Goal: Use online tool/utility: Utilize a website feature to perform a specific function

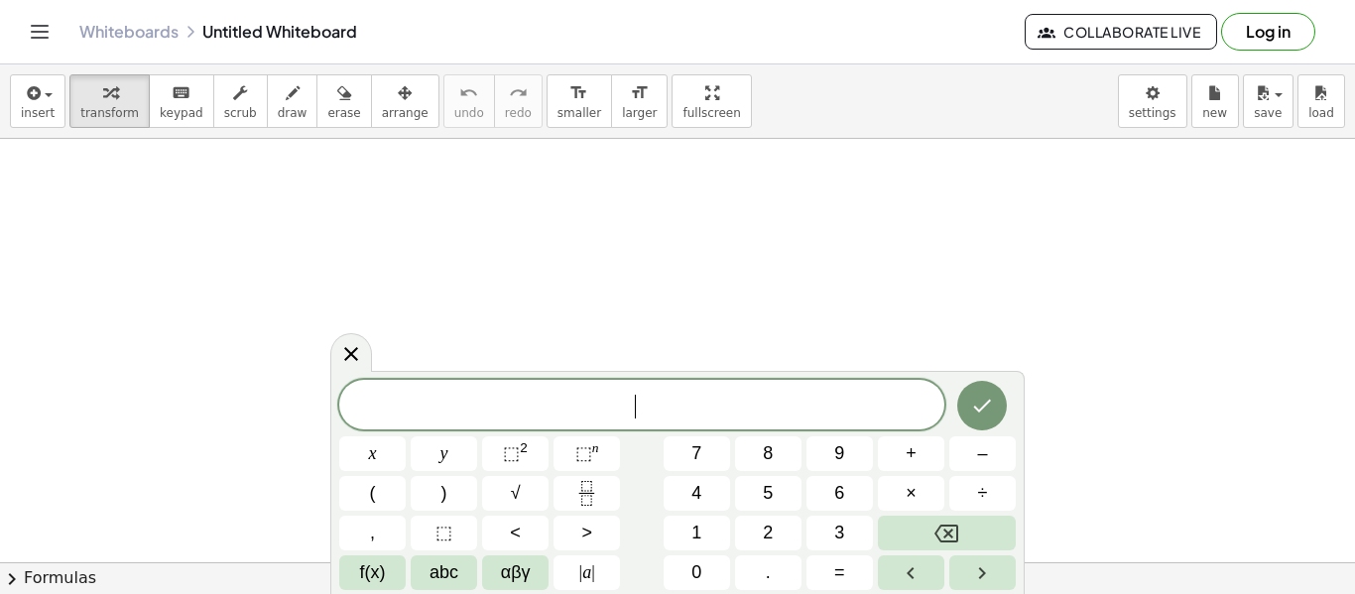
click at [480, 410] on span "​" at bounding box center [641, 407] width 605 height 28
click at [286, 96] on icon "button" at bounding box center [293, 93] width 14 height 24
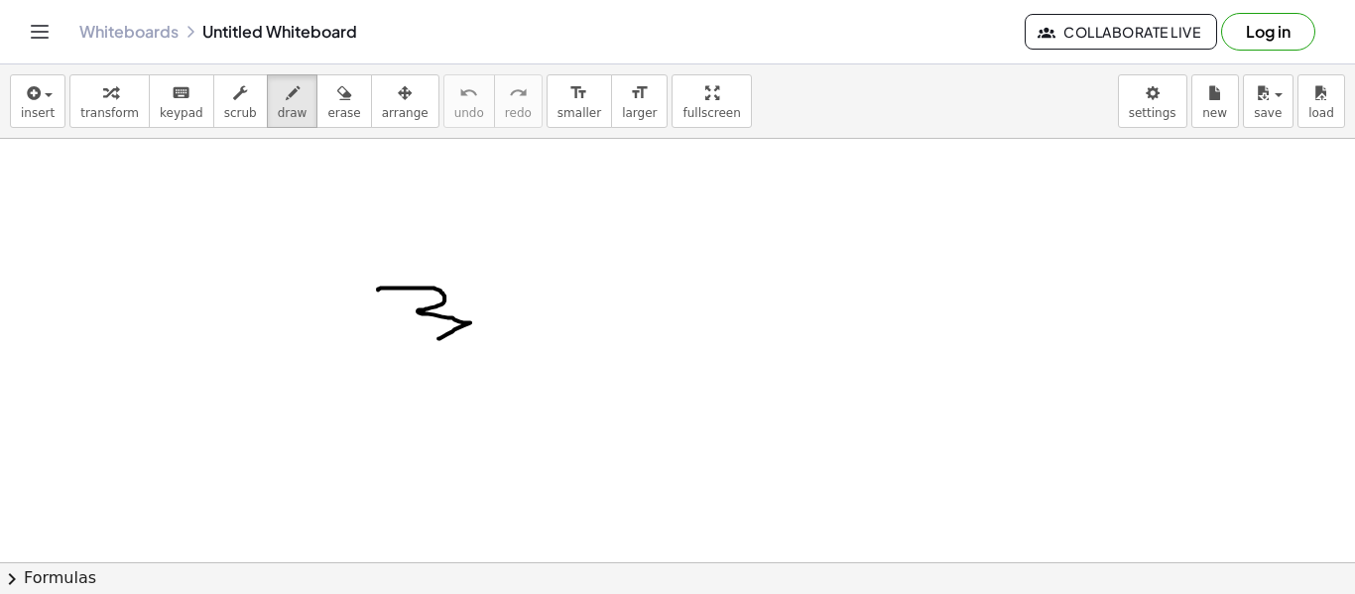
drag, startPoint x: 378, startPoint y: 289, endPoint x: 480, endPoint y: 311, distance: 104.7
drag, startPoint x: 512, startPoint y: 277, endPoint x: 540, endPoint y: 288, distance: 30.8
drag, startPoint x: 537, startPoint y: 283, endPoint x: 546, endPoint y: 320, distance: 38.7
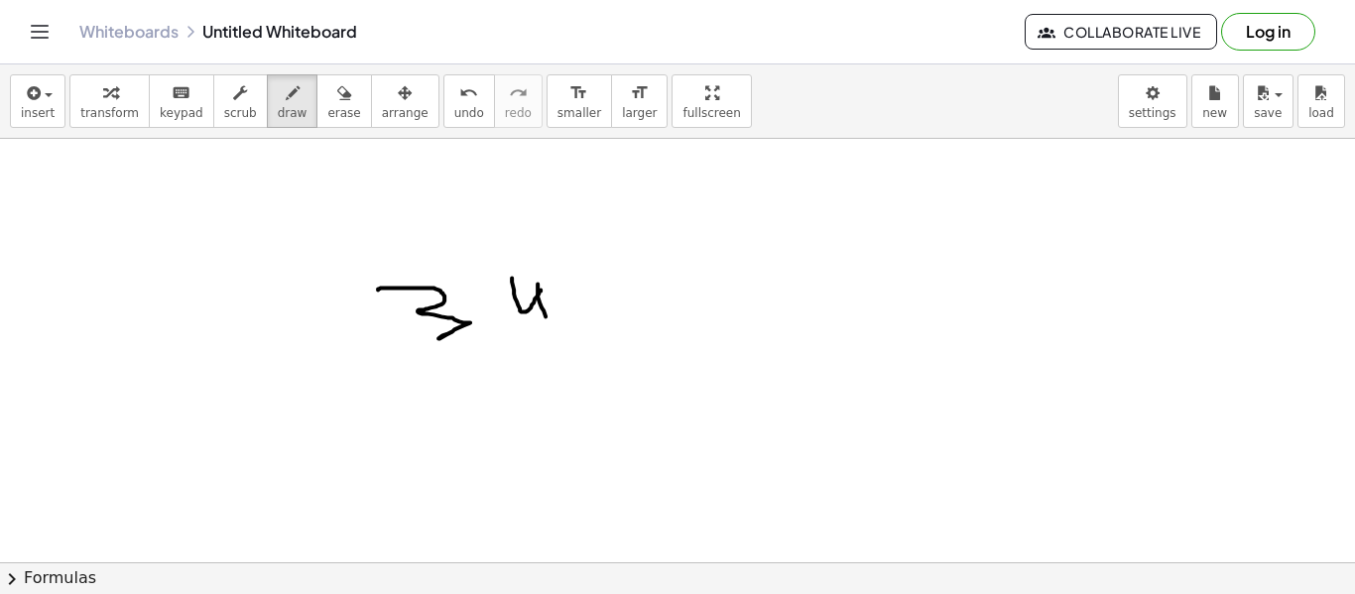
drag, startPoint x: 746, startPoint y: 281, endPoint x: 726, endPoint y: 330, distance: 53.4
drag, startPoint x: 746, startPoint y: 280, endPoint x: 795, endPoint y: 408, distance: 137.2
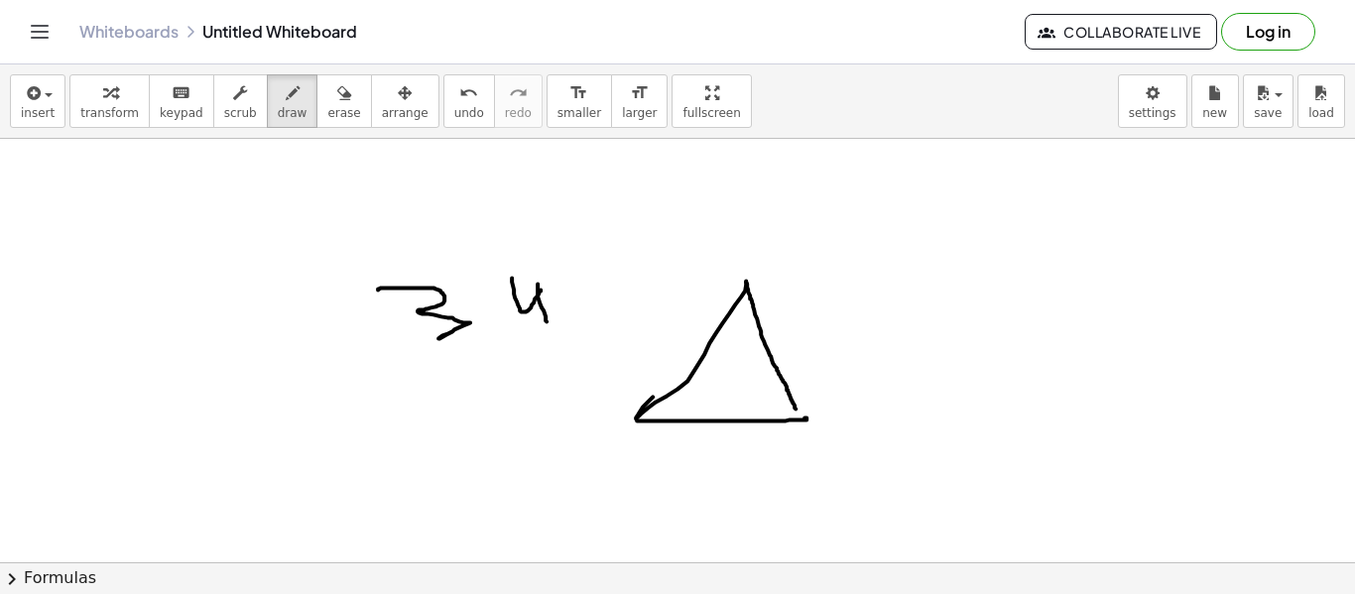
drag, startPoint x: 637, startPoint y: 419, endPoint x: 803, endPoint y: 418, distance: 166.6
drag, startPoint x: 976, startPoint y: 265, endPoint x: 843, endPoint y: 398, distance: 187.9
drag, startPoint x: 312, startPoint y: 90, endPoint x: 412, endPoint y: 135, distance: 108.7
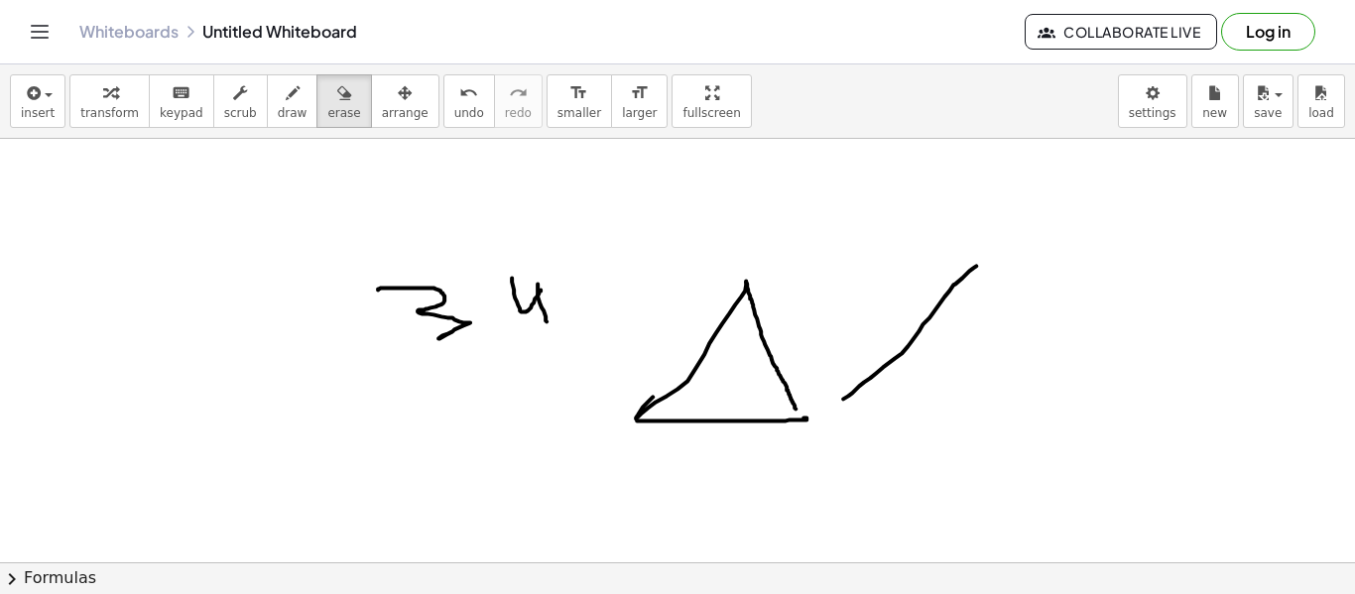
click at [327, 98] on div "button" at bounding box center [343, 92] width 33 height 24
drag, startPoint x: 526, startPoint y: 302, endPoint x: 435, endPoint y: 291, distance: 91.0
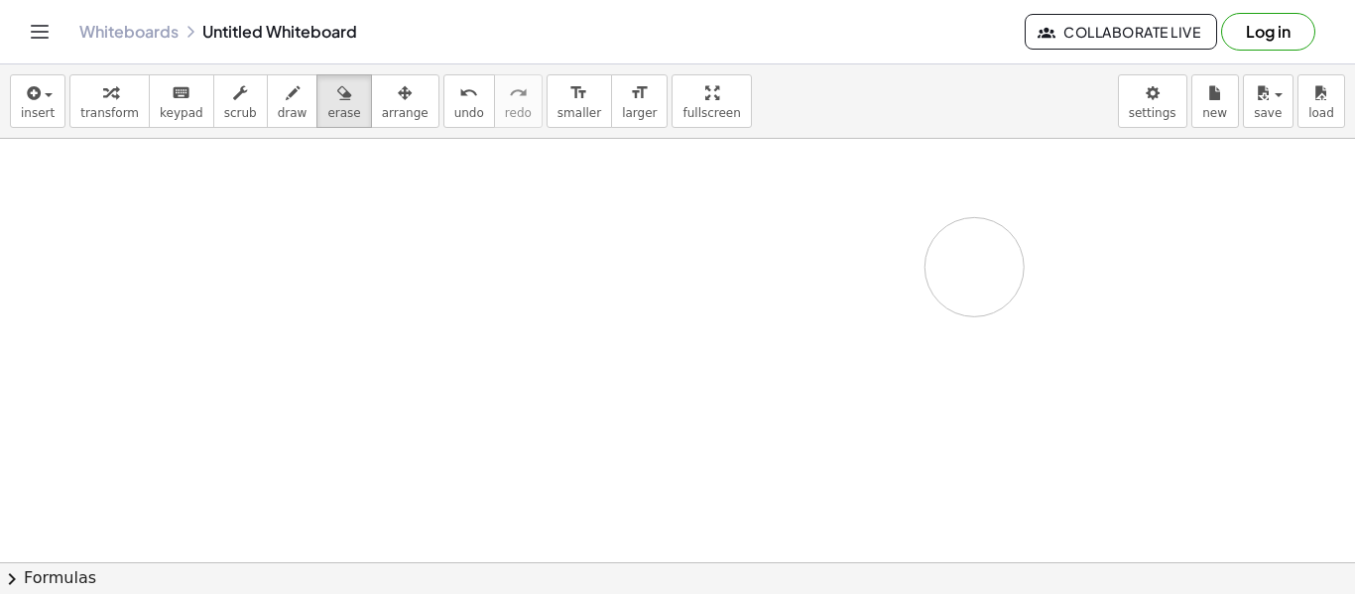
drag, startPoint x: 382, startPoint y: 283, endPoint x: 890, endPoint y: 279, distance: 507.8
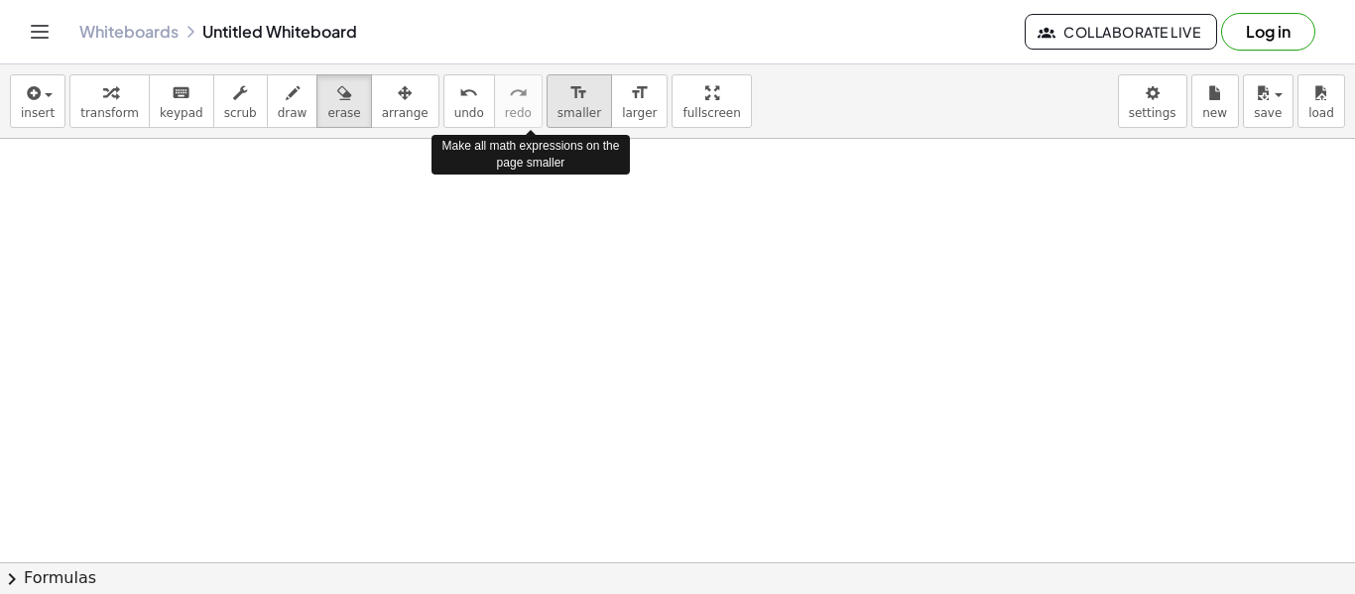
click at [557, 109] on span "smaller" at bounding box center [579, 113] width 44 height 14
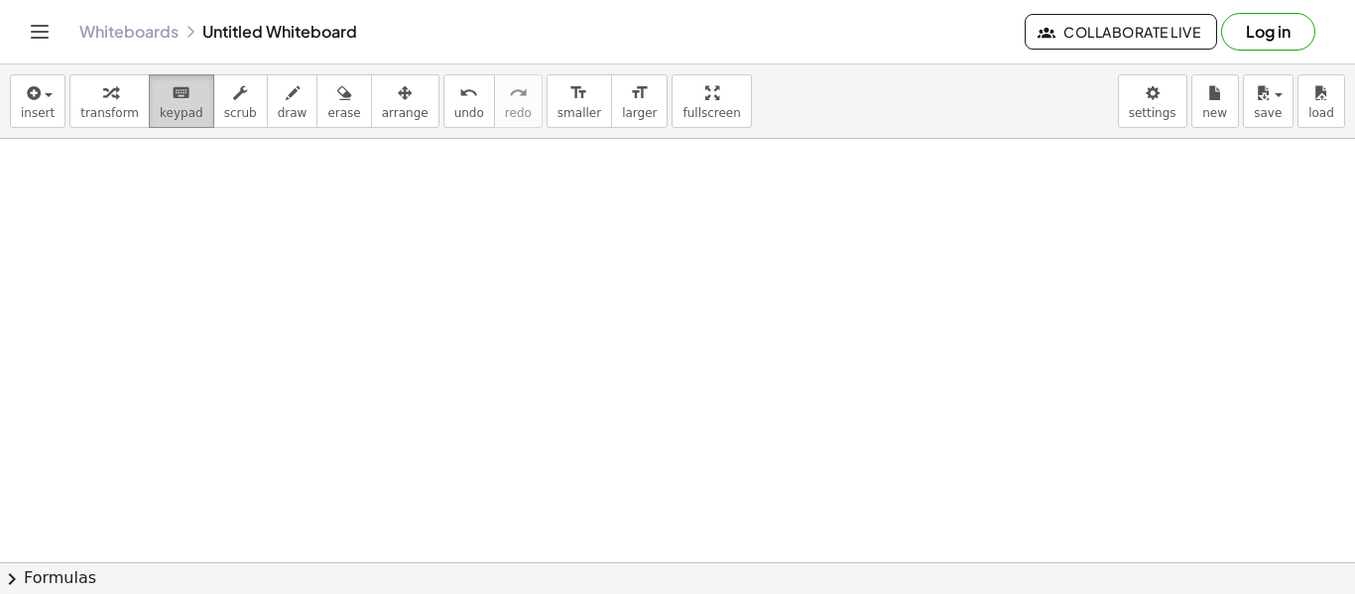
click at [174, 106] on span "keypad" at bounding box center [182, 113] width 44 height 14
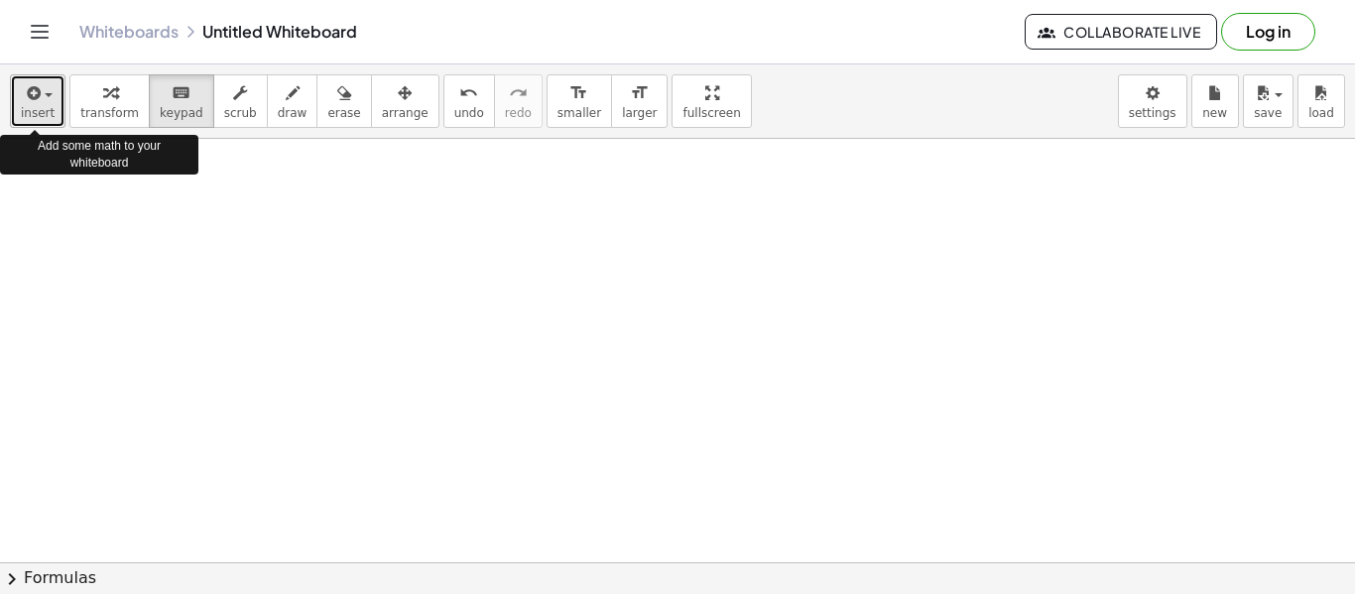
click at [37, 109] on span "insert" at bounding box center [38, 113] width 34 height 14
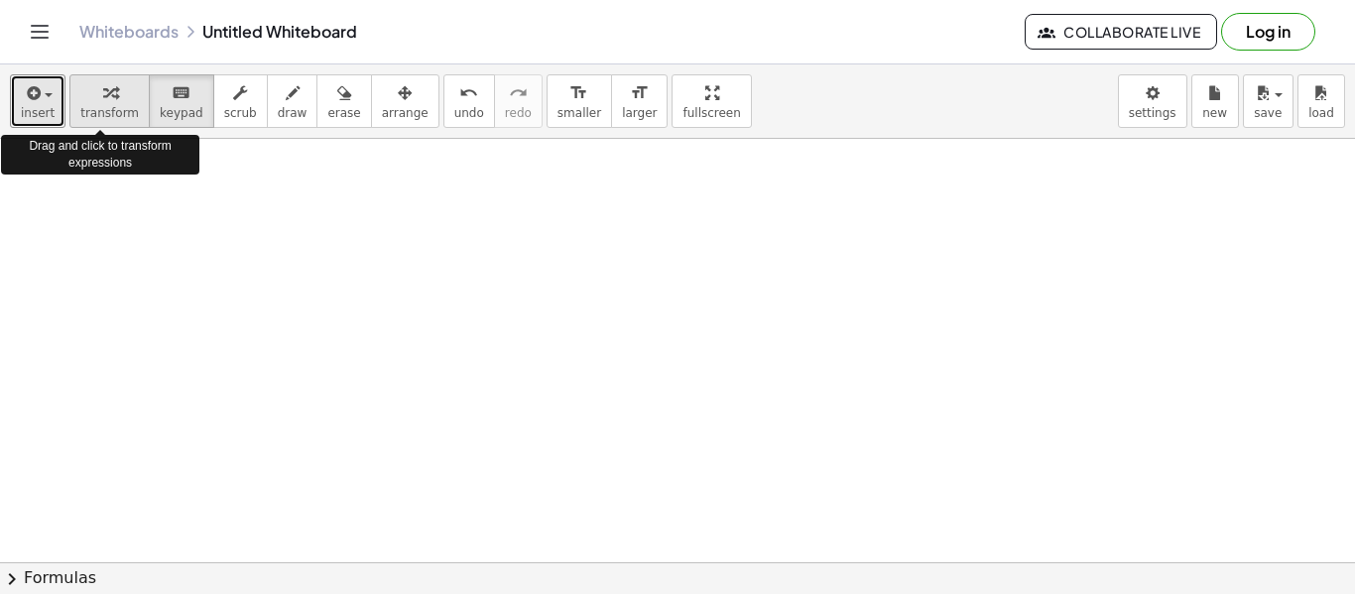
click at [106, 121] on button "transform" at bounding box center [109, 101] width 80 height 54
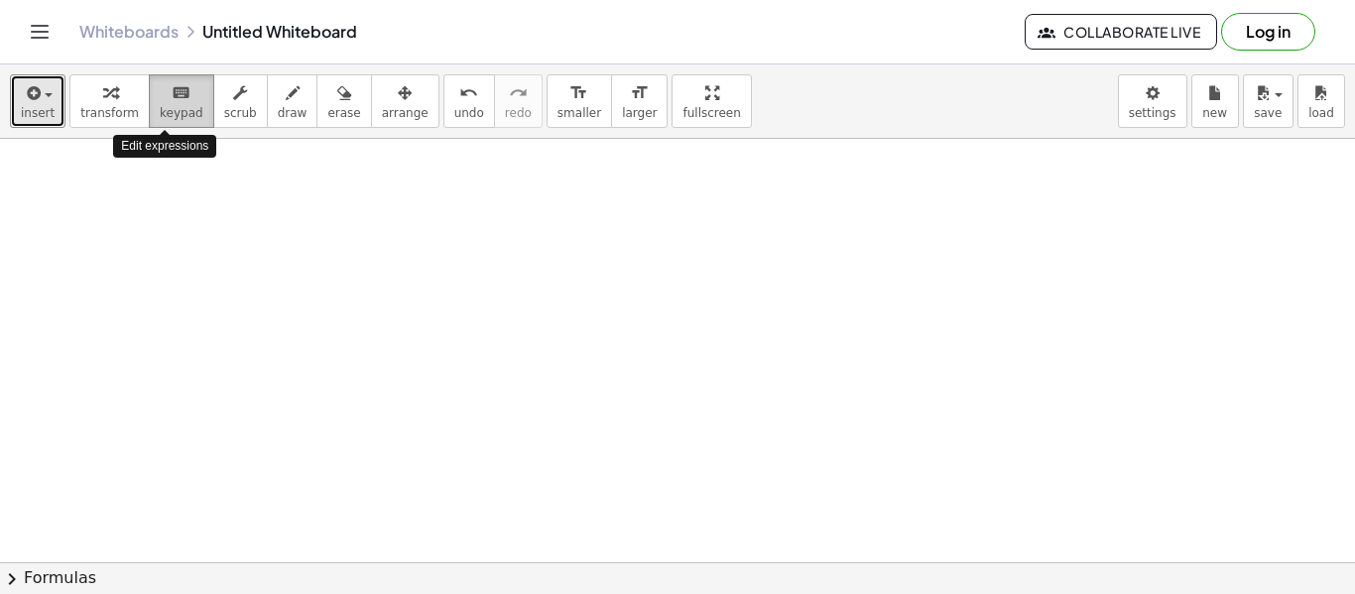
click at [160, 114] on span "keypad" at bounding box center [182, 113] width 44 height 14
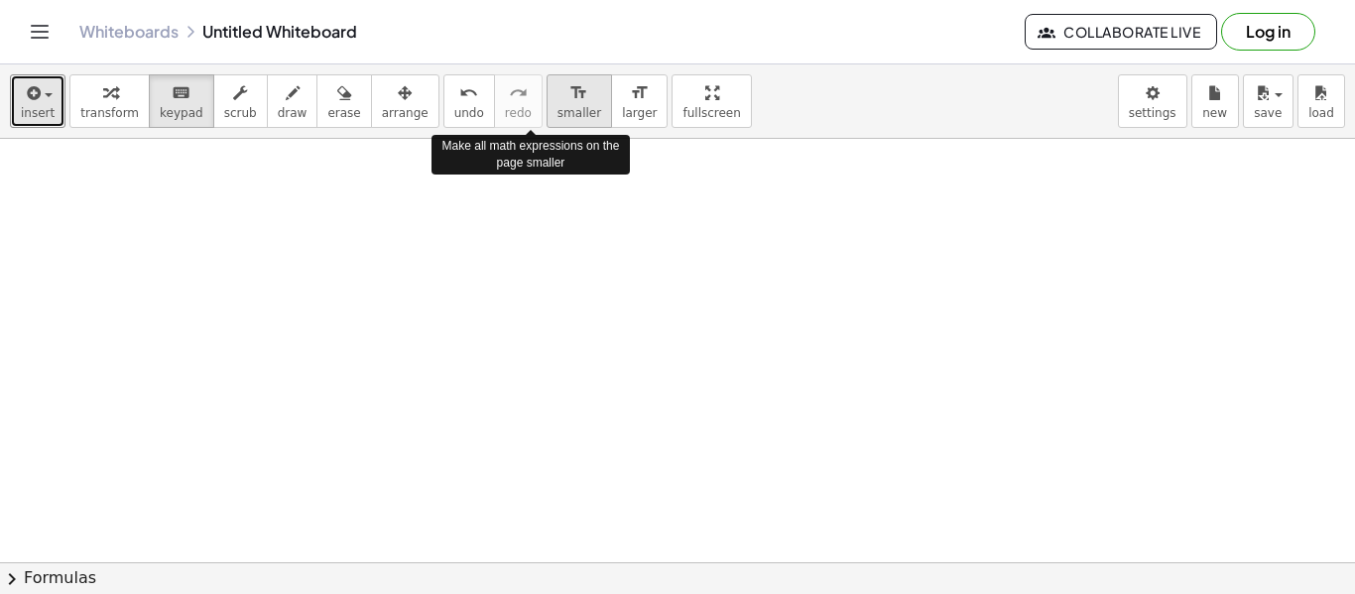
click at [557, 117] on span "smaller" at bounding box center [579, 113] width 44 height 14
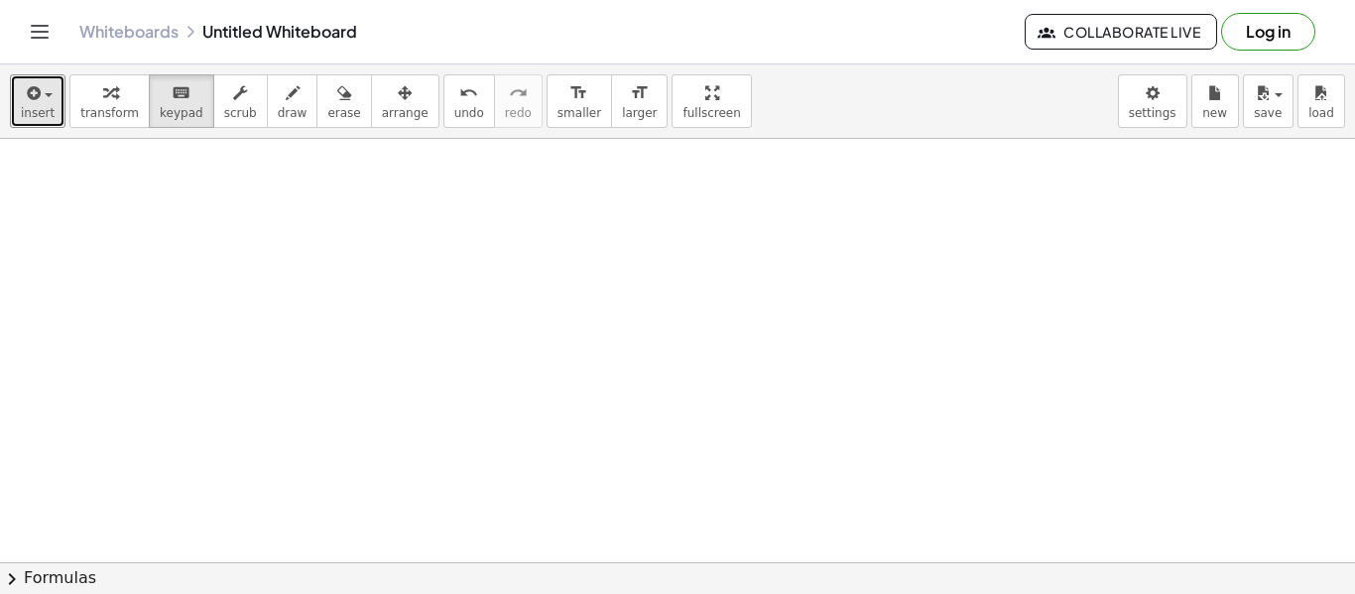
click at [630, 97] on icon "format_size" at bounding box center [639, 93] width 19 height 24
drag, startPoint x: 600, startPoint y: 356, endPoint x: 441, endPoint y: 290, distance: 172.0
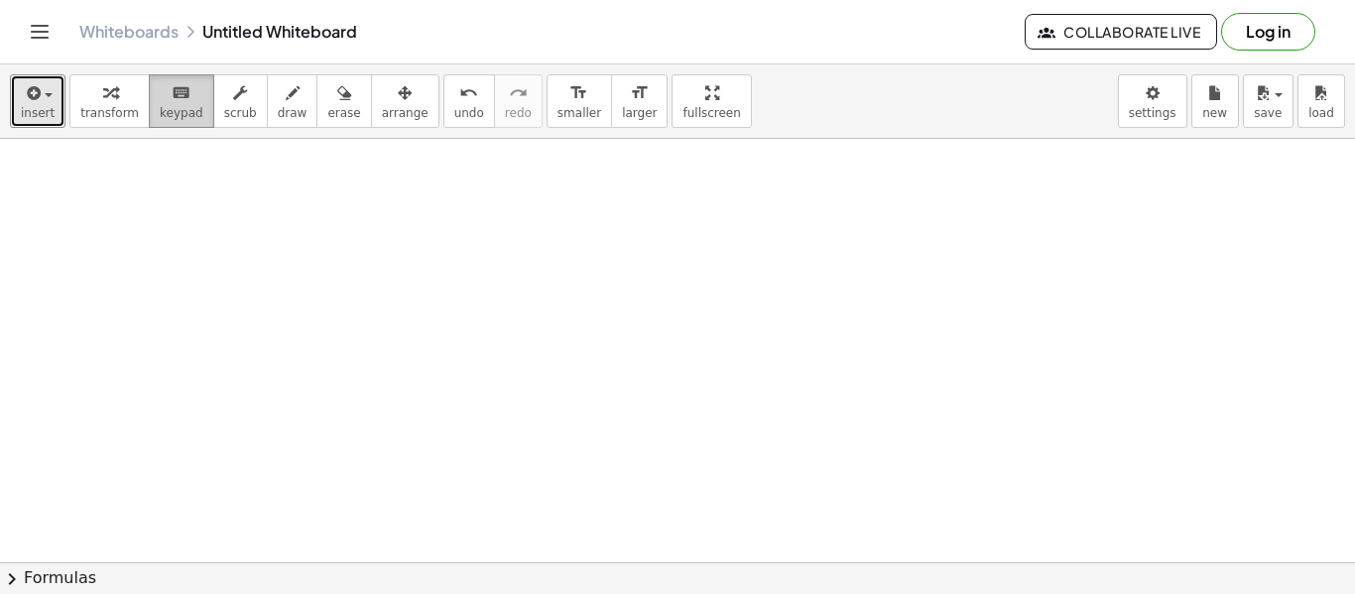
click at [163, 115] on span "keypad" at bounding box center [182, 113] width 44 height 14
click at [164, 115] on span "keypad" at bounding box center [182, 113] width 44 height 14
drag, startPoint x: 165, startPoint y: 112, endPoint x: 435, endPoint y: 315, distance: 338.6
click at [435, 316] on div "insert select one: Math Expression Function Text Youtube Video Graphing Geometr…" at bounding box center [677, 329] width 1355 height 530
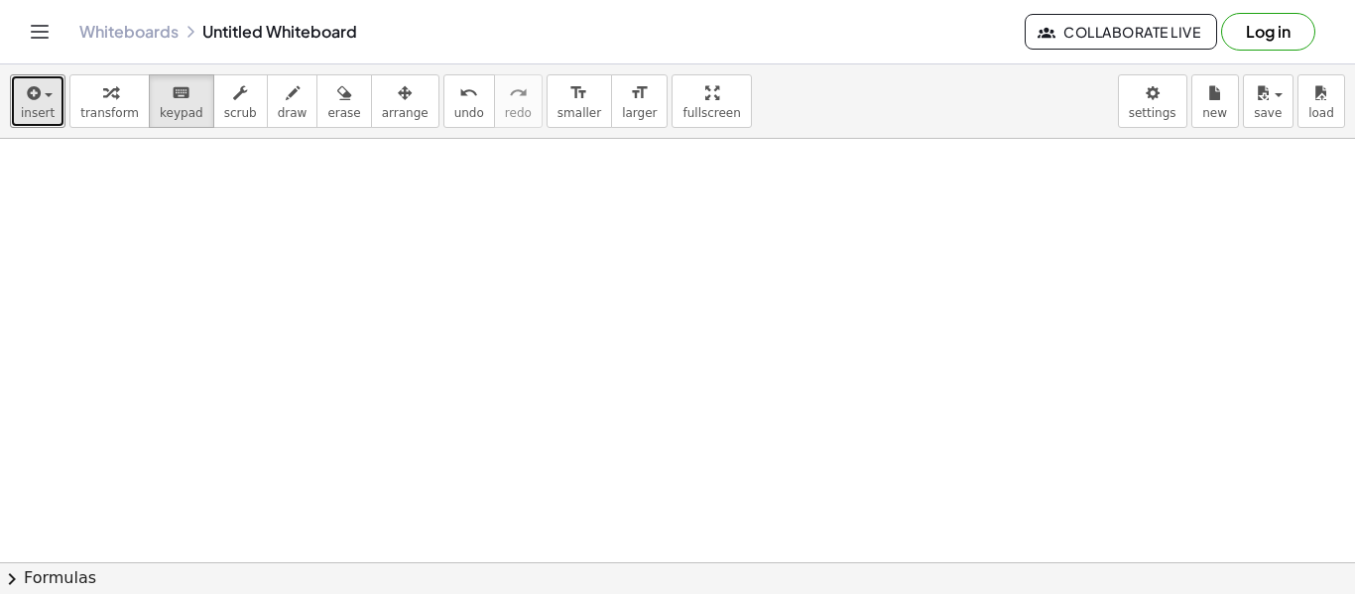
scroll to position [424, 0]
click at [569, 291] on div at bounding box center [677, 351] width 1355 height 1275
click at [278, 92] on div "button" at bounding box center [293, 92] width 30 height 24
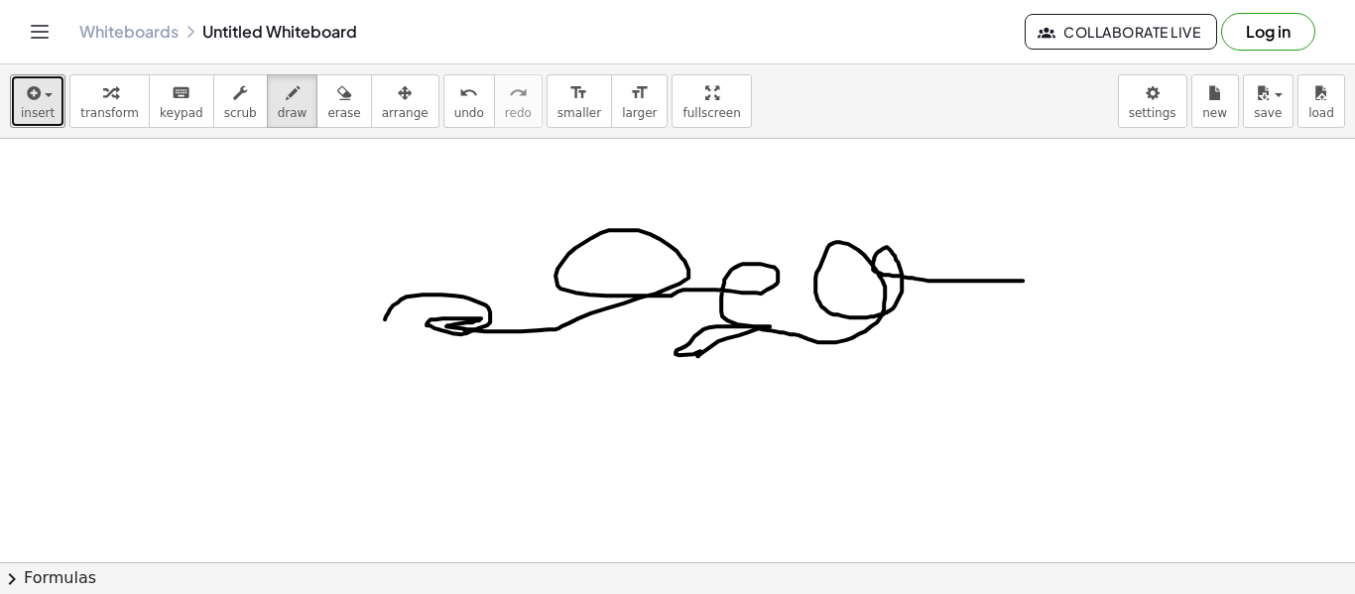
drag, startPoint x: 385, startPoint y: 317, endPoint x: 1022, endPoint y: 279, distance: 638.8
click at [1022, 279] on div at bounding box center [677, 351] width 1355 height 1275
drag, startPoint x: 908, startPoint y: 335, endPoint x: 1052, endPoint y: 356, distance: 145.3
click at [1052, 356] on div at bounding box center [677, 351] width 1355 height 1275
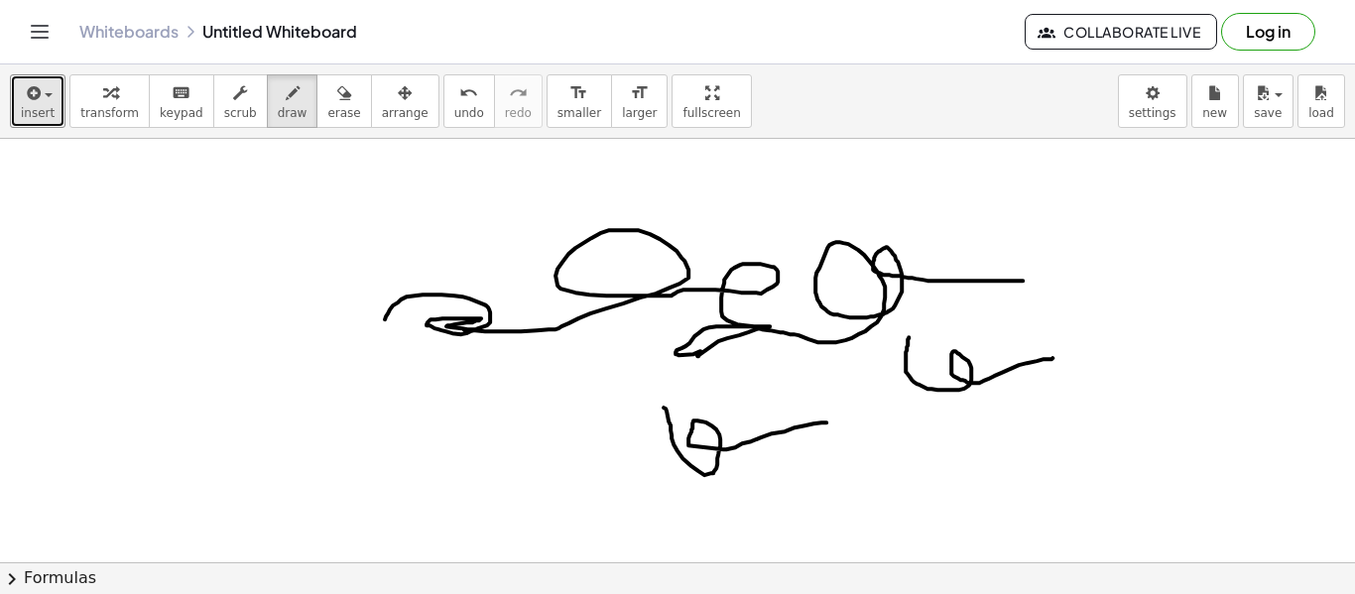
drag, startPoint x: 668, startPoint y: 419, endPoint x: 750, endPoint y: 378, distance: 91.4
click at [826, 419] on div at bounding box center [677, 351] width 1355 height 1275
drag, startPoint x: 299, startPoint y: 94, endPoint x: 332, endPoint y: 116, distance: 39.3
click at [327, 94] on div "button" at bounding box center [343, 92] width 33 height 24
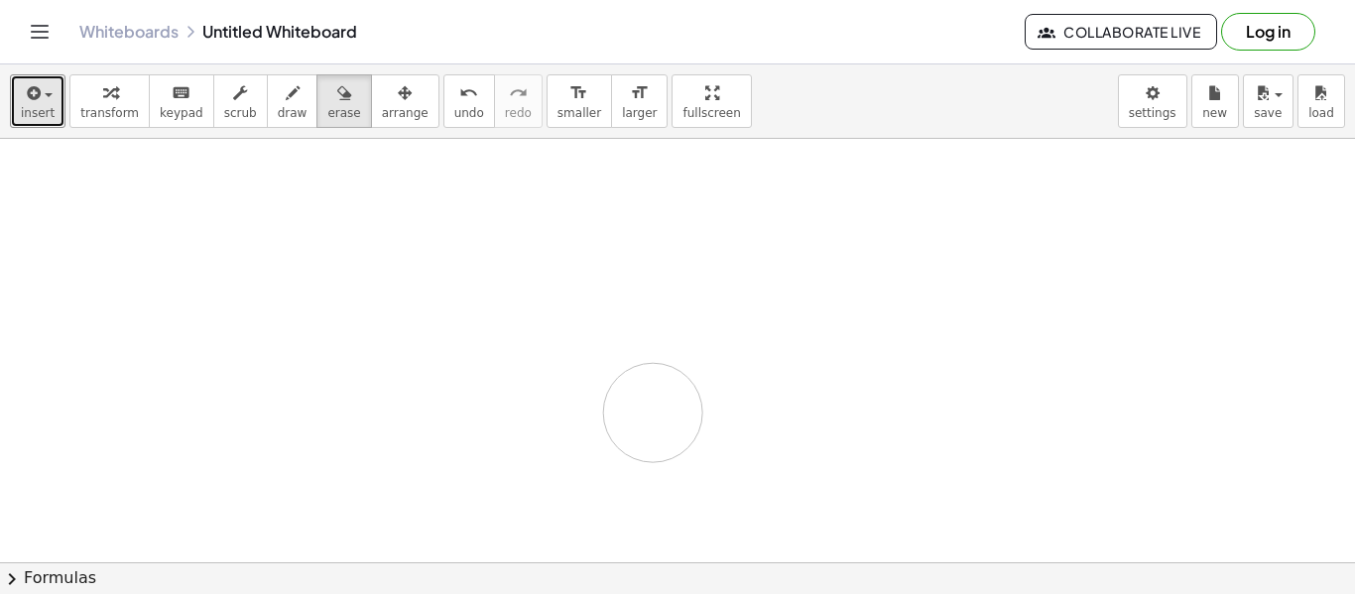
drag, startPoint x: 478, startPoint y: 248, endPoint x: 620, endPoint y: 359, distance: 180.1
click at [638, 376] on div at bounding box center [677, 351] width 1355 height 1275
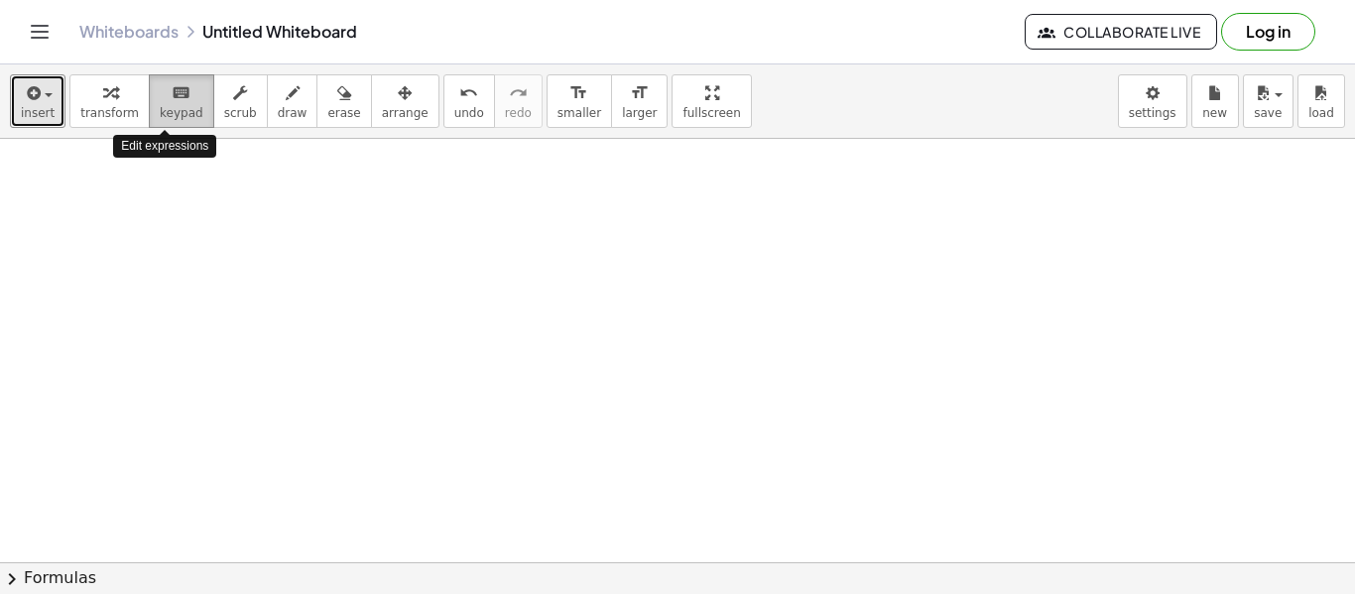
click at [169, 117] on span "keypad" at bounding box center [182, 113] width 44 height 14
drag, startPoint x: 169, startPoint y: 108, endPoint x: 169, endPoint y: 126, distance: 17.9
click at [169, 109] on span "keypad" at bounding box center [182, 113] width 44 height 14
click at [160, 114] on span "keypad" at bounding box center [182, 113] width 44 height 14
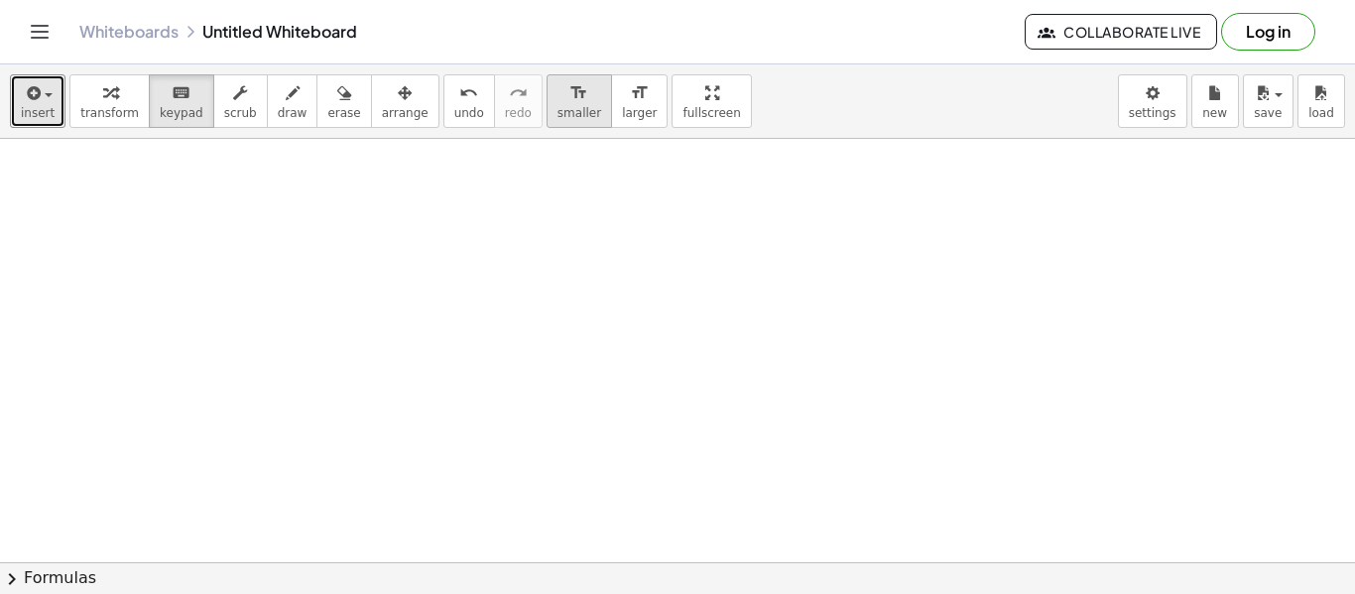
click at [557, 106] on span "smaller" at bounding box center [579, 113] width 44 height 14
click at [532, 153] on div at bounding box center [677, 351] width 1355 height 1275
click at [548, 366] on div at bounding box center [677, 351] width 1355 height 1275
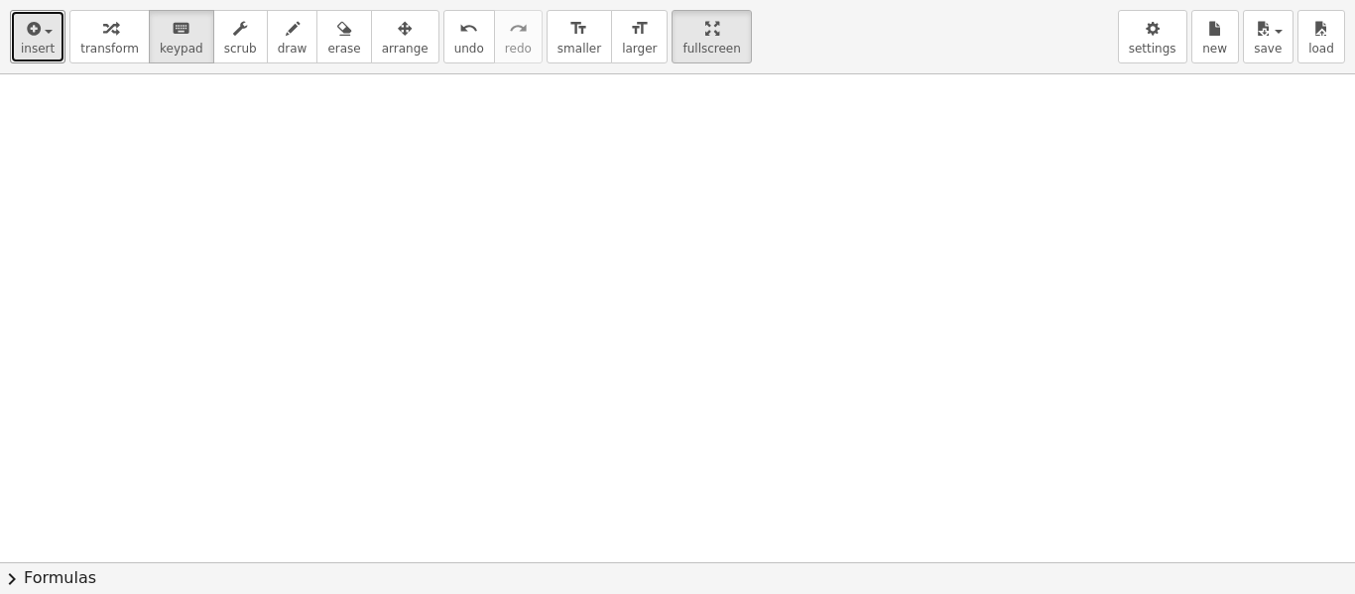
click at [583, 133] on div "insert select one: Math Expression Function Text Youtube Video Graphing Geometr…" at bounding box center [677, 297] width 1355 height 594
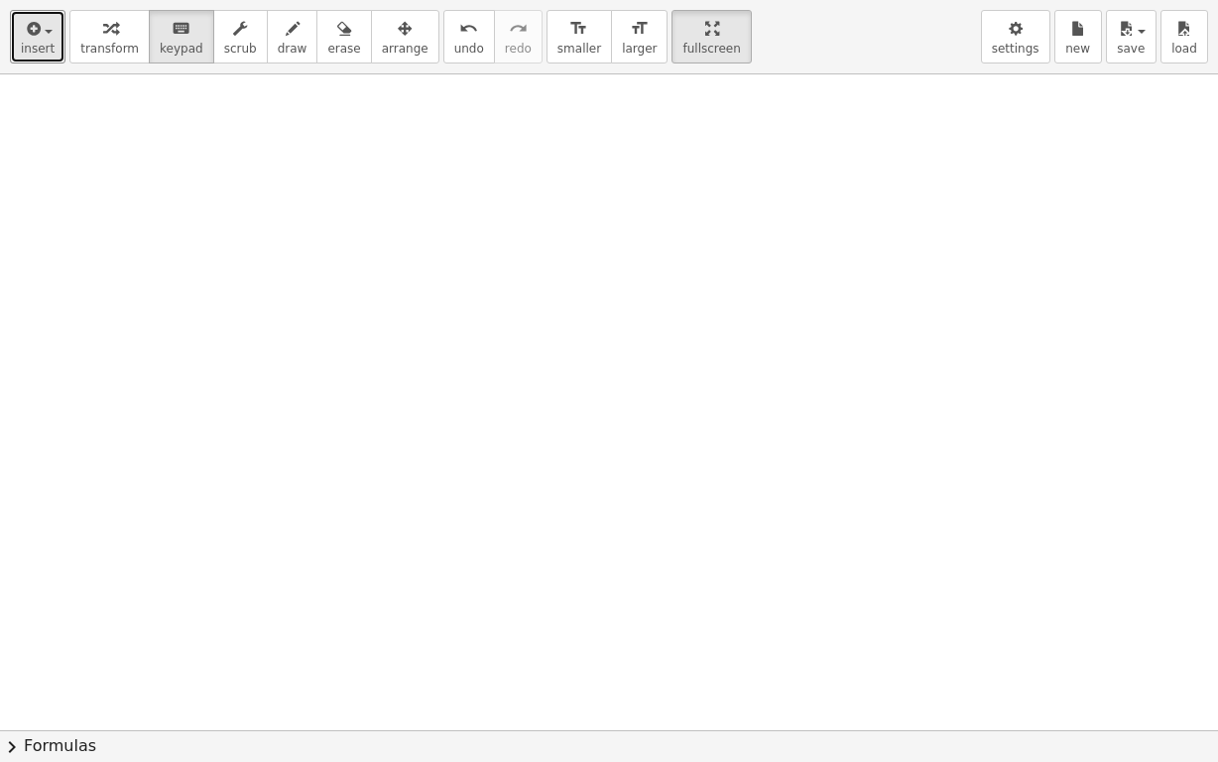
click at [704, 31] on div "Graspable Math Activities Get Started Activity Bank Assigned Work Classes White…" at bounding box center [609, 381] width 1218 height 762
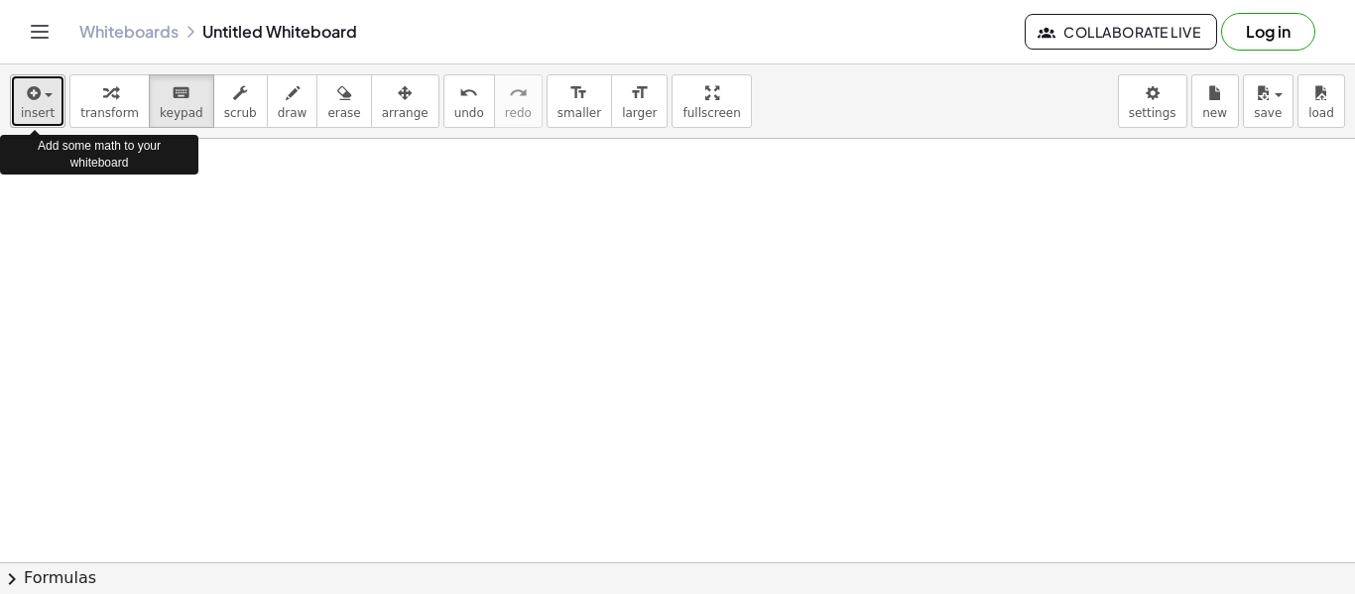
click at [47, 98] on div "button" at bounding box center [38, 92] width 34 height 24
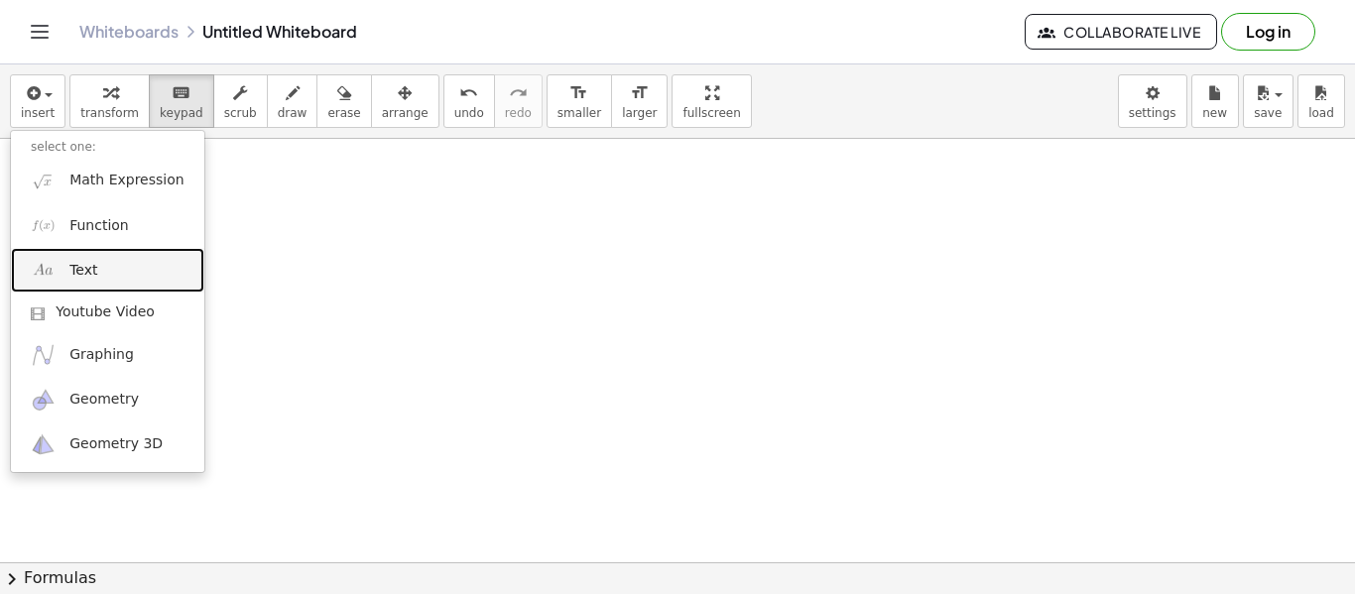
click at [92, 268] on span "Text" at bounding box center [83, 271] width 28 height 20
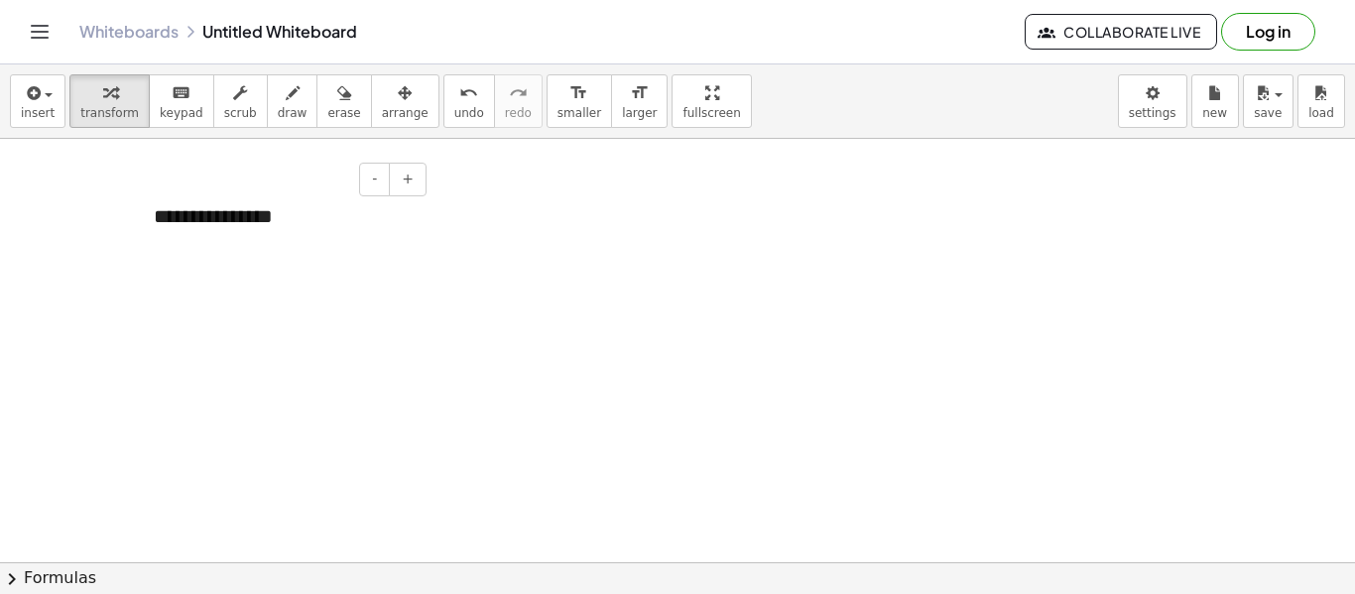
click at [306, 220] on div "**********" at bounding box center [283, 216] width 298 height 68
click at [305, 220] on div "**********" at bounding box center [283, 216] width 298 height 68
click at [192, 206] on div at bounding box center [283, 216] width 298 height 68
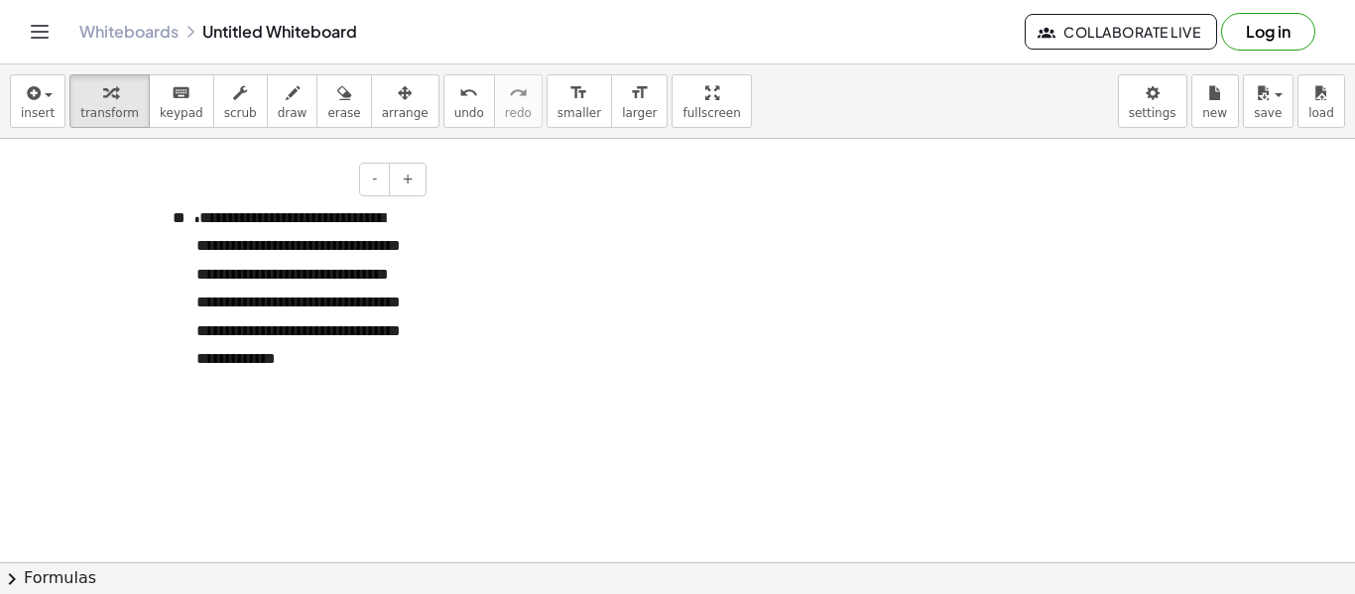
click at [323, 311] on p "**********" at bounding box center [301, 287] width 210 height 170
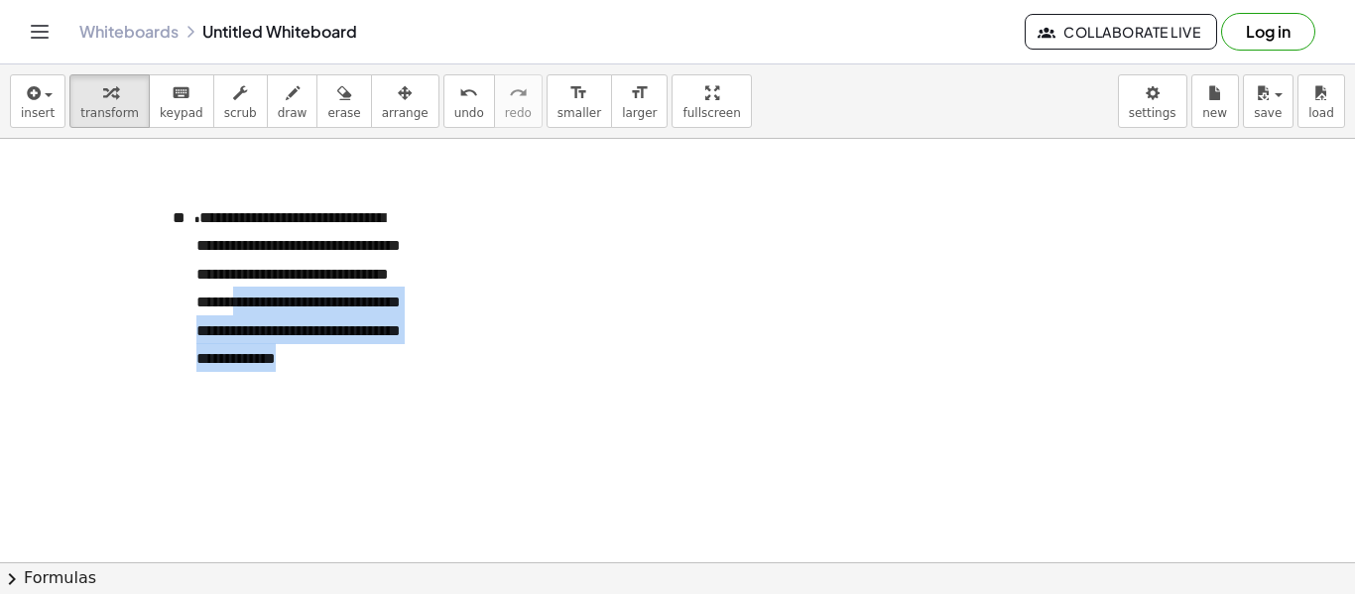
drag, startPoint x: 429, startPoint y: 293, endPoint x: 474, endPoint y: 288, distance: 44.9
click at [477, 292] on div "**********" at bounding box center [677, 351] width 1355 height 1275
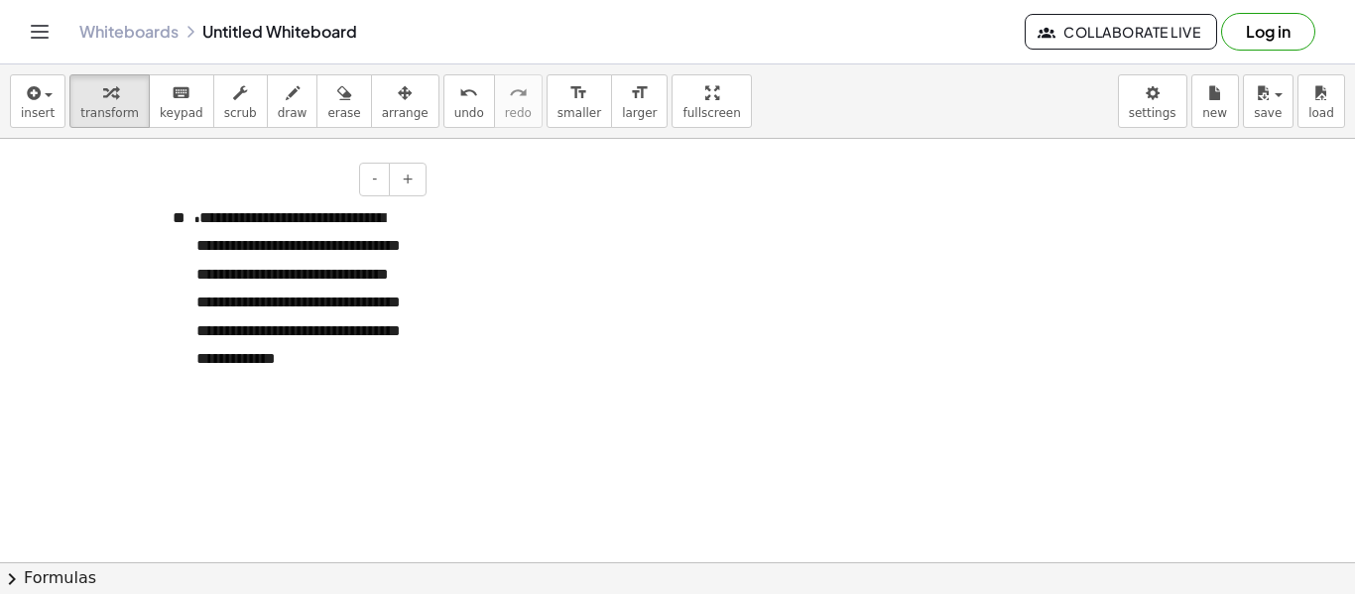
click at [415, 251] on div "**********" at bounding box center [283, 306] width 298 height 249
click at [414, 181] on span "+" at bounding box center [408, 179] width 12 height 16
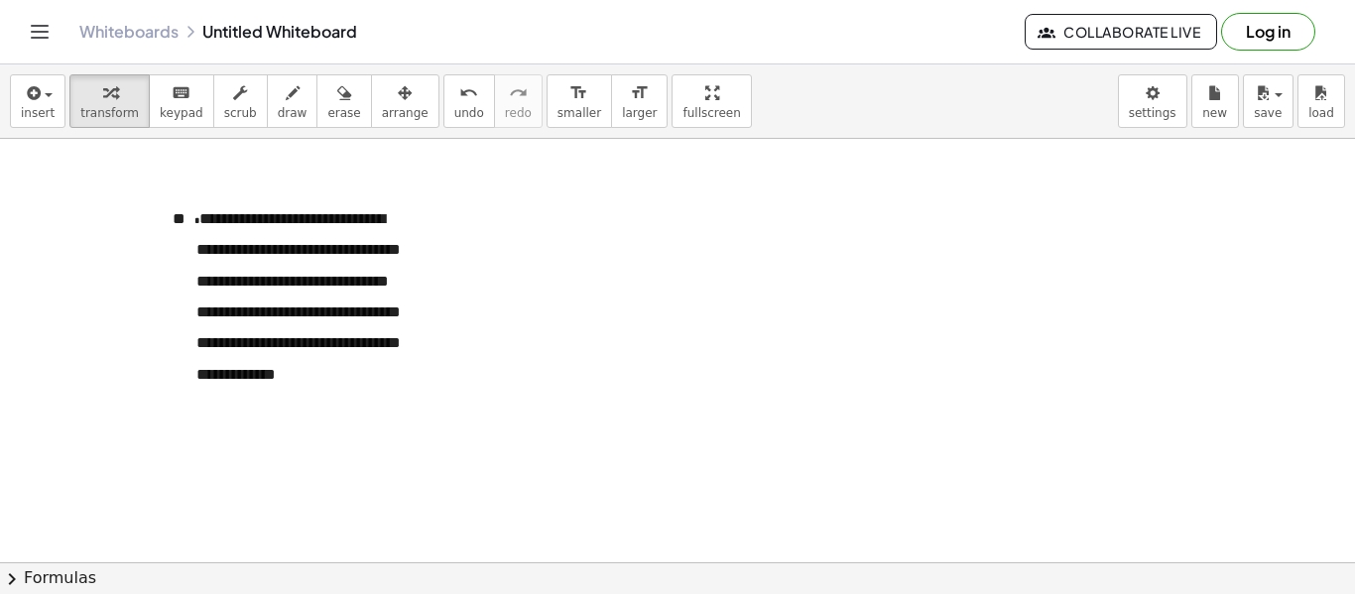
drag, startPoint x: 414, startPoint y: 181, endPoint x: 437, endPoint y: 185, distance: 24.1
click at [437, 185] on div "**********" at bounding box center [677, 351] width 1355 height 1275
click at [172, 99] on icon "keyboard" at bounding box center [181, 93] width 19 height 24
drag, startPoint x: 253, startPoint y: 266, endPoint x: 309, endPoint y: 254, distance: 57.8
click at [318, 263] on p "**********" at bounding box center [301, 295] width 210 height 187
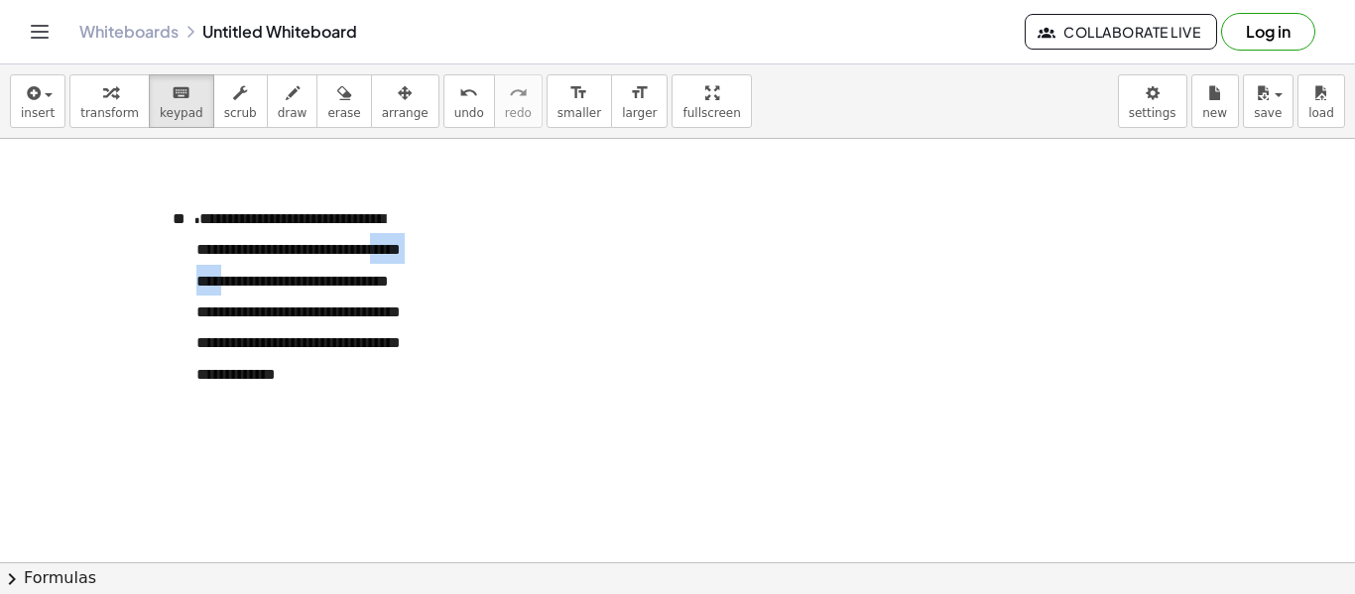
click at [511, 237] on div at bounding box center [677, 351] width 1355 height 1275
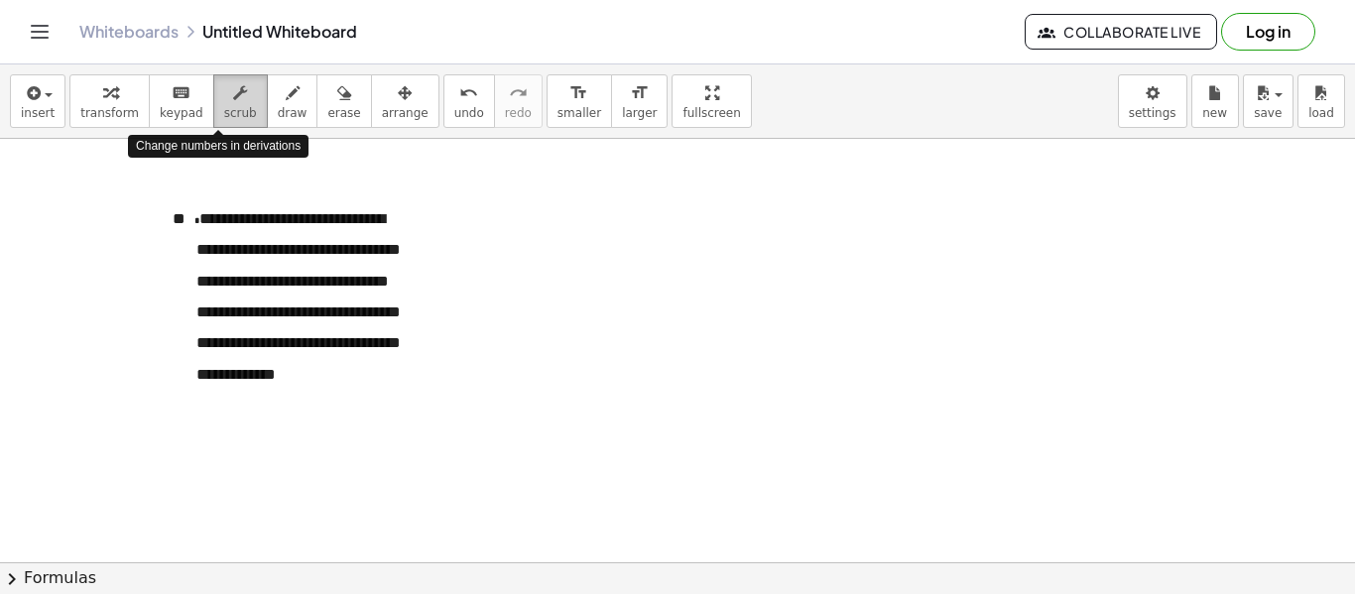
click at [233, 102] on icon "button" at bounding box center [240, 93] width 14 height 24
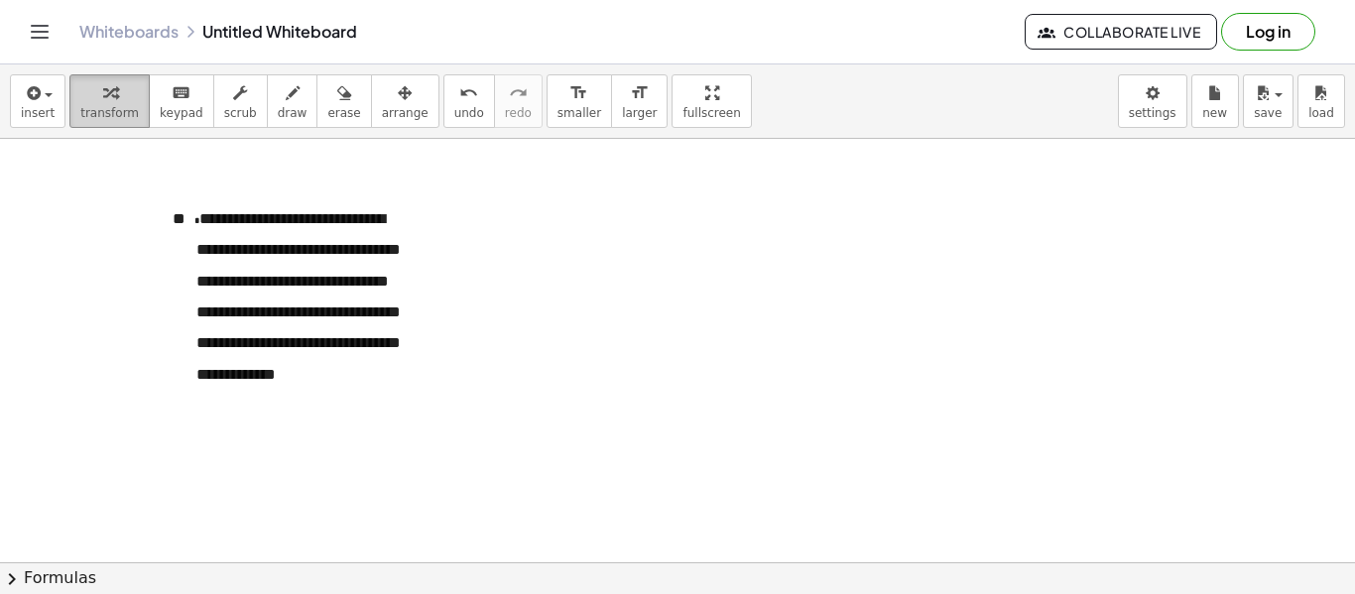
click at [103, 104] on icon "button" at bounding box center [110, 93] width 14 height 24
drag, startPoint x: 222, startPoint y: 239, endPoint x: 298, endPoint y: 248, distance: 75.9
click at [313, 250] on span "**********" at bounding box center [298, 296] width 204 height 171
click at [377, 178] on span "-" at bounding box center [374, 179] width 5 height 16
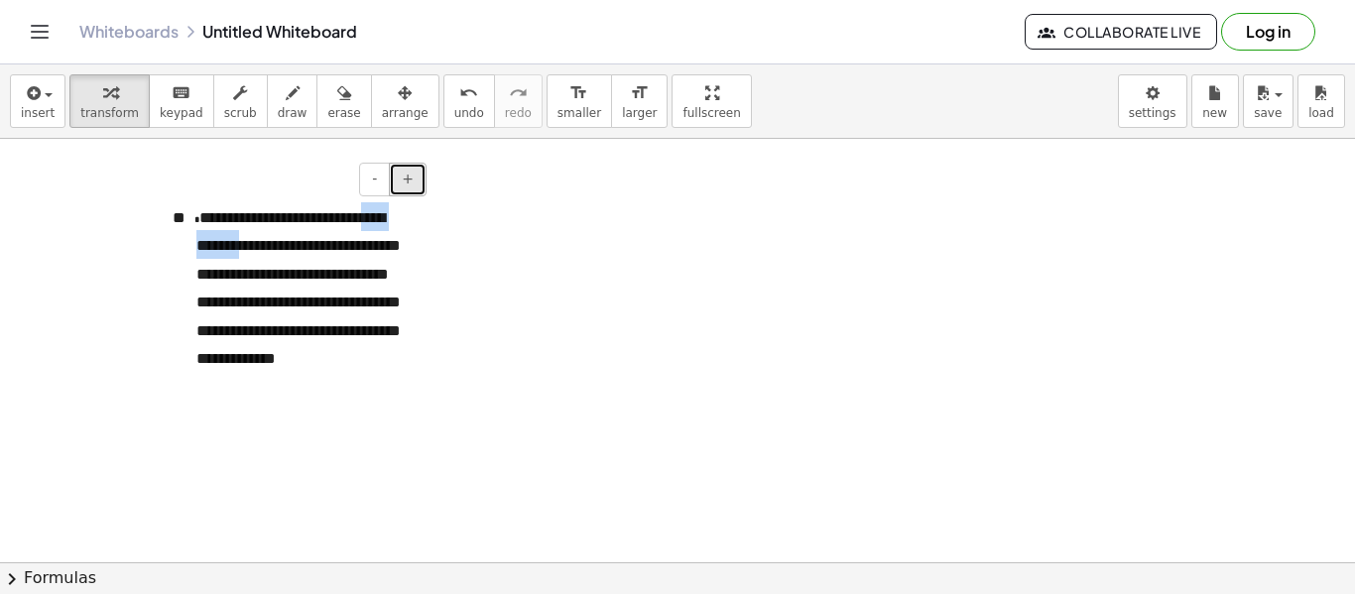
click at [419, 182] on button "+" at bounding box center [408, 180] width 38 height 34
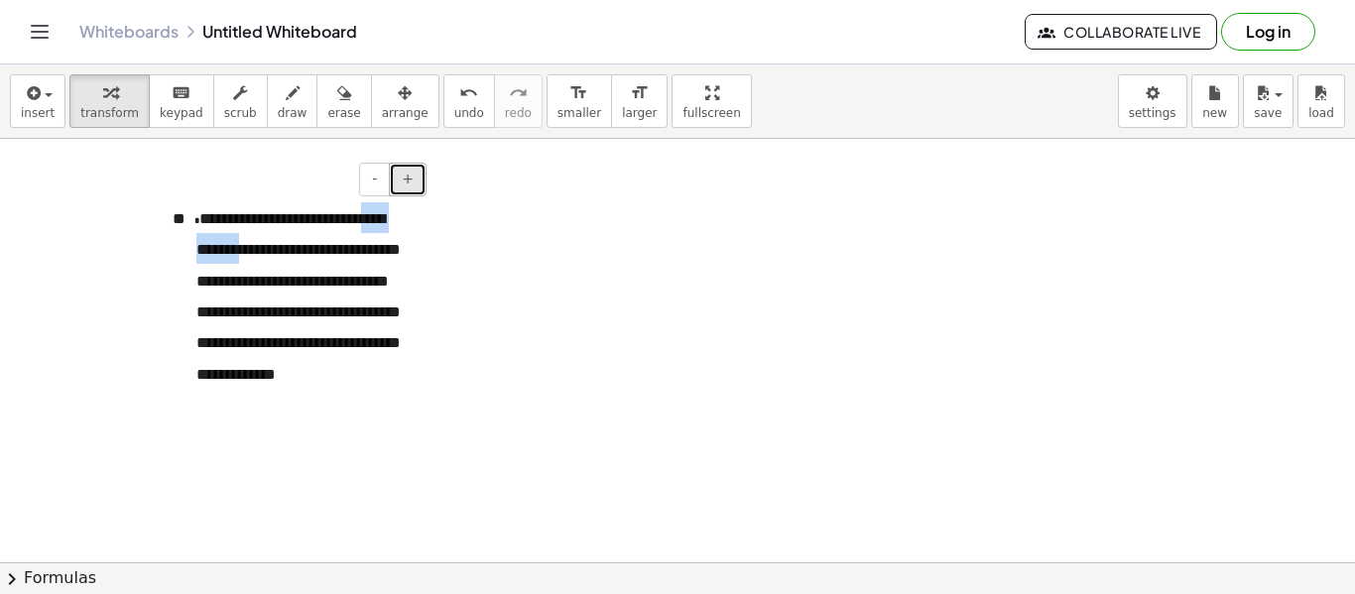
click at [409, 180] on span "+" at bounding box center [408, 179] width 12 height 16
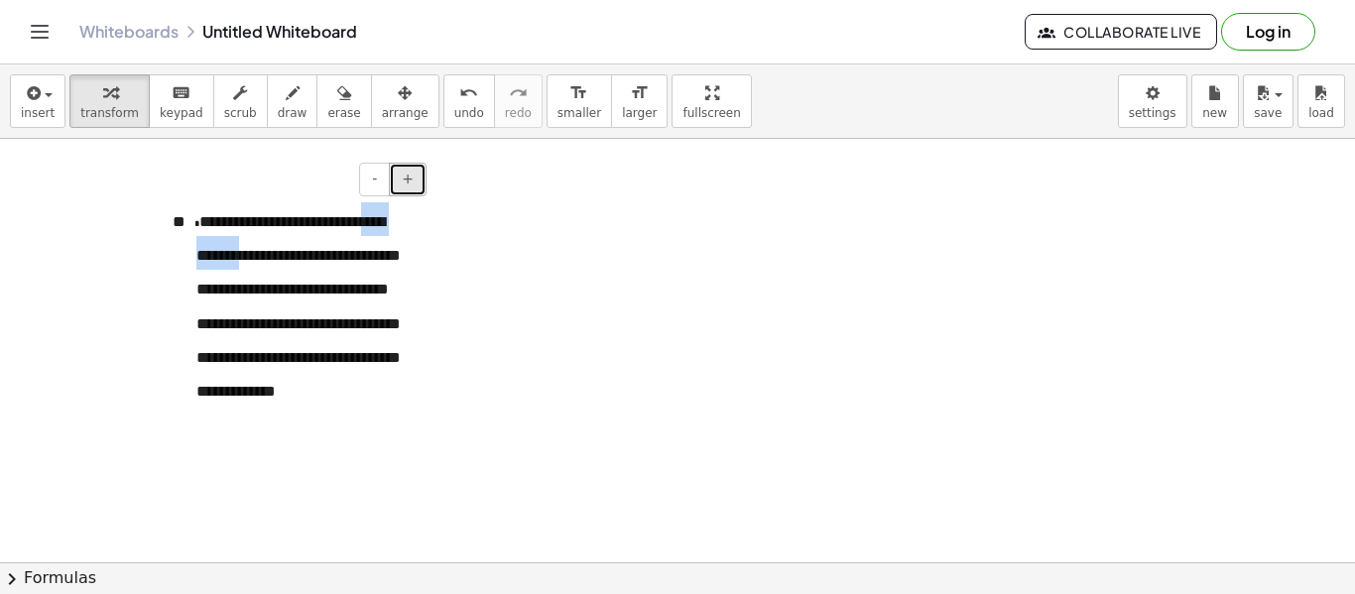
click at [409, 180] on span "+" at bounding box center [408, 179] width 12 height 16
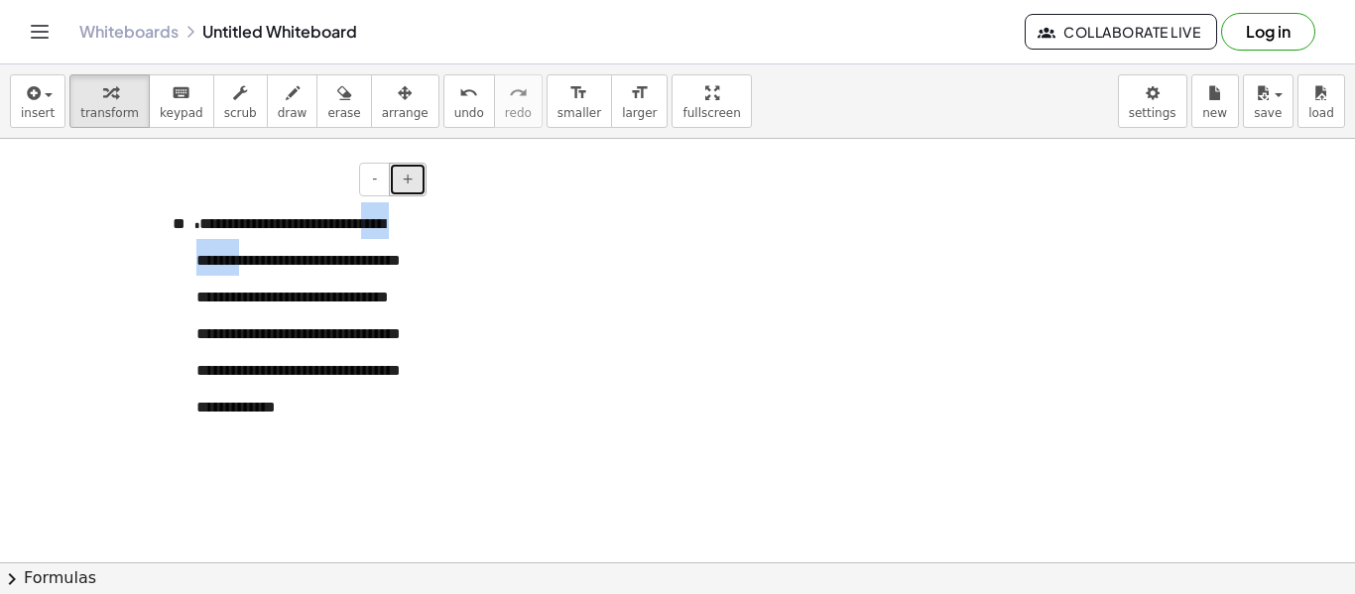
click at [409, 180] on span "+" at bounding box center [408, 179] width 12 height 16
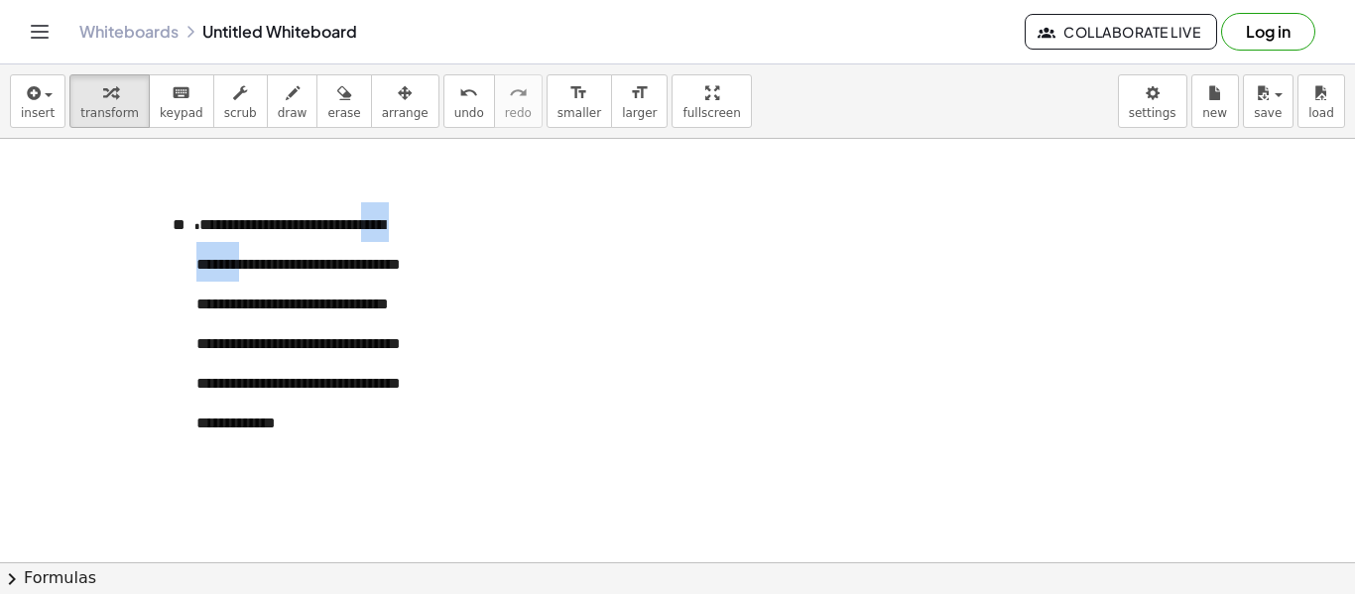
click at [520, 273] on div at bounding box center [677, 351] width 1355 height 1275
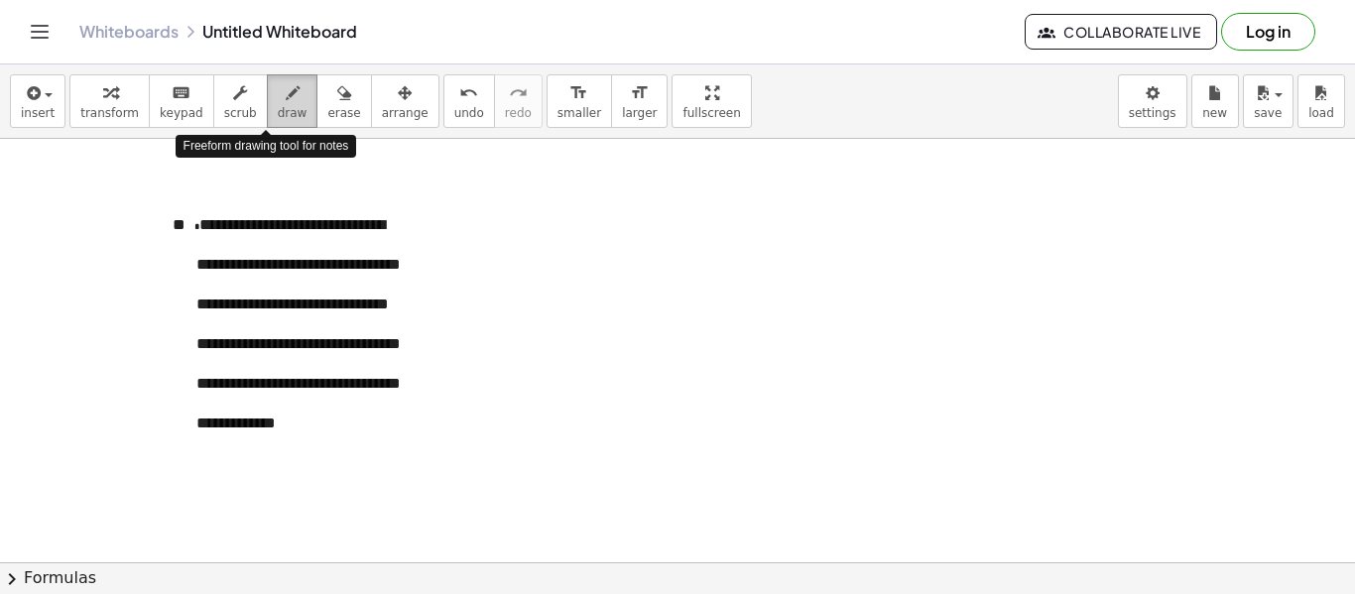
drag, startPoint x: 253, startPoint y: 99, endPoint x: 257, endPoint y: 110, distance: 11.6
click at [267, 104] on button "draw" at bounding box center [293, 101] width 52 height 54
click at [286, 100] on icon "button" at bounding box center [293, 93] width 14 height 24
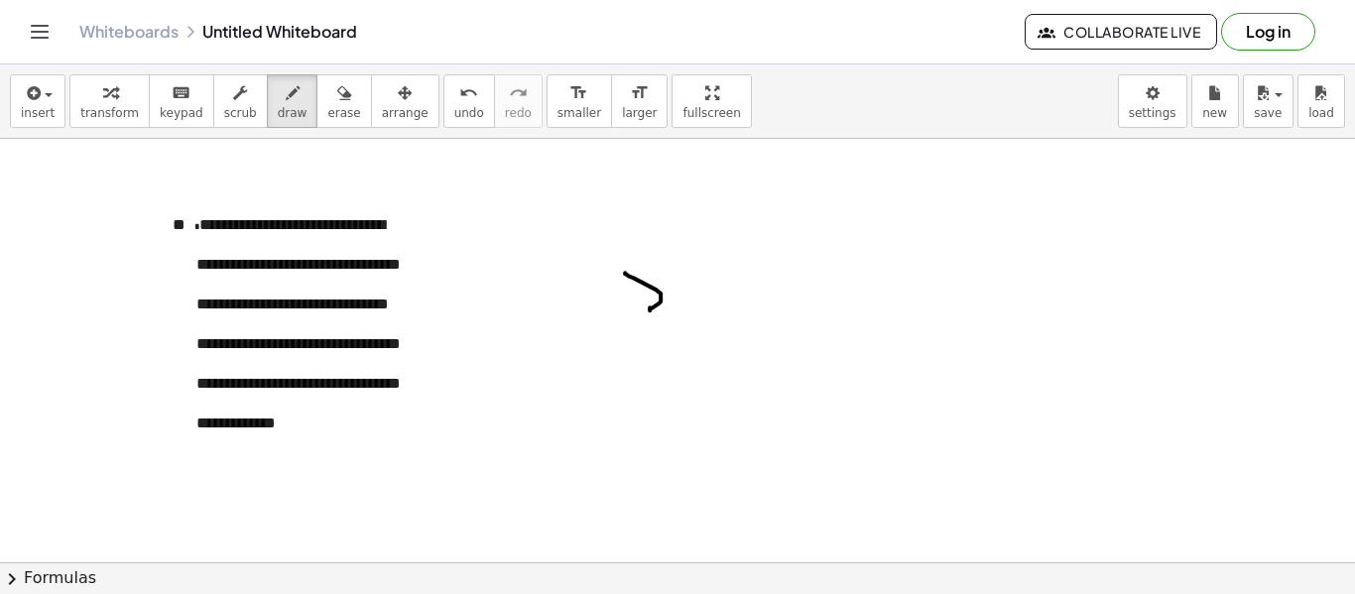
drag, startPoint x: 625, startPoint y: 271, endPoint x: 648, endPoint y: 296, distance: 33.7
click at [649, 299] on div at bounding box center [677, 351] width 1355 height 1275
drag, startPoint x: 312, startPoint y: 102, endPoint x: 478, endPoint y: 179, distance: 182.8
click at [340, 119] on div "transform keyboard keypad scrub draw erase arrange" at bounding box center [253, 101] width 369 height 54
drag, startPoint x: 632, startPoint y: 276, endPoint x: 669, endPoint y: 292, distance: 40.9
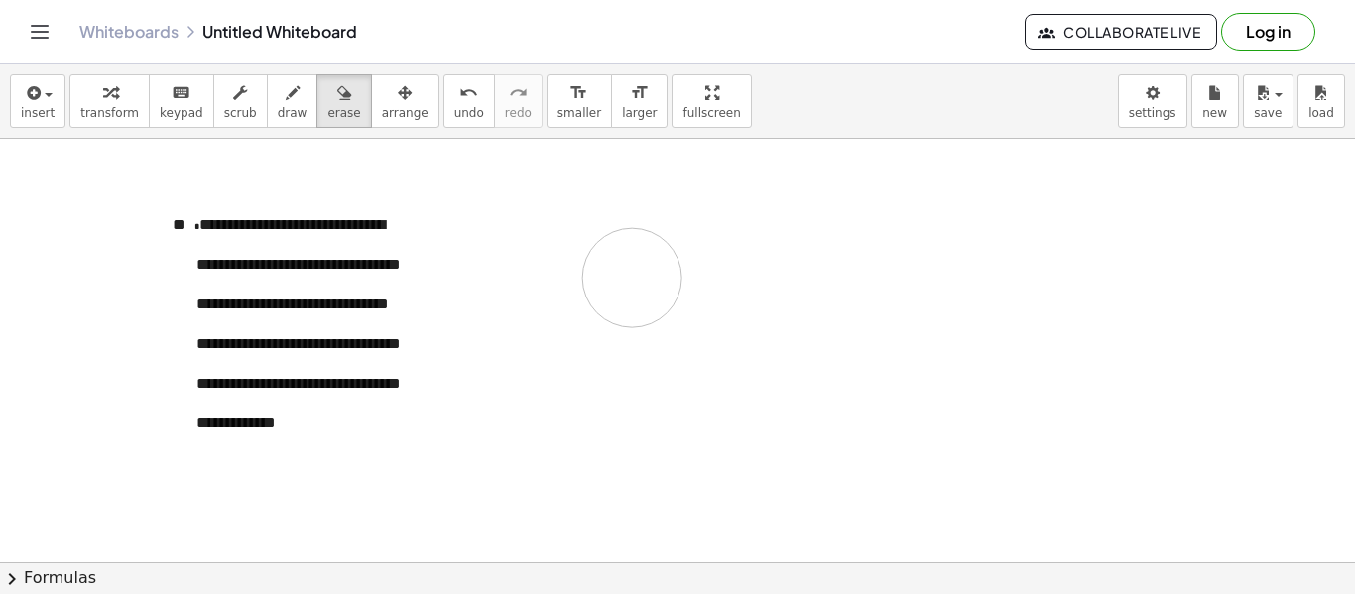
click at [674, 296] on div at bounding box center [677, 351] width 1355 height 1275
drag, startPoint x: 211, startPoint y: 281, endPoint x: 238, endPoint y: 272, distance: 28.2
click at [196, 280] on div at bounding box center [677, 351] width 1355 height 1275
click at [278, 115] on span "draw" at bounding box center [293, 113] width 30 height 14
drag, startPoint x: 276, startPoint y: 239, endPoint x: 337, endPoint y: 238, distance: 61.5
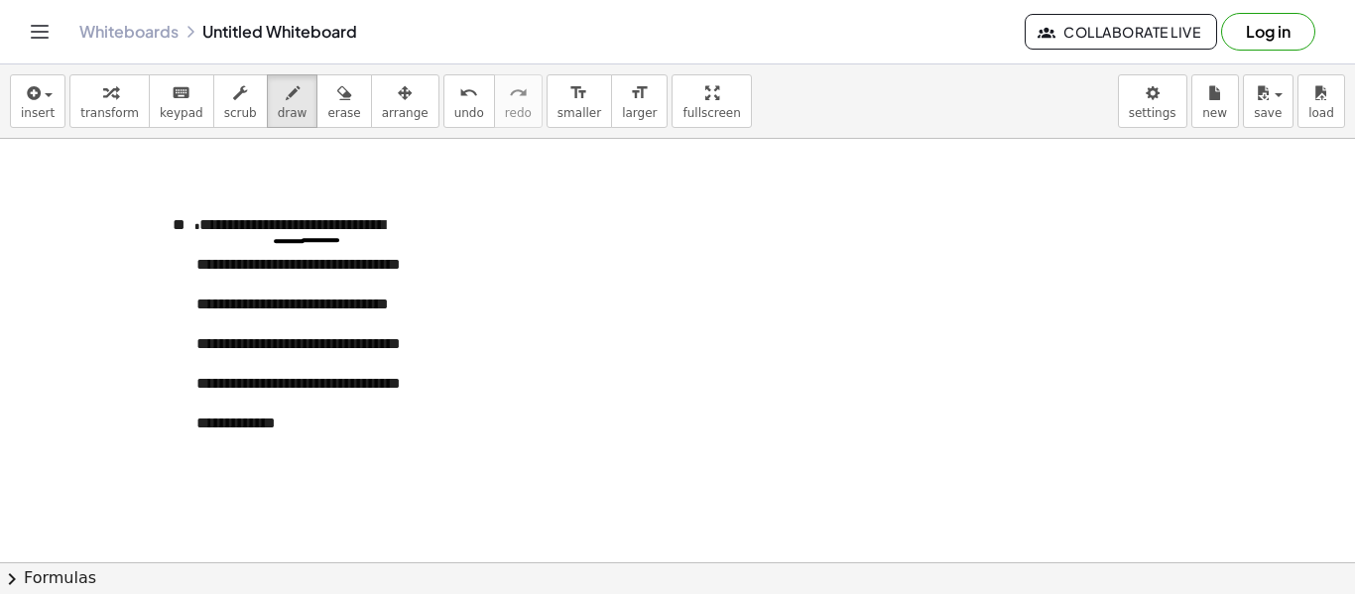
click at [337, 238] on div at bounding box center [677, 351] width 1355 height 1275
drag, startPoint x: 289, startPoint y: 276, endPoint x: 302, endPoint y: 276, distance: 13.9
click at [296, 276] on div at bounding box center [677, 351] width 1355 height 1275
drag, startPoint x: 302, startPoint y: 276, endPoint x: 317, endPoint y: 276, distance: 14.9
click at [312, 276] on div at bounding box center [677, 351] width 1355 height 1275
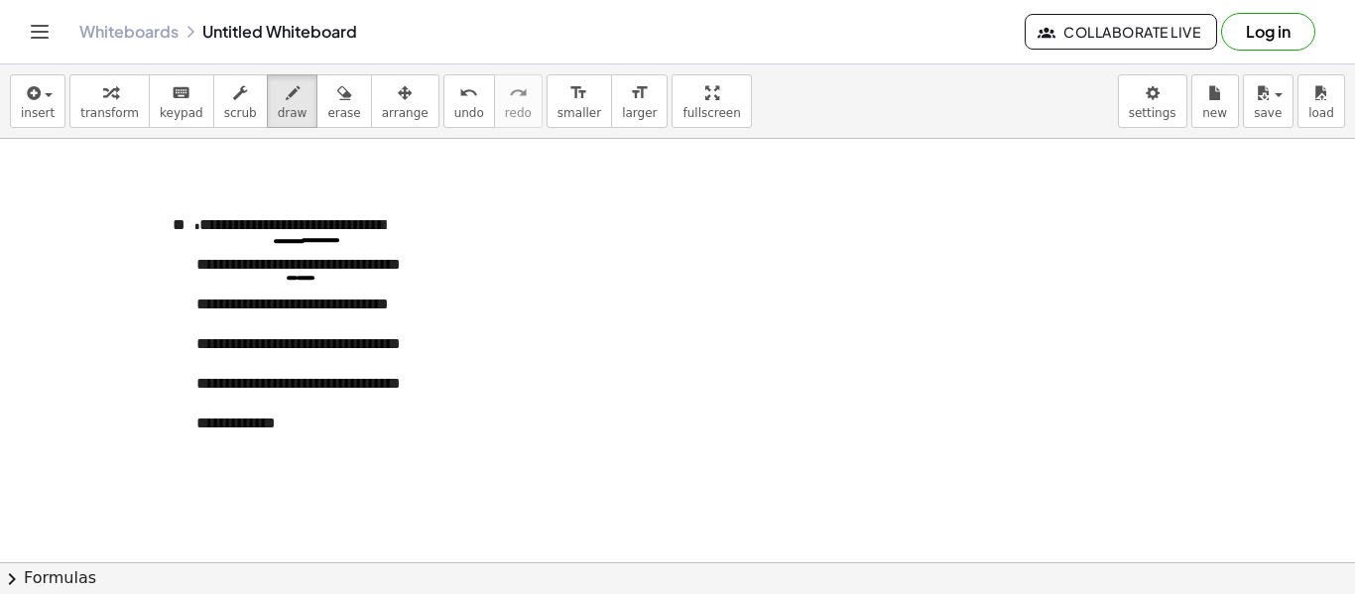
click at [361, 275] on div at bounding box center [677, 351] width 1355 height 1275
drag, startPoint x: 324, startPoint y: 273, endPoint x: 348, endPoint y: 273, distance: 23.8
click at [348, 273] on div at bounding box center [677, 351] width 1355 height 1275
drag, startPoint x: 290, startPoint y: 315, endPoint x: 360, endPoint y: 318, distance: 70.5
click at [360, 318] on div at bounding box center [677, 351] width 1355 height 1275
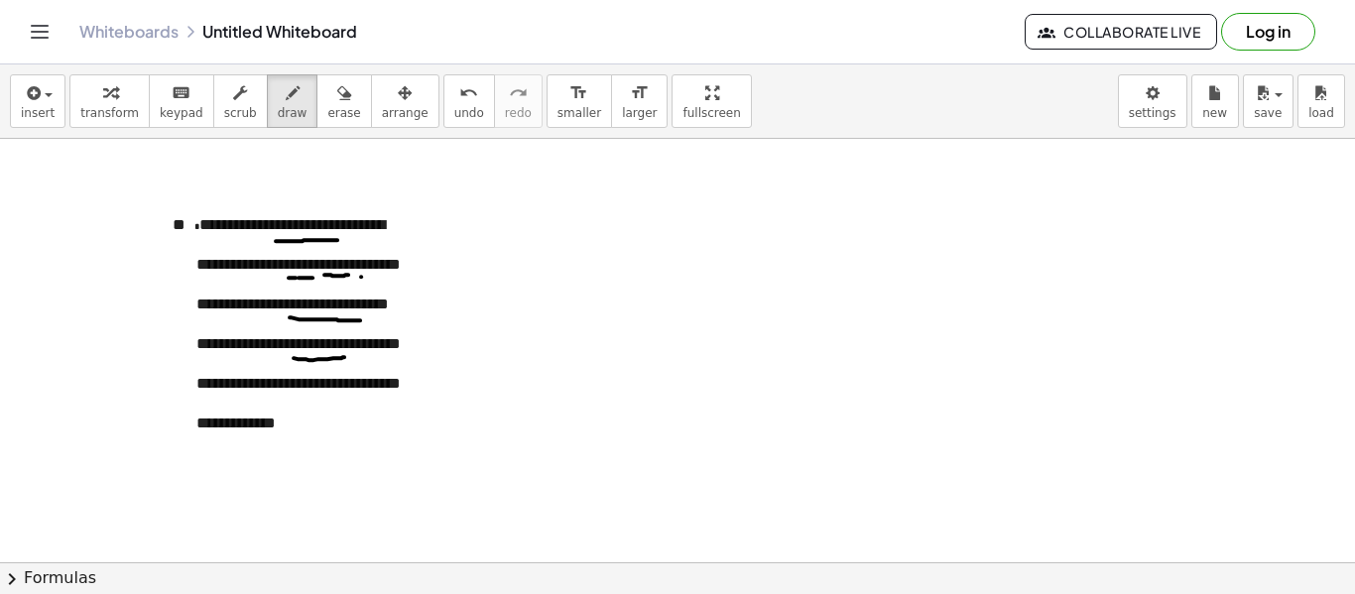
drag, startPoint x: 294, startPoint y: 356, endPoint x: 345, endPoint y: 354, distance: 51.6
click at [345, 354] on div at bounding box center [677, 351] width 1355 height 1275
drag, startPoint x: 270, startPoint y: 394, endPoint x: 315, endPoint y: 400, distance: 46.0
click at [315, 400] on div at bounding box center [677, 351] width 1355 height 1275
drag, startPoint x: 240, startPoint y: 430, endPoint x: 286, endPoint y: 430, distance: 45.6
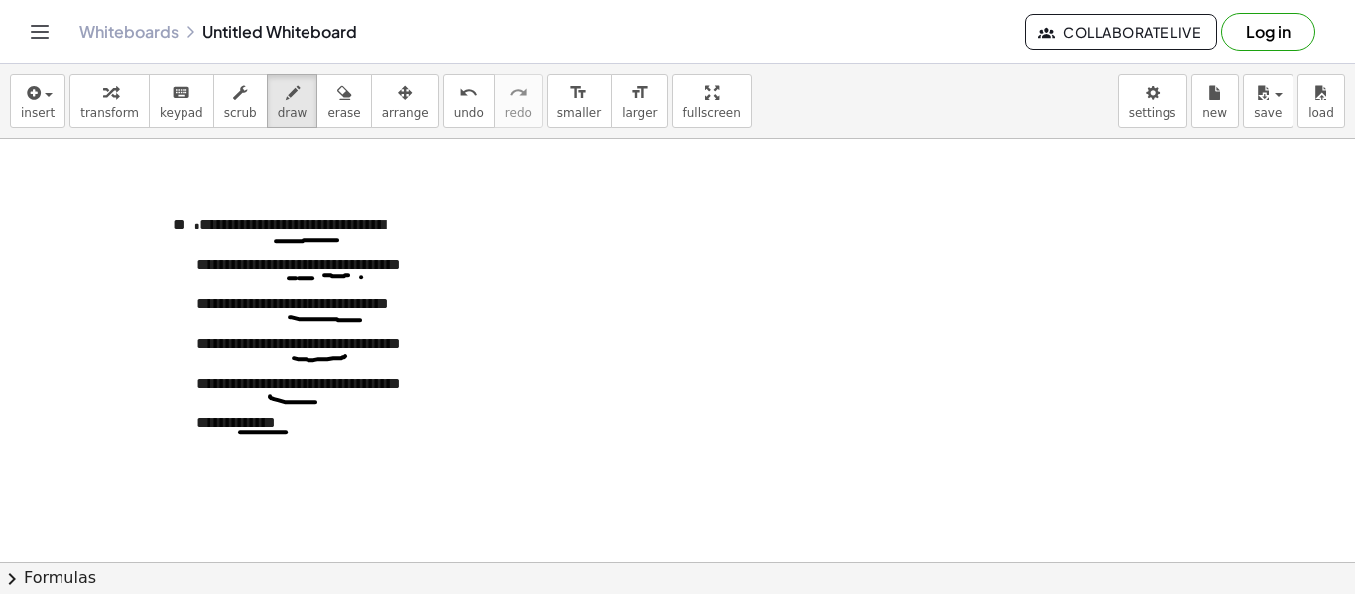
click at [286, 430] on div at bounding box center [677, 351] width 1355 height 1275
drag, startPoint x: 583, startPoint y: 234, endPoint x: 584, endPoint y: 270, distance: 35.7
click at [584, 270] on div at bounding box center [677, 351] width 1355 height 1275
drag, startPoint x: 566, startPoint y: 229, endPoint x: 598, endPoint y: 233, distance: 32.0
click at [598, 233] on div at bounding box center [677, 351] width 1355 height 1275
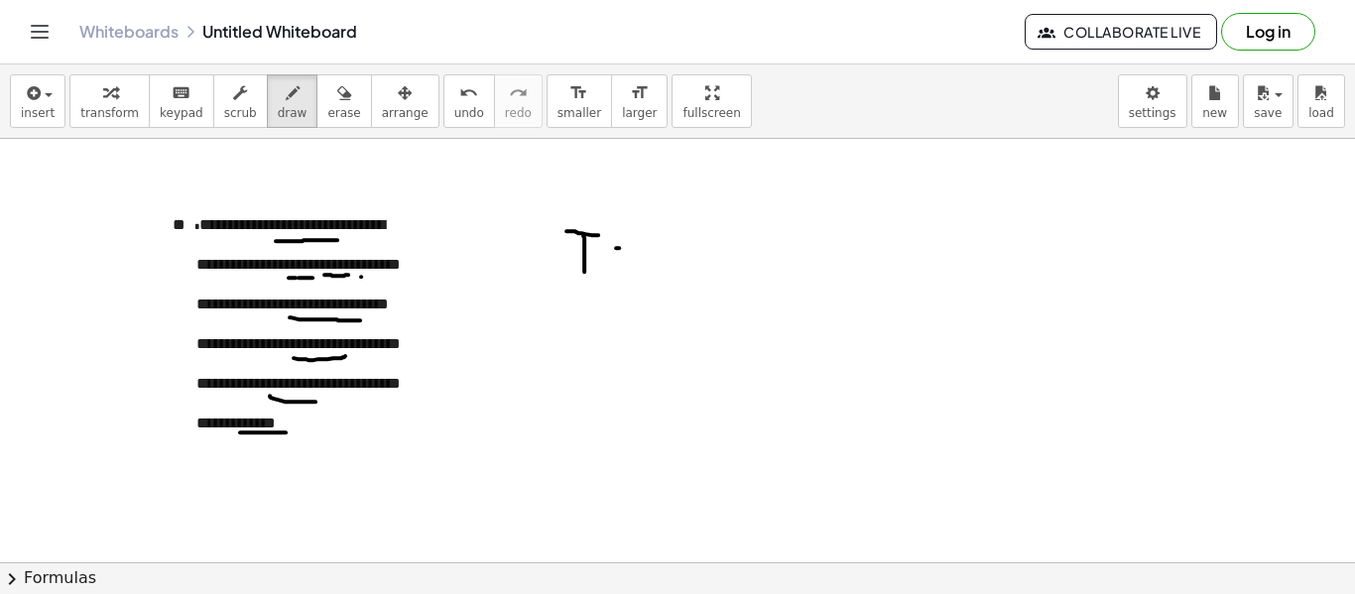
drag, startPoint x: 616, startPoint y: 246, endPoint x: 634, endPoint y: 246, distance: 17.9
click at [634, 246] on div at bounding box center [677, 351] width 1355 height 1275
drag, startPoint x: 623, startPoint y: 261, endPoint x: 643, endPoint y: 260, distance: 19.9
click at [643, 260] on div at bounding box center [677, 351] width 1355 height 1275
drag, startPoint x: 670, startPoint y: 234, endPoint x: 675, endPoint y: 248, distance: 14.7
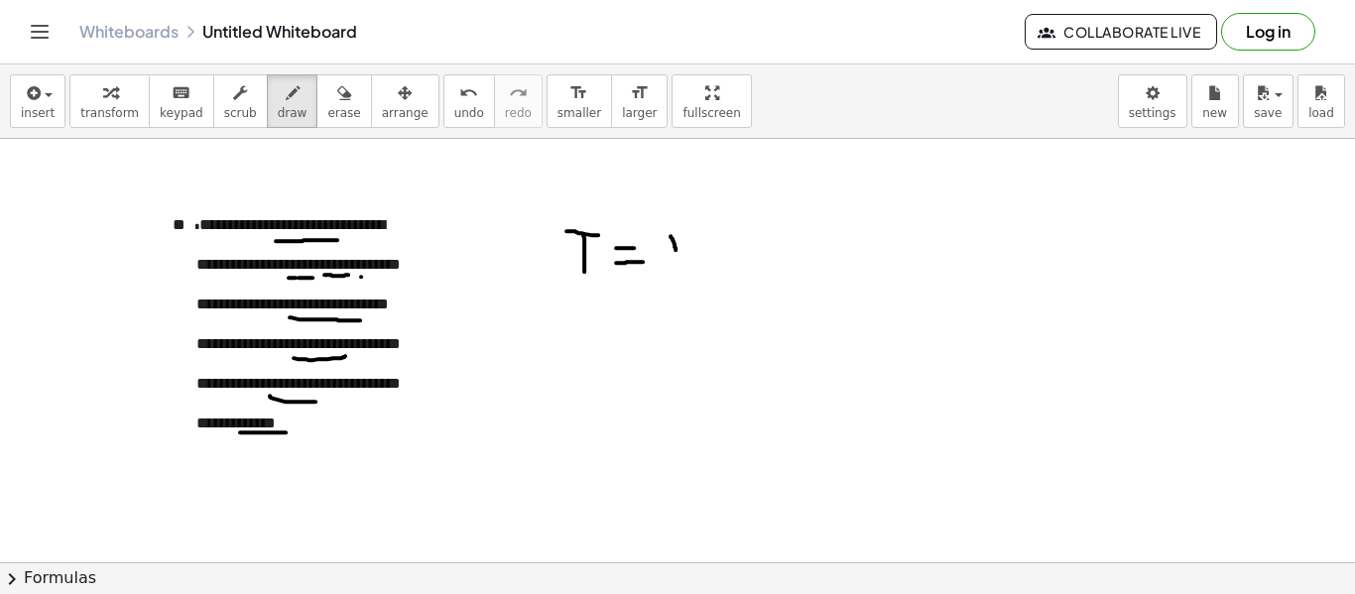
click at [675, 248] on div at bounding box center [677, 351] width 1355 height 1275
drag, startPoint x: 678, startPoint y: 241, endPoint x: 669, endPoint y: 268, distance: 28.2
click at [669, 268] on div at bounding box center [677, 351] width 1355 height 1275
drag, startPoint x: 669, startPoint y: 233, endPoint x: 700, endPoint y: 229, distance: 31.0
click at [700, 229] on div at bounding box center [677, 351] width 1355 height 1275
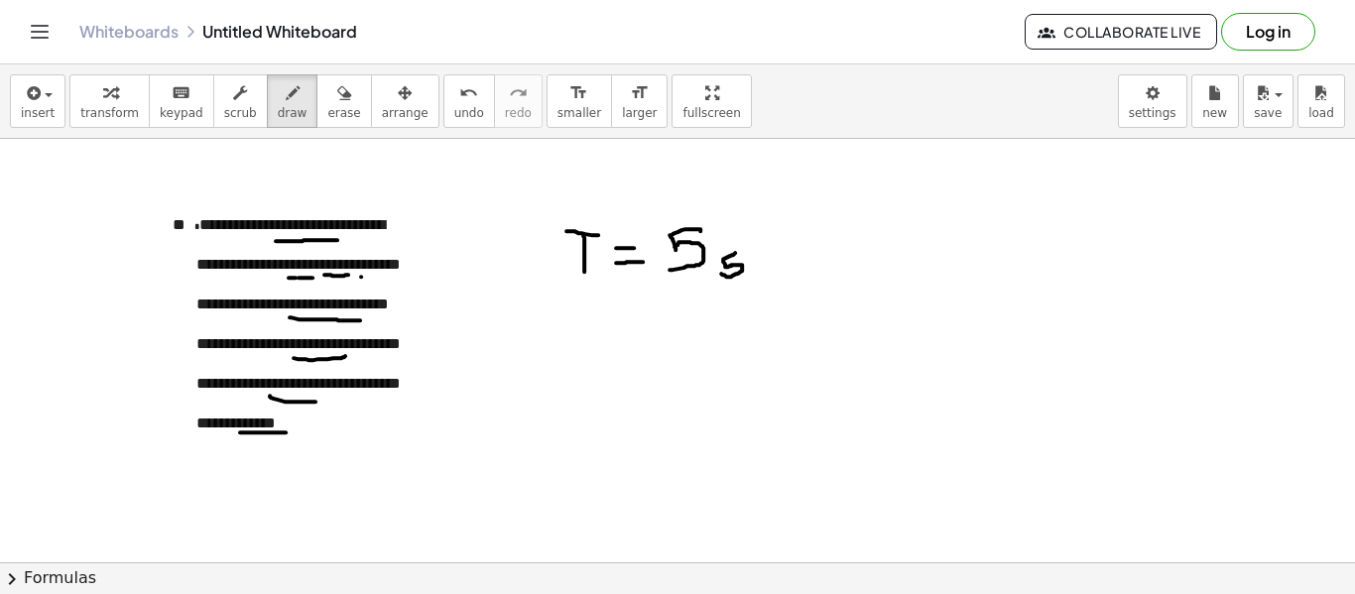
drag, startPoint x: 735, startPoint y: 251, endPoint x: 721, endPoint y: 272, distance: 25.0
click at [721, 272] on div at bounding box center [677, 351] width 1355 height 1275
drag, startPoint x: 575, startPoint y: 315, endPoint x: 610, endPoint y: 327, distance: 36.7
click at [600, 322] on div at bounding box center [677, 351] width 1355 height 1275
drag, startPoint x: 641, startPoint y: 327, endPoint x: 627, endPoint y: 339, distance: 18.3
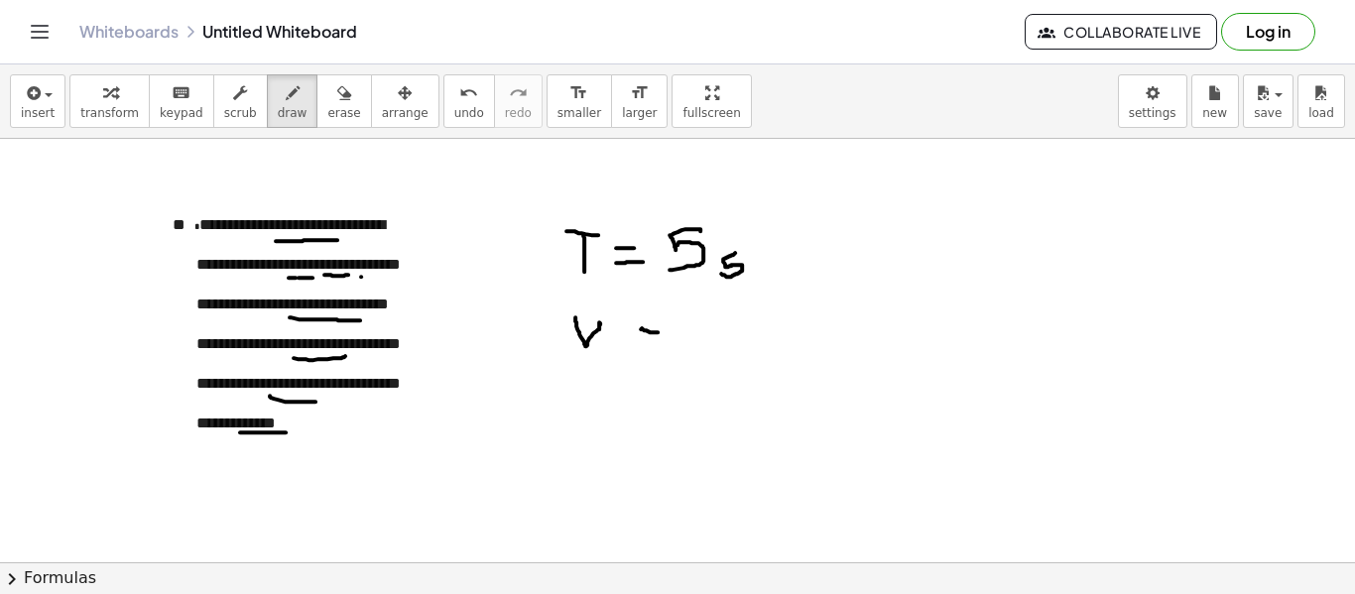
click at [646, 333] on div at bounding box center [677, 351] width 1355 height 1275
click at [662, 341] on div at bounding box center [677, 351] width 1355 height 1275
drag, startPoint x: 682, startPoint y: 322, endPoint x: 715, endPoint y: 343, distance: 38.8
click at [685, 349] on div at bounding box center [677, 351] width 1355 height 1275
drag, startPoint x: 712, startPoint y: 326, endPoint x: 726, endPoint y: 331, distance: 14.7
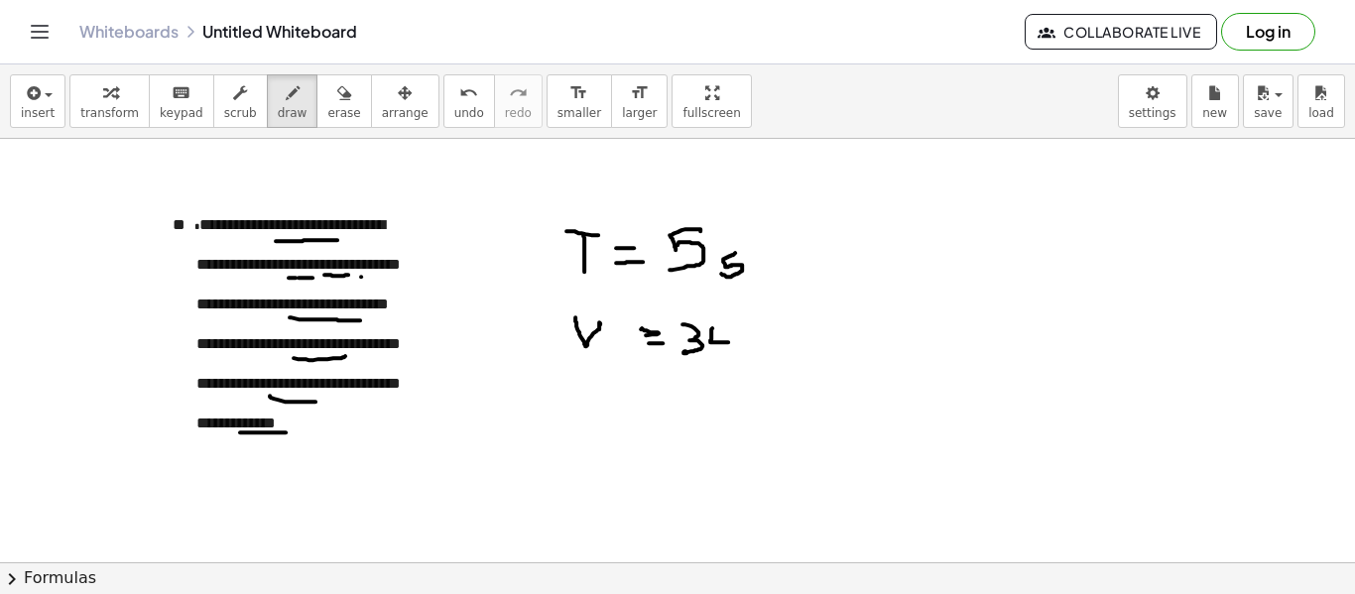
click at [728, 339] on div at bounding box center [677, 351] width 1355 height 1275
drag, startPoint x: 729, startPoint y: 327, endPoint x: 732, endPoint y: 350, distance: 23.0
click at [732, 350] on div at bounding box center [677, 351] width 1355 height 1275
click at [755, 323] on div at bounding box center [677, 351] width 1355 height 1275
drag, startPoint x: 782, startPoint y: 323, endPoint x: 811, endPoint y: 337, distance: 31.9
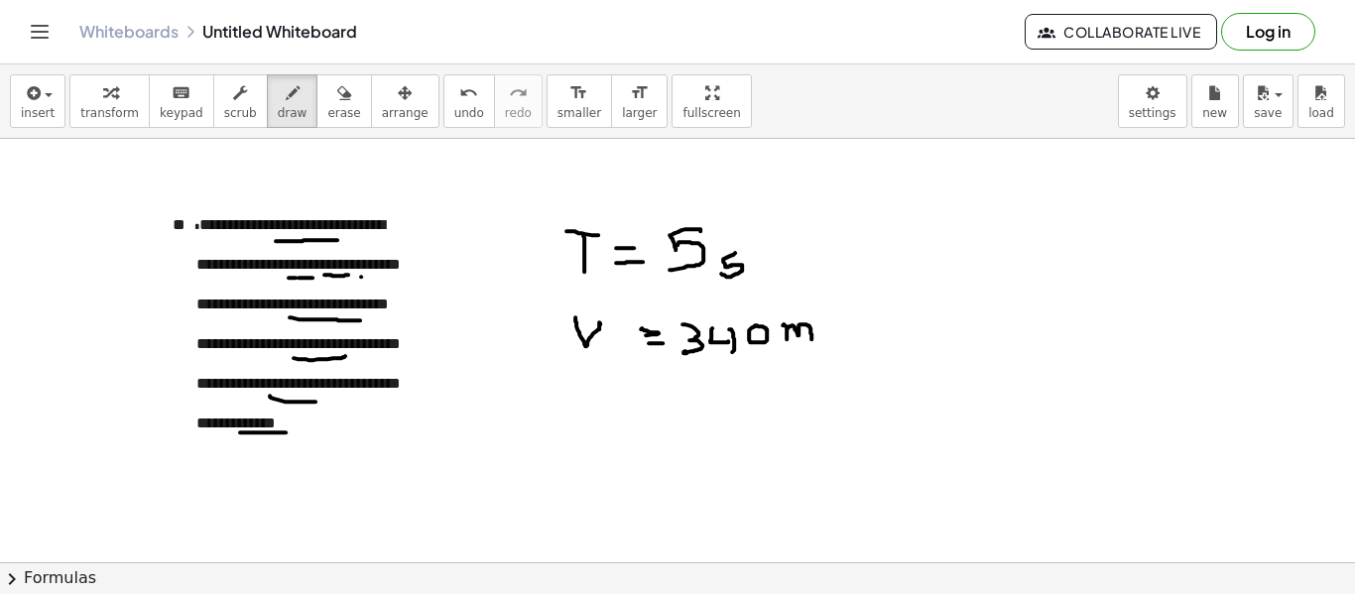
click at [811, 337] on div at bounding box center [677, 351] width 1355 height 1275
drag, startPoint x: 826, startPoint y: 320, endPoint x: 811, endPoint y: 345, distance: 28.9
click at [809, 346] on div at bounding box center [677, 351] width 1355 height 1275
drag, startPoint x: 838, startPoint y: 333, endPoint x: 824, endPoint y: 348, distance: 20.3
click at [824, 348] on div at bounding box center [677, 351] width 1355 height 1275
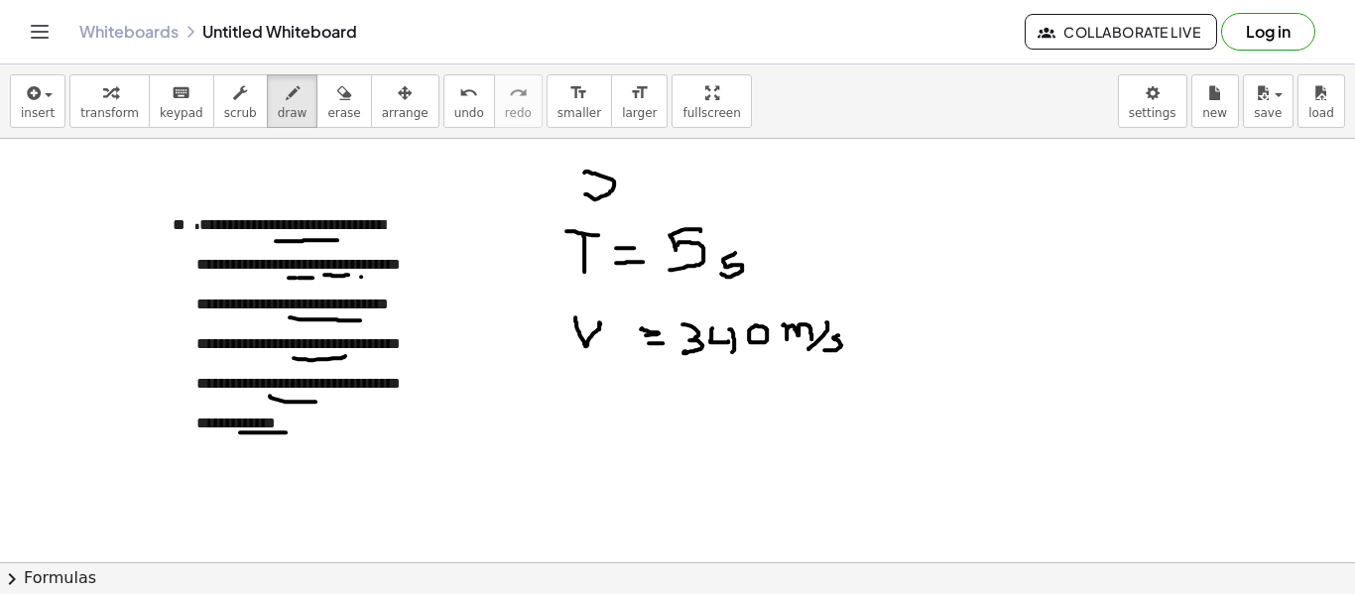
drag, startPoint x: 585, startPoint y: 170, endPoint x: 586, endPoint y: 185, distance: 15.9
click at [579, 187] on div at bounding box center [677, 351] width 1355 height 1275
drag, startPoint x: 605, startPoint y: 177, endPoint x: 607, endPoint y: 190, distance: 14.0
click at [605, 188] on div at bounding box center [677, 351] width 1355 height 1275
drag, startPoint x: 639, startPoint y: 171, endPoint x: 655, endPoint y: 184, distance: 21.1
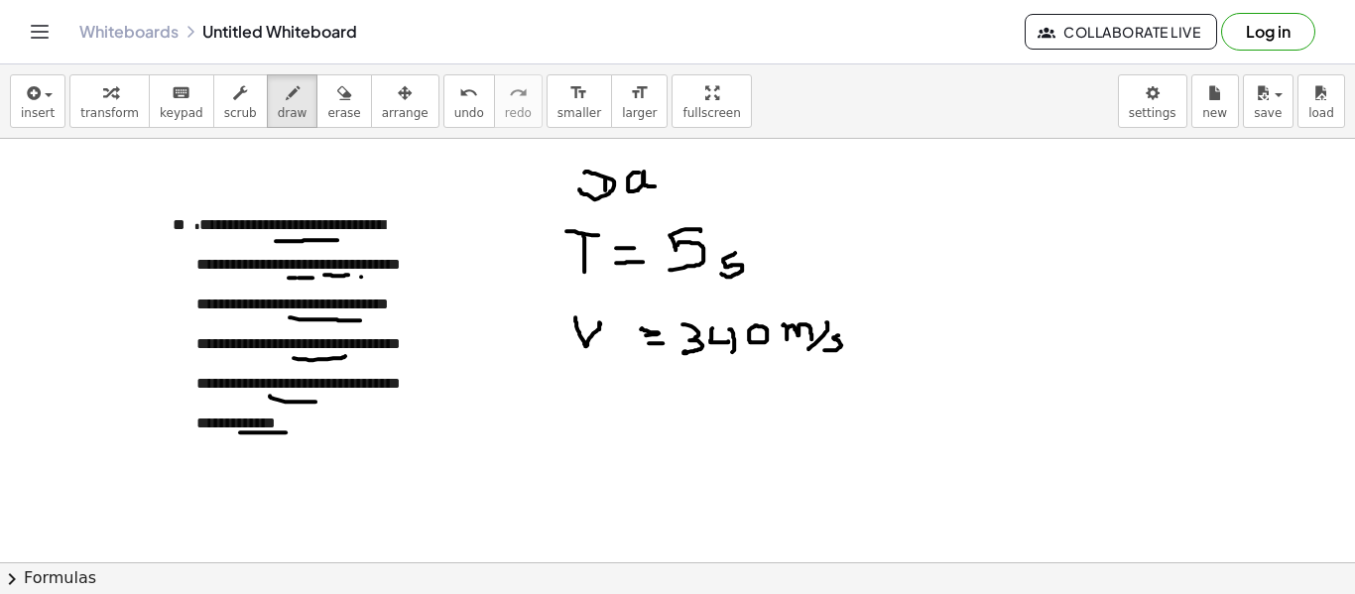
click at [655, 184] on div at bounding box center [677, 351] width 1355 height 1275
drag, startPoint x: 663, startPoint y: 152, endPoint x: 663, endPoint y: 183, distance: 31.7
click at [663, 183] on div at bounding box center [677, 351] width 1355 height 1275
drag, startPoint x: 657, startPoint y: 165, endPoint x: 671, endPoint y: 169, distance: 14.4
click at [671, 169] on div at bounding box center [677, 351] width 1355 height 1275
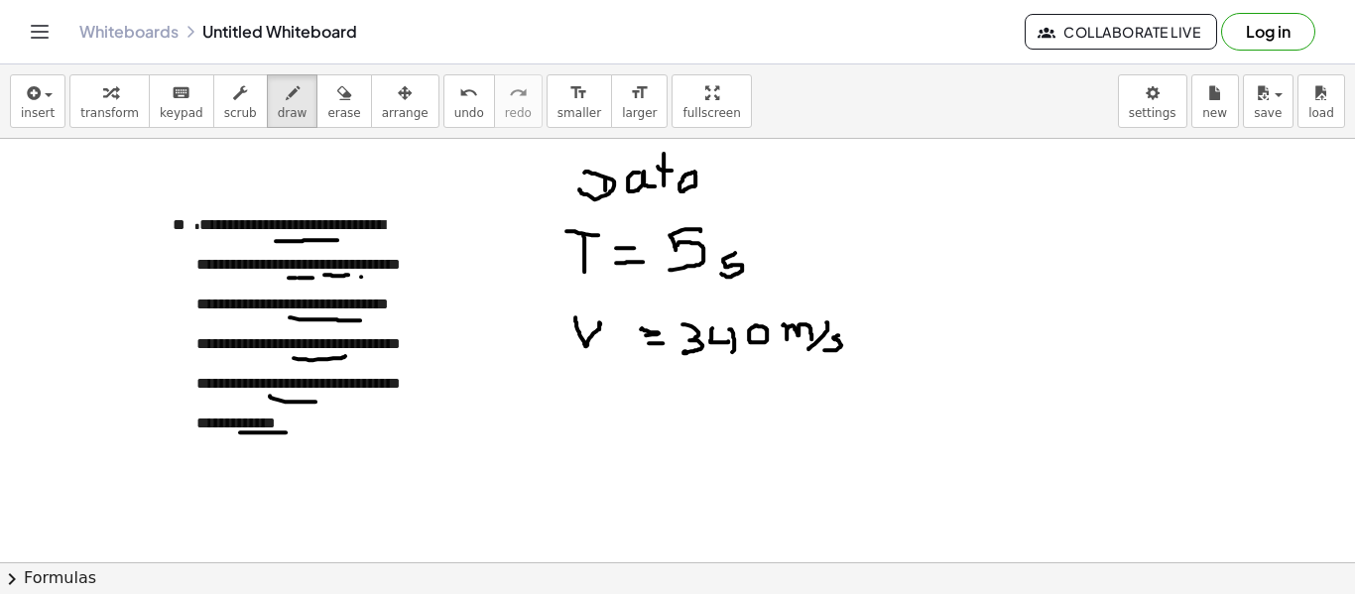
click at [692, 173] on div at bounding box center [677, 351] width 1355 height 1275
drag, startPoint x: 716, startPoint y: 168, endPoint x: 706, endPoint y: 184, distance: 19.6
click at [706, 184] on div at bounding box center [677, 351] width 1355 height 1275
drag, startPoint x: 589, startPoint y: 203, endPoint x: 712, endPoint y: 199, distance: 123.0
click at [712, 199] on div at bounding box center [677, 351] width 1355 height 1275
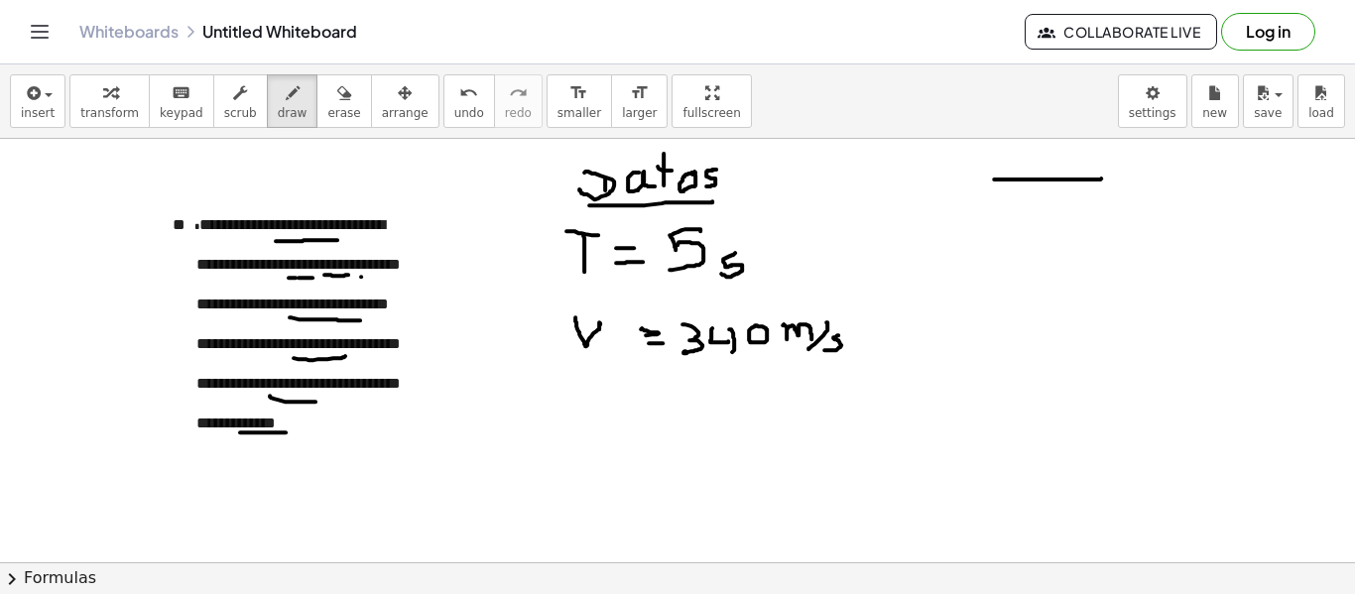
drag, startPoint x: 994, startPoint y: 178, endPoint x: 1028, endPoint y: 191, distance: 37.4
click at [1099, 180] on div at bounding box center [677, 351] width 1355 height 1275
drag, startPoint x: 1069, startPoint y: 193, endPoint x: 873, endPoint y: 422, distance: 301.7
click at [873, 422] on div at bounding box center [677, 351] width 1355 height 1275
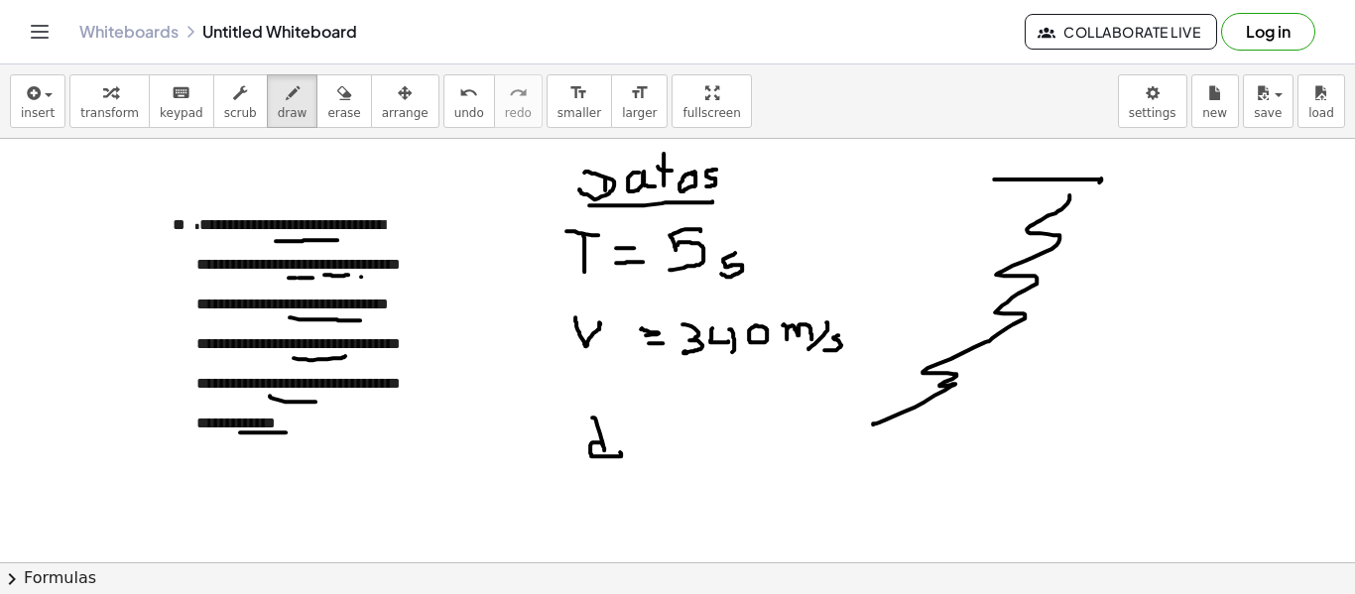
drag, startPoint x: 592, startPoint y: 416, endPoint x: 620, endPoint y: 450, distance: 44.4
click at [620, 450] on div at bounding box center [677, 351] width 1355 height 1275
click at [662, 437] on div at bounding box center [677, 351] width 1355 height 1275
click at [680, 445] on div at bounding box center [677, 351] width 1355 height 1275
drag, startPoint x: 638, startPoint y: 446, endPoint x: 675, endPoint y: 446, distance: 37.7
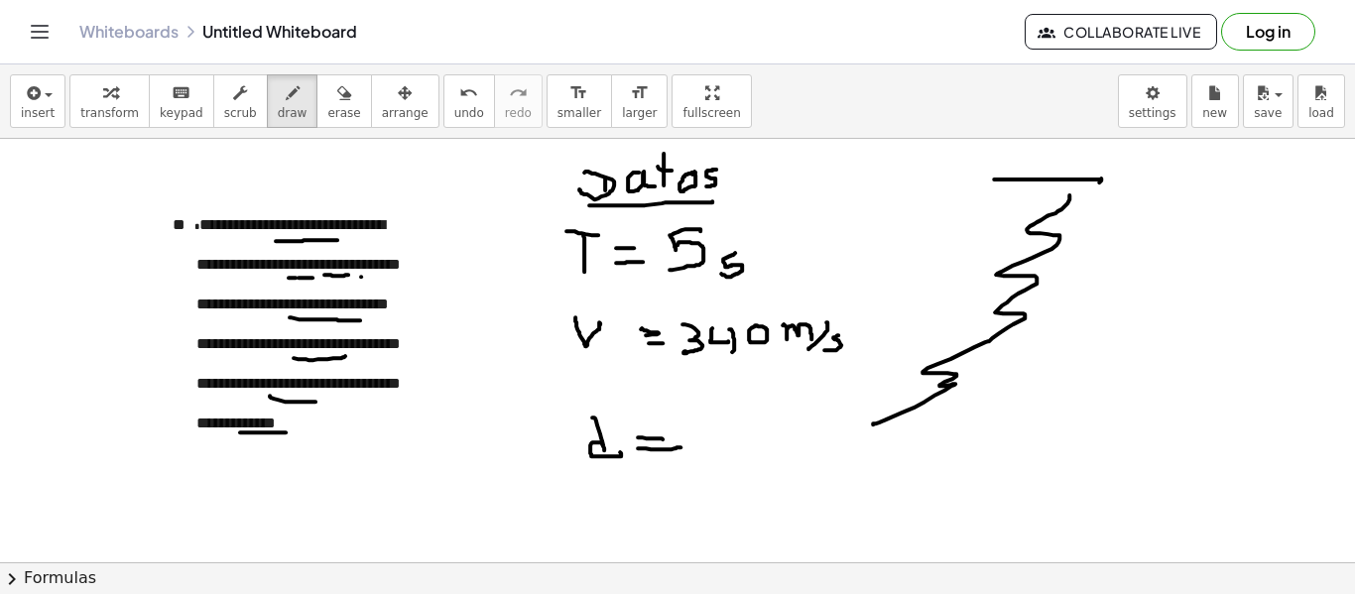
click at [675, 446] on div at bounding box center [677, 351] width 1355 height 1275
drag, startPoint x: 715, startPoint y: 422, endPoint x: 746, endPoint y: 429, distance: 31.5
click at [744, 425] on div at bounding box center [677, 351] width 1355 height 1275
click at [751, 446] on div at bounding box center [677, 351] width 1355 height 1275
drag, startPoint x: 776, startPoint y: 414, endPoint x: 787, endPoint y: 444, distance: 32.6
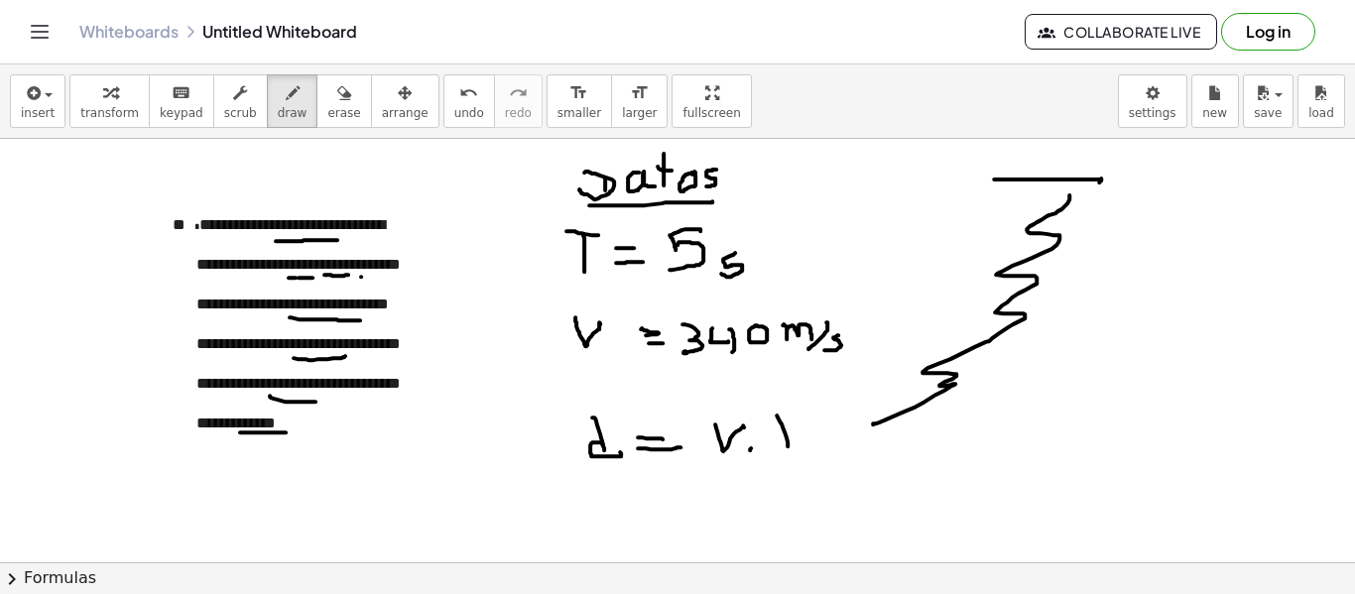
click at [787, 444] on div at bounding box center [677, 351] width 1355 height 1275
drag, startPoint x: 767, startPoint y: 412, endPoint x: 787, endPoint y: 414, distance: 20.9
click at [787, 414] on div at bounding box center [677, 351] width 1355 height 1275
drag, startPoint x: 599, startPoint y: 471, endPoint x: 600, endPoint y: 493, distance: 21.8
click at [600, 493] on div at bounding box center [677, 351] width 1355 height 1275
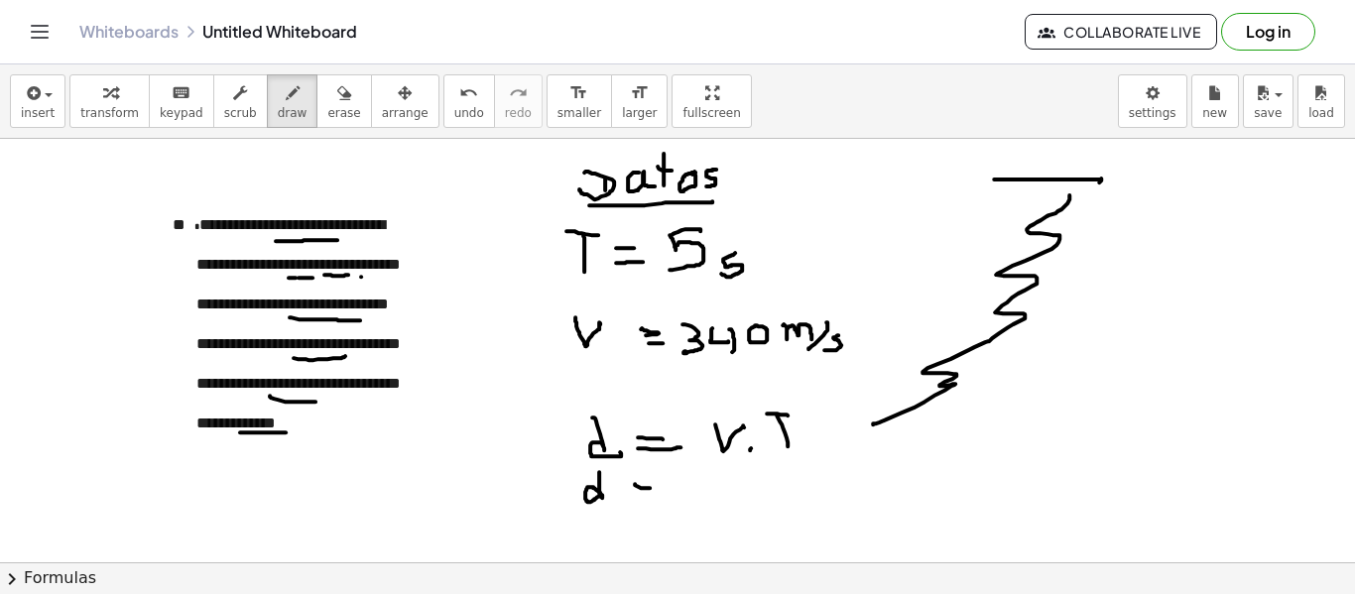
click at [651, 486] on div at bounding box center [677, 351] width 1355 height 1275
click at [669, 492] on div at bounding box center [677, 351] width 1355 height 1275
drag, startPoint x: 716, startPoint y: 467, endPoint x: 742, endPoint y: 488, distance: 33.1
click at [721, 494] on div at bounding box center [677, 351] width 1355 height 1275
drag, startPoint x: 757, startPoint y: 473, endPoint x: 775, endPoint y: 474, distance: 17.9
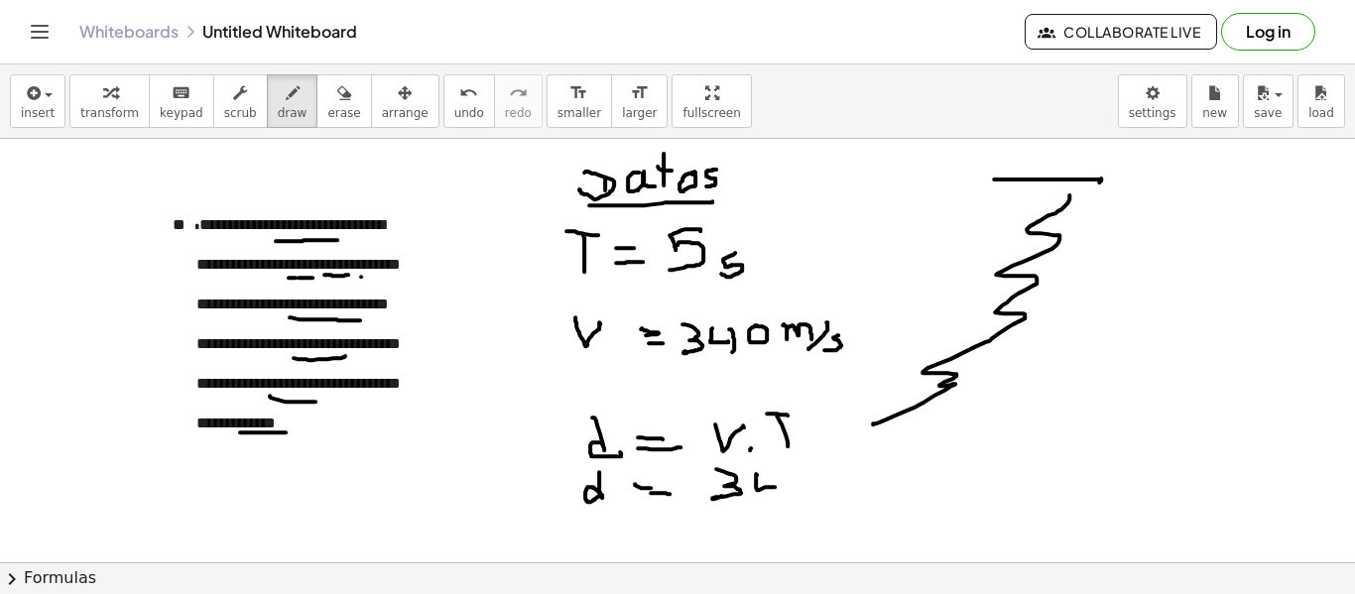
click at [775, 483] on div at bounding box center [677, 351] width 1355 height 1275
drag, startPoint x: 775, startPoint y: 471, endPoint x: 782, endPoint y: 497, distance: 27.0
click at [782, 498] on div at bounding box center [677, 351] width 1355 height 1275
click at [791, 476] on div at bounding box center [677, 351] width 1355 height 1275
click at [822, 494] on div at bounding box center [677, 351] width 1355 height 1275
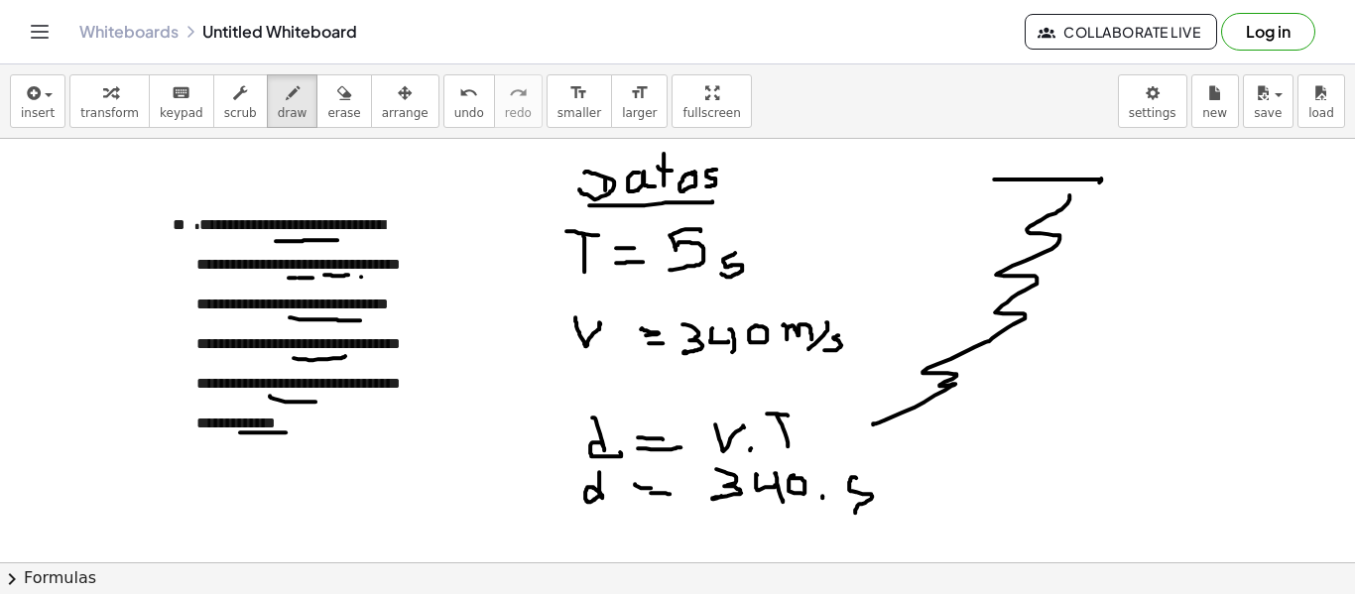
drag, startPoint x: 856, startPoint y: 476, endPoint x: 807, endPoint y: 521, distance: 66.0
click at [851, 512] on div at bounding box center [677, 351] width 1355 height 1275
drag, startPoint x: 306, startPoint y: 95, endPoint x: 499, endPoint y: 286, distance: 270.7
click at [330, 127] on div "insert select one: Math Expression Function Text Youtube Video Graphing Geometr…" at bounding box center [677, 101] width 1355 height 74
drag, startPoint x: 839, startPoint y: 463, endPoint x: 866, endPoint y: 513, distance: 56.4
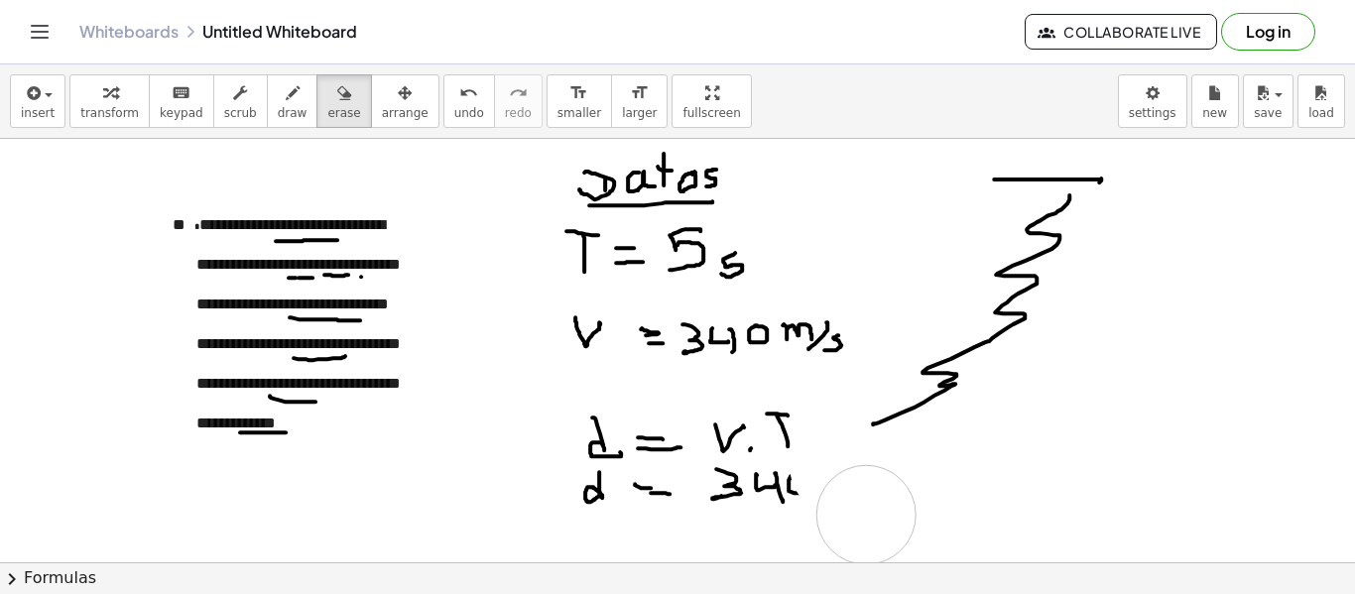
click at [866, 513] on div at bounding box center [677, 351] width 1355 height 1275
click at [787, 480] on div at bounding box center [677, 351] width 1355 height 1275
drag, startPoint x: 705, startPoint y: 467, endPoint x: 729, endPoint y: 480, distance: 27.1
click at [749, 489] on div at bounding box center [677, 351] width 1355 height 1275
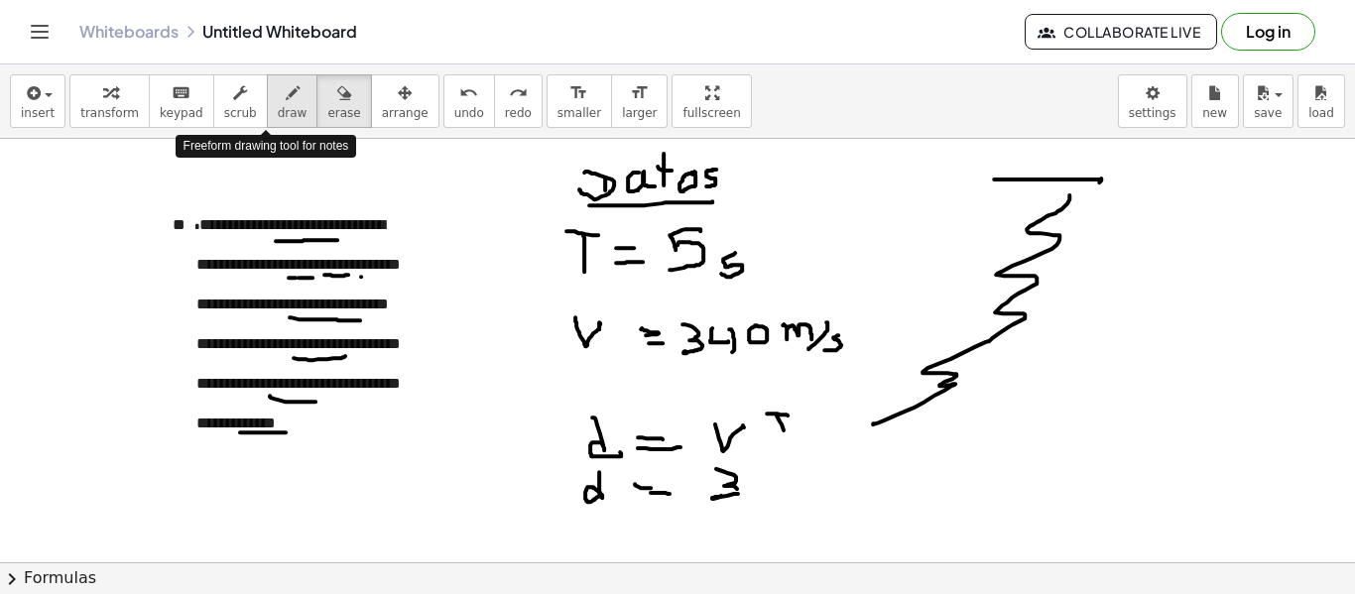
drag, startPoint x: 264, startPoint y: 102, endPoint x: 283, endPoint y: 119, distance: 25.3
click at [276, 112] on button "draw" at bounding box center [293, 101] width 52 height 54
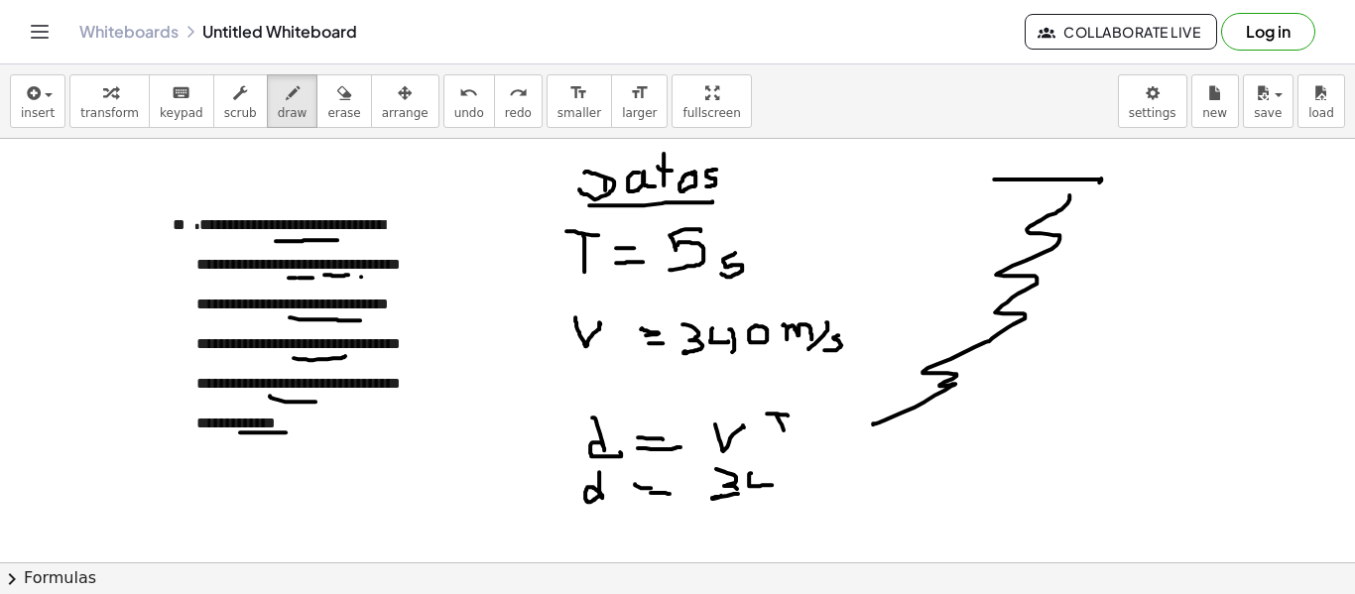
drag, startPoint x: 751, startPoint y: 471, endPoint x: 772, endPoint y: 483, distance: 24.0
click at [772, 483] on div at bounding box center [677, 351] width 1355 height 1275
drag, startPoint x: 768, startPoint y: 471, endPoint x: 769, endPoint y: 508, distance: 36.7
click at [768, 512] on div at bounding box center [677, 351] width 1355 height 1275
click at [782, 471] on div at bounding box center [677, 351] width 1355 height 1275
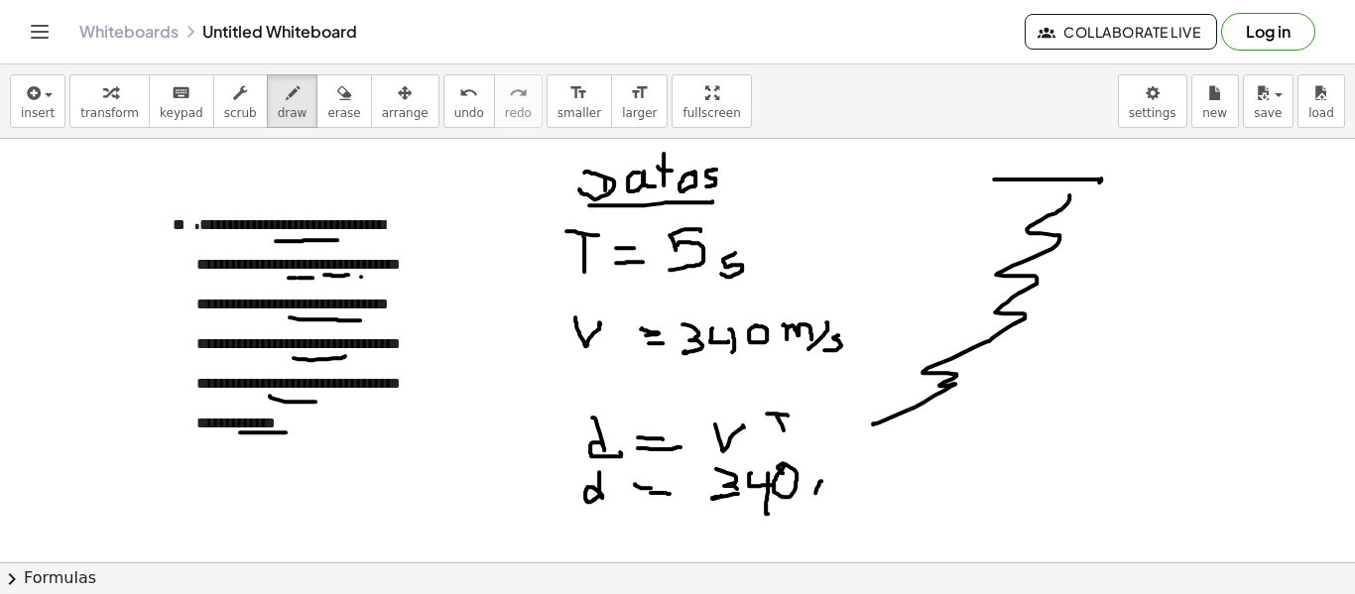
drag, startPoint x: 821, startPoint y: 479, endPoint x: 813, endPoint y: 486, distance: 10.5
click at [814, 490] on div at bounding box center [677, 351] width 1355 height 1275
drag, startPoint x: 810, startPoint y: 476, endPoint x: 826, endPoint y: 486, distance: 18.7
click at [823, 486] on div at bounding box center [677, 351] width 1355 height 1275
drag, startPoint x: 850, startPoint y: 466, endPoint x: 858, endPoint y: 500, distance: 34.6
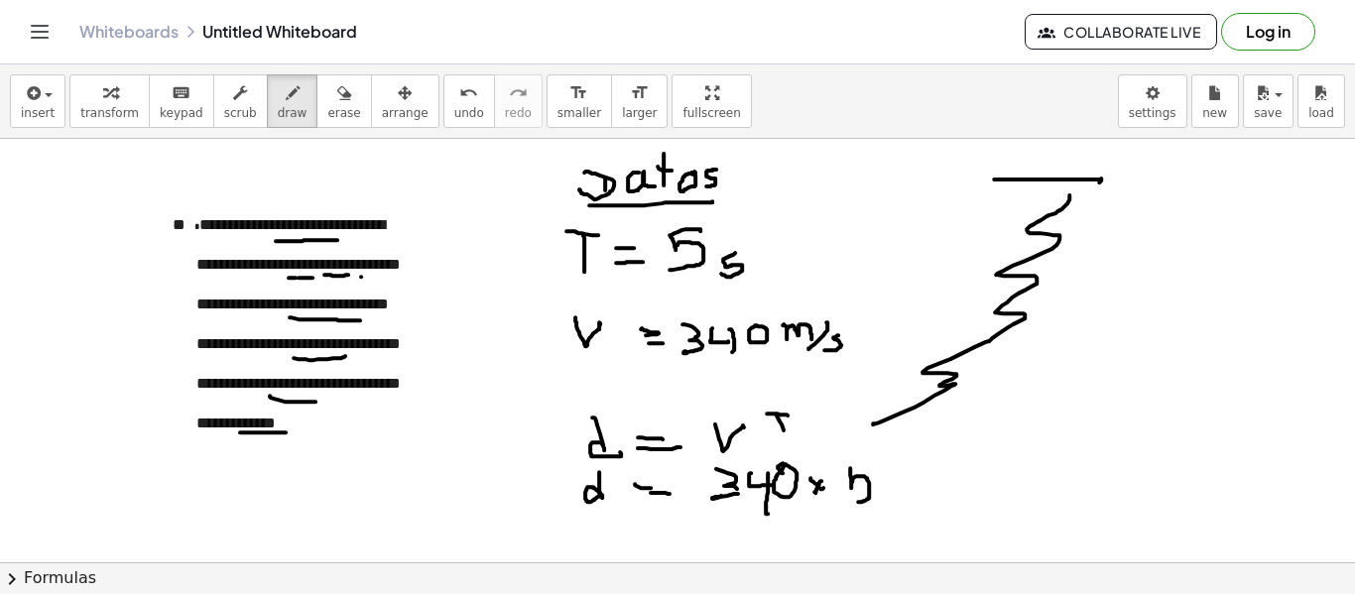
click at [858, 500] on div at bounding box center [677, 351] width 1355 height 1275
drag, startPoint x: 851, startPoint y: 463, endPoint x: 869, endPoint y: 464, distance: 17.9
click at [869, 464] on div at bounding box center [677, 351] width 1355 height 1275
drag, startPoint x: 601, startPoint y: 516, endPoint x: 607, endPoint y: 546, distance: 31.3
click at [606, 547] on div at bounding box center [677, 351] width 1355 height 1275
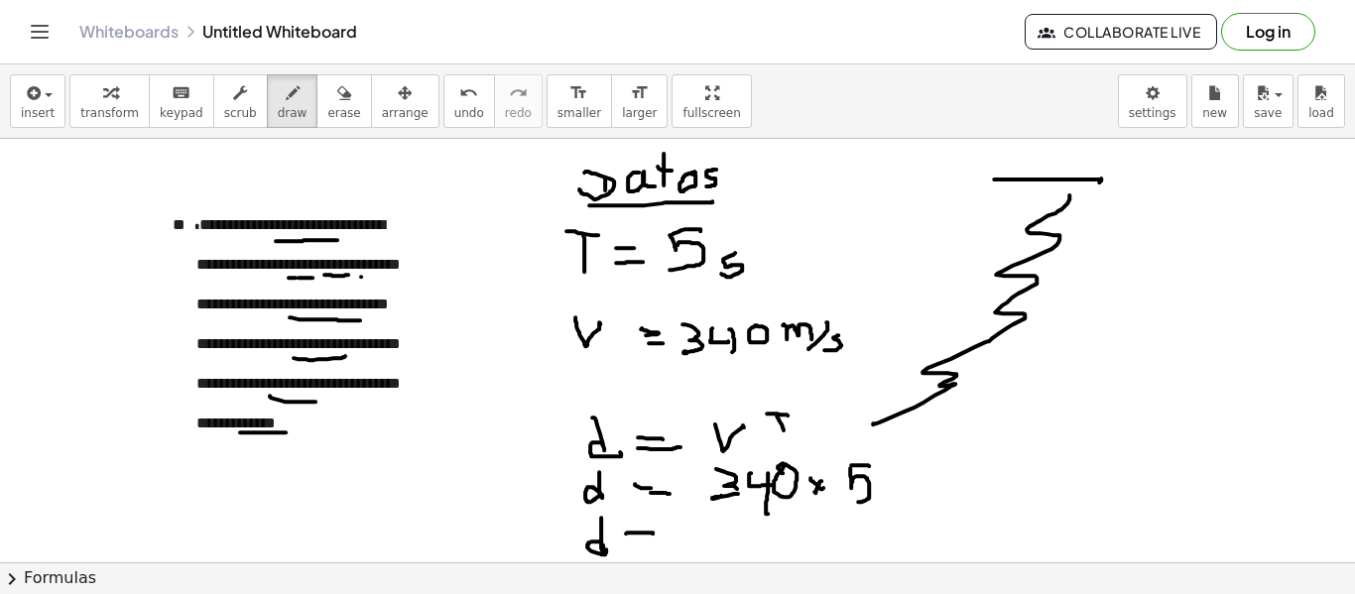
drag, startPoint x: 626, startPoint y: 532, endPoint x: 643, endPoint y: 539, distance: 18.6
click at [653, 533] on div at bounding box center [677, 351] width 1355 height 1275
drag, startPoint x: 631, startPoint y: 540, endPoint x: 656, endPoint y: 541, distance: 24.8
click at [656, 541] on div at bounding box center [677, 351] width 1355 height 1275
drag, startPoint x: 806, startPoint y: 537, endPoint x: 854, endPoint y: 519, distance: 50.8
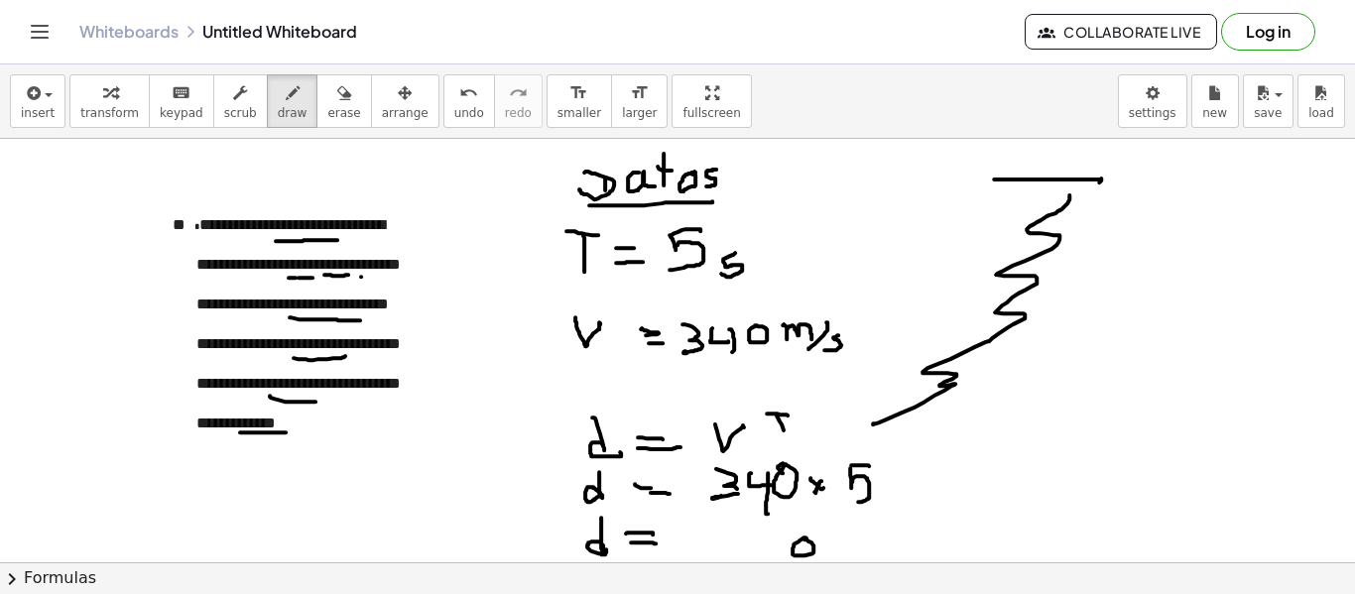
click at [809, 537] on div at bounding box center [677, 351] width 1355 height 1275
drag, startPoint x: 763, startPoint y: 528, endPoint x: 796, endPoint y: 528, distance: 33.7
click at [758, 526] on div at bounding box center [677, 351] width 1355 height 1275
drag, startPoint x: 698, startPoint y: 529, endPoint x: 701, endPoint y: 545, distance: 17.1
click at [701, 545] on div at bounding box center [677, 351] width 1355 height 1275
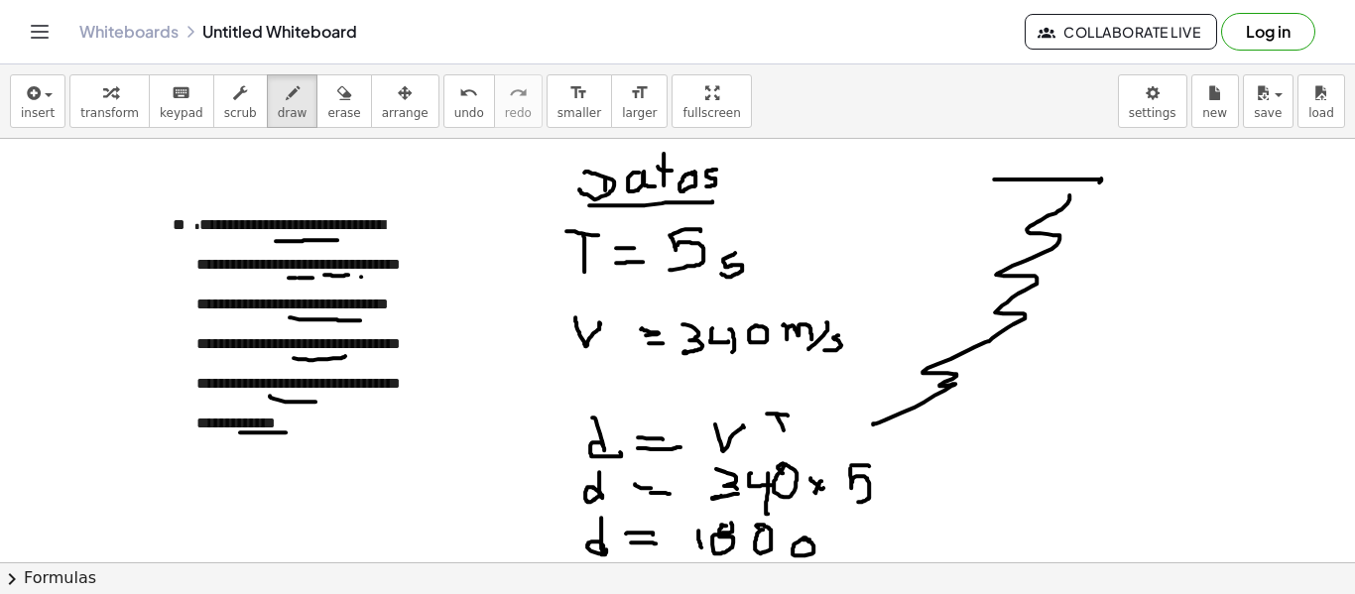
drag, startPoint x: 721, startPoint y: 524, endPoint x: 731, endPoint y: 521, distance: 10.4
click at [731, 521] on div at bounding box center [677, 351] width 1355 height 1275
drag, startPoint x: 828, startPoint y: 536, endPoint x: 856, endPoint y: 550, distance: 31.5
click at [856, 550] on div at bounding box center [677, 351] width 1355 height 1275
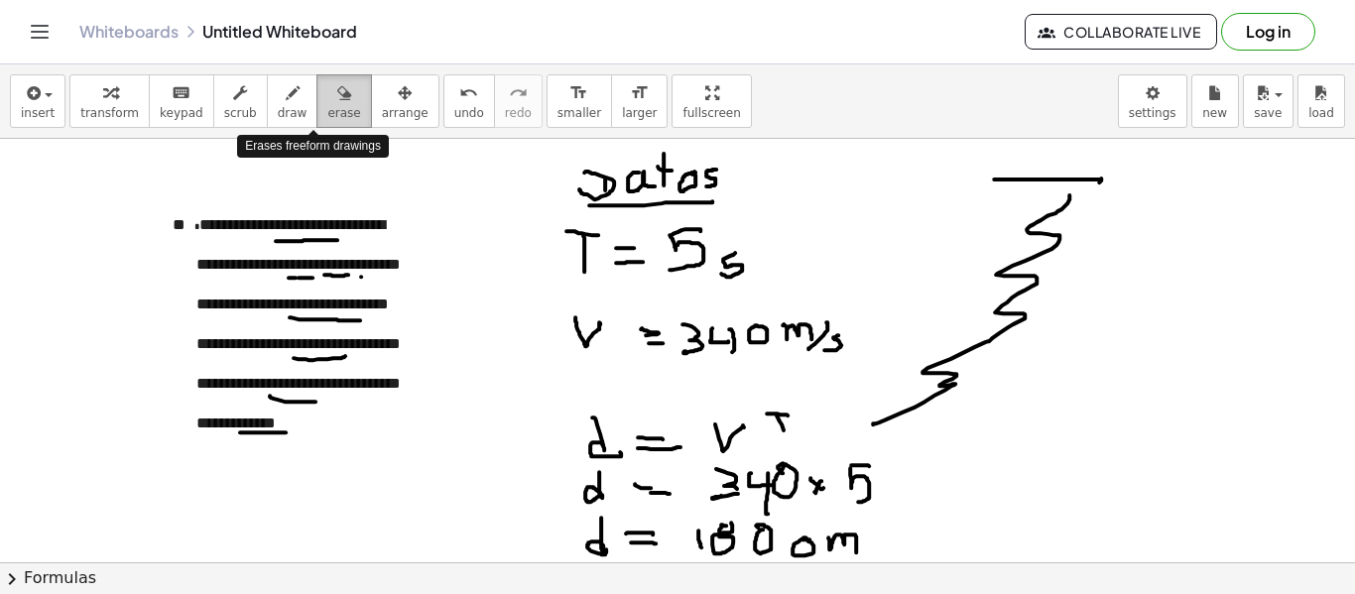
click at [337, 82] on icon "button" at bounding box center [344, 93] width 14 height 24
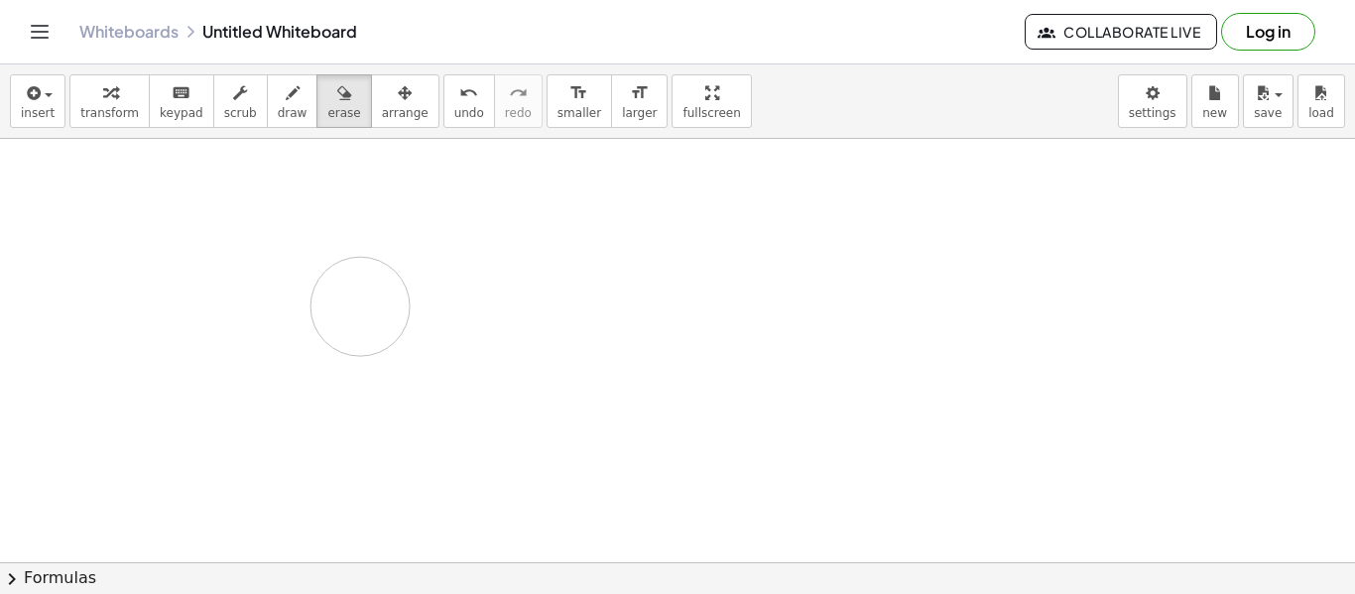
drag, startPoint x: 585, startPoint y: 161, endPoint x: 743, endPoint y: 306, distance: 214.7
click at [368, 308] on div at bounding box center [677, 351] width 1355 height 1275
click at [759, 308] on div at bounding box center [677, 351] width 1355 height 1275
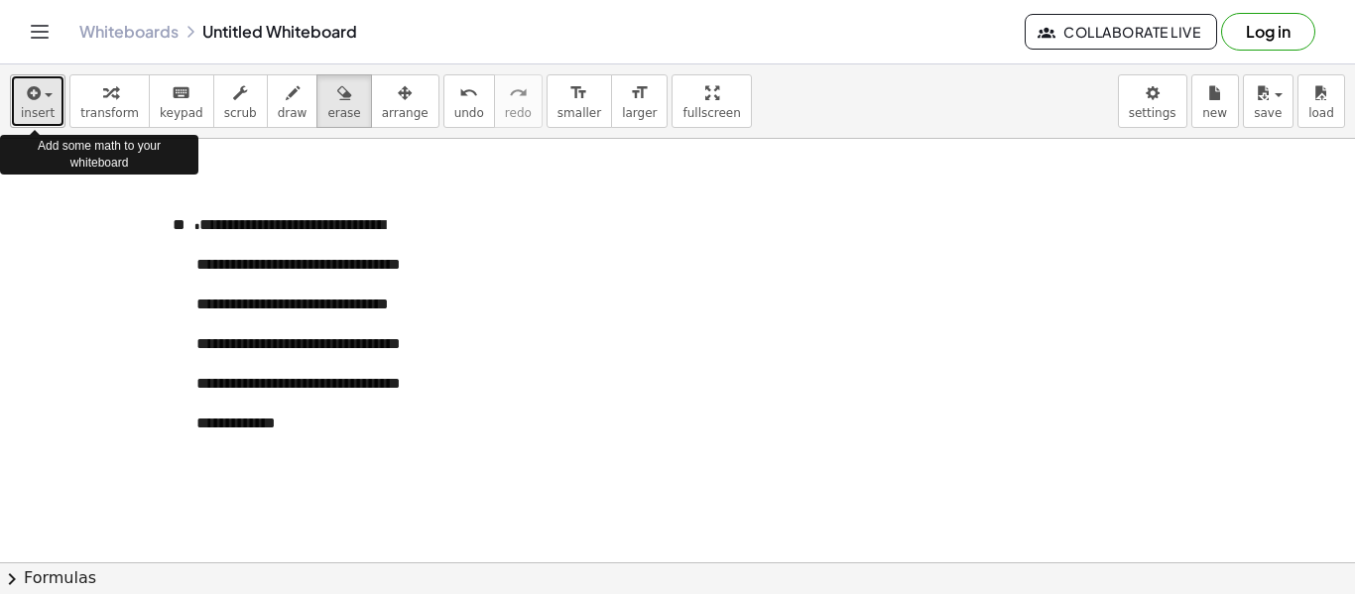
click at [49, 92] on div "button" at bounding box center [38, 92] width 34 height 24
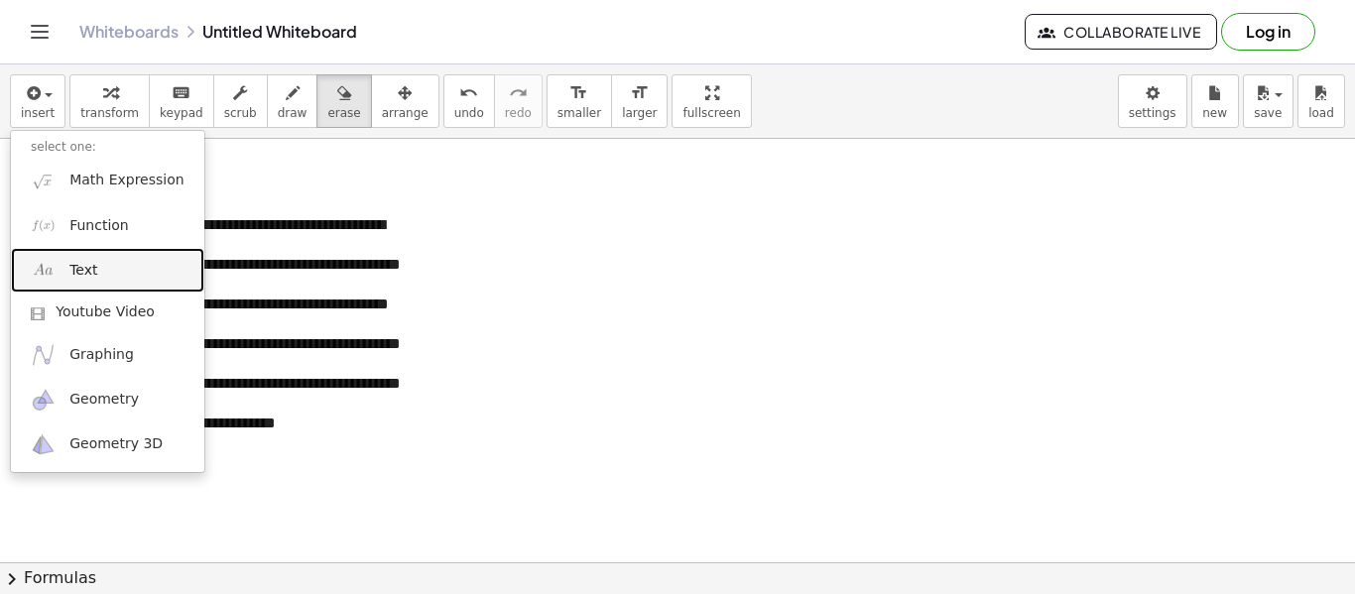
click at [80, 277] on span "Text" at bounding box center [83, 271] width 28 height 20
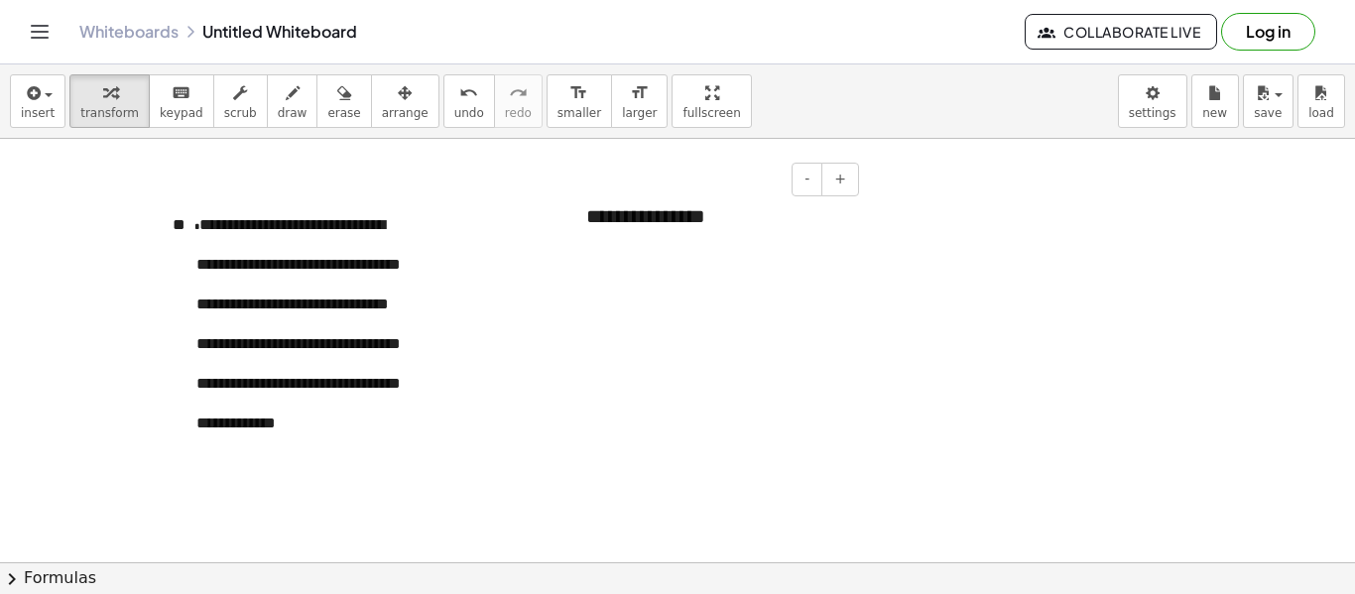
click at [714, 224] on div "**********" at bounding box center [715, 216] width 298 height 68
click at [270, 400] on p "**********" at bounding box center [301, 321] width 210 height 238
click at [365, 440] on p "**********" at bounding box center [301, 321] width 210 height 238
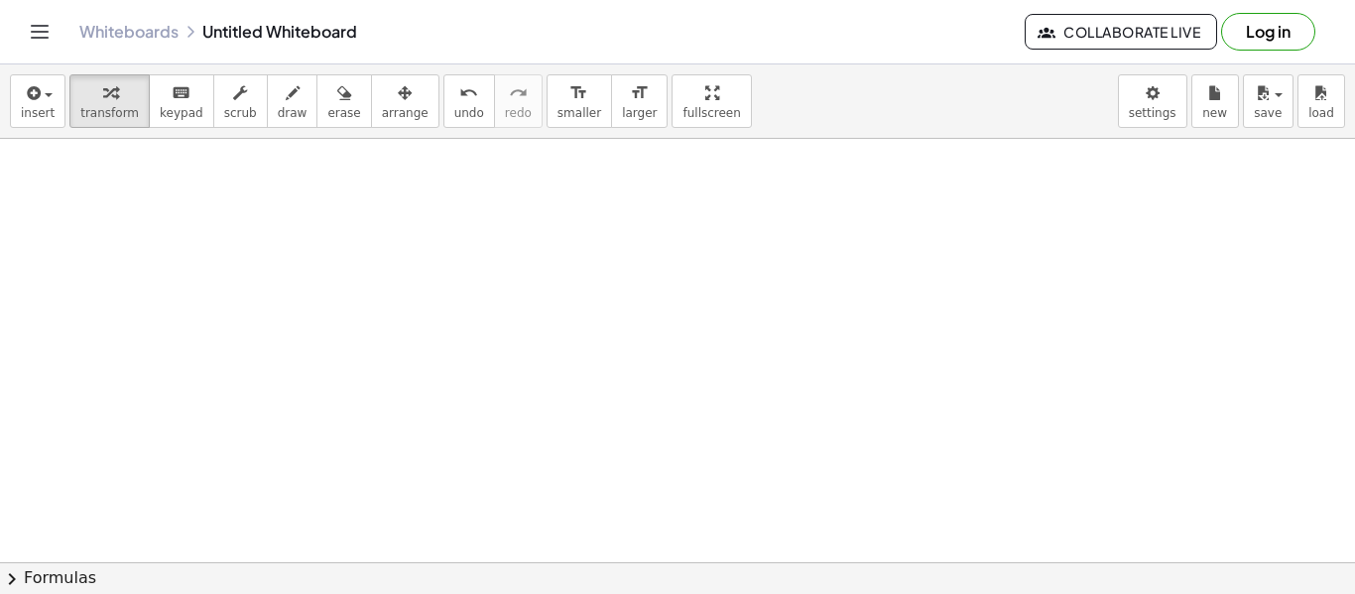
click at [383, 358] on div at bounding box center [677, 351] width 1355 height 1275
click at [184, 231] on div at bounding box center [283, 221] width 298 height 79
click at [199, 203] on div at bounding box center [283, 221] width 298 height 79
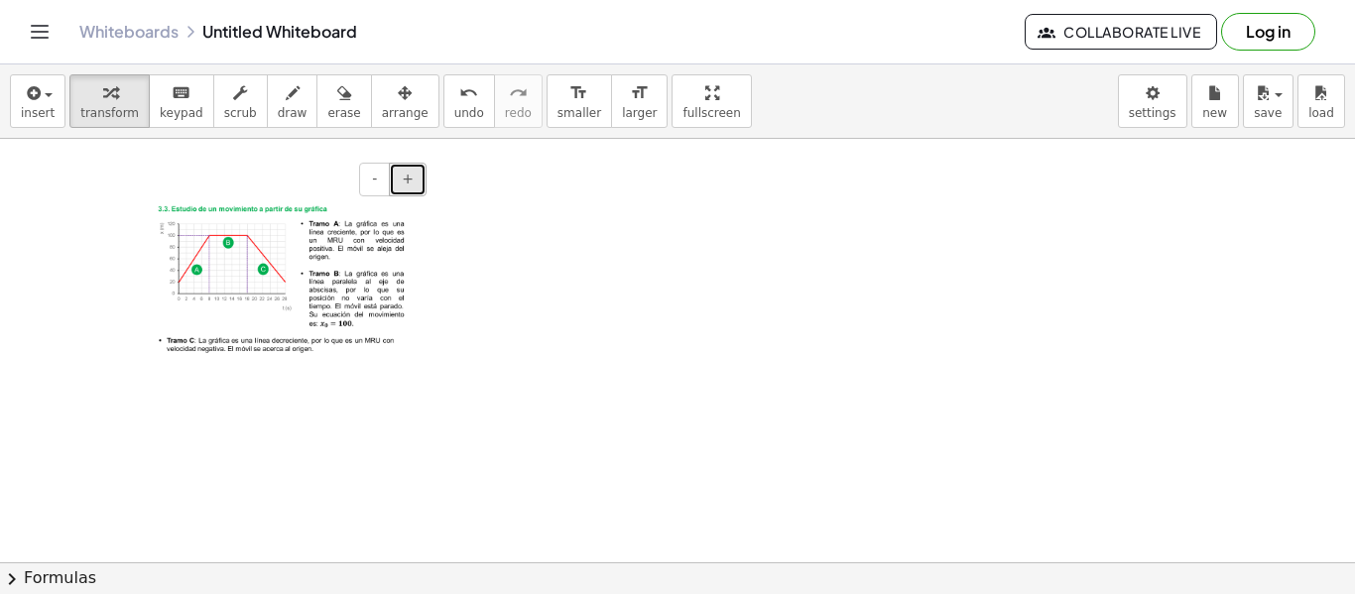
click at [409, 179] on span "+" at bounding box center [408, 179] width 12 height 16
click at [410, 179] on span "+" at bounding box center [408, 179] width 12 height 16
click at [411, 179] on span "+" at bounding box center [408, 179] width 12 height 16
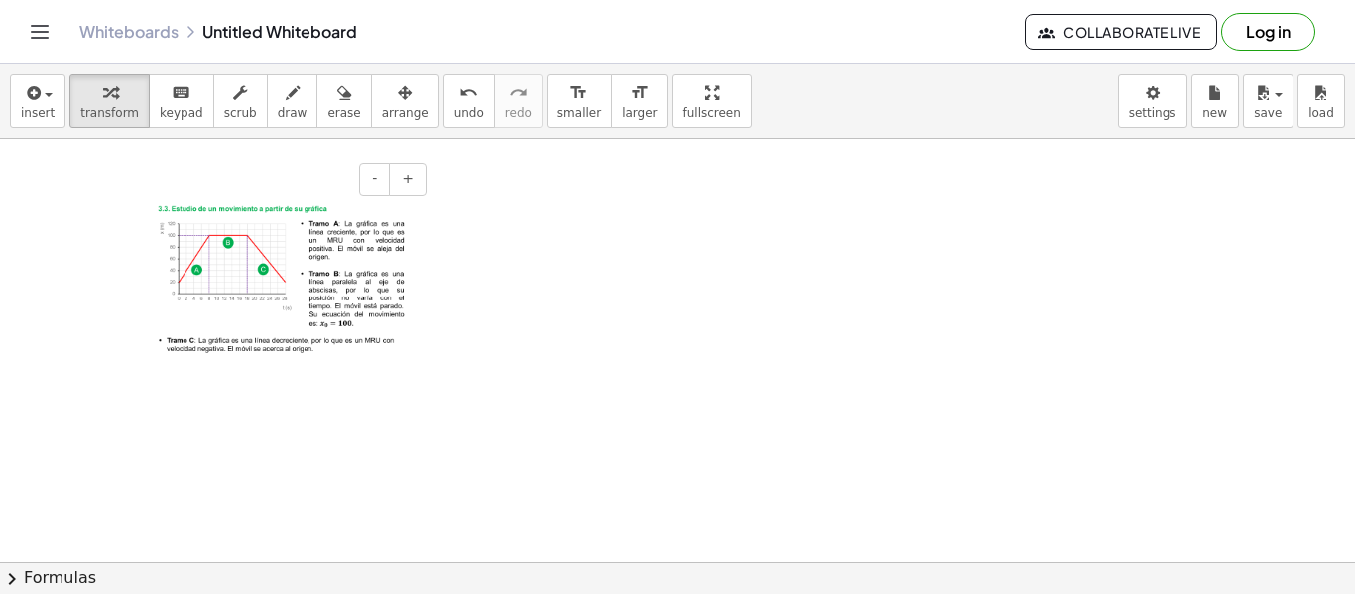
click at [335, 303] on img at bounding box center [283, 279] width 258 height 155
drag, startPoint x: 324, startPoint y: 371, endPoint x: 325, endPoint y: 396, distance: 24.8
click at [325, 396] on div "- + - +" at bounding box center [677, 351] width 1355 height 1275
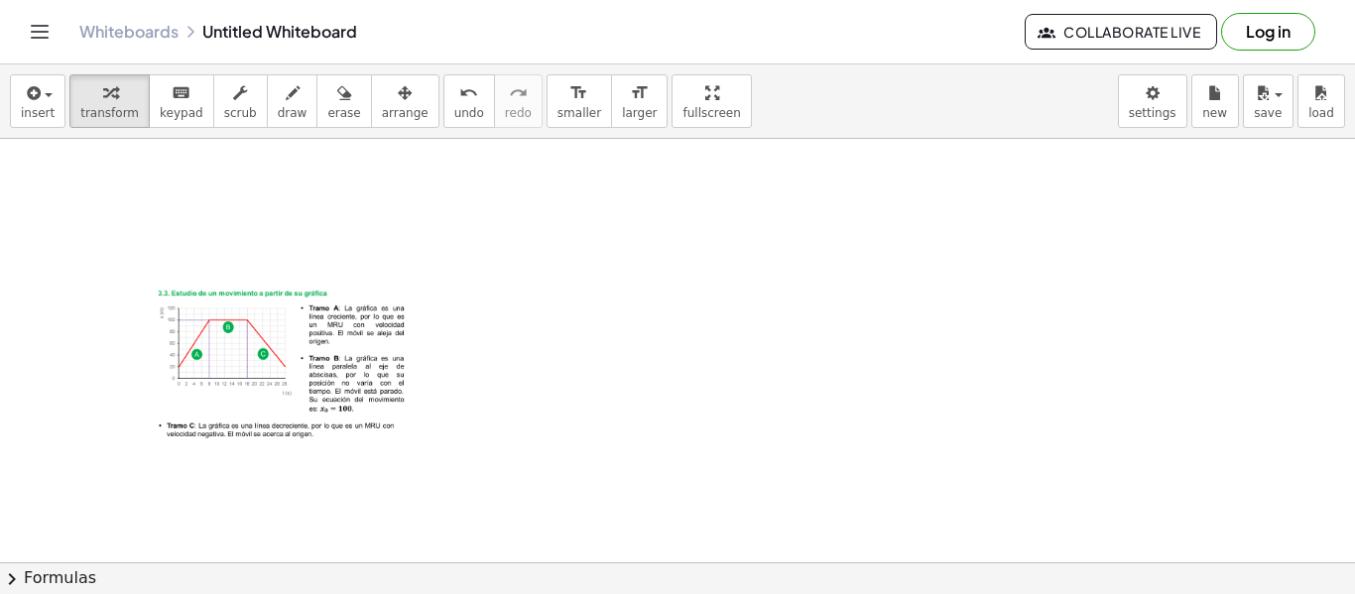
click at [517, 325] on div at bounding box center [677, 351] width 1355 height 1275
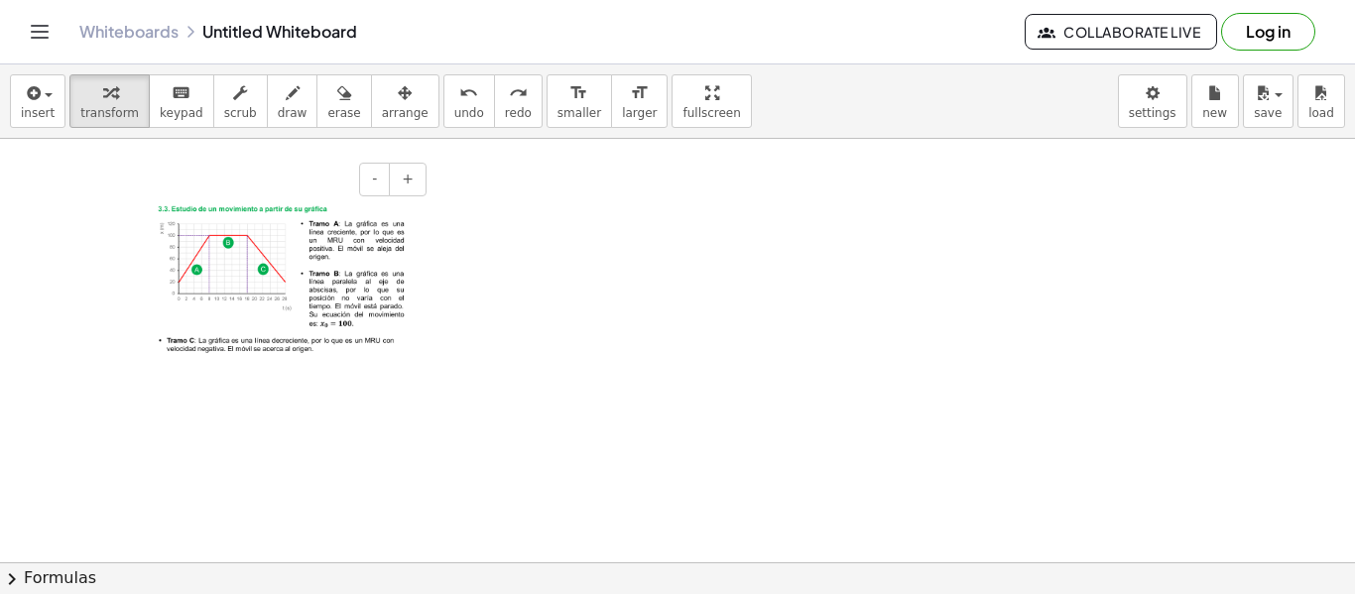
click at [261, 261] on img at bounding box center [283, 279] width 258 height 155
click at [406, 180] on span "+" at bounding box center [408, 179] width 12 height 16
click at [435, 298] on div at bounding box center [677, 351] width 1355 height 1275
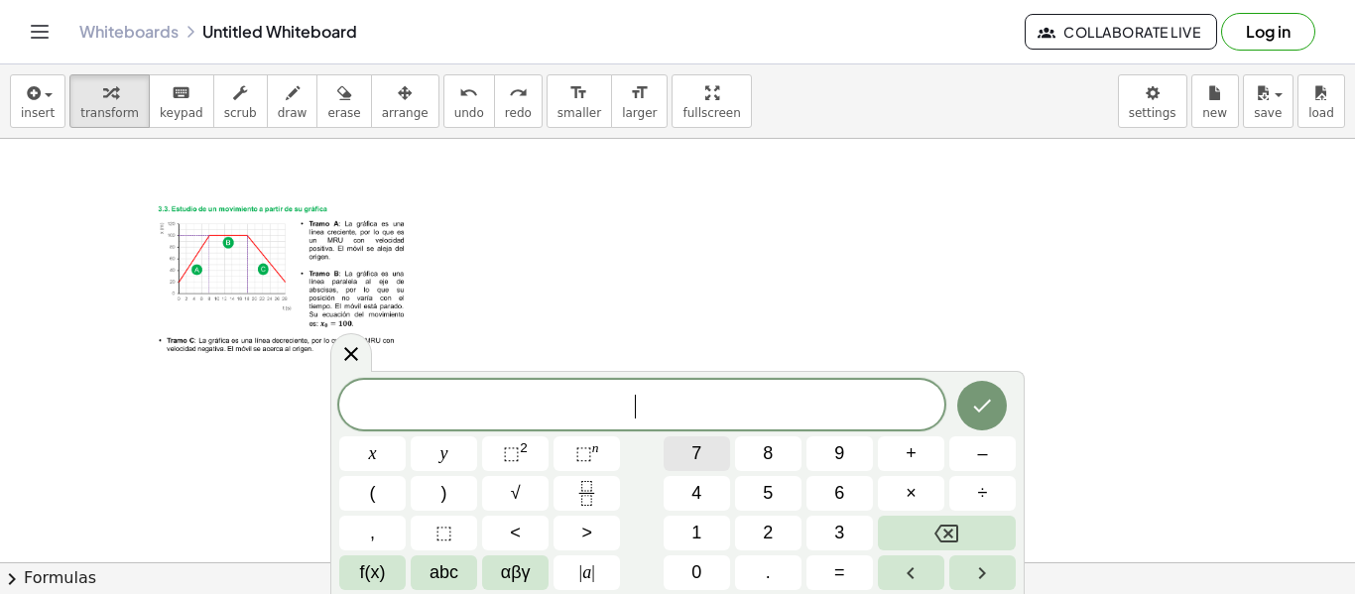
click at [688, 454] on button "7" at bounding box center [696, 453] width 66 height 35
click at [911, 497] on span "×" at bounding box center [910, 493] width 11 height 27
click at [776, 453] on button "8" at bounding box center [768, 453] width 66 height 35
click at [952, 536] on icon "Backspace" at bounding box center [946, 534] width 24 height 18
click at [762, 456] on button "8" at bounding box center [768, 453] width 66 height 35
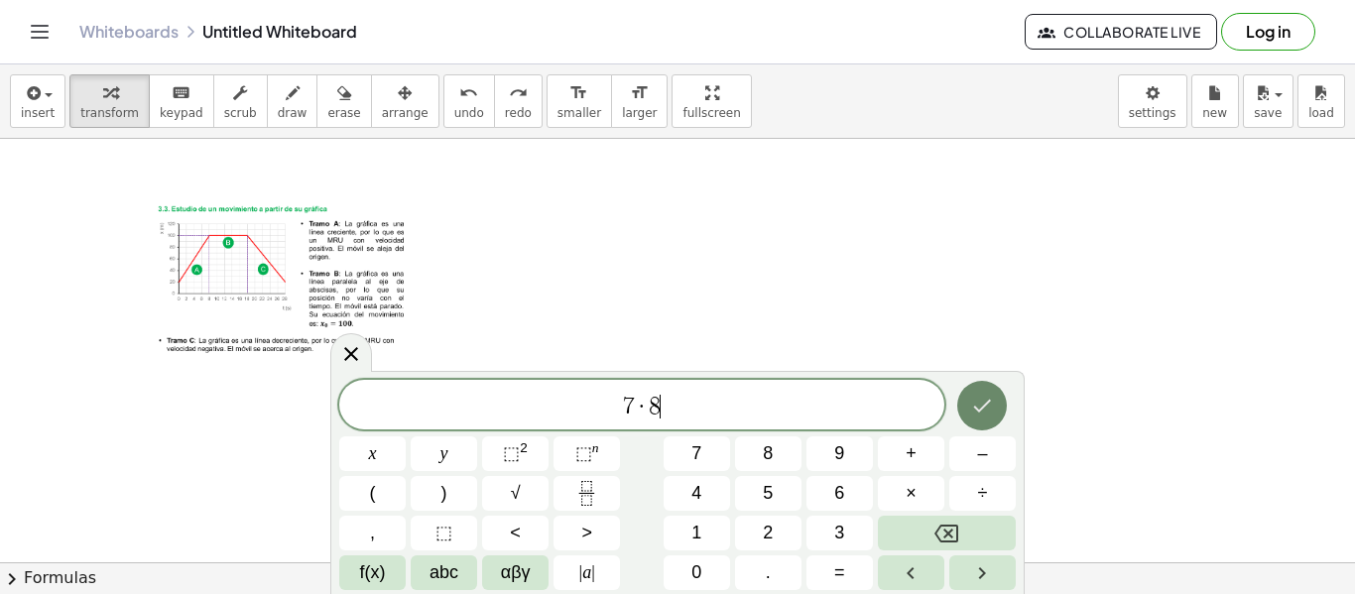
click at [989, 402] on icon "Done" at bounding box center [983, 406] width 18 height 13
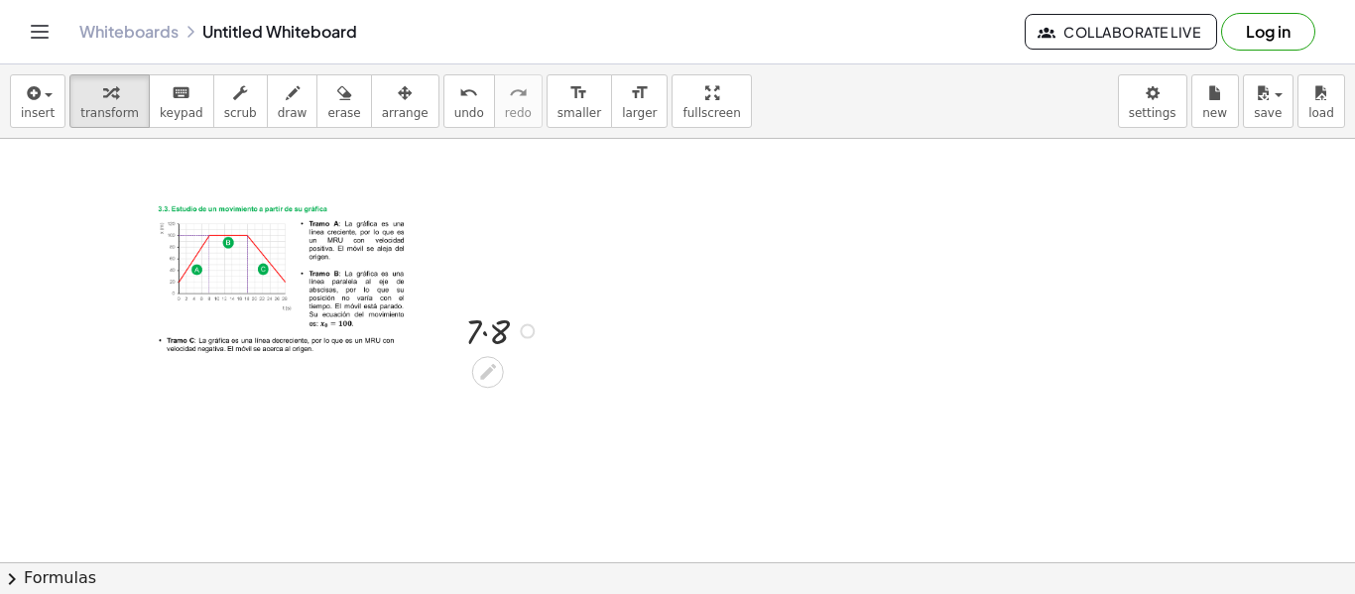
click at [485, 328] on div at bounding box center [505, 329] width 100 height 51
click at [477, 329] on div at bounding box center [505, 329] width 100 height 51
click at [484, 364] on div at bounding box center [505, 378] width 100 height 49
click at [525, 332] on div at bounding box center [527, 330] width 15 height 15
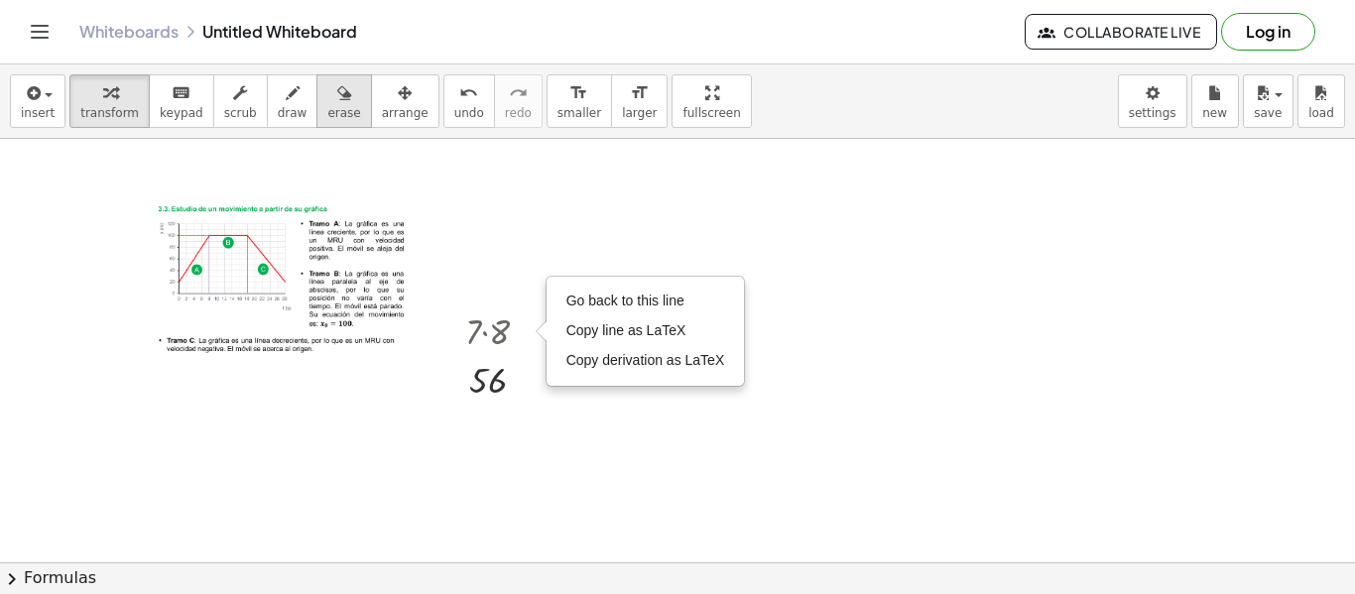
drag, startPoint x: 303, startPoint y: 98, endPoint x: 320, endPoint y: 119, distance: 26.8
click at [327, 101] on div "button" at bounding box center [343, 92] width 33 height 24
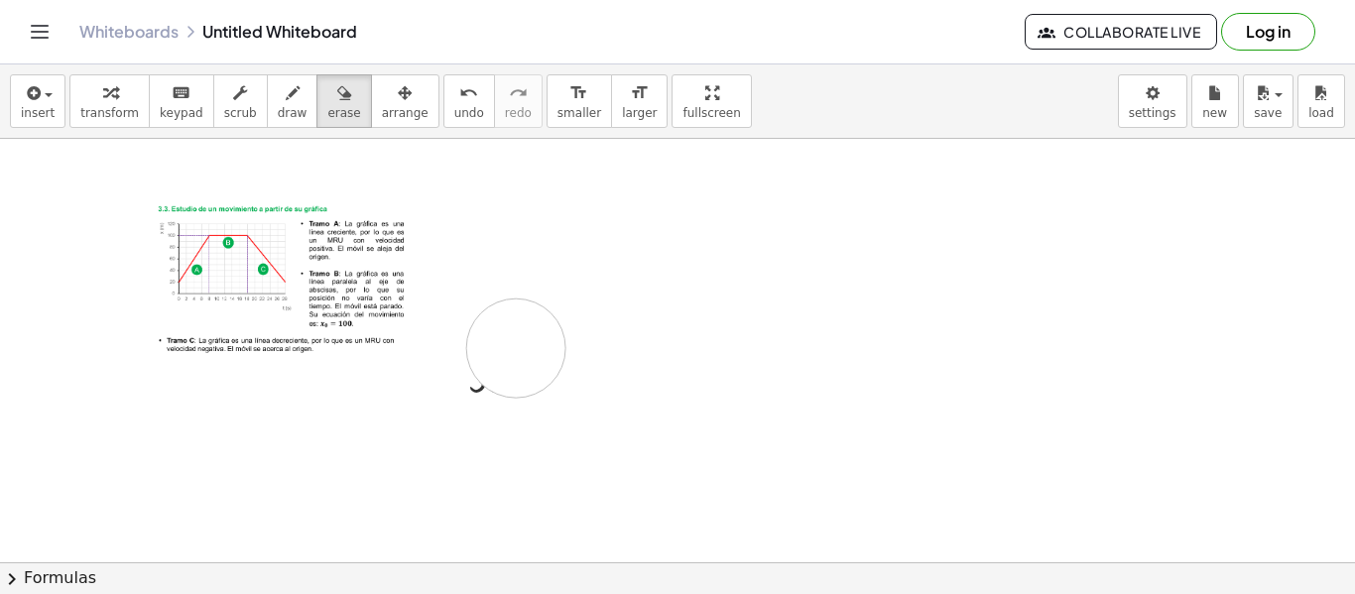
drag, startPoint x: 471, startPoint y: 317, endPoint x: 495, endPoint y: 392, distance: 78.1
click at [510, 364] on div at bounding box center [677, 351] width 1355 height 1275
drag, startPoint x: 489, startPoint y: 392, endPoint x: 534, endPoint y: 325, distance: 80.0
click at [534, 325] on div at bounding box center [677, 351] width 1355 height 1275
click at [678, 345] on div at bounding box center [677, 351] width 1355 height 1275
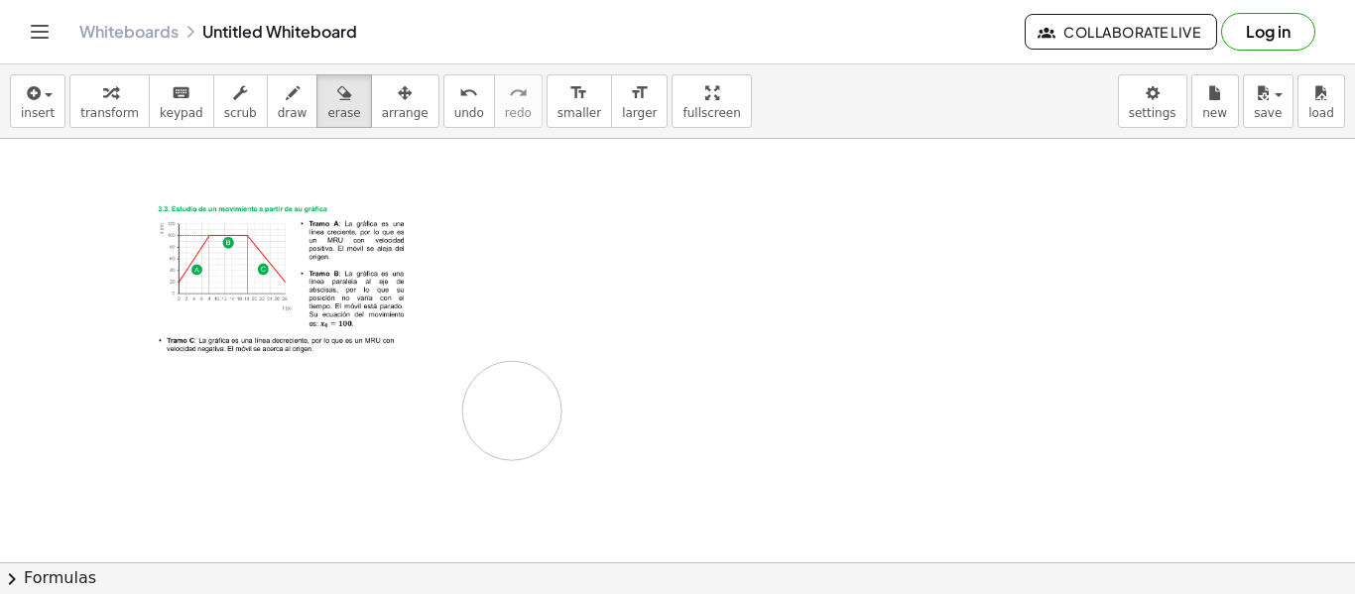
drag, startPoint x: 509, startPoint y: 336, endPoint x: 512, endPoint y: 409, distance: 72.5
click at [512, 409] on div at bounding box center [677, 351] width 1355 height 1275
drag, startPoint x: 485, startPoint y: 334, endPoint x: 493, endPoint y: 373, distance: 39.5
click at [493, 373] on div at bounding box center [677, 351] width 1355 height 1275
drag, startPoint x: 461, startPoint y: 312, endPoint x: 490, endPoint y: 392, distance: 84.4
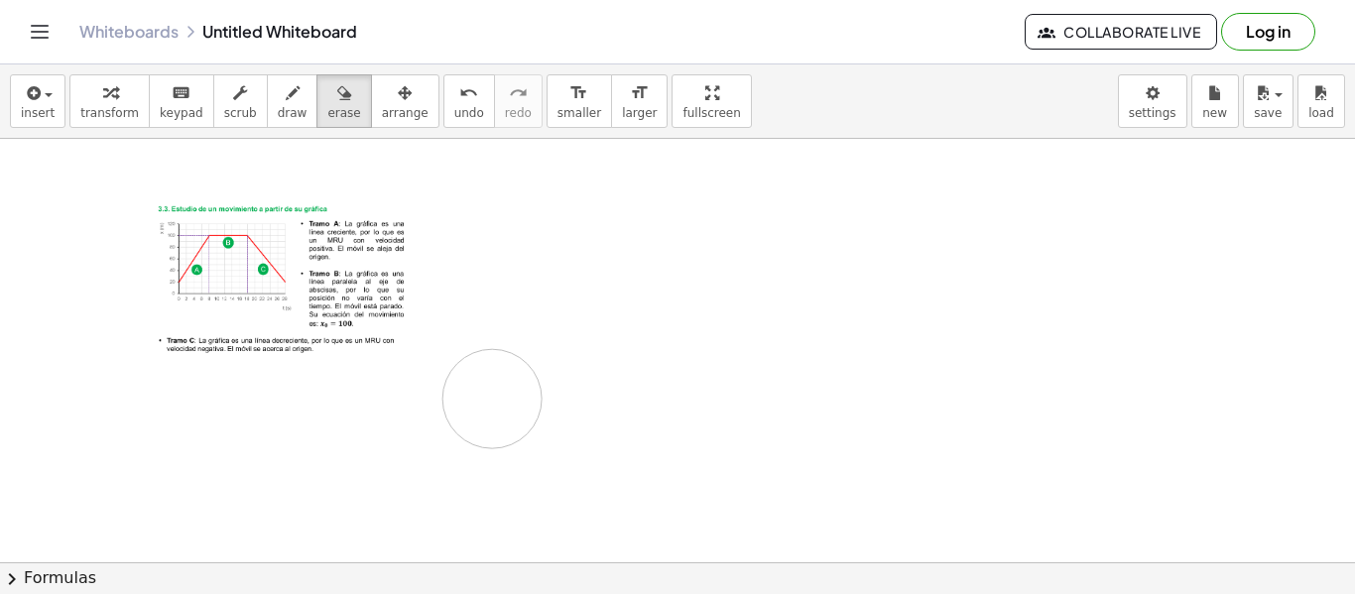
click at [491, 397] on div at bounding box center [677, 351] width 1355 height 1275
click at [513, 379] on div at bounding box center [677, 351] width 1355 height 1275
click at [513, 381] on div at bounding box center [677, 351] width 1355 height 1275
click at [457, 328] on div at bounding box center [677, 351] width 1355 height 1275
click at [489, 339] on div at bounding box center [677, 351] width 1355 height 1275
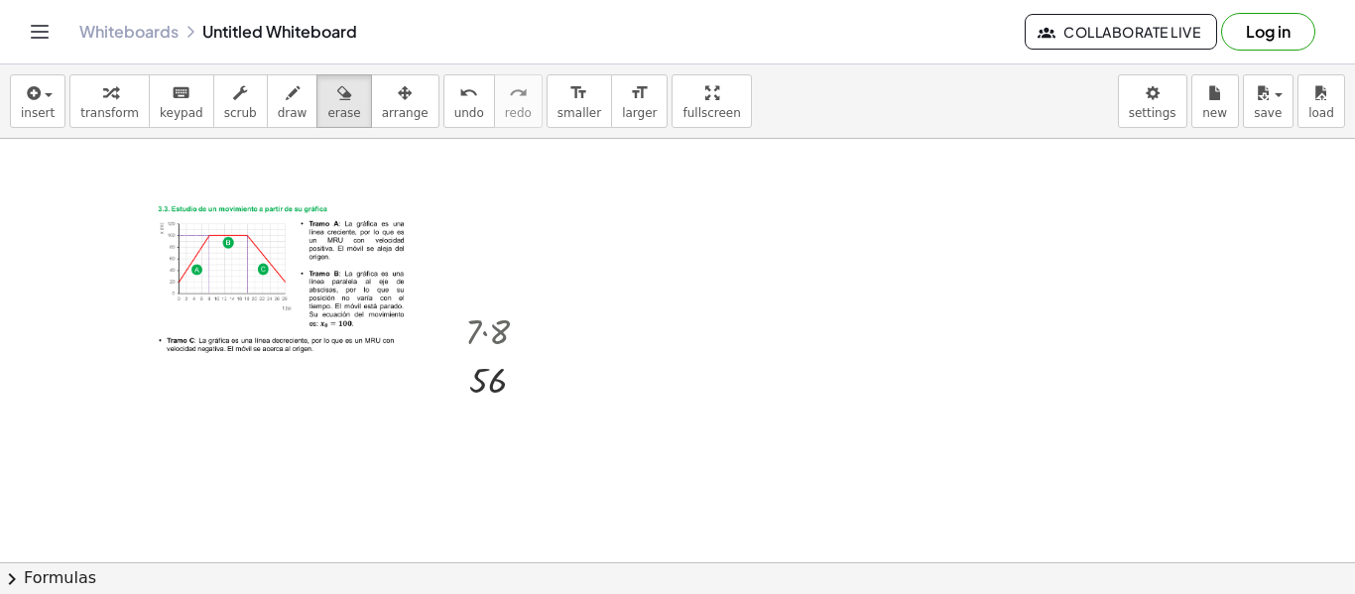
click at [490, 339] on div at bounding box center [677, 351] width 1355 height 1275
click at [491, 340] on div at bounding box center [677, 351] width 1355 height 1275
click at [311, 272] on div at bounding box center [677, 351] width 1355 height 1275
click at [222, 213] on div at bounding box center [677, 351] width 1355 height 1275
click at [161, 106] on span "keypad" at bounding box center [182, 113] width 44 height 14
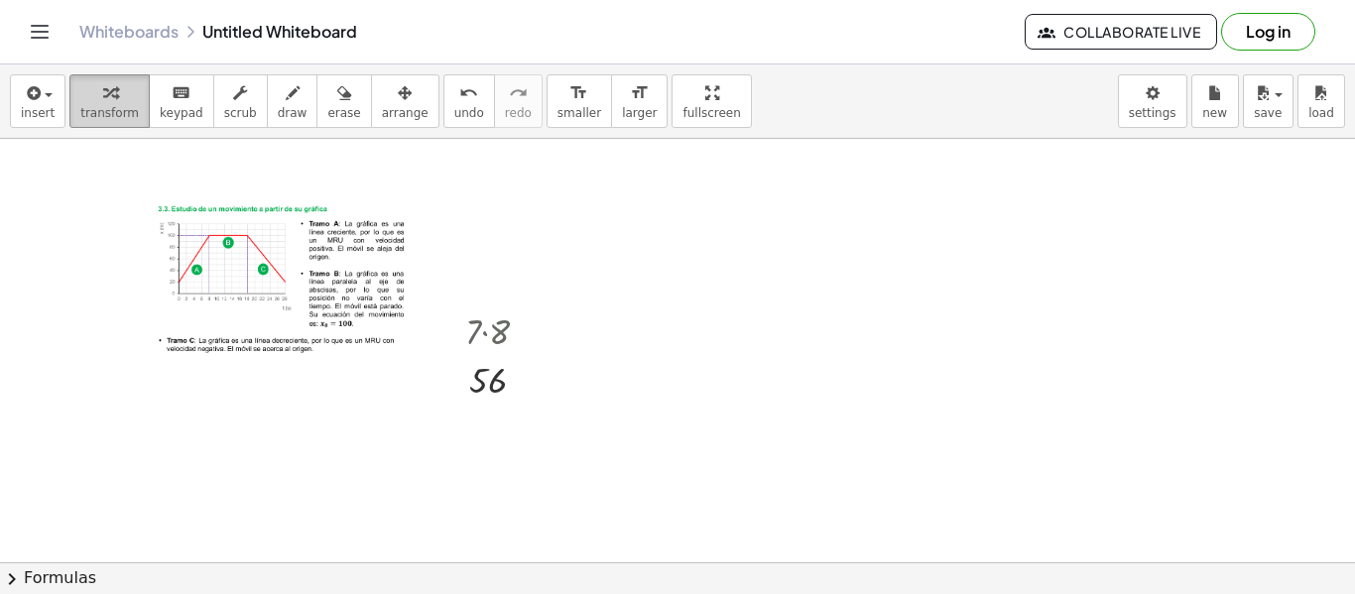
click at [105, 102] on icon "button" at bounding box center [110, 93] width 14 height 24
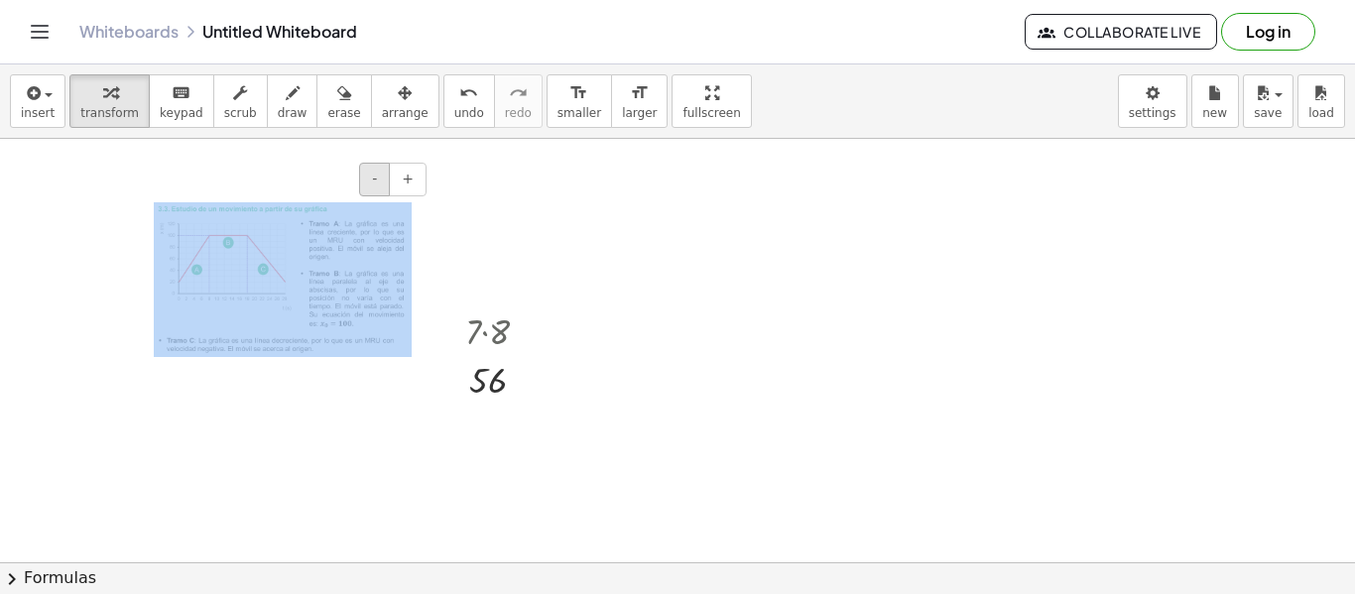
drag, startPoint x: 215, startPoint y: 179, endPoint x: 372, endPoint y: 182, distance: 156.7
click at [308, 203] on div "- +" at bounding box center [283, 279] width 298 height 194
click at [405, 178] on span "+" at bounding box center [408, 179] width 12 height 16
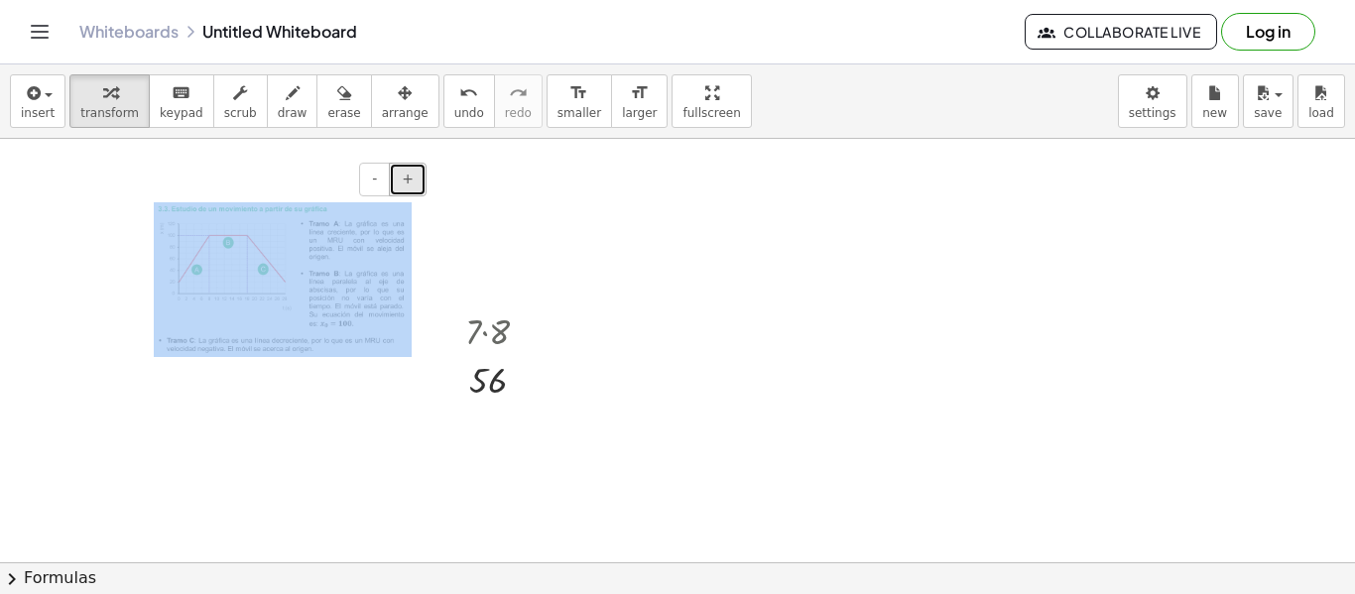
click at [405, 178] on span "+" at bounding box center [408, 179] width 12 height 16
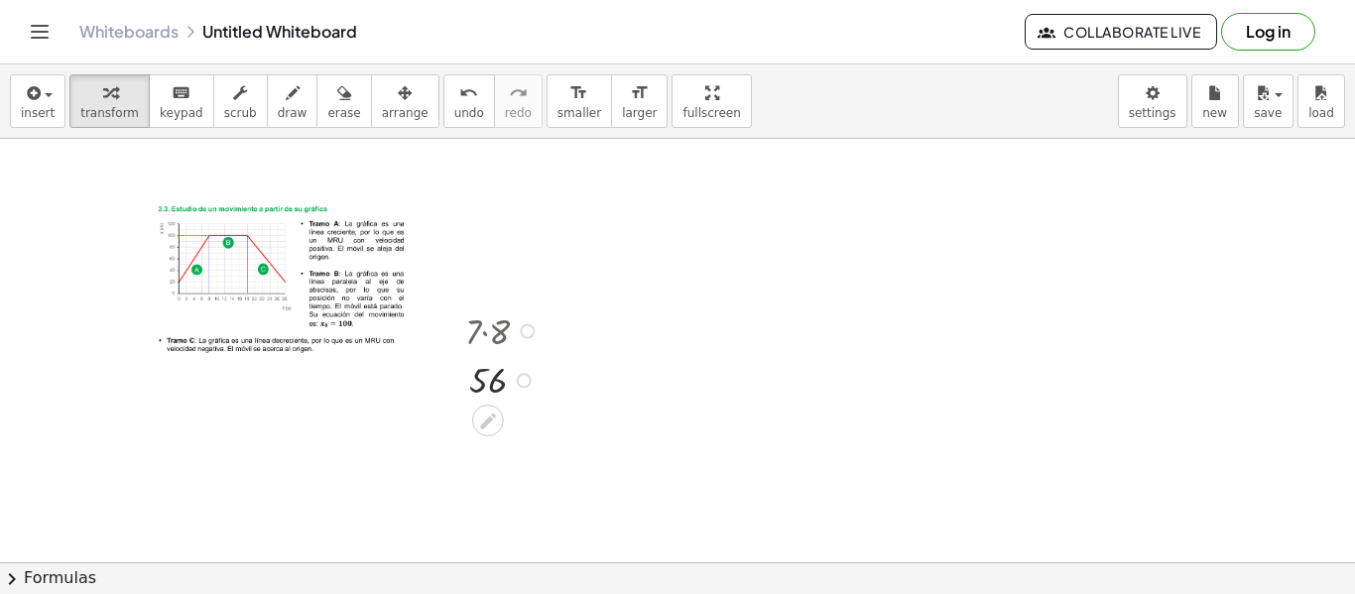
click at [479, 329] on div at bounding box center [505, 329] width 100 height 51
click at [482, 427] on icon at bounding box center [487, 421] width 21 height 21
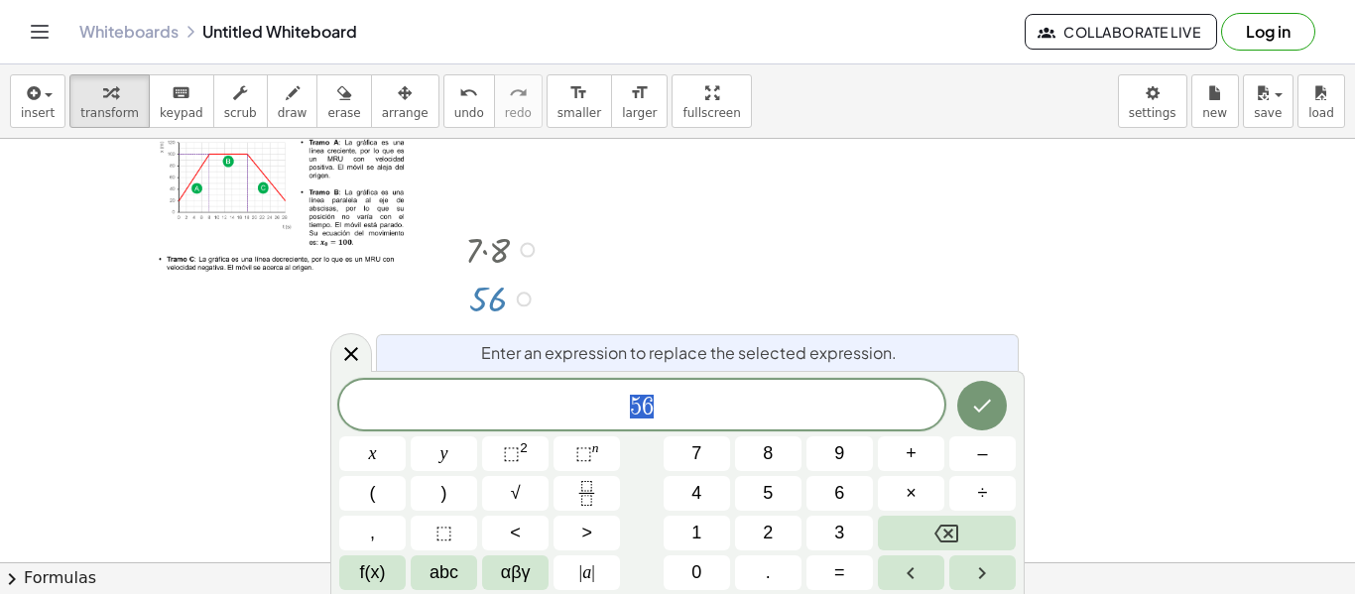
scroll to position [510, 0]
click at [672, 412] on span "5 6 ​" at bounding box center [641, 407] width 605 height 28
click at [976, 406] on icon "Done" at bounding box center [982, 406] width 24 height 24
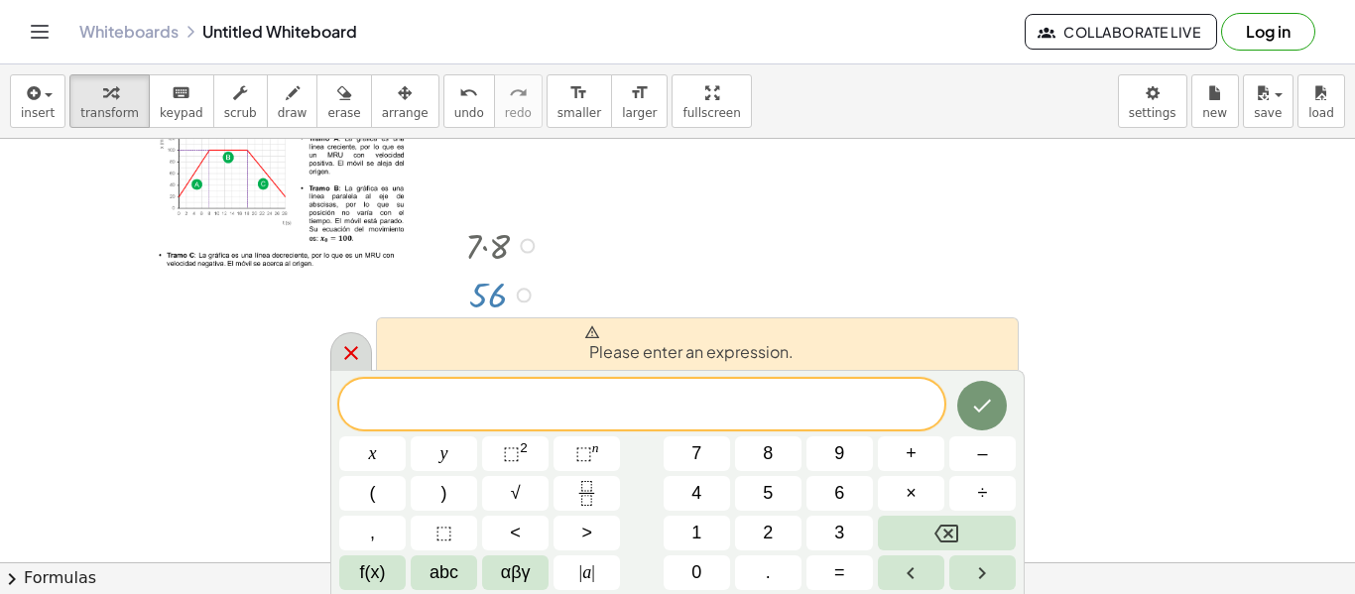
click at [344, 356] on icon at bounding box center [351, 353] width 24 height 24
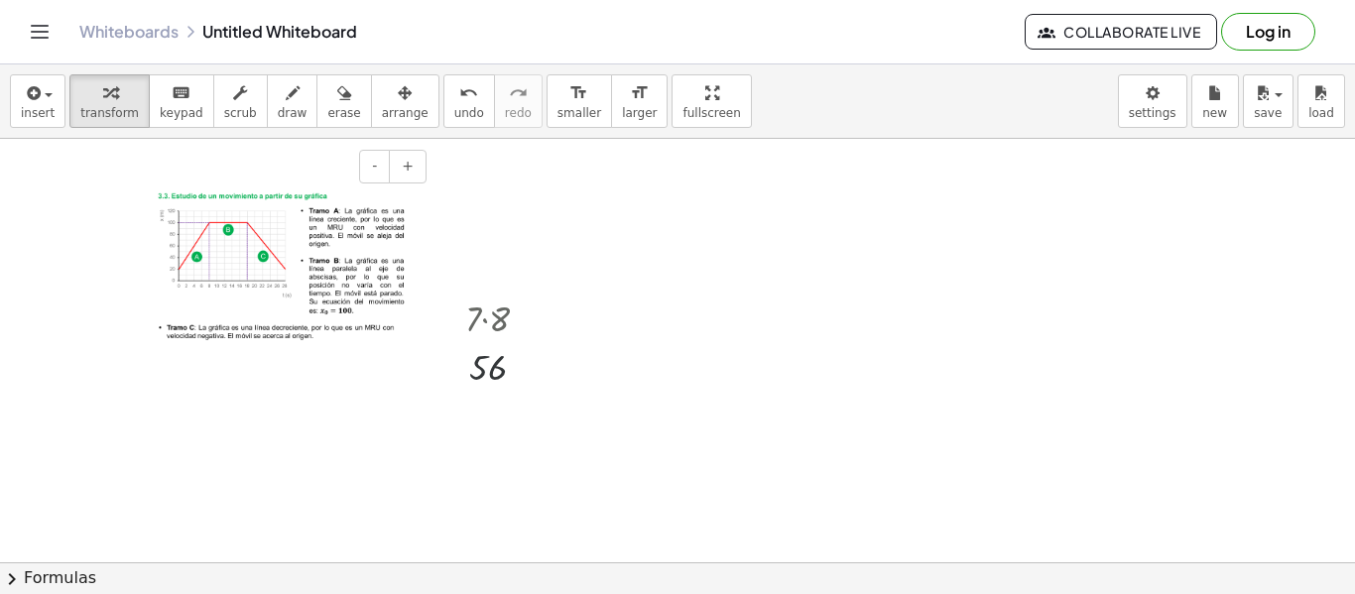
scroll to position [424, 0]
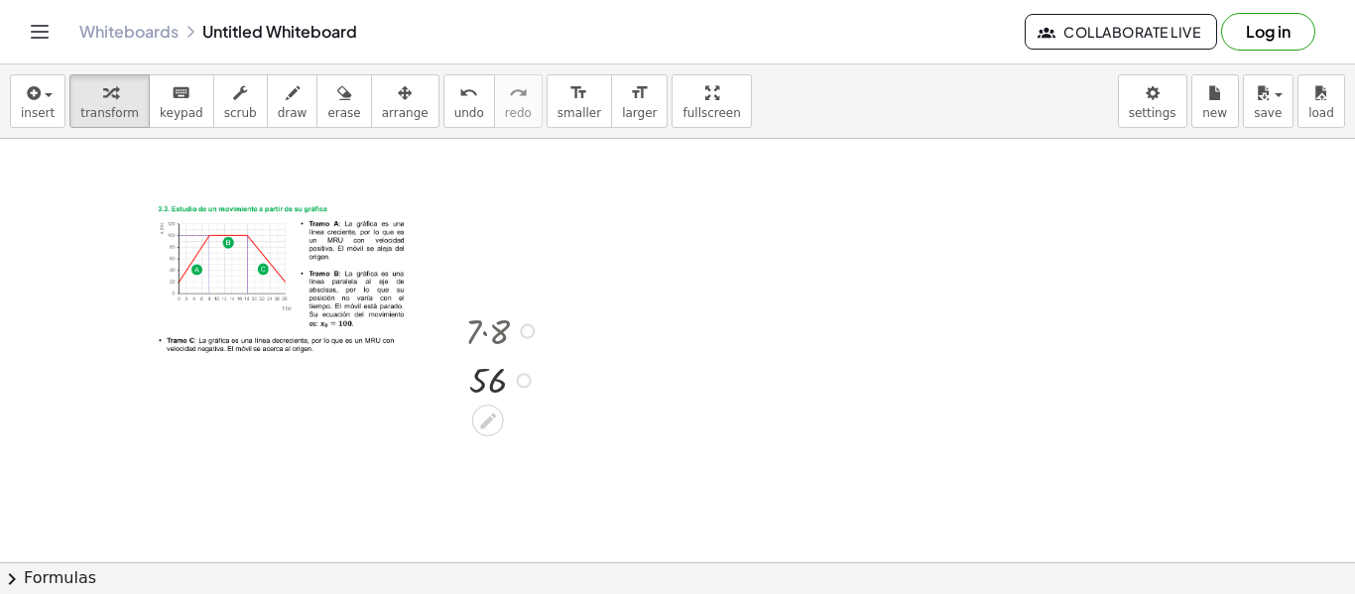
click at [484, 389] on div at bounding box center [505, 378] width 100 height 49
click at [493, 416] on icon at bounding box center [488, 421] width 16 height 16
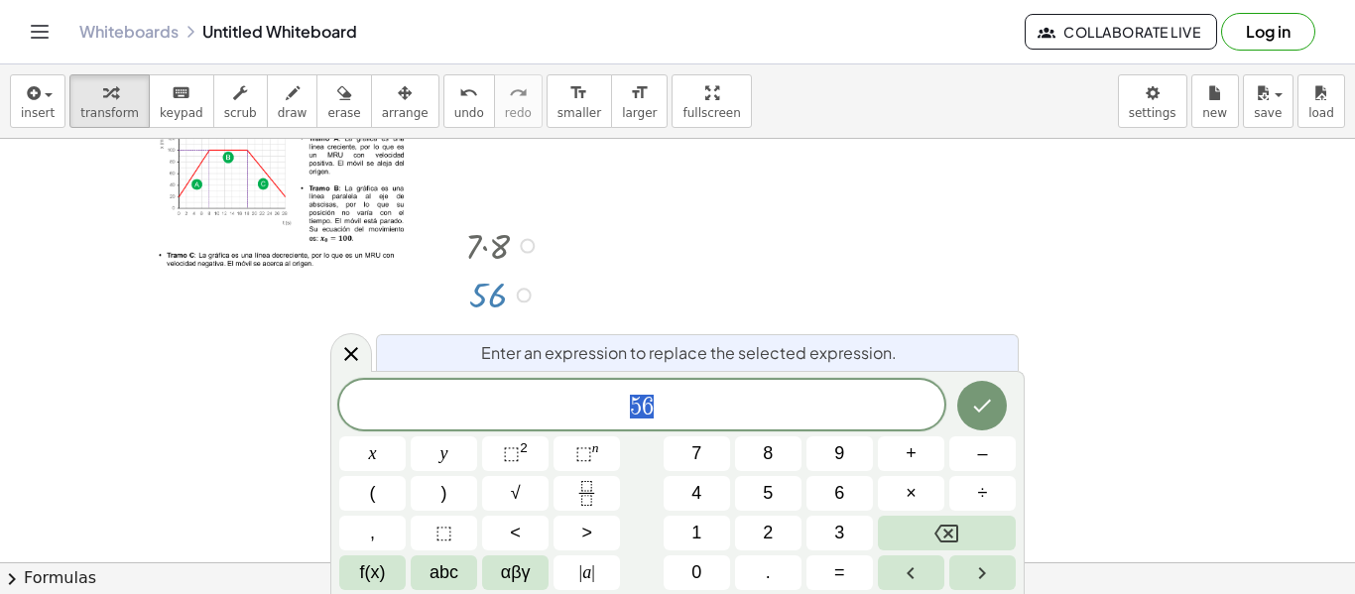
scroll to position [510, 0]
click at [934, 536] on button "Backspace" at bounding box center [947, 533] width 138 height 35
click at [532, 245] on div "Go back to this line Copy line as LaTeX Copy derivation as LaTeX" at bounding box center [527, 245] width 15 height 15
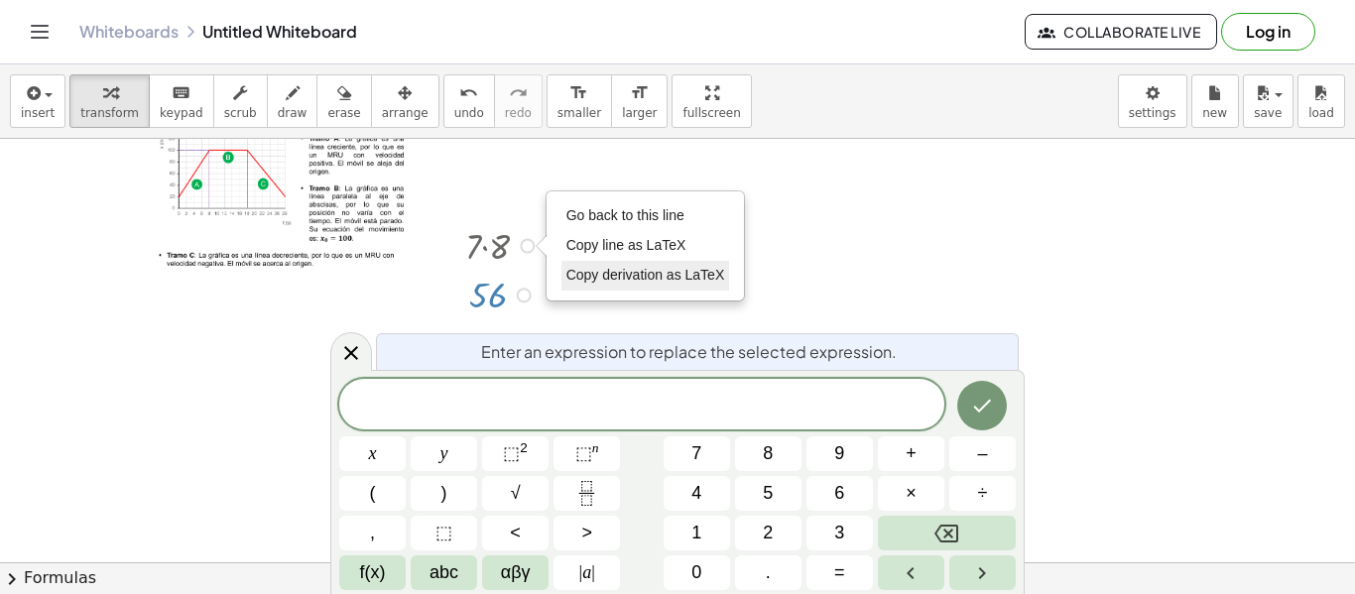
click at [640, 278] on span "Copy derivation as LaTeX" at bounding box center [645, 275] width 159 height 16
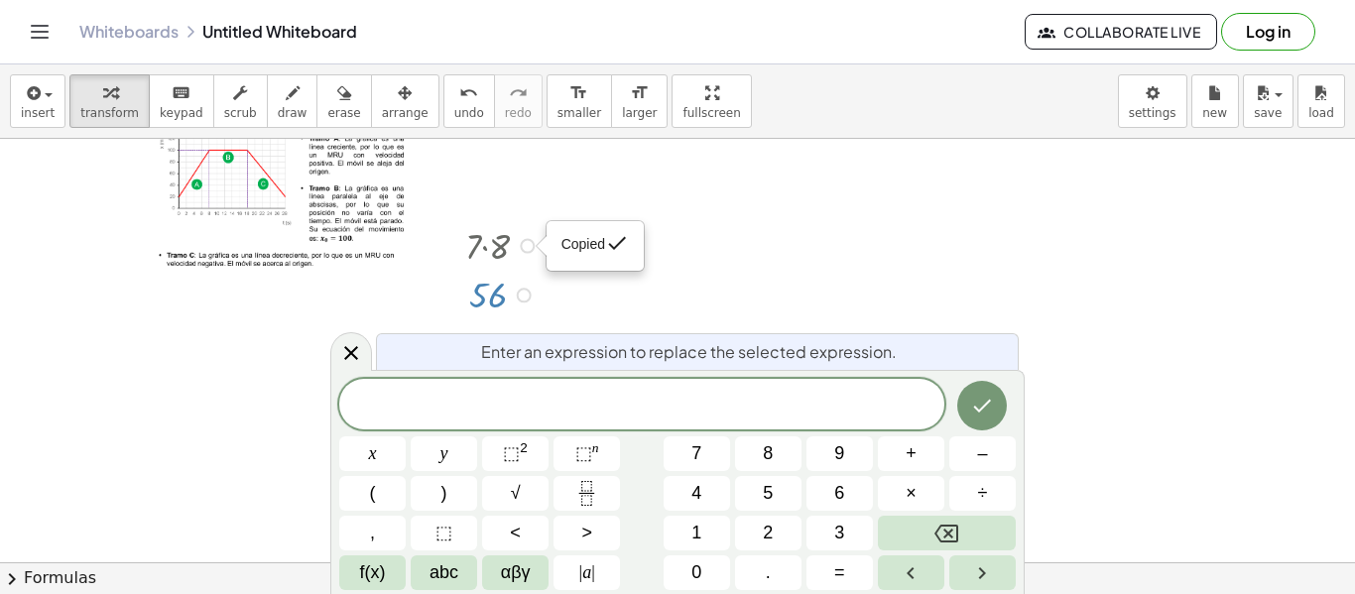
click at [588, 244] on span "Copied" at bounding box center [583, 245] width 44 height 16
click at [980, 410] on icon "Done" at bounding box center [982, 406] width 24 height 24
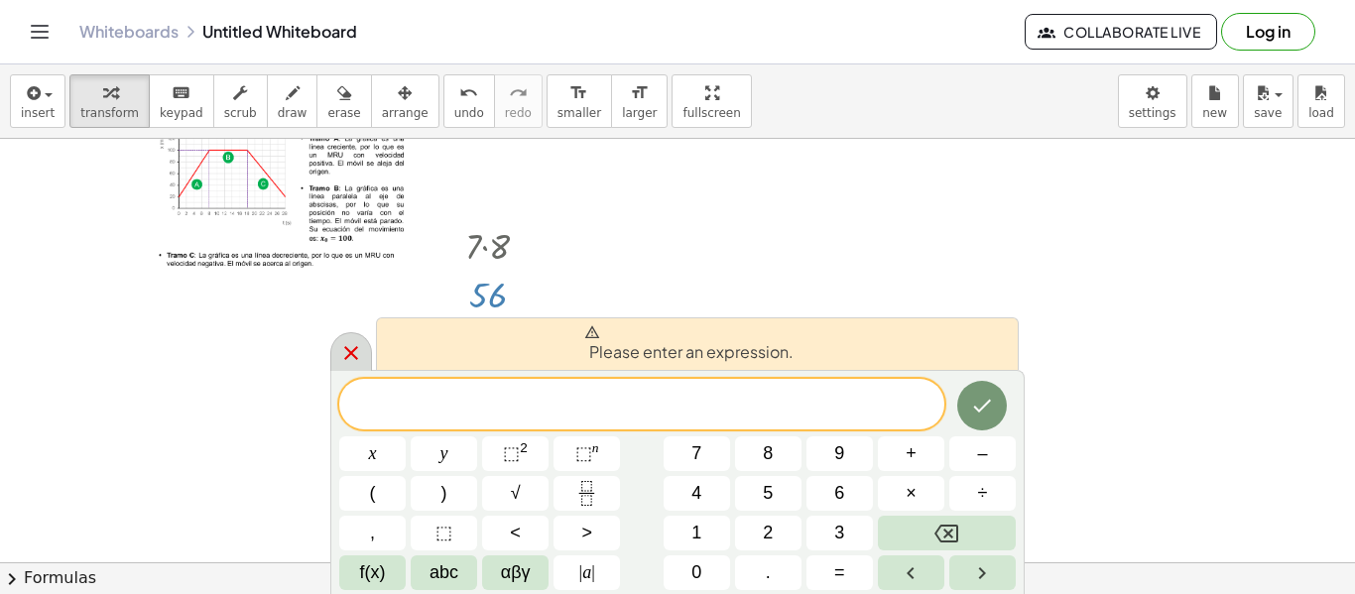
click at [355, 357] on icon at bounding box center [351, 353] width 24 height 24
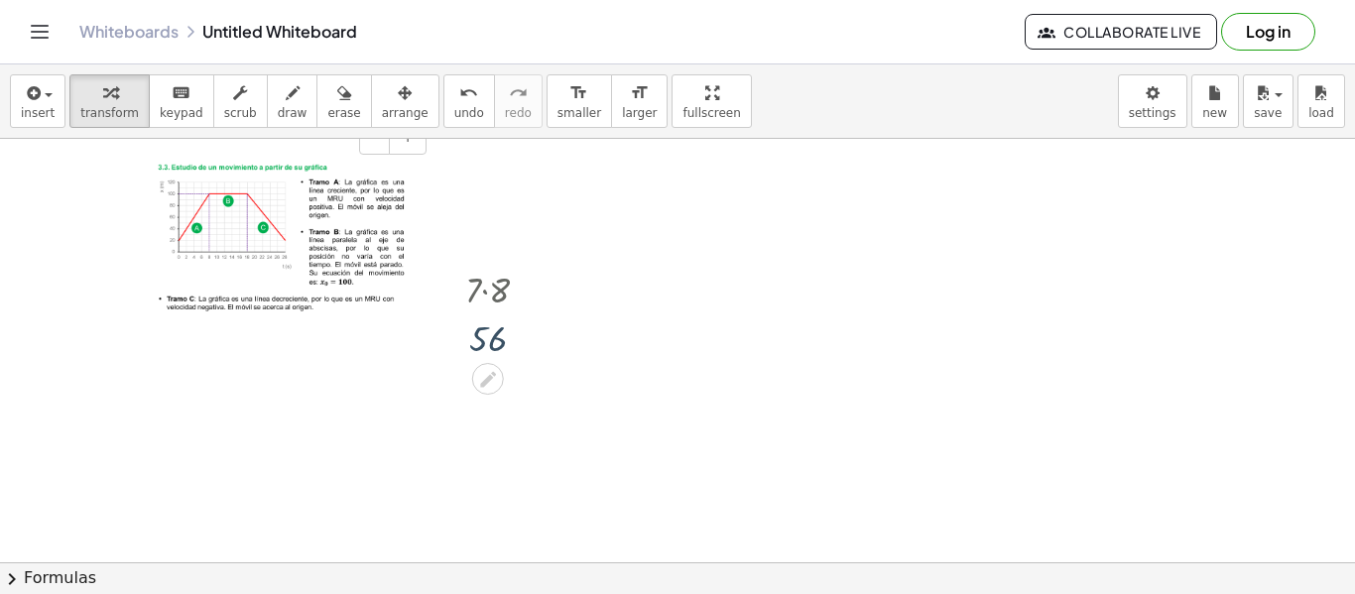
scroll to position [424, 0]
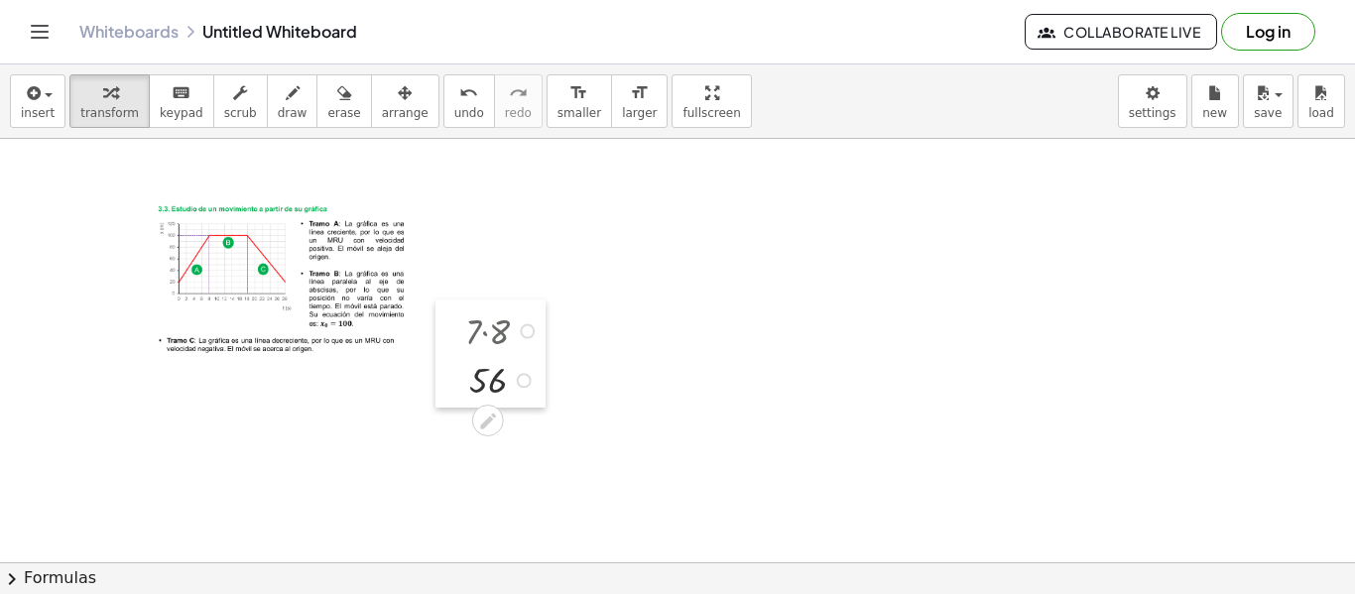
click at [464, 345] on div at bounding box center [450, 353] width 30 height 108
click at [522, 382] on div at bounding box center [524, 380] width 15 height 15
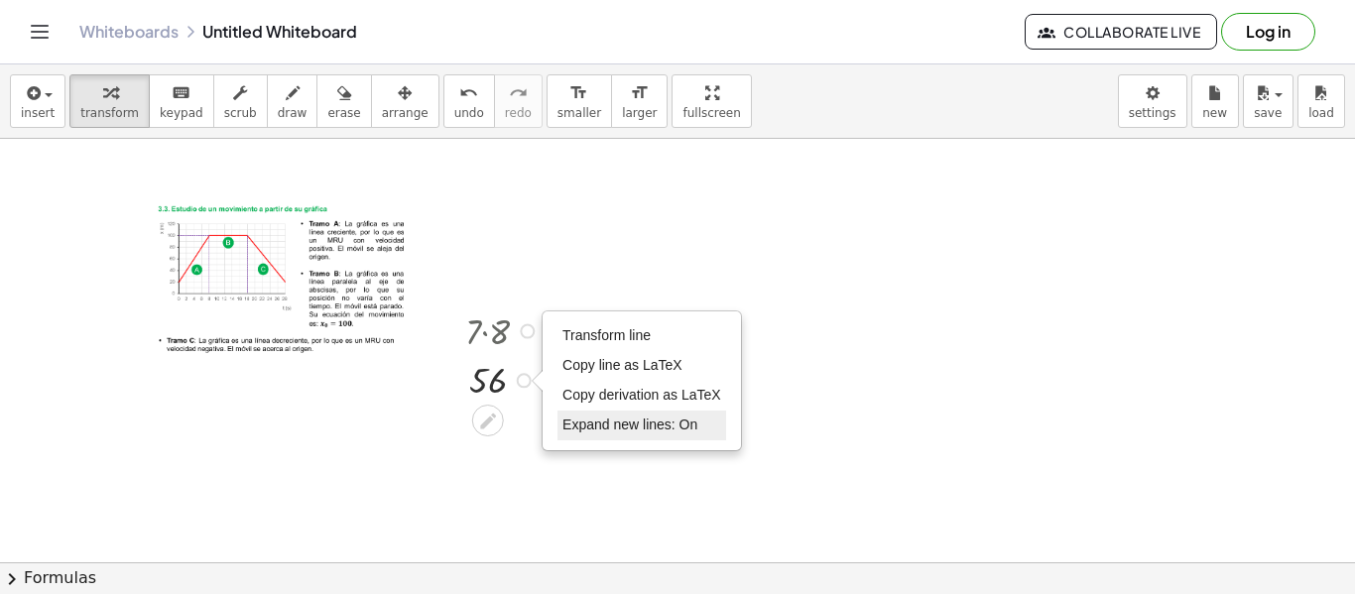
click at [594, 425] on span "Expand new lines: On" at bounding box center [629, 425] width 135 height 16
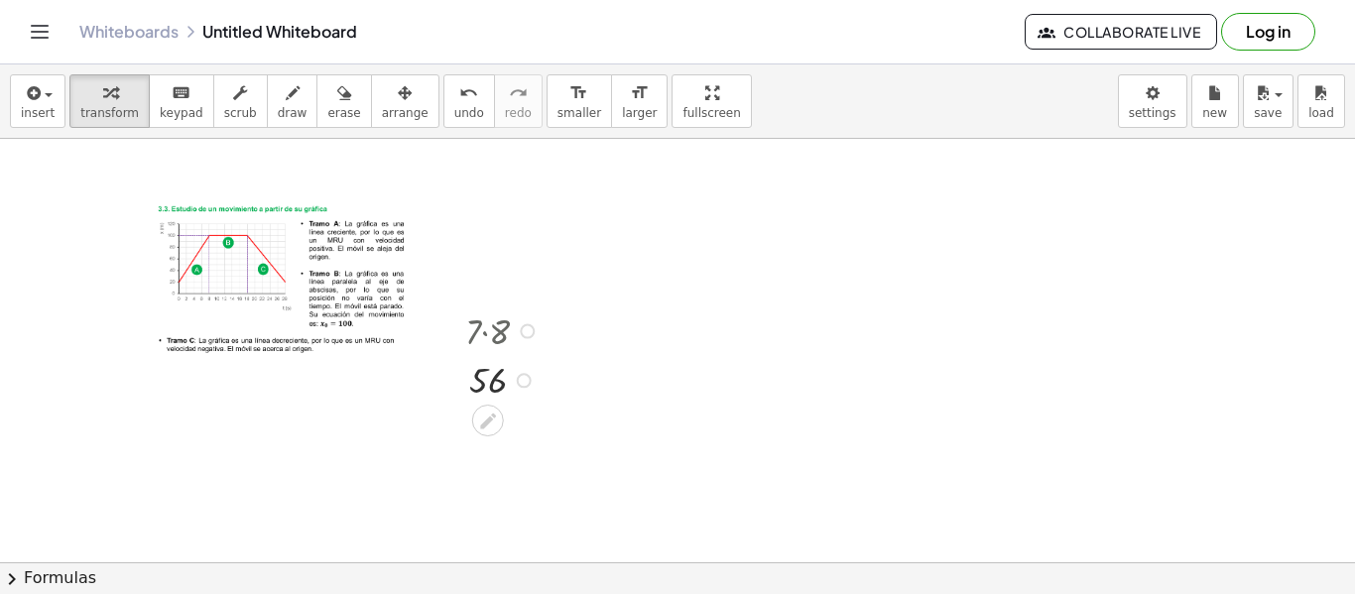
click at [486, 376] on div at bounding box center [505, 378] width 100 height 49
click at [521, 381] on div "Transform line Copy line as LaTeX Copy derivation as LaTeX Expand new lines: On" at bounding box center [524, 380] width 15 height 15
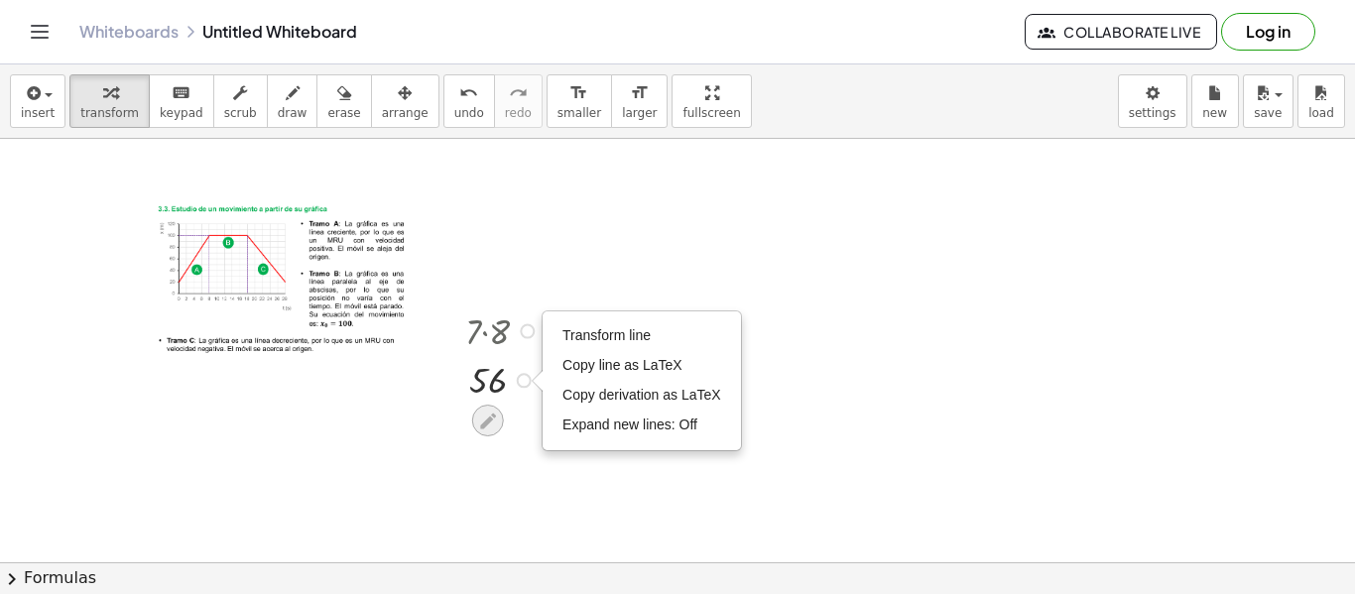
click at [485, 414] on icon at bounding box center [487, 421] width 21 height 21
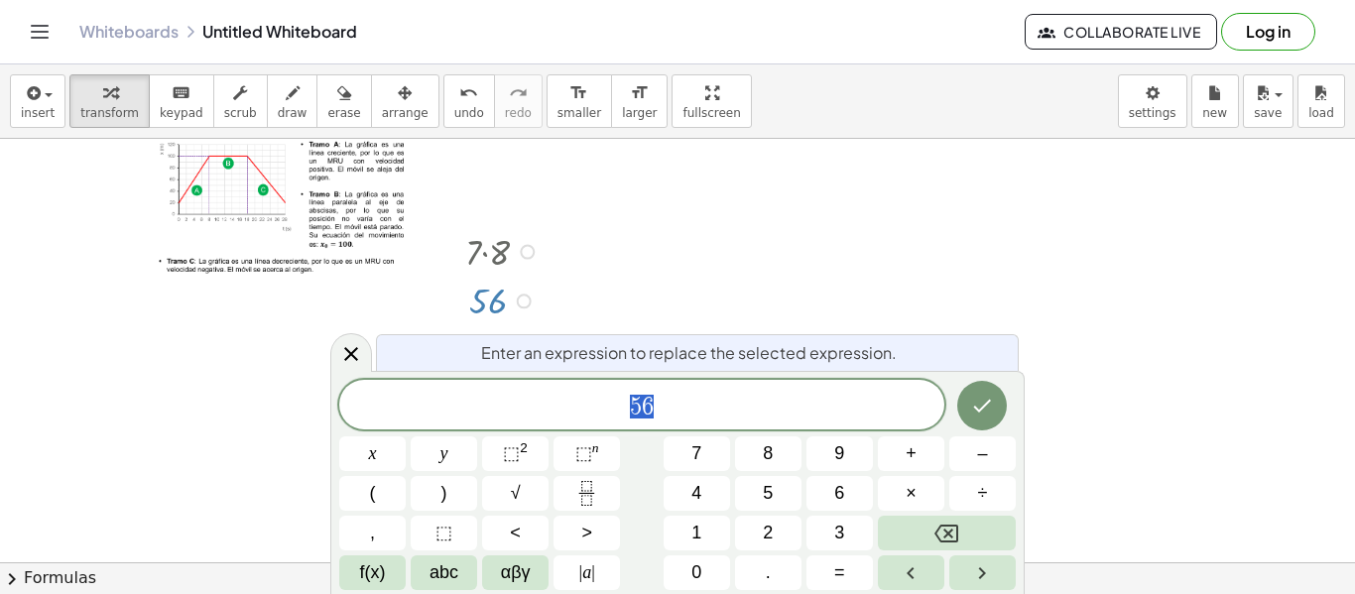
scroll to position [510, 0]
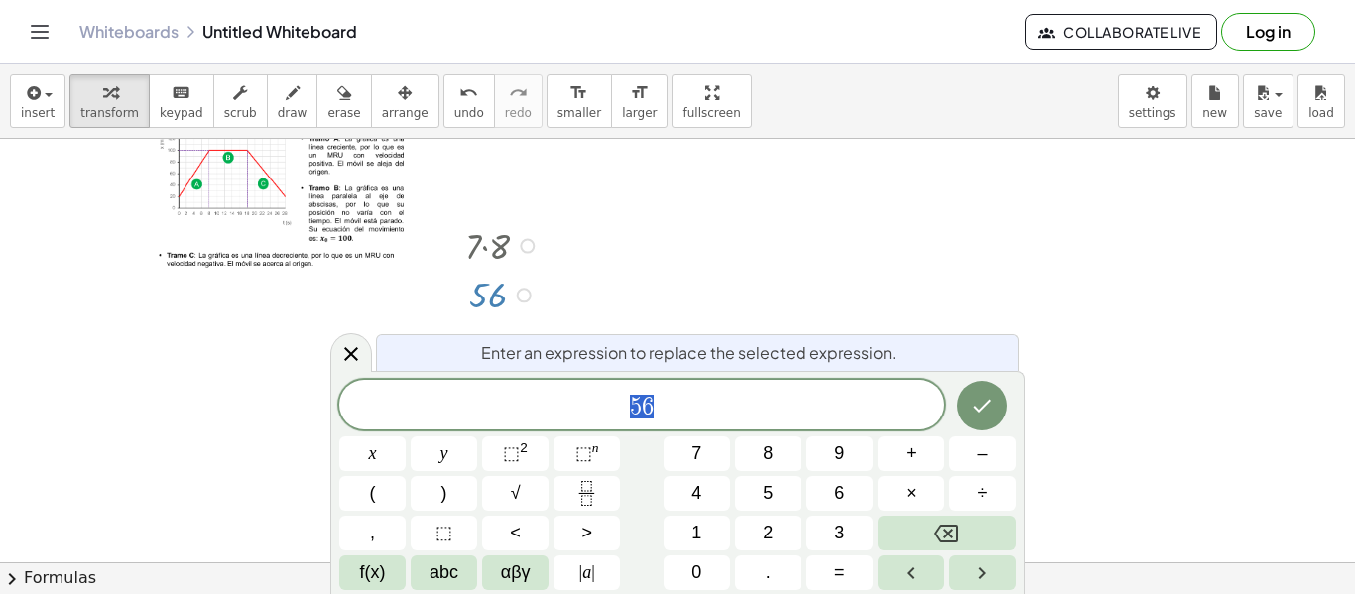
click at [520, 297] on div "Transform line Copy line as LaTeX Copy derivation as LaTeX Expand new lines: Off" at bounding box center [524, 295] width 15 height 15
click at [528, 238] on div "Copied done" at bounding box center [527, 245] width 15 height 15
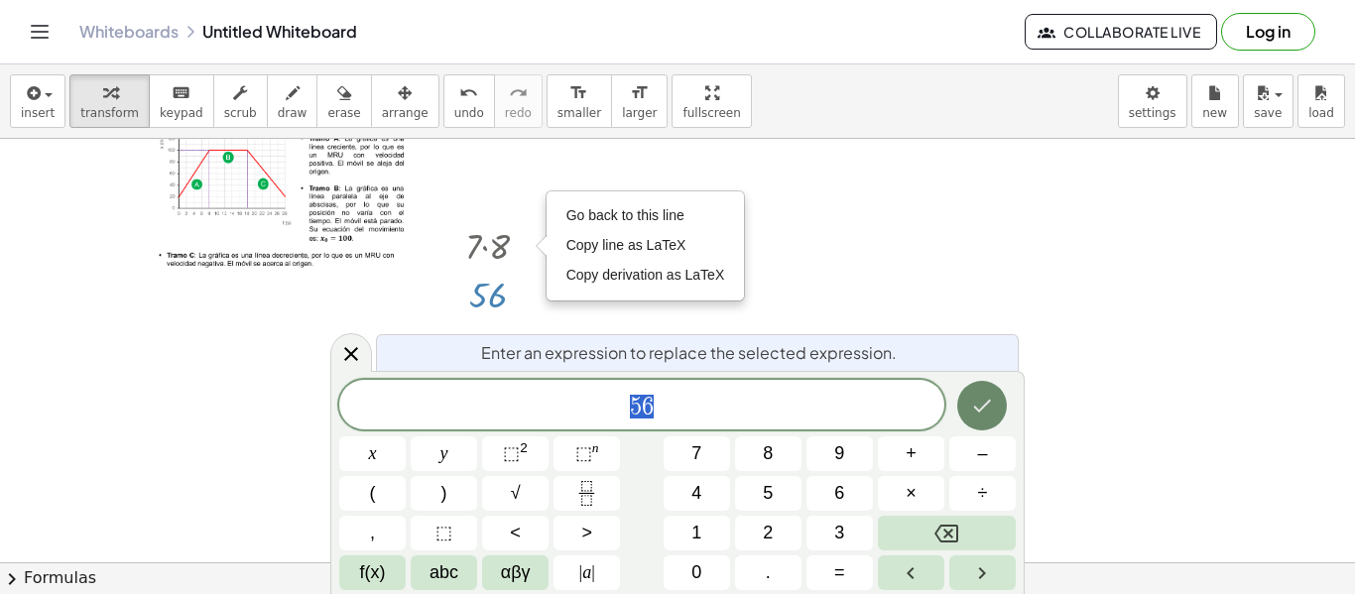
click at [974, 404] on icon "Done" at bounding box center [982, 406] width 24 height 24
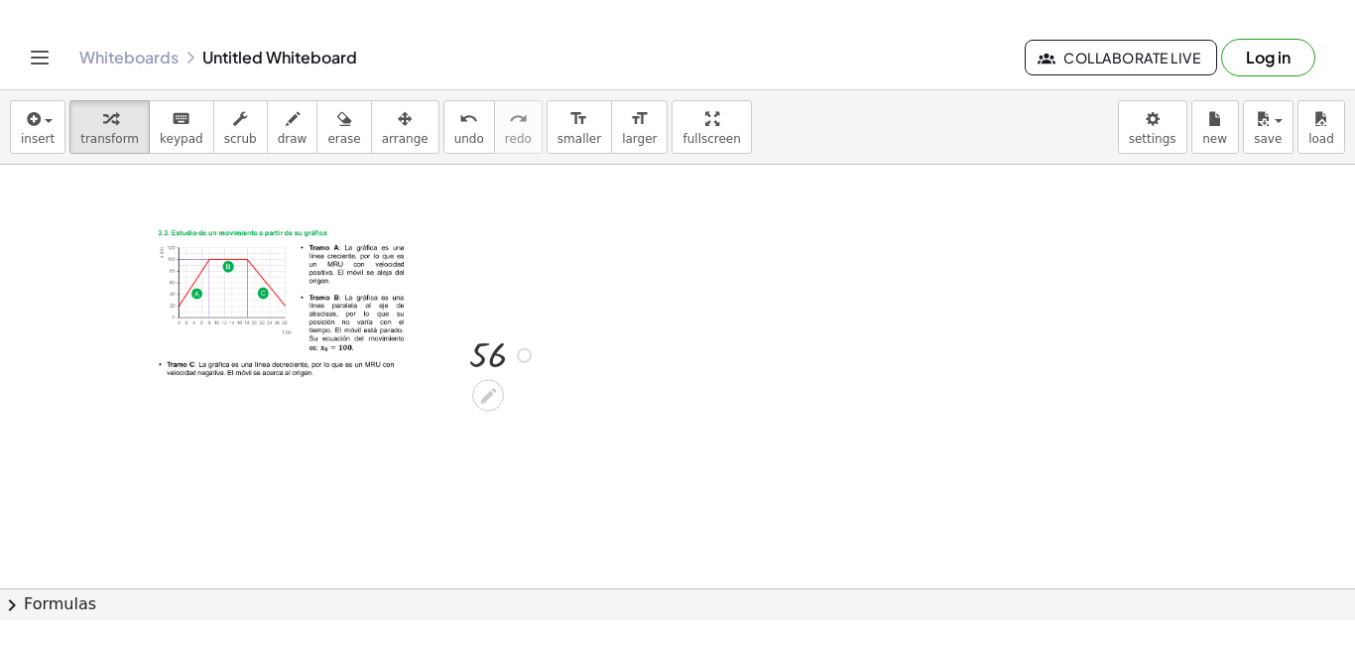
scroll to position [424, 0]
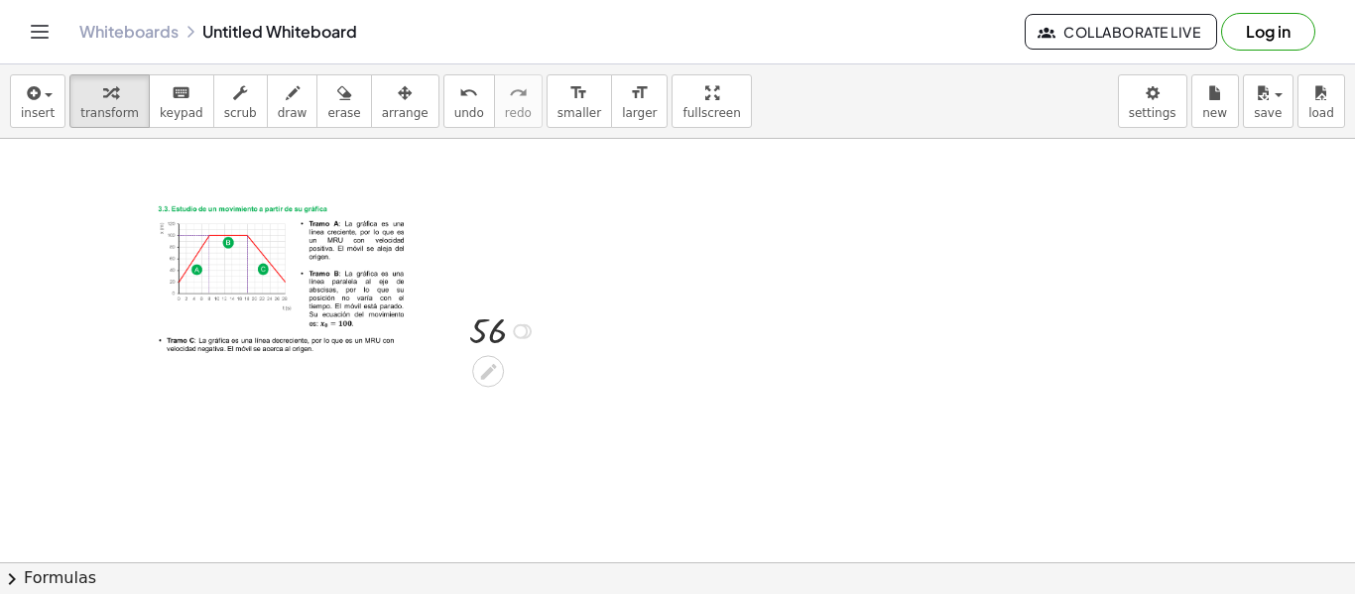
click at [490, 338] on div at bounding box center [505, 329] width 92 height 49
click at [526, 331] on div at bounding box center [520, 330] width 15 height 15
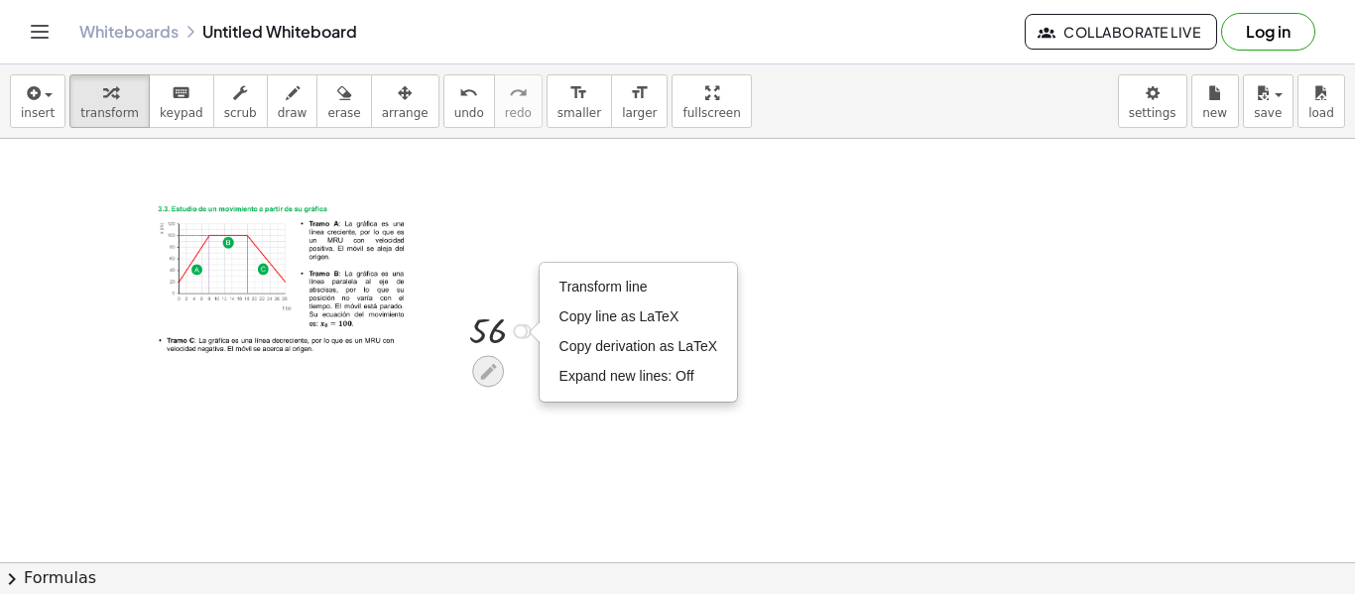
click at [495, 375] on icon at bounding box center [488, 371] width 21 height 21
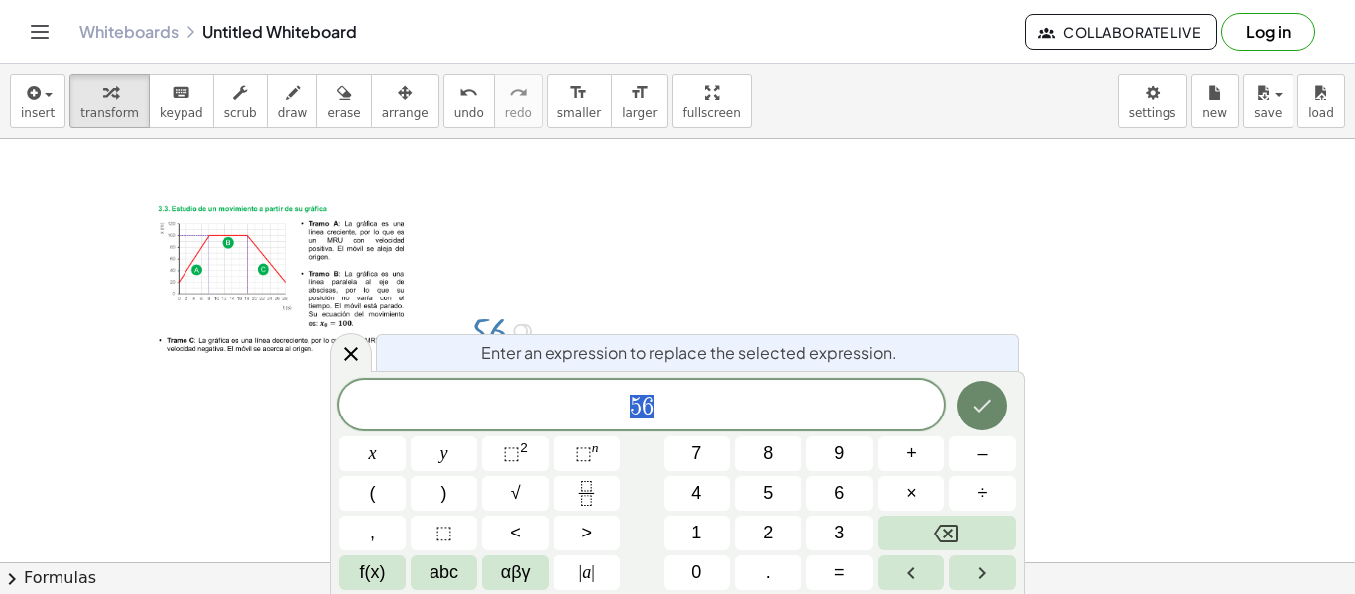
click at [971, 407] on icon "Done" at bounding box center [982, 406] width 24 height 24
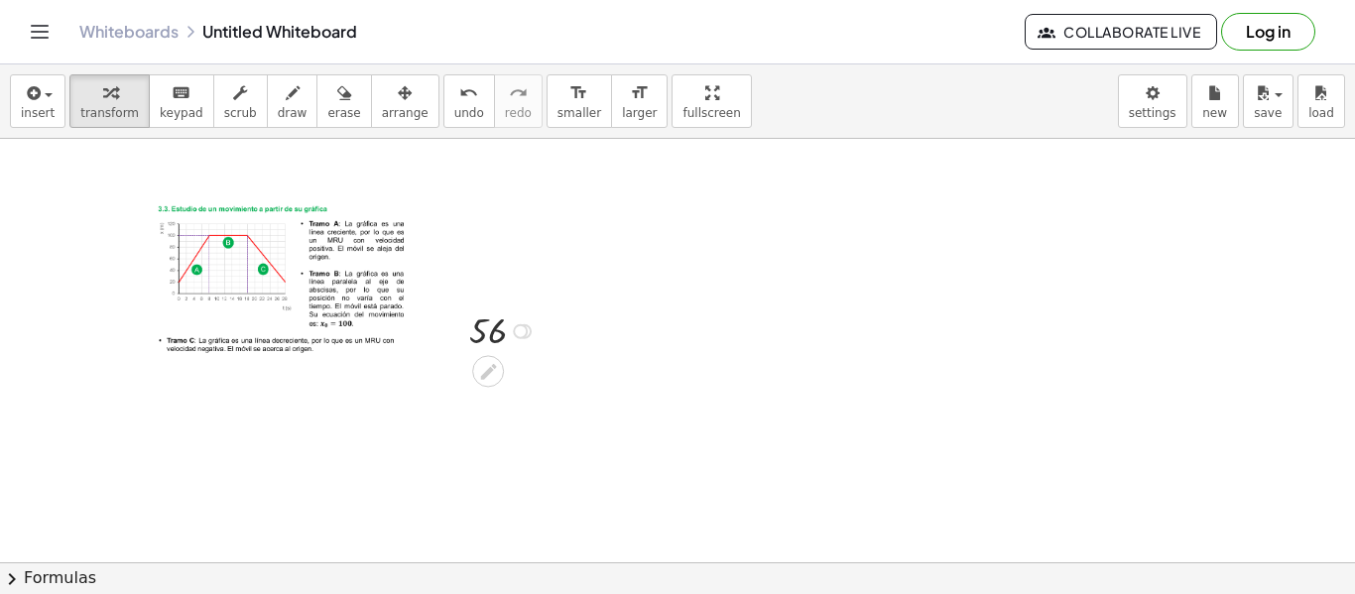
click at [526, 330] on div at bounding box center [520, 330] width 15 height 15
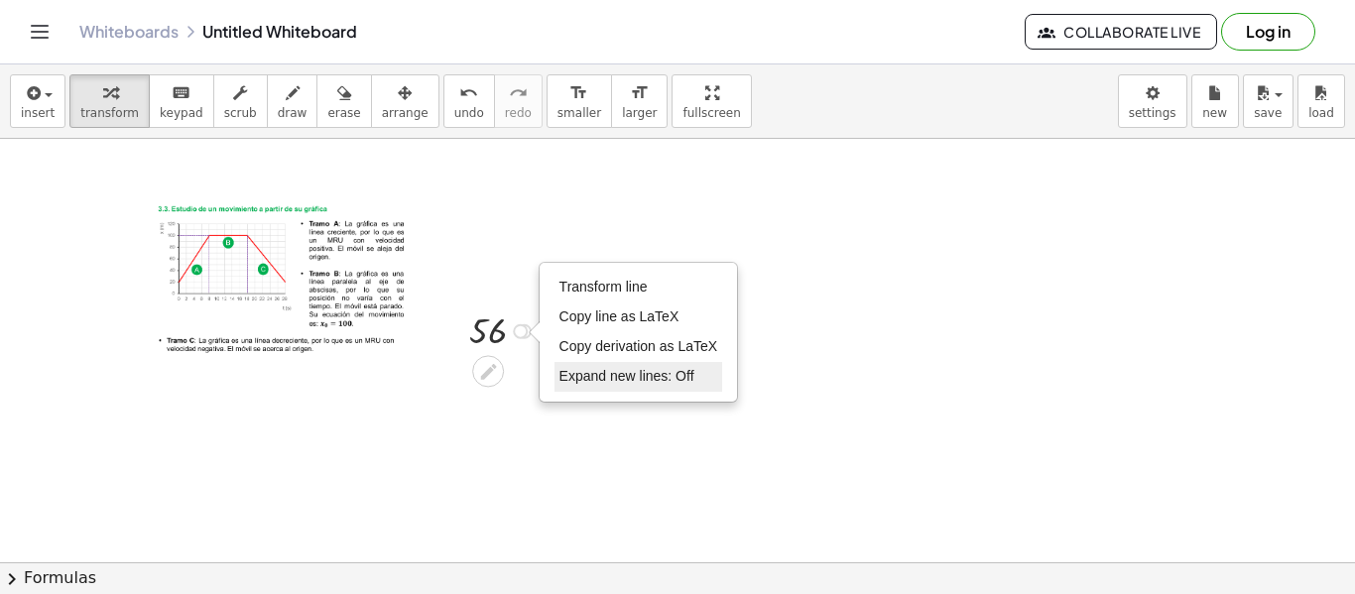
click at [668, 371] on span "Expand new lines: Off" at bounding box center [626, 376] width 135 height 16
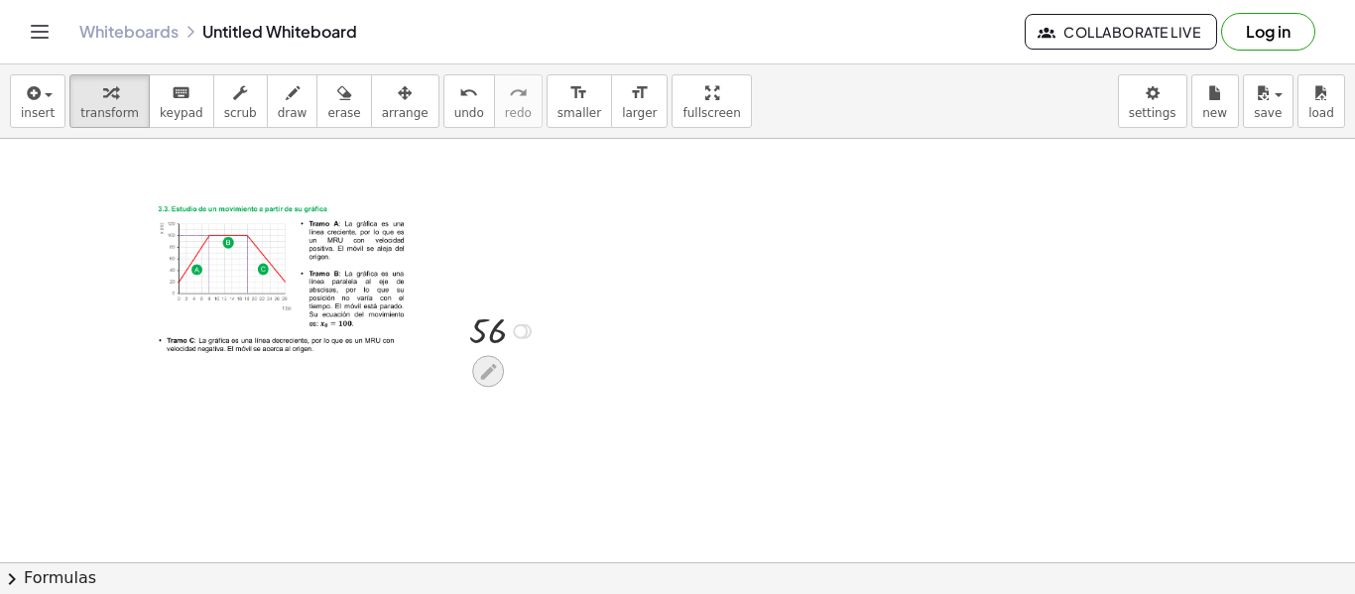
click at [484, 370] on icon at bounding box center [488, 371] width 21 height 21
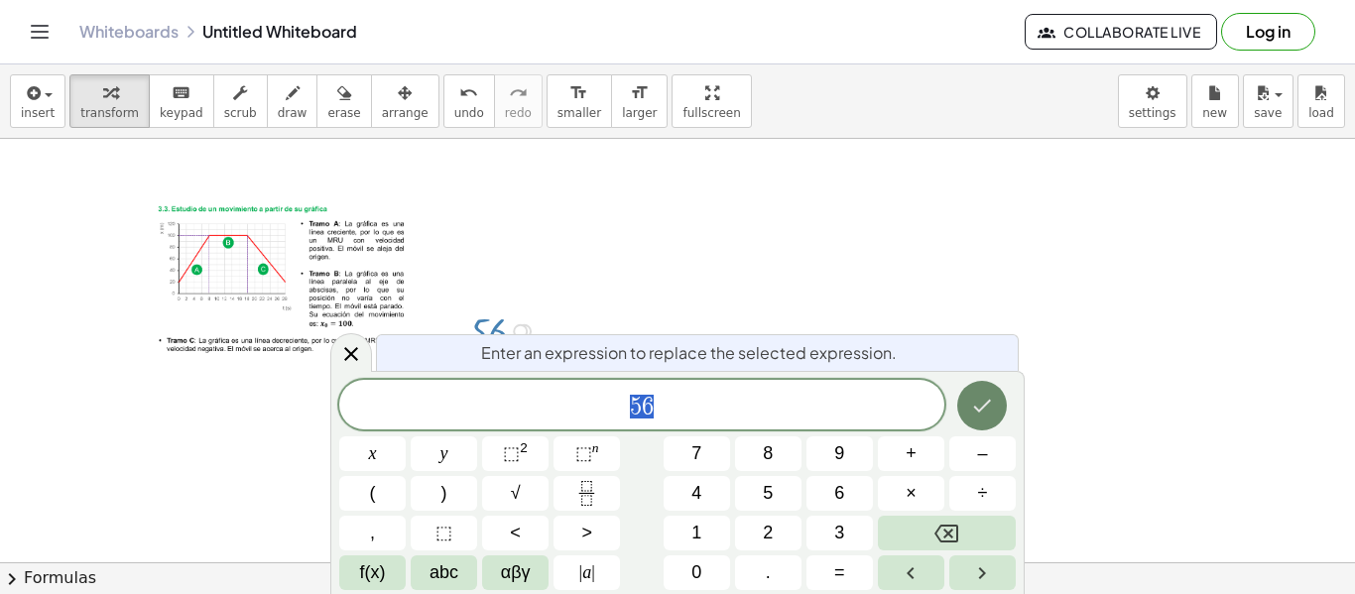
click at [972, 407] on icon "Done" at bounding box center [982, 406] width 24 height 24
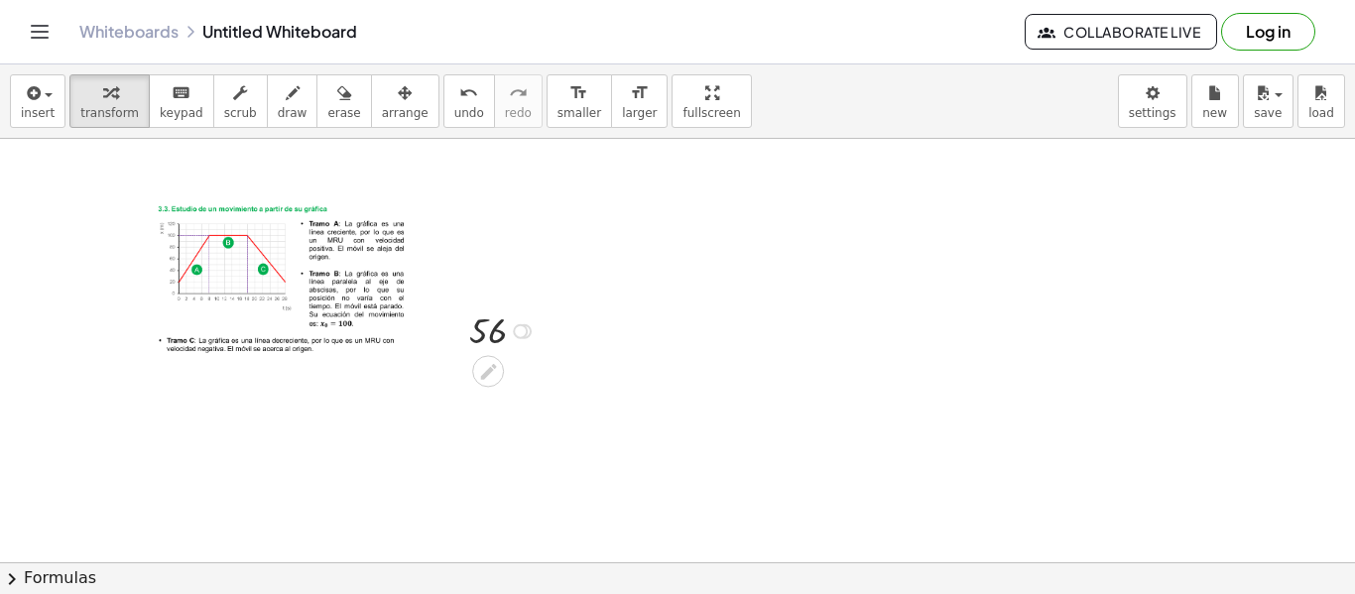
click at [488, 331] on div "56" at bounding box center [488, 331] width 0 height 0
click at [485, 367] on icon at bounding box center [488, 371] width 21 height 21
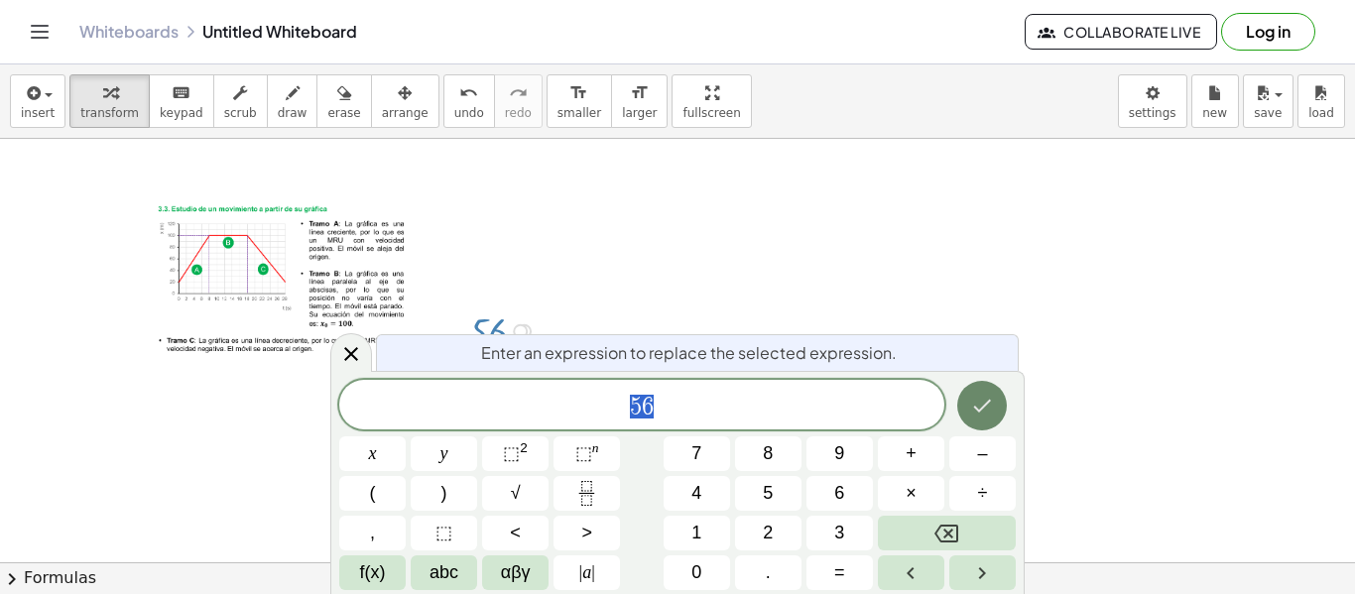
click at [969, 412] on button "Done" at bounding box center [982, 406] width 50 height 50
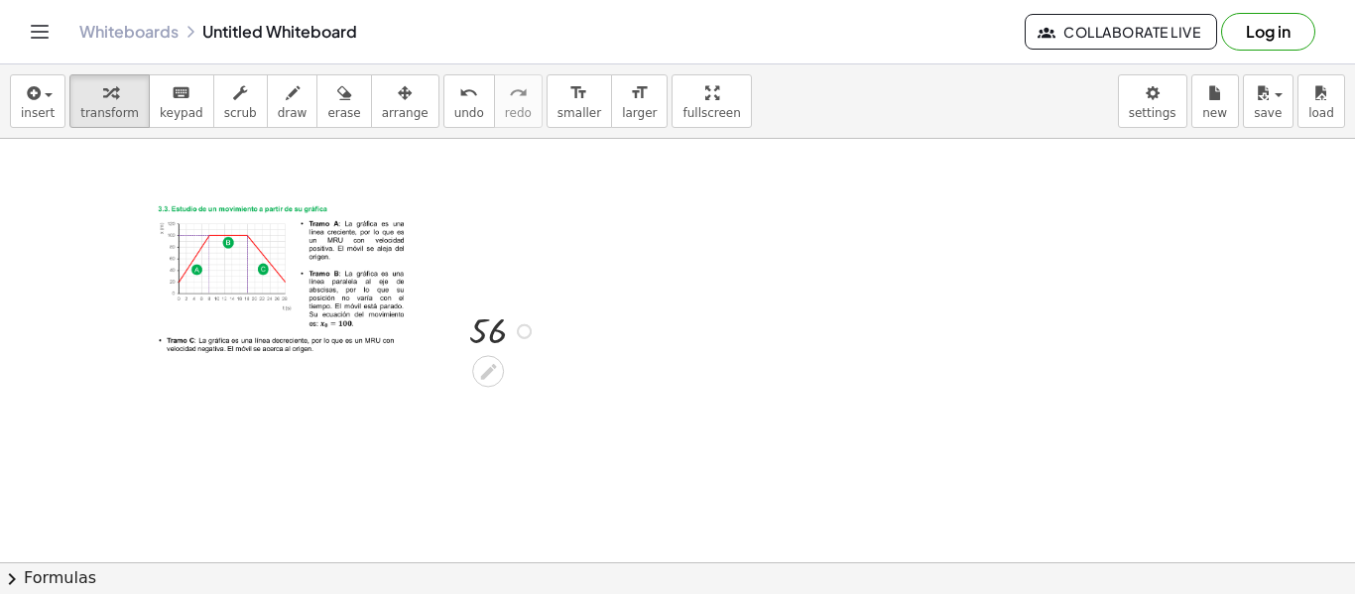
click at [867, 394] on div at bounding box center [677, 351] width 1355 height 1275
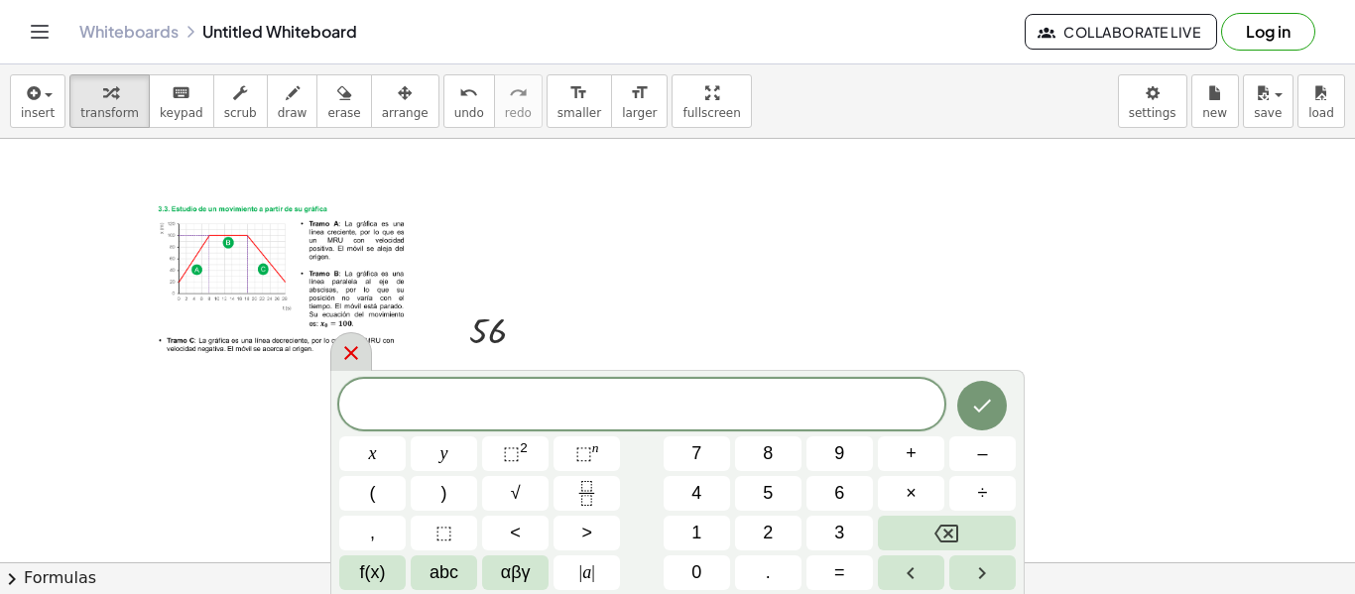
click at [350, 357] on icon at bounding box center [351, 353] width 24 height 24
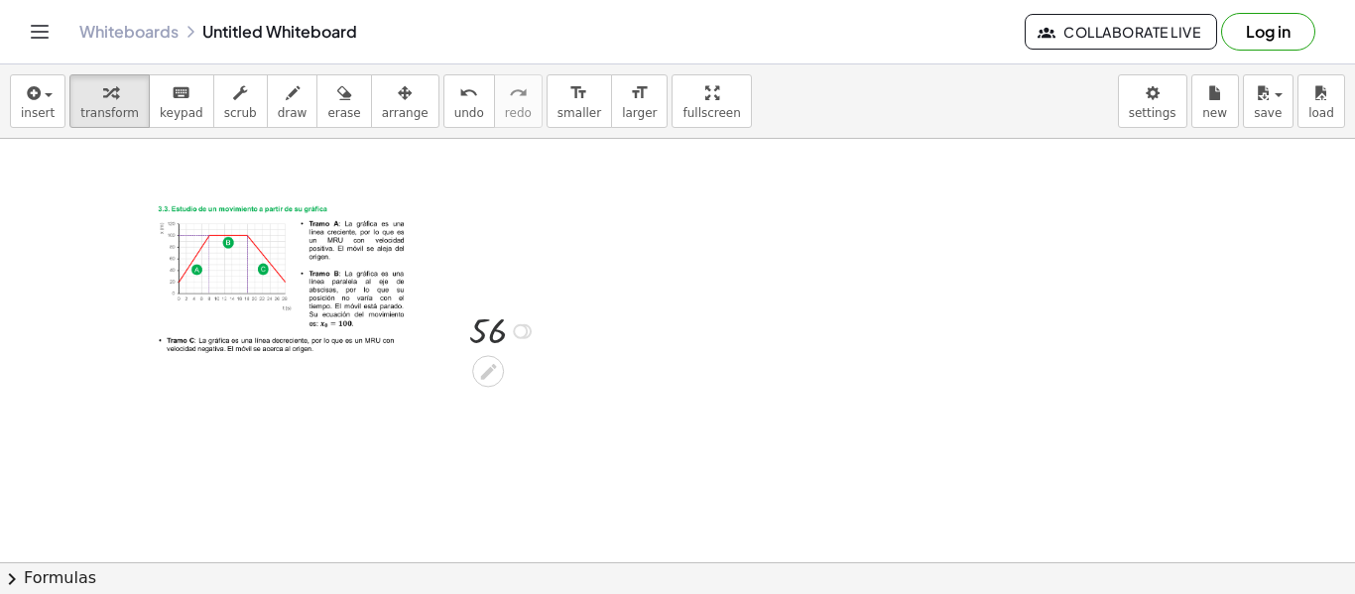
click at [494, 330] on div at bounding box center [505, 329] width 92 height 49
click at [518, 330] on div at bounding box center [520, 330] width 15 height 15
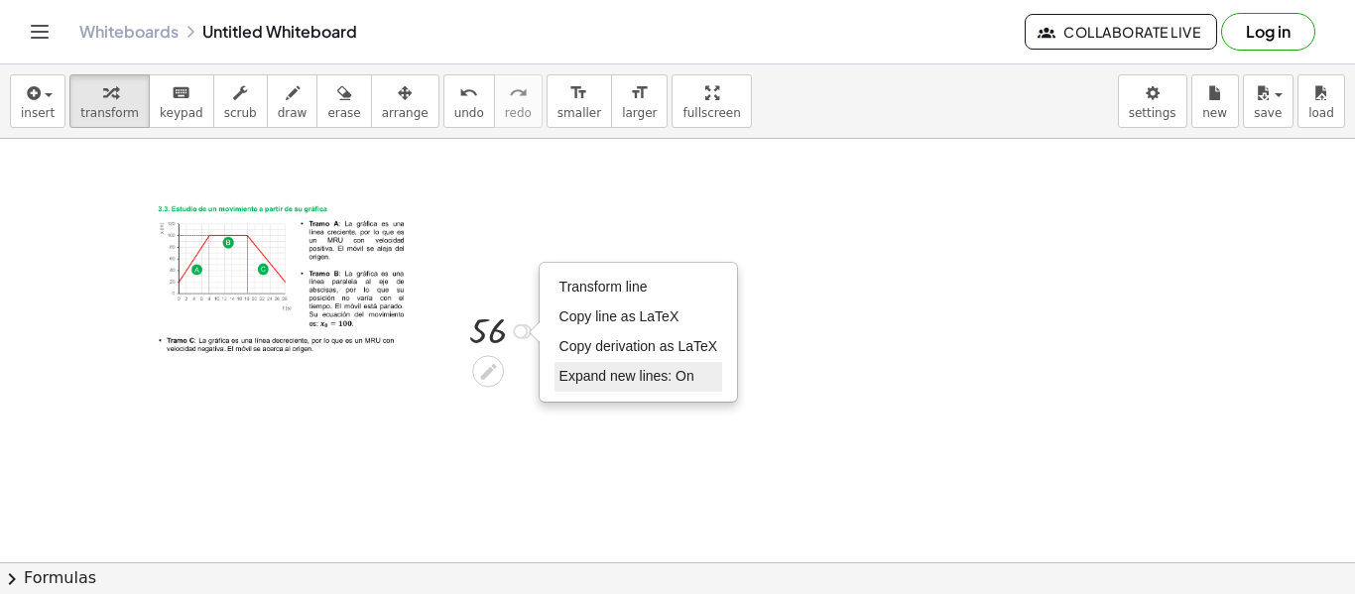
click at [580, 376] on span "Expand new lines: On" at bounding box center [626, 376] width 135 height 16
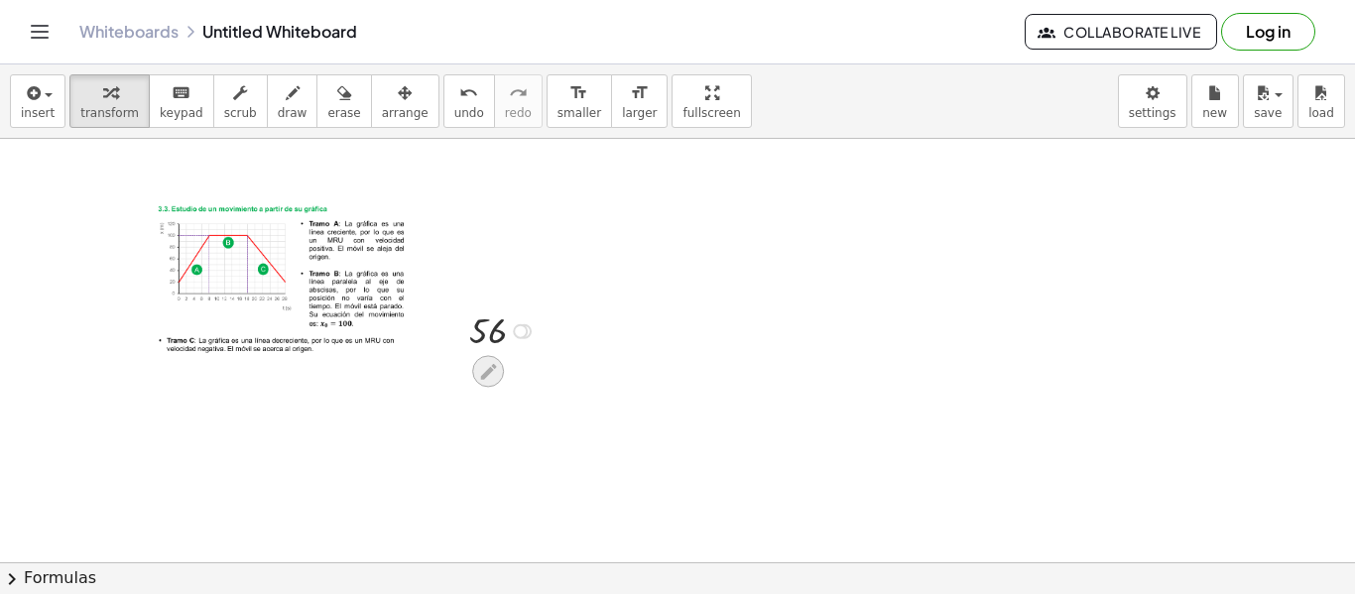
click at [492, 364] on icon at bounding box center [488, 372] width 16 height 16
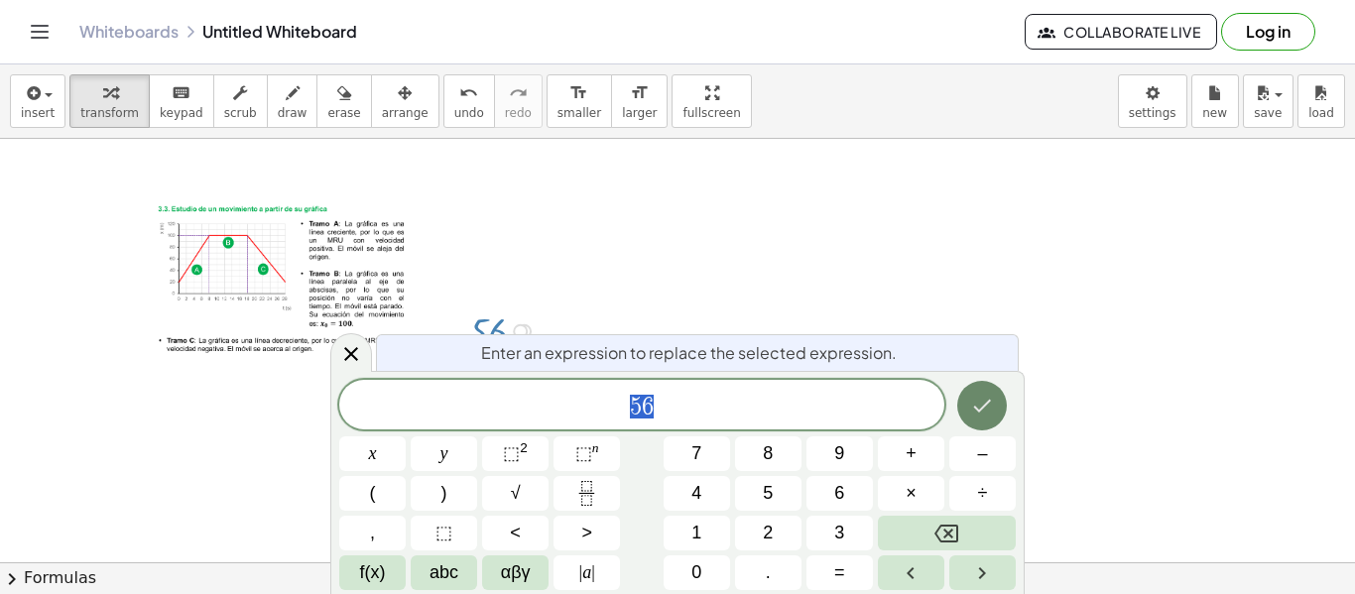
click at [978, 413] on icon "Done" at bounding box center [982, 406] width 24 height 24
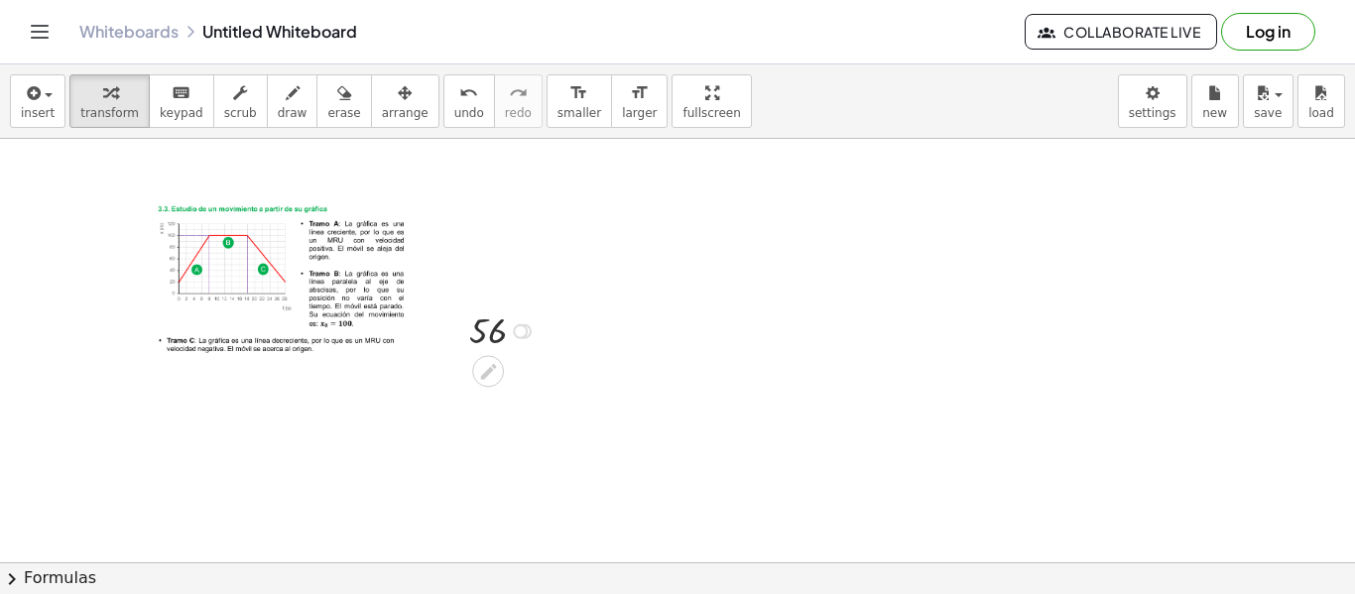
click at [477, 331] on div at bounding box center [505, 329] width 92 height 49
click at [525, 332] on div at bounding box center [520, 330] width 15 height 15
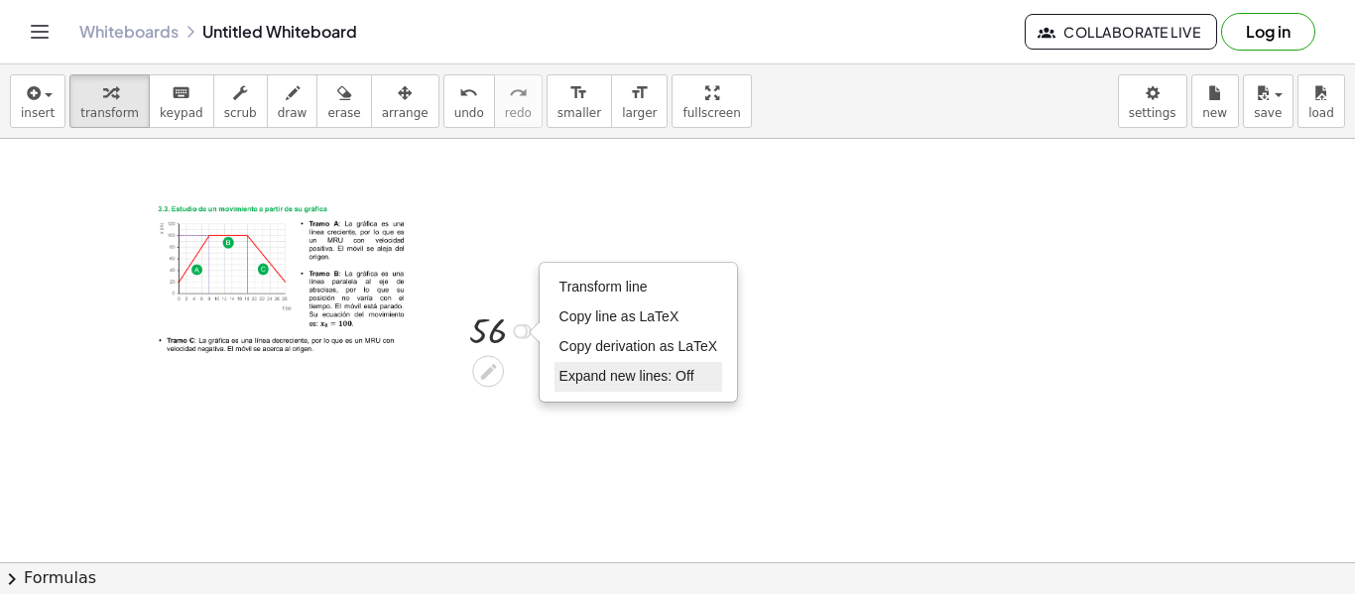
click at [563, 379] on span "Expand new lines: Off" at bounding box center [626, 376] width 135 height 16
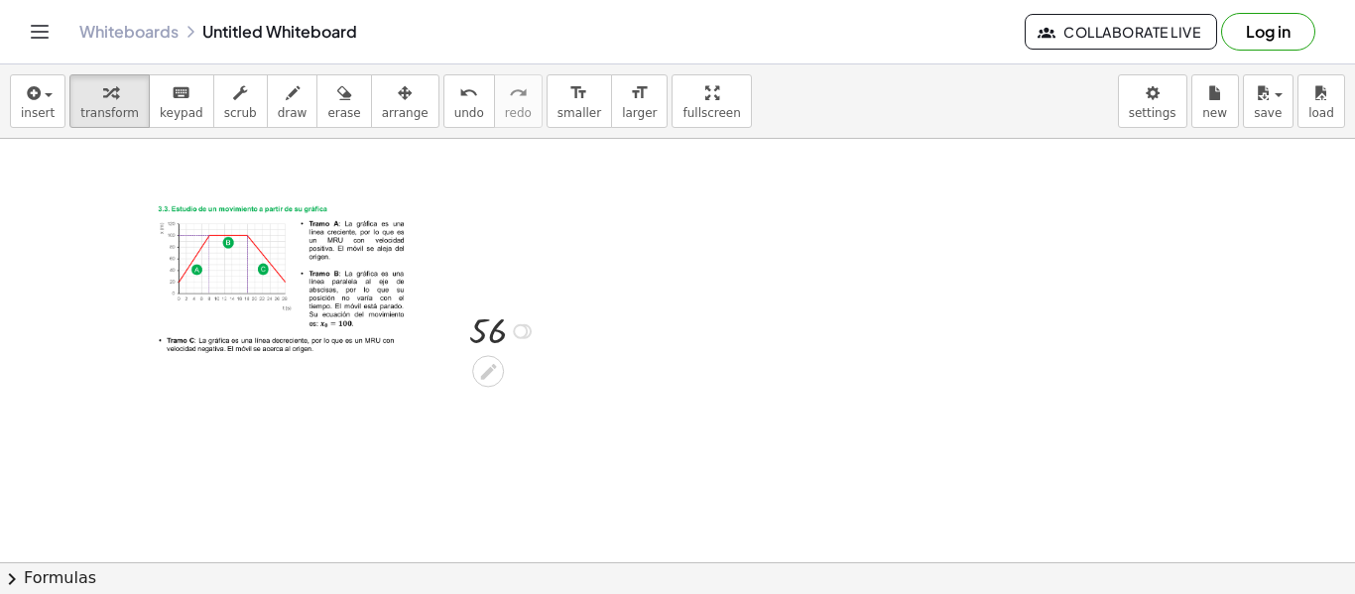
click at [483, 331] on div at bounding box center [505, 329] width 92 height 49
click at [403, 181] on button "+" at bounding box center [408, 180] width 38 height 34
click at [479, 336] on div at bounding box center [505, 329] width 92 height 49
click at [523, 334] on div "Transform line Copy line as LaTeX Copy derivation as LaTeX Expand new lines: Off" at bounding box center [520, 330] width 15 height 15
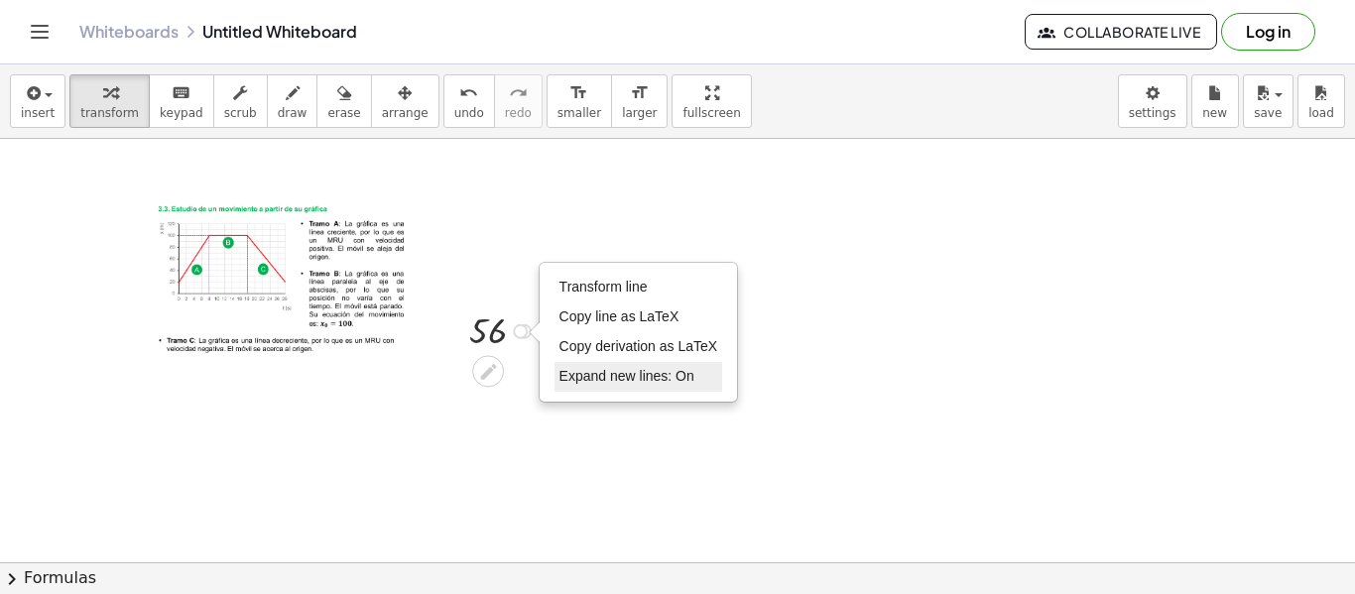
click at [593, 377] on span "Expand new lines: On" at bounding box center [626, 376] width 135 height 16
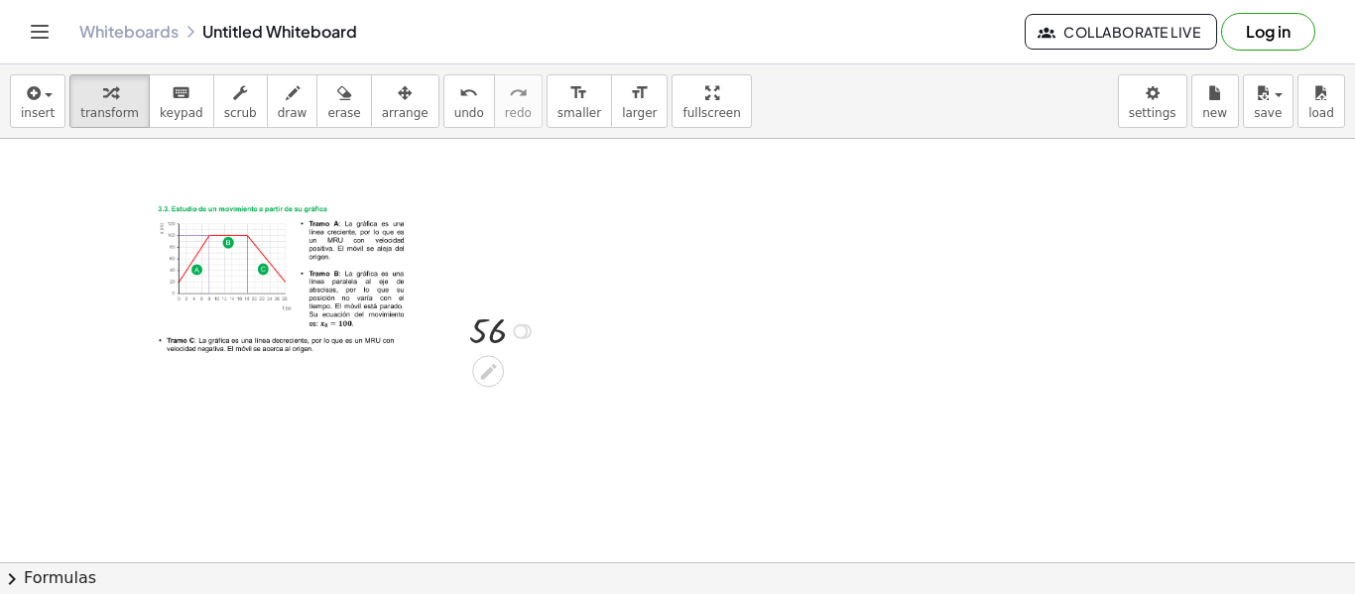
click at [516, 329] on div "Transform line Copy line as LaTeX Copy derivation as LaTeX Expand new lines: On" at bounding box center [520, 330] width 15 height 15
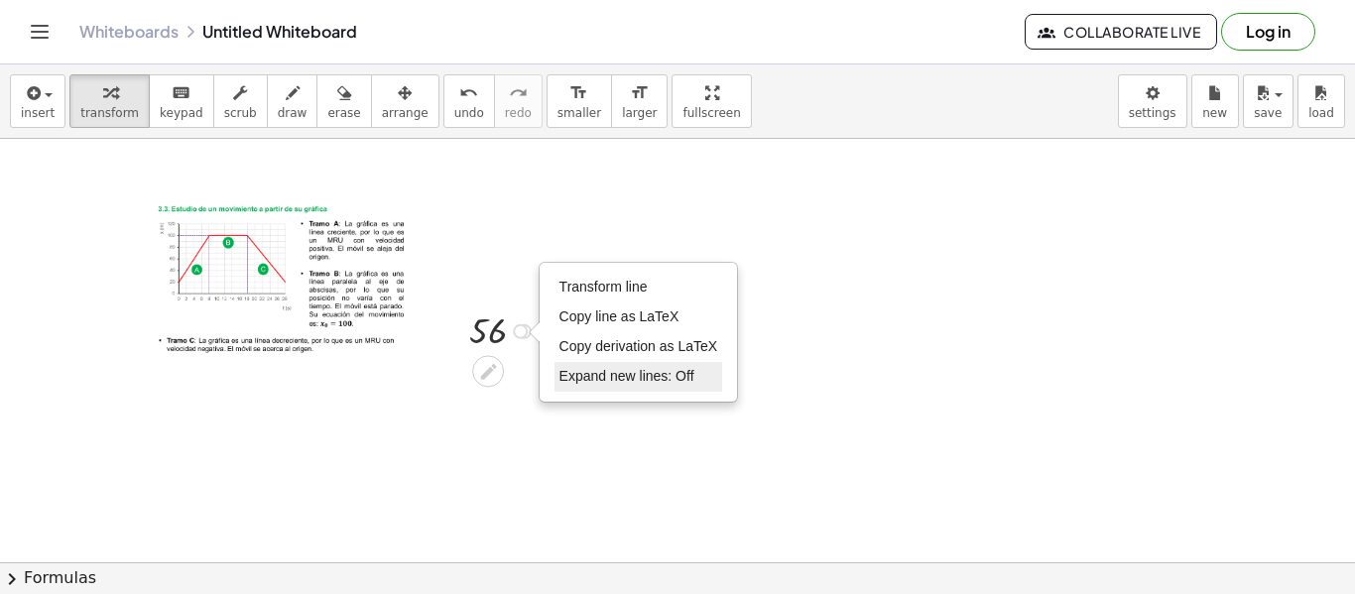
click at [568, 370] on span "Expand new lines: Off" at bounding box center [626, 376] width 135 height 16
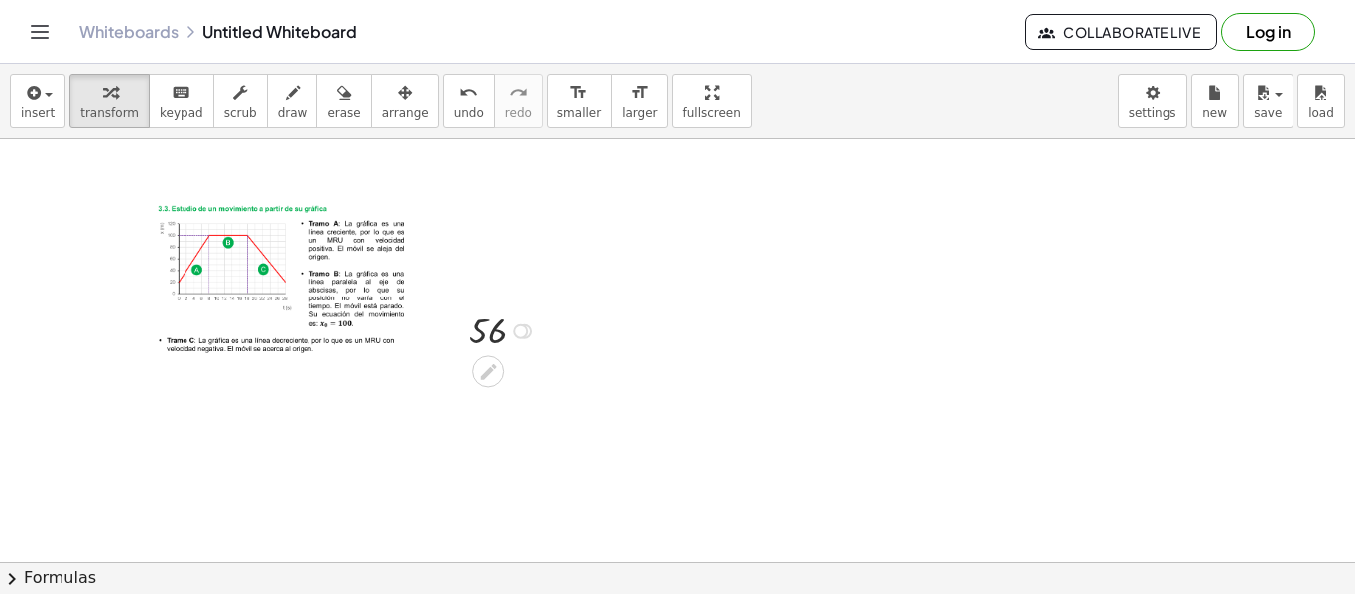
click at [530, 330] on div at bounding box center [524, 330] width 15 height 15
click at [490, 369] on icon at bounding box center [488, 372] width 16 height 16
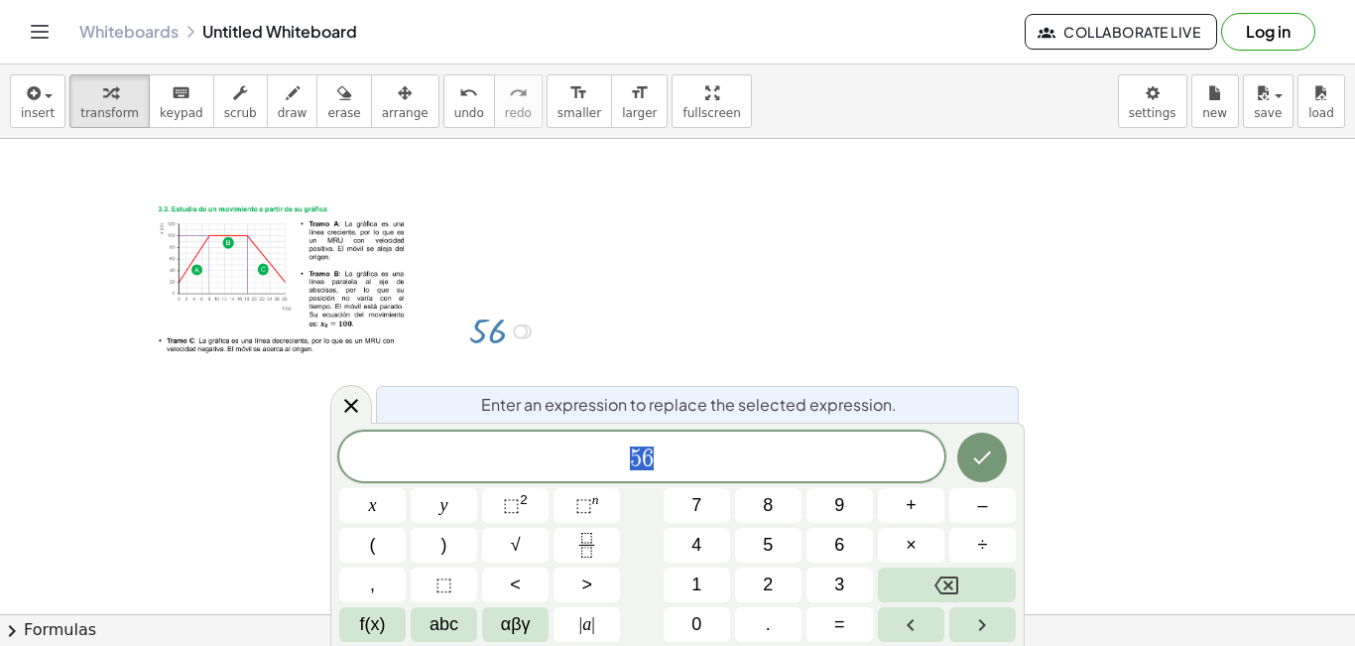
scroll to position [425, 0]
click at [527, 329] on div "Transform line Copy line as LaTeX Copy derivation as LaTeX Expand new lines: On" at bounding box center [520, 330] width 15 height 15
click at [658, 457] on span "5 6" at bounding box center [641, 458] width 605 height 28
drag, startPoint x: 658, startPoint y: 457, endPoint x: 614, endPoint y: 455, distance: 44.7
click at [614, 455] on span "5 6" at bounding box center [641, 458] width 605 height 28
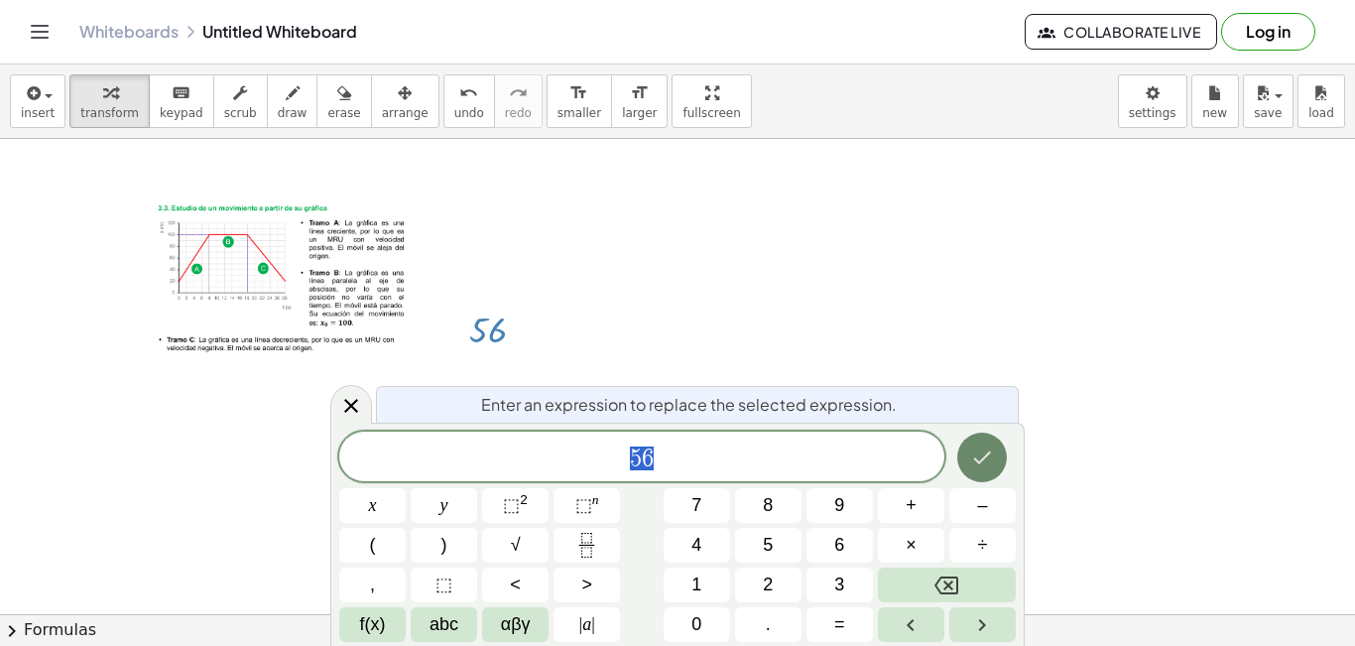
click at [986, 458] on icon "Done" at bounding box center [982, 457] width 24 height 24
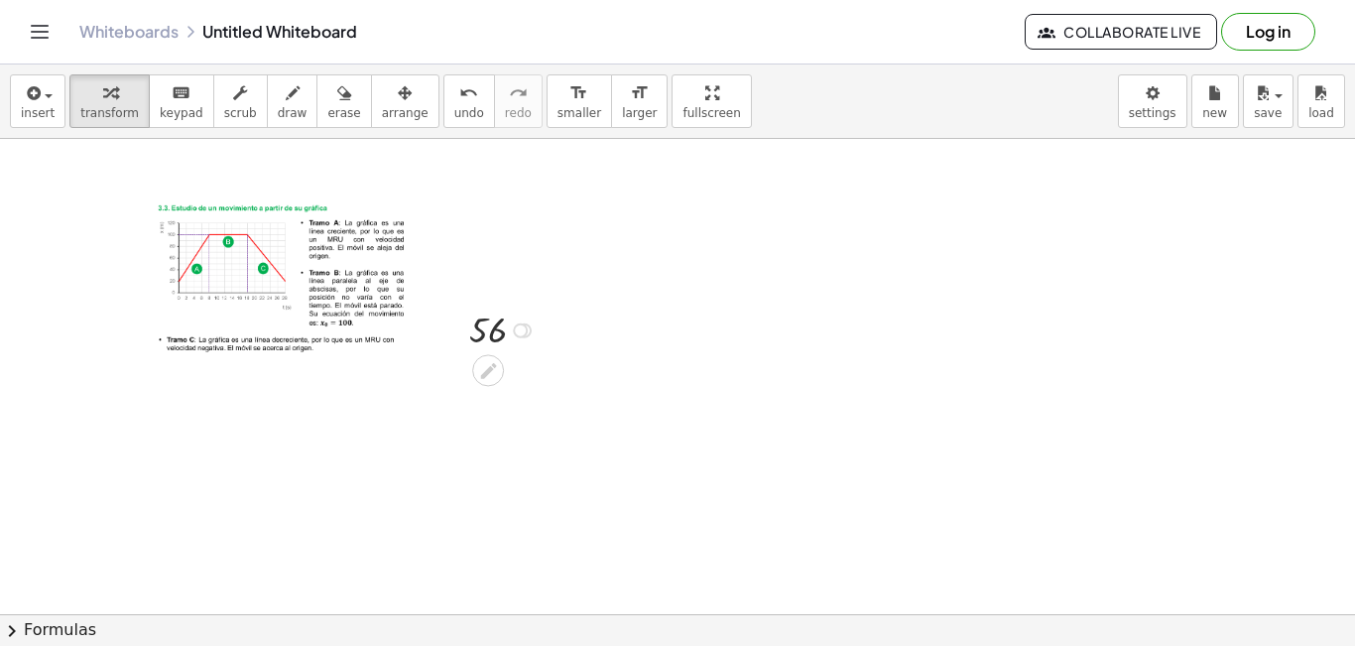
click at [526, 331] on div at bounding box center [520, 330] width 15 height 15
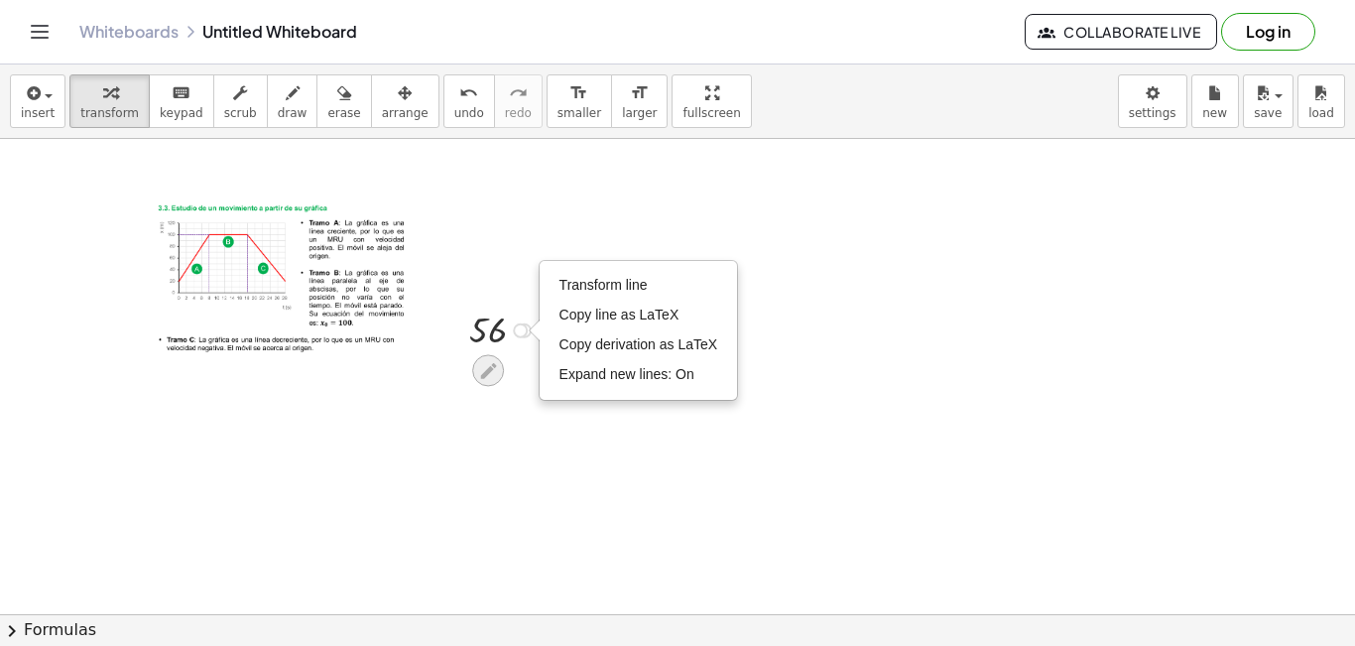
click at [485, 373] on icon at bounding box center [488, 371] width 16 height 16
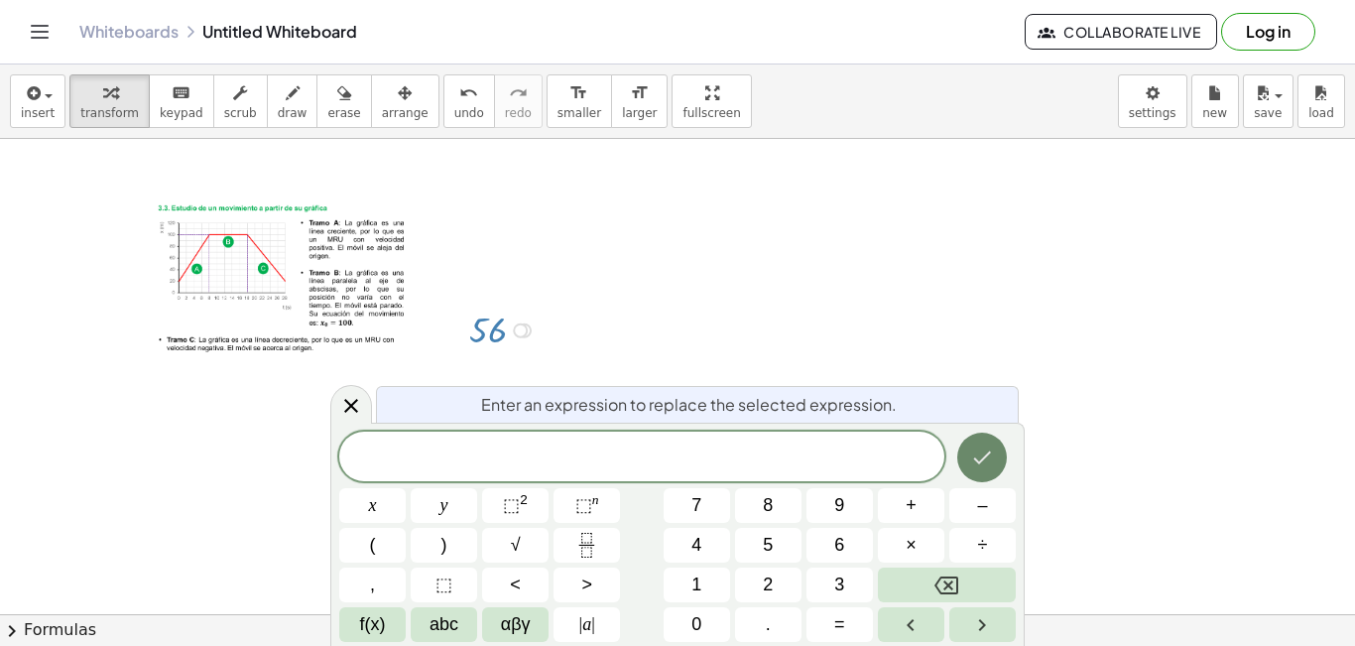
click at [980, 452] on icon "Done" at bounding box center [982, 457] width 24 height 24
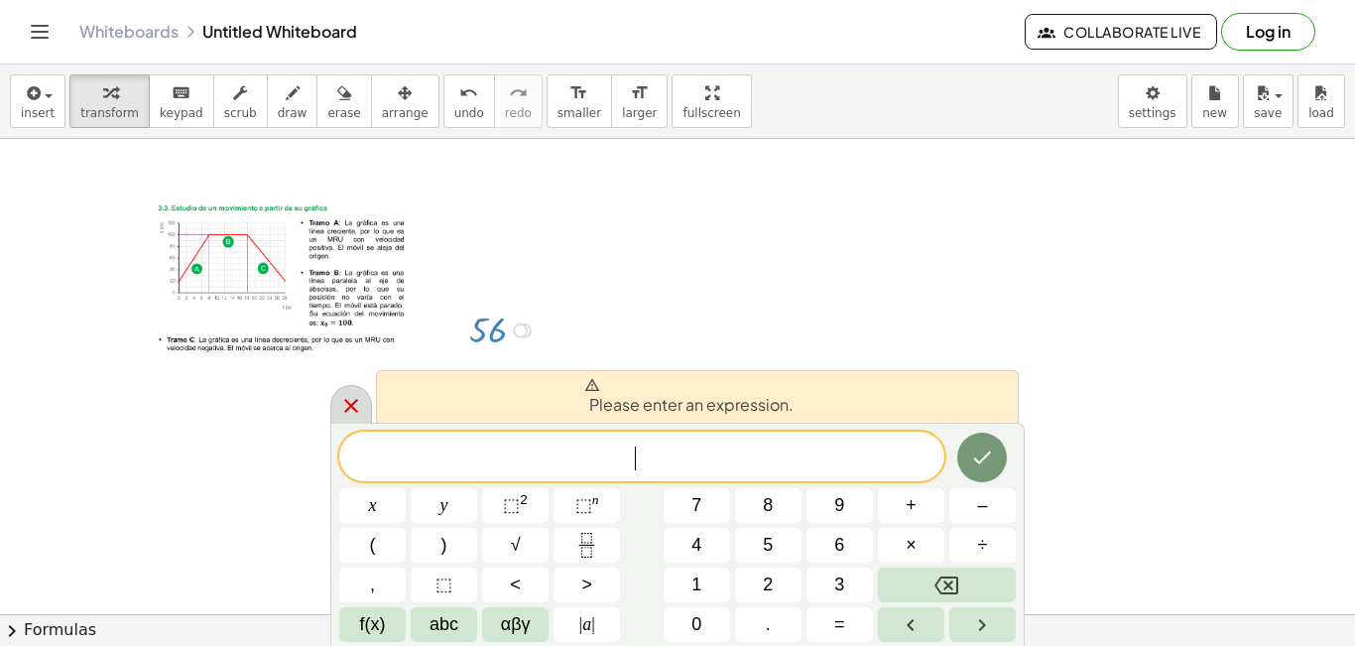
click at [355, 408] on icon at bounding box center [351, 406] width 24 height 24
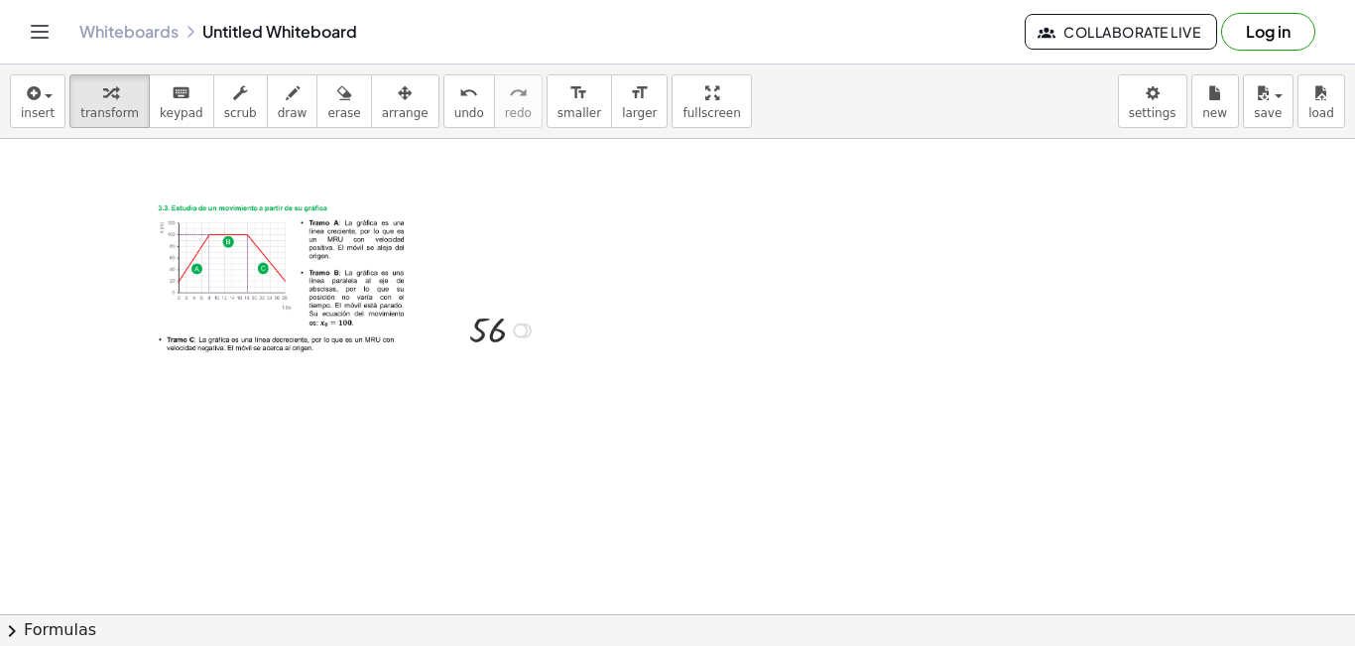
click at [480, 344] on div at bounding box center [505, 328] width 92 height 49
click at [489, 331] on div at bounding box center [505, 328] width 92 height 49
drag, startPoint x: 489, startPoint y: 331, endPoint x: 499, endPoint y: 334, distance: 10.4
click at [491, 334] on div at bounding box center [505, 328] width 92 height 49
click at [519, 333] on div "Transform line Copy line as LaTeX Copy derivation as LaTeX Expand new lines: On" at bounding box center [520, 330] width 15 height 15
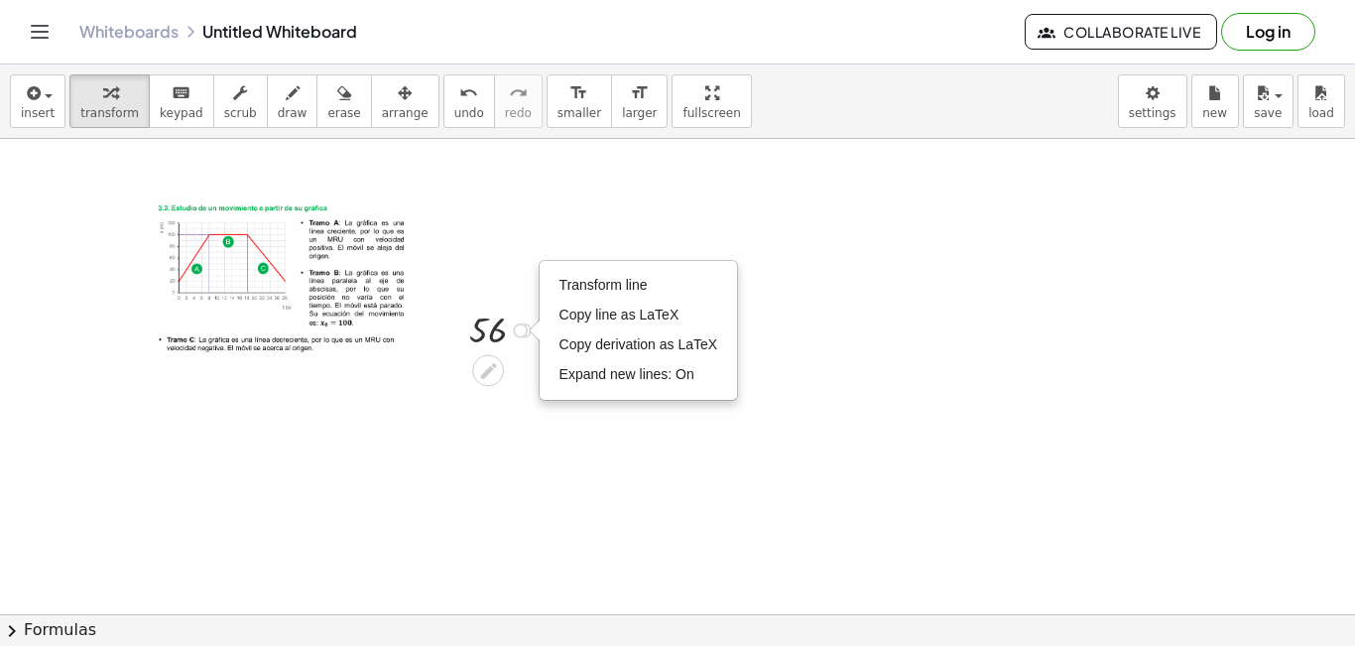
click at [519, 333] on div "Transform line Copy line as LaTeX Copy derivation as LaTeX Expand new lines: On" at bounding box center [520, 330] width 15 height 15
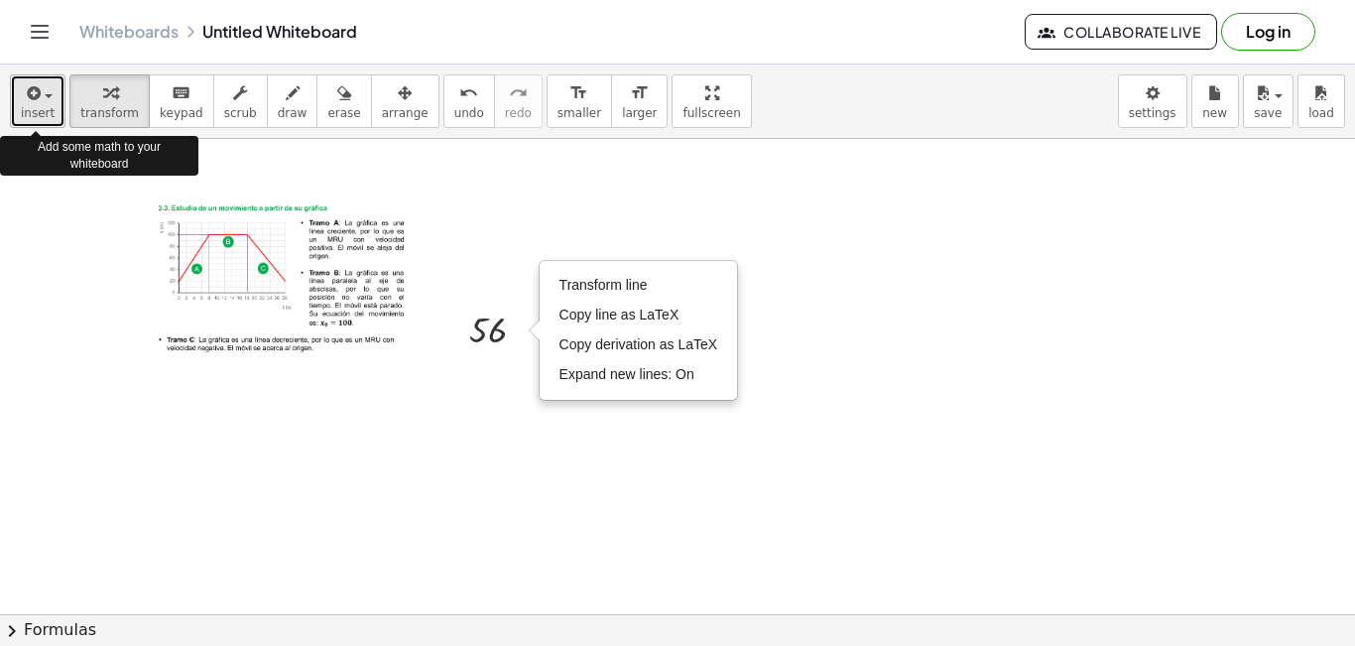
click at [37, 112] on span "insert" at bounding box center [38, 113] width 34 height 14
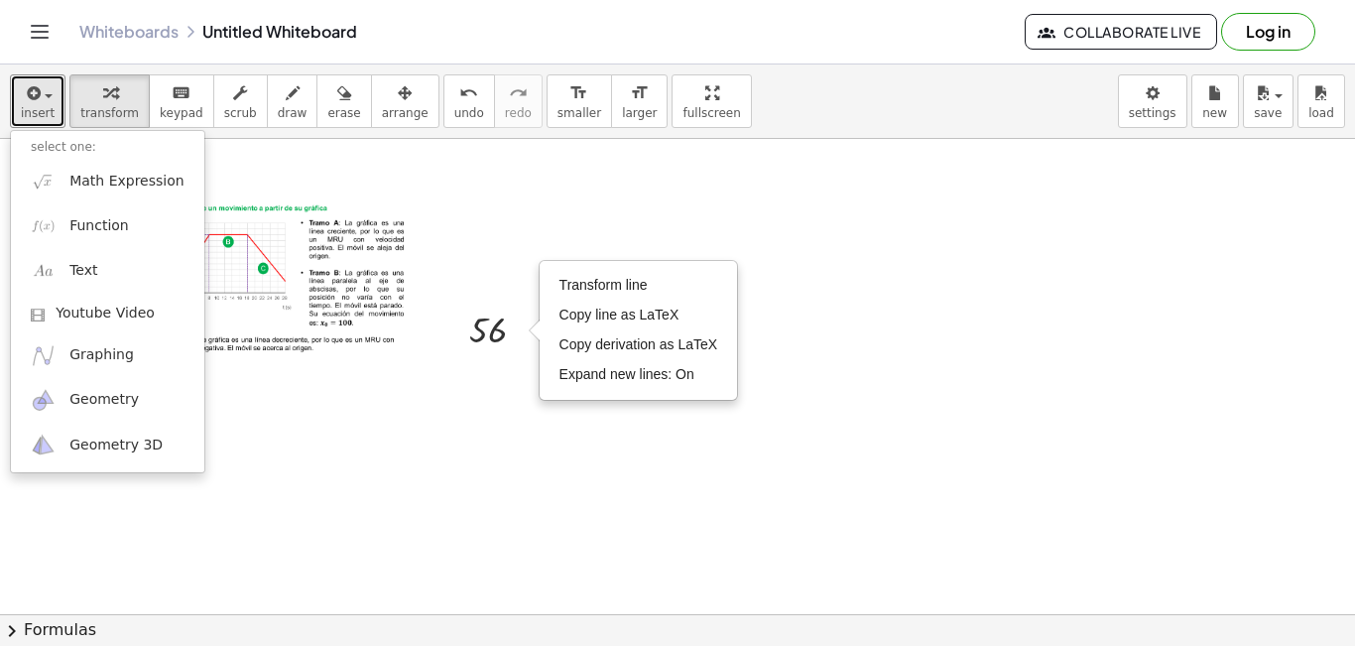
click at [480, 240] on div at bounding box center [677, 350] width 1355 height 1275
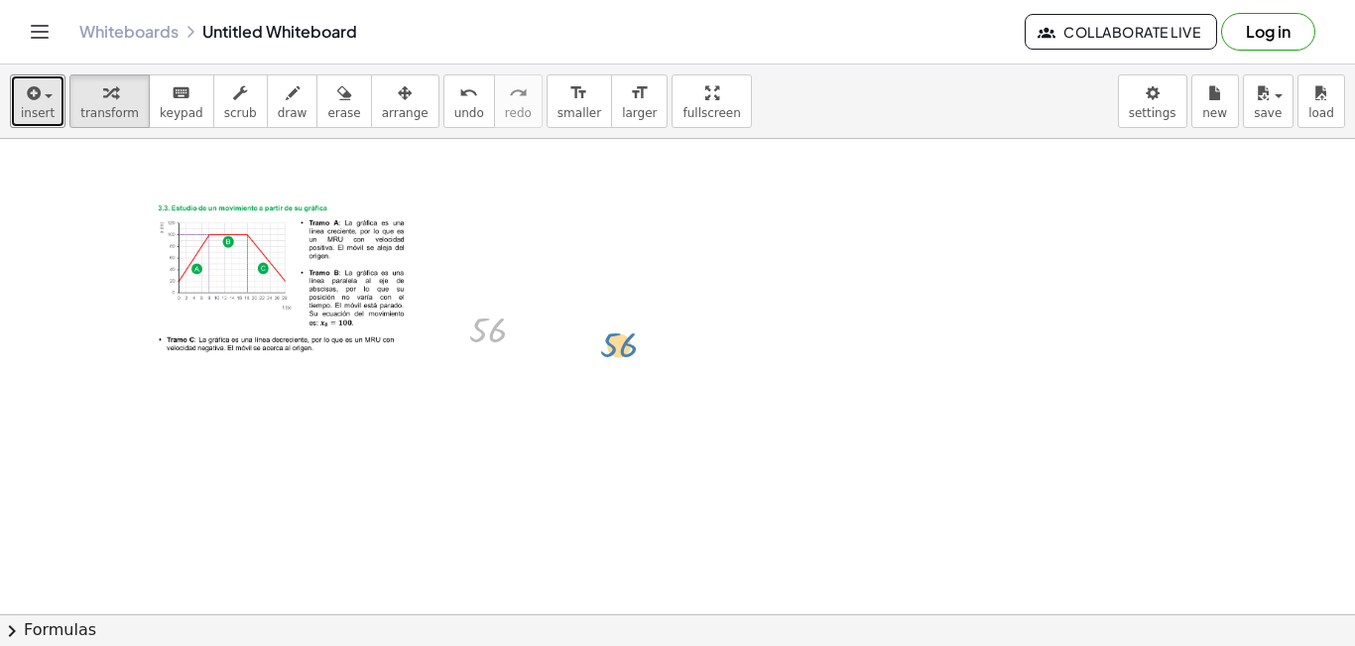
drag, startPoint x: 485, startPoint y: 341, endPoint x: 628, endPoint y: 344, distance: 142.8
drag, startPoint x: 493, startPoint y: 328, endPoint x: 636, endPoint y: 332, distance: 142.9
click at [528, 328] on div "Transform line Copy line as LaTeX Copy derivation as LaTeX Expand new lines: On" at bounding box center [520, 330] width 15 height 15
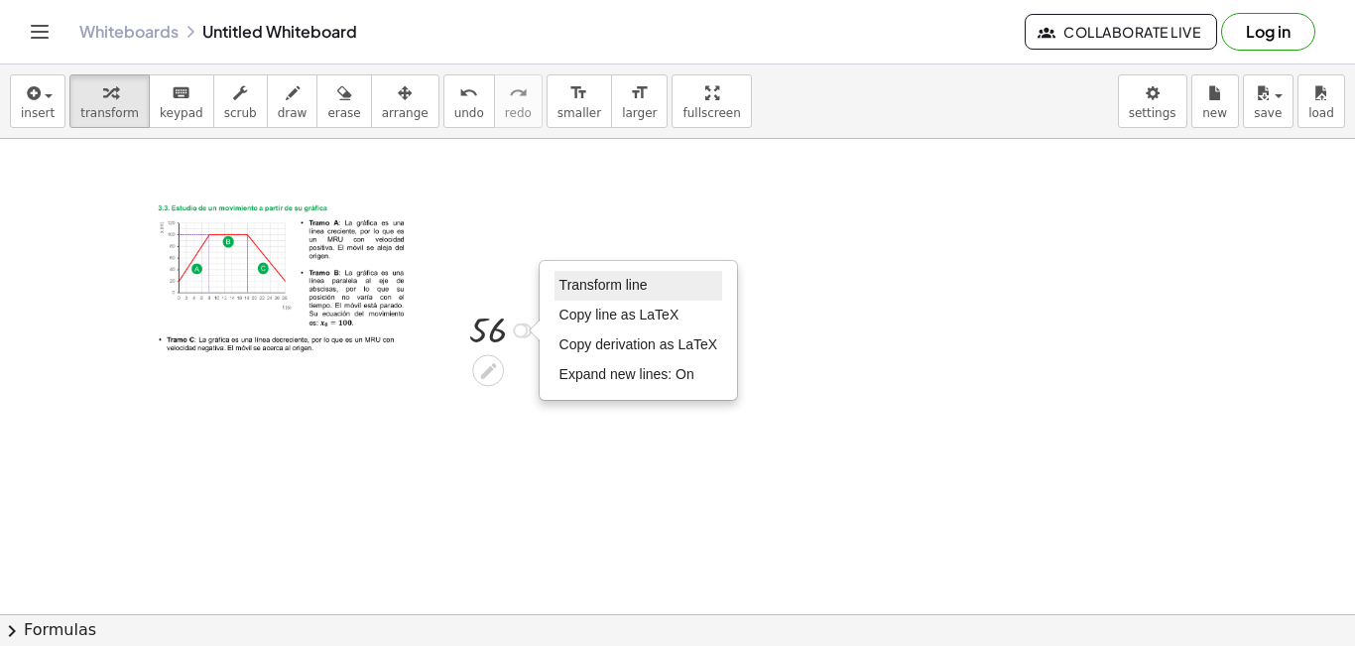
click at [569, 284] on span "Transform line" at bounding box center [603, 285] width 88 height 16
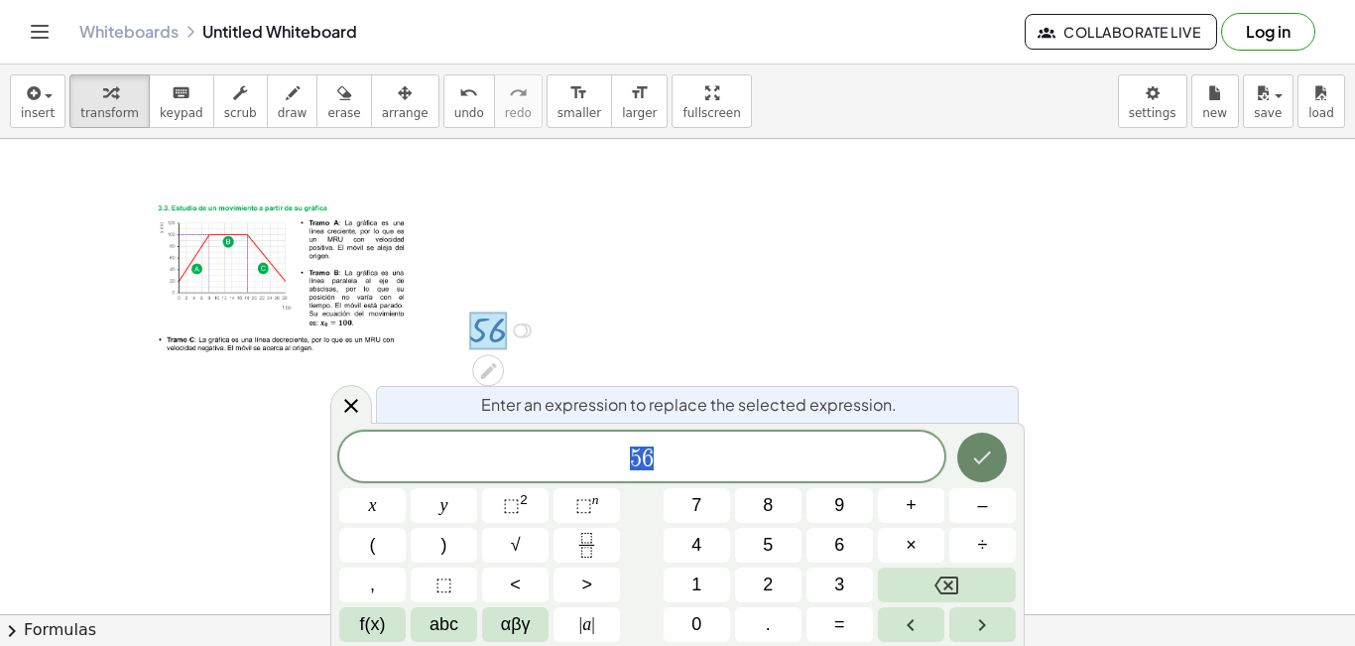
click at [978, 464] on icon "Done" at bounding box center [982, 457] width 24 height 24
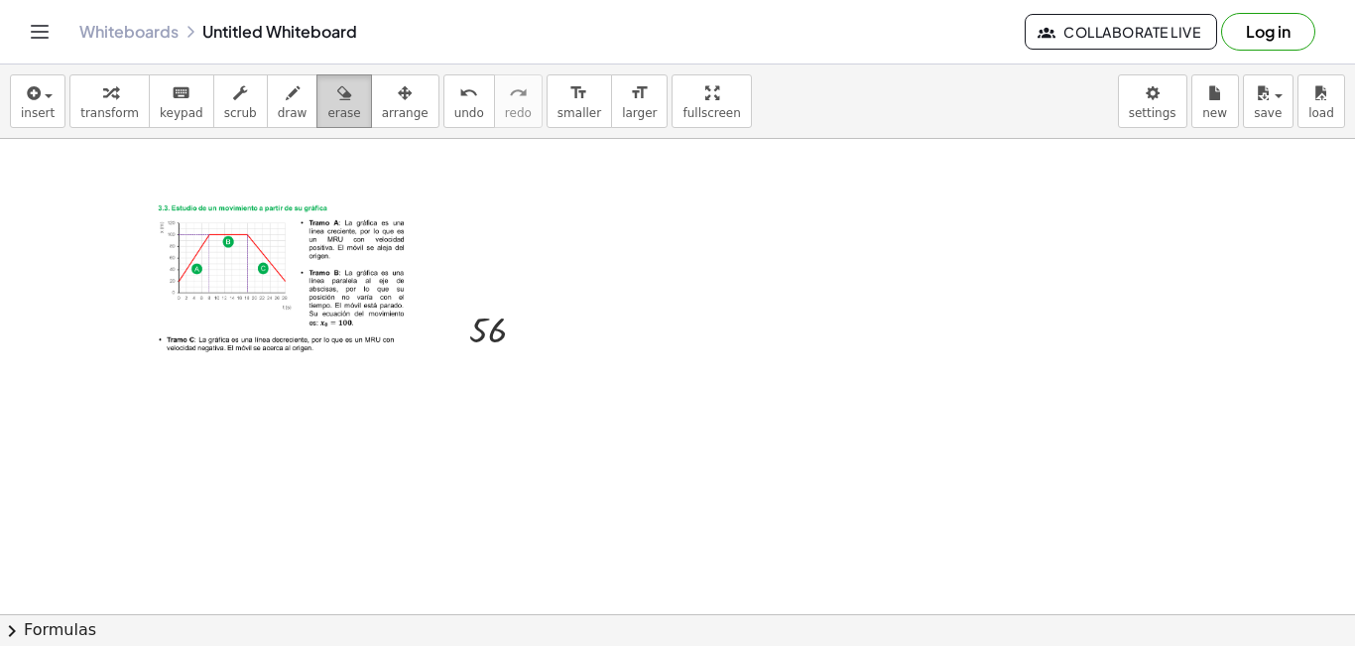
click at [327, 86] on div "button" at bounding box center [343, 92] width 33 height 24
drag, startPoint x: 299, startPoint y: 104, endPoint x: 320, endPoint y: 123, distance: 28.1
click at [316, 104] on button "erase" at bounding box center [343, 101] width 55 height 54
drag, startPoint x: 464, startPoint y: 330, endPoint x: 634, endPoint y: 342, distance: 170.0
click at [627, 351] on div at bounding box center [677, 350] width 1355 height 1275
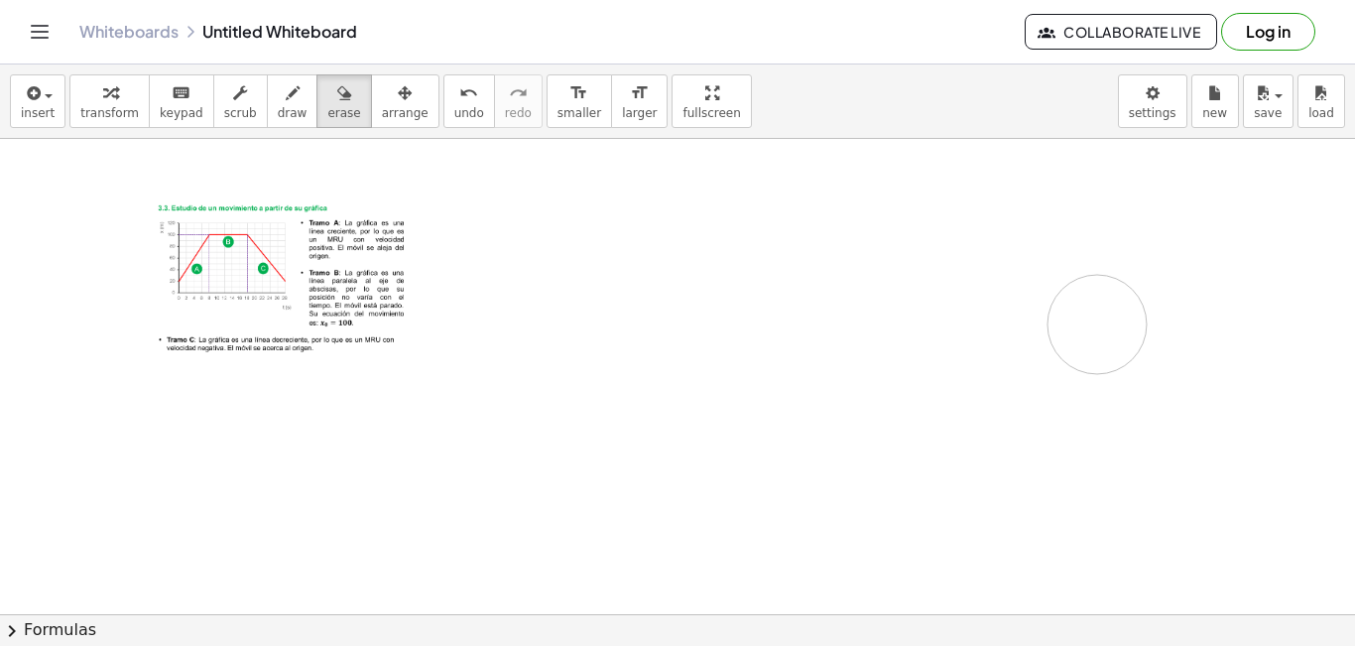
drag, startPoint x: 482, startPoint y: 341, endPoint x: 1107, endPoint y: 315, distance: 625.3
click at [1102, 320] on div at bounding box center [677, 350] width 1355 height 1275
click at [1272, 100] on div "button" at bounding box center [1268, 92] width 29 height 24
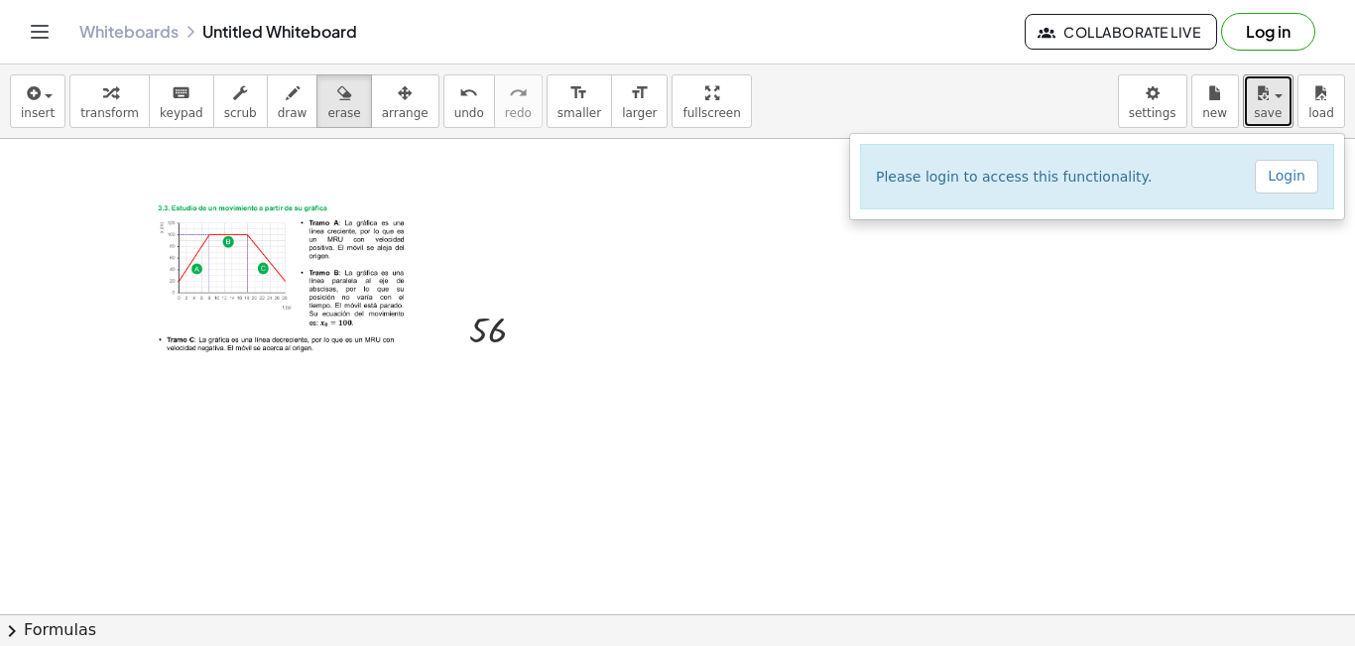
click at [1242, 294] on div at bounding box center [677, 350] width 1355 height 1275
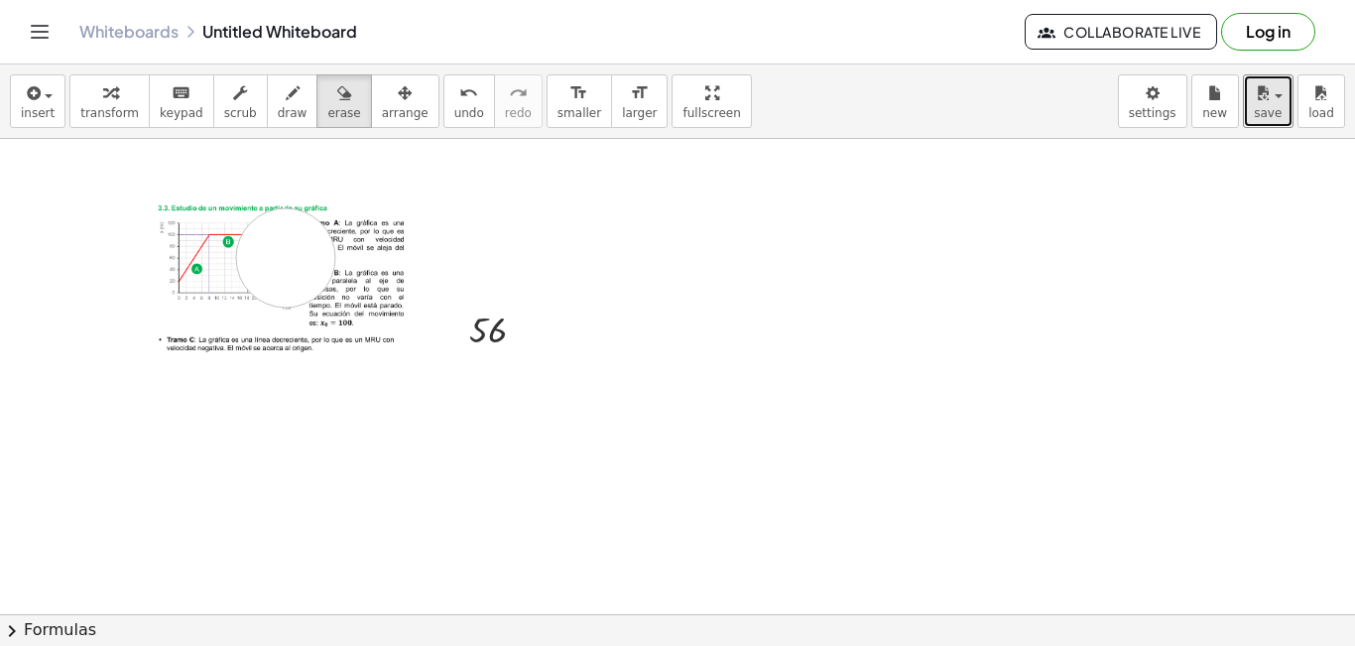
click at [288, 258] on div at bounding box center [677, 350] width 1355 height 1275
click at [493, 339] on div at bounding box center [677, 350] width 1355 height 1275
click at [495, 333] on div at bounding box center [677, 350] width 1355 height 1275
click at [496, 396] on div at bounding box center [677, 350] width 1355 height 1275
click at [493, 375] on div at bounding box center [677, 350] width 1355 height 1275
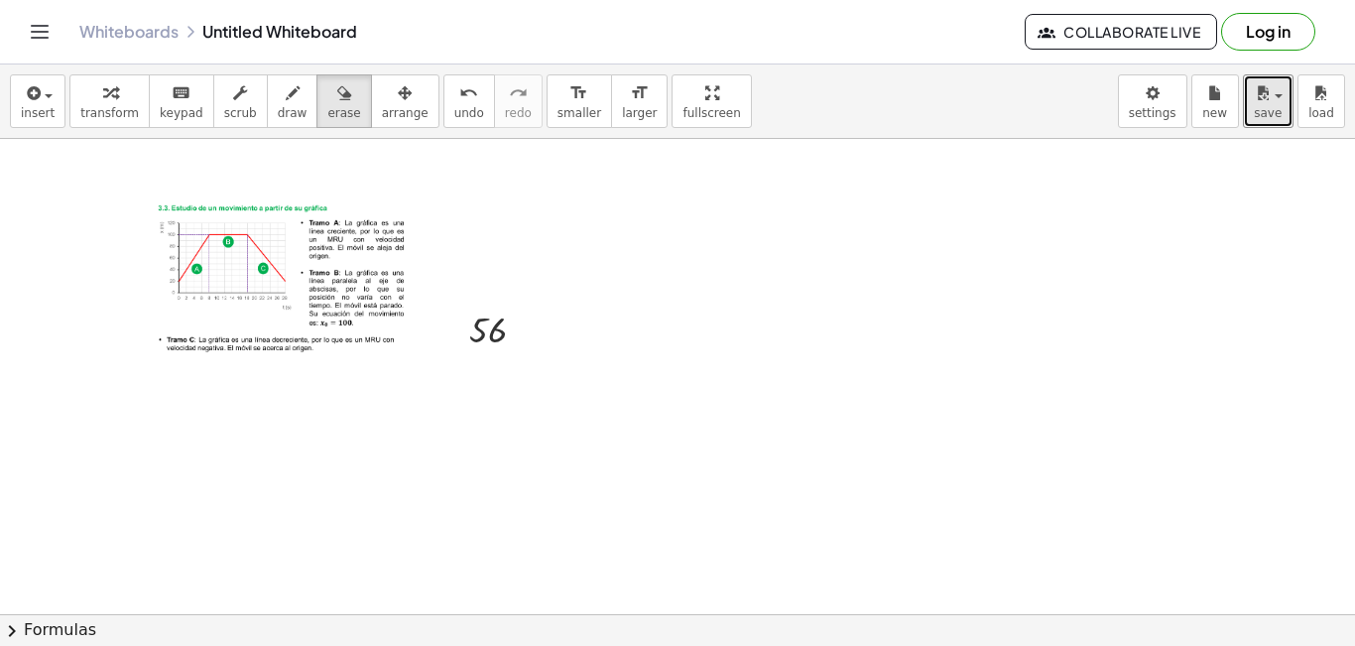
drag, startPoint x: 423, startPoint y: 462, endPoint x: 425, endPoint y: 475, distance: 13.0
click at [425, 475] on div at bounding box center [677, 350] width 1355 height 1275
click at [446, 528] on div at bounding box center [677, 350] width 1355 height 1275
click at [443, 592] on div at bounding box center [677, 350] width 1355 height 1275
drag, startPoint x: 515, startPoint y: 613, endPoint x: 487, endPoint y: 390, distance: 224.9
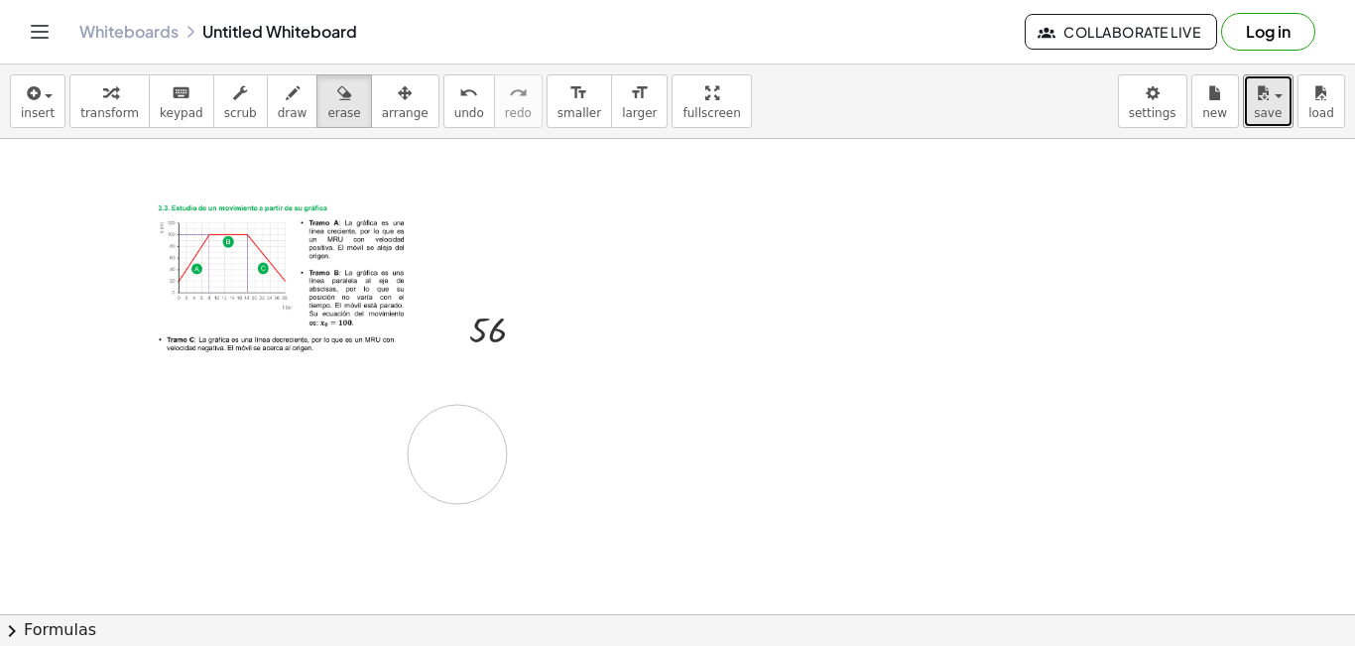
click at [487, 391] on div at bounding box center [677, 350] width 1355 height 1275
click at [174, 116] on span "keypad" at bounding box center [182, 113] width 44 height 14
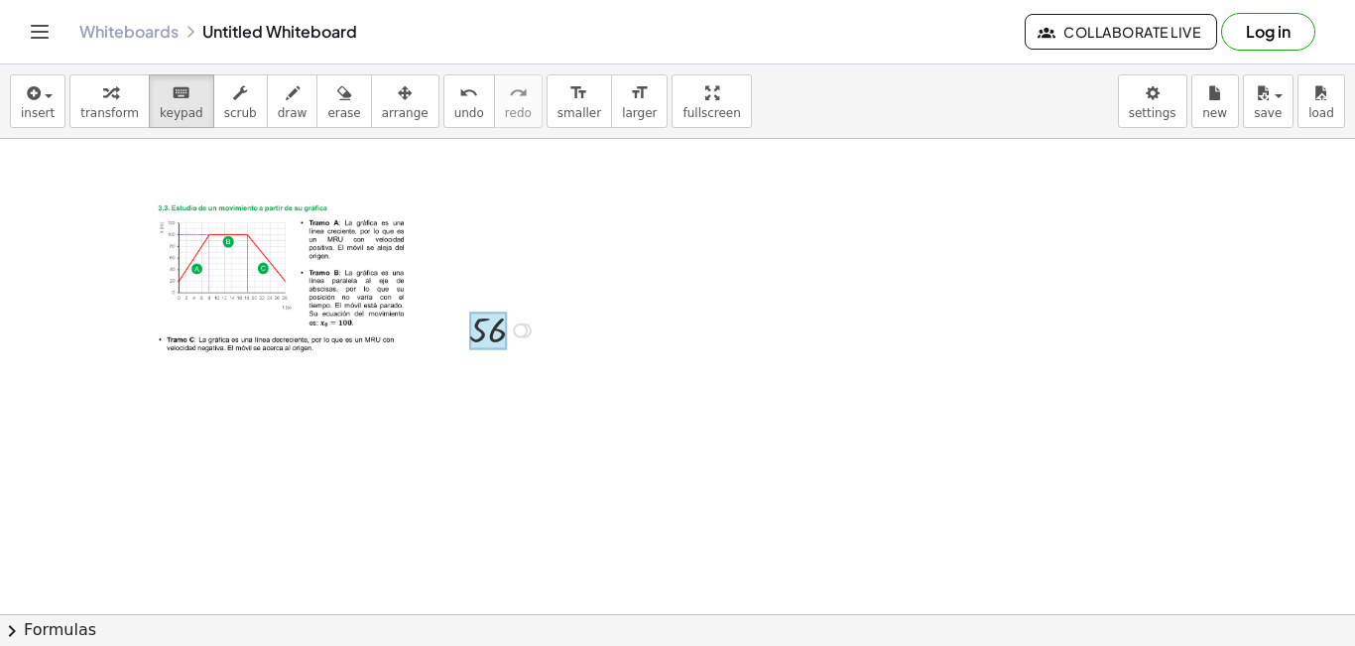
click at [498, 348] on div at bounding box center [488, 330] width 38 height 39
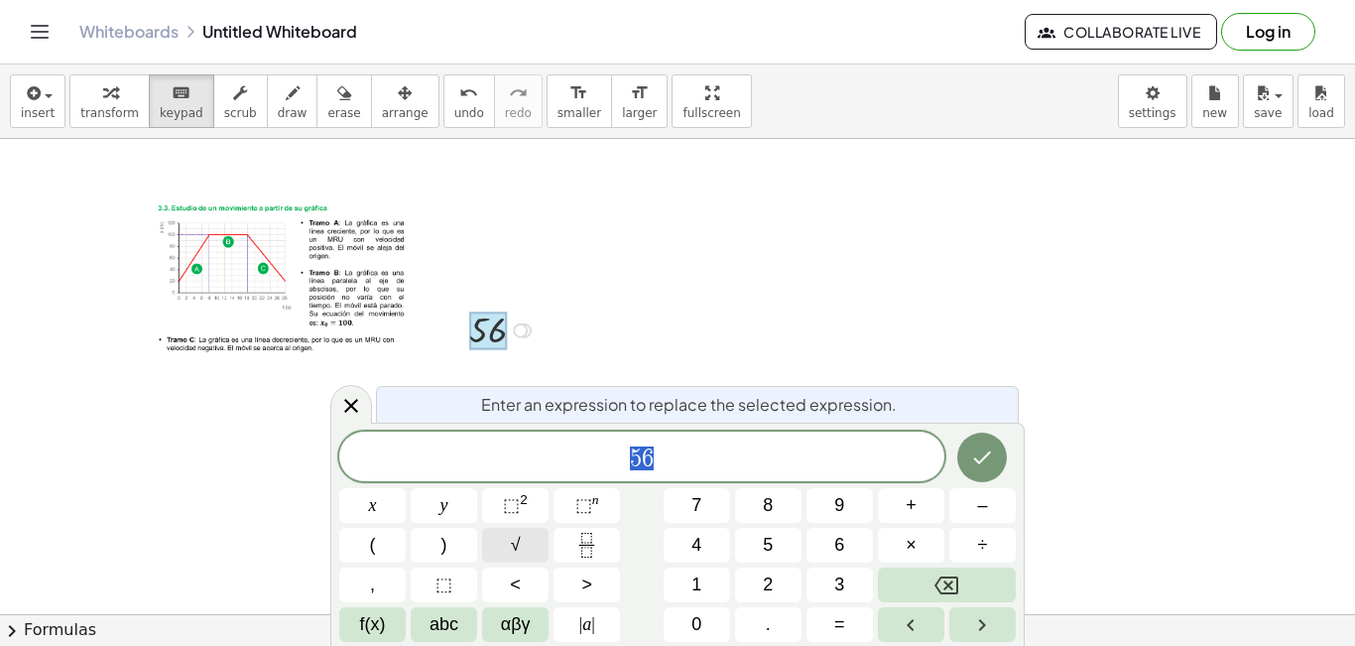
click at [512, 550] on button "√" at bounding box center [515, 545] width 66 height 35
click at [974, 460] on icon "Done" at bounding box center [982, 456] width 24 height 24
click at [522, 556] on button "√" at bounding box center [515, 545] width 66 height 35
click at [984, 460] on icon "Done" at bounding box center [982, 456] width 24 height 24
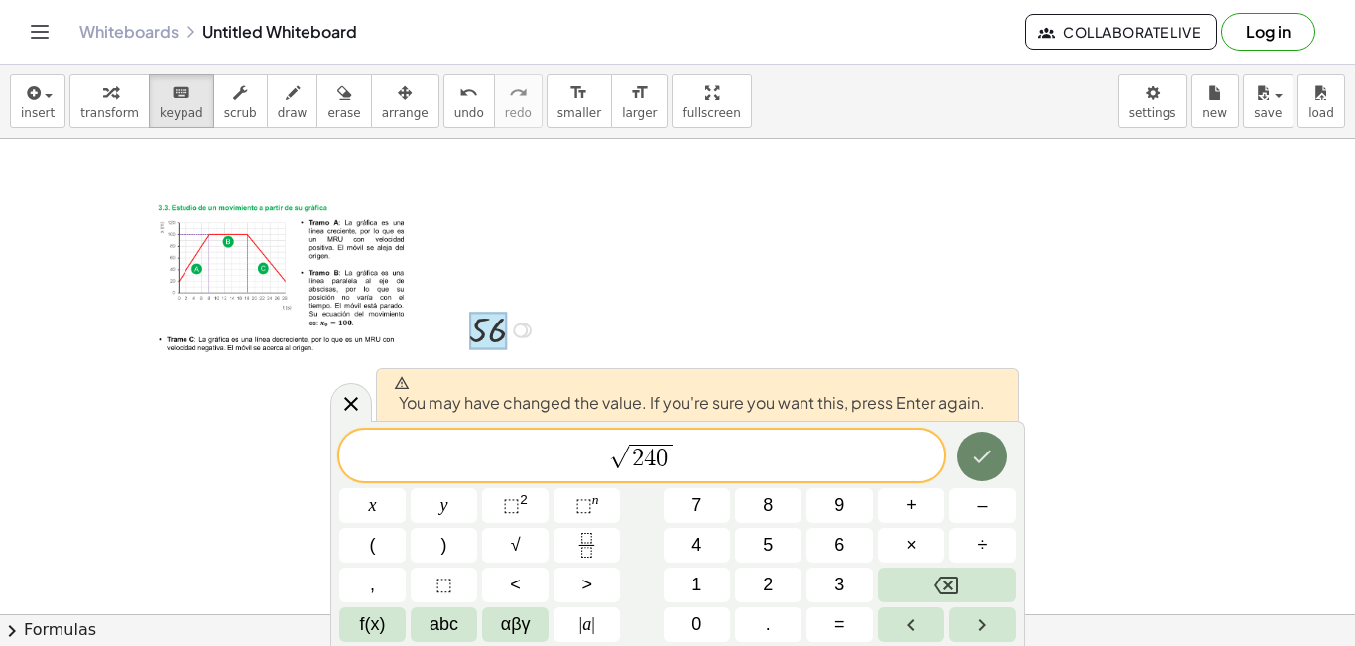
click at [982, 455] on icon "Done" at bounding box center [982, 456] width 24 height 24
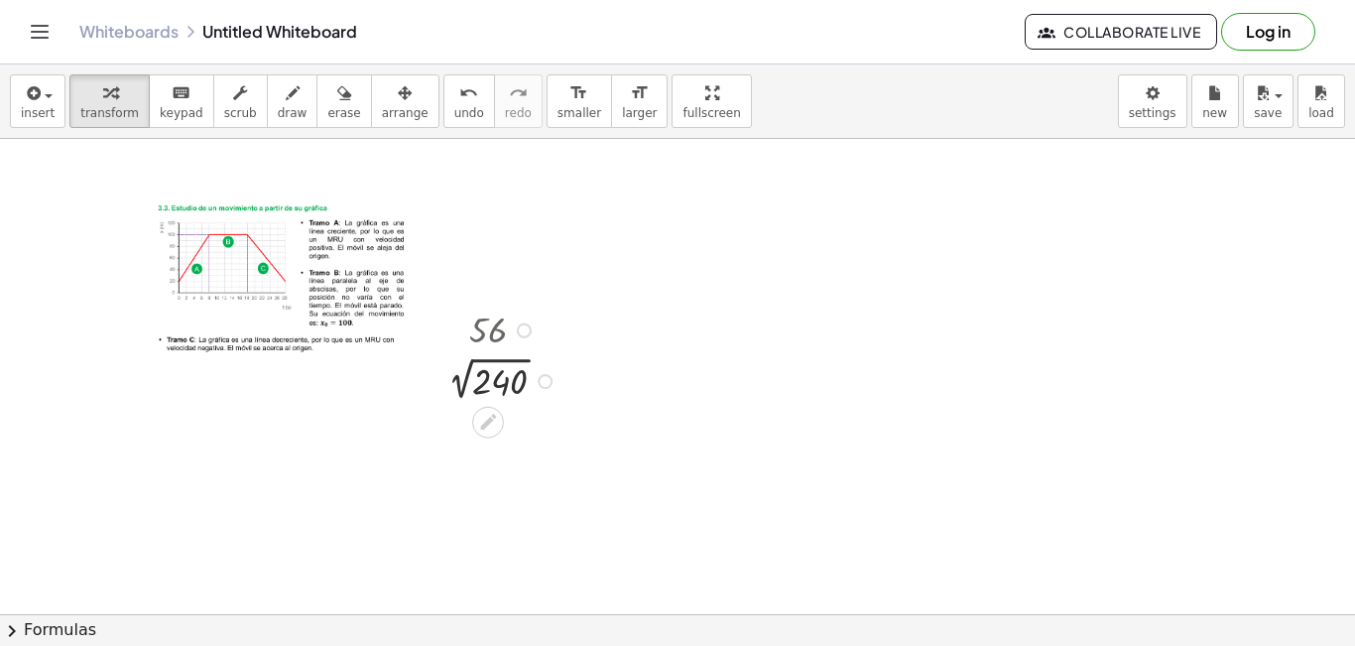
click at [588, 418] on div at bounding box center [677, 350] width 1355 height 1275
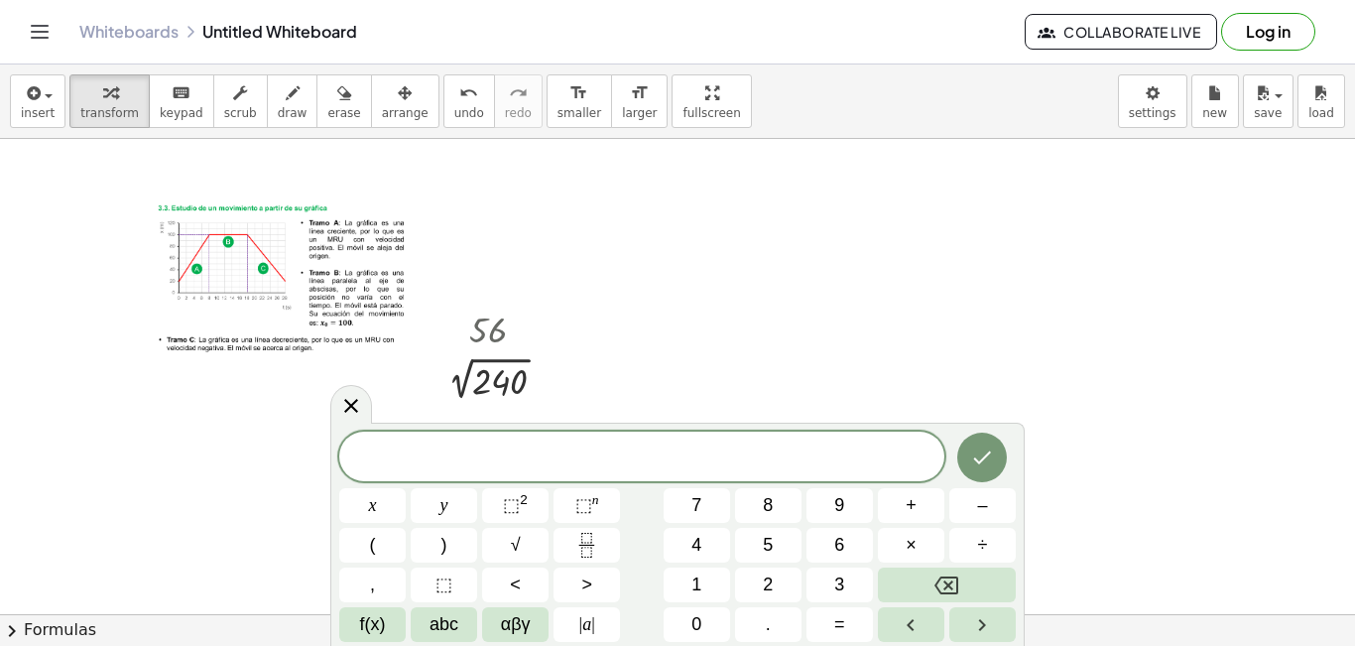
click at [814, 374] on div at bounding box center [677, 350] width 1355 height 1275
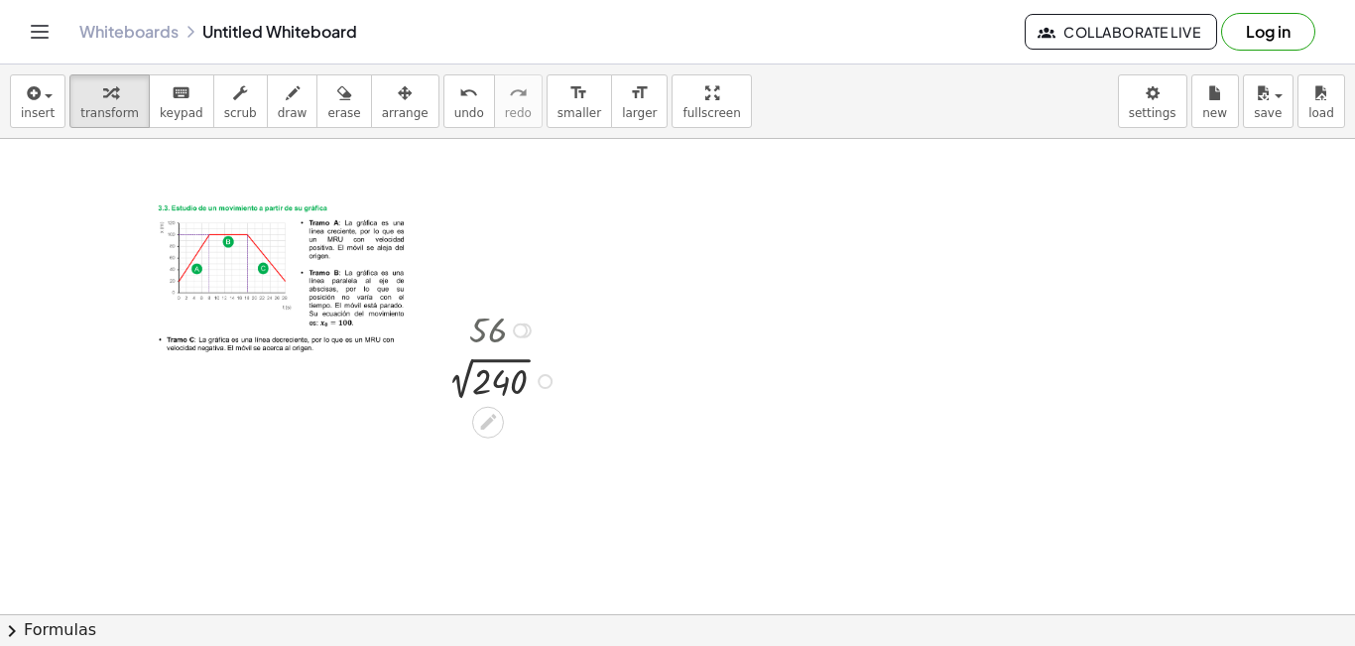
click at [509, 370] on div at bounding box center [501, 380] width 142 height 50
click at [486, 475] on icon at bounding box center [488, 468] width 21 height 21
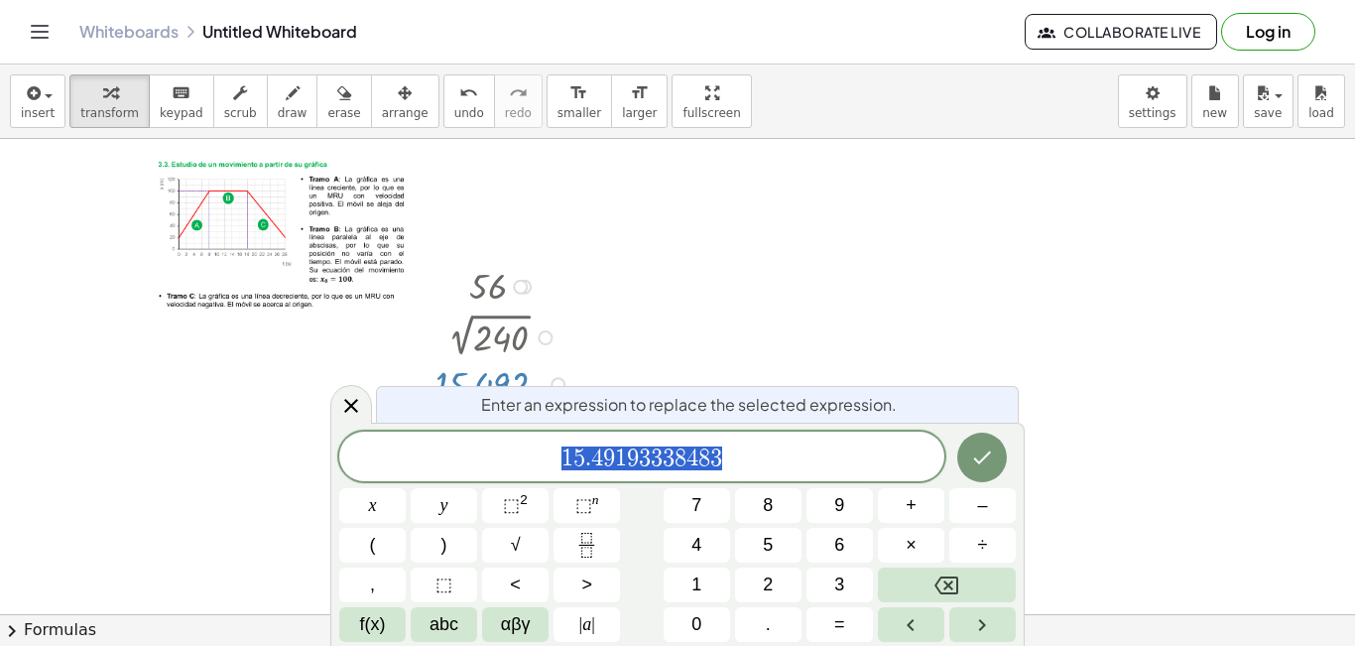
scroll to position [508, 0]
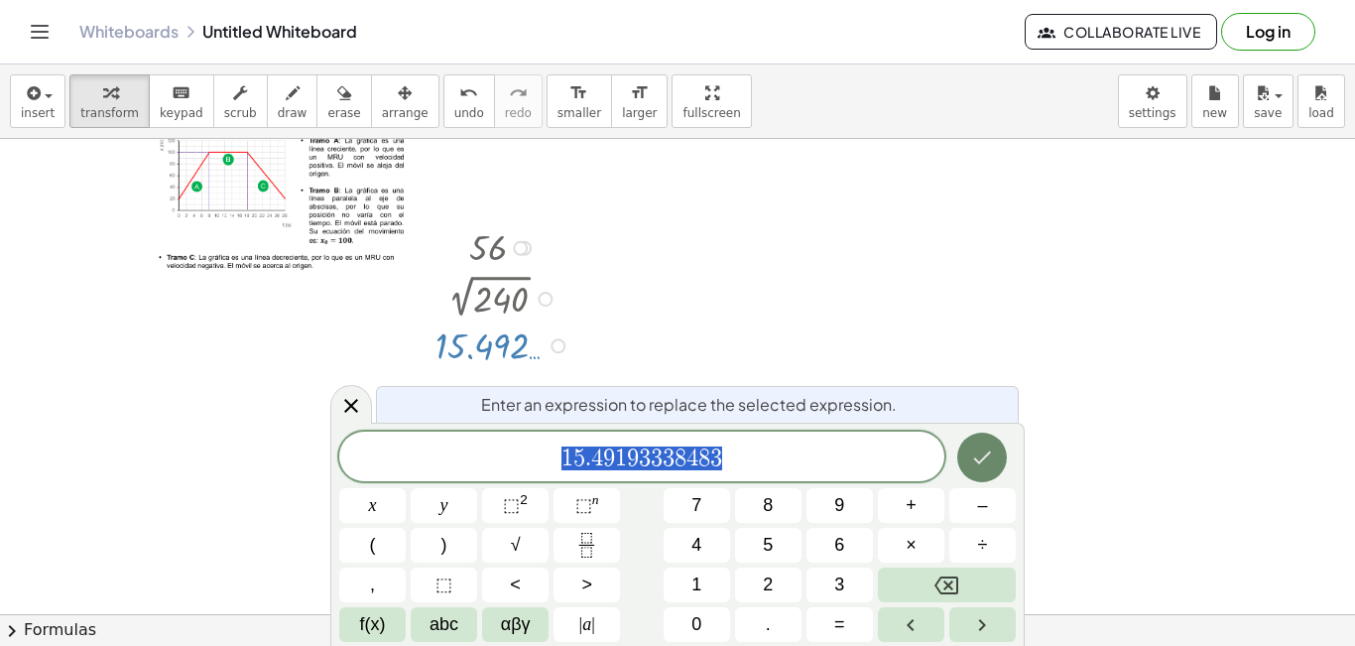
click at [979, 462] on icon "Done" at bounding box center [983, 457] width 18 height 13
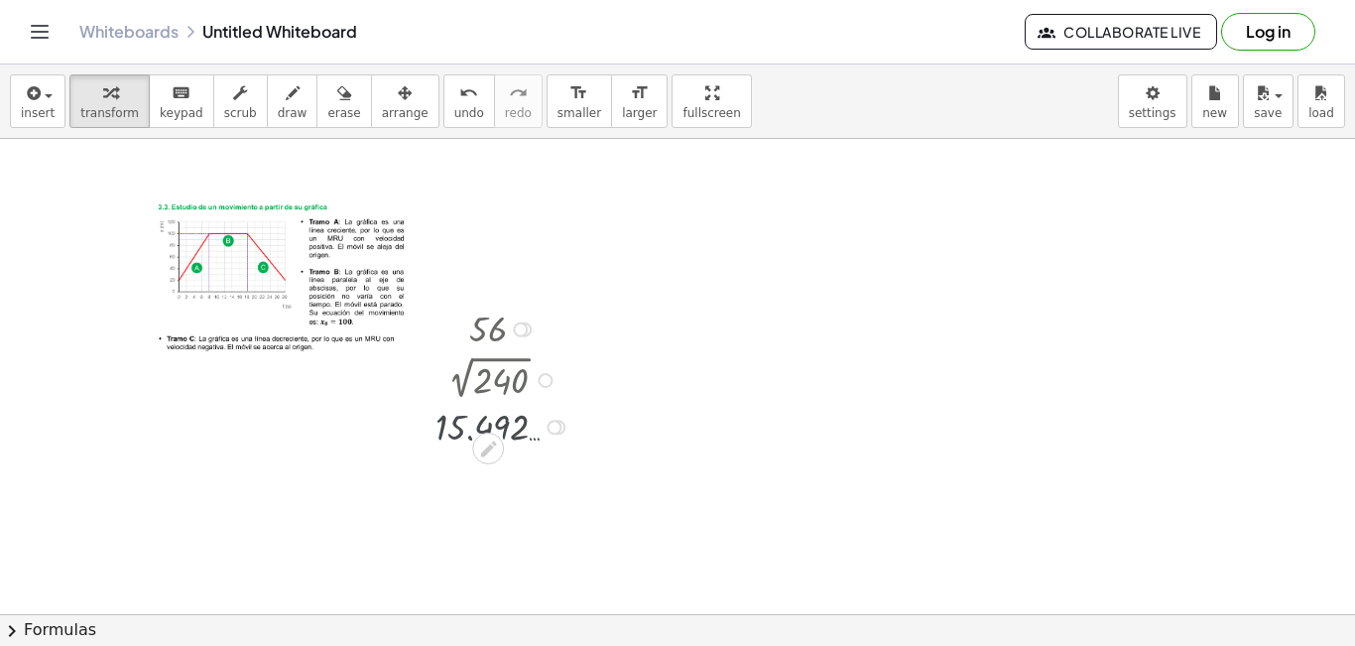
scroll to position [425, 0]
click at [484, 515] on icon at bounding box center [488, 517] width 21 height 21
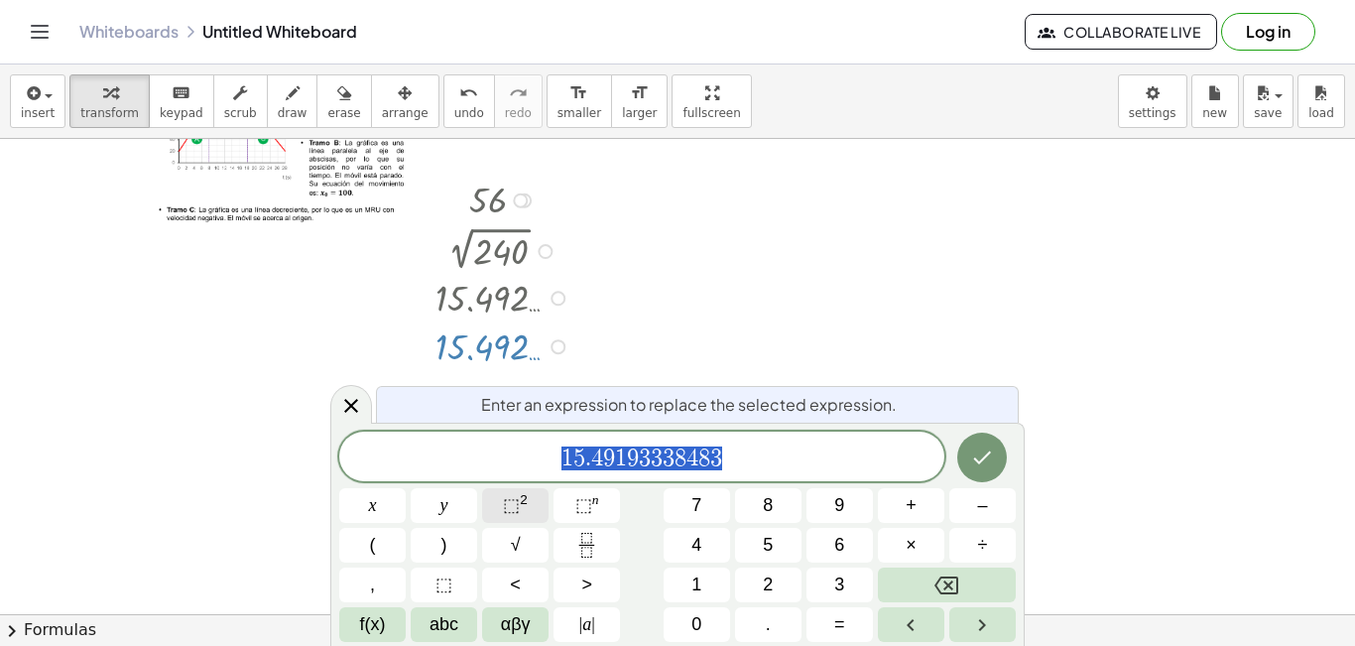
scroll to position [556, 0]
click at [557, 346] on div at bounding box center [557, 345] width 15 height 15
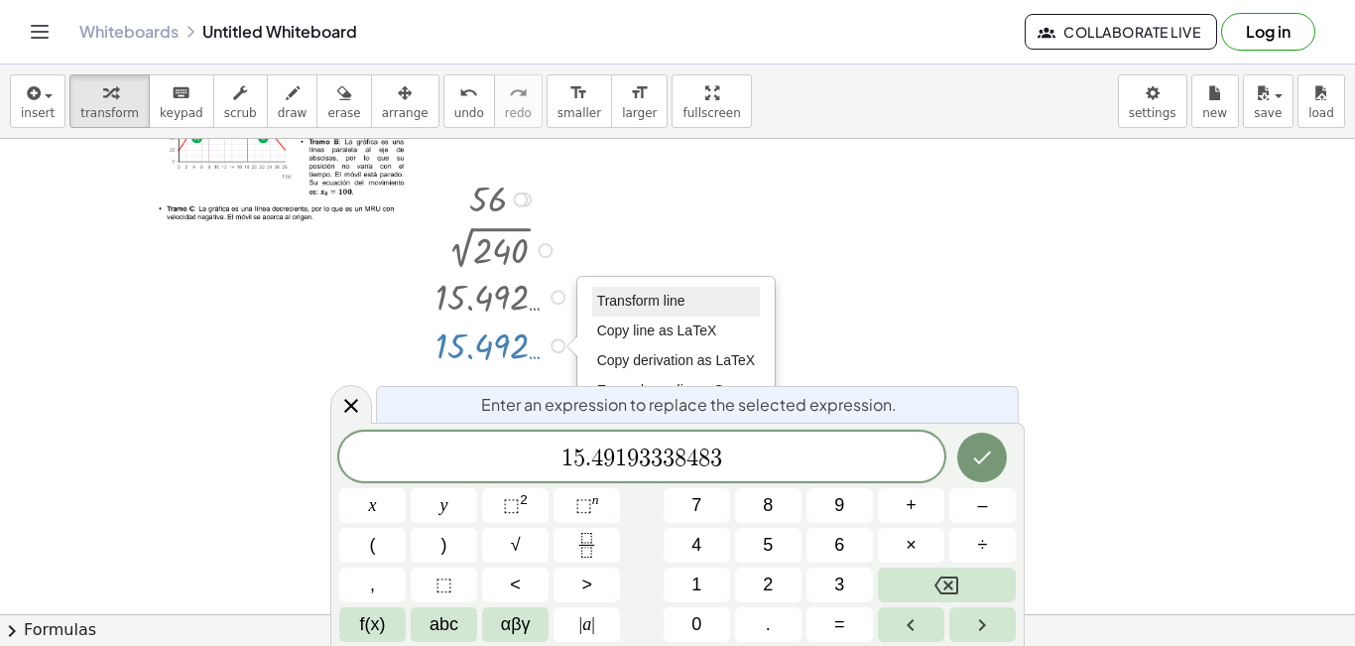
click at [613, 303] on span "Transform line" at bounding box center [641, 301] width 88 height 16
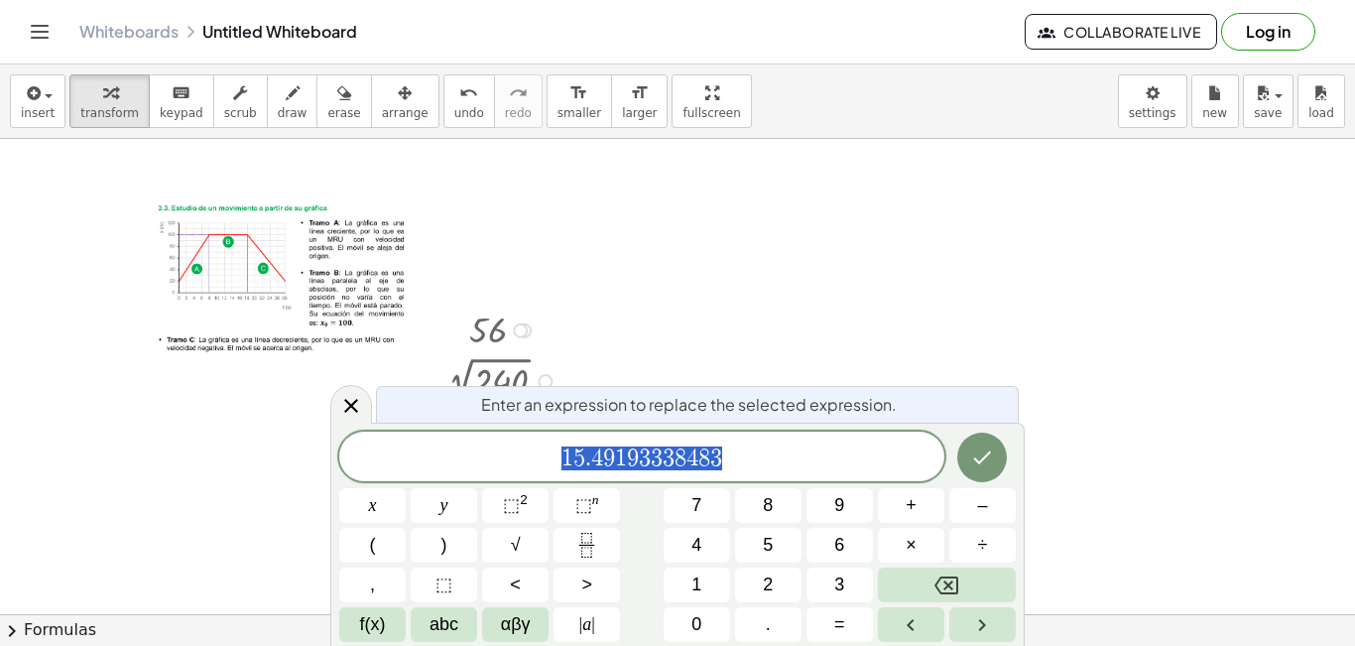
scroll to position [425, 0]
click at [550, 379] on div at bounding box center [544, 381] width 15 height 15
click at [544, 379] on div "Go back to this line Copy line as LaTeX Copy derivation as LaTeX" at bounding box center [544, 381] width 15 height 15
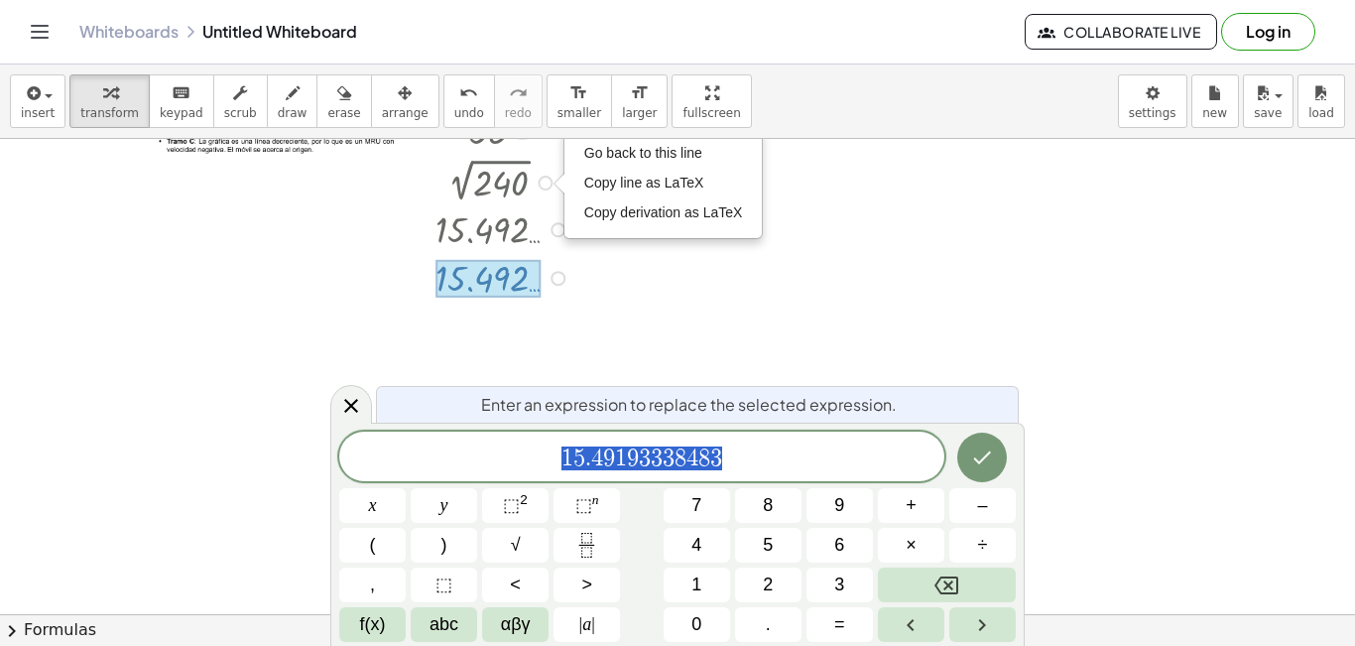
scroll to position [525, 0]
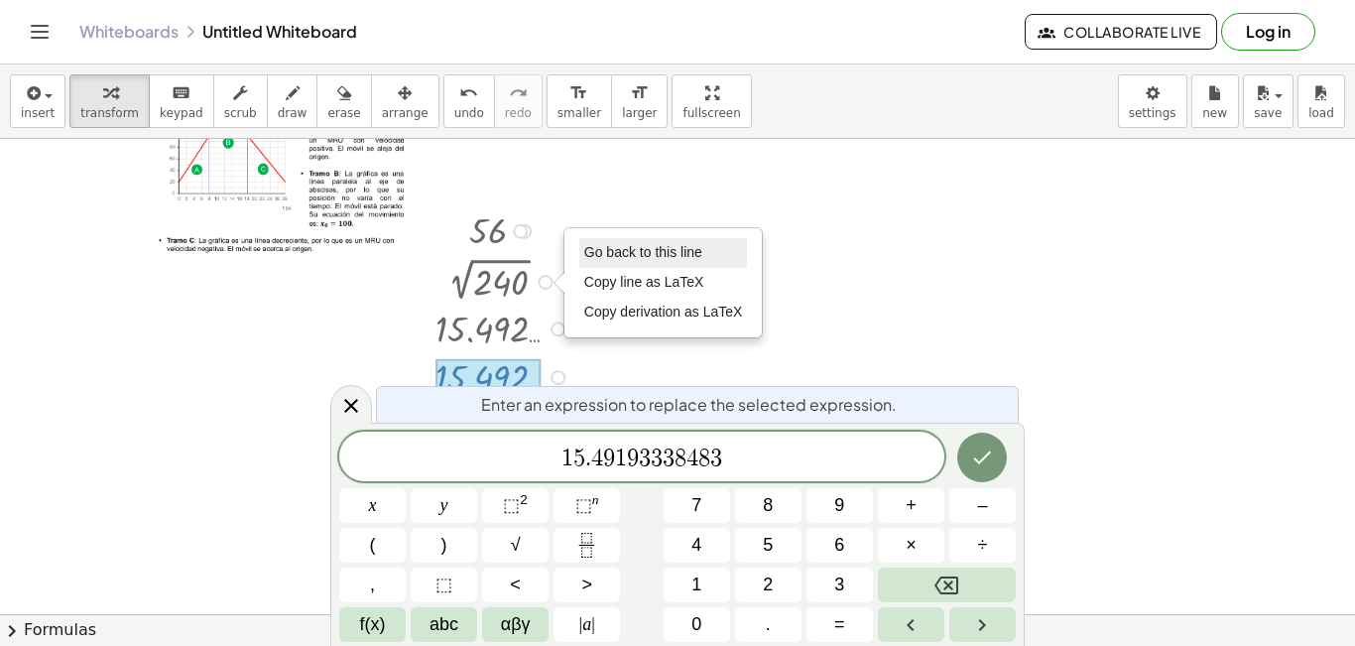
click at [621, 250] on span "Go back to this line" at bounding box center [643, 252] width 118 height 16
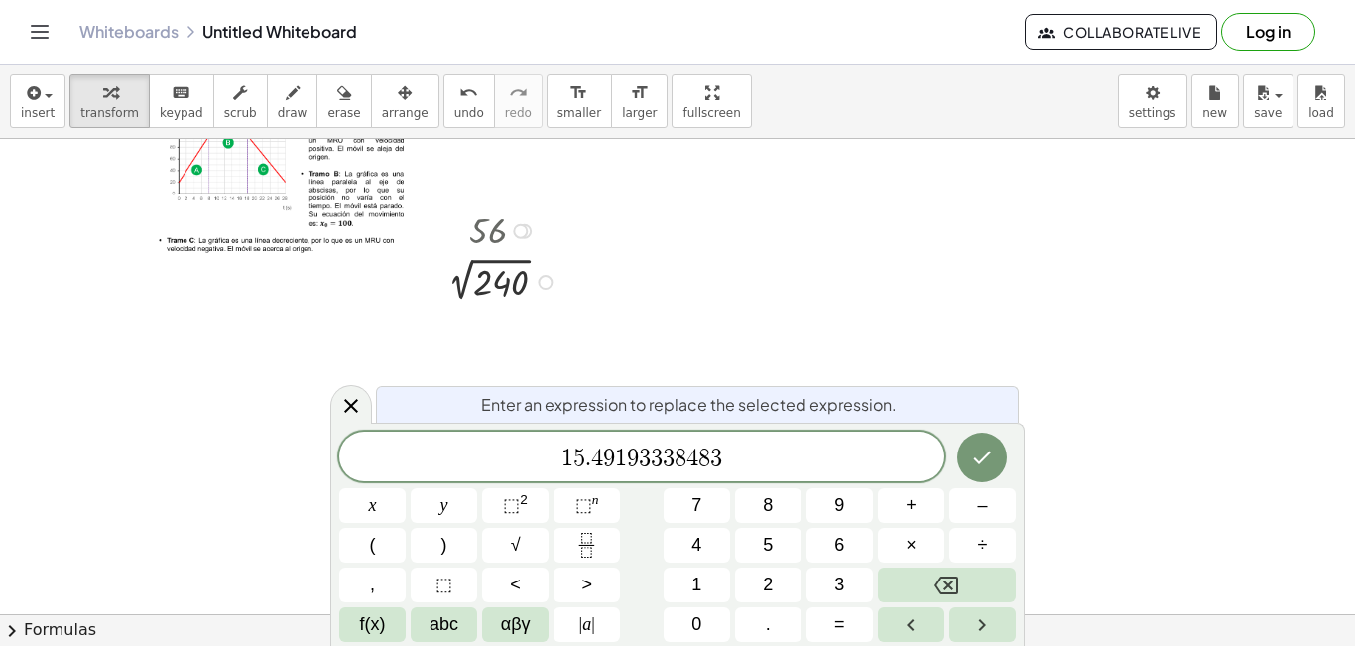
click at [550, 283] on div "Go back to this line Copy line as LaTeX Copy derivation as LaTeX" at bounding box center [544, 282] width 15 height 15
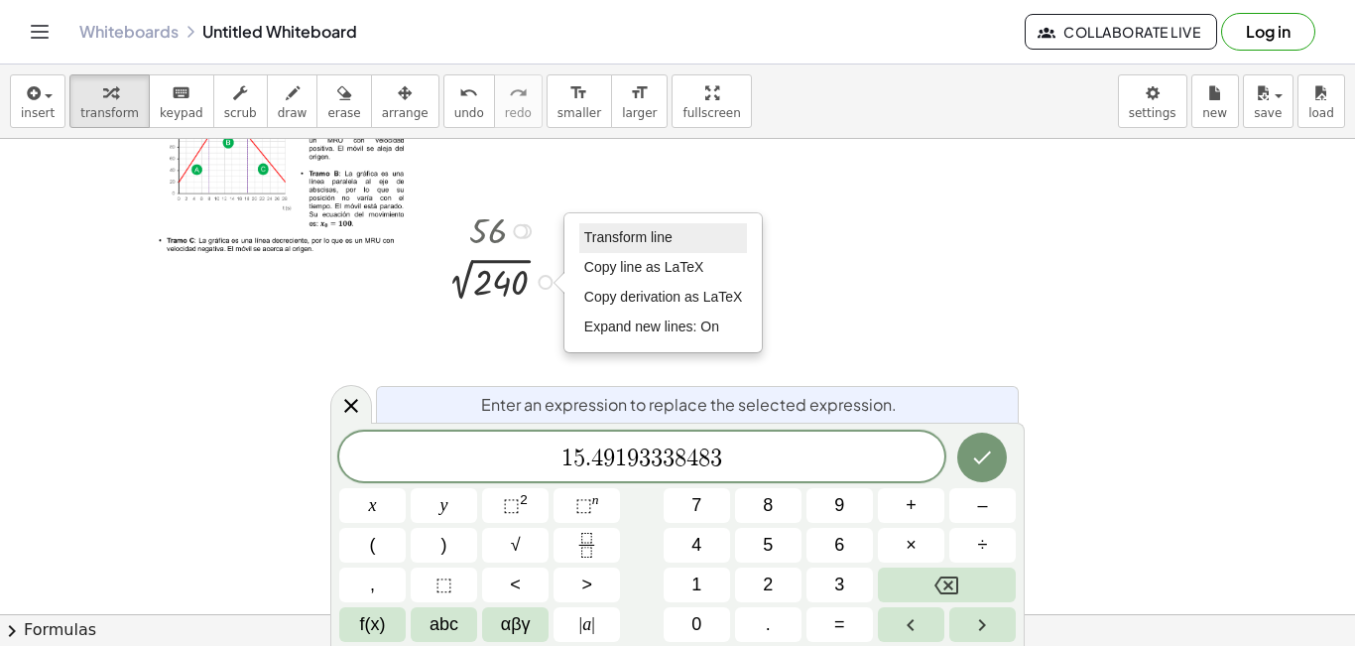
click at [618, 240] on span "Transform line" at bounding box center [628, 237] width 88 height 16
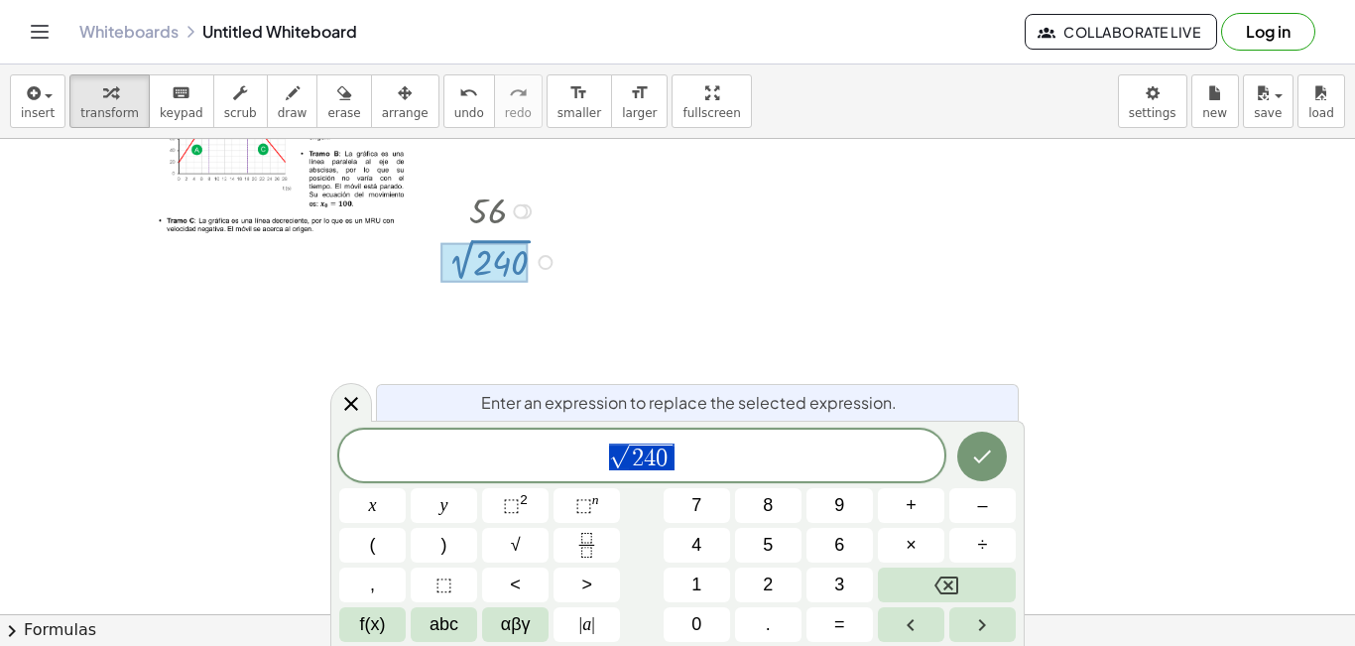
scroll to position [556, 0]
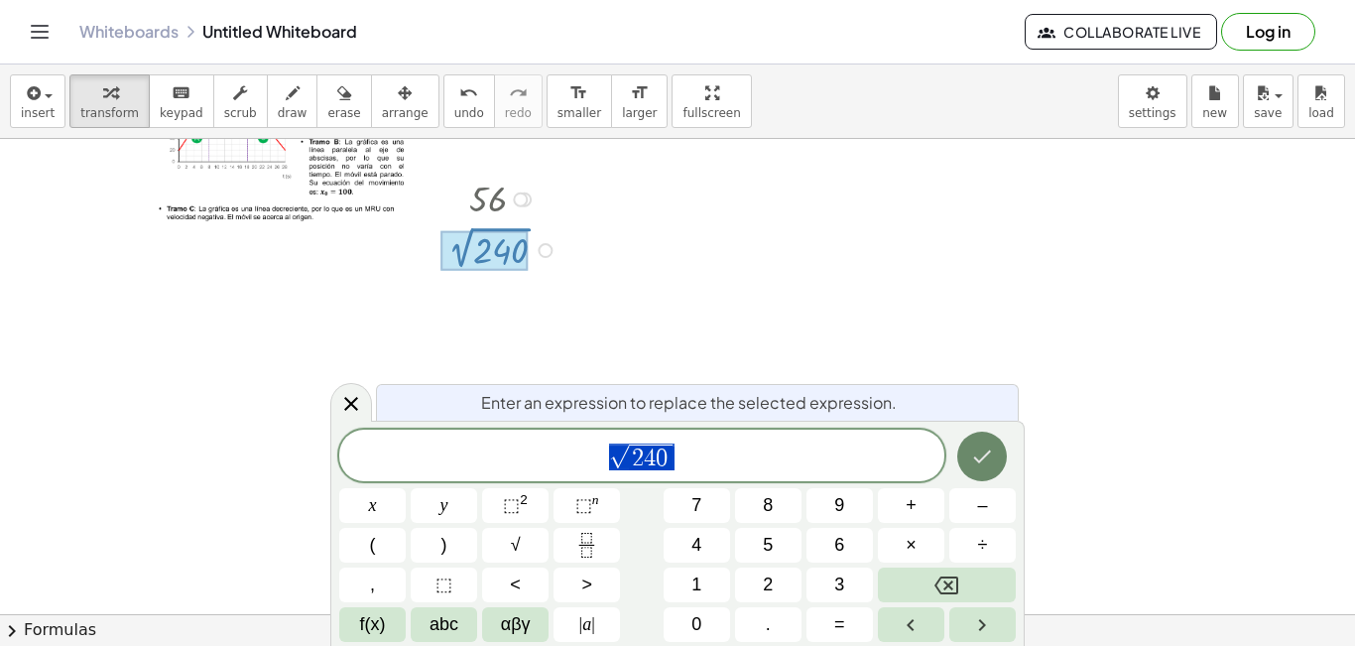
click at [971, 457] on icon "Done" at bounding box center [982, 456] width 24 height 24
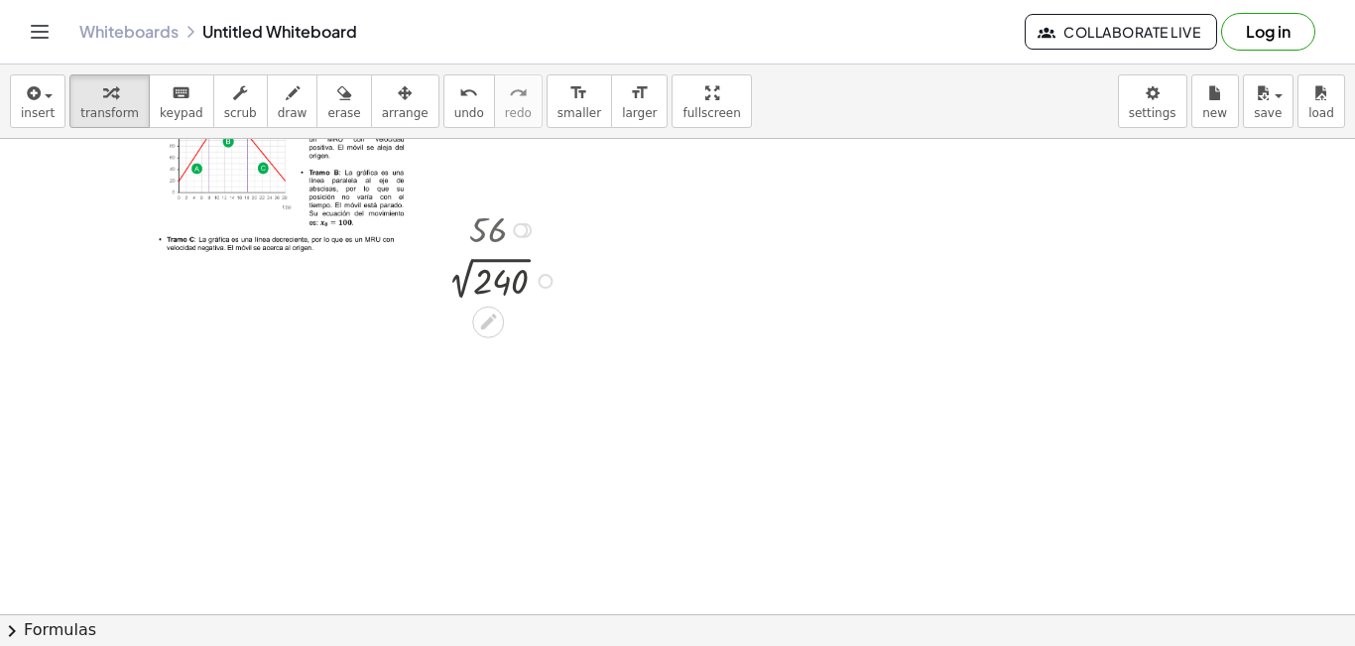
scroll to position [525, 0]
click at [546, 283] on div at bounding box center [544, 282] width 15 height 15
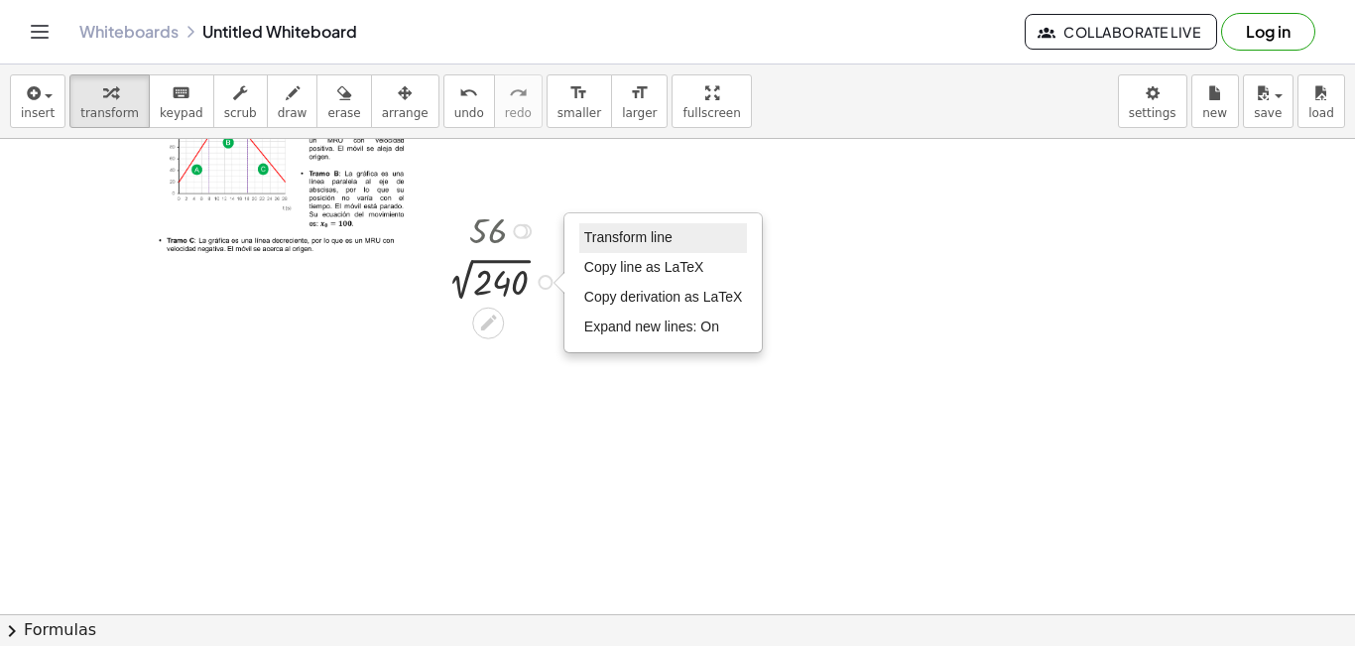
click at [599, 242] on span "Transform line" at bounding box center [628, 237] width 88 height 16
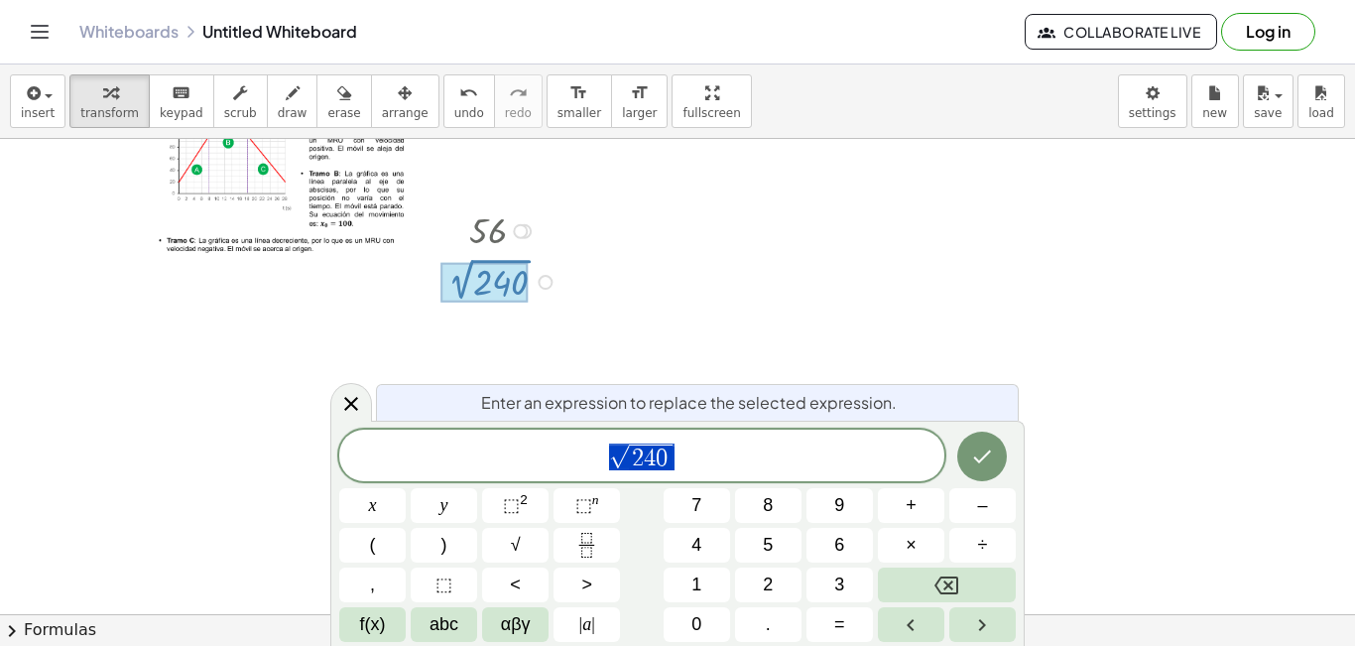
click at [519, 230] on div at bounding box center [520, 231] width 15 height 15
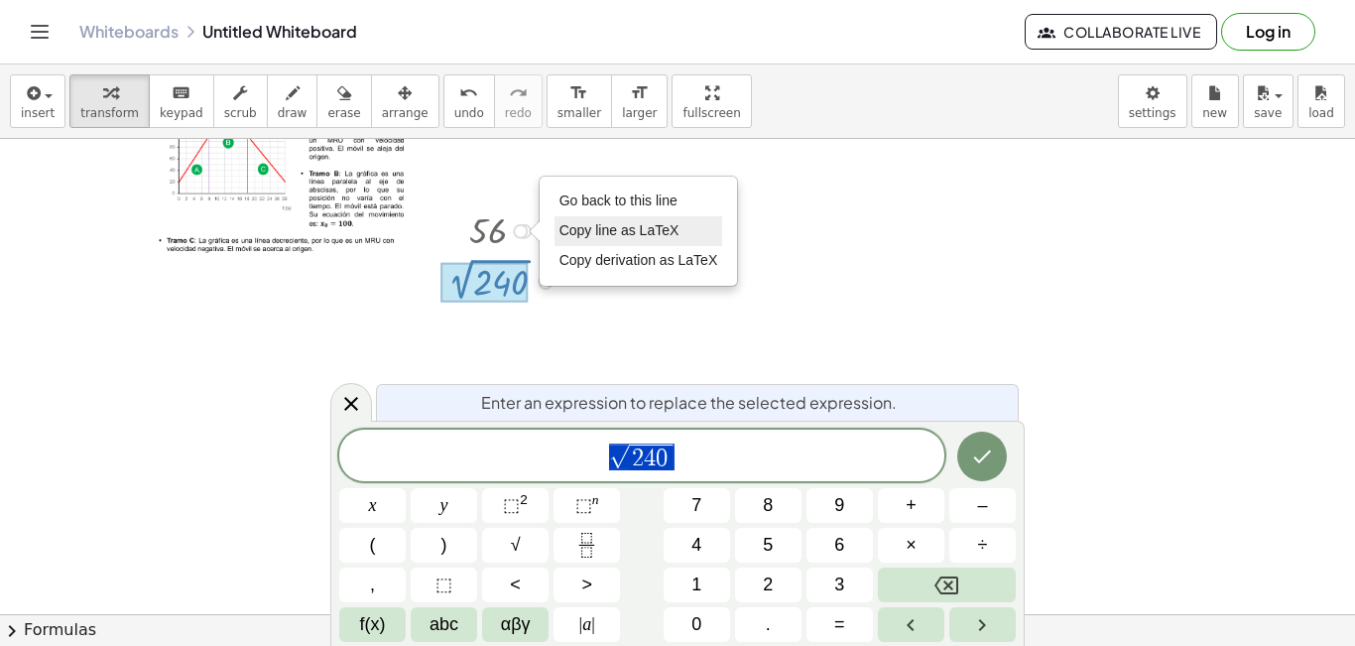
click at [592, 230] on span "Copy line as LaTeX" at bounding box center [619, 230] width 120 height 16
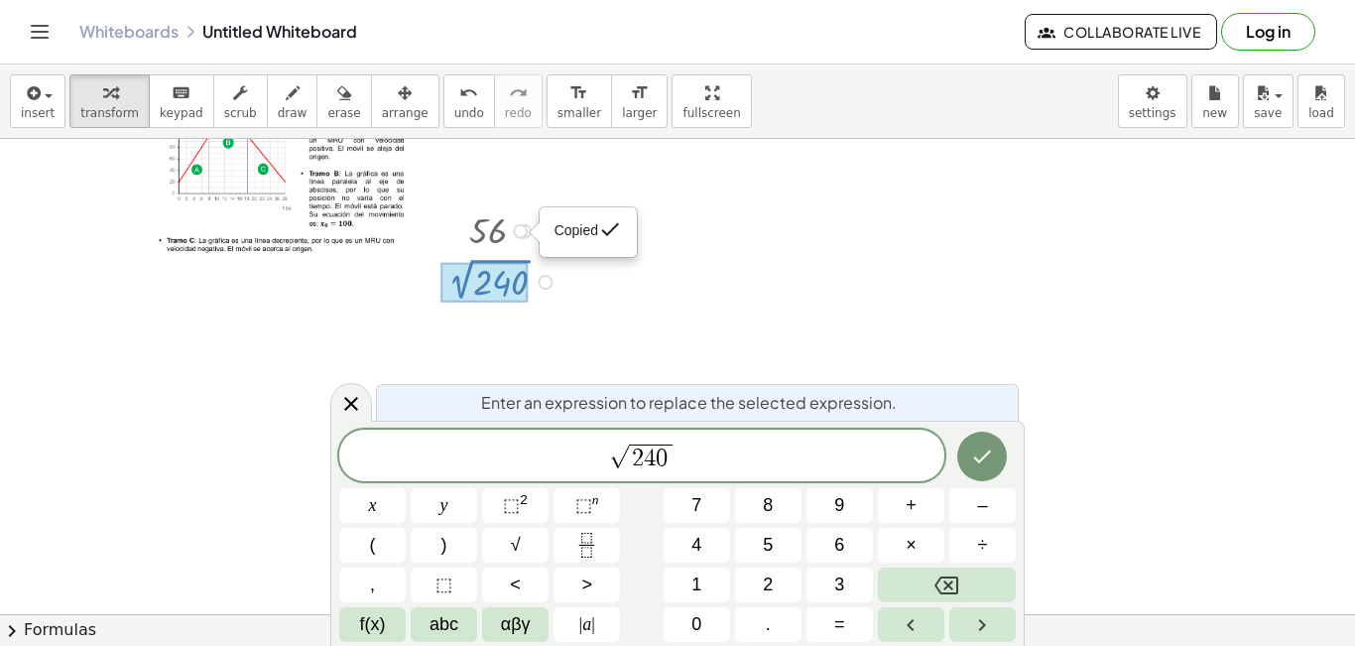
click at [585, 234] on span "Copied" at bounding box center [576, 230] width 44 height 16
click at [987, 457] on icon "Done" at bounding box center [982, 456] width 24 height 24
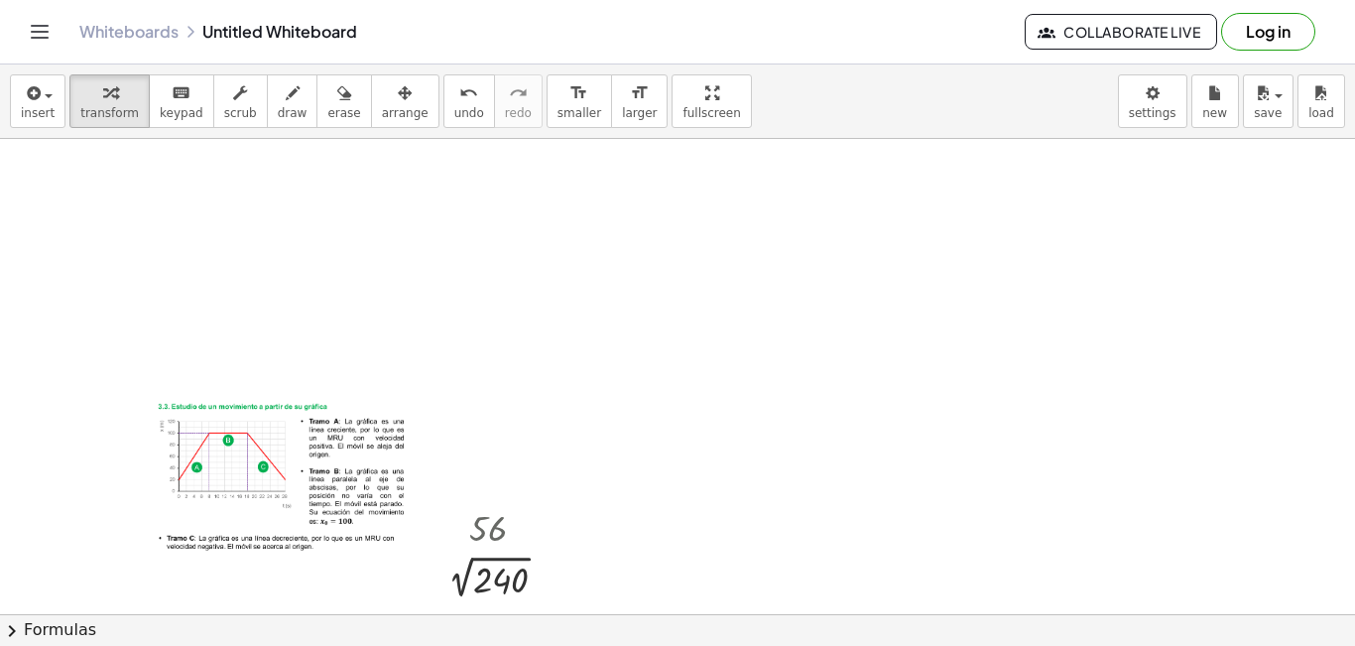
scroll to position [326, 0]
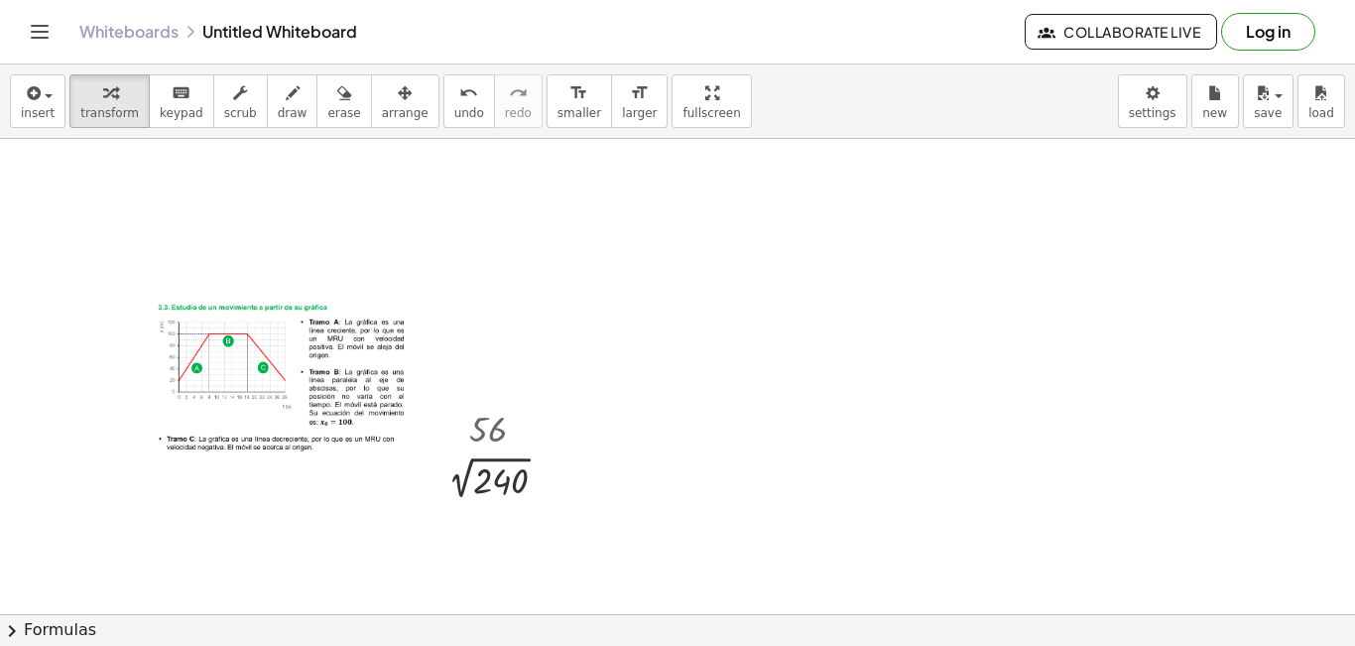
click at [284, 246] on div at bounding box center [677, 450] width 1355 height 1275
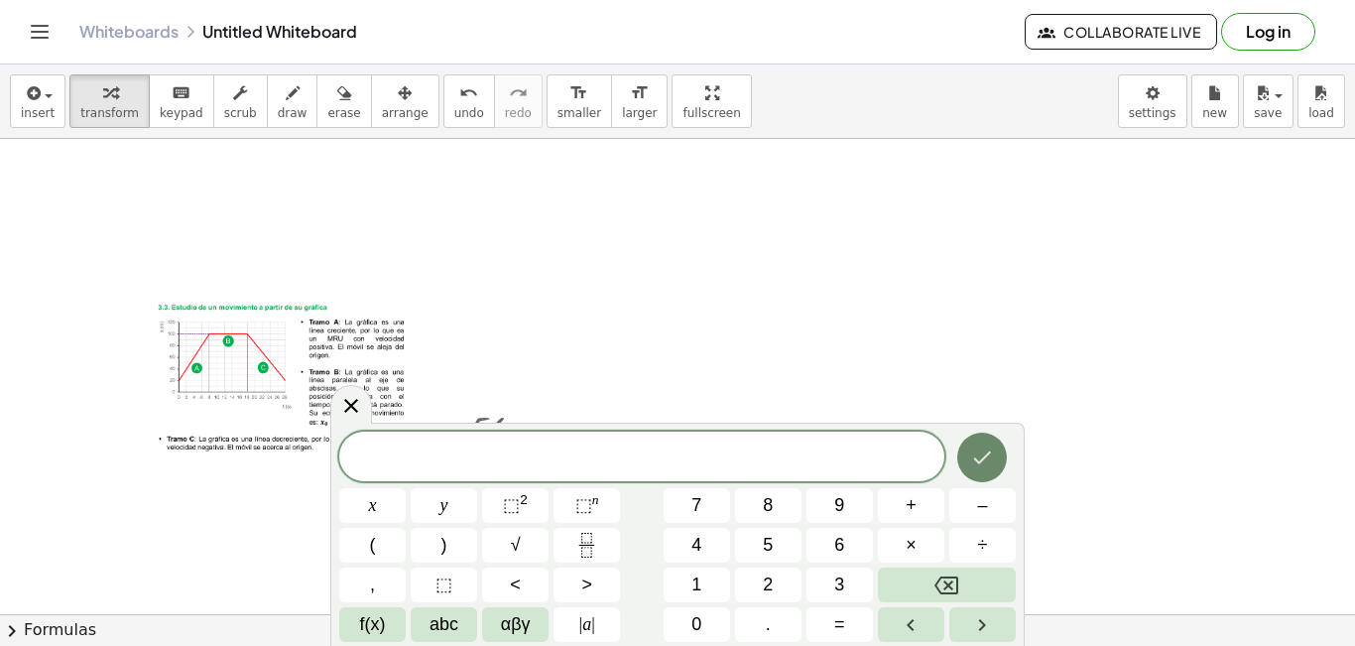
click at [981, 447] on icon "Done" at bounding box center [982, 457] width 24 height 24
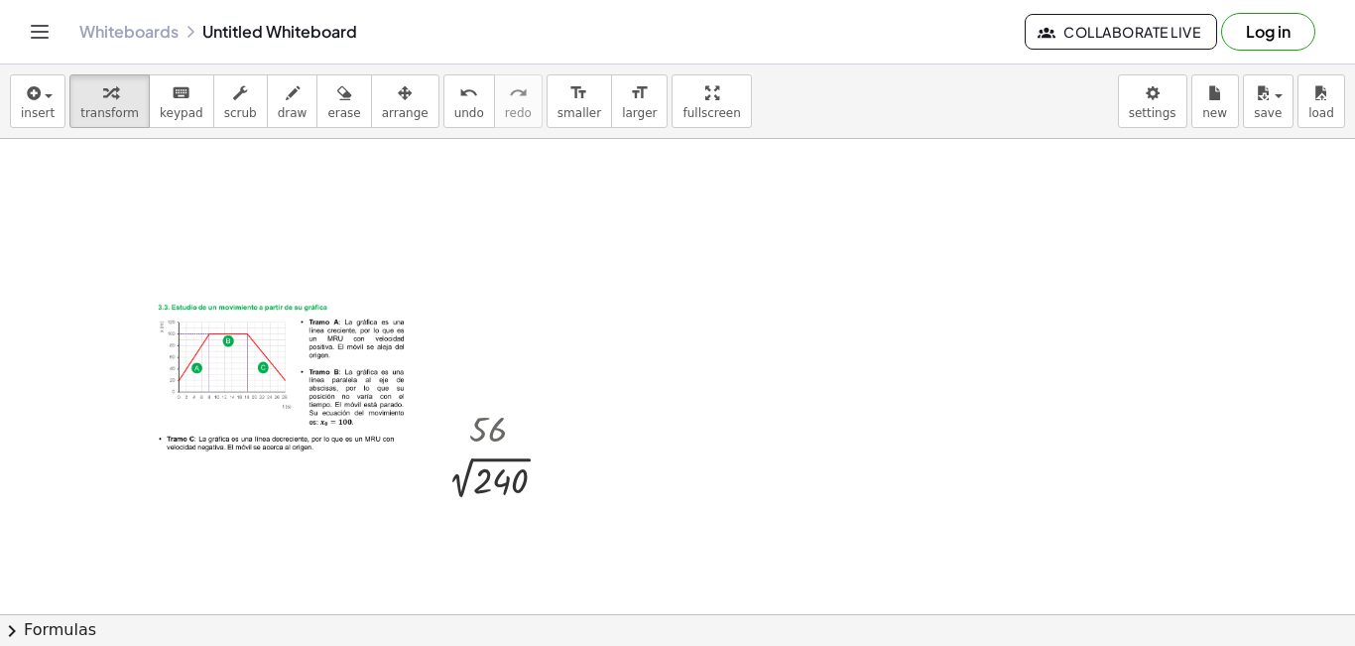
click at [37, 36] on icon "Toggle navigation" at bounding box center [40, 32] width 24 height 24
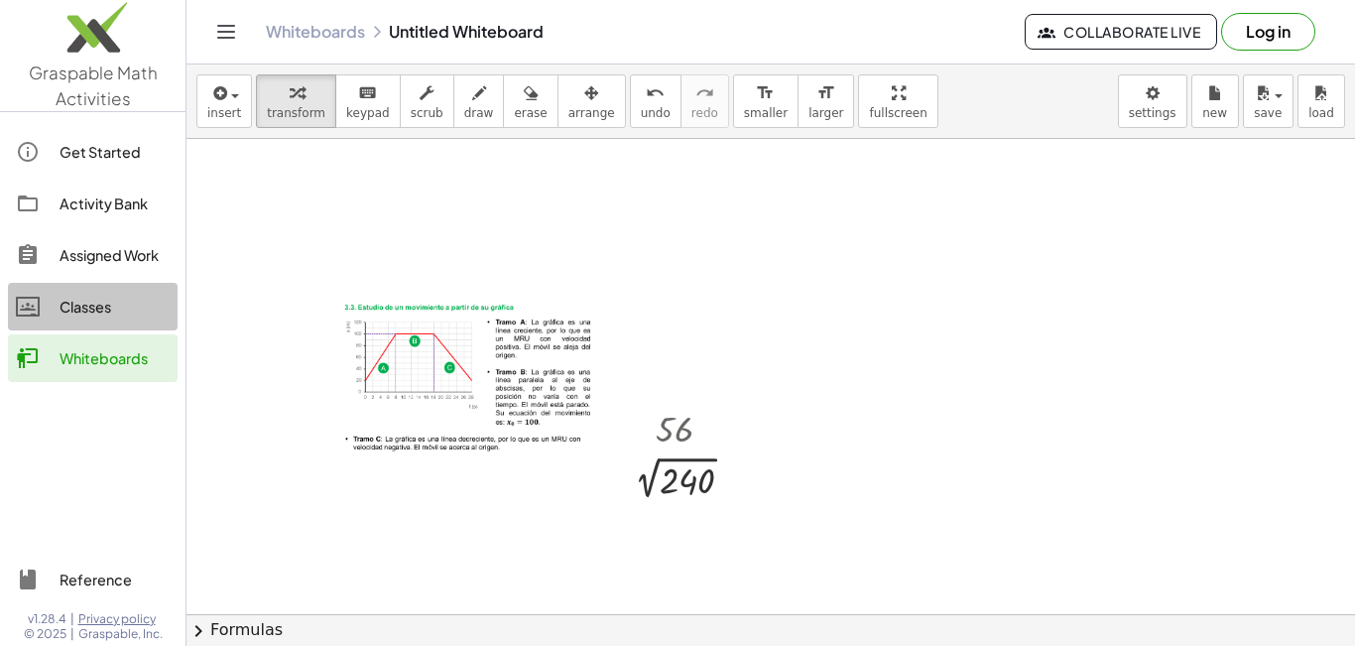
click at [117, 311] on div "Classes" at bounding box center [115, 307] width 110 height 24
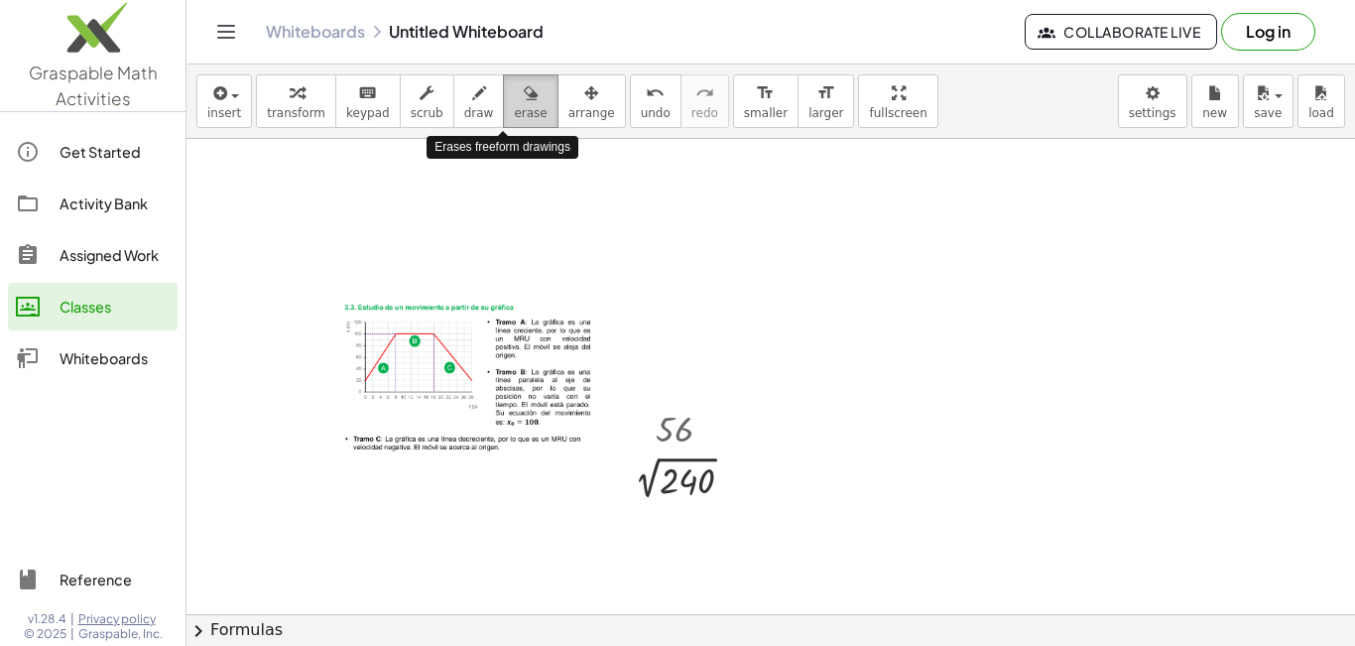
click at [514, 108] on span "erase" at bounding box center [530, 113] width 33 height 14
click at [524, 104] on icon "button" at bounding box center [531, 93] width 14 height 24
drag, startPoint x: 422, startPoint y: 418, endPoint x: 440, endPoint y: 408, distance: 20.4
click at [423, 418] on div at bounding box center [770, 450] width 1168 height 1275
click at [531, 417] on div at bounding box center [770, 450] width 1168 height 1275
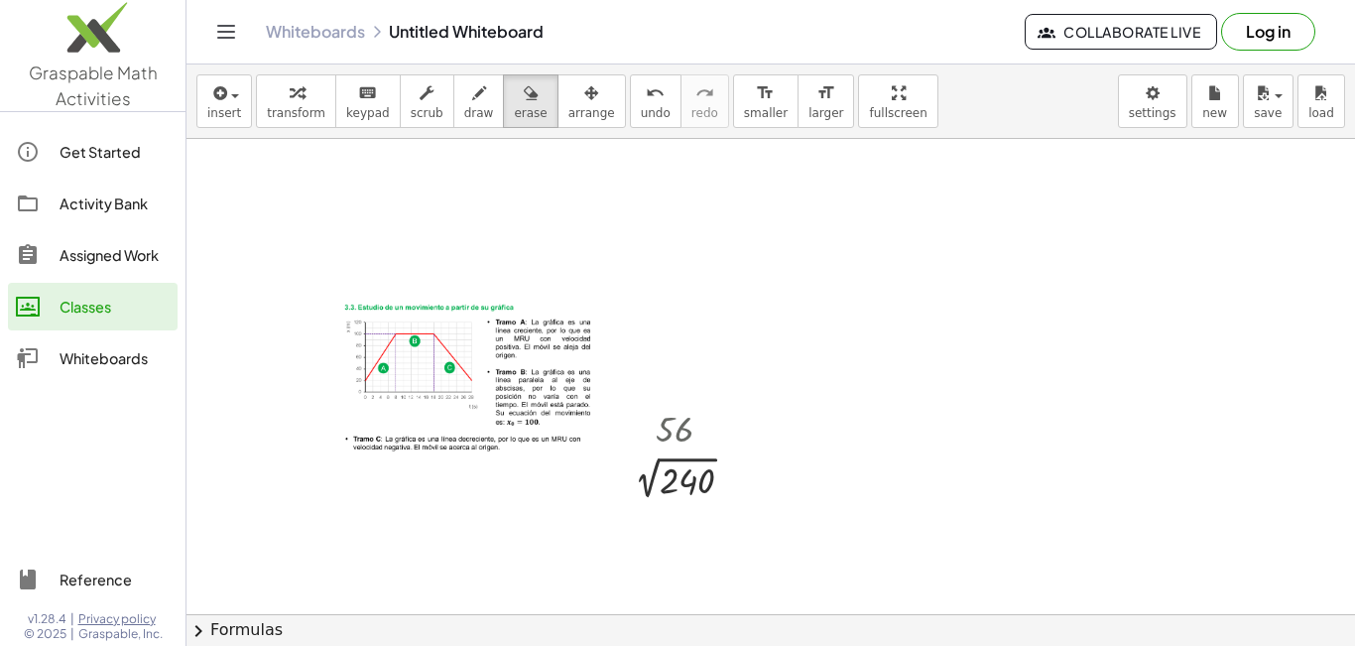
click at [532, 417] on div at bounding box center [770, 450] width 1168 height 1275
click at [516, 331] on div at bounding box center [770, 450] width 1168 height 1275
click at [462, 308] on div at bounding box center [770, 450] width 1168 height 1275
click at [704, 448] on div at bounding box center [770, 450] width 1168 height 1275
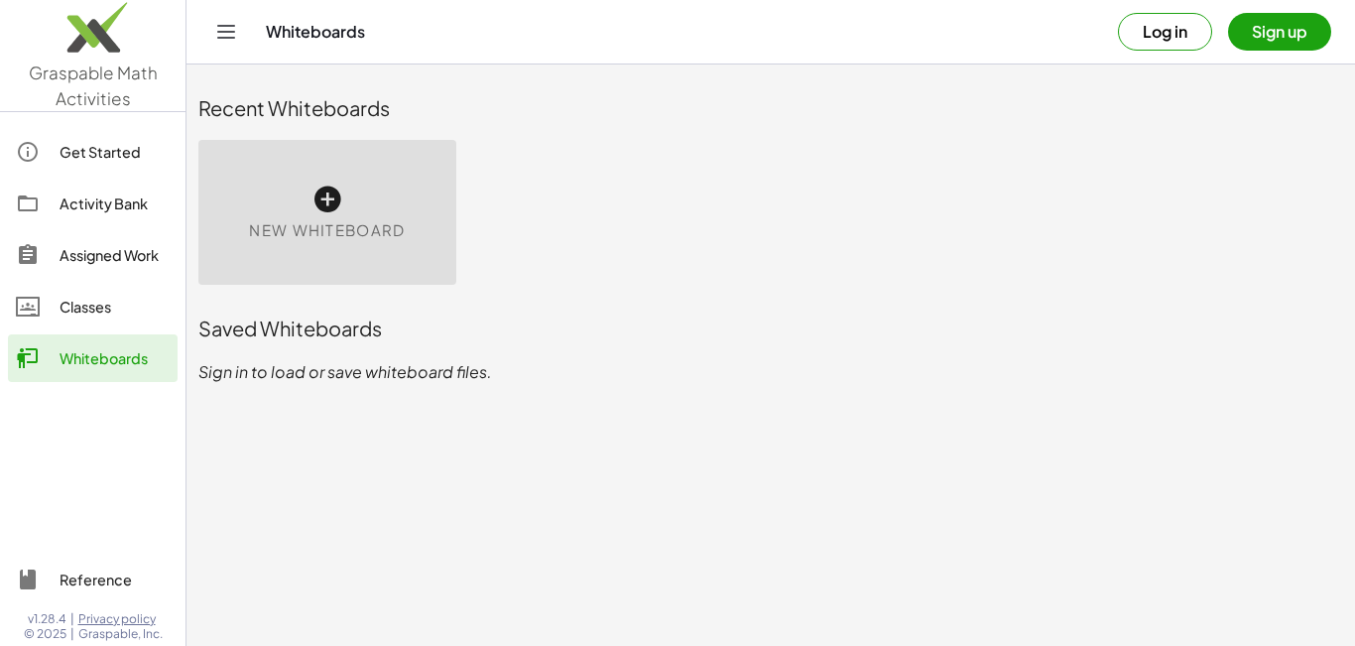
click at [1277, 28] on button "Sign up" at bounding box center [1279, 32] width 103 height 38
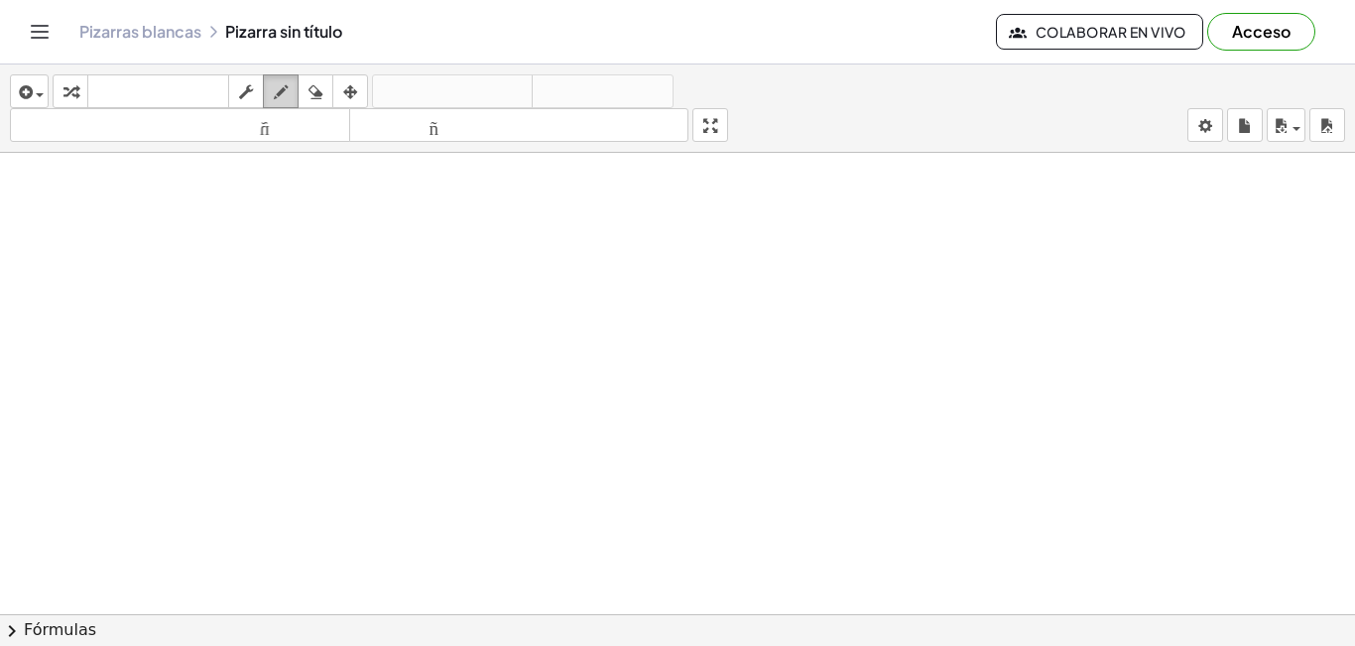
click at [280, 96] on icon "button" at bounding box center [281, 92] width 14 height 24
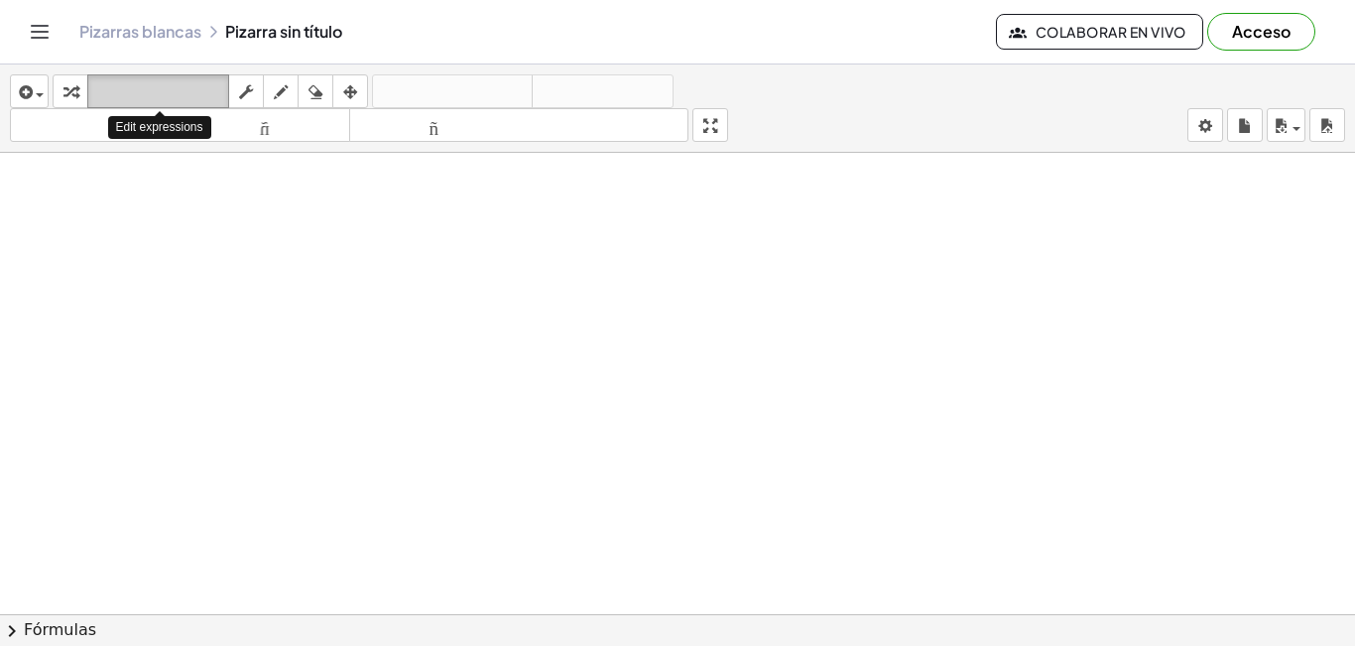
click at [115, 95] on font "teclado" at bounding box center [158, 91] width 132 height 19
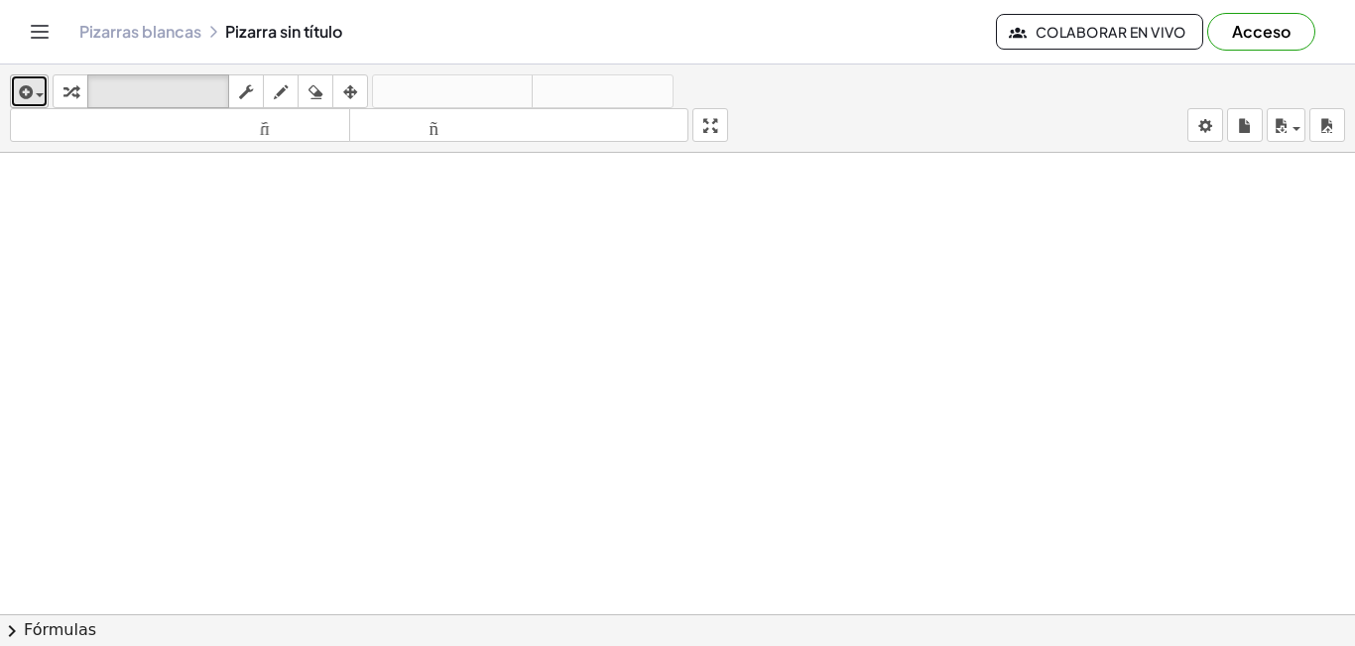
click at [41, 94] on span "button" at bounding box center [40, 95] width 8 height 4
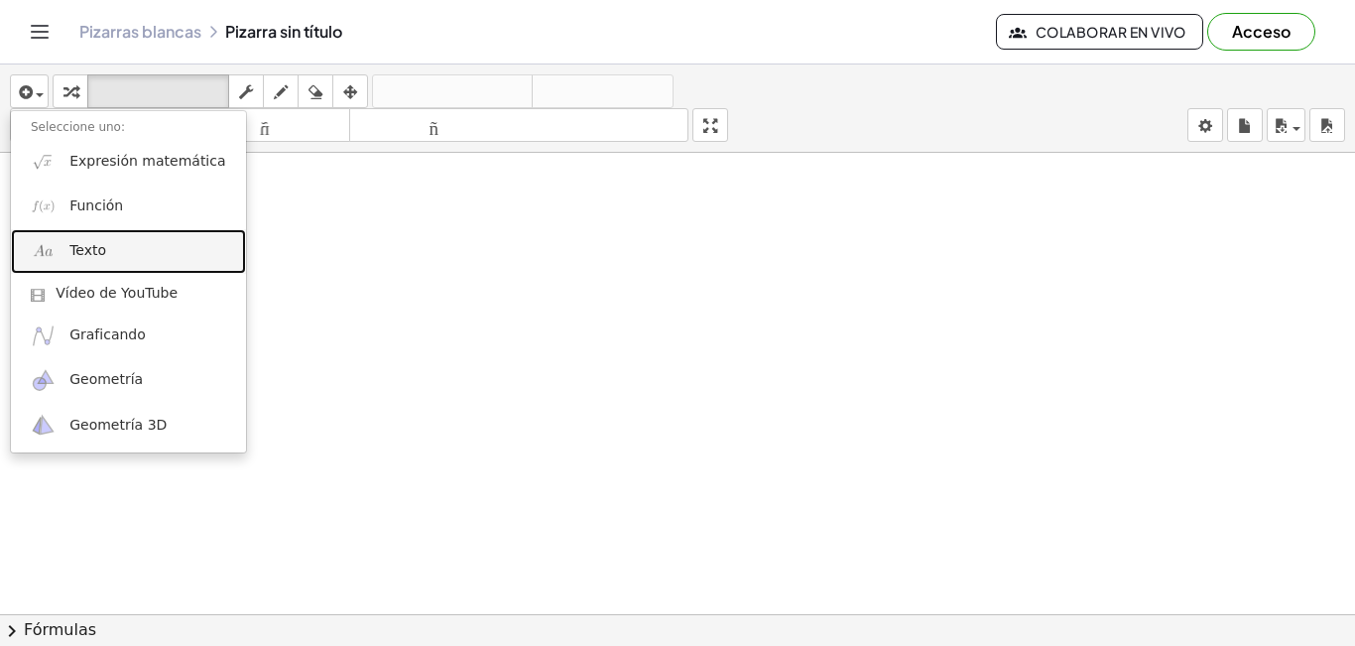
click at [89, 255] on font "Texto" at bounding box center [87, 250] width 37 height 16
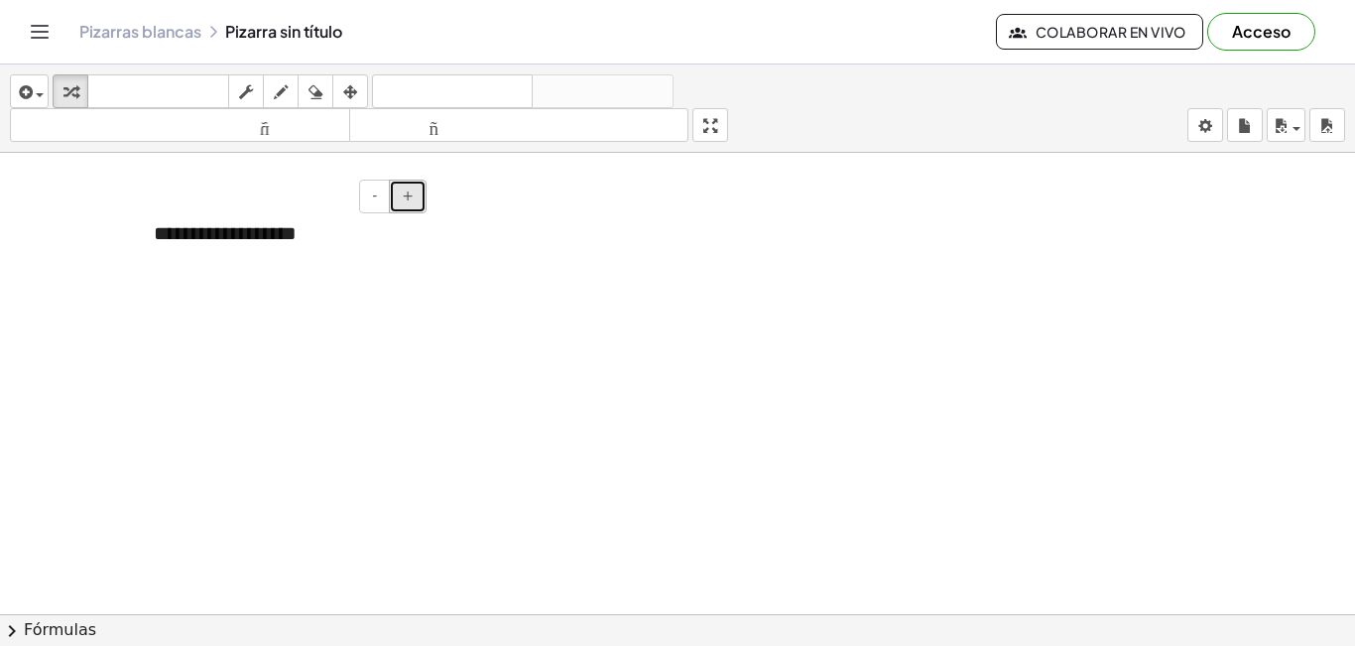
click at [408, 195] on font "+" at bounding box center [408, 195] width 12 height 16
click at [409, 195] on font "+" at bounding box center [408, 195] width 12 height 16
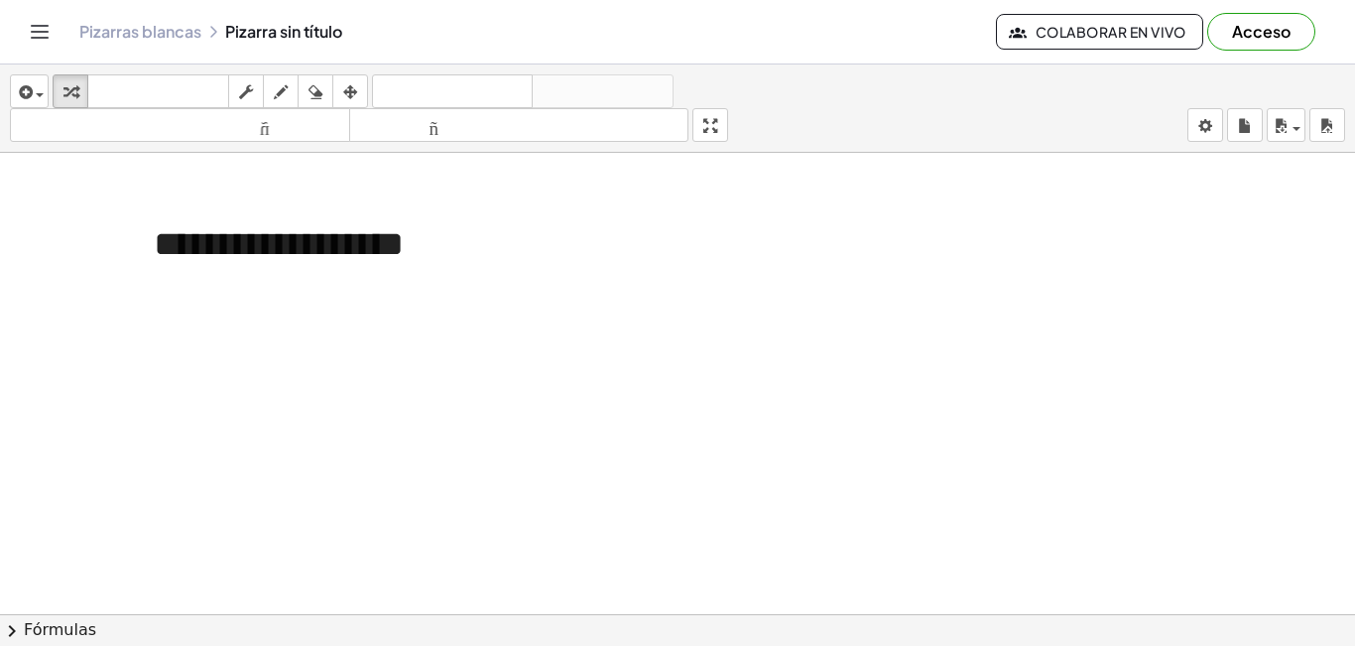
drag, startPoint x: 428, startPoint y: 193, endPoint x: 483, endPoint y: 200, distance: 55.0
click at [292, 250] on font "**********" at bounding box center [279, 244] width 250 height 36
drag, startPoint x: 449, startPoint y: 247, endPoint x: 515, endPoint y: 241, distance: 65.7
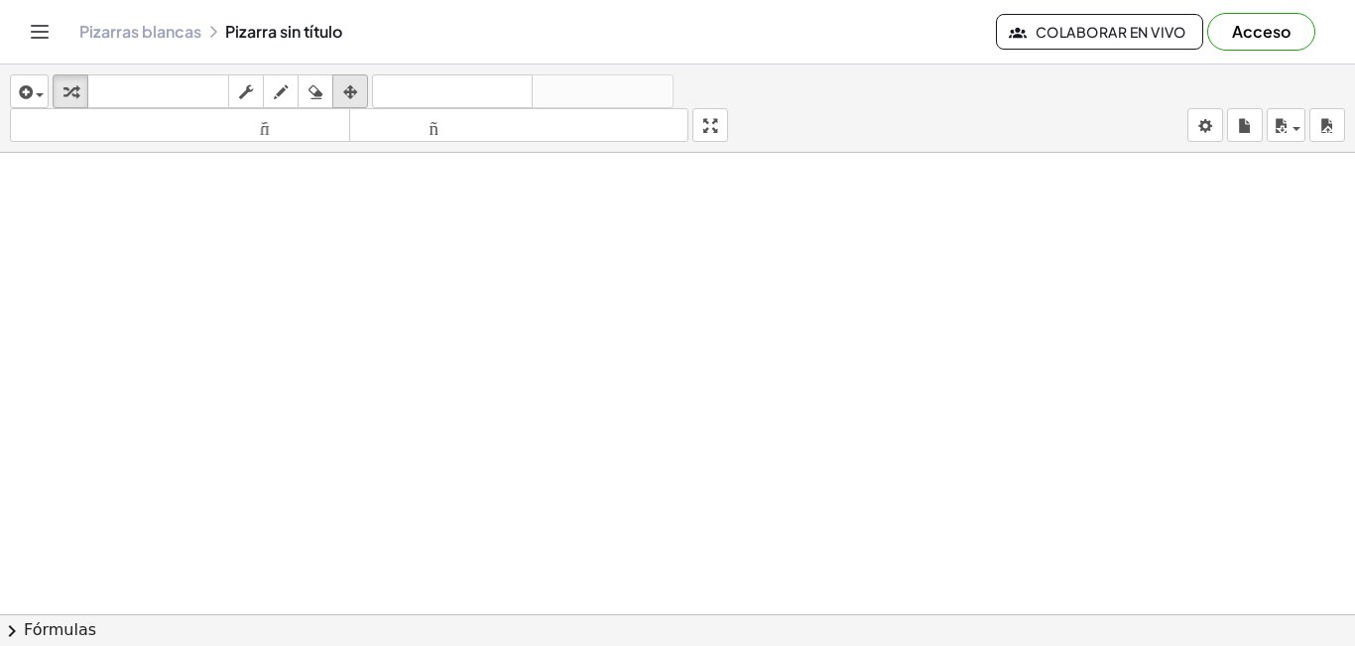
click at [354, 92] on icon "button" at bounding box center [350, 92] width 14 height 24
click at [290, 259] on div at bounding box center [283, 244] width 298 height 90
drag, startPoint x: 290, startPoint y: 262, endPoint x: 280, endPoint y: 355, distance: 93.7
click at [288, 365] on div at bounding box center [284, 349] width 298 height 90
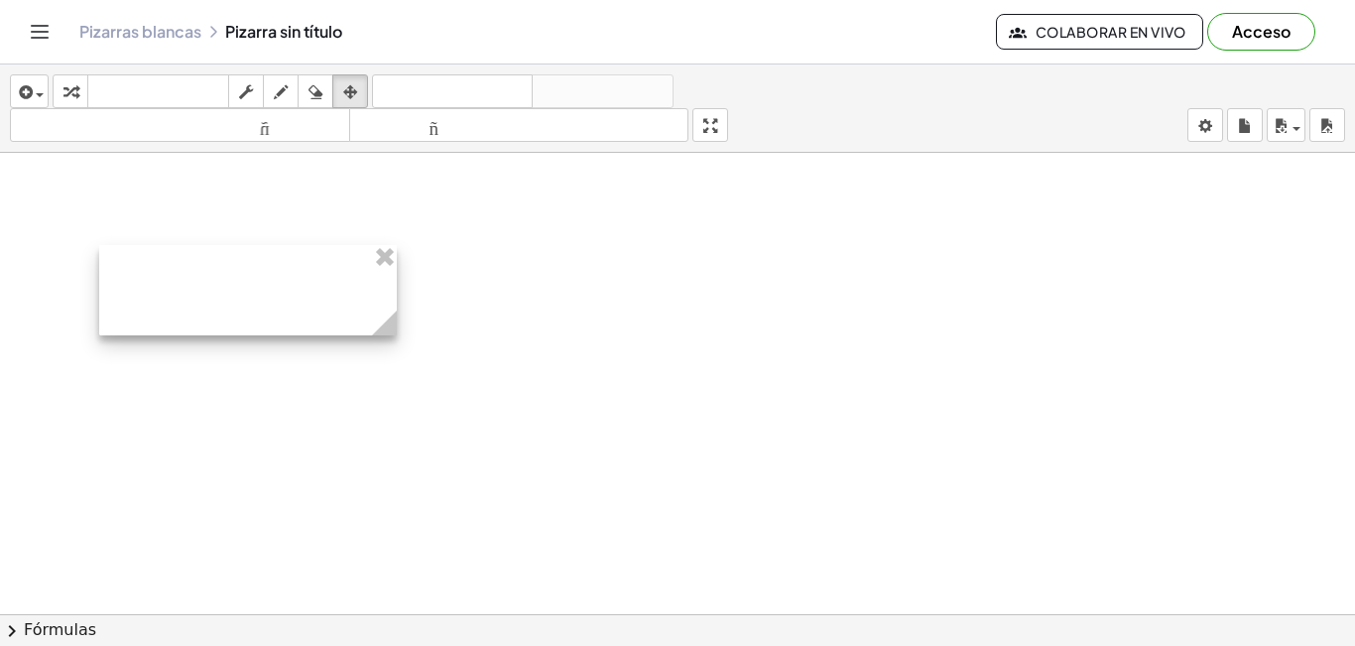
drag, startPoint x: 278, startPoint y: 352, endPoint x: 245, endPoint y: 295, distance: 66.2
click at [245, 295] on div at bounding box center [248, 290] width 298 height 90
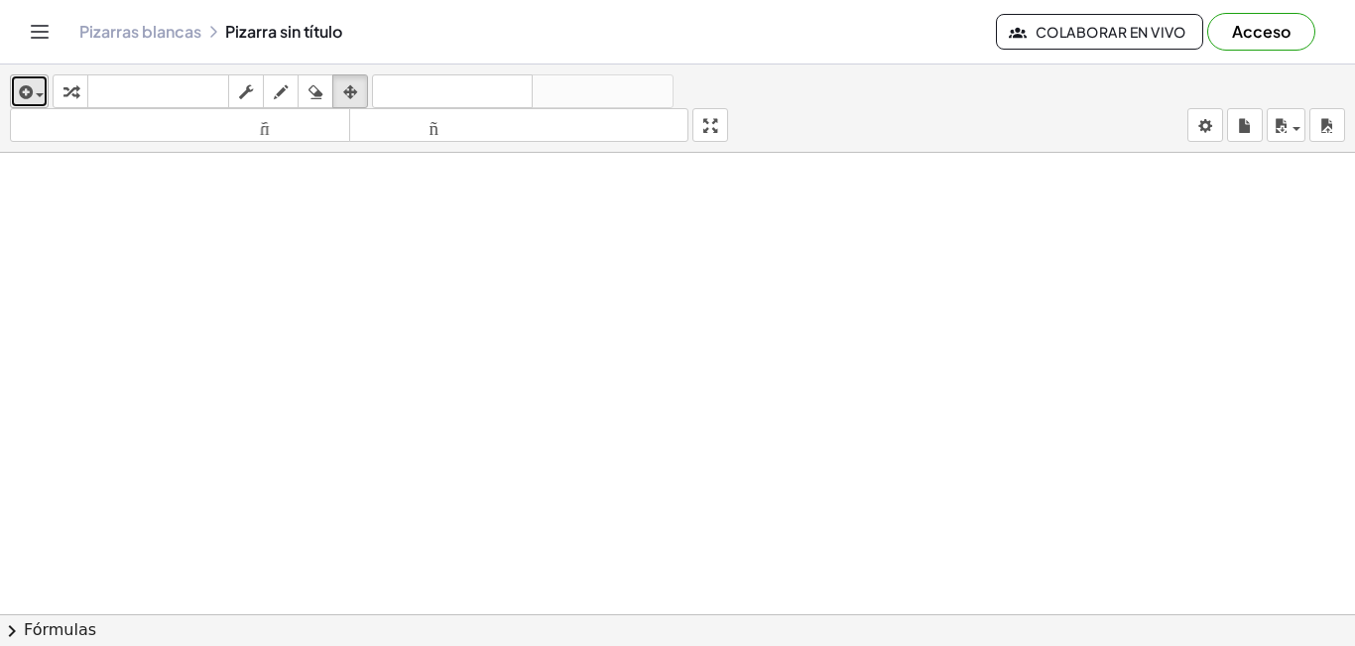
click at [43, 98] on div "button" at bounding box center [29, 91] width 29 height 24
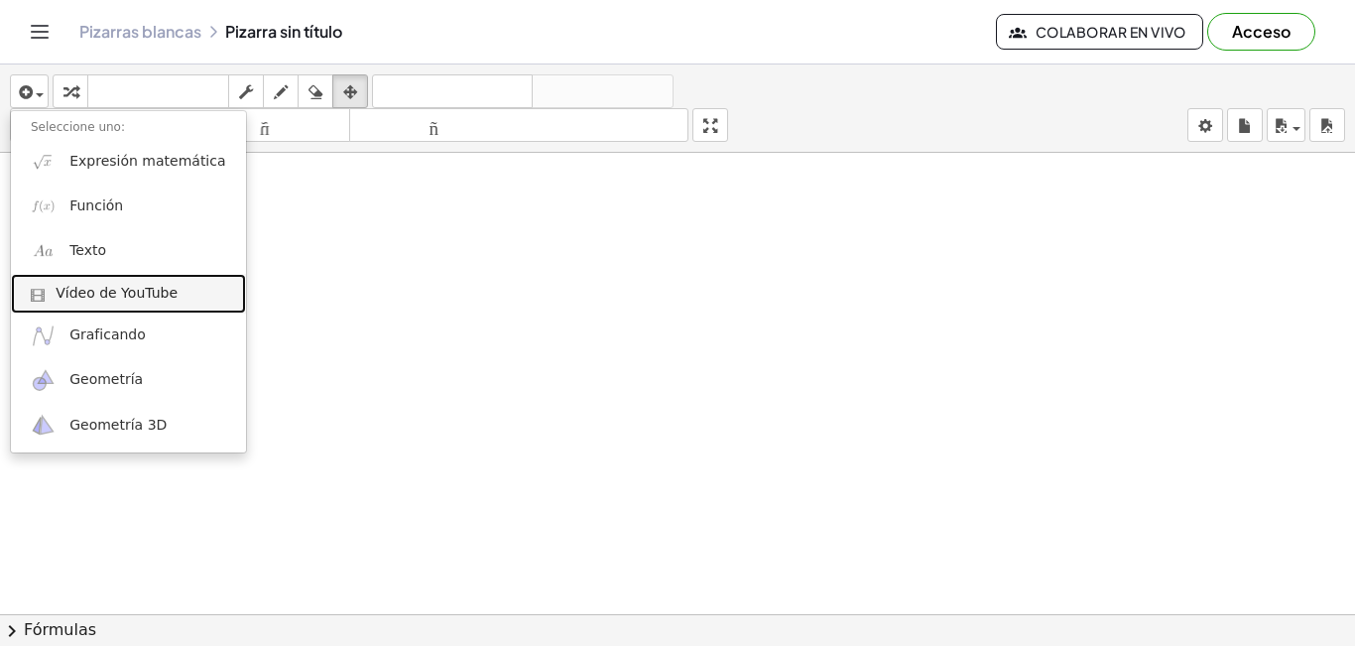
click at [133, 300] on font "Vídeo de YouTube" at bounding box center [117, 293] width 122 height 16
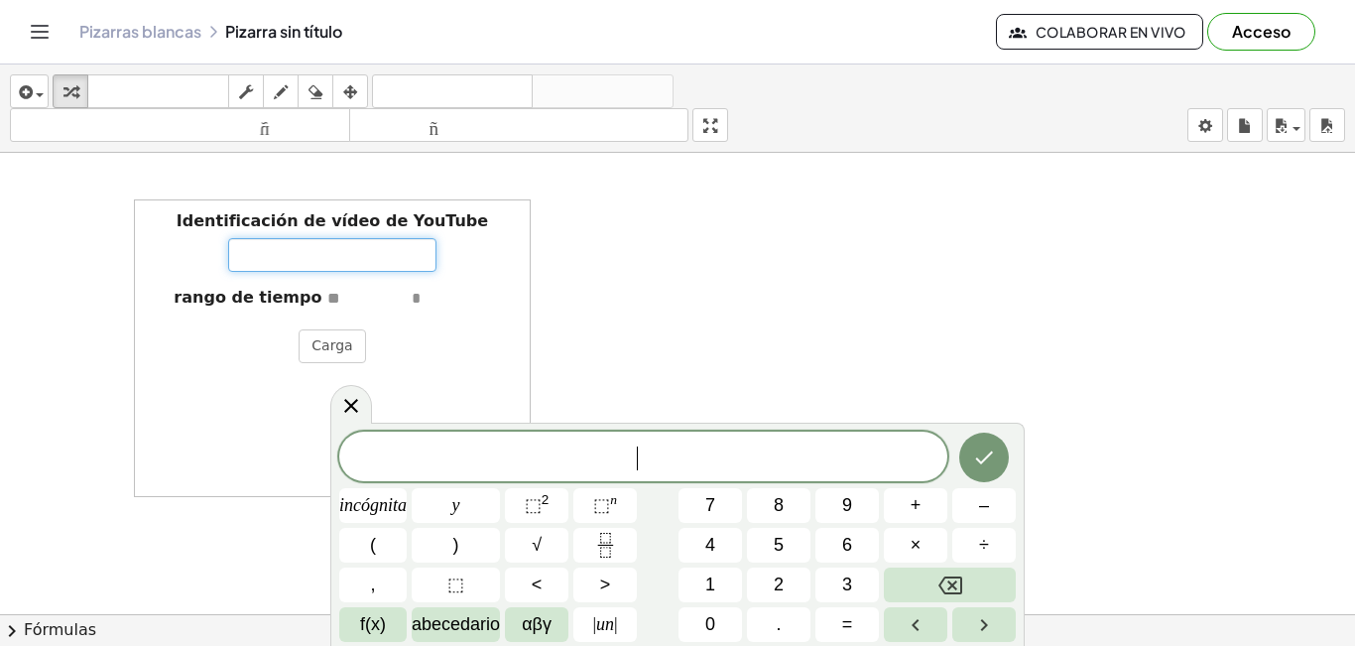
click at [248, 252] on input "Identificación de vídeo de YouTube" at bounding box center [332, 255] width 208 height 34
drag, startPoint x: 345, startPoint y: 408, endPoint x: 342, endPoint y: 395, distance: 13.2
click at [345, 406] on icon at bounding box center [351, 405] width 24 height 24
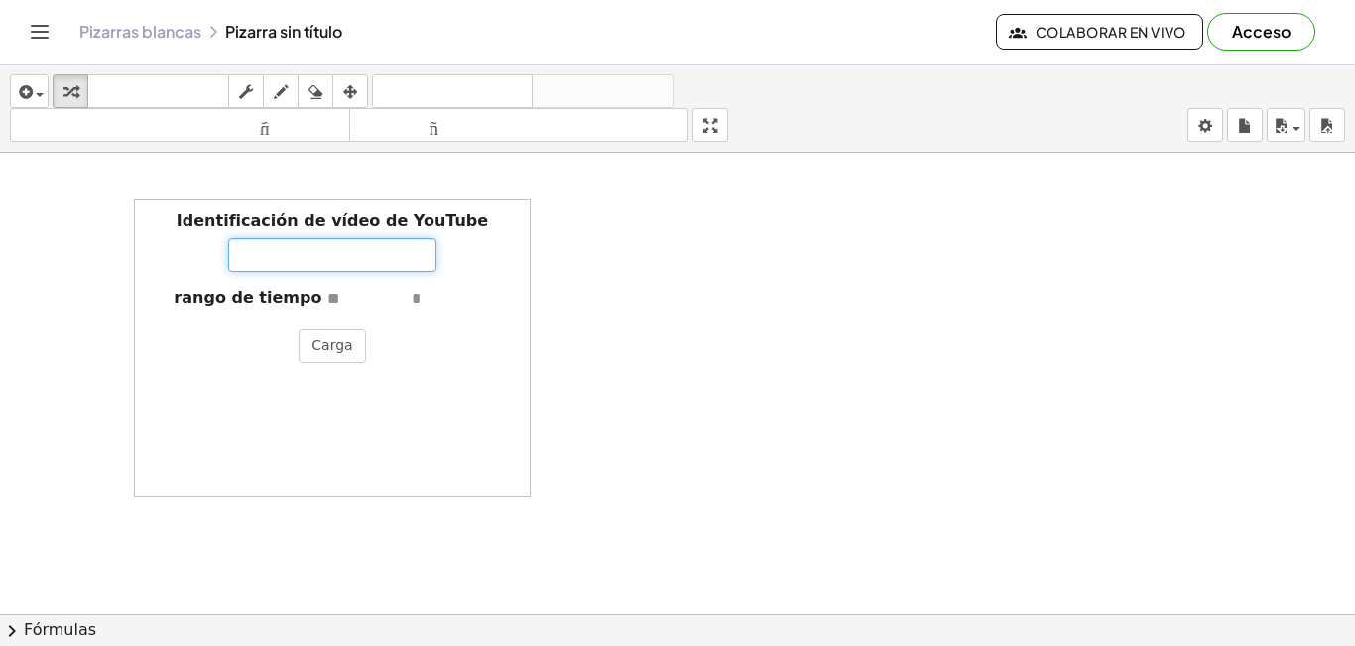
click at [288, 244] on input "Identificación de vídeo de YouTube" at bounding box center [332, 255] width 208 height 34
paste input "**********"
type input "**********"
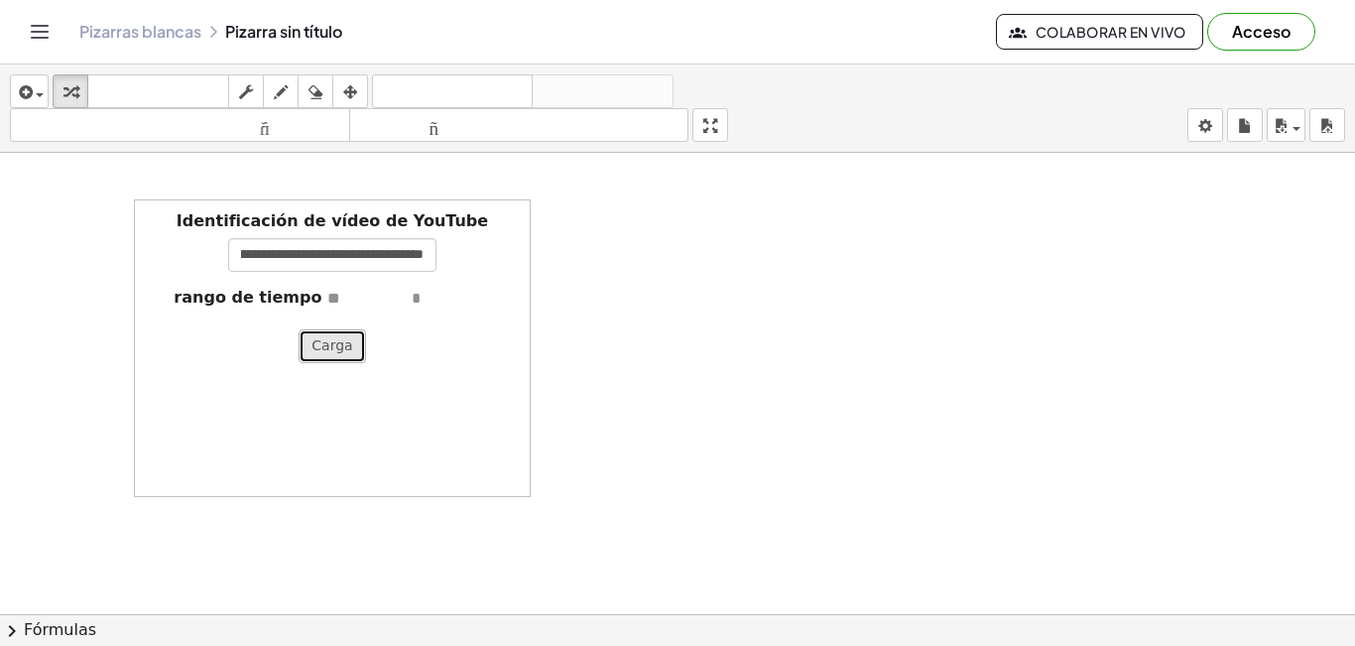
scroll to position [0, 0]
click at [316, 348] on font "Carga" at bounding box center [331, 345] width 41 height 16
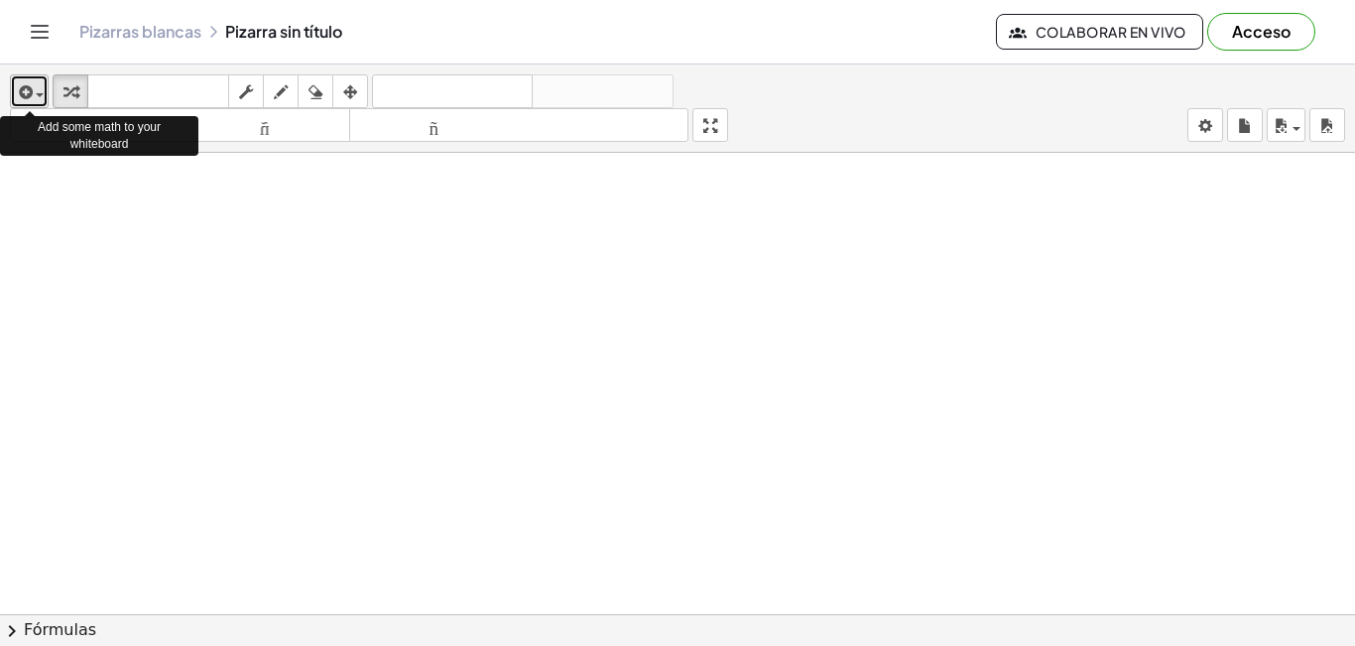
click at [35, 94] on span "button" at bounding box center [35, 94] width 4 height 14
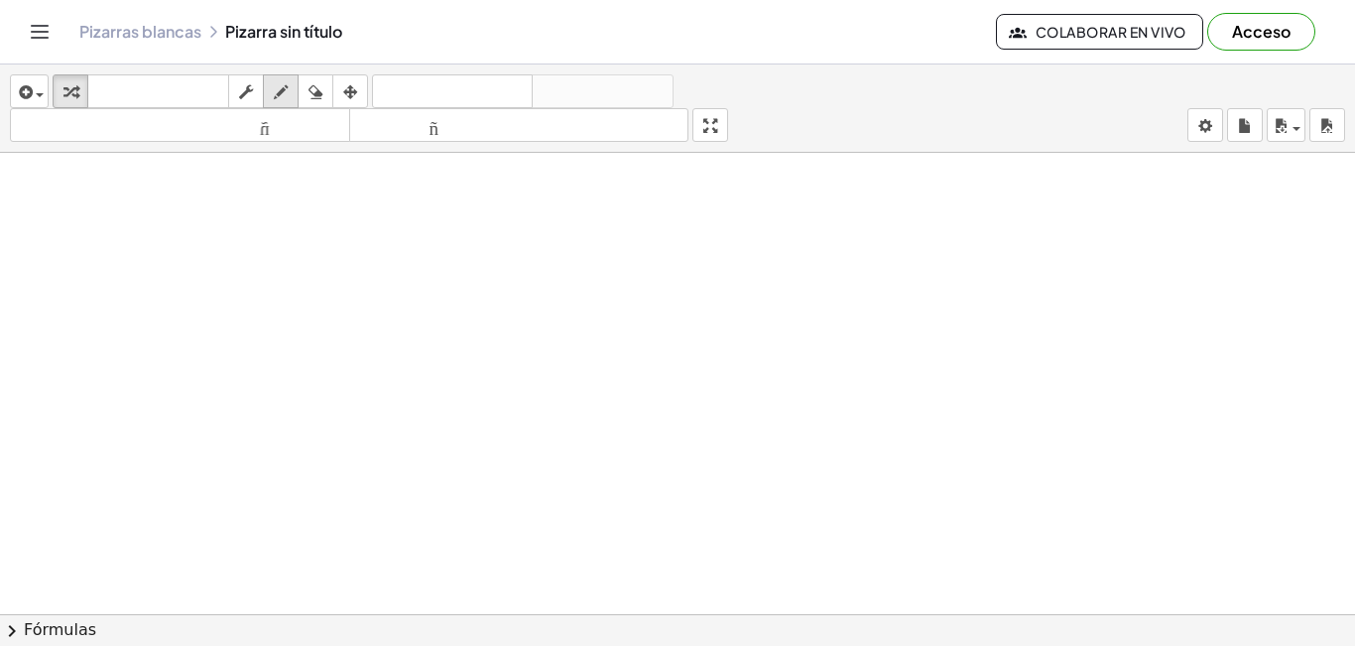
click at [286, 91] on icon "button" at bounding box center [281, 92] width 14 height 24
drag, startPoint x: 677, startPoint y: 276, endPoint x: 655, endPoint y: 316, distance: 46.6
drag, startPoint x: 675, startPoint y: 318, endPoint x: 820, endPoint y: 317, distance: 144.8
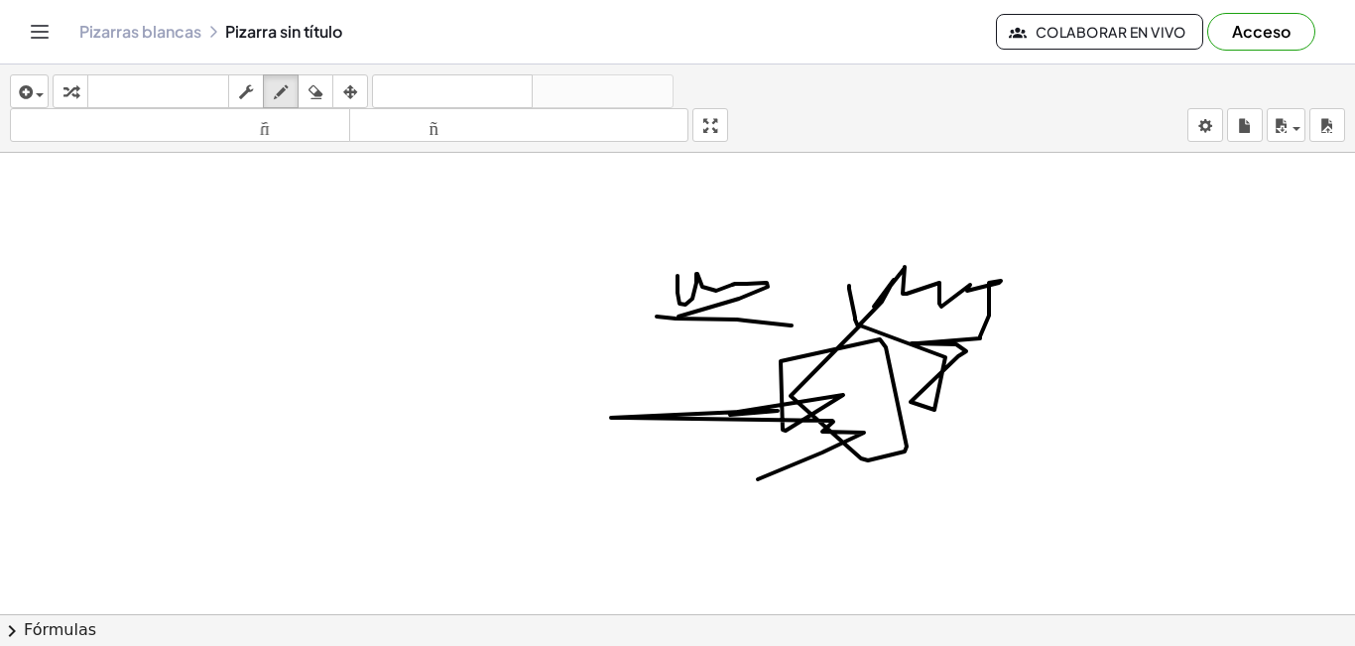
drag, startPoint x: 849, startPoint y: 286, endPoint x: 815, endPoint y: 475, distance: 192.4
click at [315, 83] on icon "button" at bounding box center [315, 92] width 14 height 24
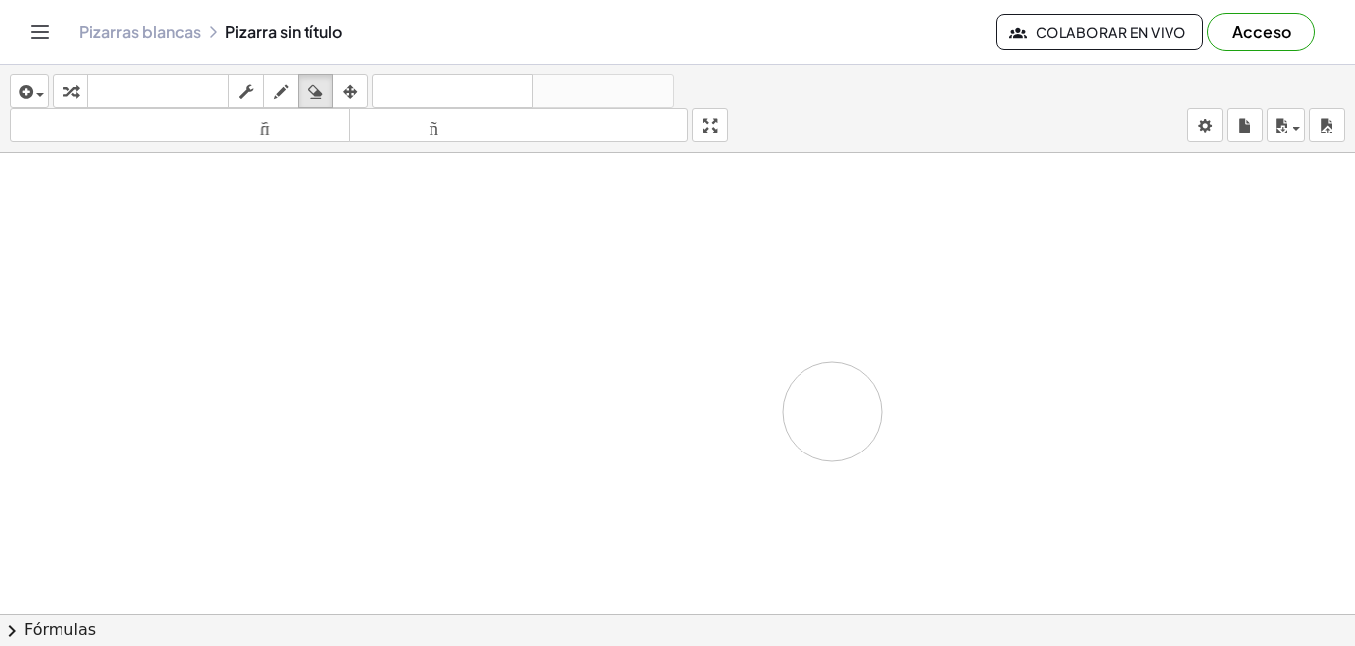
drag, startPoint x: 753, startPoint y: 281, endPoint x: 537, endPoint y: 397, distance: 245.4
drag, startPoint x: 408, startPoint y: 347, endPoint x: 419, endPoint y: 295, distance: 53.9
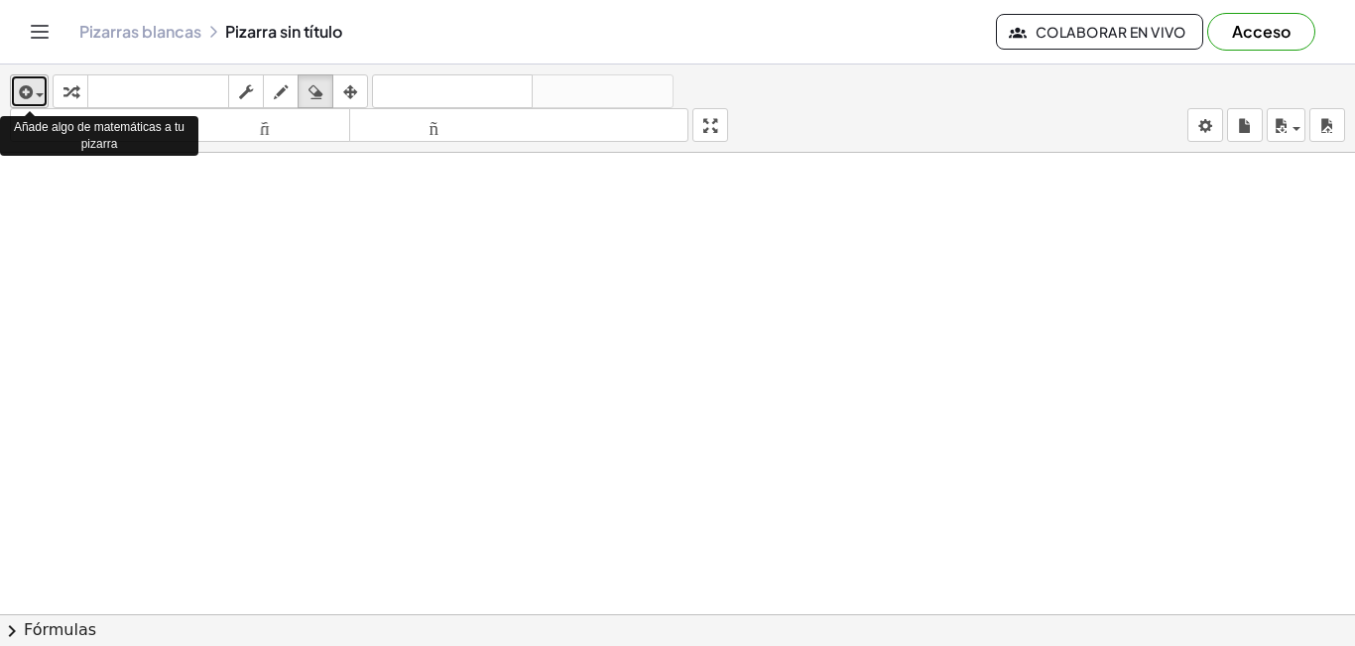
click at [37, 97] on div "button" at bounding box center [29, 91] width 29 height 24
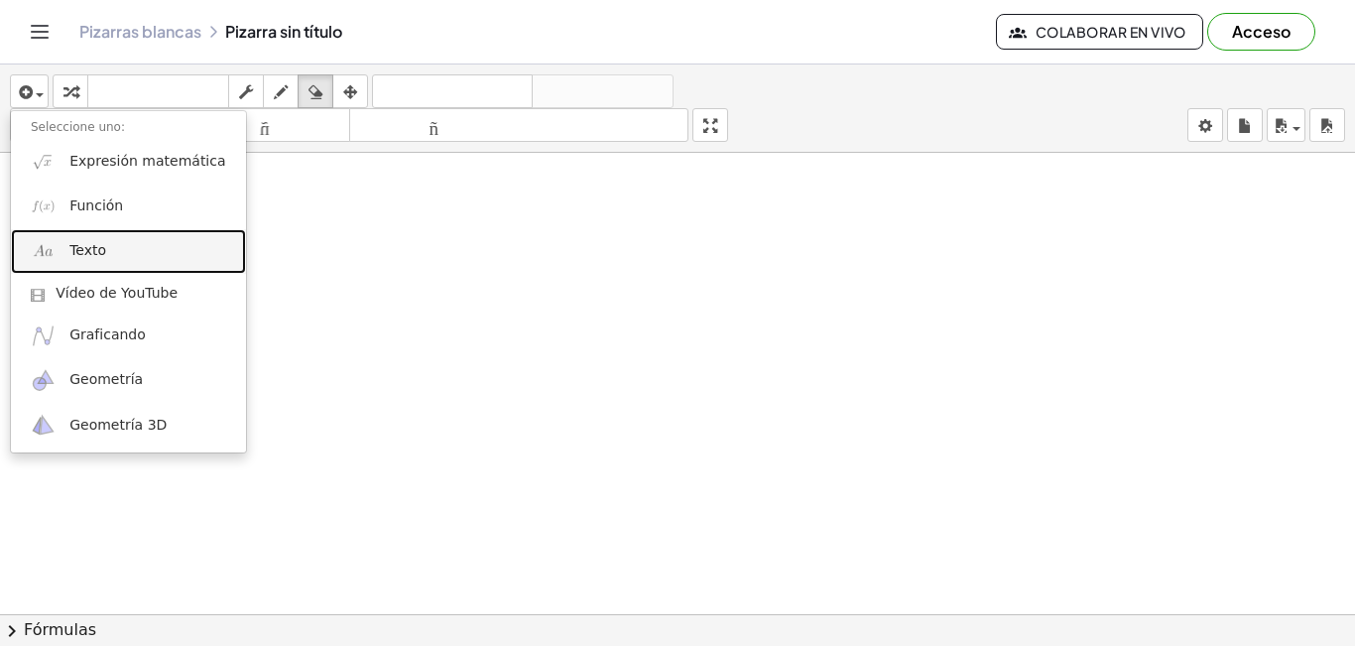
click at [94, 252] on font "Texto" at bounding box center [87, 250] width 37 height 16
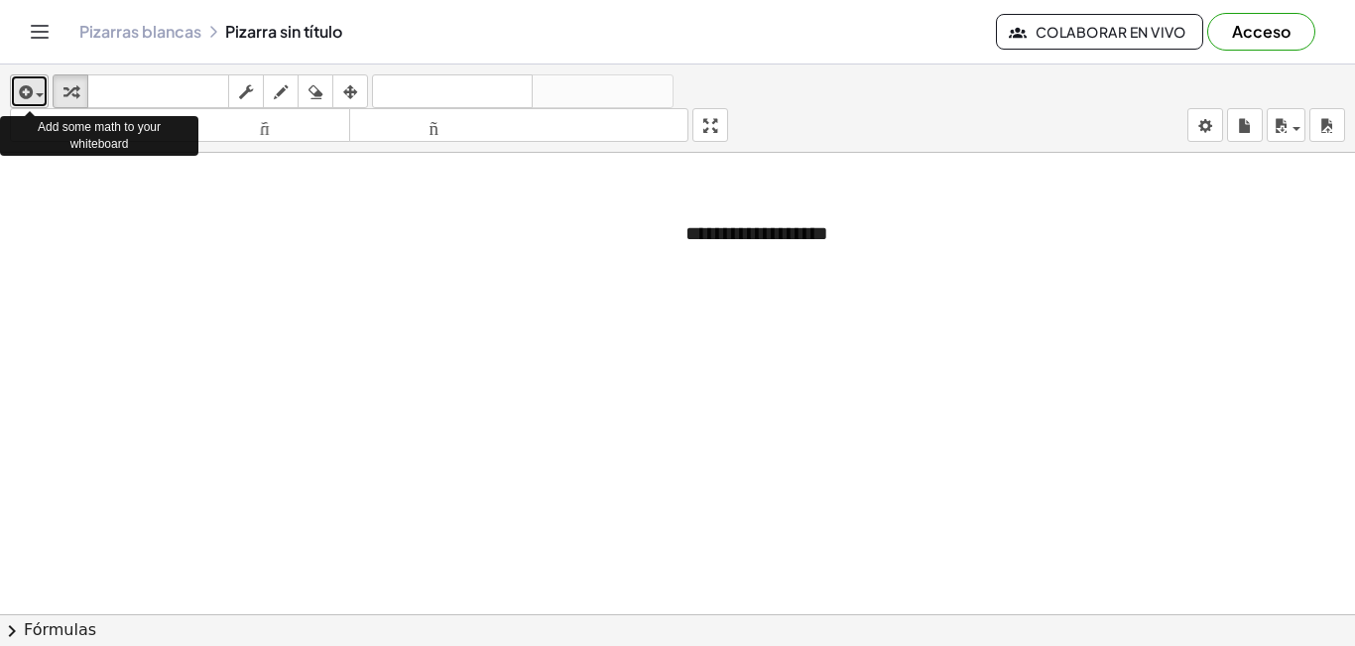
click at [38, 99] on div "button" at bounding box center [29, 91] width 29 height 24
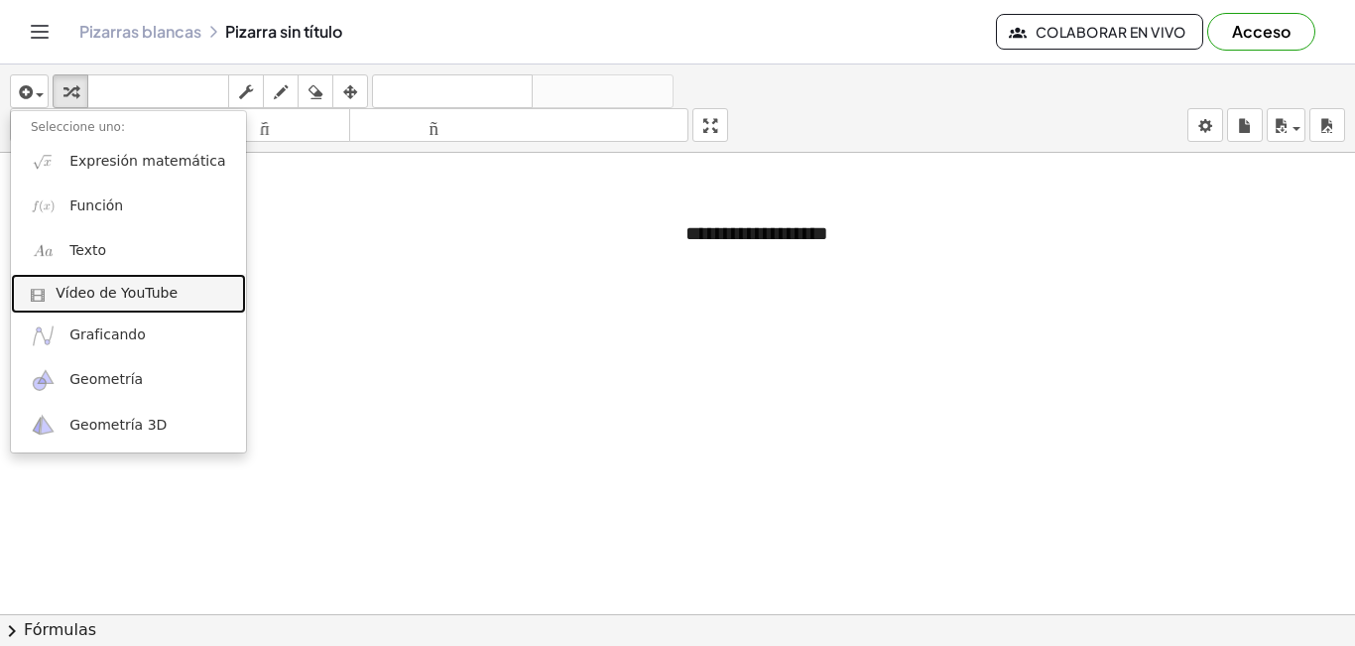
click at [89, 303] on link "Vídeo de YouTube" at bounding box center [128, 294] width 235 height 40
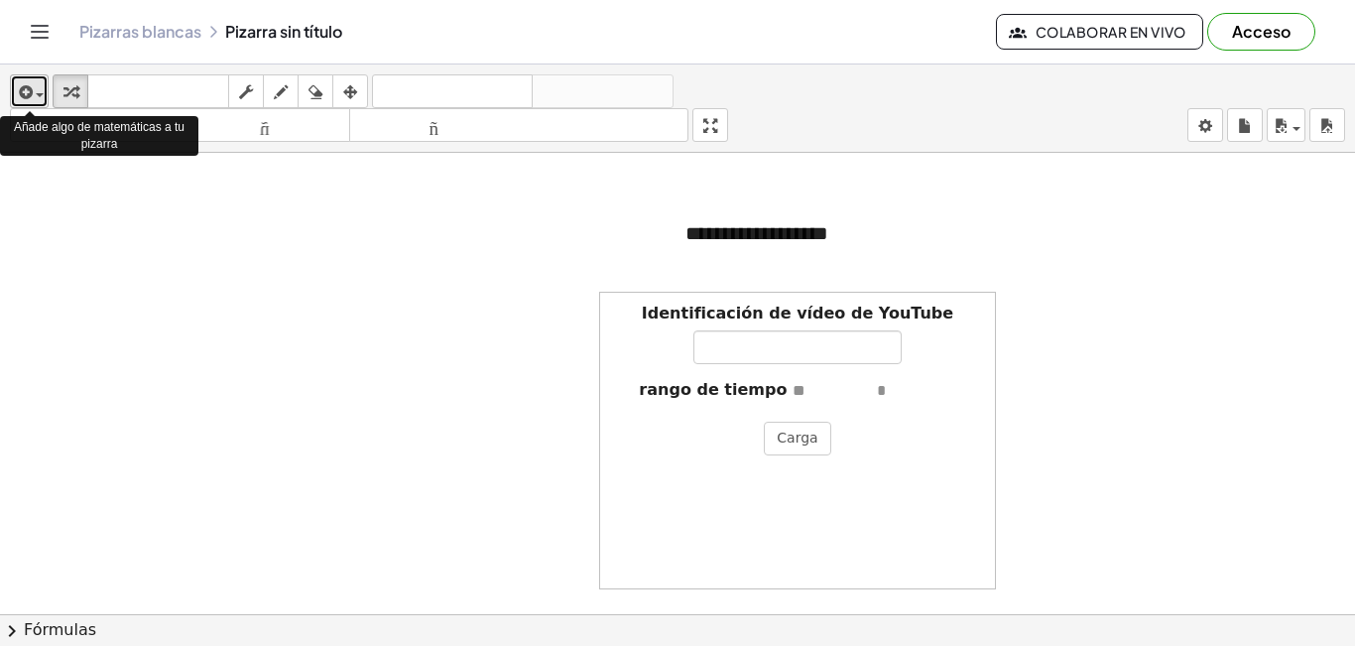
click at [37, 97] on div "button" at bounding box center [29, 91] width 29 height 24
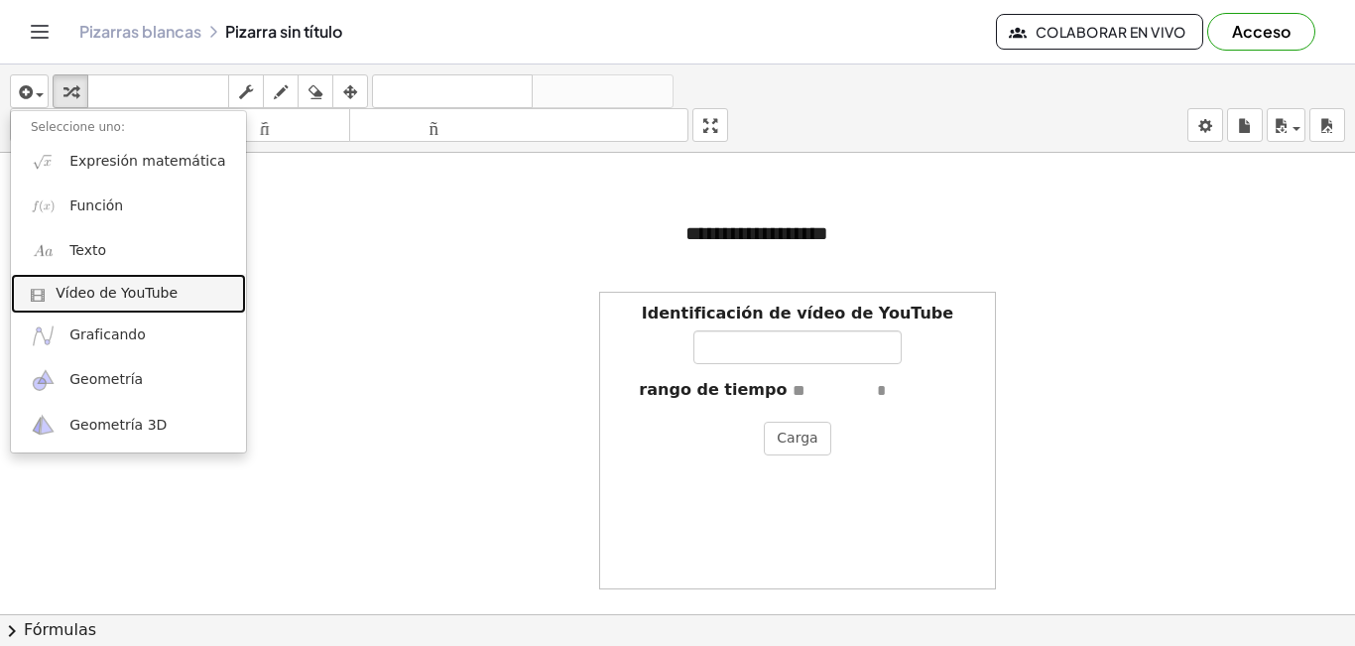
click at [72, 300] on font "Vídeo de YouTube" at bounding box center [117, 293] width 122 height 16
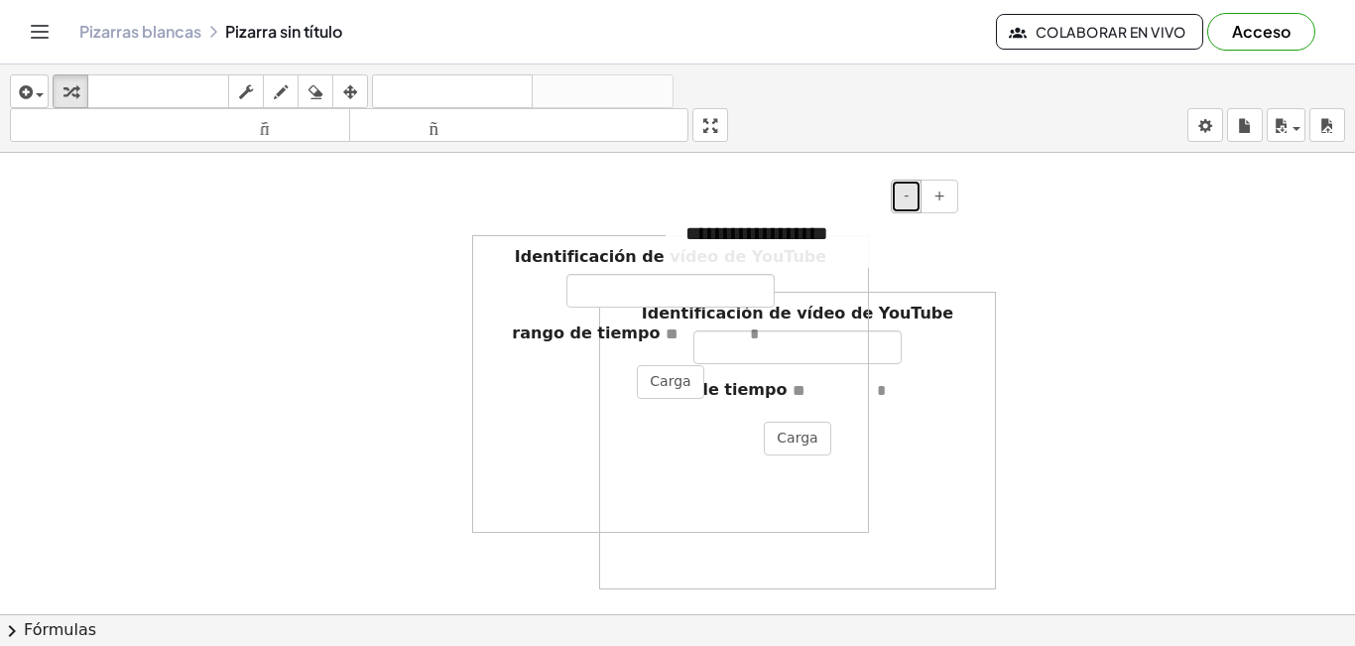
click at [912, 201] on button "-" at bounding box center [906, 196] width 31 height 34
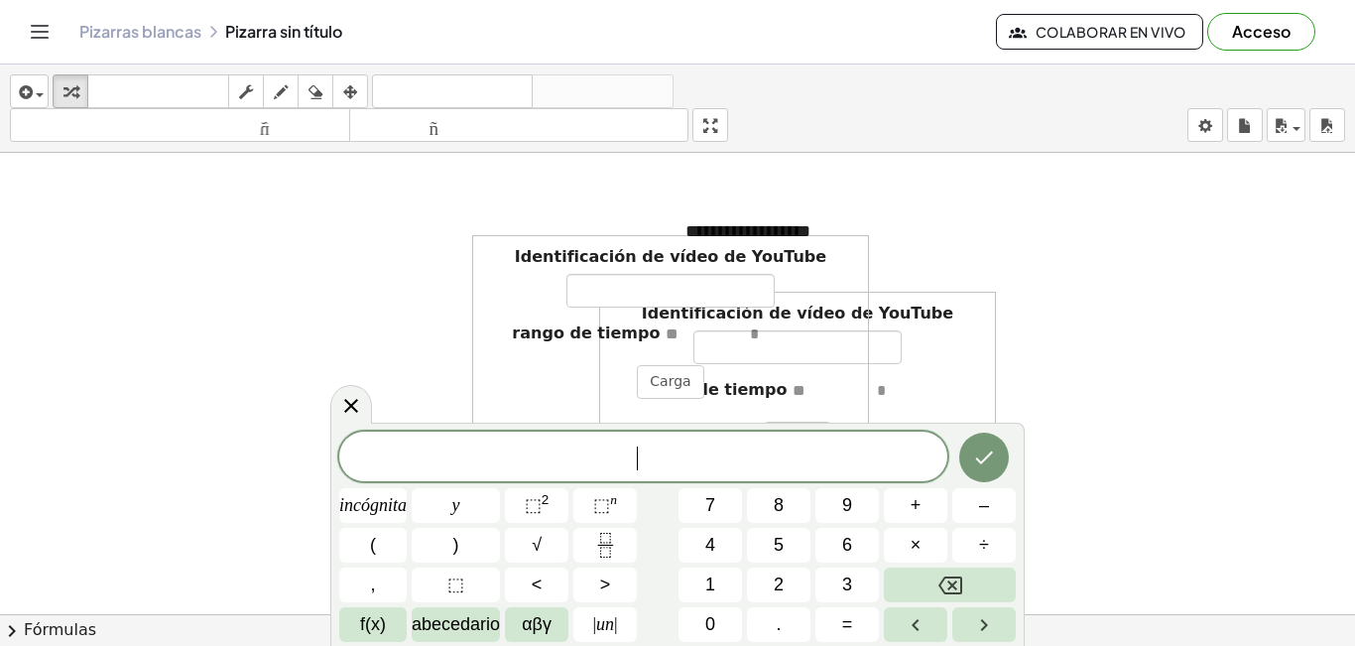
scroll to position [1, 0]
click at [936, 249] on div "**********" at bounding box center [814, 231] width 298 height 65
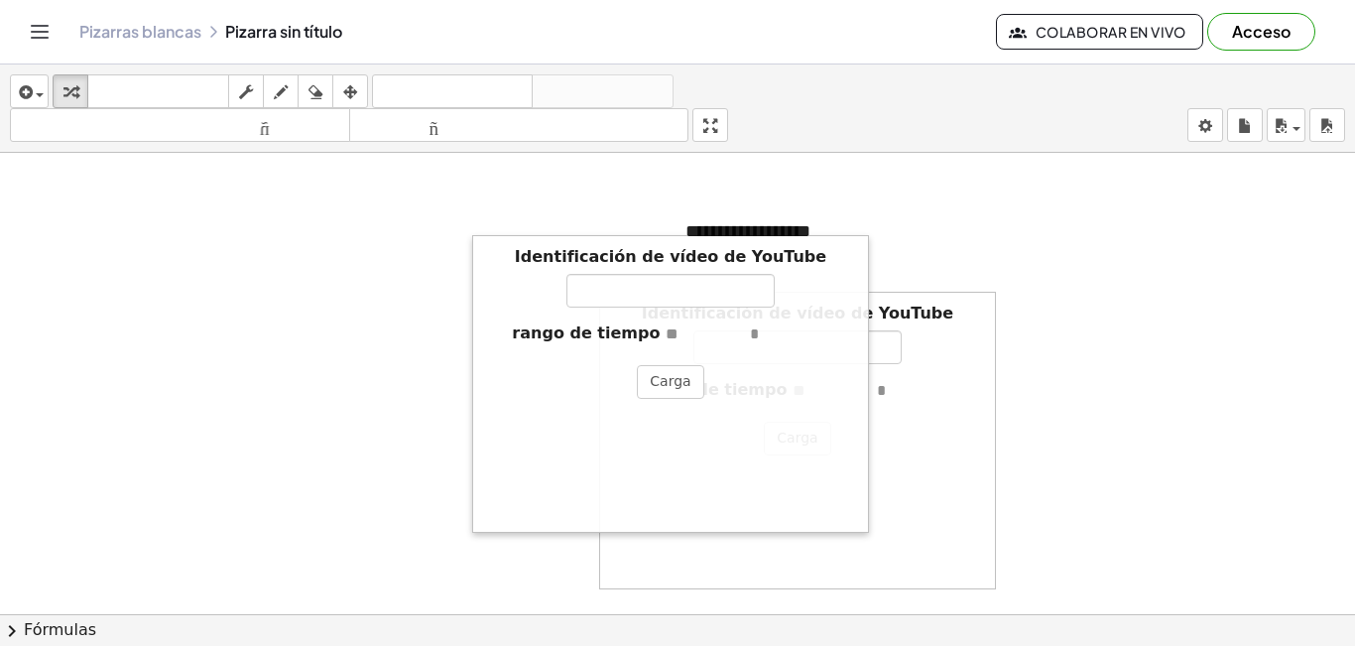
click at [483, 513] on div at bounding box center [482, 384] width 20 height 298
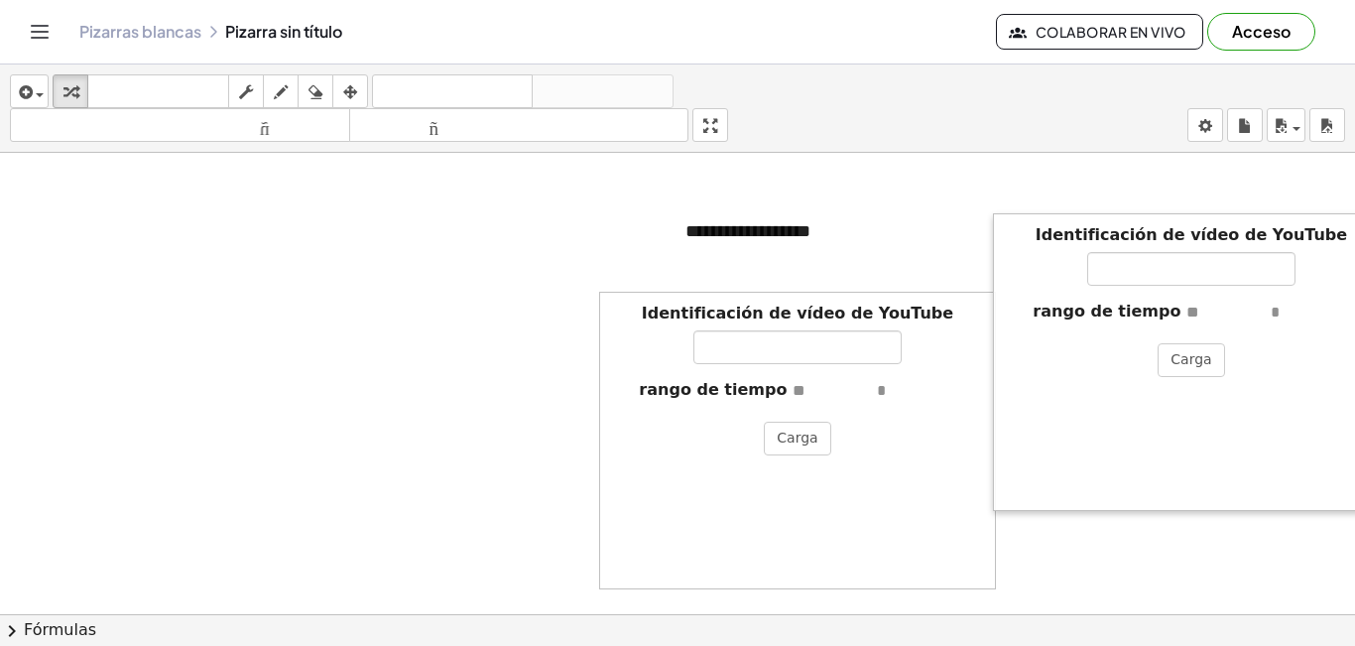
drag, startPoint x: 483, startPoint y: 513, endPoint x: 970, endPoint y: 484, distance: 487.8
click at [1003, 491] on div at bounding box center [1003, 362] width 20 height 298
drag, startPoint x: 847, startPoint y: 480, endPoint x: 701, endPoint y: 341, distance: 201.3
click at [748, 340] on div "Identificación de vídeo de YouTube rango de tiempo Carga" at bounding box center [797, 441] width 397 height 298
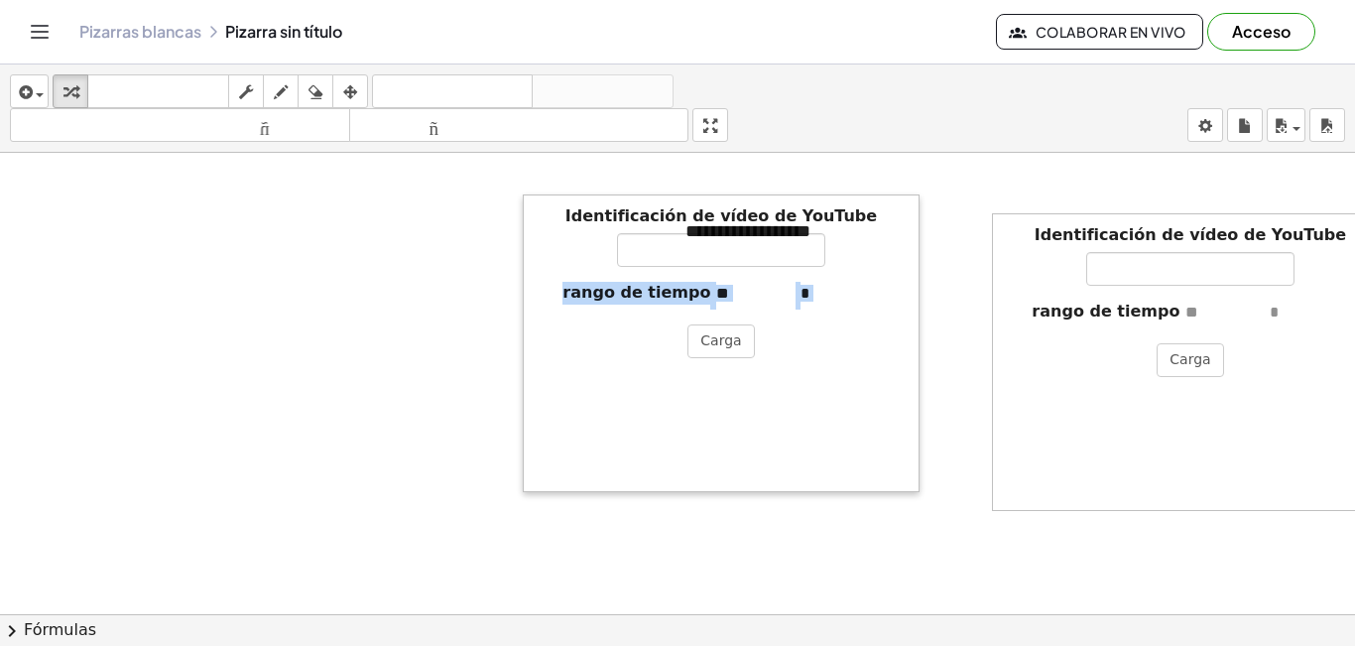
drag, startPoint x: 603, startPoint y: 322, endPoint x: 527, endPoint y: 225, distance: 123.6
click at [526, 224] on div at bounding box center [533, 343] width 20 height 298
click at [891, 396] on div "Identificación de vídeo de YouTube rango de tiempo Carga" at bounding box center [721, 343] width 397 height 298
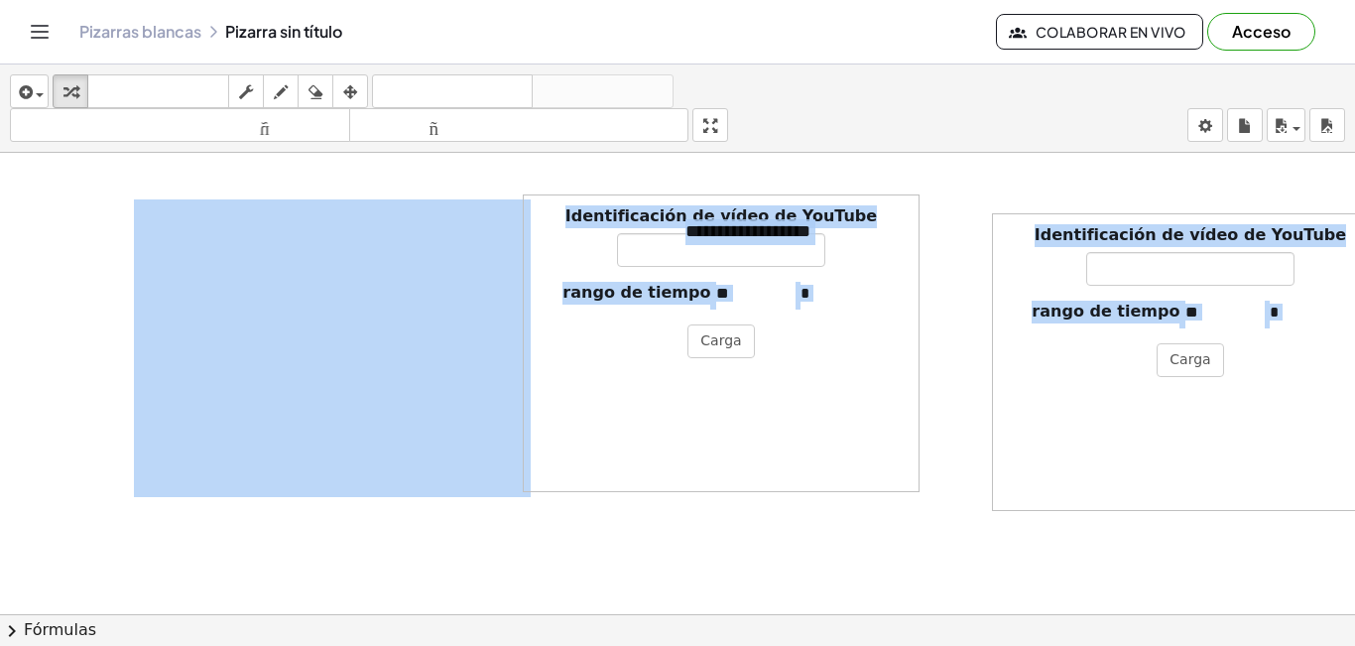
drag, startPoint x: 1029, startPoint y: 354, endPoint x: 975, endPoint y: 340, distance: 56.3
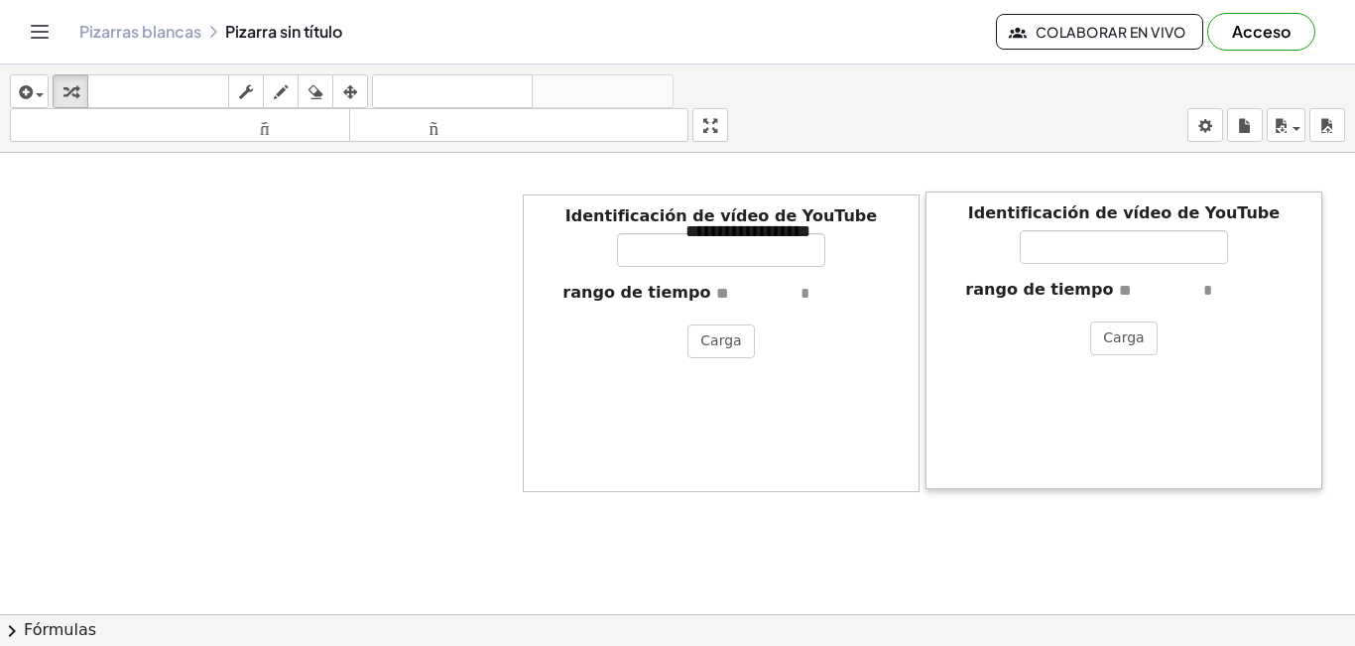
drag, startPoint x: 1007, startPoint y: 243, endPoint x: 940, endPoint y: 221, distance: 69.9
click at [816, 322] on div "Identificación de vídeo de YouTube rango de tiempo Carga" at bounding box center [721, 343] width 397 height 298
drag, startPoint x: 838, startPoint y: 342, endPoint x: 668, endPoint y: 340, distance: 169.6
click at [669, 343] on div "Identificación de vídeo de YouTube rango de tiempo Carga" at bounding box center [721, 343] width 397 height 298
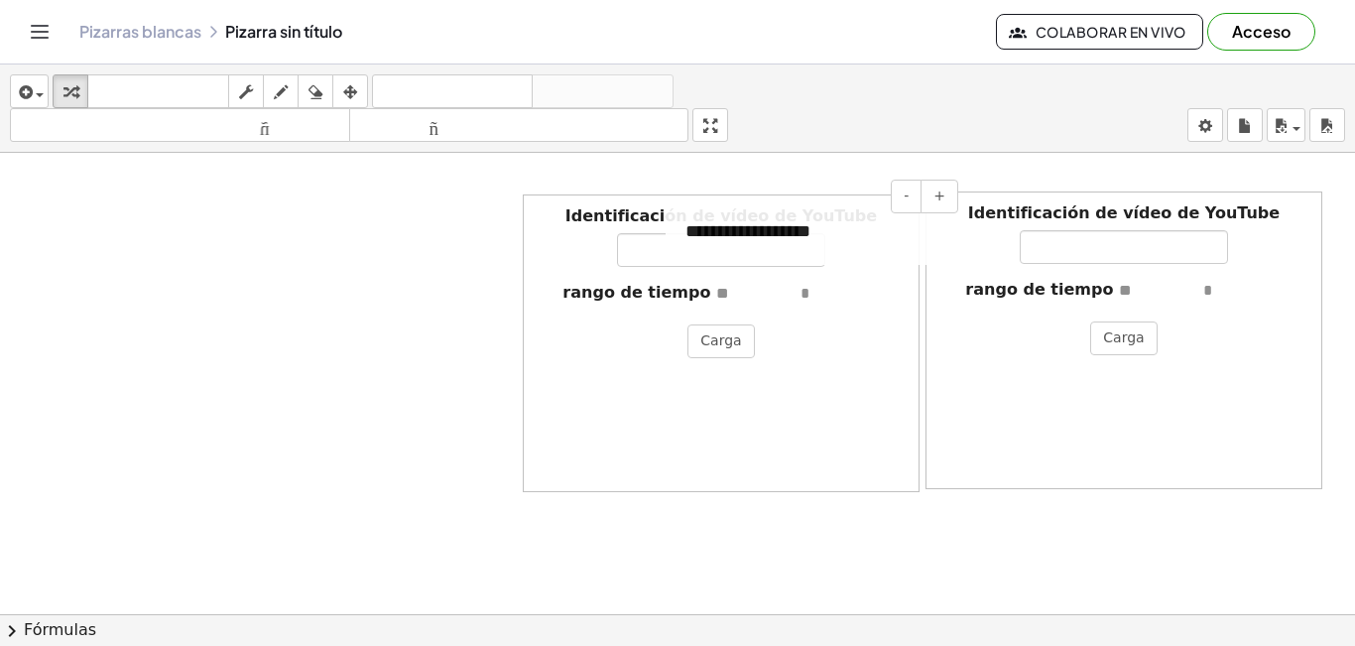
click at [962, 235] on div "**********" at bounding box center [814, 231] width 298 height 65
click at [979, 197] on div "Identificación de vídeo de YouTube rango de tiempo Carga" at bounding box center [1123, 340] width 397 height 298
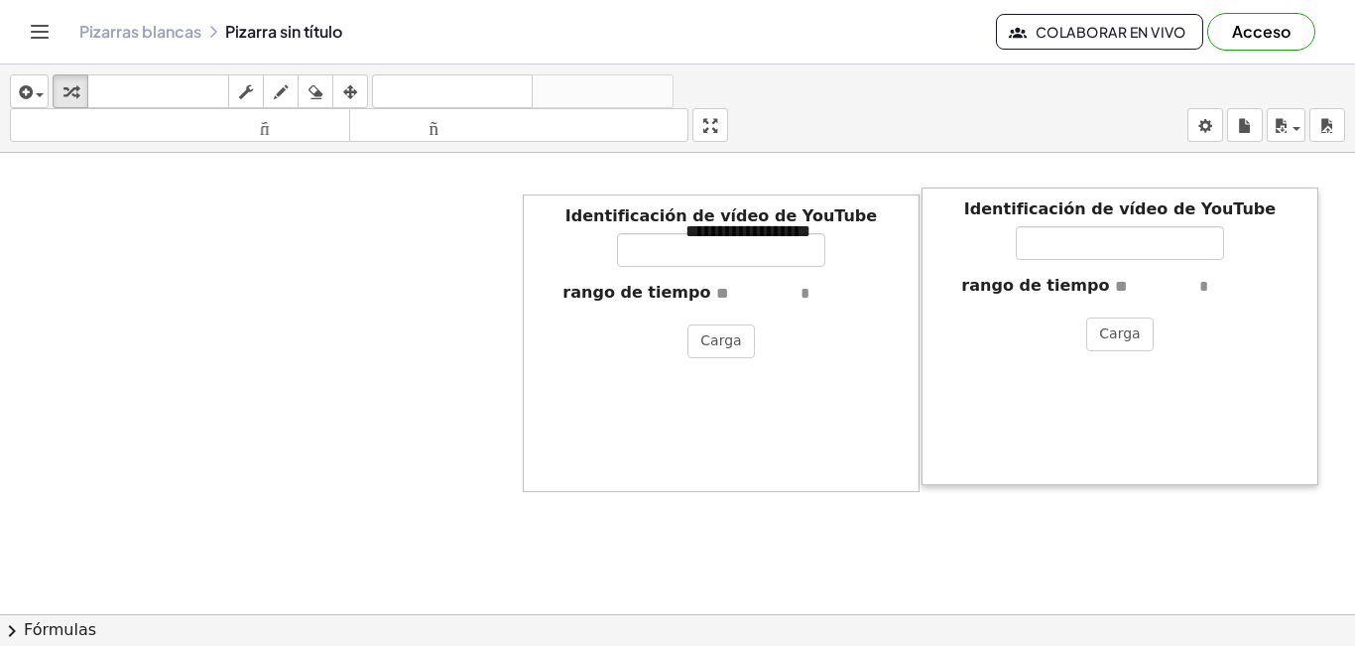
click at [928, 187] on div at bounding box center [931, 336] width 20 height 298
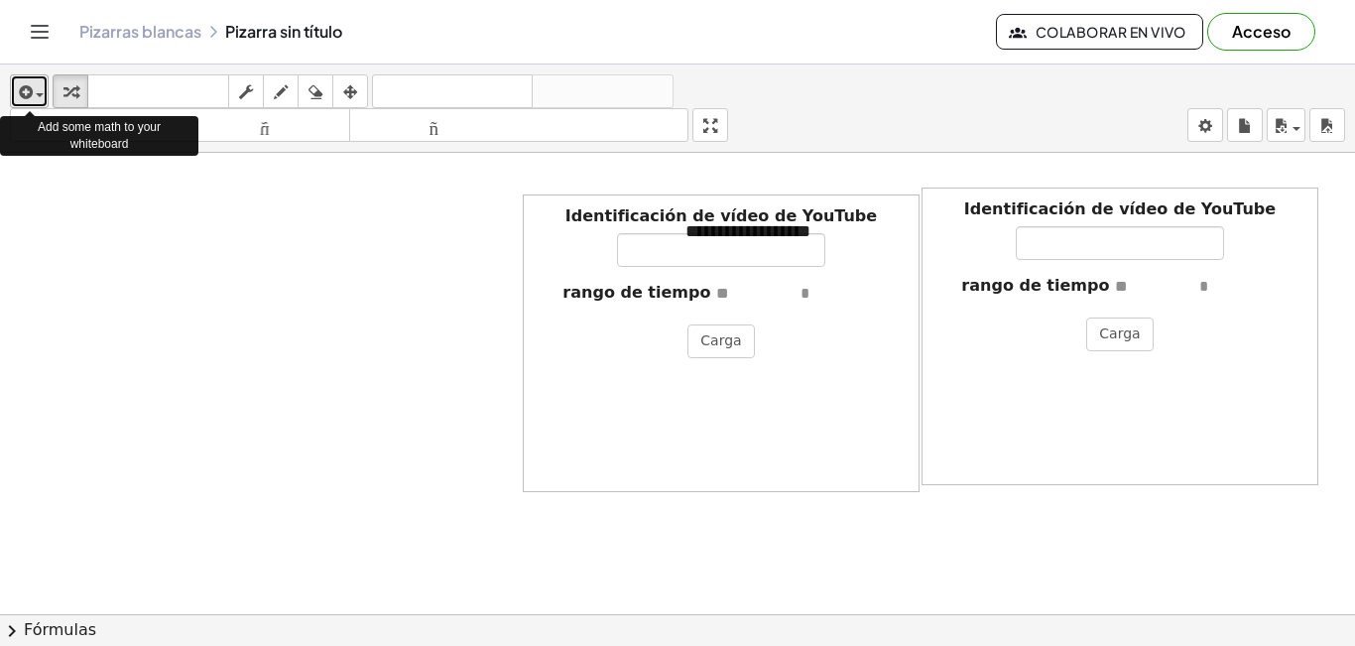
click at [40, 96] on span "button" at bounding box center [40, 95] width 8 height 4
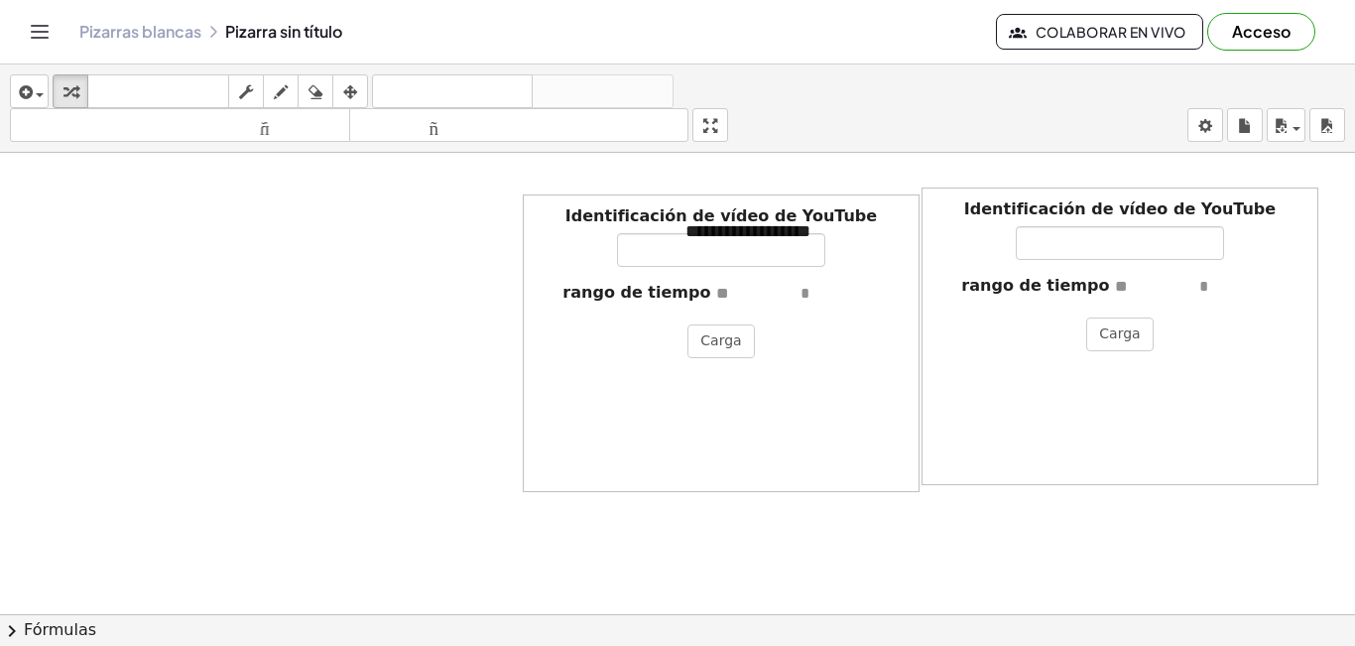
drag, startPoint x: 777, startPoint y: 283, endPoint x: 786, endPoint y: 300, distance: 20.0
drag, startPoint x: 327, startPoint y: 372, endPoint x: 772, endPoint y: 435, distance: 448.8
click at [772, 435] on div "Identificación de vídeo de YouTube rango de tiempo Carga" at bounding box center [721, 343] width 397 height 298
drag, startPoint x: 717, startPoint y: 116, endPoint x: 717, endPoint y: 203, distance: 87.3
click at [717, 203] on div "**********" at bounding box center [677, 354] width 1355 height 581
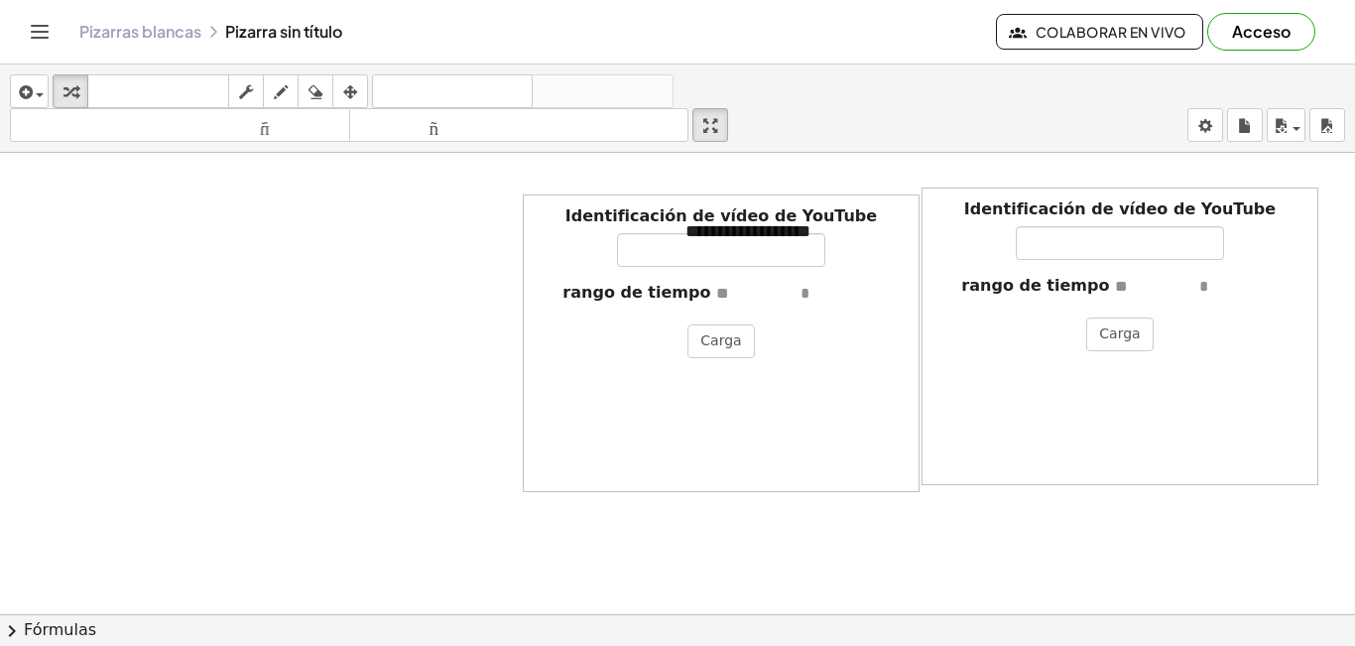
click at [585, 399] on div "Identificación de vídeo de YouTube rango de tiempo Carga" at bounding box center [721, 343] width 397 height 298
click at [625, 378] on div "Identificación de vídeo de YouTube rango de tiempo Carga" at bounding box center [721, 343] width 397 height 298
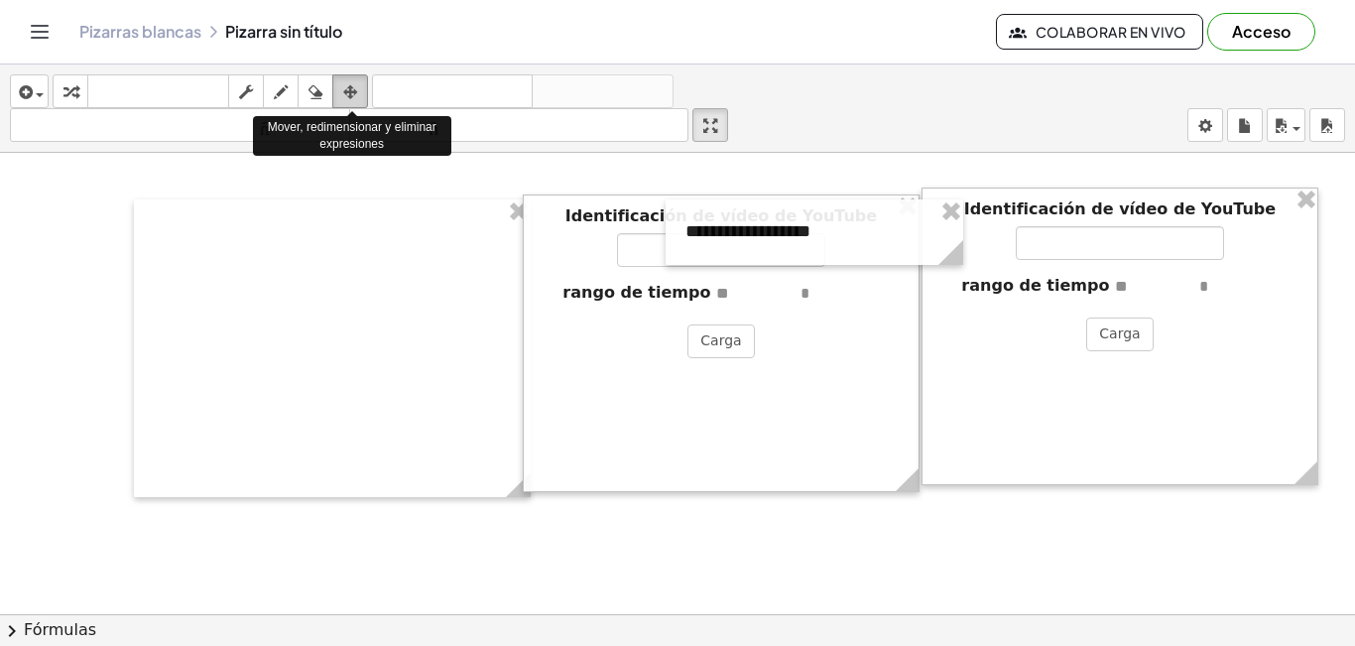
click at [357, 96] on icon "button" at bounding box center [350, 92] width 14 height 24
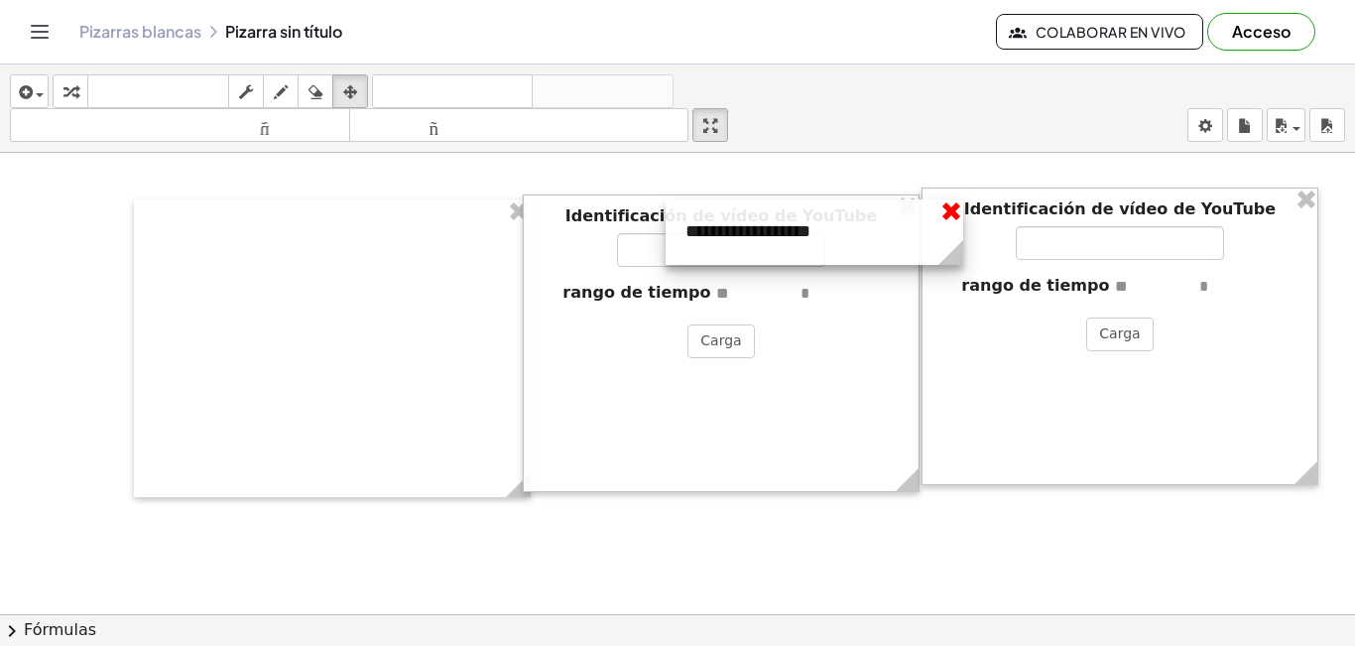
click at [947, 214] on div at bounding box center [1119, 336] width 397 height 298
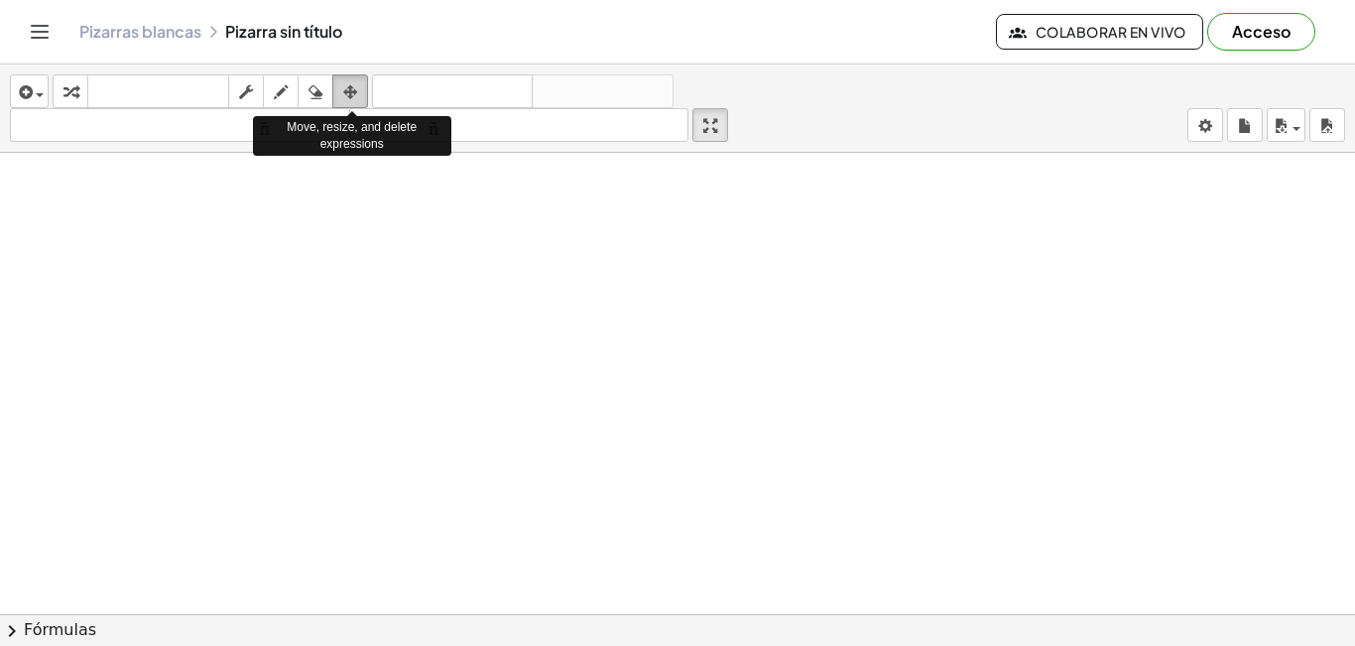
click at [348, 92] on icon "button" at bounding box center [350, 92] width 14 height 24
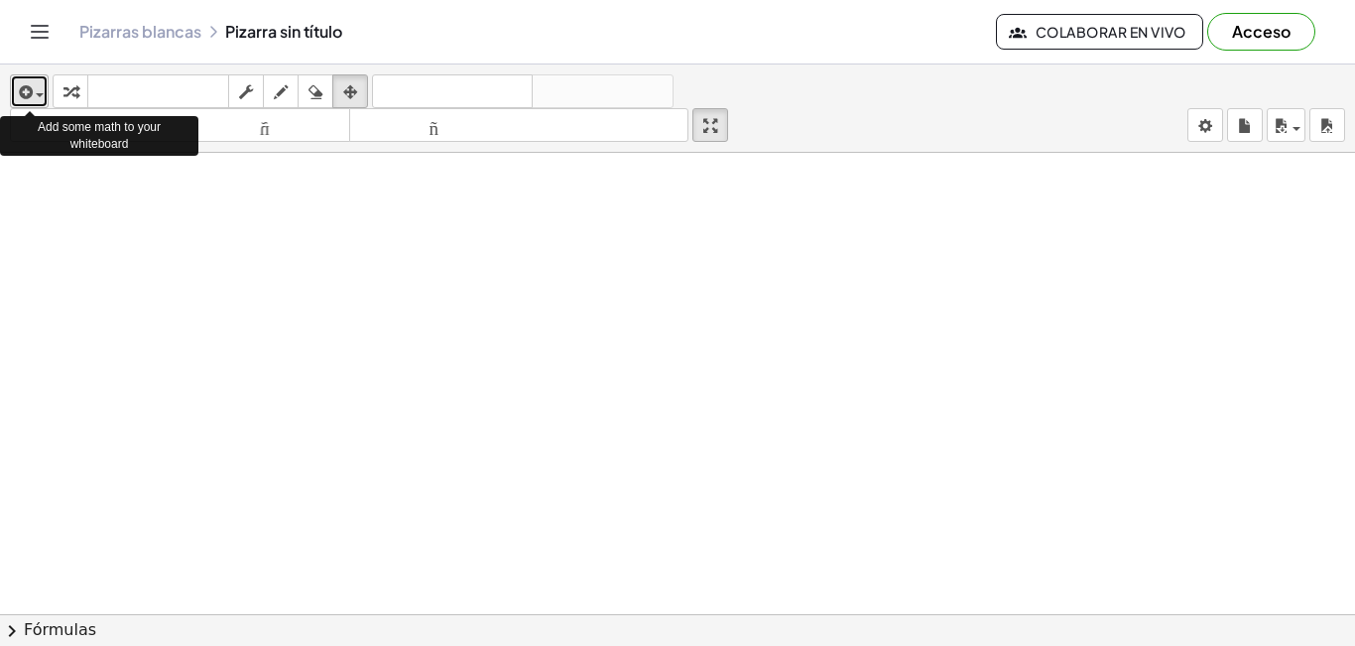
click at [34, 96] on span "button" at bounding box center [35, 94] width 4 height 14
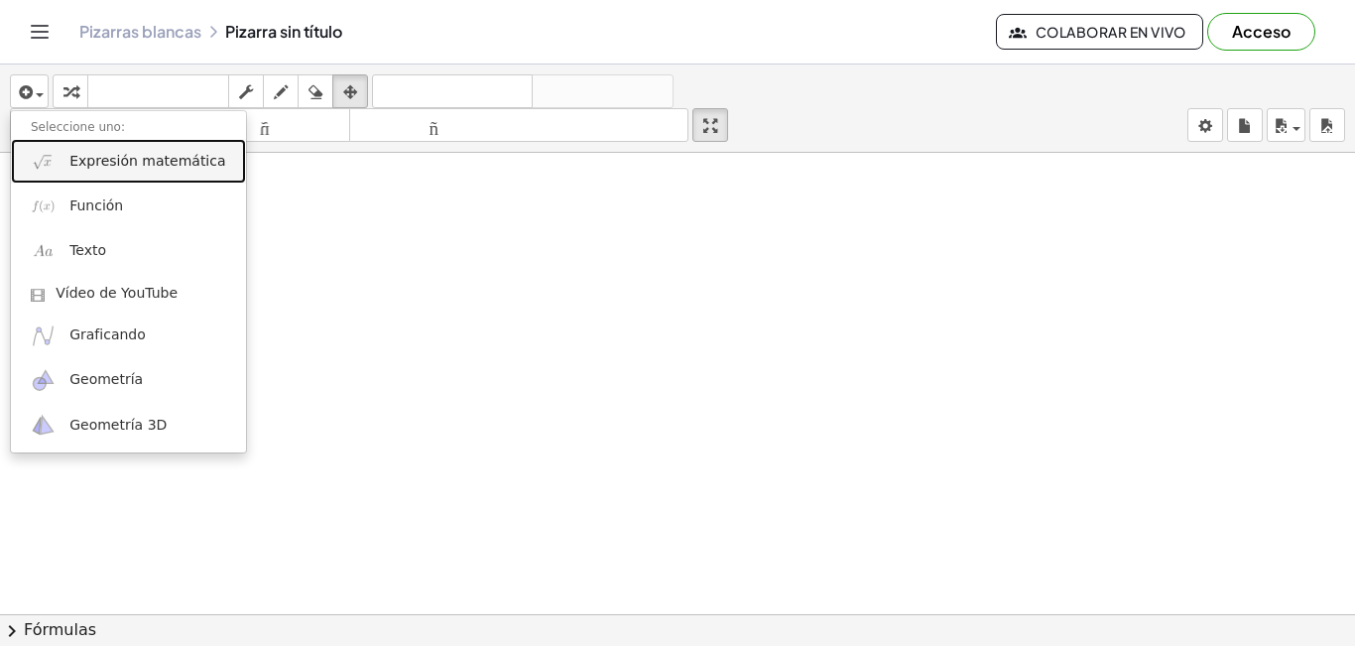
click at [92, 169] on font "Expresión matemática" at bounding box center [147, 161] width 156 height 16
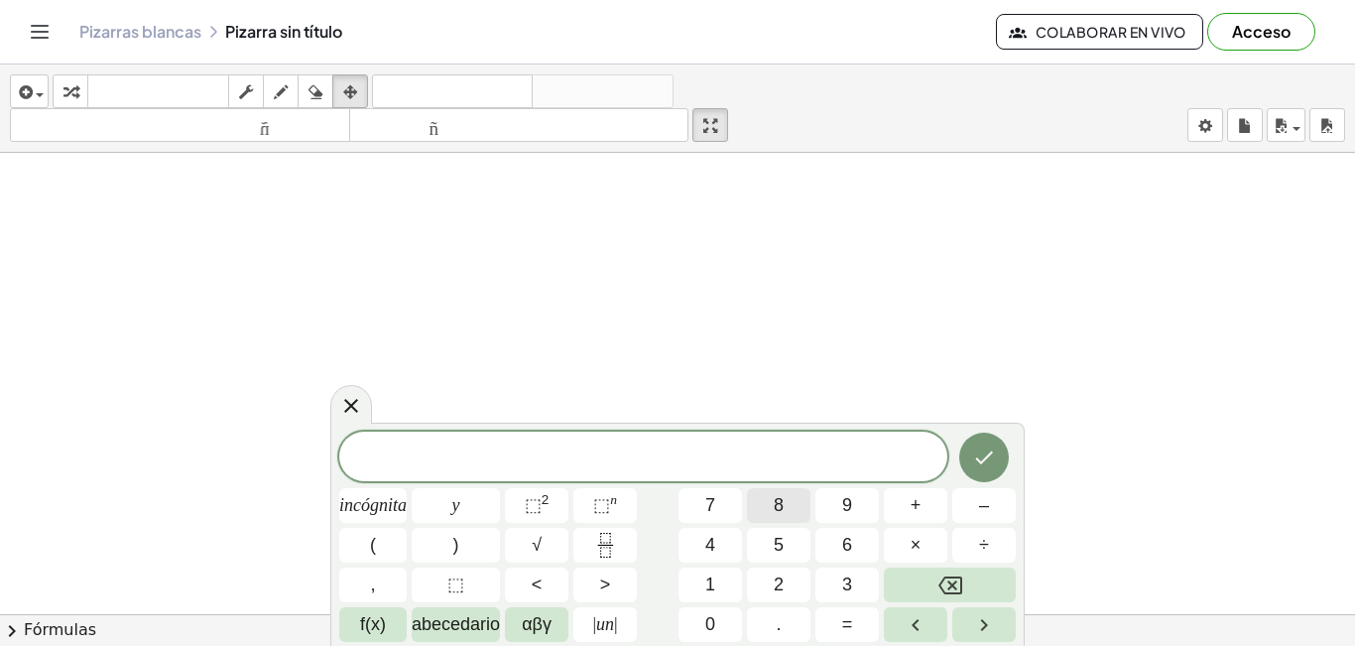
click at [776, 505] on font "8" at bounding box center [779, 505] width 10 height 20
click at [911, 542] on font "×" at bounding box center [915, 545] width 11 height 20
click at [851, 508] on font "9" at bounding box center [847, 505] width 10 height 20
click at [984, 448] on icon "Hecho" at bounding box center [984, 457] width 24 height 24
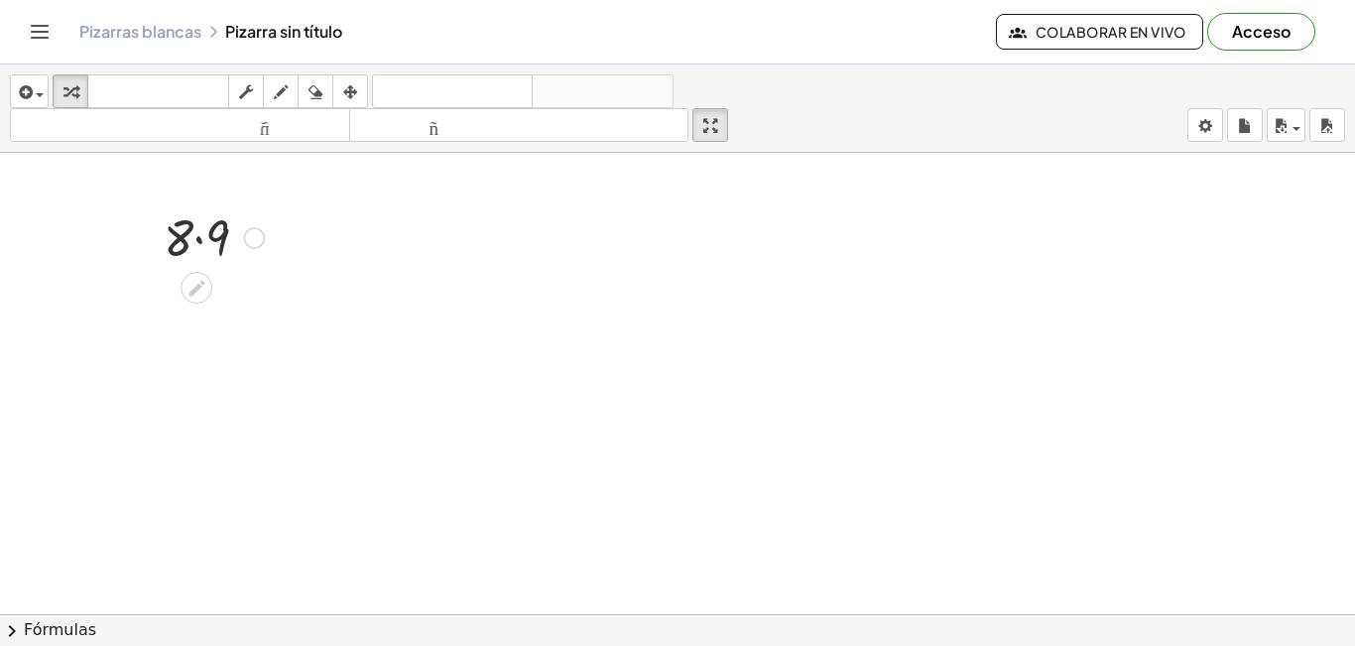
click at [255, 239] on div at bounding box center [254, 238] width 22 height 22
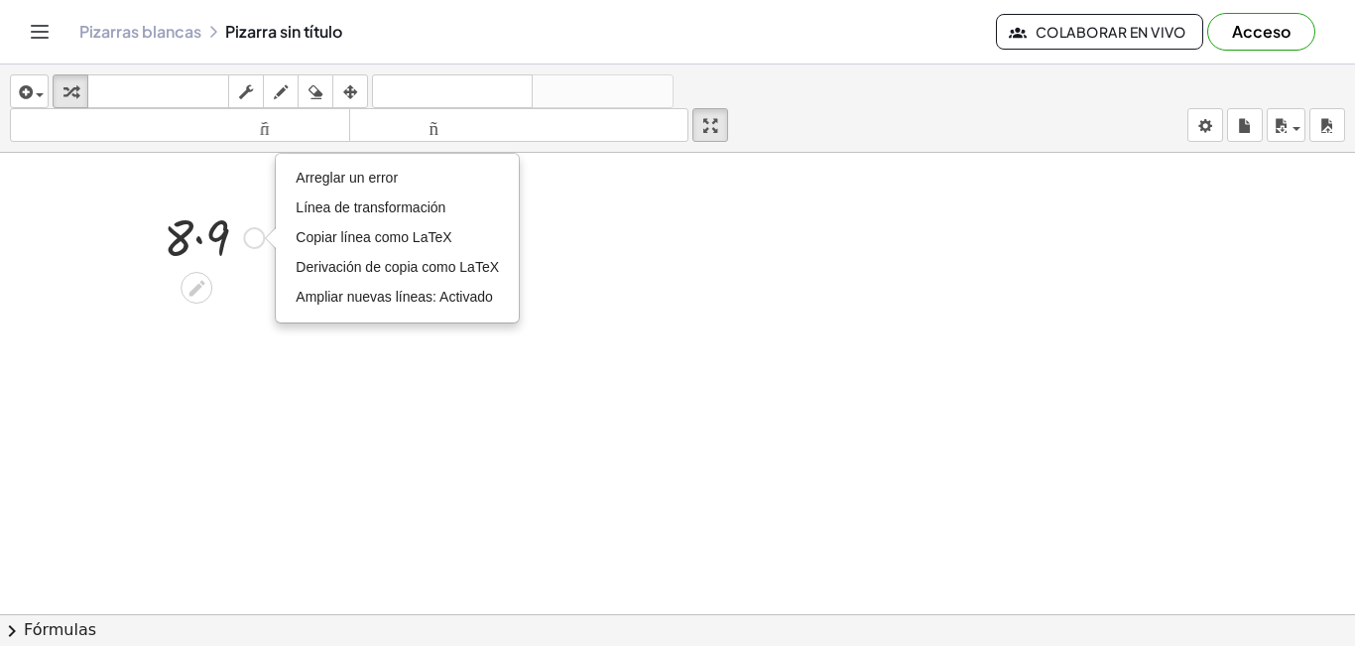
click at [255, 239] on div "Arreglar un error Línea de transformación Copiar línea como LaTeX Derivación de…" at bounding box center [254, 238] width 22 height 22
click at [191, 288] on icon at bounding box center [196, 288] width 21 height 21
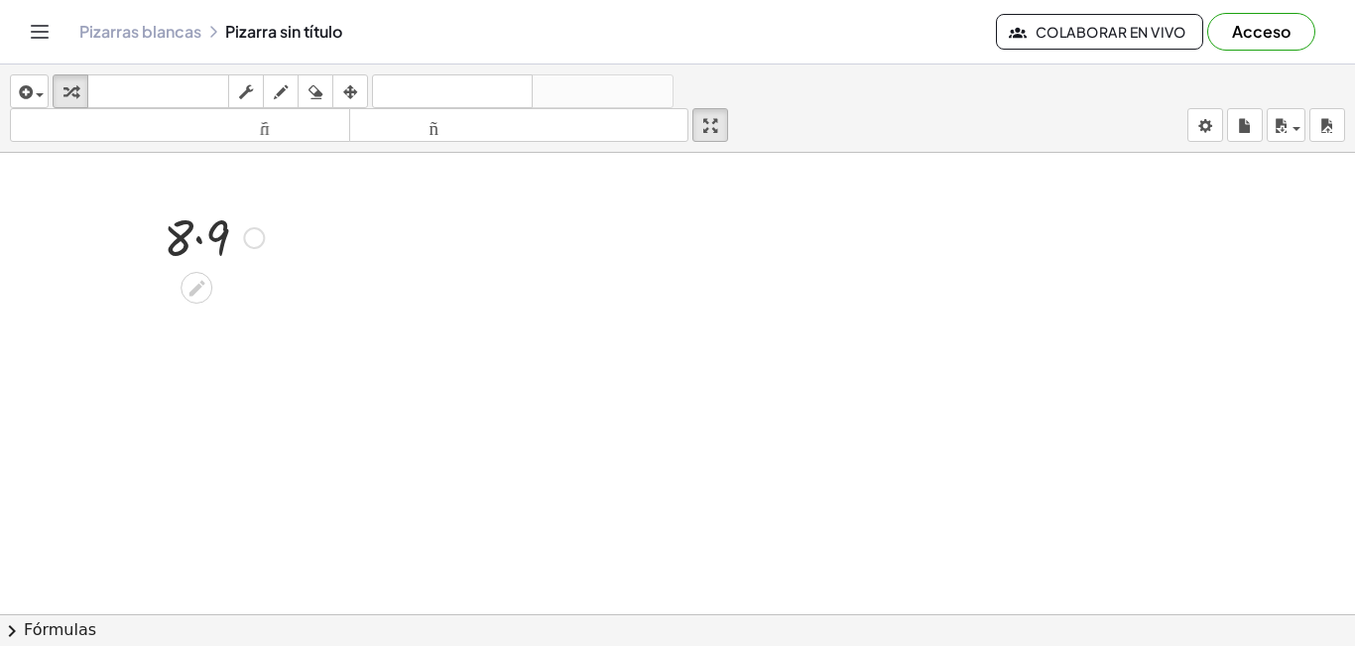
click at [255, 238] on div "Arreglar un error Línea de transformación Copiar línea como LaTeX Derivación de…" at bounding box center [254, 238] width 22 height 22
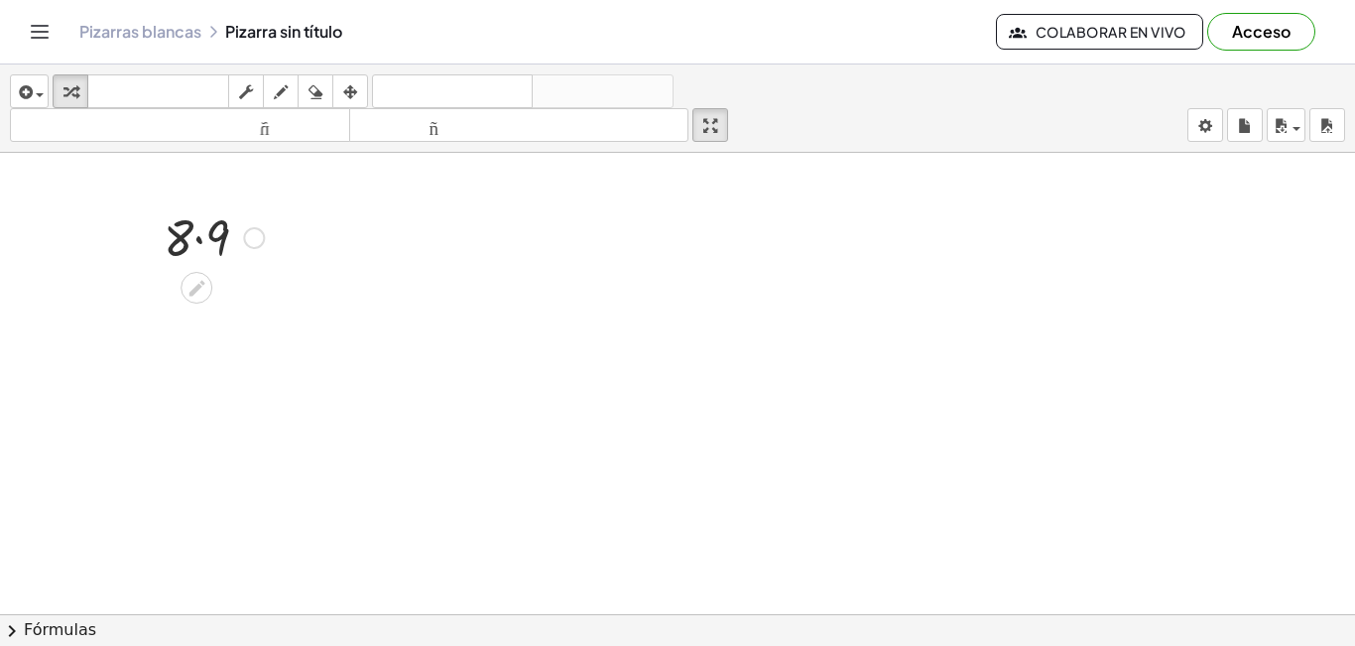
click at [196, 231] on div at bounding box center [214, 235] width 120 height 67
click at [354, 97] on icon "button" at bounding box center [350, 92] width 14 height 24
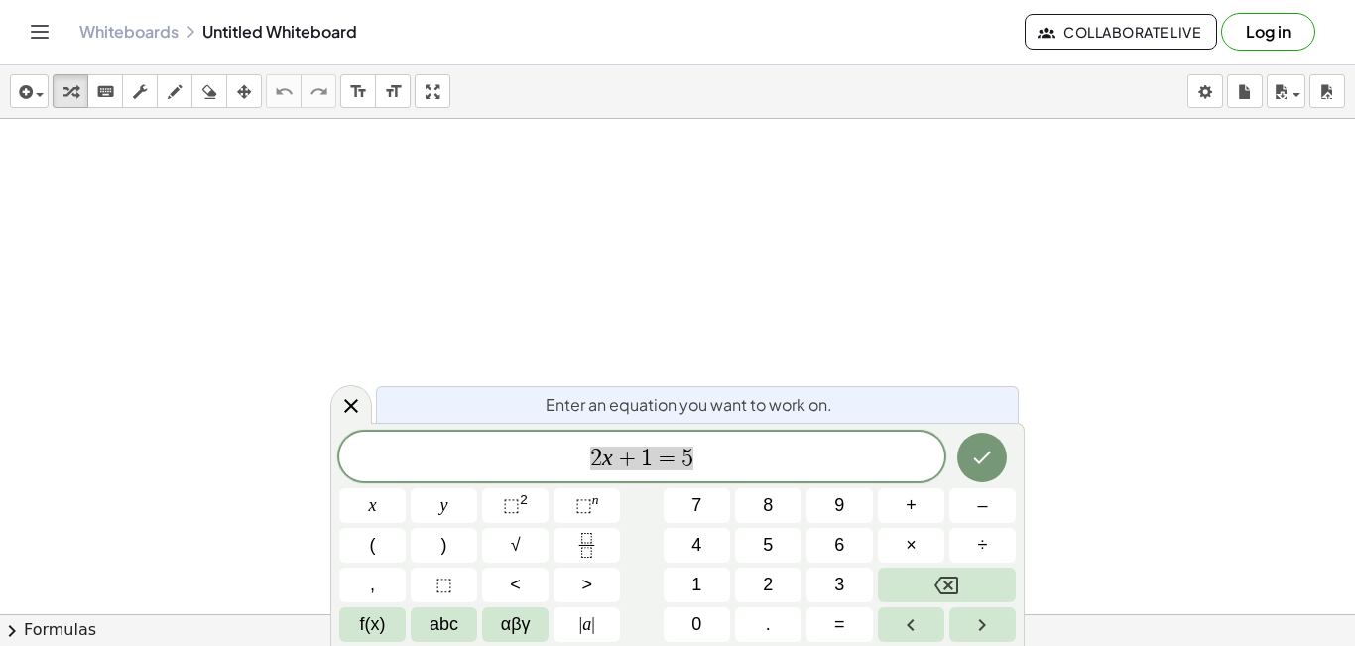
click at [633, 189] on div at bounding box center [677, 658] width 1355 height 1079
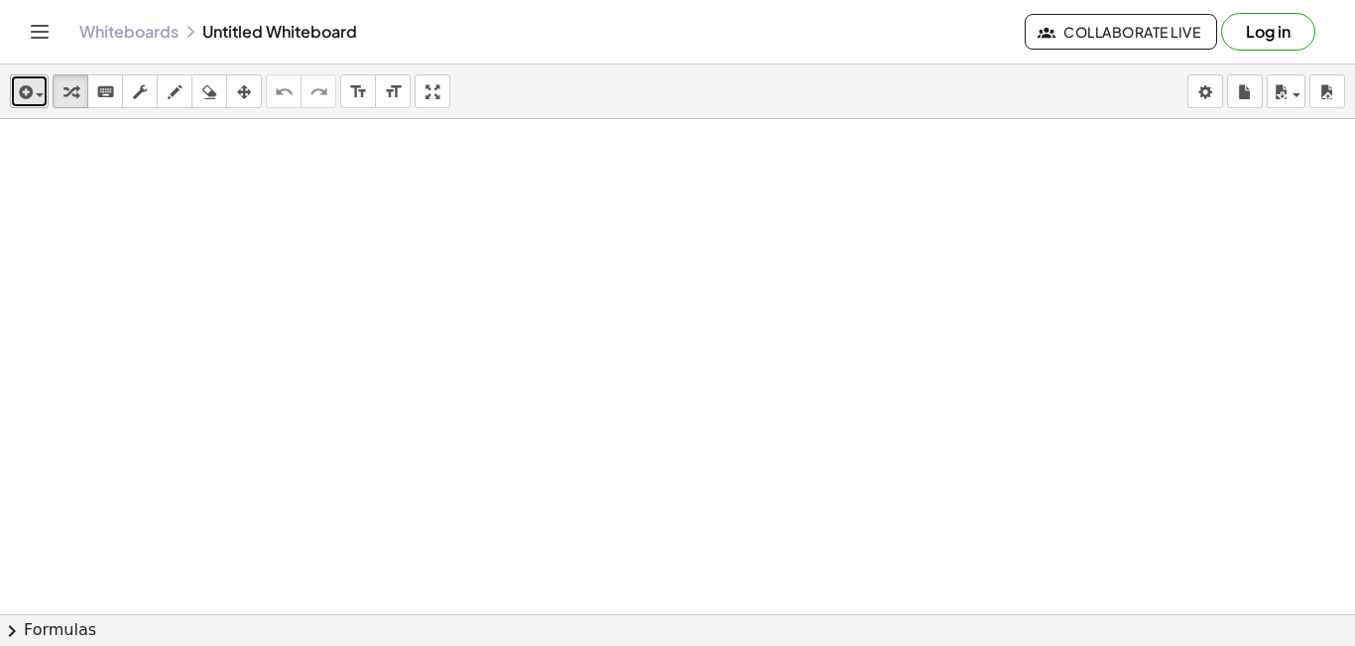
click at [40, 95] on span "button" at bounding box center [40, 95] width 8 height 4
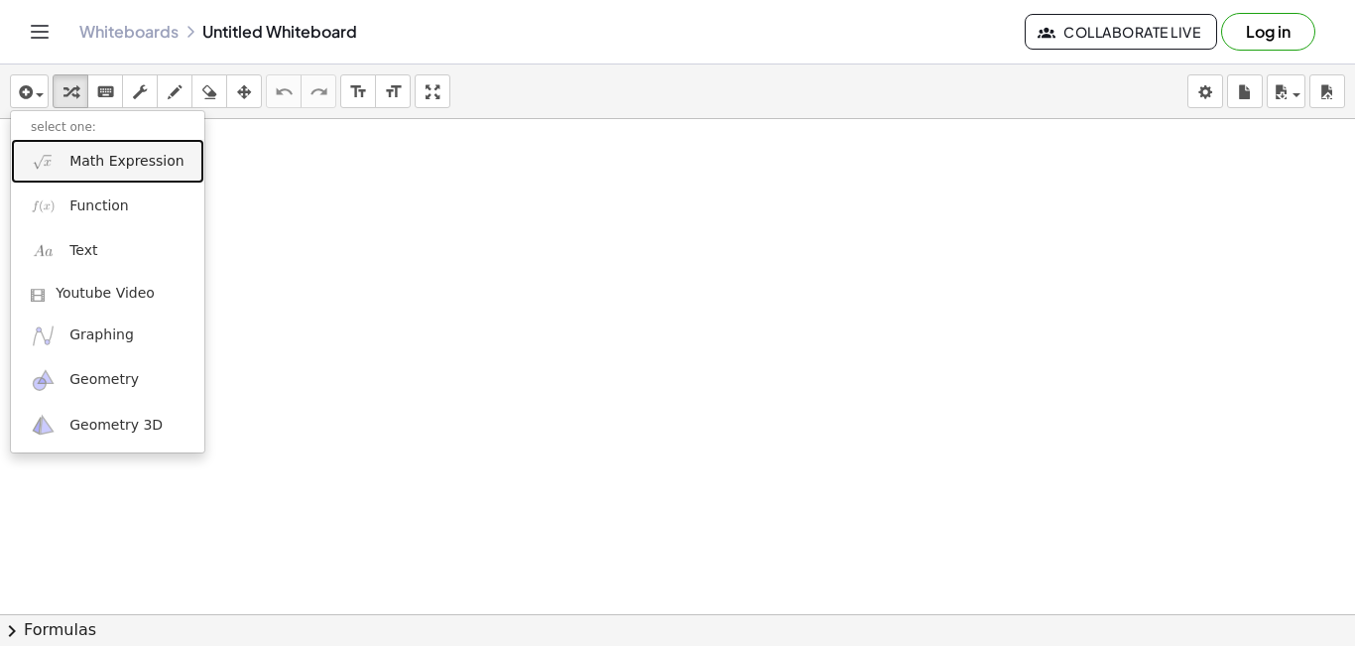
click at [96, 162] on span "Math Expression" at bounding box center [126, 162] width 114 height 20
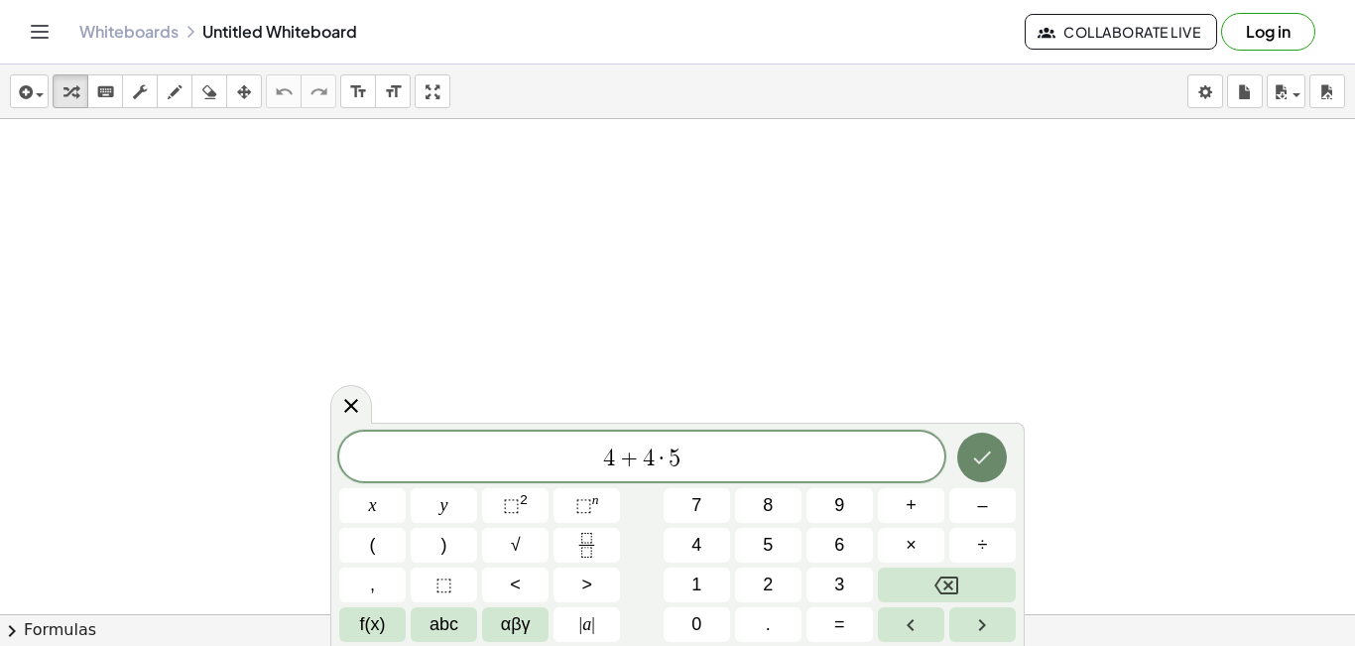
click at [986, 456] on icon "Done" at bounding box center [983, 457] width 18 height 13
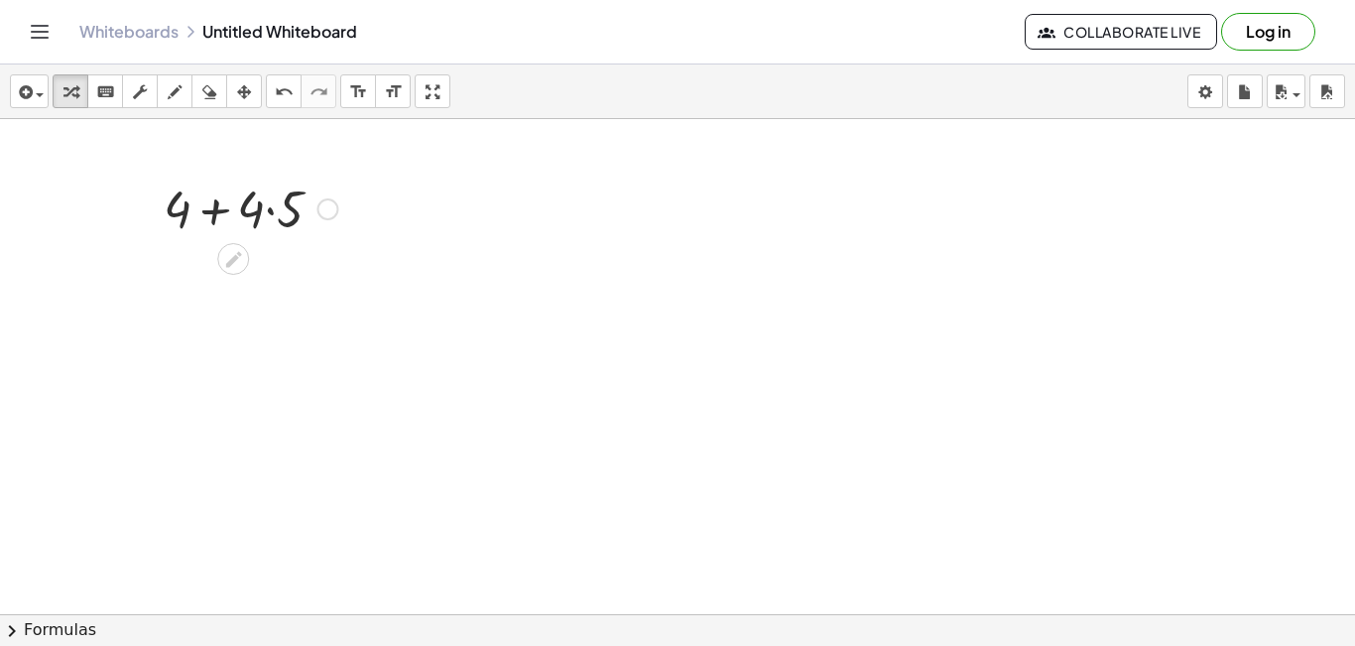
click at [219, 215] on div at bounding box center [250, 207] width 193 height 67
click at [253, 208] on div at bounding box center [250, 207] width 193 height 67
click at [339, 207] on div at bounding box center [250, 207] width 193 height 67
click at [324, 278] on div at bounding box center [321, 277] width 22 height 22
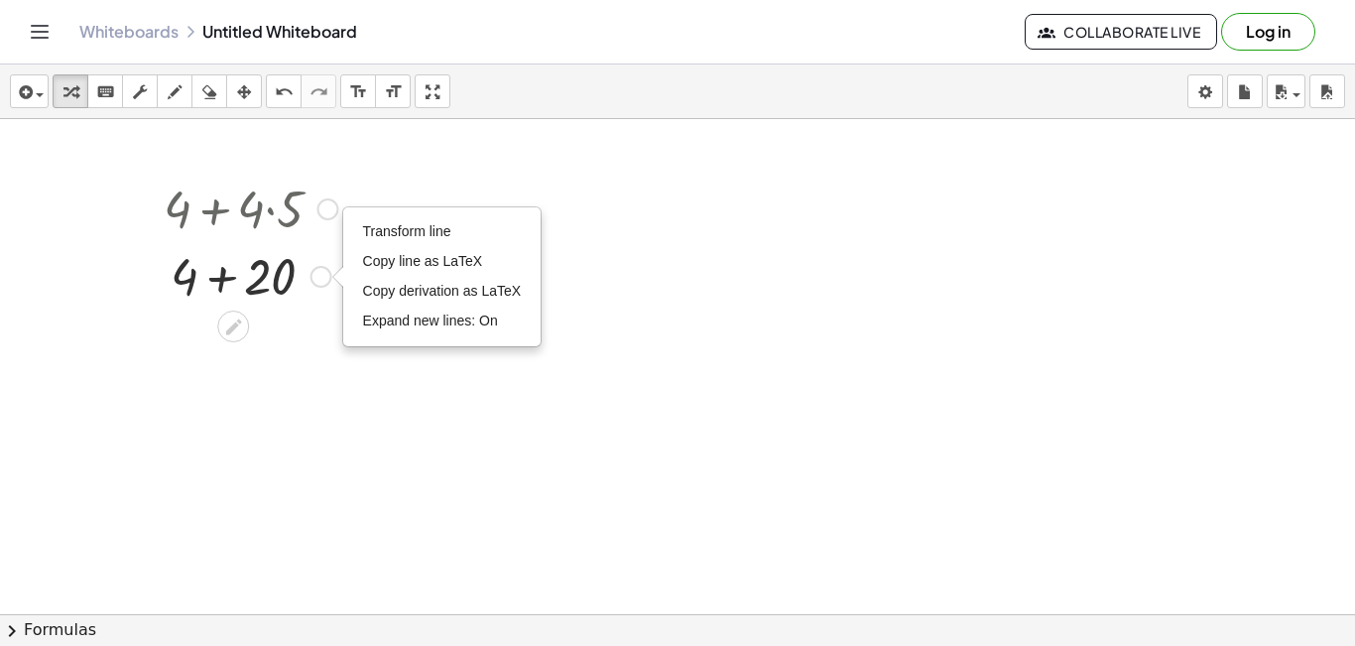
click at [220, 289] on div at bounding box center [250, 274] width 193 height 67
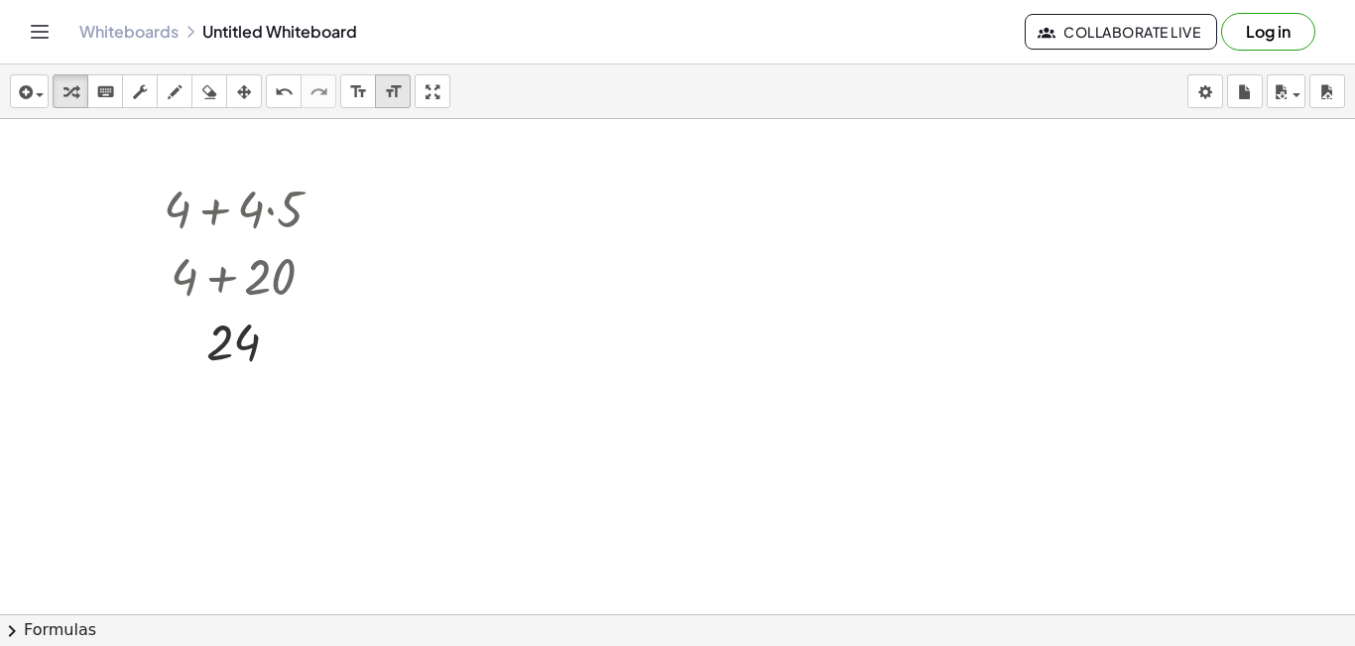
click at [390, 92] on icon "format_size" at bounding box center [393, 92] width 19 height 24
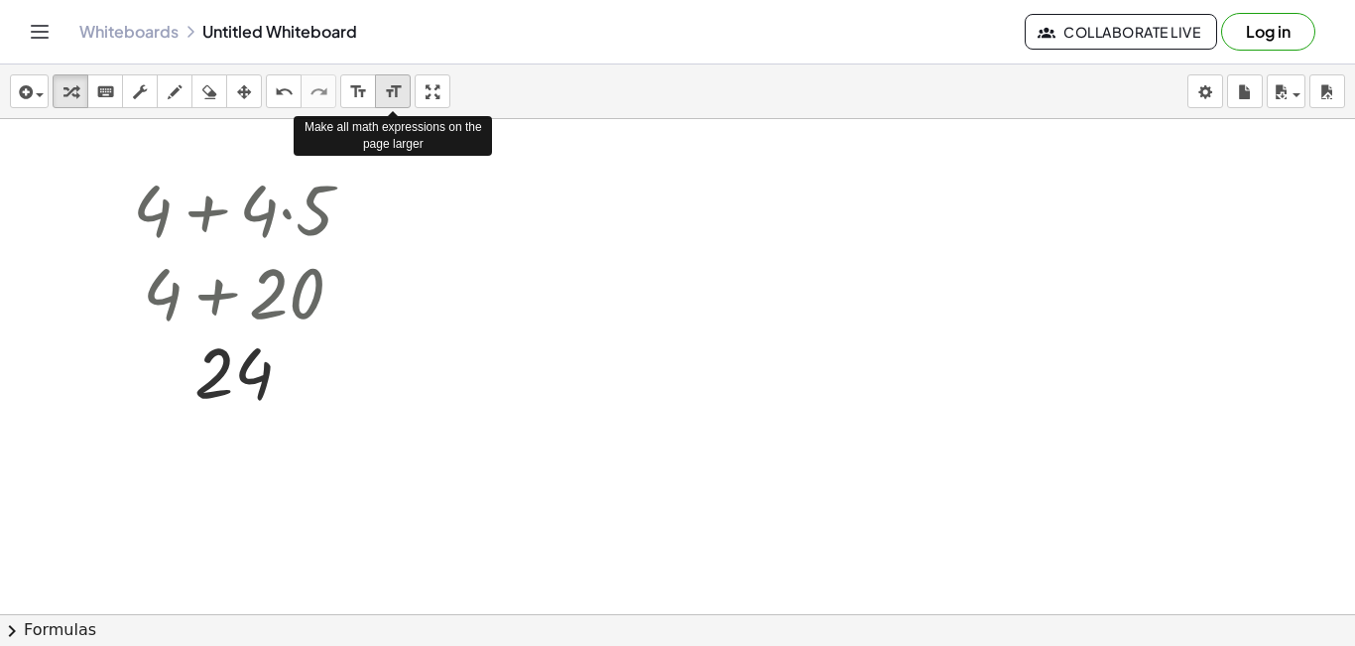
click at [391, 93] on icon "format_size" at bounding box center [393, 92] width 19 height 24
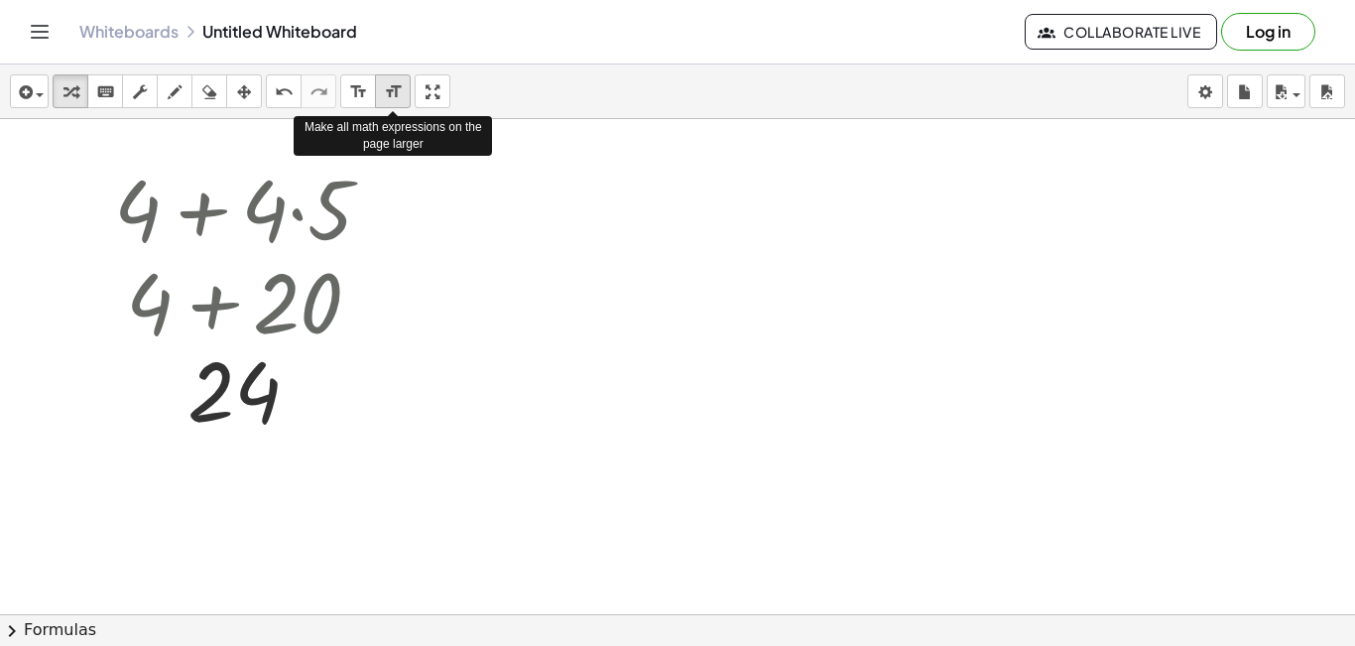
click at [392, 96] on icon "format_size" at bounding box center [393, 92] width 19 height 24
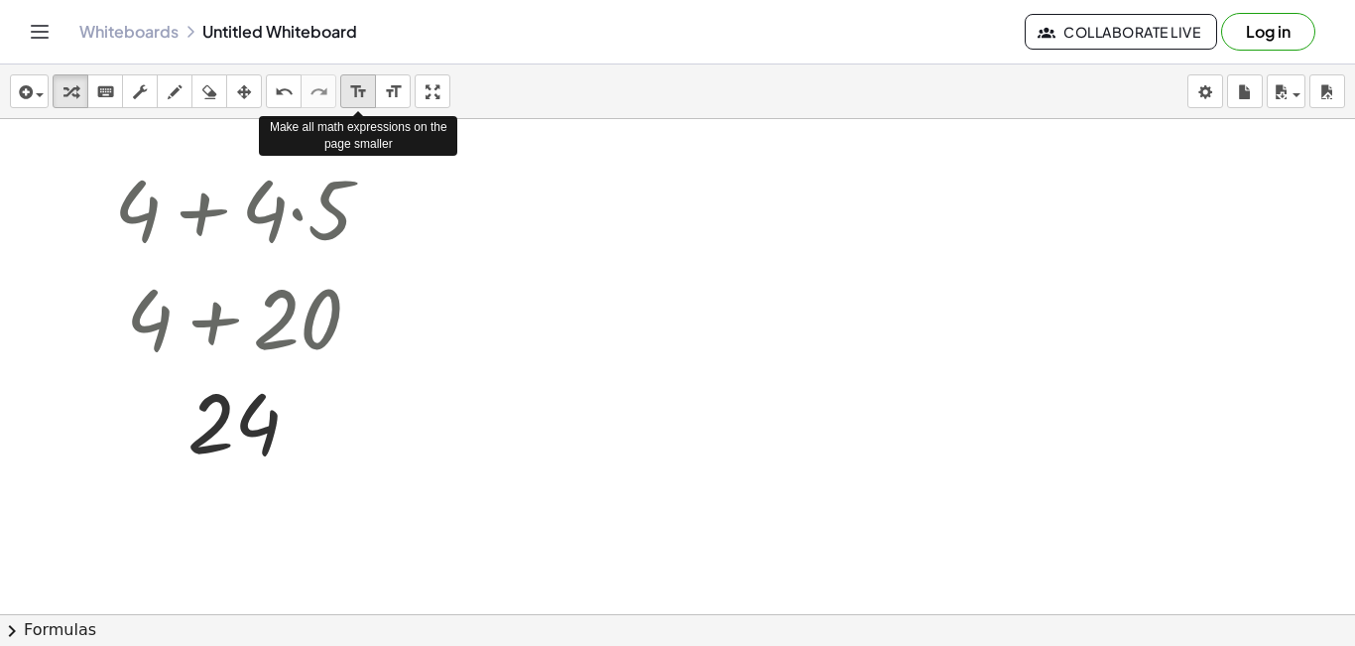
click at [360, 95] on icon "format_size" at bounding box center [358, 92] width 19 height 24
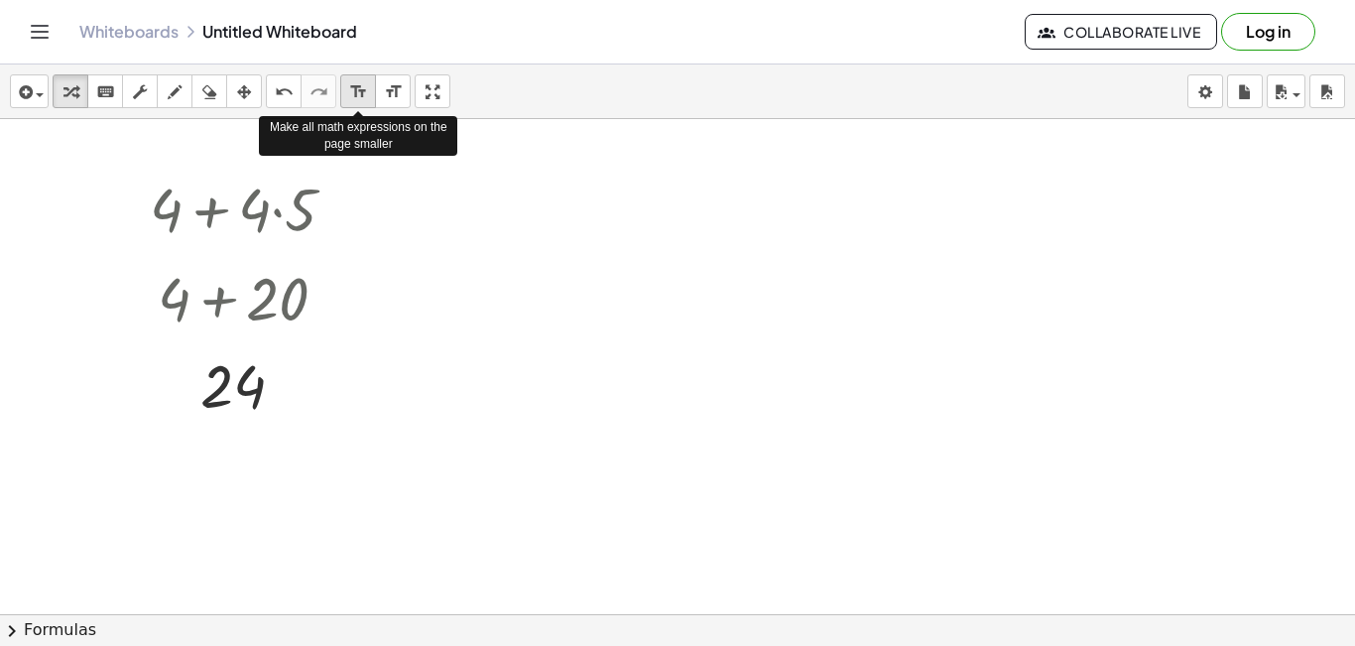
click at [360, 95] on icon "format_size" at bounding box center [358, 92] width 19 height 24
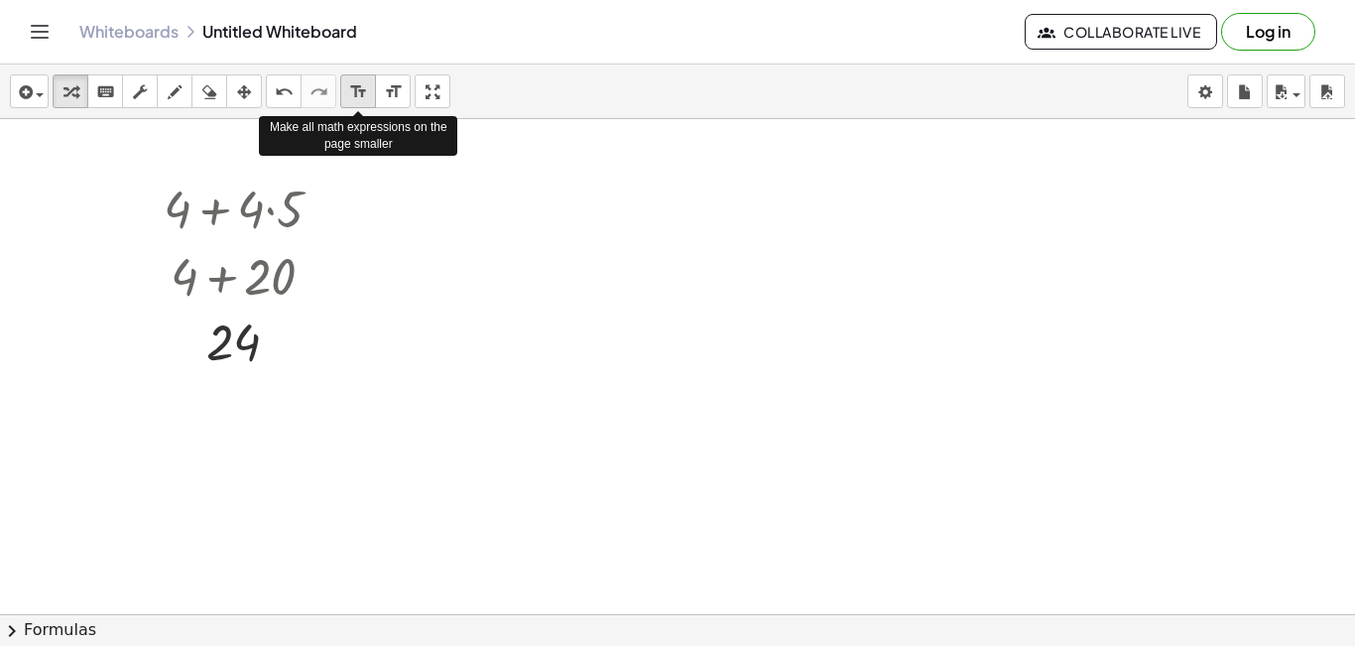
click at [360, 95] on icon "format_size" at bounding box center [358, 92] width 19 height 24
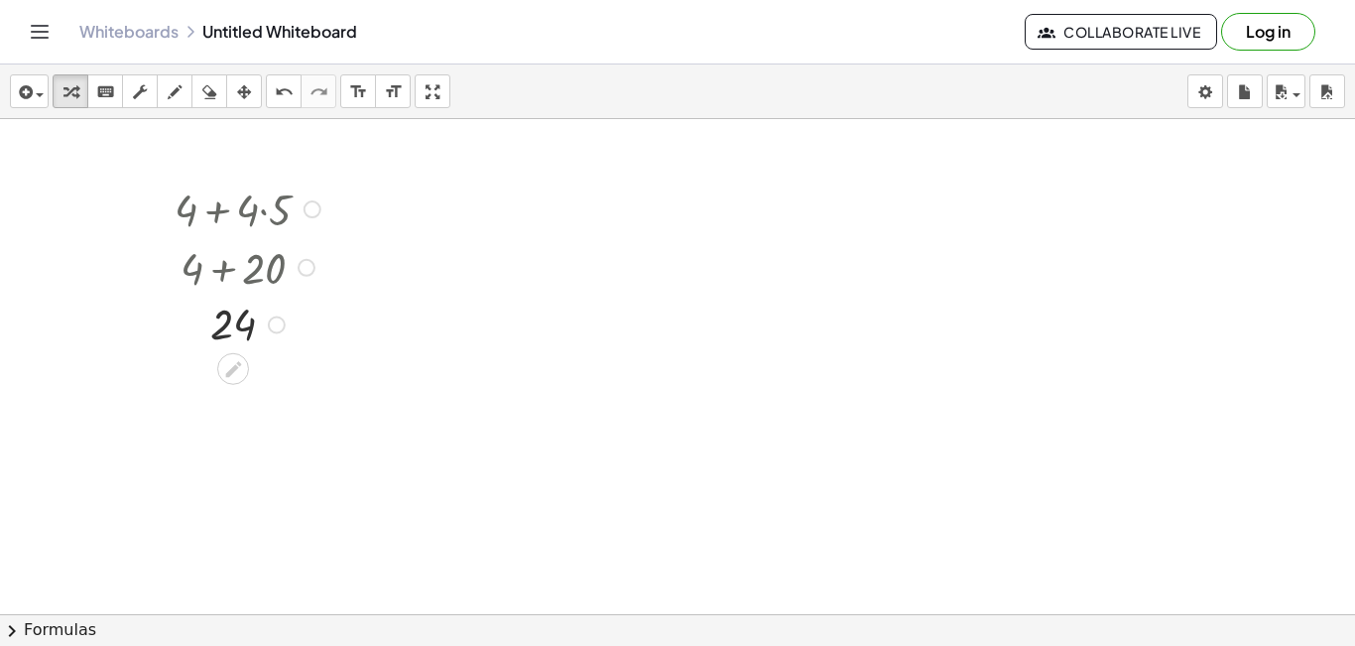
click at [256, 224] on div at bounding box center [251, 208] width 172 height 59
click at [242, 98] on icon "button" at bounding box center [244, 92] width 14 height 24
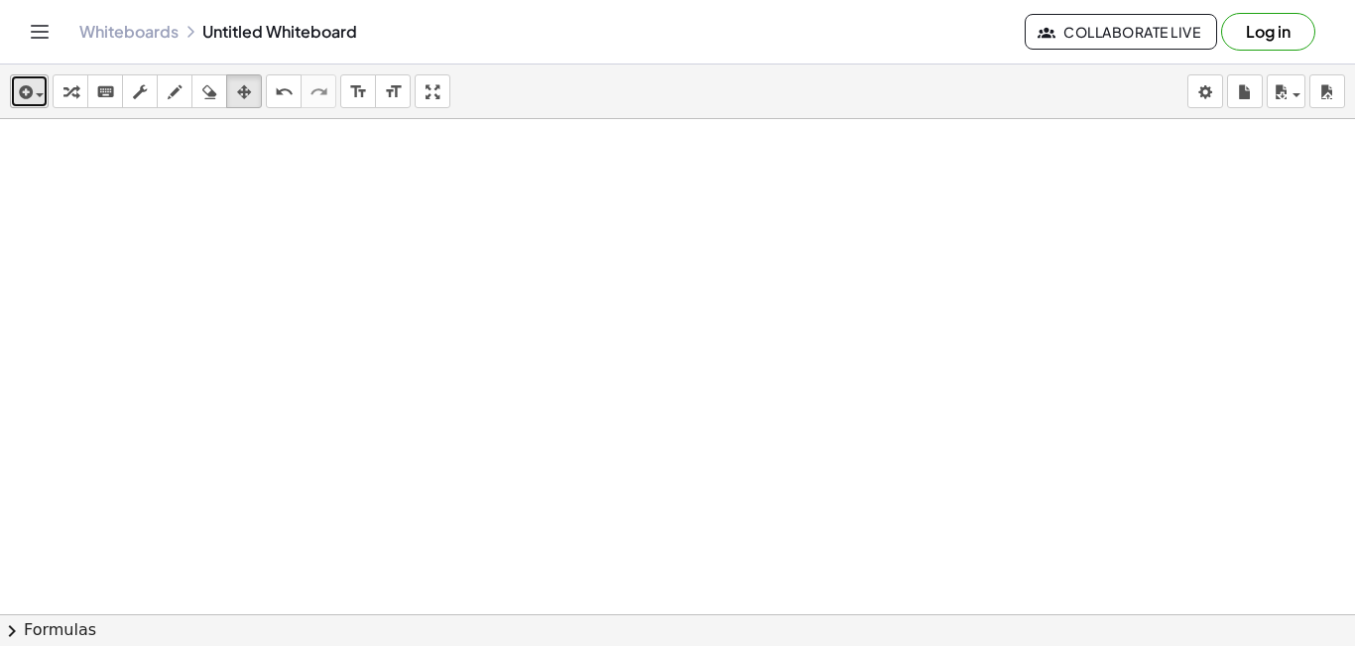
click at [41, 100] on div "button" at bounding box center [29, 91] width 29 height 24
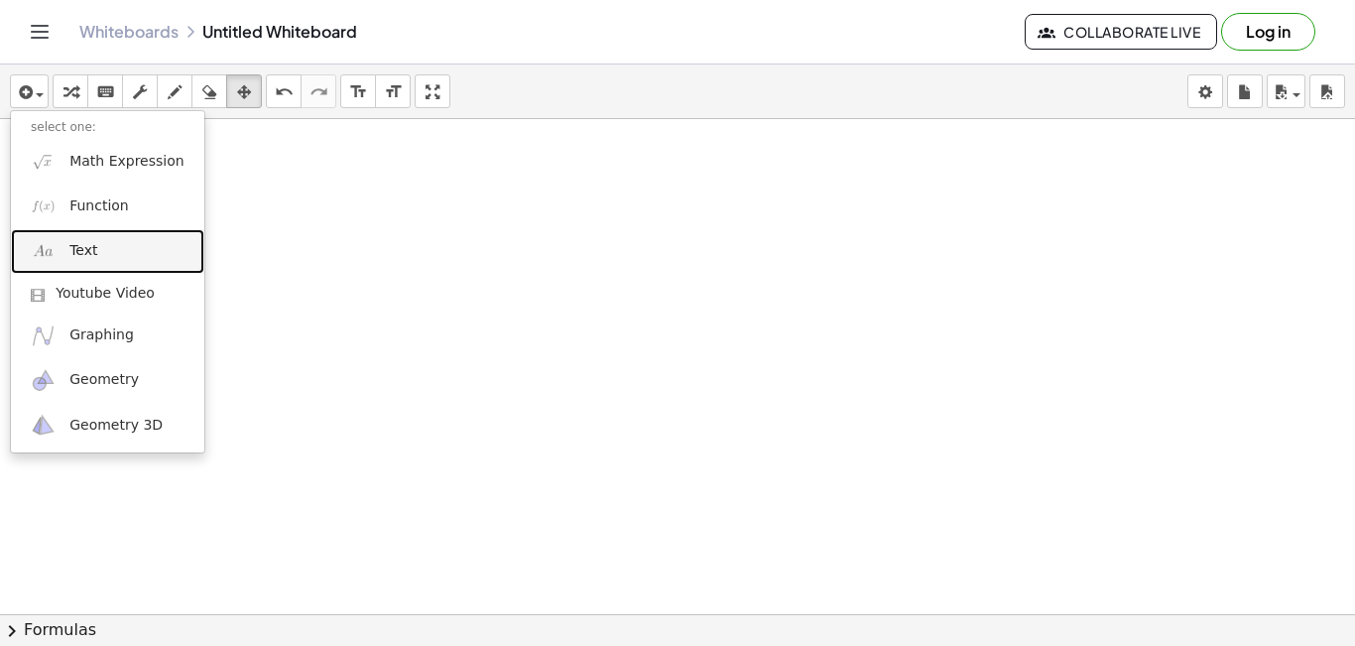
click at [92, 247] on span "Text" at bounding box center [83, 251] width 28 height 20
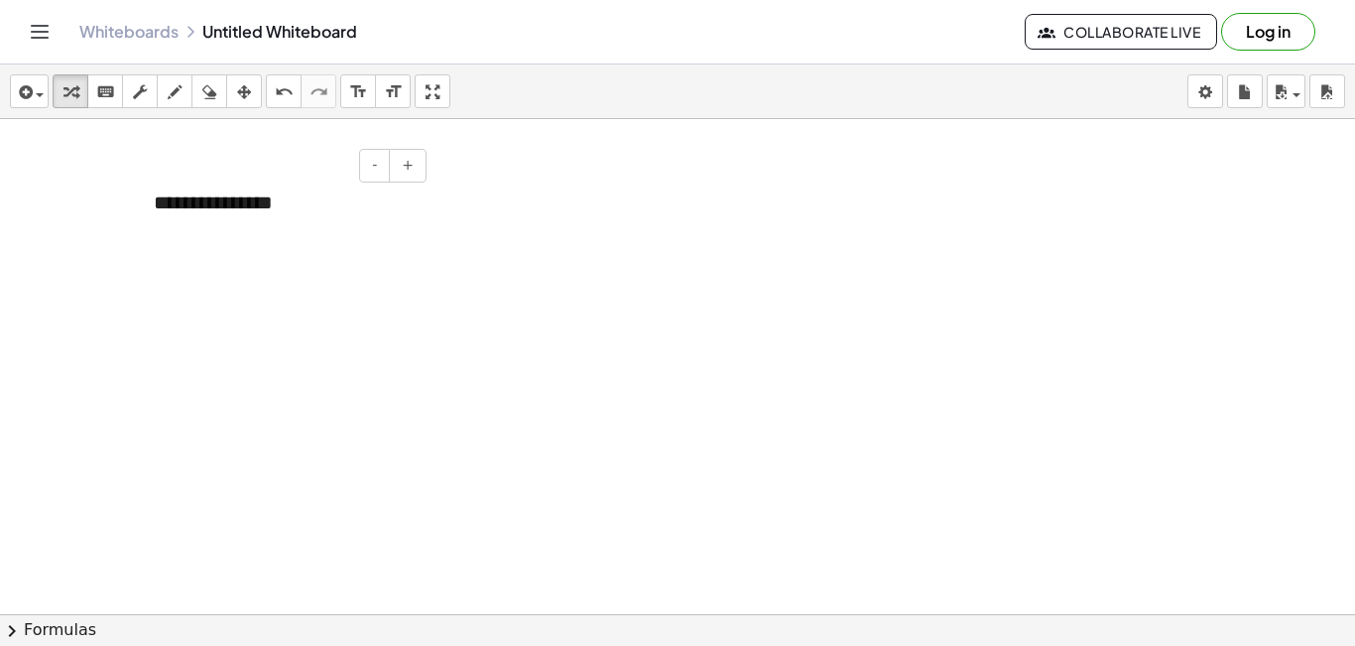
click at [279, 205] on div "**********" at bounding box center [283, 203] width 298 height 68
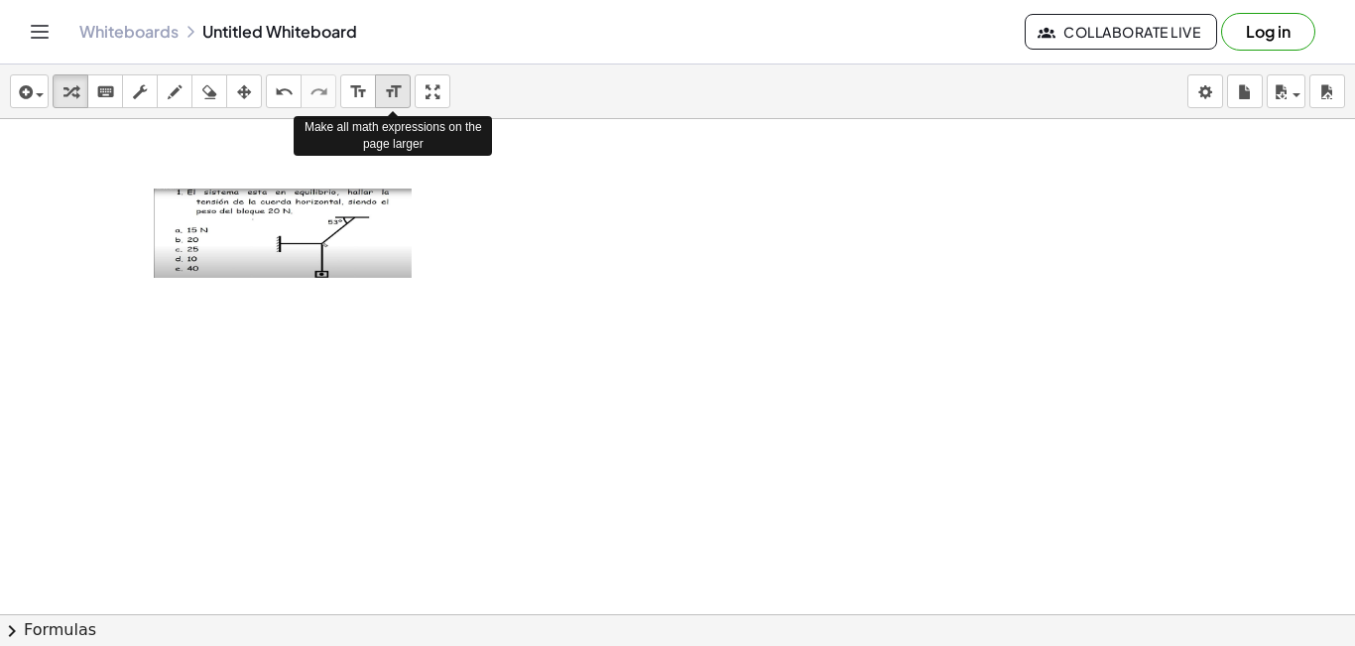
click at [393, 92] on icon "format_size" at bounding box center [393, 92] width 19 height 24
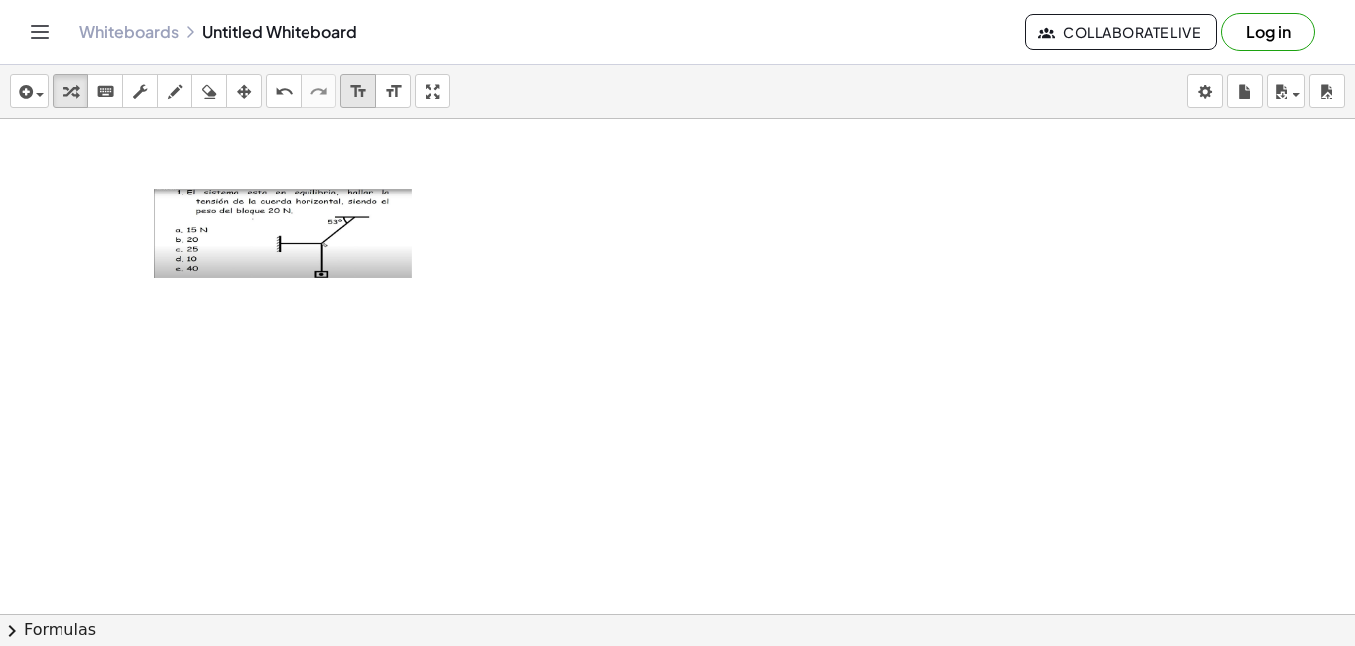
click at [355, 93] on icon "format_size" at bounding box center [358, 92] width 19 height 24
click at [336, 255] on img at bounding box center [283, 232] width 258 height 89
click at [484, 219] on div at bounding box center [677, 658] width 1355 height 1079
click at [394, 203] on img at bounding box center [283, 232] width 258 height 89
click at [416, 169] on button "+" at bounding box center [408, 166] width 38 height 34
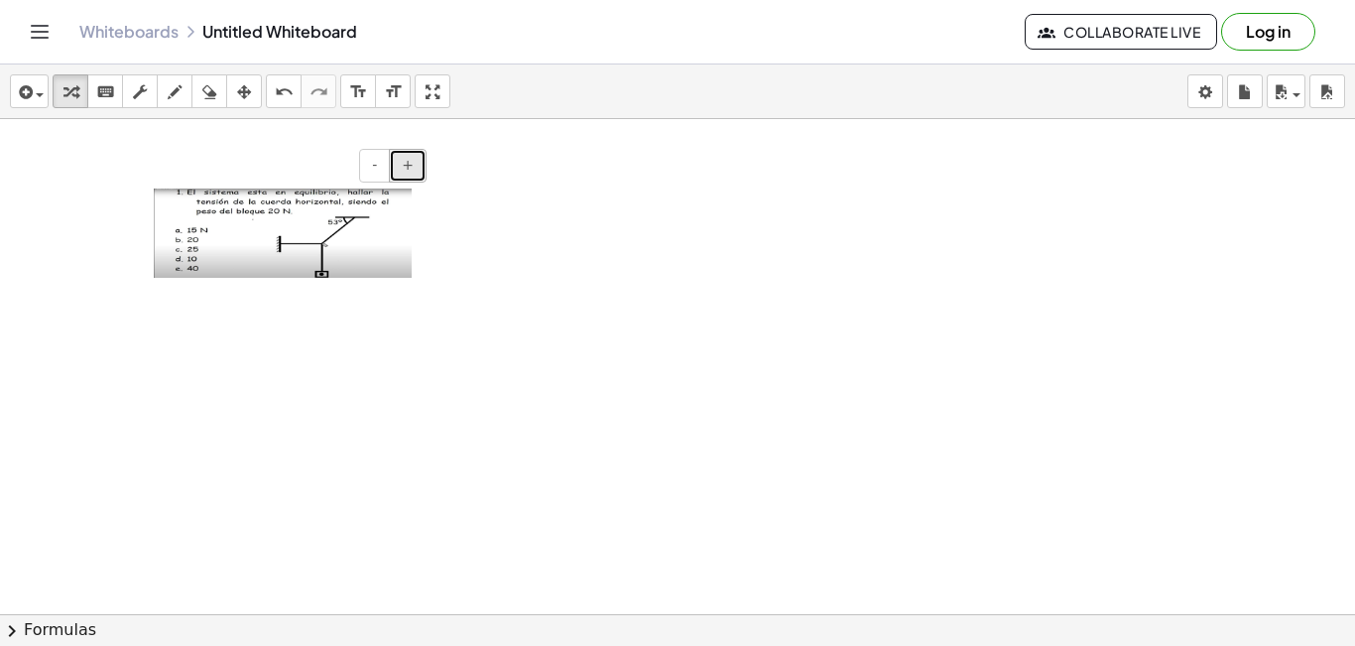
click at [416, 169] on button "+" at bounding box center [408, 166] width 38 height 34
click at [416, 168] on button "+" at bounding box center [408, 166] width 38 height 34
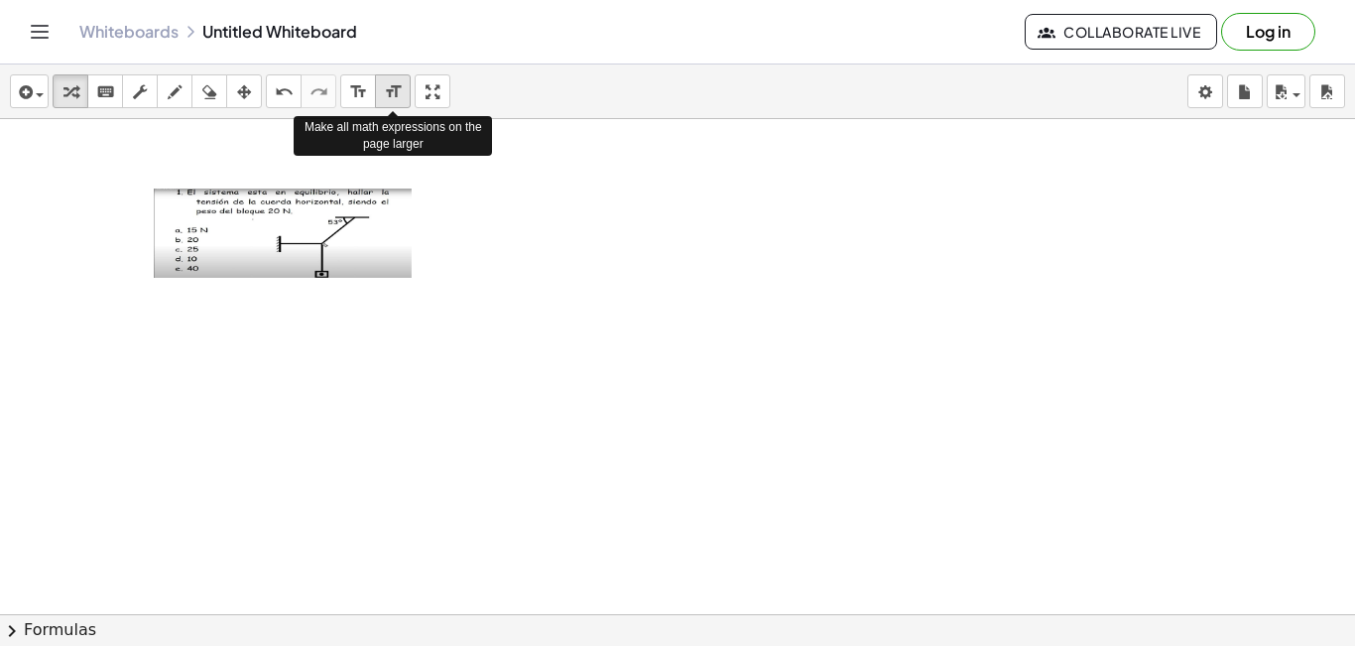
click at [391, 91] on icon "format_size" at bounding box center [393, 92] width 19 height 24
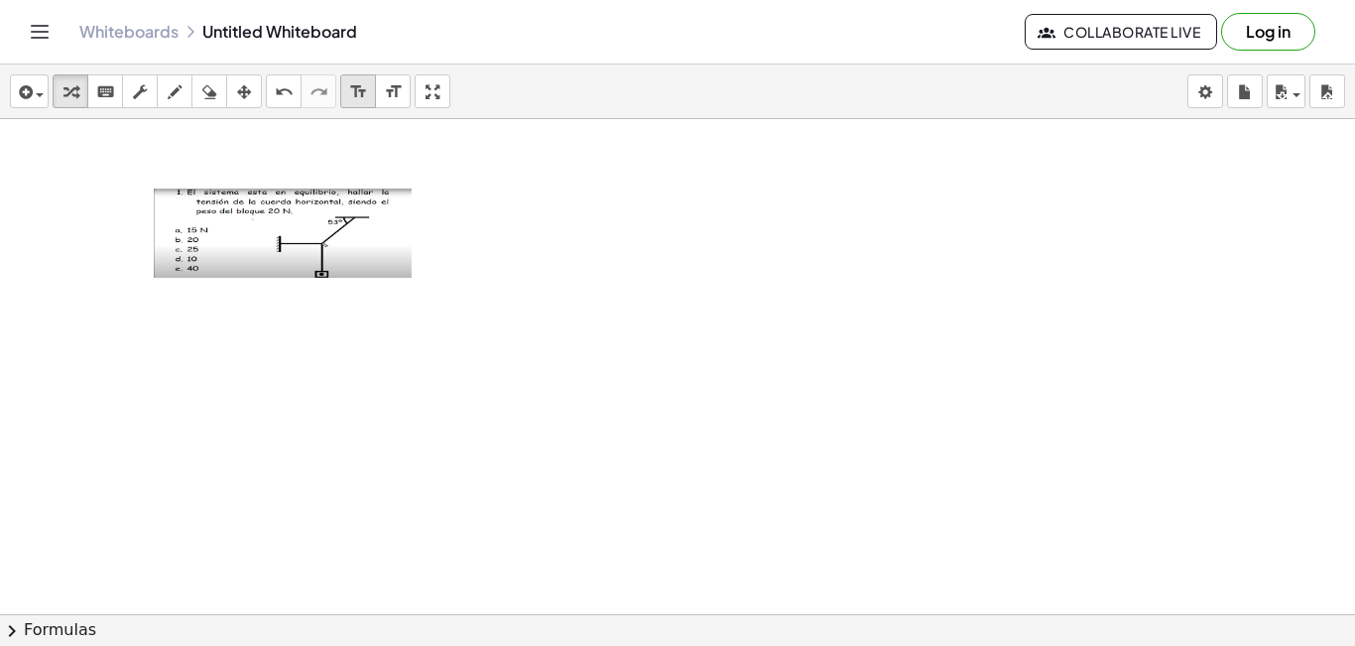
click at [358, 89] on icon "format_size" at bounding box center [358, 92] width 19 height 24
click at [299, 270] on img at bounding box center [283, 232] width 258 height 89
click at [296, 300] on div "- +" at bounding box center [677, 658] width 1355 height 1079
drag, startPoint x: 293, startPoint y: 292, endPoint x: 292, endPoint y: 326, distance: 34.7
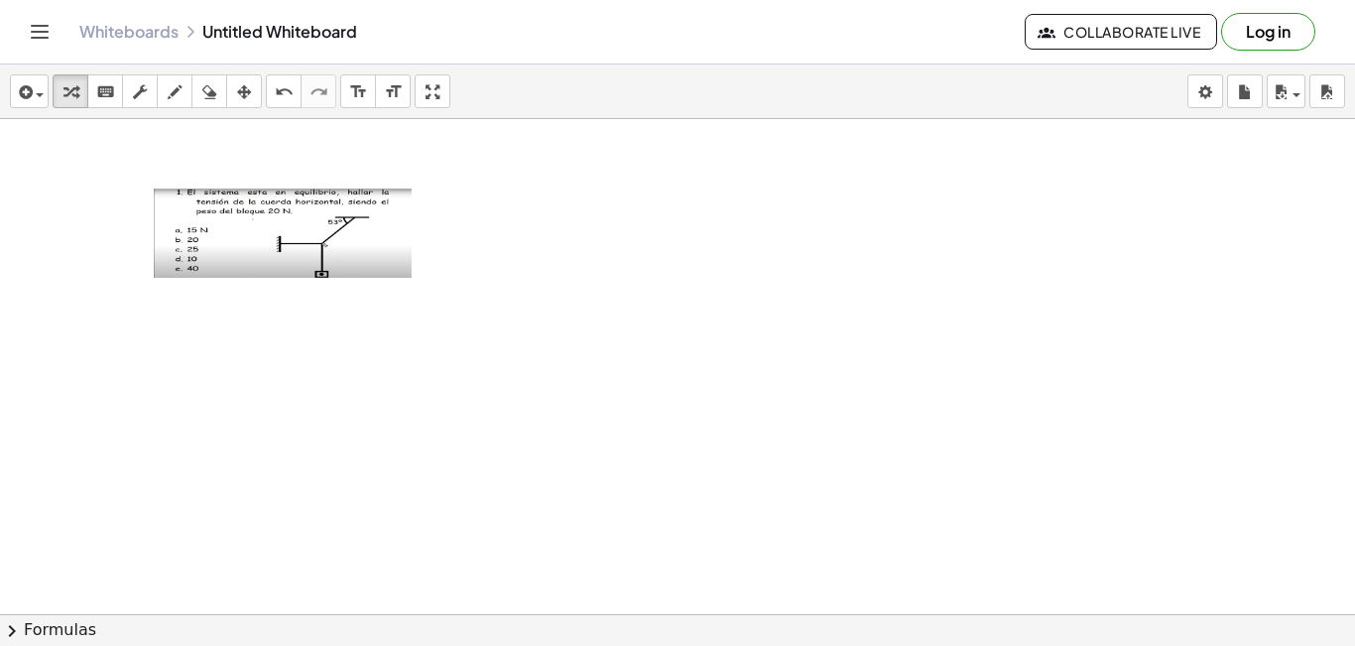
click at [293, 329] on div "- +" at bounding box center [677, 658] width 1355 height 1079
drag, startPoint x: 438, startPoint y: 96, endPoint x: 438, endPoint y: 182, distance: 86.3
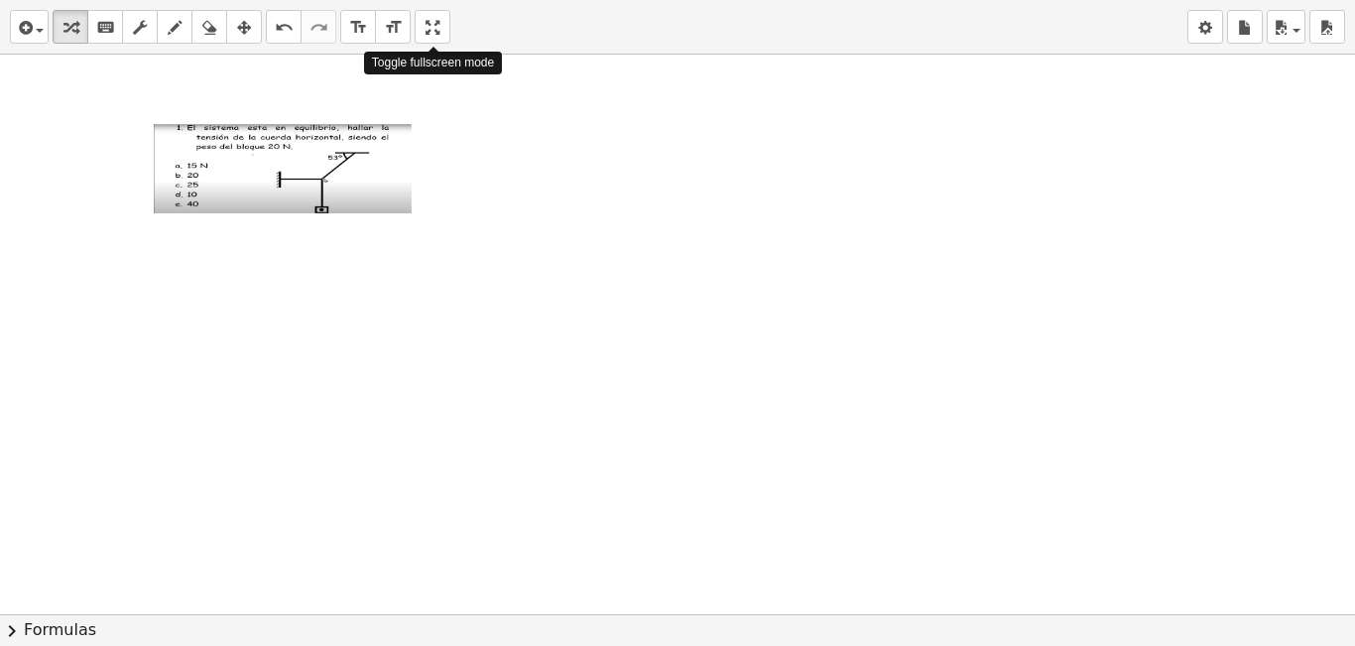
click at [438, 182] on div "insert select one: Math Expression Function Text Youtube Video Graphing Geometr…" at bounding box center [677, 323] width 1355 height 646
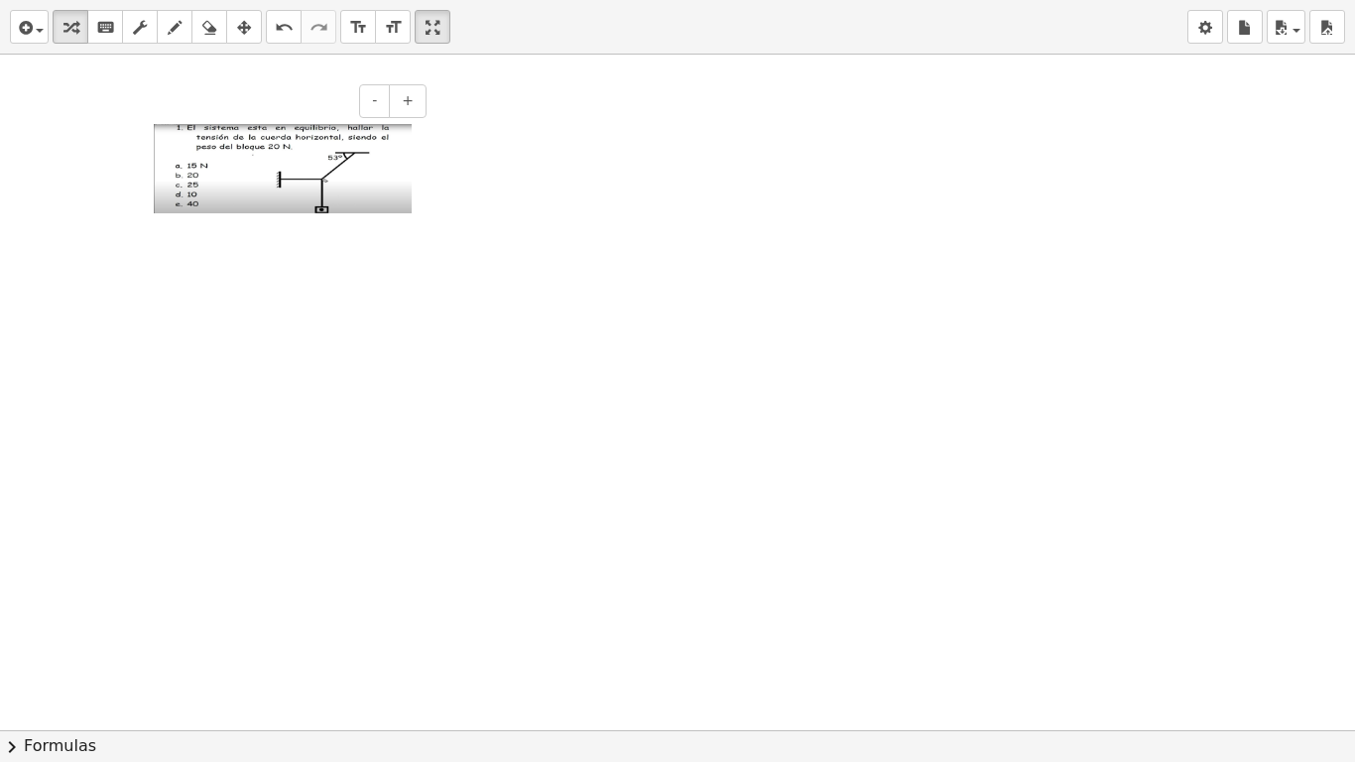
click at [299, 179] on img at bounding box center [283, 168] width 258 height 89
click at [1308, 645] on div at bounding box center [677, 730] width 1355 height 1351
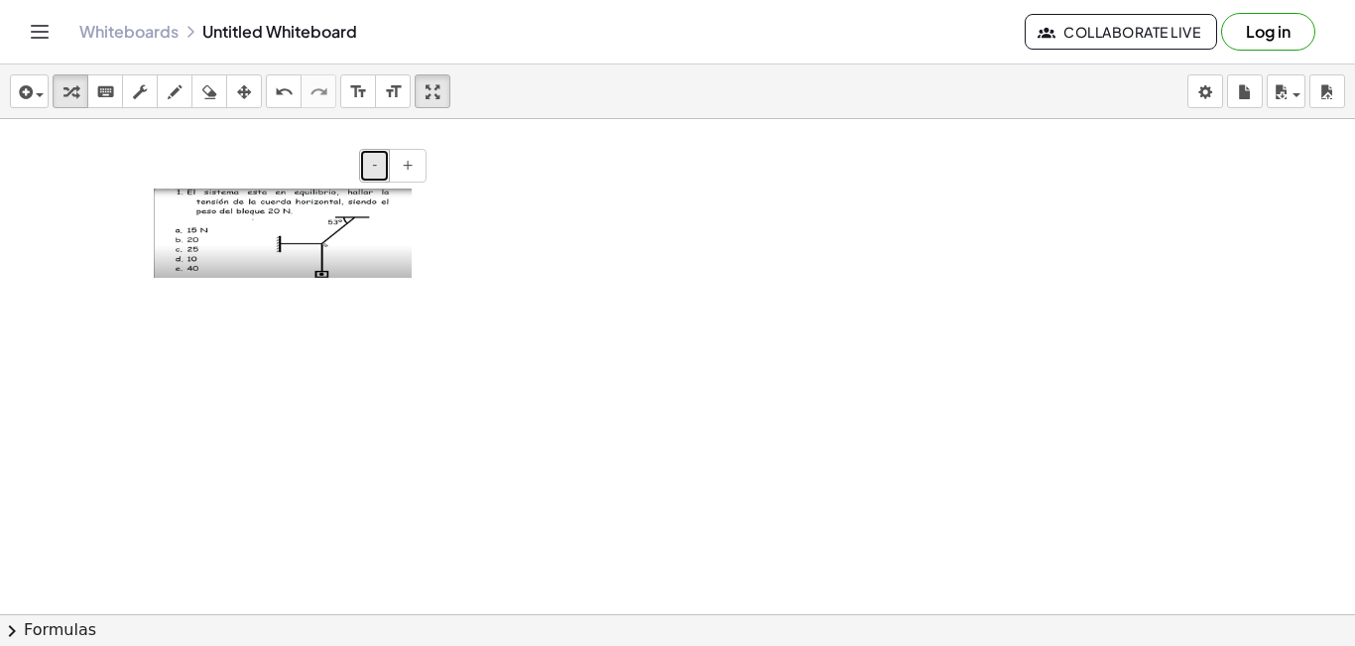
click at [374, 171] on span "-" at bounding box center [374, 165] width 5 height 16
click at [404, 171] on span "+" at bounding box center [408, 165] width 12 height 16
click at [171, 95] on icon "button" at bounding box center [175, 92] width 14 height 24
drag, startPoint x: 563, startPoint y: 235, endPoint x: 562, endPoint y: 347, distance: 112.1
click at [561, 351] on div at bounding box center [677, 658] width 1355 height 1079
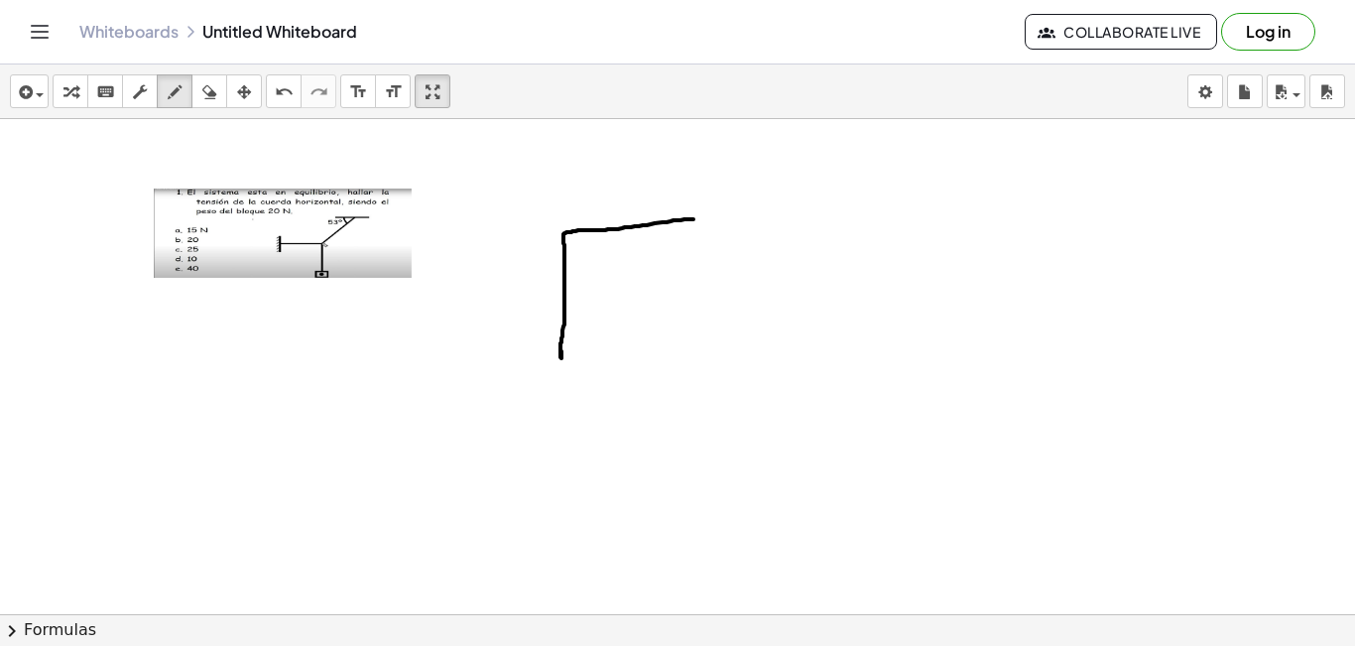
drag, startPoint x: 563, startPoint y: 234, endPoint x: 693, endPoint y: 219, distance: 130.8
click at [693, 219] on div at bounding box center [677, 658] width 1355 height 1079
drag, startPoint x: 208, startPoint y: 94, endPoint x: 414, endPoint y: 164, distance: 216.7
click at [232, 102] on div "transform keyboard keypad scrub draw erase arrange" at bounding box center [157, 91] width 209 height 34
drag, startPoint x: 561, startPoint y: 232, endPoint x: 617, endPoint y: 273, distance: 68.8
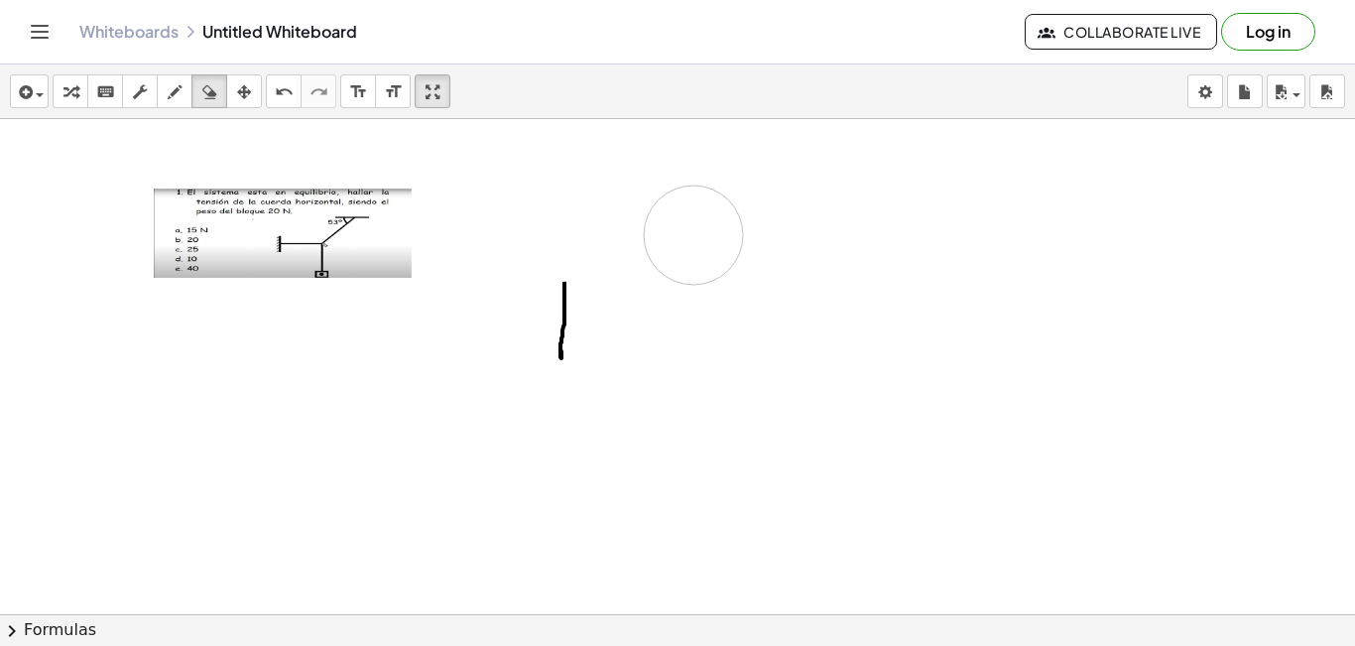
click at [692, 235] on div at bounding box center [677, 658] width 1355 height 1079
drag, startPoint x: 463, startPoint y: 277, endPoint x: 478, endPoint y: 263, distance: 20.3
click at [488, 275] on div at bounding box center [677, 658] width 1355 height 1079
click at [178, 99] on icon "button" at bounding box center [175, 92] width 14 height 24
drag, startPoint x: 497, startPoint y: 281, endPoint x: 566, endPoint y: 287, distance: 69.7
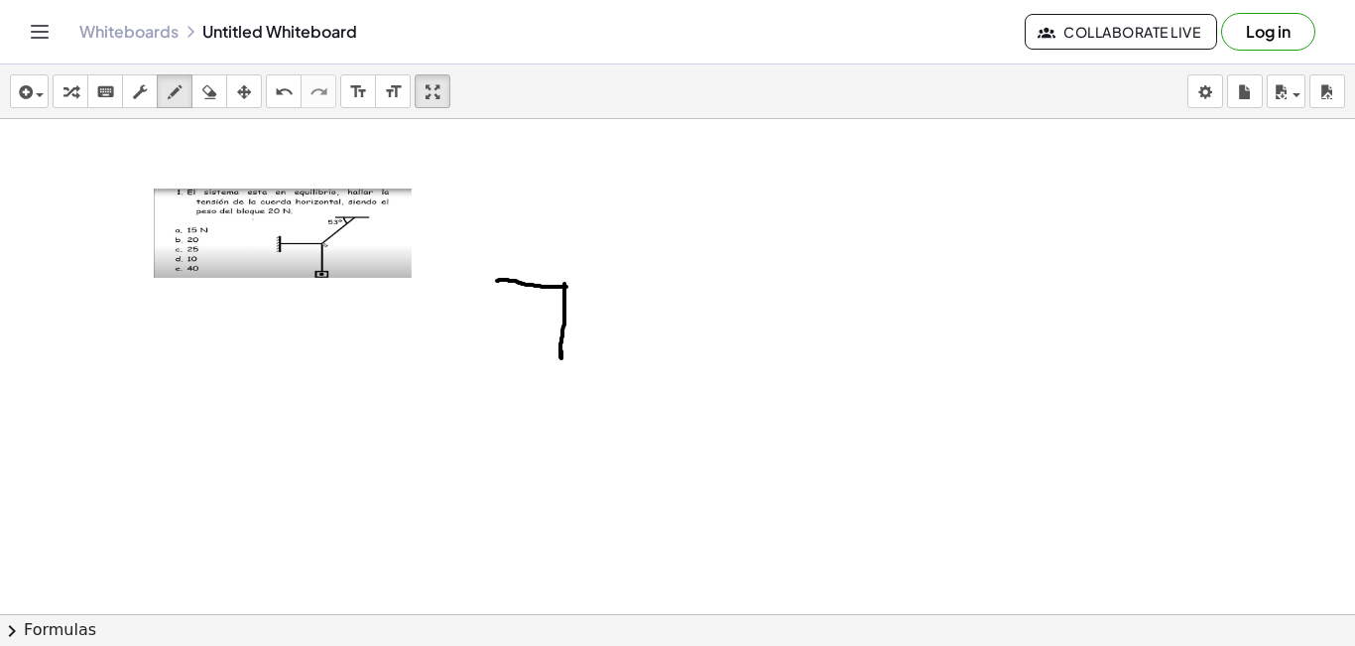
click at [566, 287] on div at bounding box center [677, 658] width 1355 height 1079
drag, startPoint x: 492, startPoint y: 260, endPoint x: 481, endPoint y: 279, distance: 21.8
click at [491, 299] on div at bounding box center [677, 658] width 1355 height 1079
drag, startPoint x: 487, startPoint y: 267, endPoint x: 481, endPoint y: 276, distance: 10.7
click at [481, 276] on div at bounding box center [677, 658] width 1355 height 1079
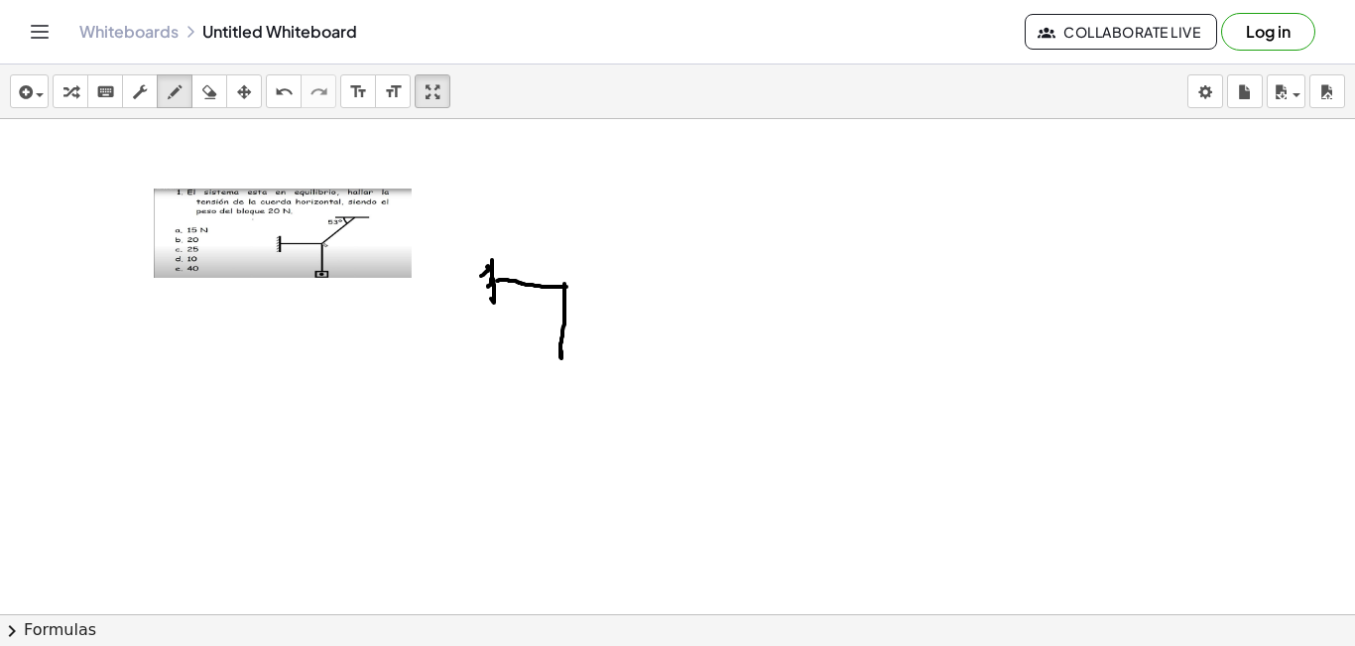
click at [488, 287] on div at bounding box center [677, 658] width 1355 height 1079
click at [489, 300] on div at bounding box center [677, 658] width 1355 height 1079
drag, startPoint x: 565, startPoint y: 284, endPoint x: 674, endPoint y: 234, distance: 119.8
click at [674, 234] on div at bounding box center [677, 658] width 1355 height 1079
drag, startPoint x: 652, startPoint y: 220, endPoint x: 701, endPoint y: 230, distance: 50.6
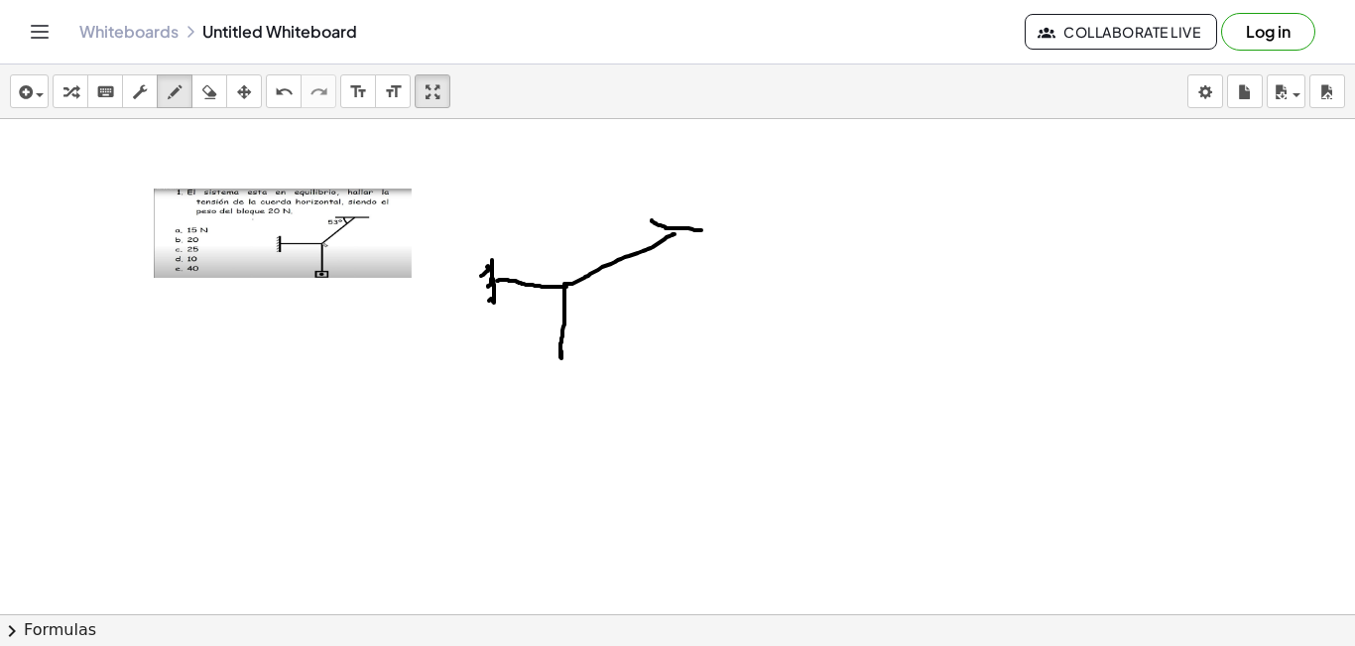
click at [701, 230] on div at bounding box center [677, 658] width 1355 height 1079
drag, startPoint x: 691, startPoint y: 203, endPoint x: 671, endPoint y: 224, distance: 28.8
click at [671, 225] on div at bounding box center [677, 658] width 1355 height 1079
drag, startPoint x: 691, startPoint y: 217, endPoint x: 685, endPoint y: 226, distance: 10.7
click at [685, 226] on div at bounding box center [677, 658] width 1355 height 1079
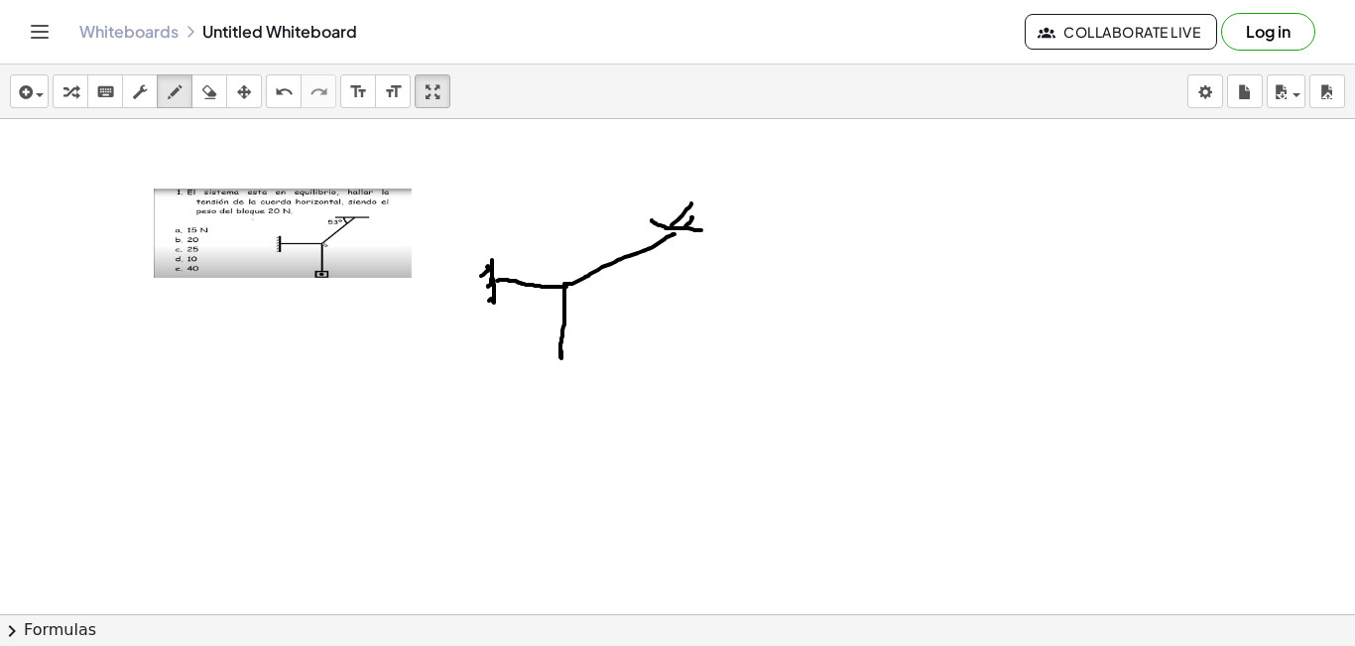
drag, startPoint x: 704, startPoint y: 213, endPoint x: 693, endPoint y: 227, distance: 17.7
click at [693, 226] on div at bounding box center [677, 658] width 1355 height 1079
click at [663, 235] on div at bounding box center [677, 658] width 1355 height 1079
drag, startPoint x: 624, startPoint y: 223, endPoint x: 622, endPoint y: 238, distance: 15.0
click at [622, 238] on div at bounding box center [677, 658] width 1355 height 1079
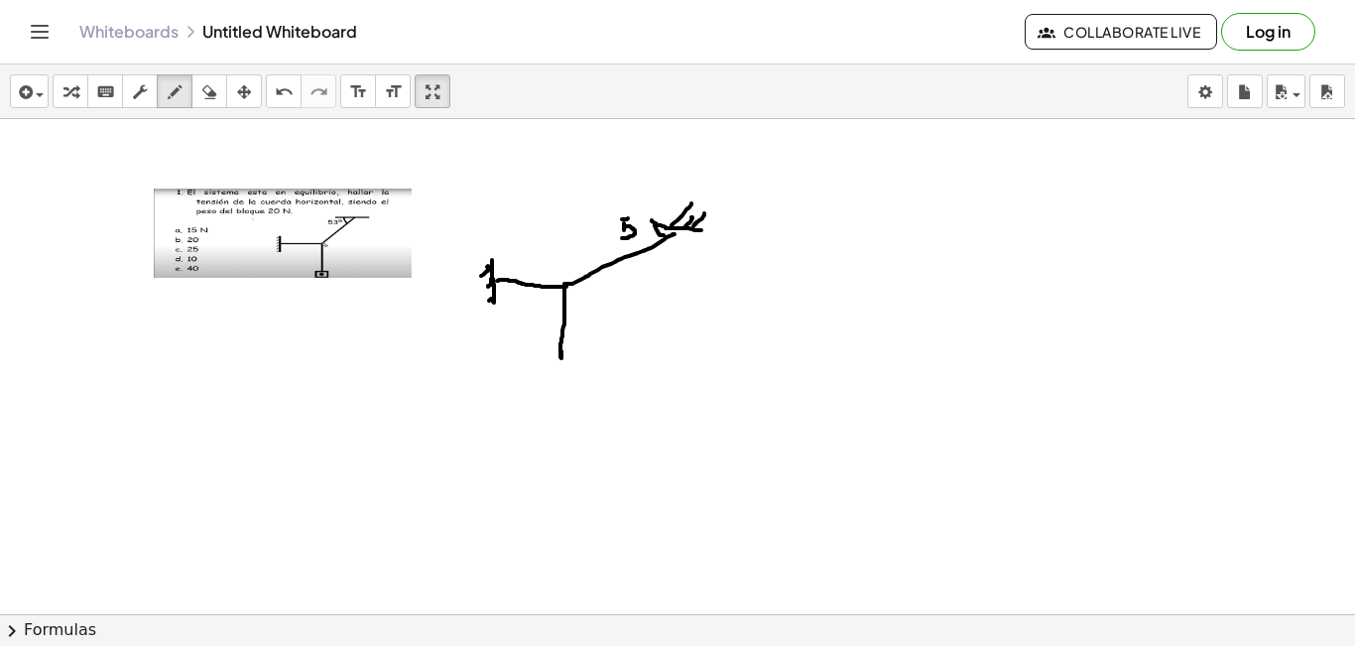
click at [628, 218] on div at bounding box center [677, 658] width 1355 height 1079
drag, startPoint x: 635, startPoint y: 218, endPoint x: 640, endPoint y: 241, distance: 23.3
click at [640, 241] on div at bounding box center [677, 658] width 1355 height 1079
drag, startPoint x: 542, startPoint y: 358, endPoint x: 570, endPoint y: 367, distance: 29.2
click at [575, 379] on div at bounding box center [677, 658] width 1355 height 1079
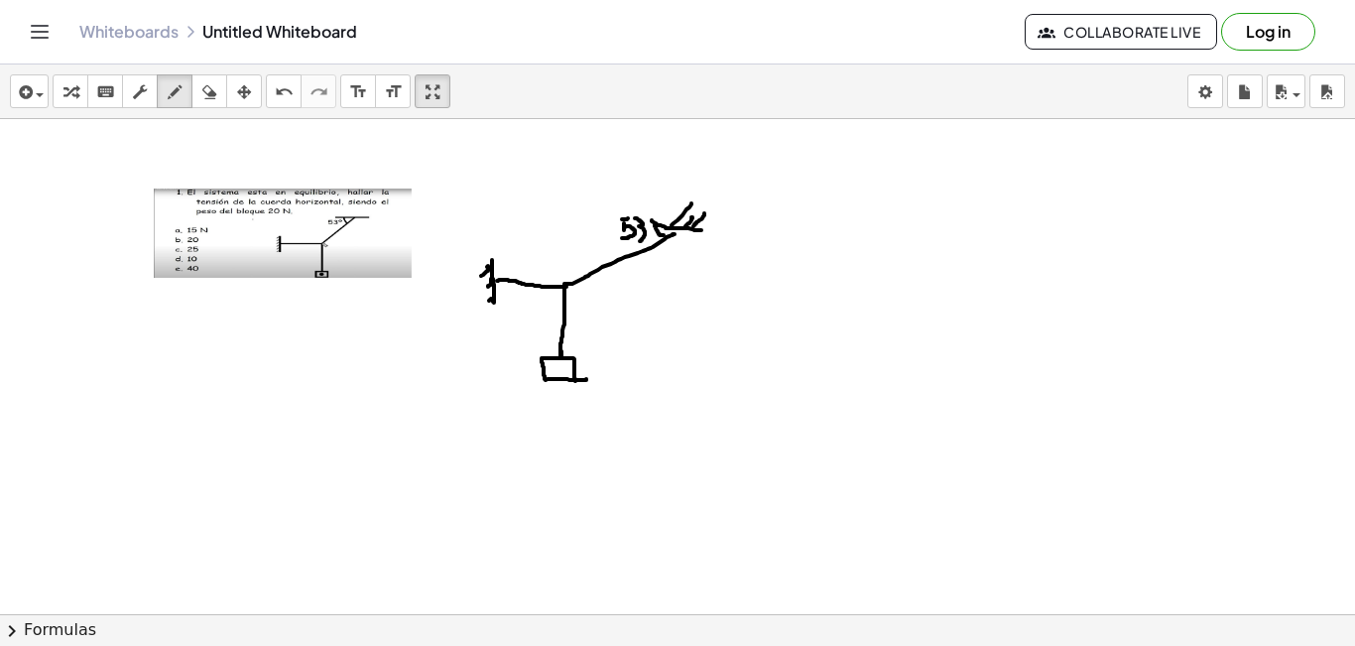
drag, startPoint x: 541, startPoint y: 358, endPoint x: 588, endPoint y: 365, distance: 47.1
click at [586, 376] on div at bounding box center [677, 658] width 1355 height 1079
drag, startPoint x: 208, startPoint y: 95, endPoint x: 318, endPoint y: 163, distance: 129.1
click at [214, 102] on icon "button" at bounding box center [209, 92] width 14 height 24
click at [630, 353] on div at bounding box center [677, 658] width 1355 height 1079
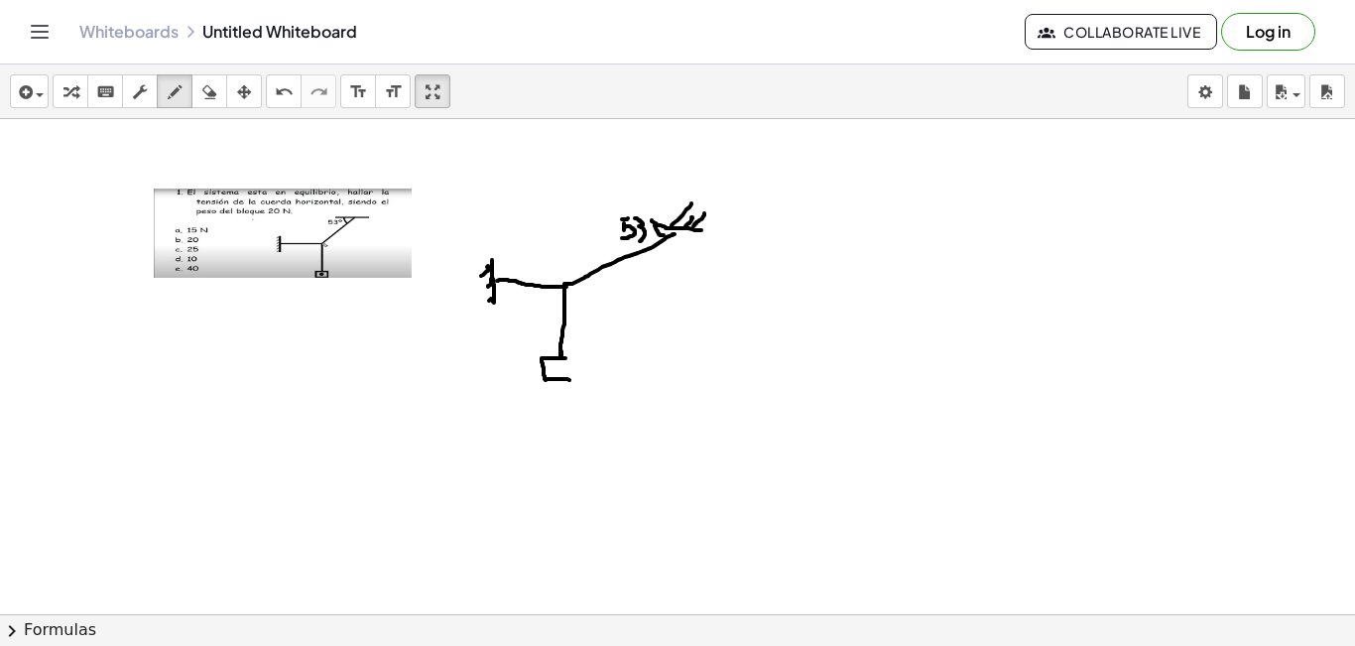
drag, startPoint x: 168, startPoint y: 93, endPoint x: 217, endPoint y: 130, distance: 61.7
click at [193, 115] on div "insert select one: Math Expression Function Text Youtube Video Graphing Geometr…" at bounding box center [677, 91] width 1355 height 55
drag, startPoint x: 565, startPoint y: 357, endPoint x: 573, endPoint y: 378, distance: 22.3
click at [573, 378] on div at bounding box center [677, 658] width 1355 height 1079
click at [359, 256] on div at bounding box center [677, 658] width 1355 height 1079
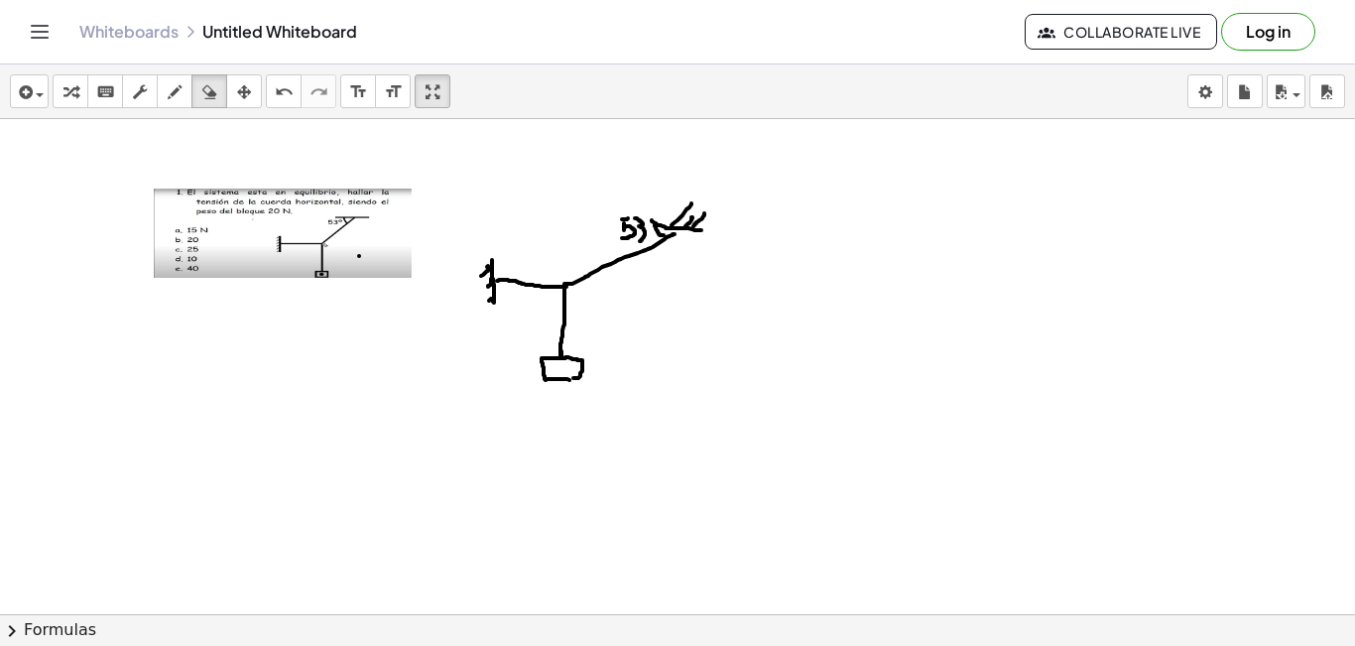
drag, startPoint x: 212, startPoint y: 94, endPoint x: 442, endPoint y: 166, distance: 240.9
click at [223, 99] on button "erase" at bounding box center [209, 91] width 36 height 34
click at [211, 96] on icon "button" at bounding box center [209, 92] width 14 height 24
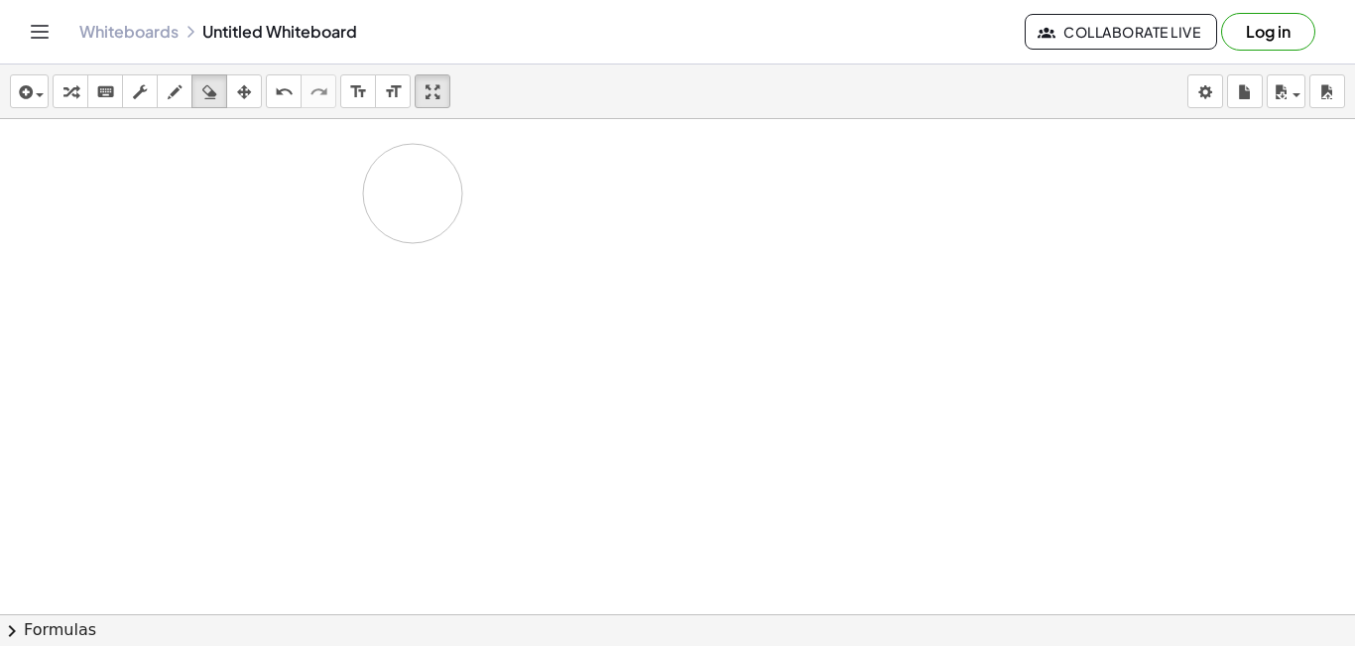
drag, startPoint x: 597, startPoint y: 198, endPoint x: 694, endPoint y: 243, distance: 106.9
click at [415, 193] on div at bounding box center [677, 658] width 1355 height 1079
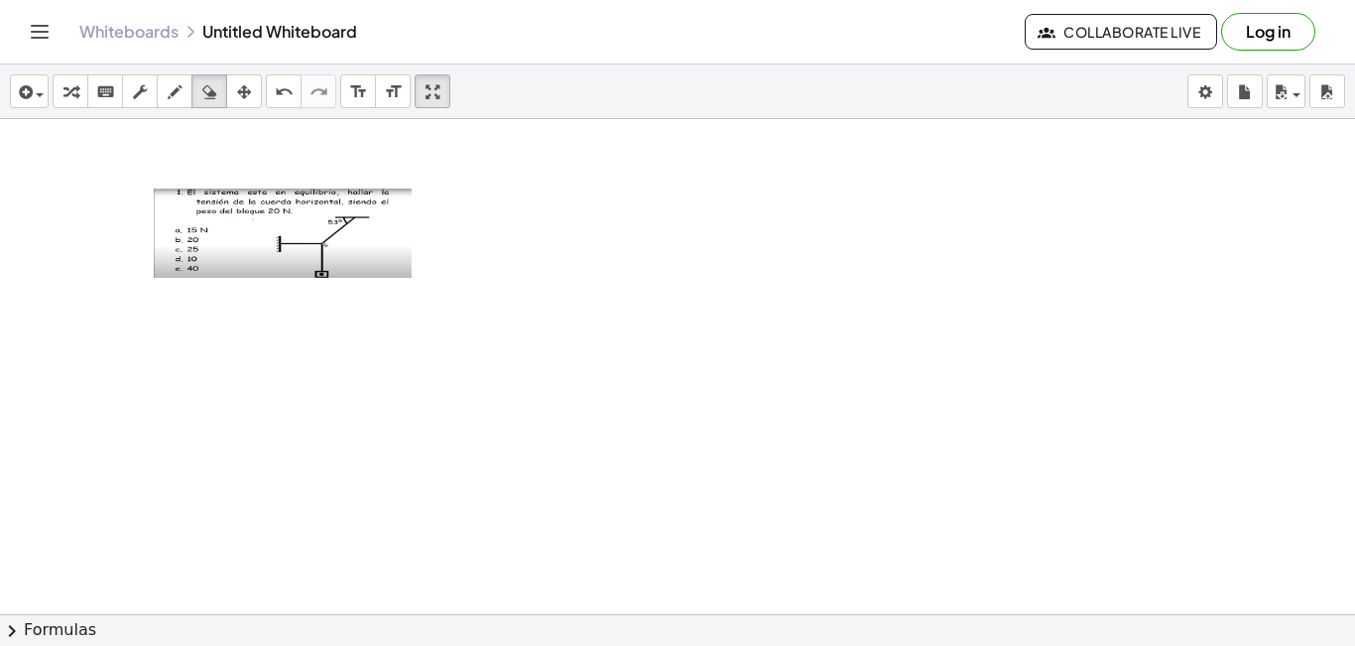
click at [863, 266] on div at bounding box center [677, 658] width 1355 height 1079
click at [429, 99] on icon "button" at bounding box center [432, 92] width 14 height 24
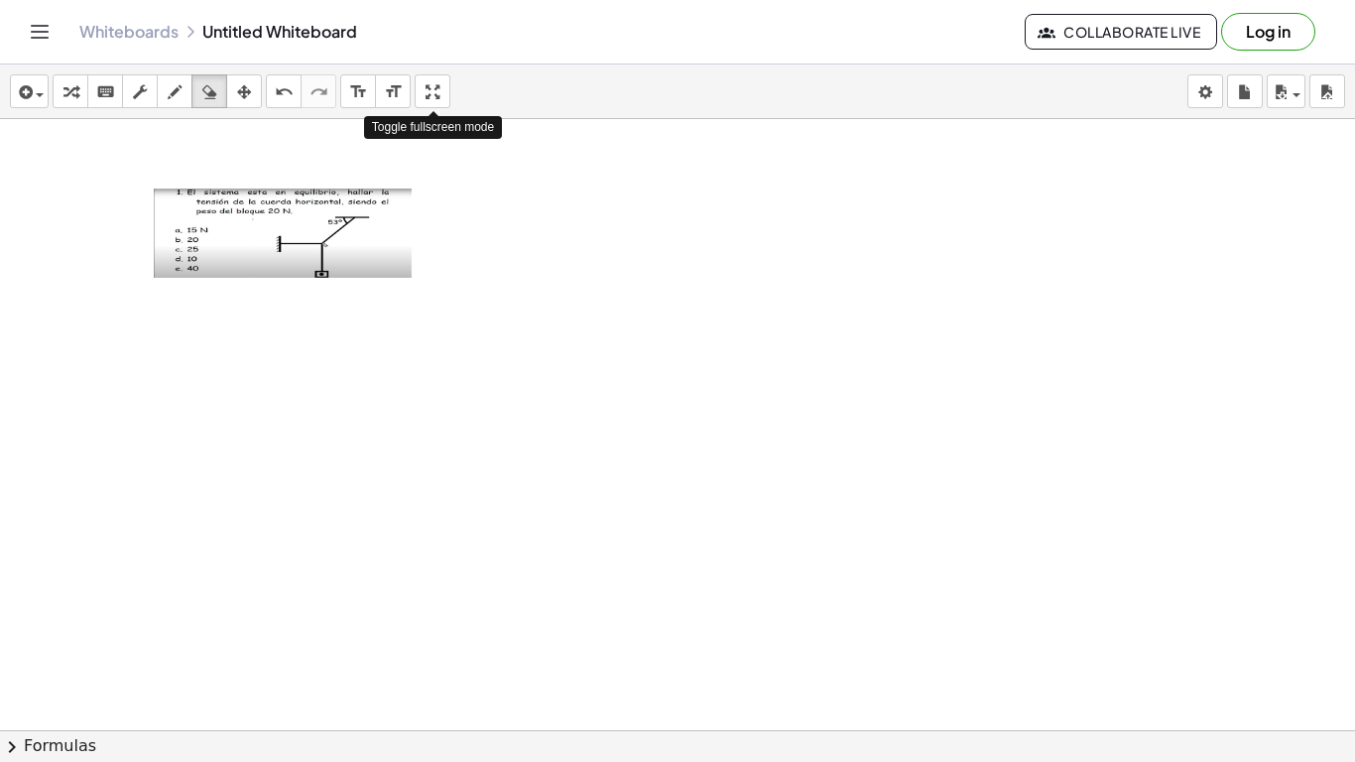
drag, startPoint x: 429, startPoint y: 99, endPoint x: 429, endPoint y: 185, distance: 86.3
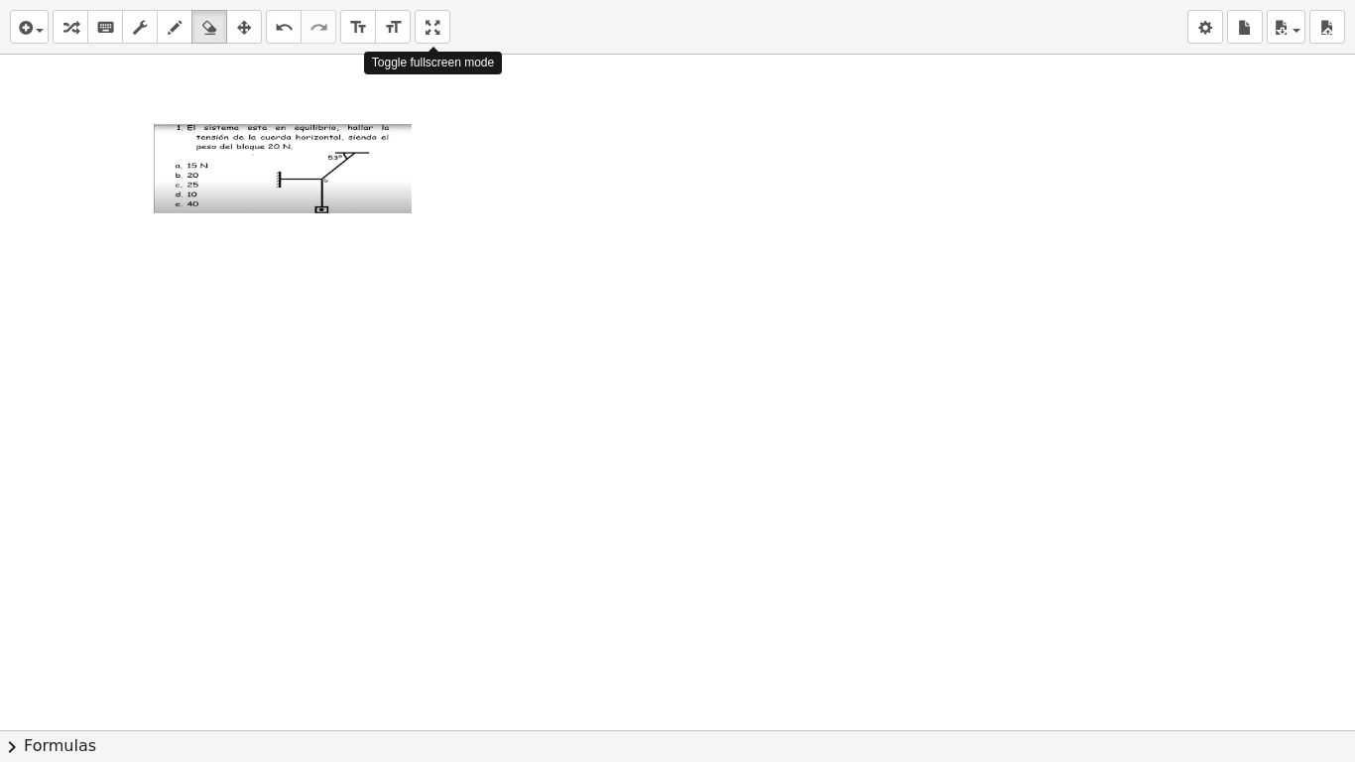
click at [429, 185] on div "insert select one: Math Expression Function Text Youtube Video Graphing Geometr…" at bounding box center [677, 381] width 1355 height 762
click at [382, 192] on div at bounding box center [677, 730] width 1355 height 1351
drag, startPoint x: 382, startPoint y: 192, endPoint x: 396, endPoint y: 255, distance: 64.0
click at [396, 255] on div at bounding box center [677, 730] width 1355 height 1351
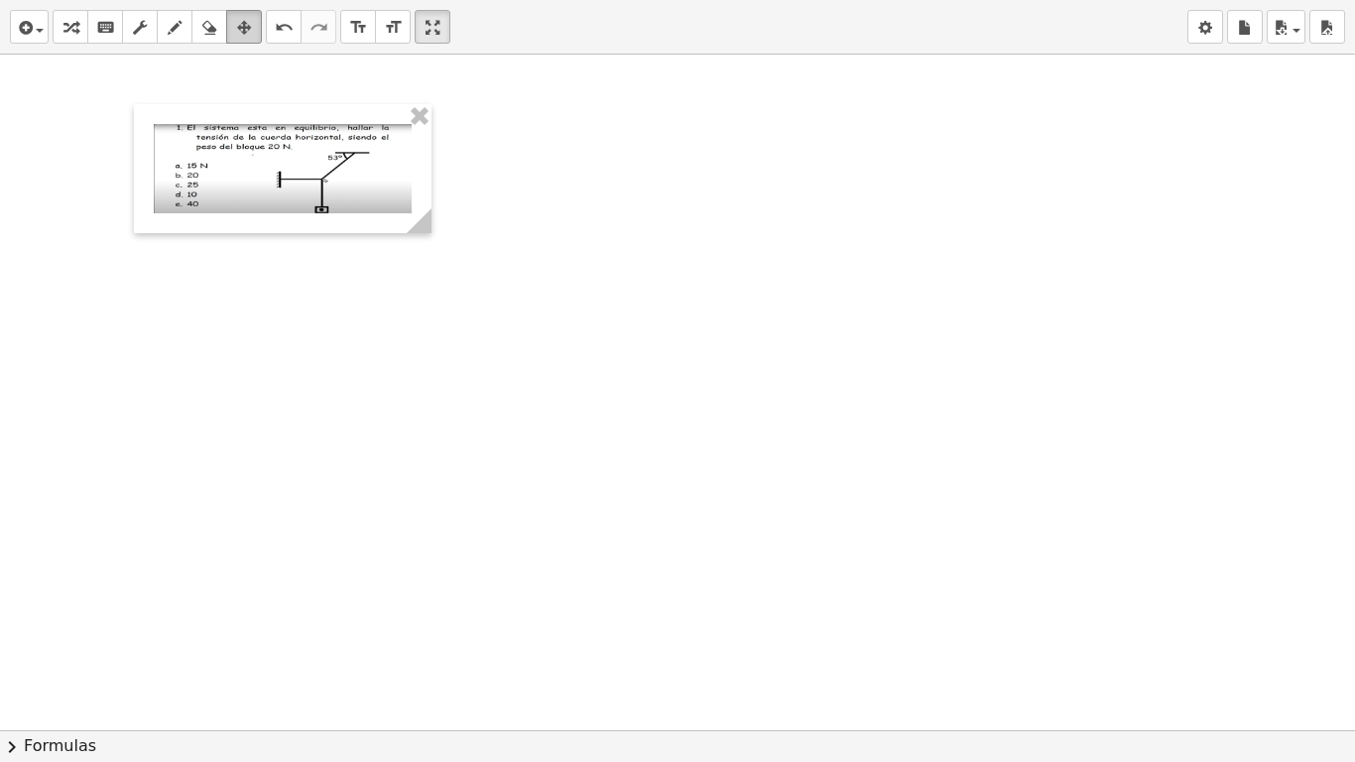
click at [243, 29] on icon "button" at bounding box center [244, 28] width 14 height 24
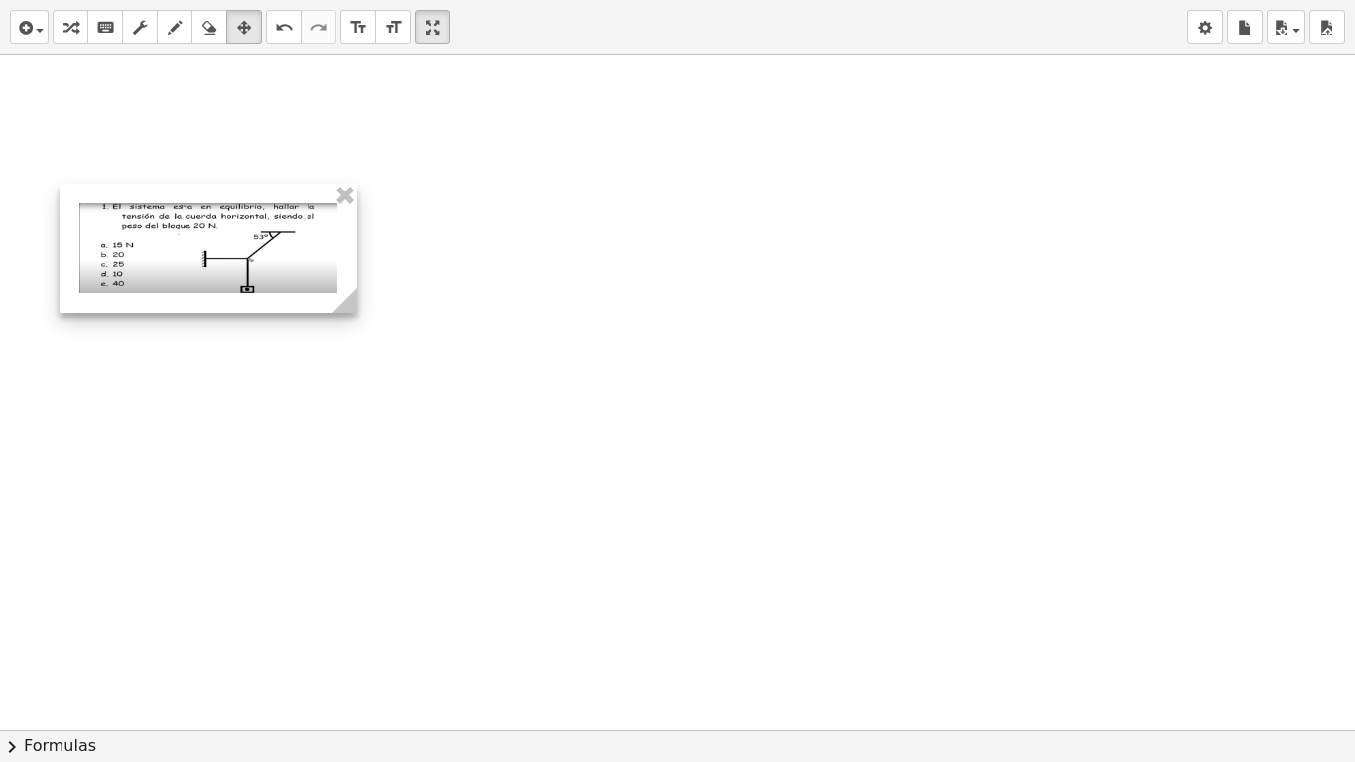
drag, startPoint x: 272, startPoint y: 151, endPoint x: 197, endPoint y: 230, distance: 108.7
click at [197, 230] on div at bounding box center [209, 247] width 298 height 129
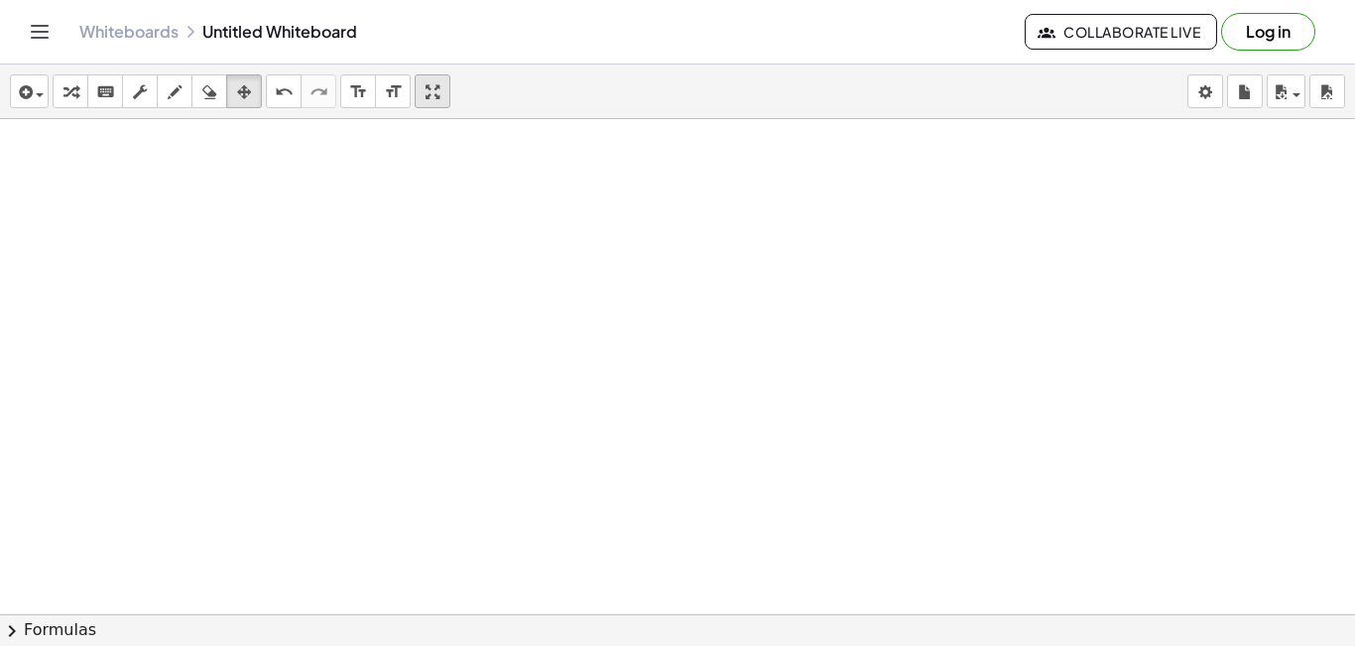
click at [424, 88] on div "button" at bounding box center [432, 91] width 26 height 24
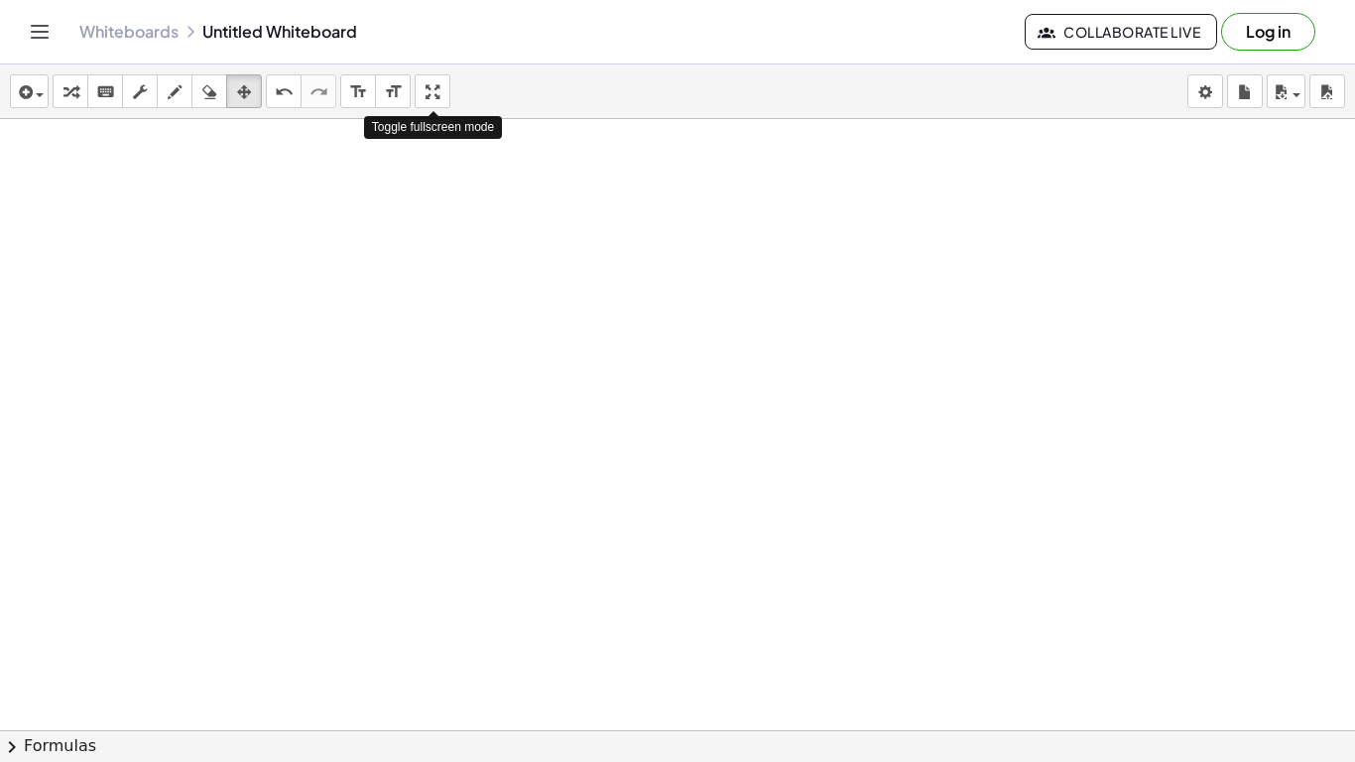
drag, startPoint x: 430, startPoint y: 89, endPoint x: 430, endPoint y: 176, distance: 86.3
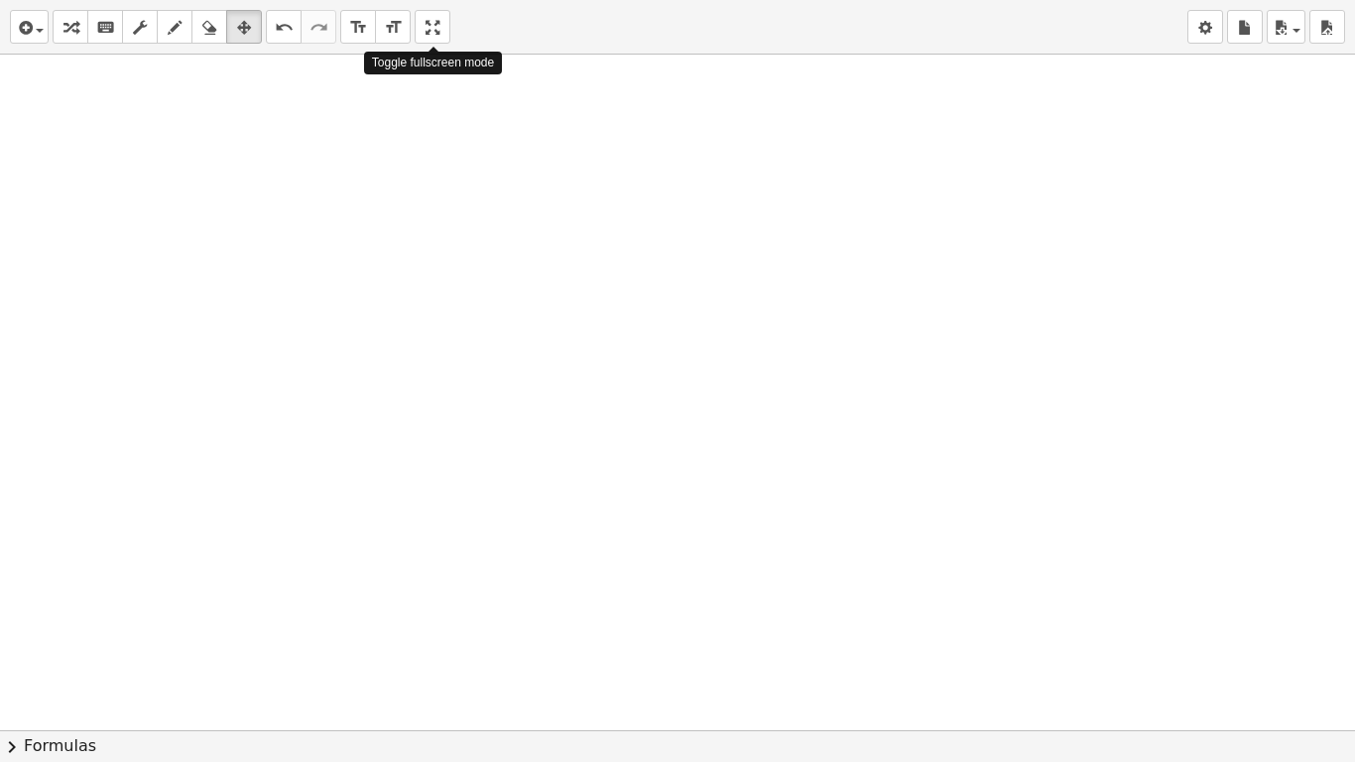
click at [430, 176] on div "insert select one: Math Expression Function Text Youtube Video Graphing Geometr…" at bounding box center [677, 381] width 1355 height 762
click at [426, 167] on div at bounding box center [677, 730] width 1355 height 1351
click at [39, 28] on div "button" at bounding box center [29, 27] width 29 height 24
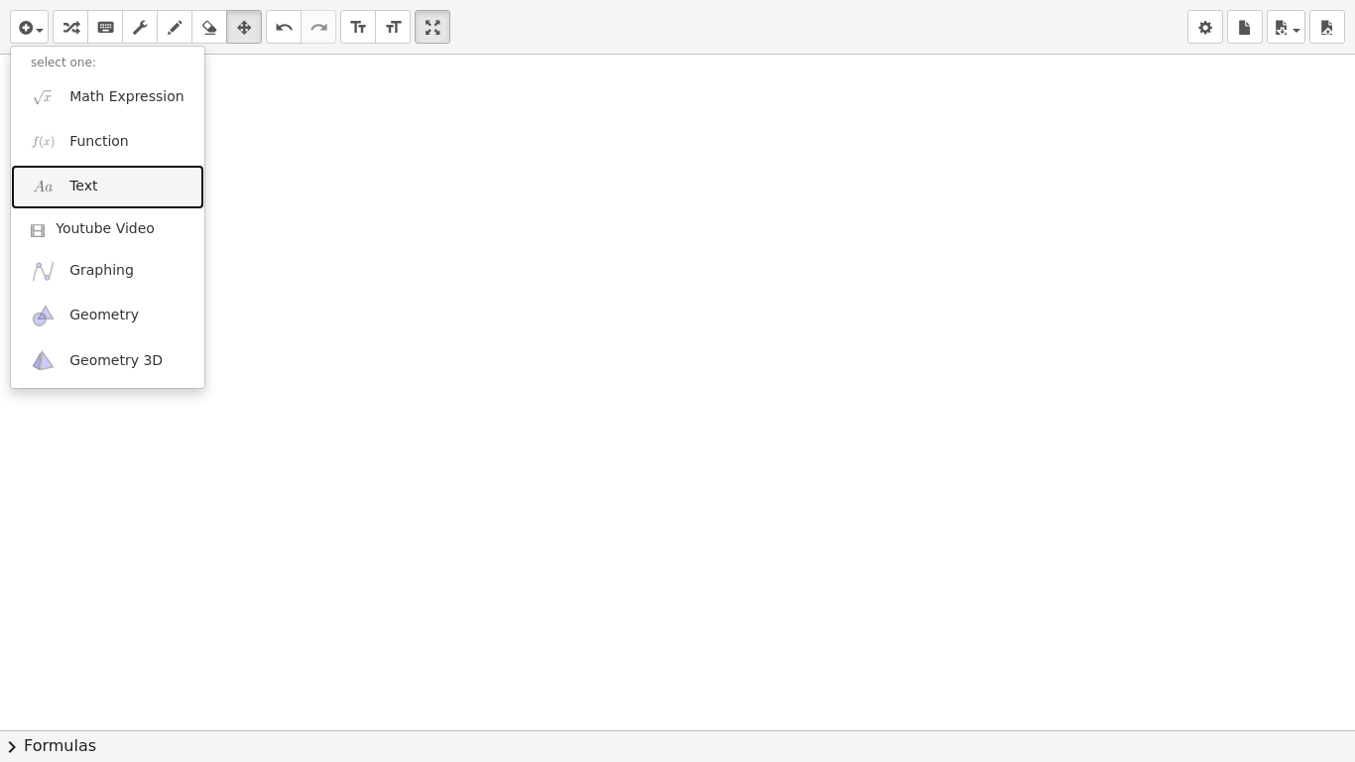
click at [94, 185] on link "Text" at bounding box center [107, 187] width 193 height 45
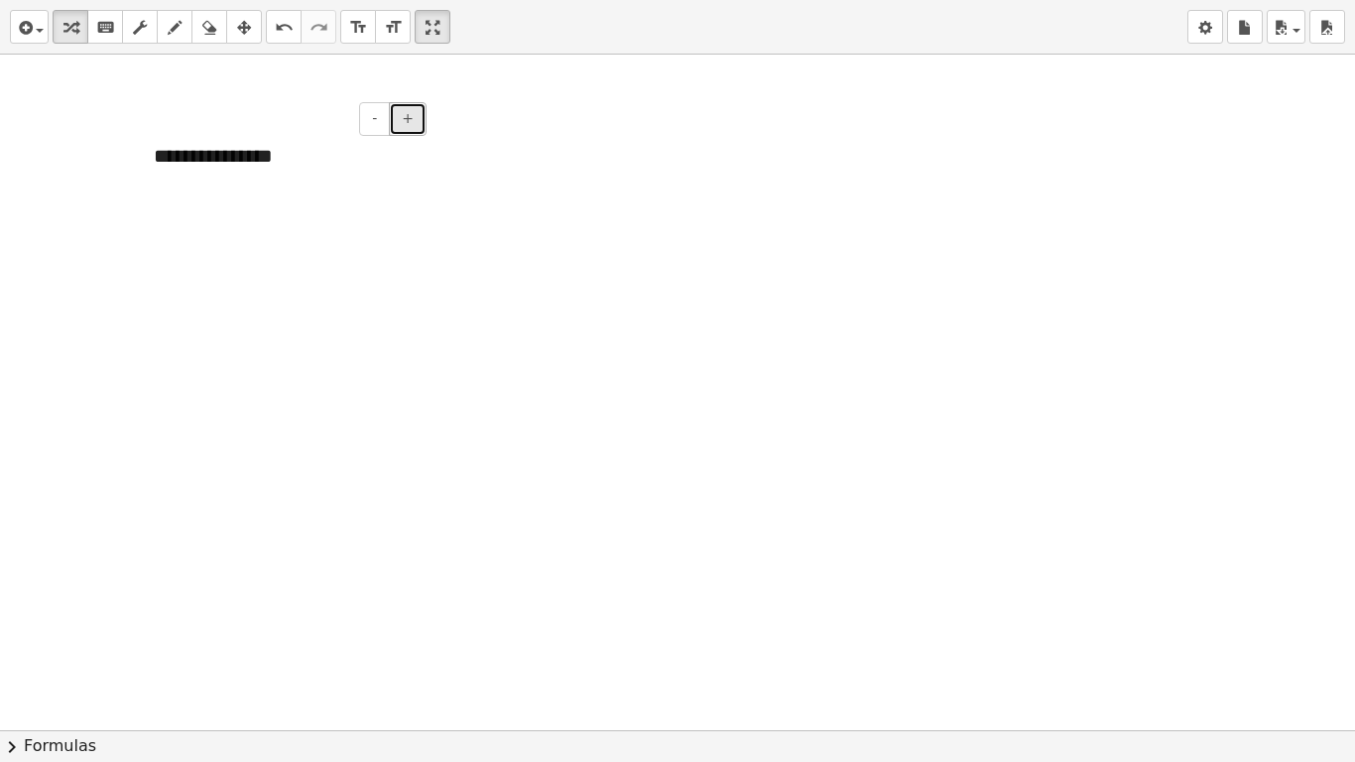
click at [411, 117] on span "+" at bounding box center [408, 118] width 12 height 16
click at [411, 118] on span "+" at bounding box center [408, 118] width 12 height 16
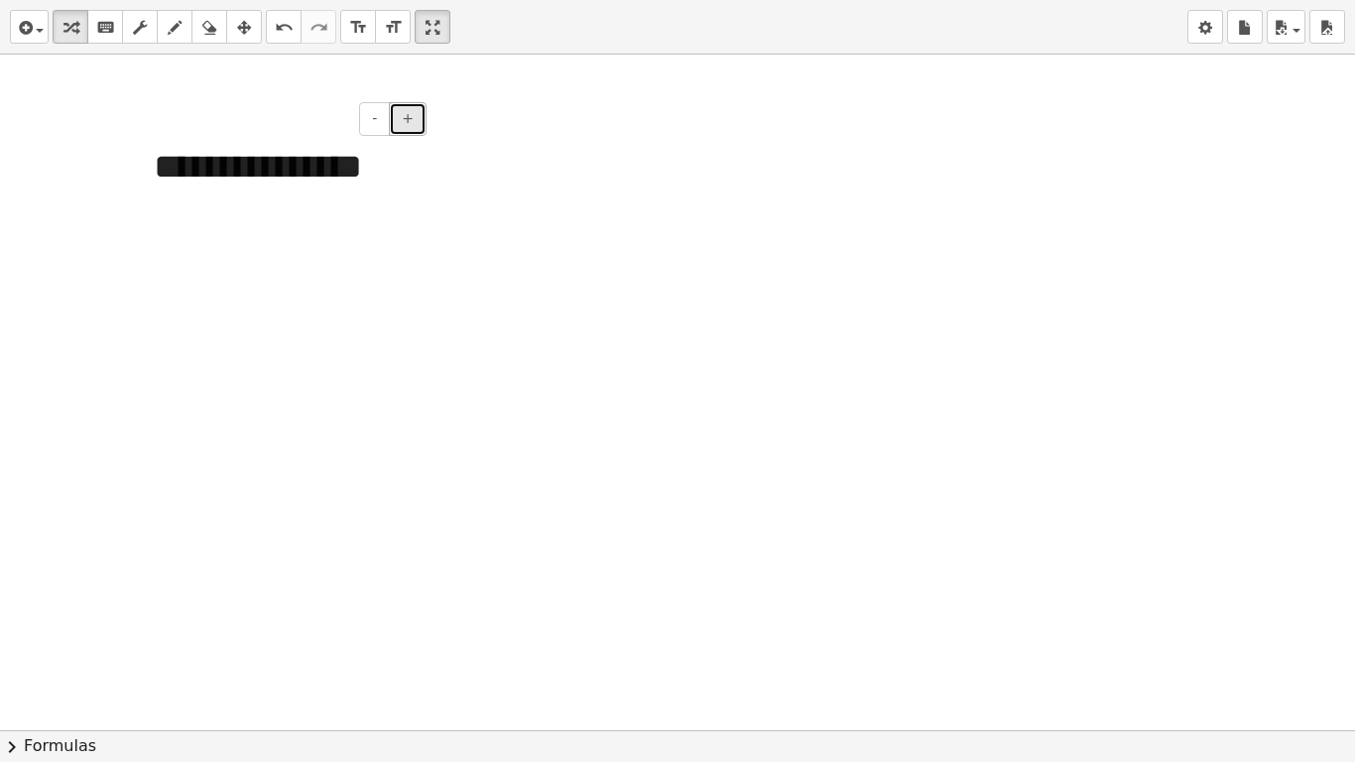
click at [411, 118] on span "+" at bounding box center [408, 118] width 12 height 16
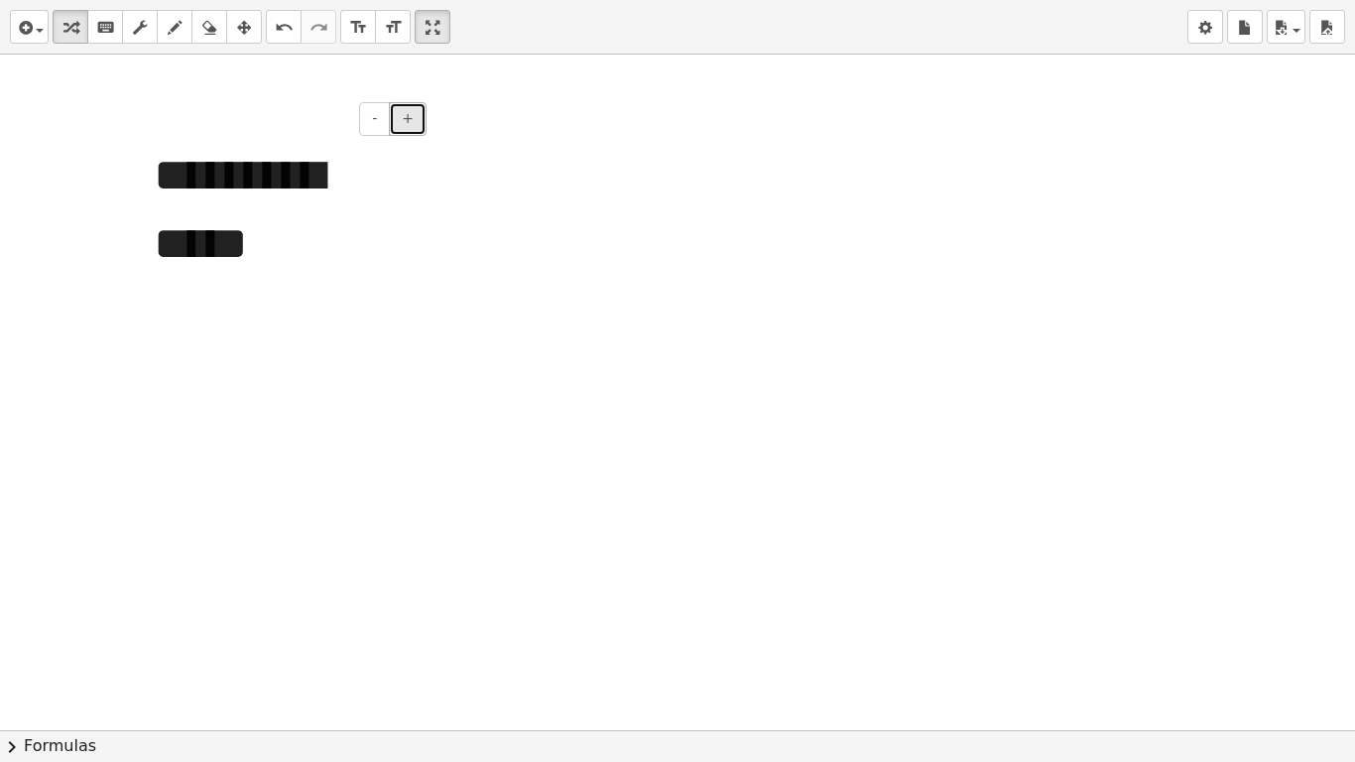
click at [411, 118] on span "+" at bounding box center [408, 118] width 12 height 16
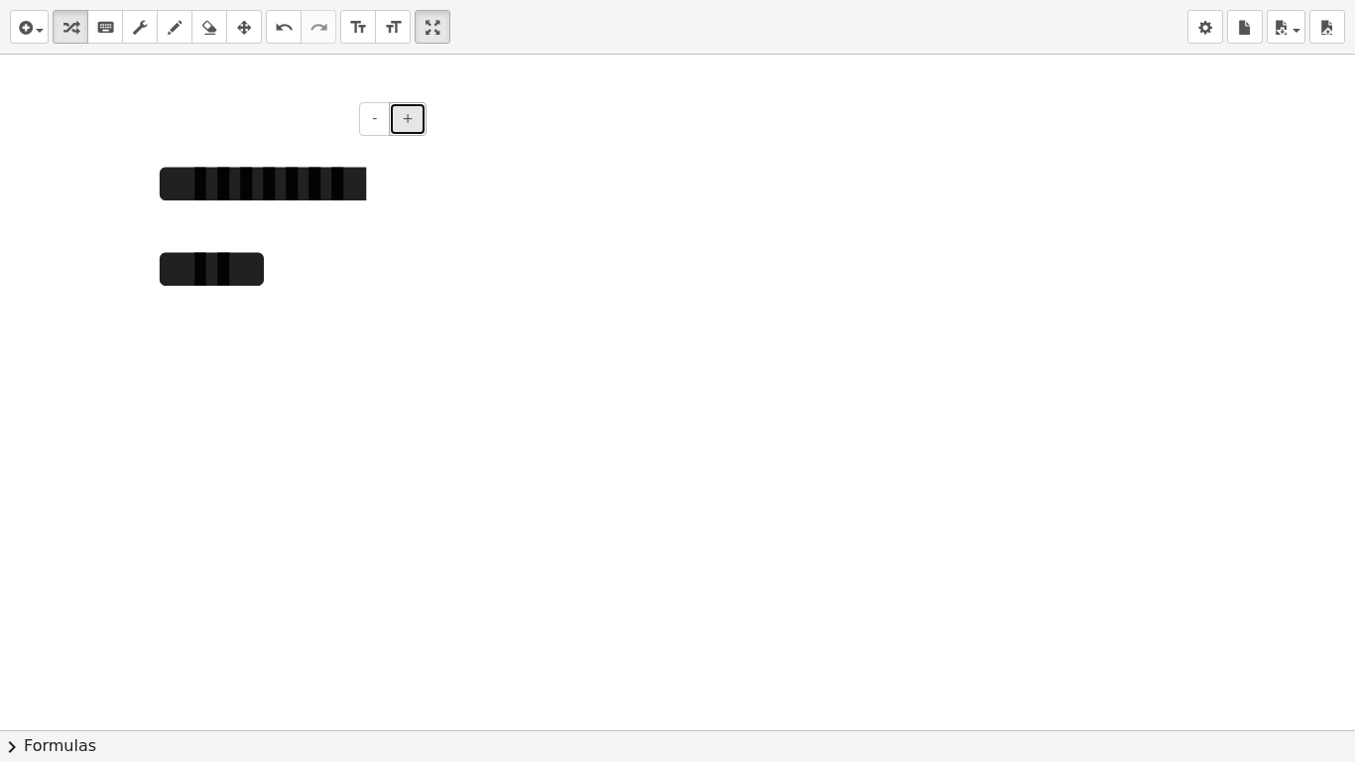
click at [411, 118] on span "+" at bounding box center [408, 118] width 12 height 16
click at [411, 120] on span "+" at bounding box center [408, 118] width 12 height 16
click at [526, 166] on div at bounding box center [677, 730] width 1355 height 1351
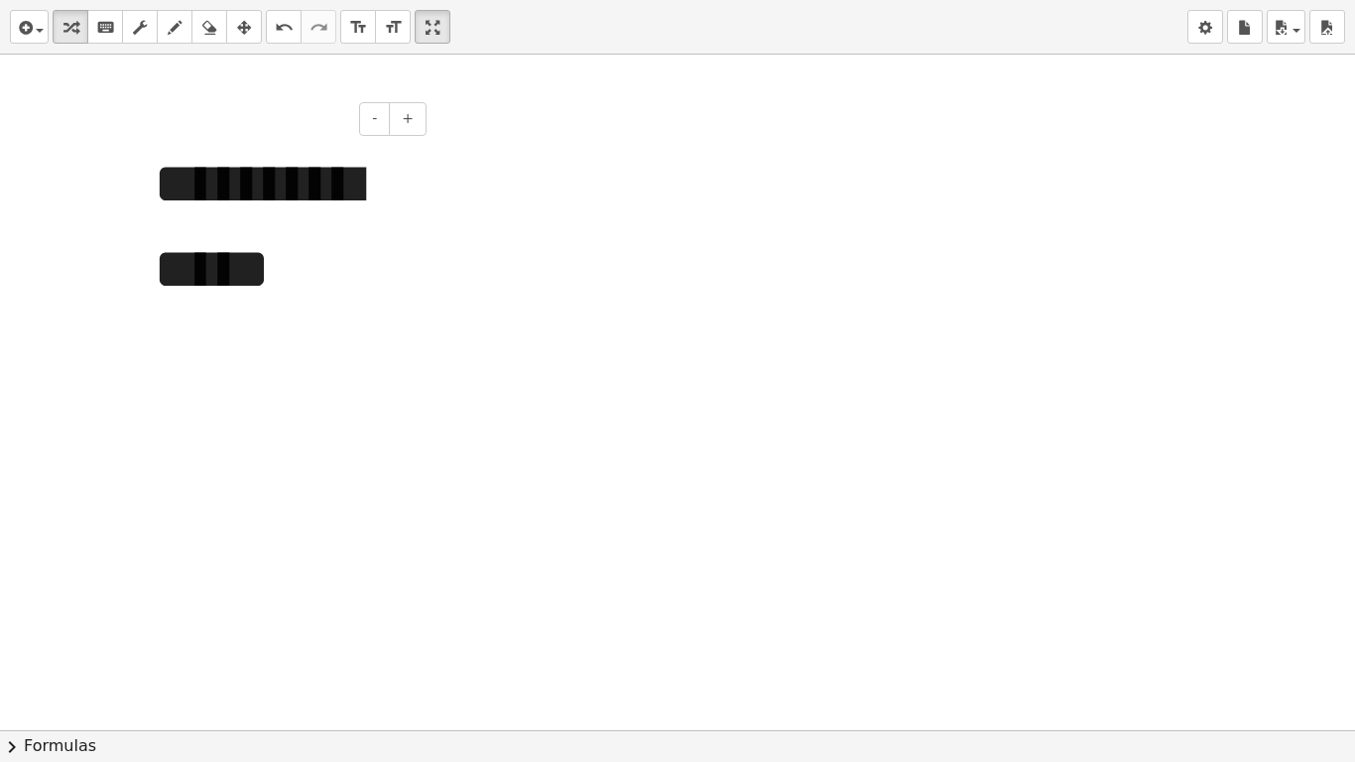
click at [314, 269] on div "**********" at bounding box center [283, 226] width 298 height 209
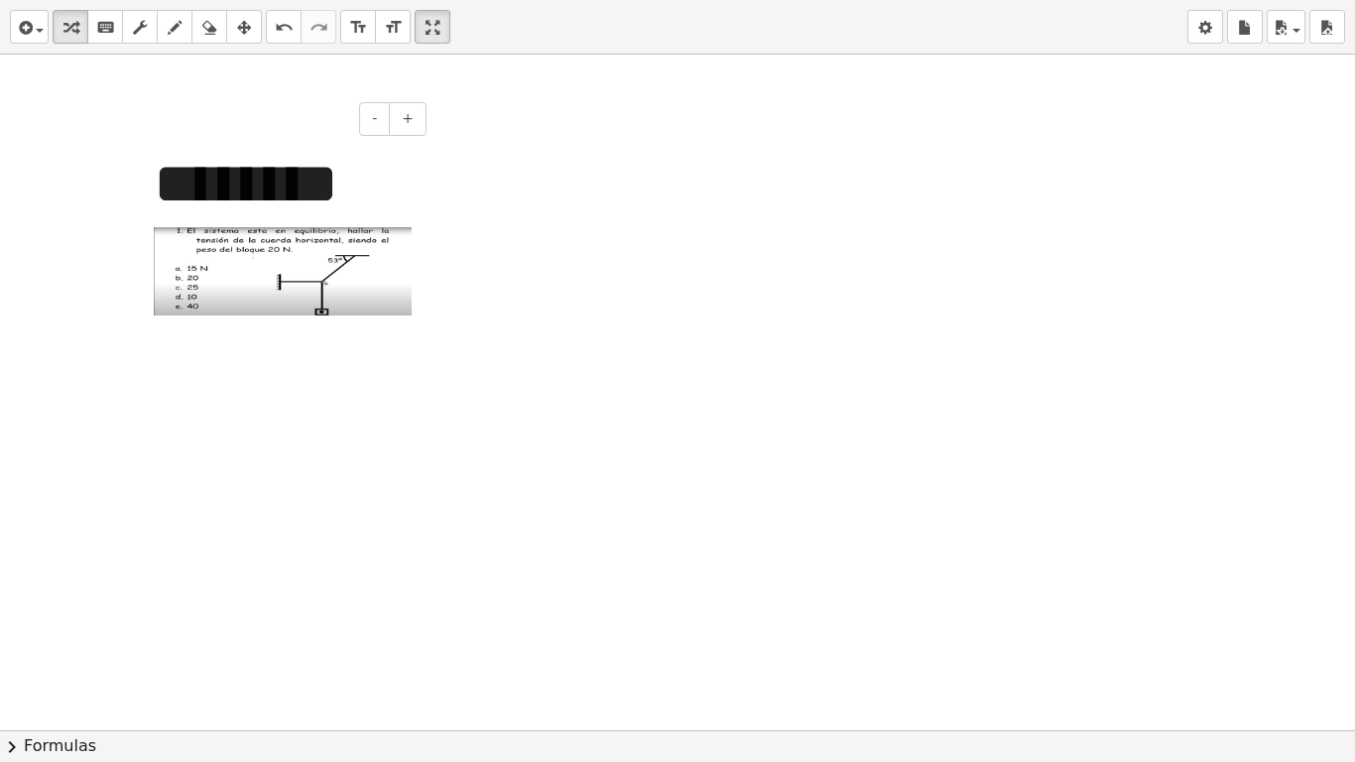
click at [356, 194] on div "********" at bounding box center [283, 228] width 298 height 213
click at [268, 232] on img at bounding box center [283, 271] width 258 height 89
drag, startPoint x: 268, startPoint y: 232, endPoint x: 271, endPoint y: 175, distance: 57.6
click at [271, 176] on div at bounding box center [283, 228] width 298 height 213
click at [247, 160] on div at bounding box center [283, 228] width 298 height 213
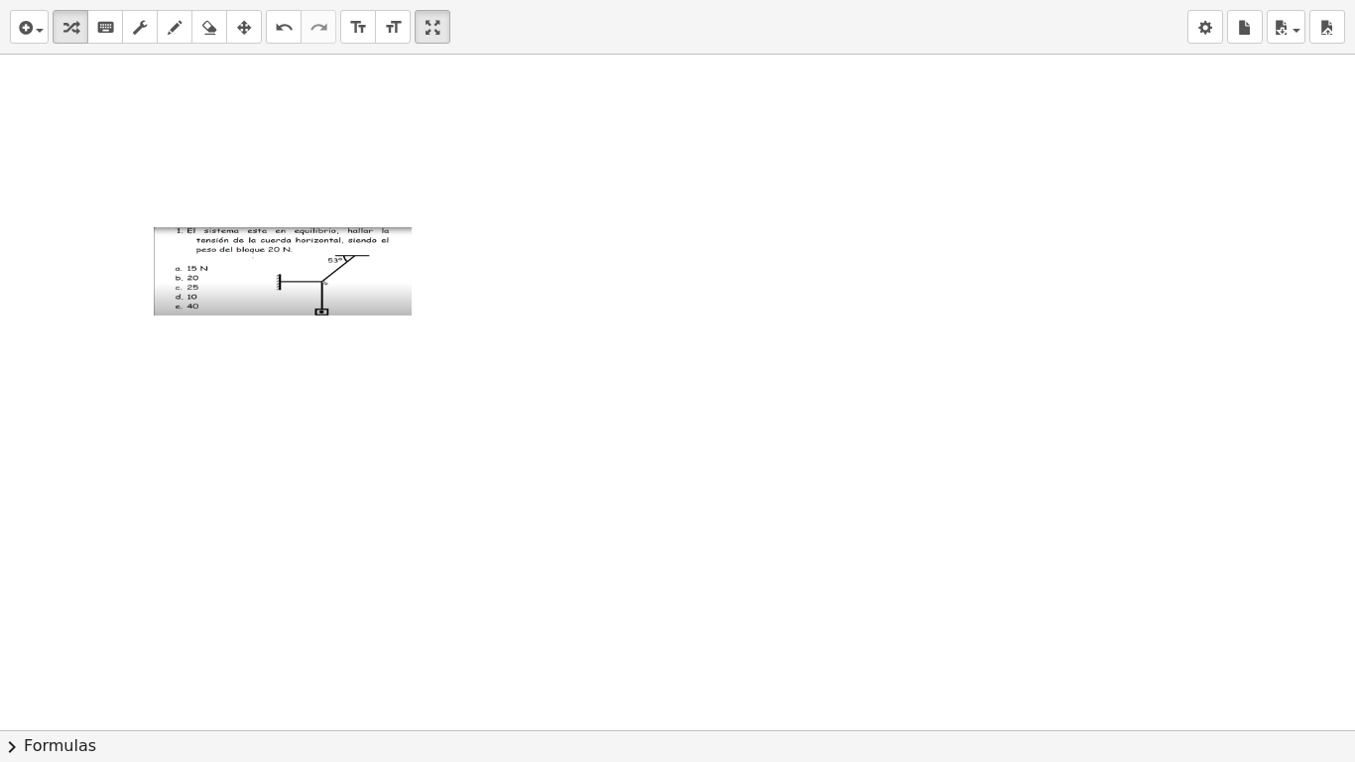
click at [545, 228] on div at bounding box center [677, 730] width 1355 height 1351
click at [260, 279] on img at bounding box center [283, 271] width 258 height 89
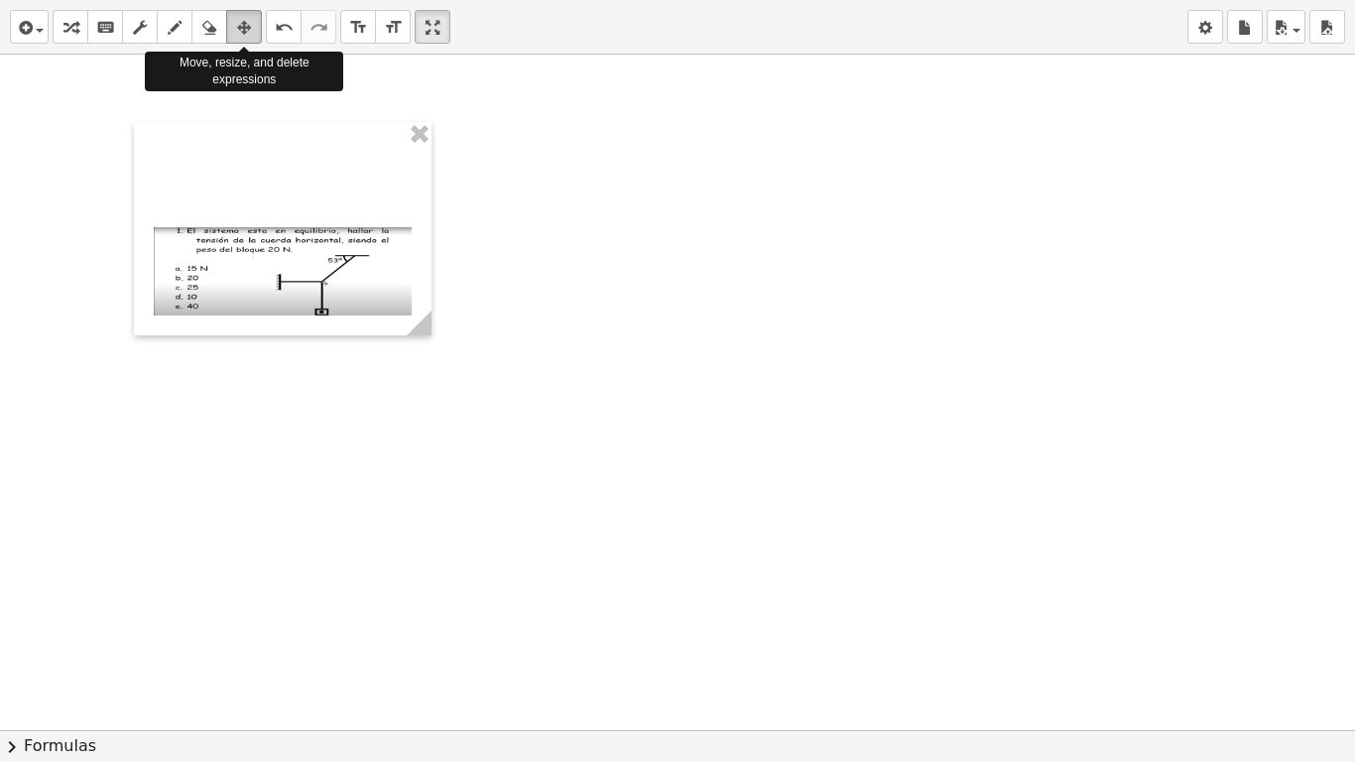
click at [242, 27] on icon "button" at bounding box center [244, 28] width 14 height 24
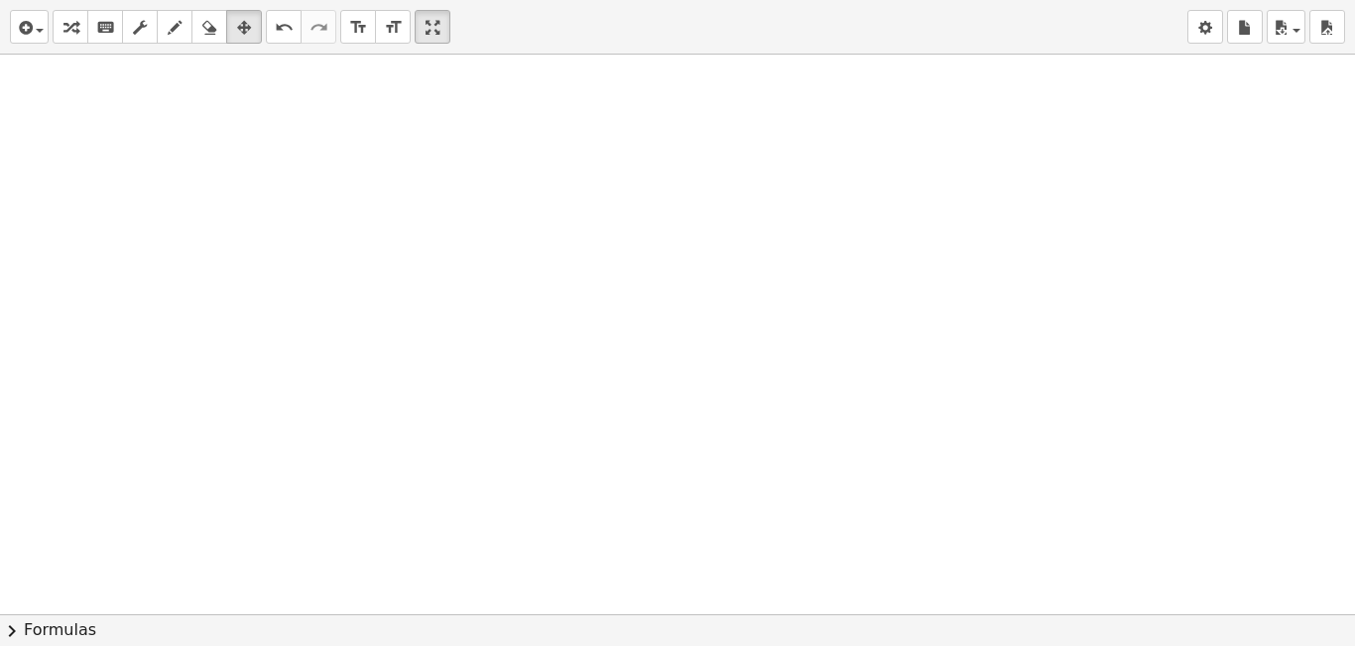
click at [179, 305] on div at bounding box center [677, 614] width 1355 height 1119
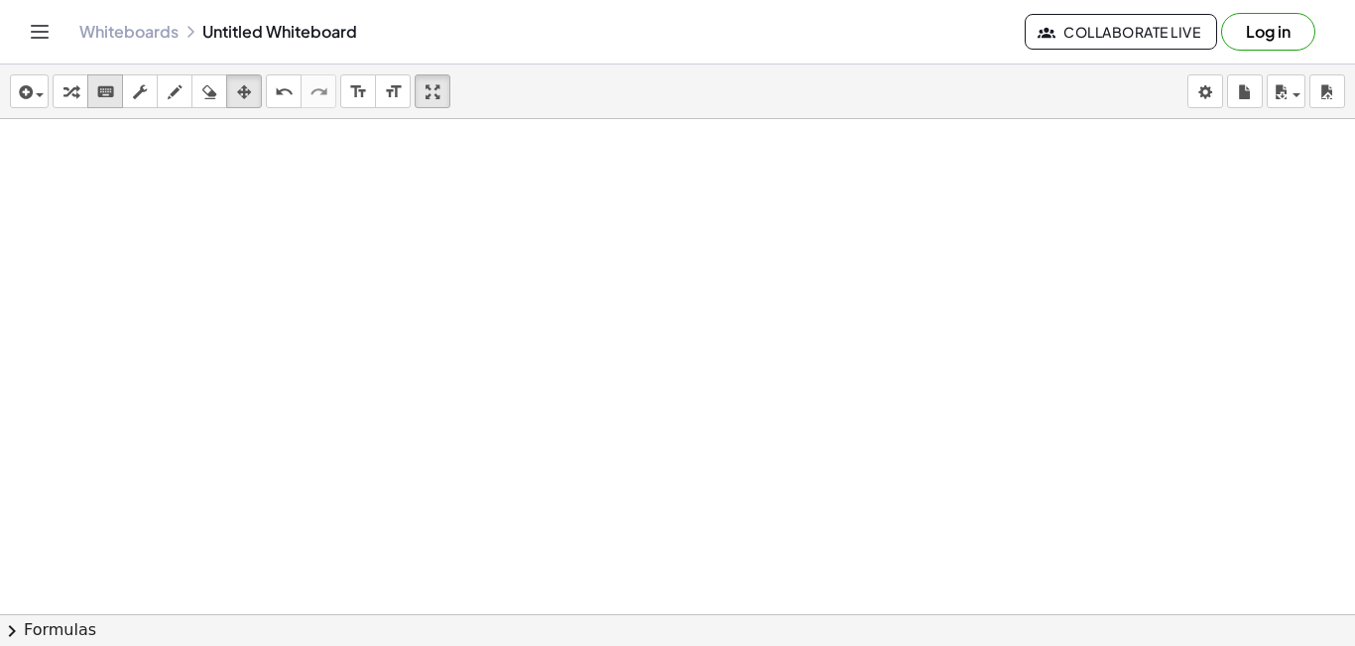
click at [104, 95] on icon "keyboard" at bounding box center [105, 92] width 19 height 24
click at [38, 93] on span "button" at bounding box center [40, 95] width 8 height 4
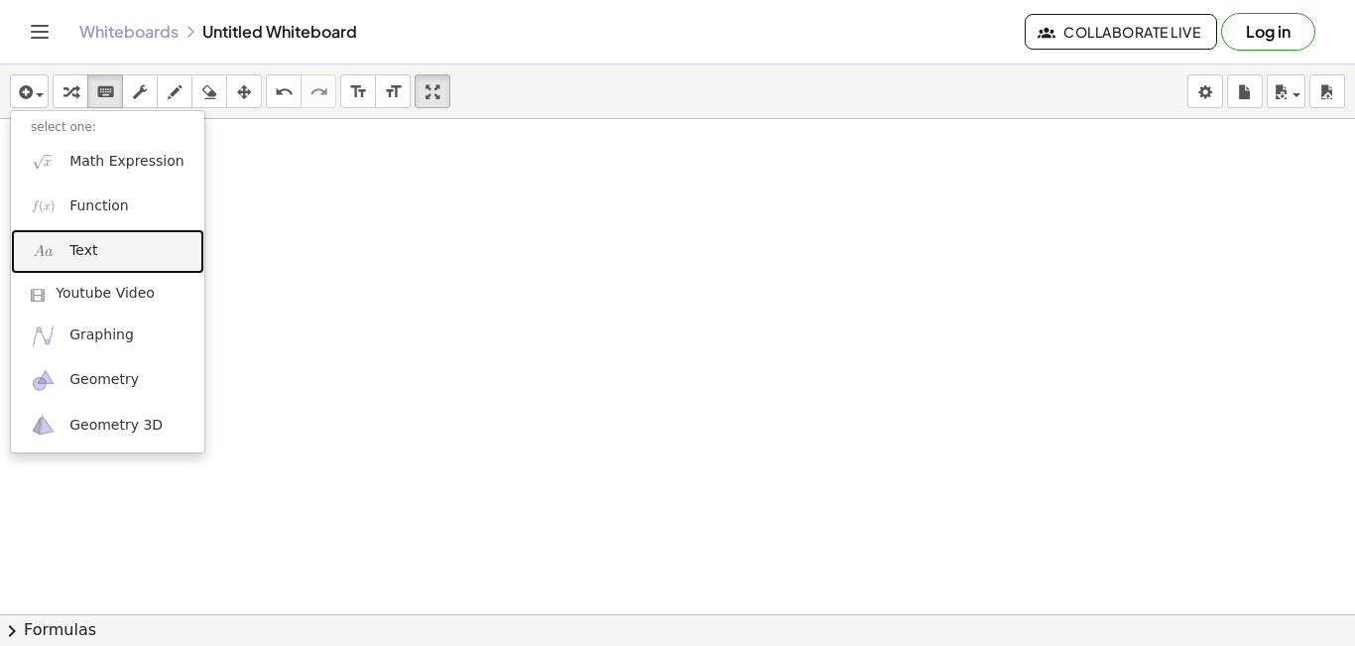
click at [96, 251] on link "Text" at bounding box center [107, 251] width 193 height 45
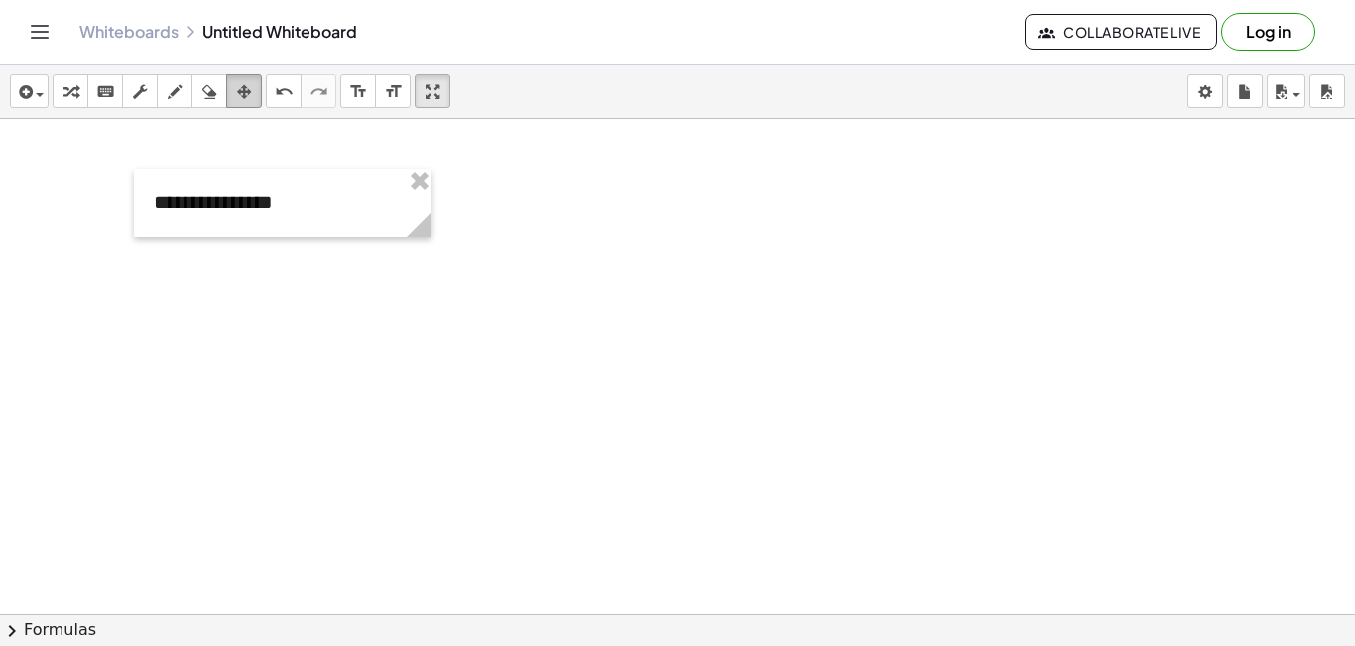
click at [239, 100] on icon "button" at bounding box center [244, 92] width 14 height 24
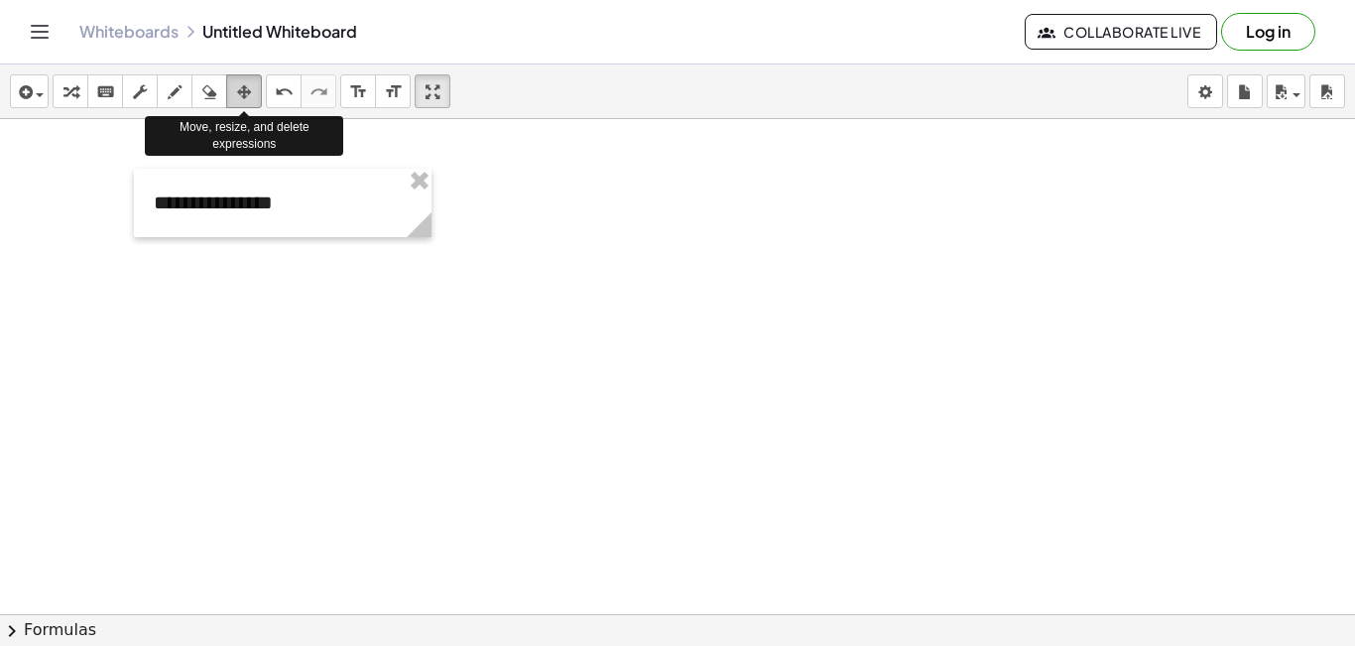
click at [239, 100] on icon "button" at bounding box center [244, 92] width 14 height 24
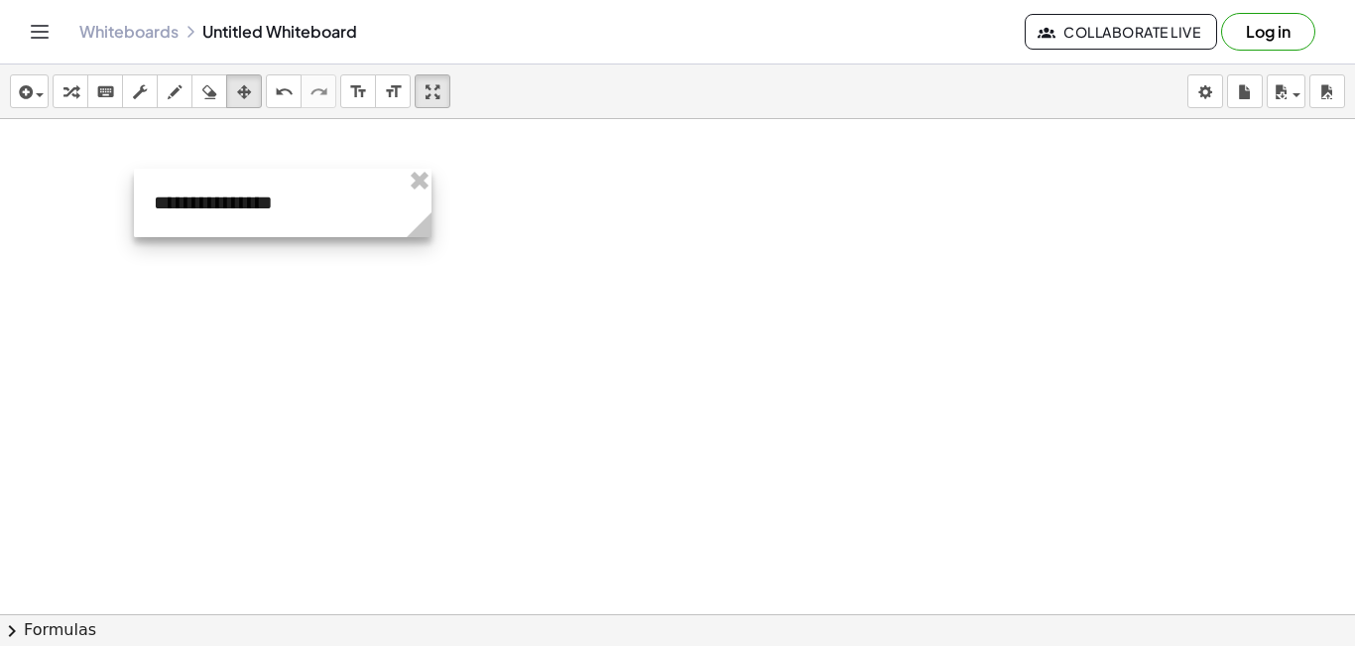
click at [319, 224] on div at bounding box center [283, 203] width 298 height 68
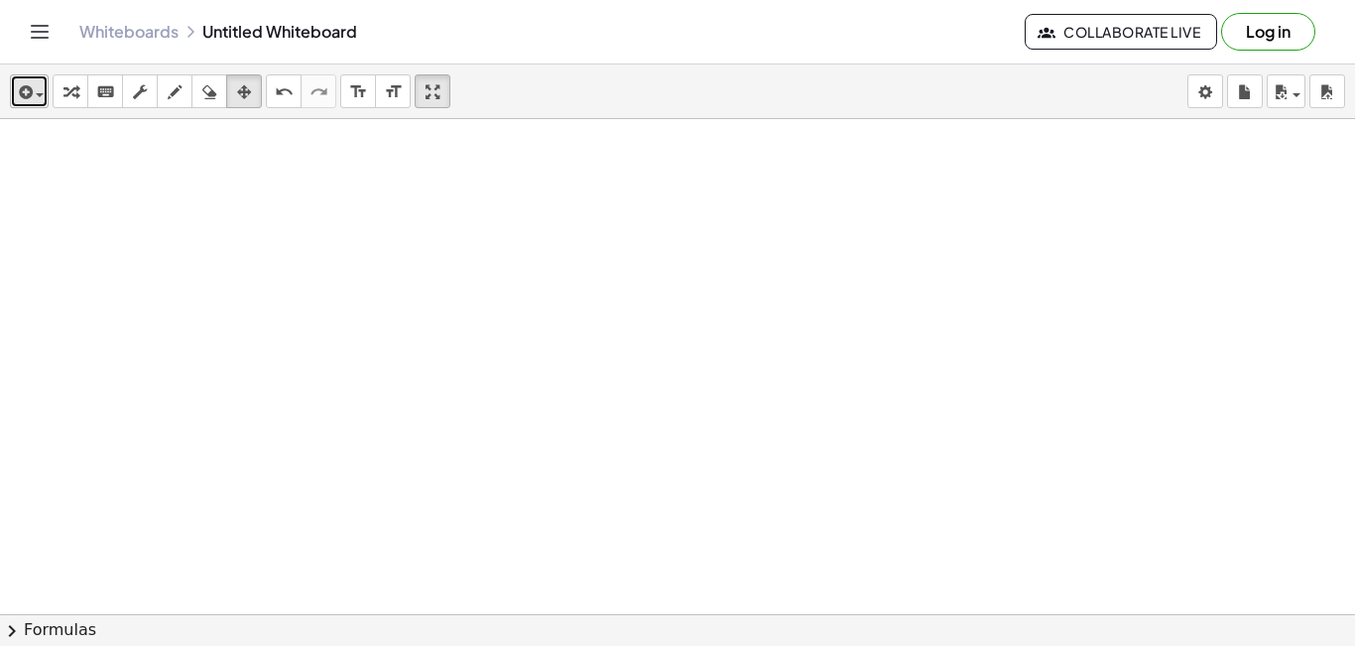
click at [38, 93] on div "button" at bounding box center [29, 91] width 29 height 24
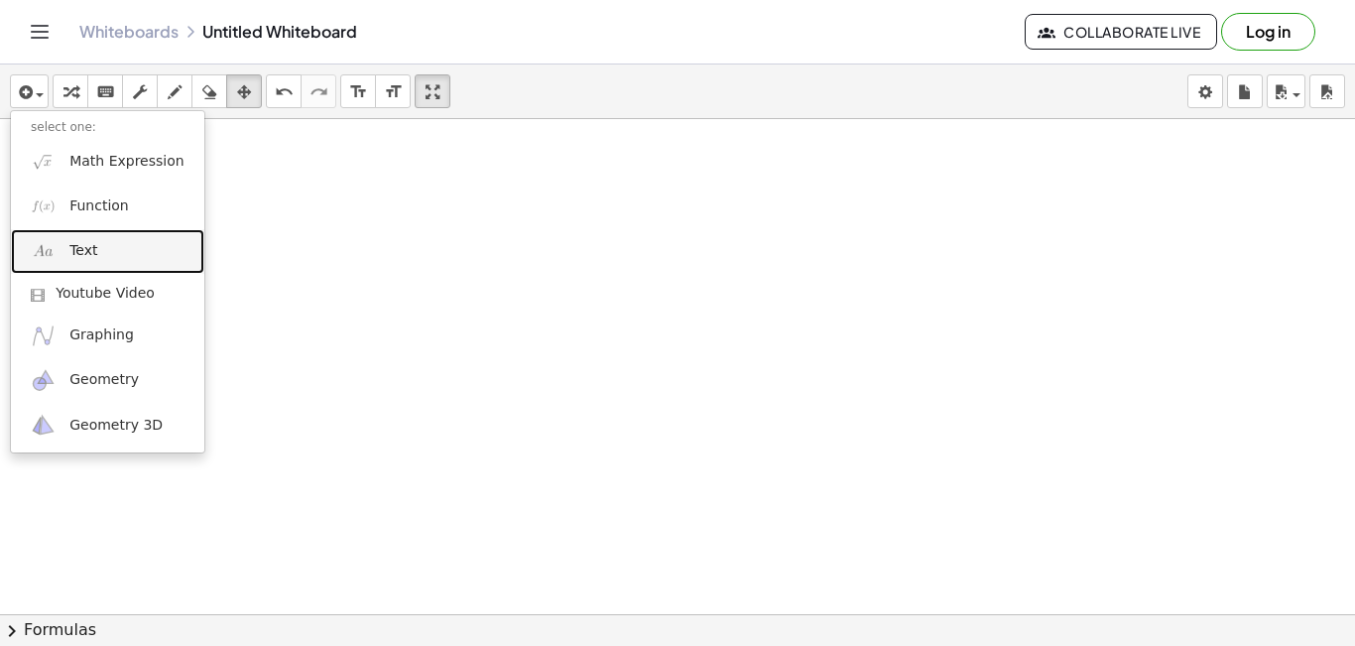
click at [81, 254] on span "Text" at bounding box center [83, 251] width 28 height 20
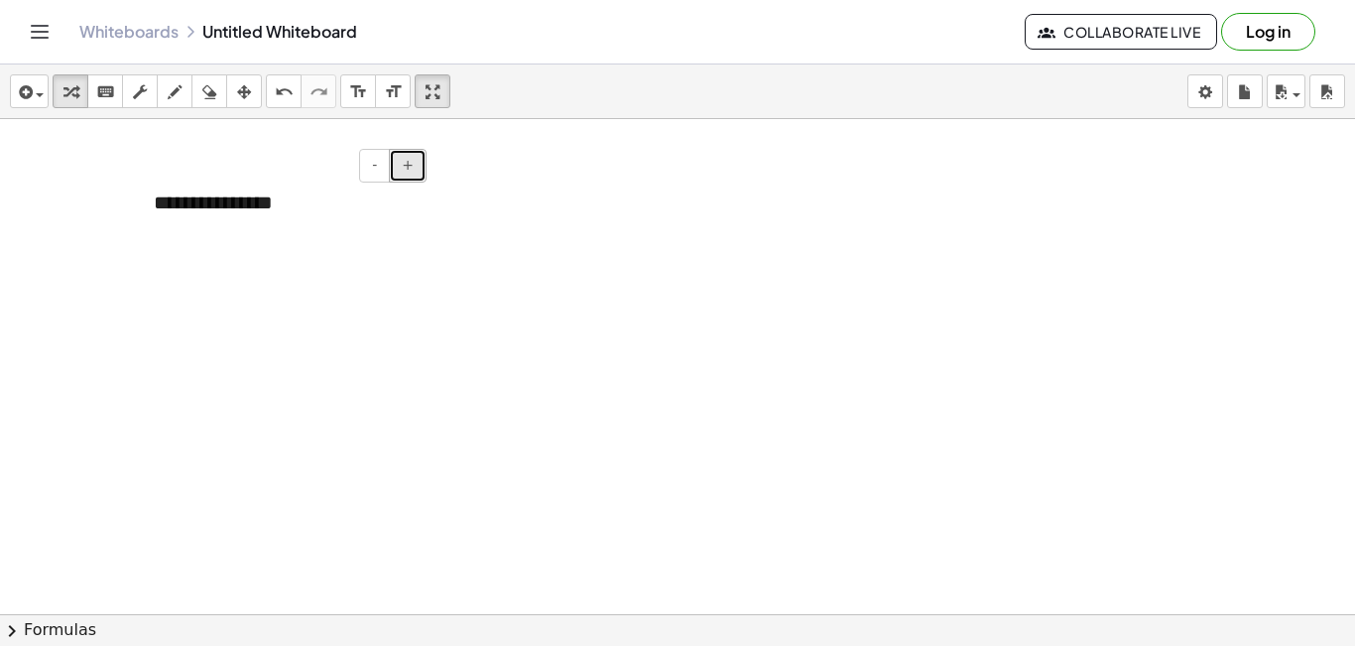
click at [413, 169] on span "+" at bounding box center [408, 165] width 12 height 16
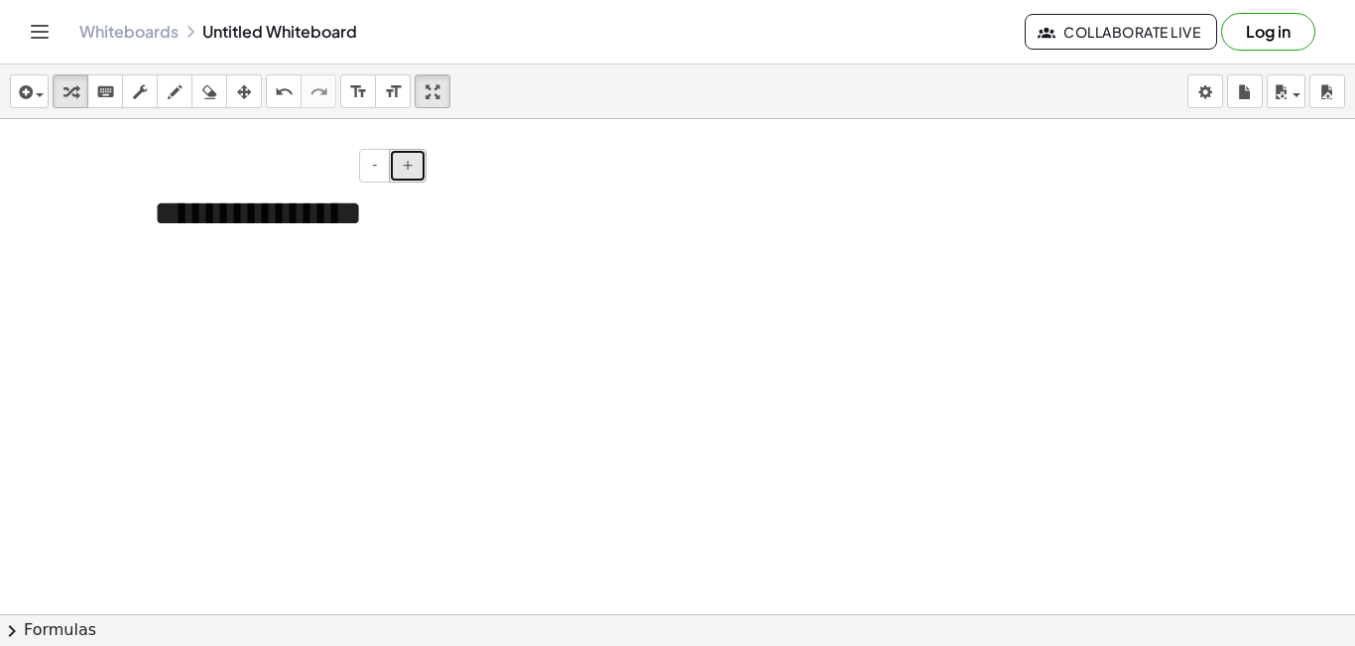
click at [413, 169] on span "+" at bounding box center [408, 165] width 12 height 16
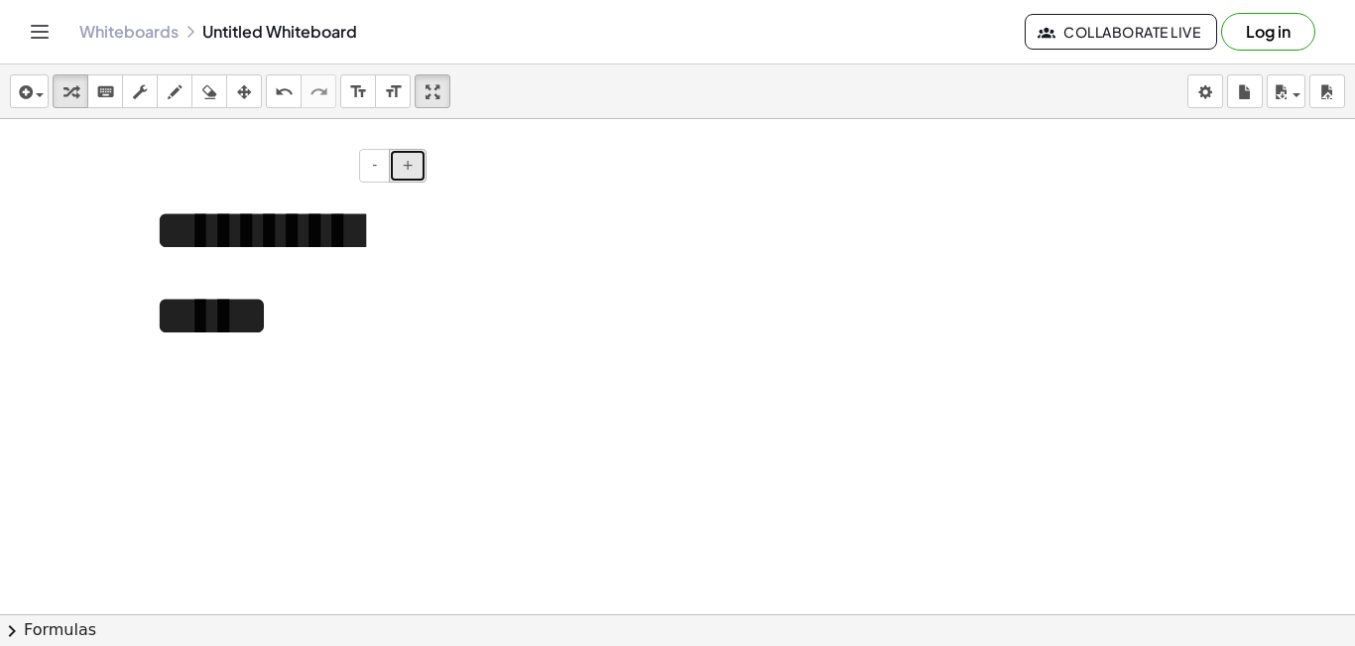
click at [413, 169] on span "+" at bounding box center [408, 165] width 12 height 16
click at [413, 172] on span "+" at bounding box center [408, 165] width 12 height 16
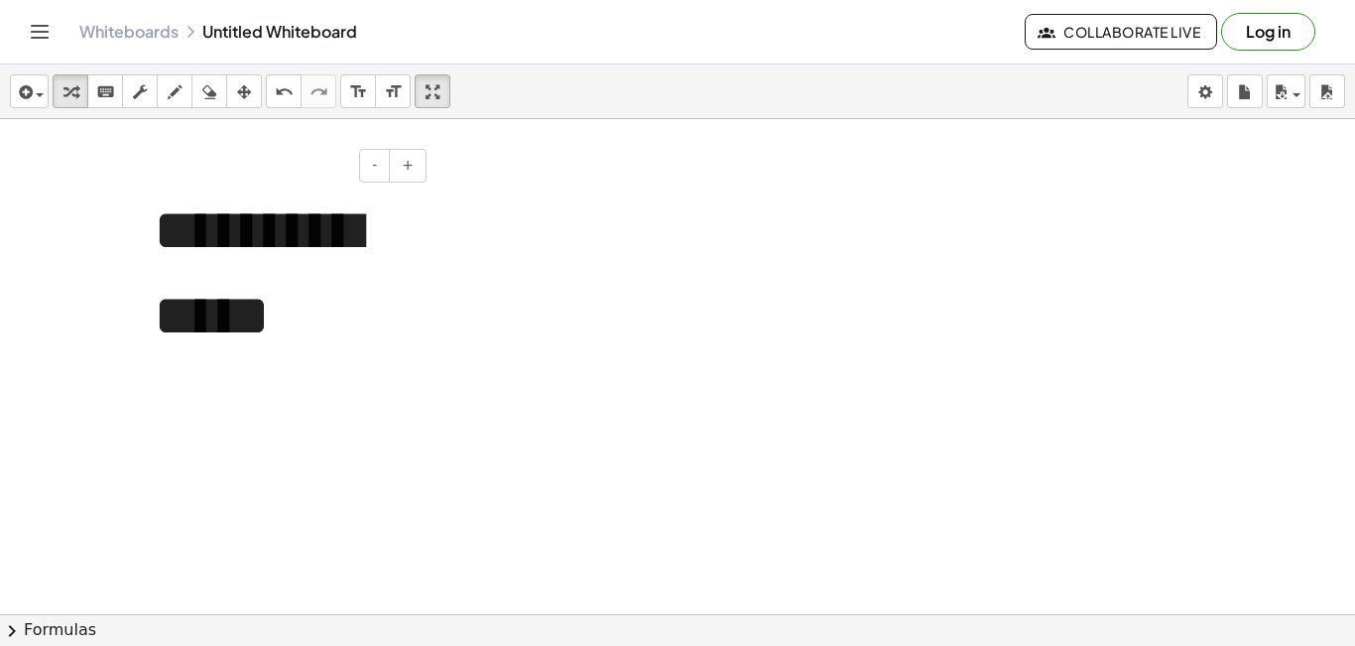
paste div
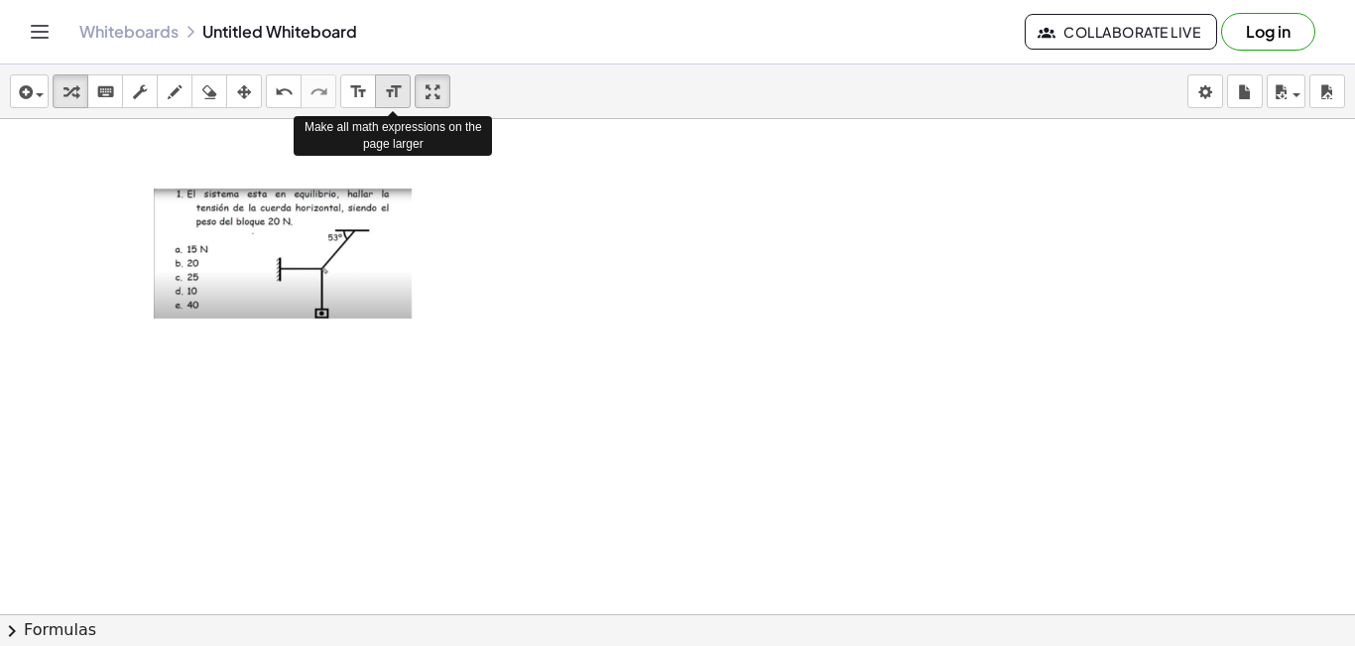
click at [389, 93] on icon "format_size" at bounding box center [393, 92] width 19 height 24
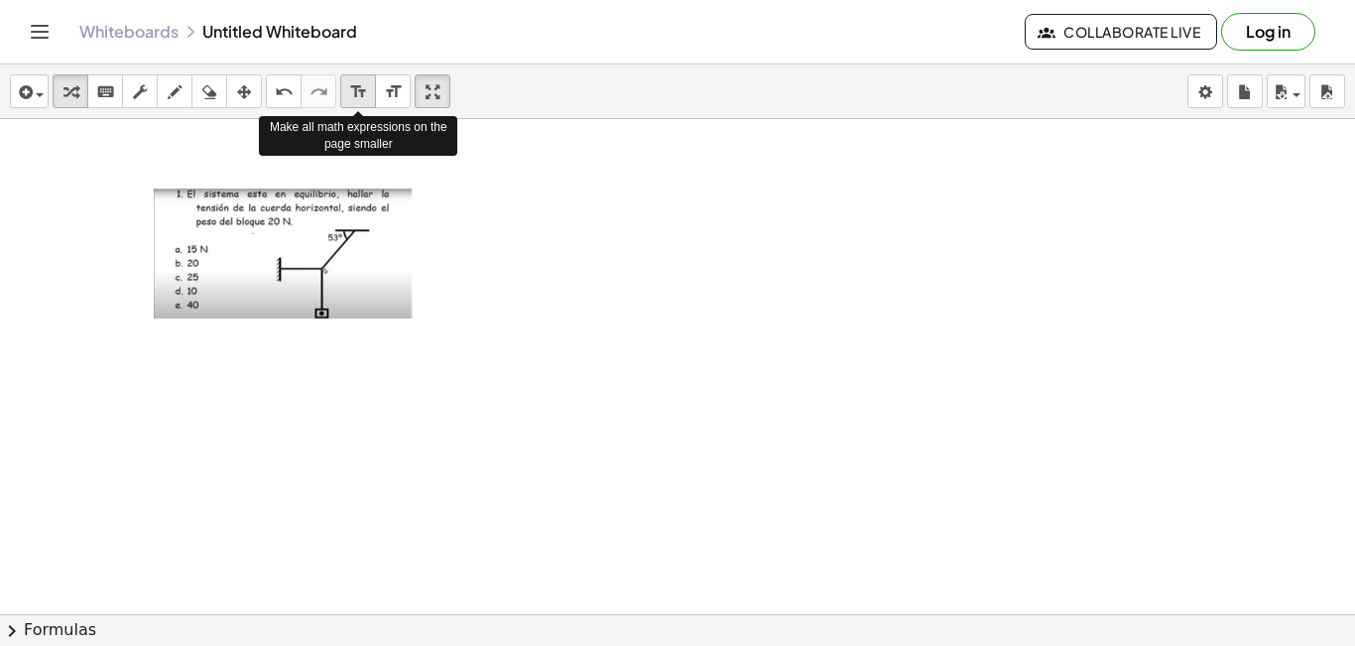
click at [352, 99] on icon "format_size" at bounding box center [358, 92] width 19 height 24
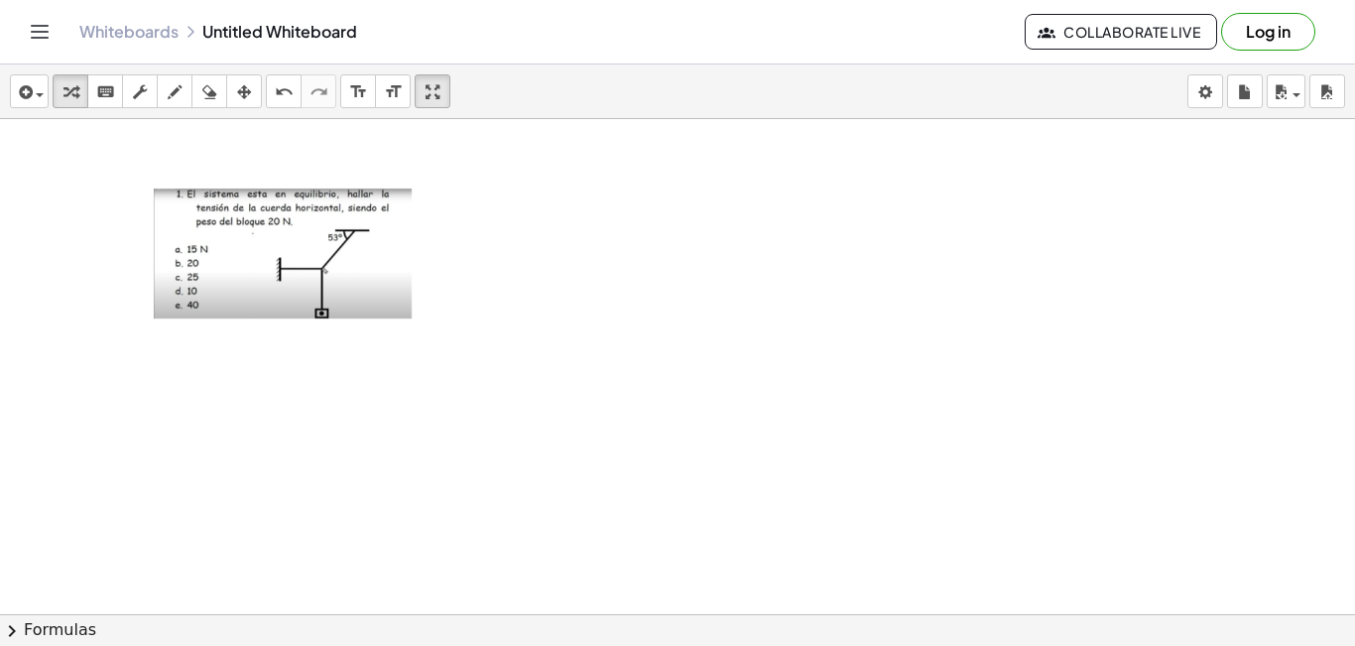
click at [532, 268] on div at bounding box center [677, 658] width 1355 height 1079
click at [372, 249] on img at bounding box center [283, 253] width 258 height 130
drag, startPoint x: 347, startPoint y: 336, endPoint x: 349, endPoint y: 297, distance: 39.7
click at [355, 347] on div "- +" at bounding box center [677, 658] width 1355 height 1079
drag, startPoint x: 344, startPoint y: 270, endPoint x: 802, endPoint y: 235, distance: 459.5
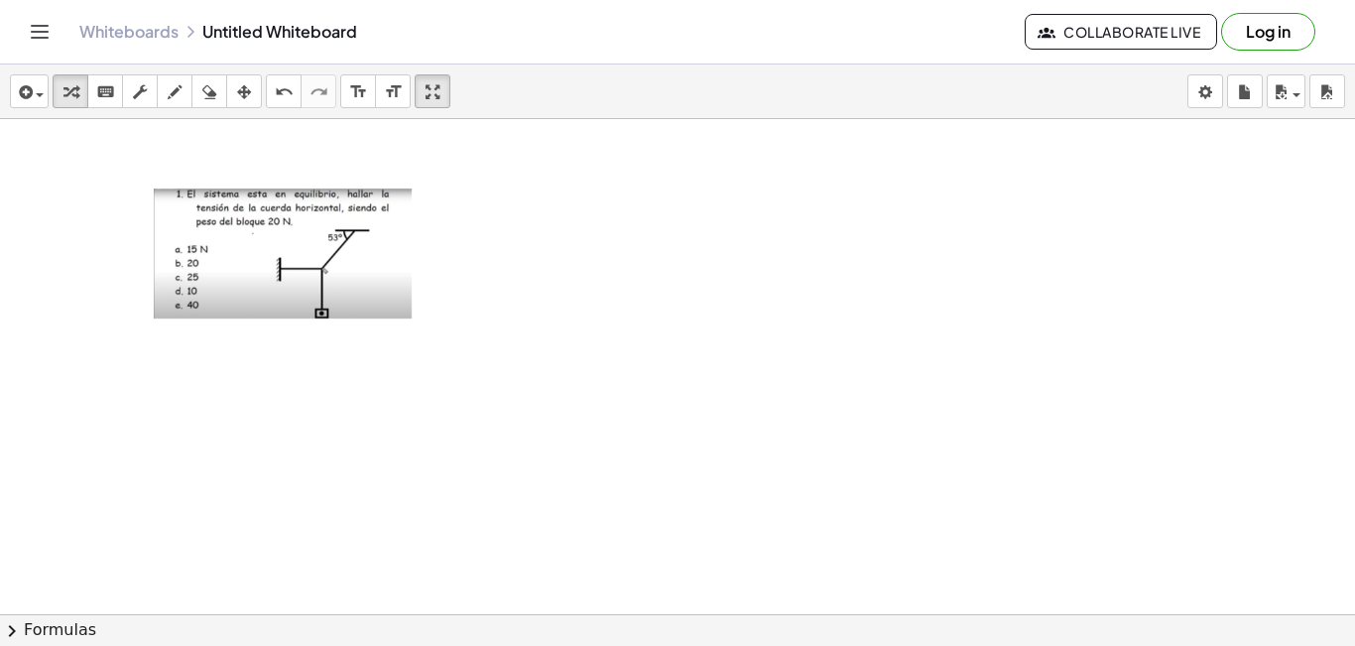
click at [802, 235] on div at bounding box center [677, 658] width 1355 height 1079
click at [172, 95] on icon "button" at bounding box center [175, 92] width 14 height 24
click at [37, 98] on div "button" at bounding box center [29, 91] width 29 height 24
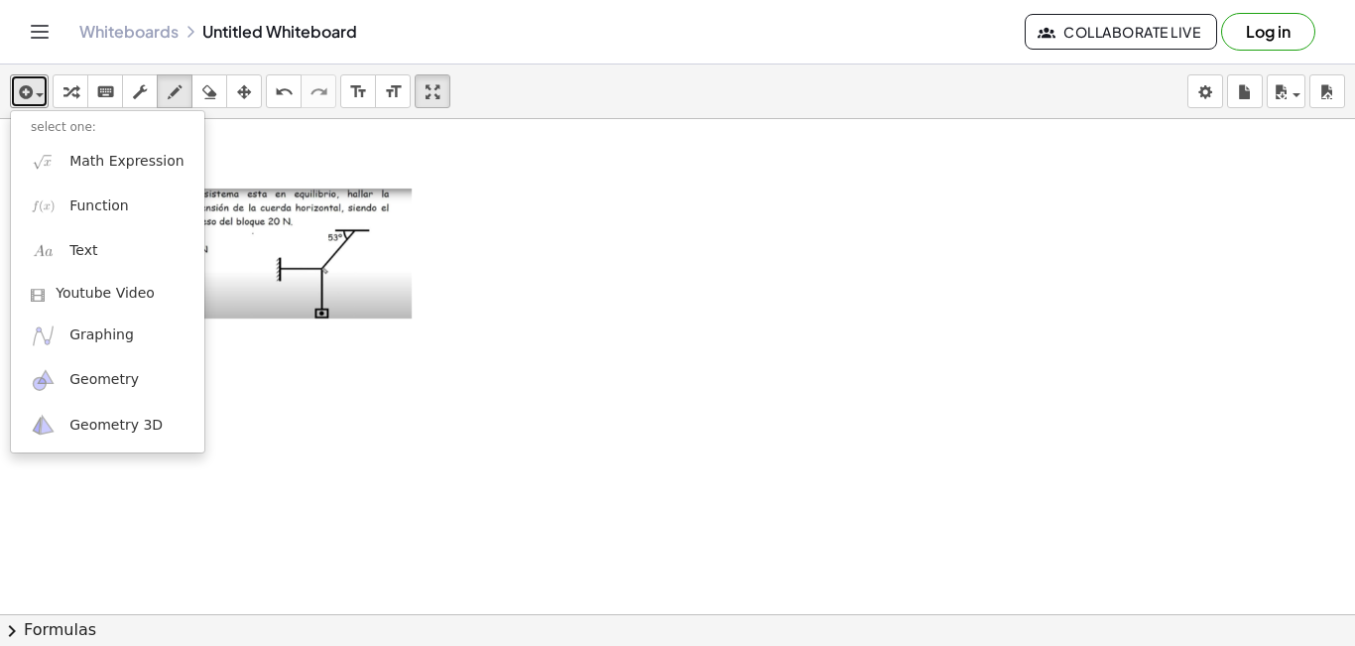
click at [653, 290] on div at bounding box center [677, 658] width 1355 height 1079
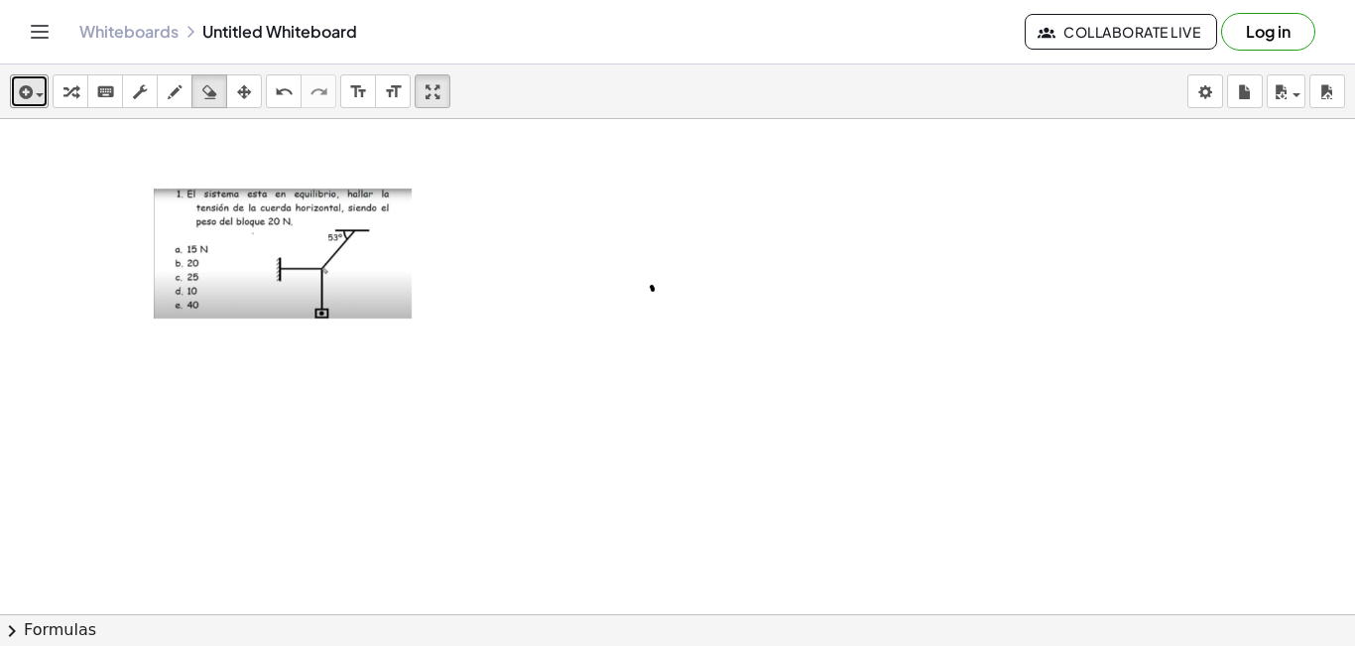
drag, startPoint x: 209, startPoint y: 92, endPoint x: 290, endPoint y: 128, distance: 87.9
click at [215, 96] on icon "button" at bounding box center [209, 92] width 14 height 24
drag, startPoint x: 647, startPoint y: 287, endPoint x: 634, endPoint y: 275, distance: 17.5
click at [641, 299] on div at bounding box center [677, 658] width 1355 height 1079
drag, startPoint x: 167, startPoint y: 96, endPoint x: 334, endPoint y: 145, distance: 174.5
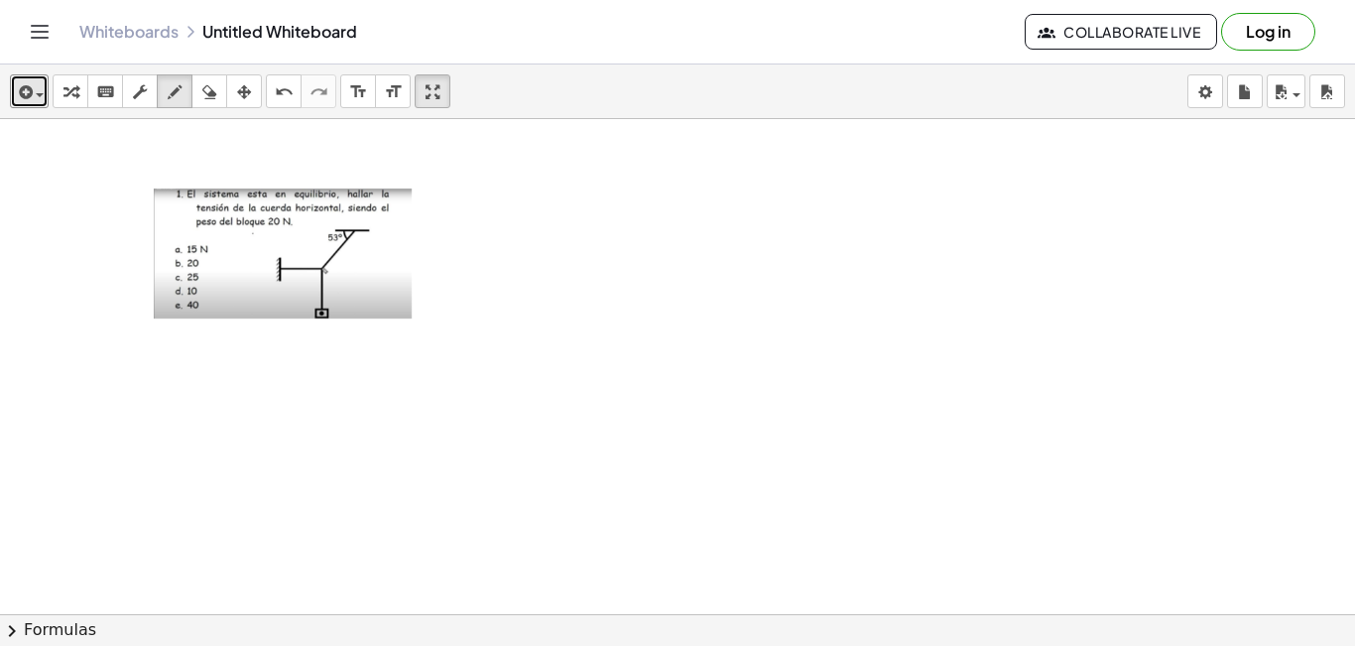
click at [169, 97] on div "button" at bounding box center [175, 91] width 26 height 24
drag, startPoint x: 734, startPoint y: 187, endPoint x: 883, endPoint y: 193, distance: 148.9
click at [884, 194] on div at bounding box center [677, 658] width 1355 height 1079
drag, startPoint x: 837, startPoint y: 196, endPoint x: 724, endPoint y: 249, distance: 124.7
click at [699, 264] on div at bounding box center [677, 658] width 1355 height 1079
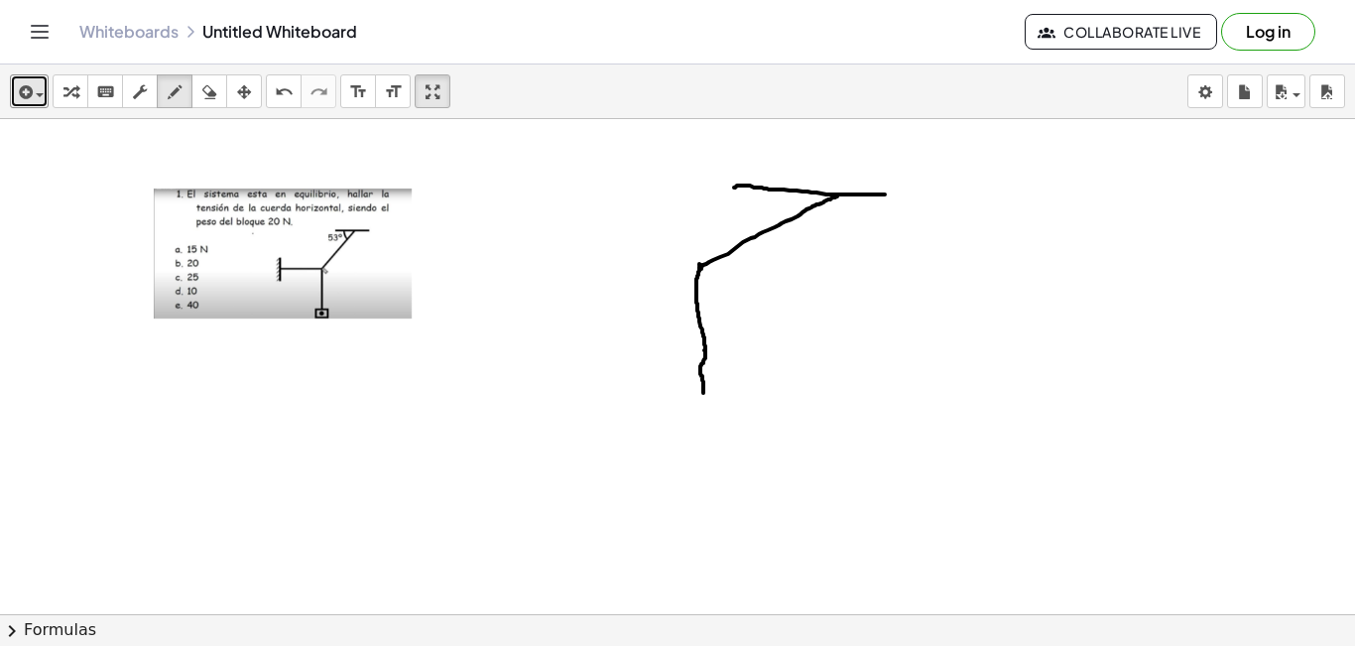
drag, startPoint x: 701, startPoint y: 265, endPoint x: 702, endPoint y: 334, distance: 69.4
click at [703, 370] on div at bounding box center [677, 658] width 1355 height 1079
drag, startPoint x: 204, startPoint y: 94, endPoint x: 343, endPoint y: 214, distance: 183.5
click at [212, 103] on icon "button" at bounding box center [209, 92] width 14 height 24
drag, startPoint x: 696, startPoint y: 390, endPoint x: 698, endPoint y: 319, distance: 70.4
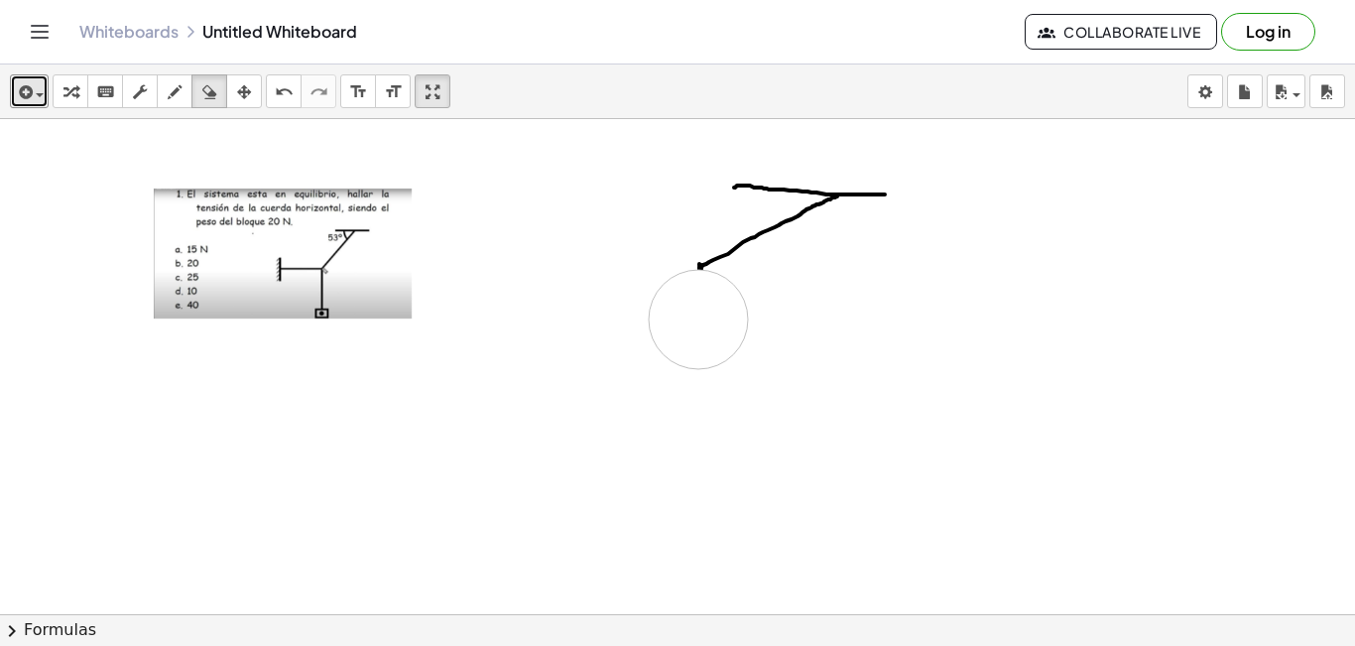
click at [698, 319] on div at bounding box center [677, 658] width 1355 height 1079
drag, startPoint x: 173, startPoint y: 90, endPoint x: 422, endPoint y: 177, distance: 264.4
click at [177, 93] on icon "button" at bounding box center [175, 92] width 14 height 24
drag, startPoint x: 700, startPoint y: 271, endPoint x: 688, endPoint y: 321, distance: 52.0
click at [703, 360] on div at bounding box center [677, 658] width 1355 height 1079
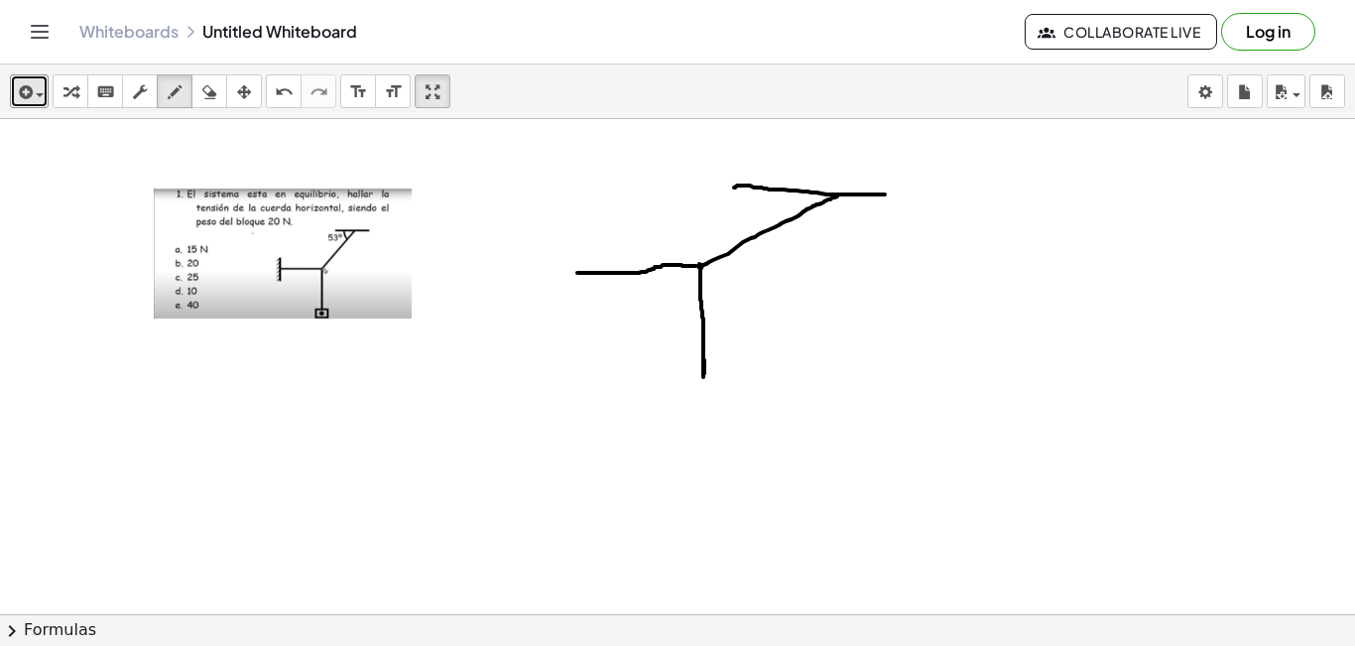
drag, startPoint x: 696, startPoint y: 266, endPoint x: 571, endPoint y: 258, distance: 125.2
click at [575, 271] on div at bounding box center [677, 658] width 1355 height 1079
drag, startPoint x: 571, startPoint y: 246, endPoint x: 555, endPoint y: 264, distance: 23.9
click at [560, 277] on div at bounding box center [677, 658] width 1355 height 1079
click at [570, 261] on div at bounding box center [677, 658] width 1355 height 1079
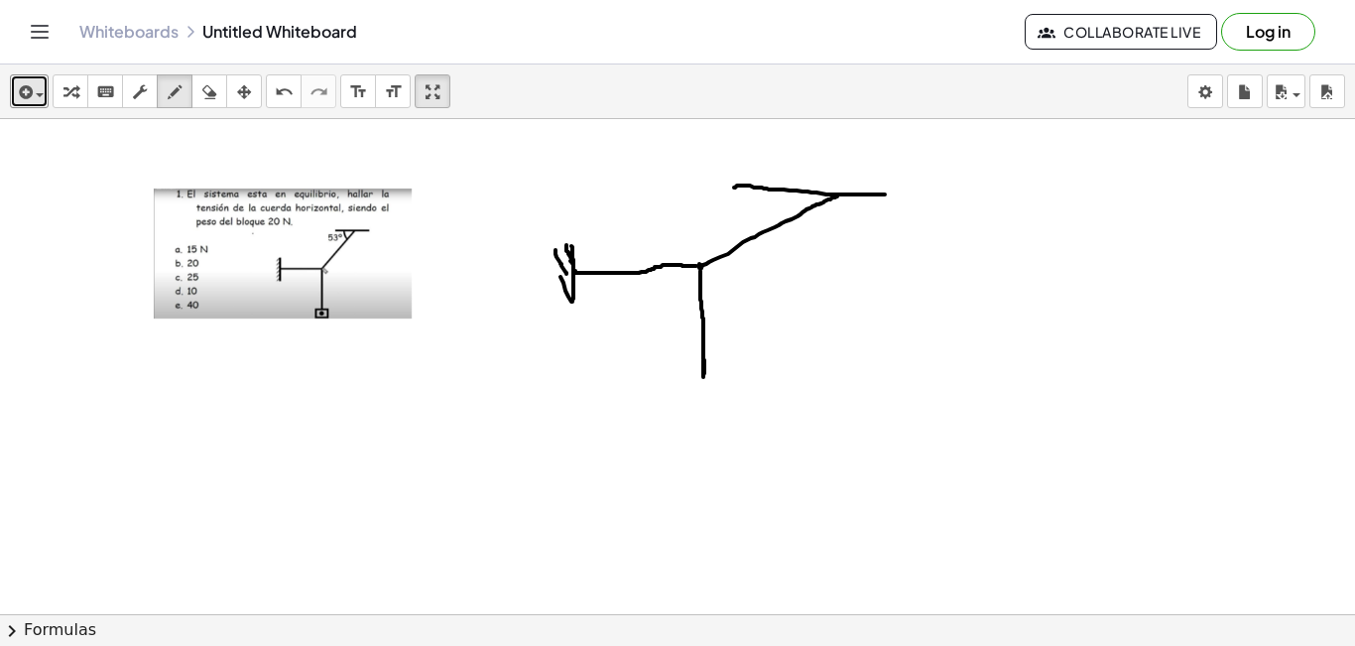
drag, startPoint x: 555, startPoint y: 250, endPoint x: 566, endPoint y: 274, distance: 26.2
click at [566, 274] on div at bounding box center [677, 658] width 1355 height 1079
drag, startPoint x: 781, startPoint y: 179, endPoint x: 797, endPoint y: 182, distance: 16.1
click at [814, 182] on div at bounding box center [677, 658] width 1355 height 1079
drag, startPoint x: 820, startPoint y: 190, endPoint x: 843, endPoint y: 177, distance: 26.7
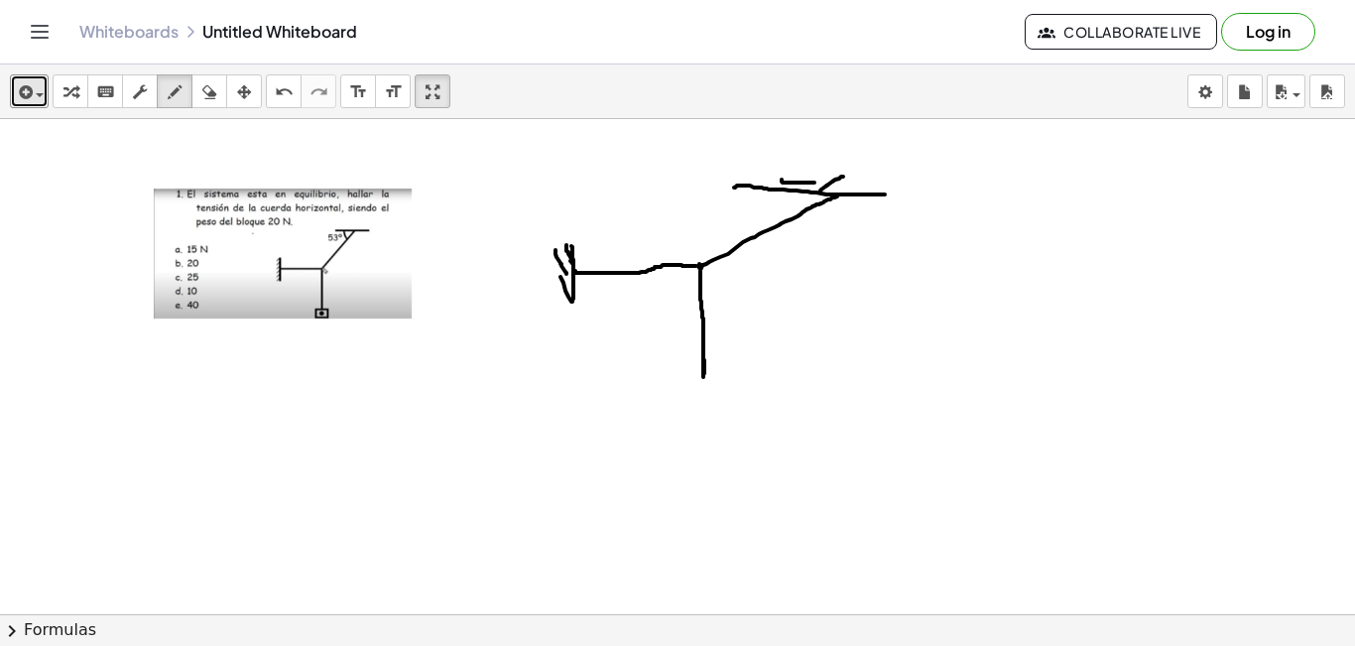
click at [843, 177] on div at bounding box center [677, 658] width 1355 height 1079
drag, startPoint x: 833, startPoint y: 192, endPoint x: 866, endPoint y: 177, distance: 36.4
click at [866, 177] on div at bounding box center [677, 658] width 1355 height 1079
drag, startPoint x: 859, startPoint y: 190, endPoint x: 890, endPoint y: 178, distance: 33.3
click at [890, 178] on div at bounding box center [677, 658] width 1355 height 1079
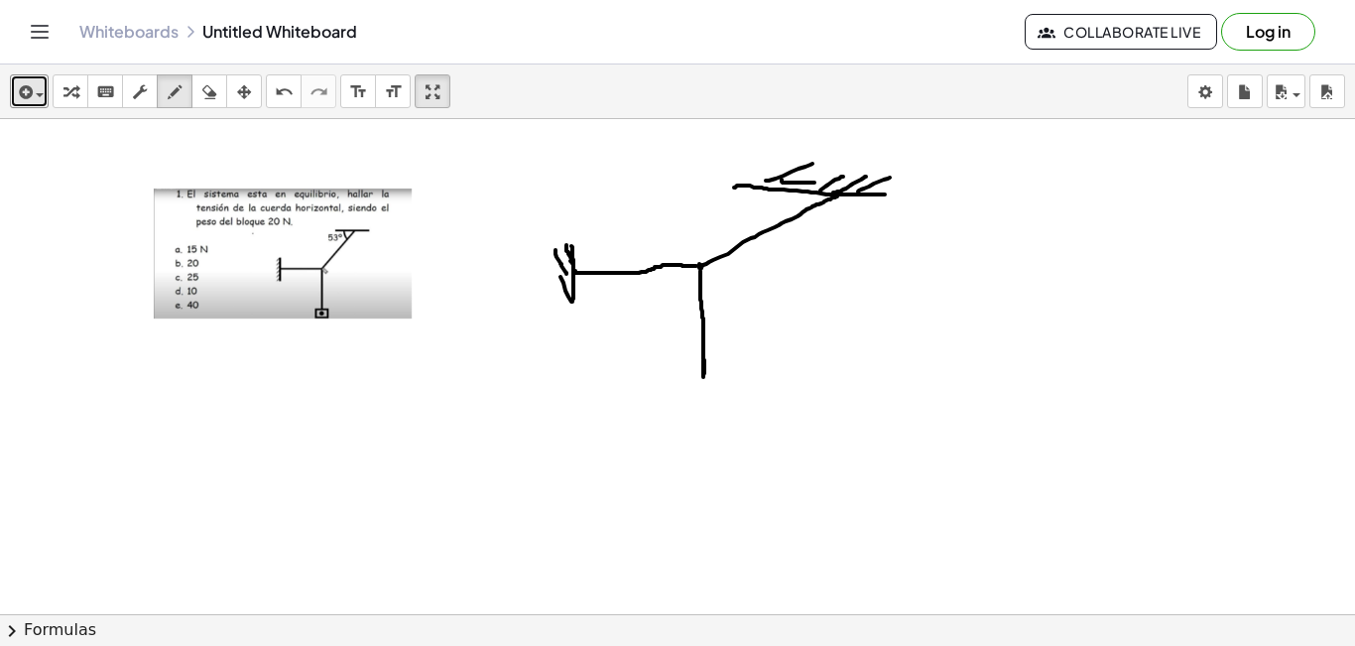
drag, startPoint x: 766, startPoint y: 180, endPoint x: 812, endPoint y: 164, distance: 49.6
click at [812, 164] on div at bounding box center [677, 658] width 1355 height 1079
drag, startPoint x: 806, startPoint y: 185, endPoint x: 789, endPoint y: 179, distance: 17.9
click at [841, 179] on div at bounding box center [677, 658] width 1355 height 1079
drag, startPoint x: 784, startPoint y: 194, endPoint x: 791, endPoint y: 212, distance: 19.2
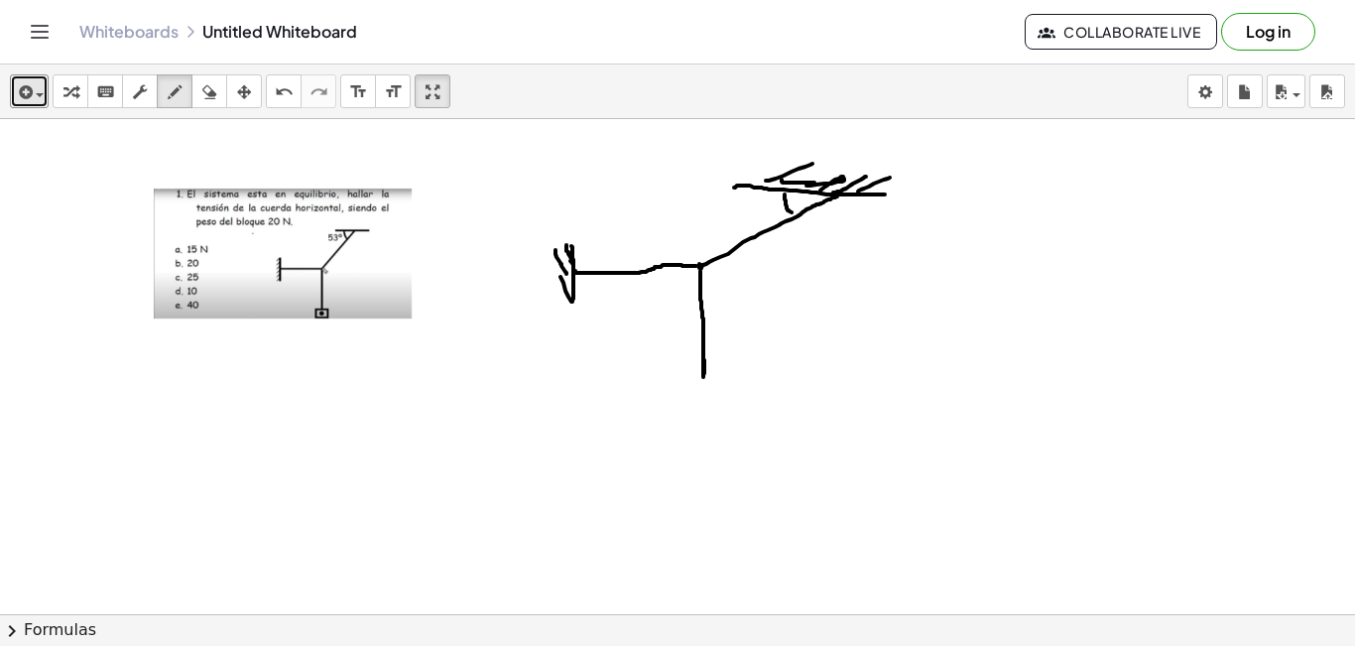
click at [791, 212] on div at bounding box center [677, 658] width 1355 height 1079
drag, startPoint x: 737, startPoint y: 197, endPoint x: 731, endPoint y: 219, distance: 22.6
click at [731, 219] on div at bounding box center [677, 658] width 1355 height 1079
drag, startPoint x: 738, startPoint y: 196, endPoint x: 748, endPoint y: 197, distance: 10.0
click at [748, 197] on div at bounding box center [677, 658] width 1355 height 1079
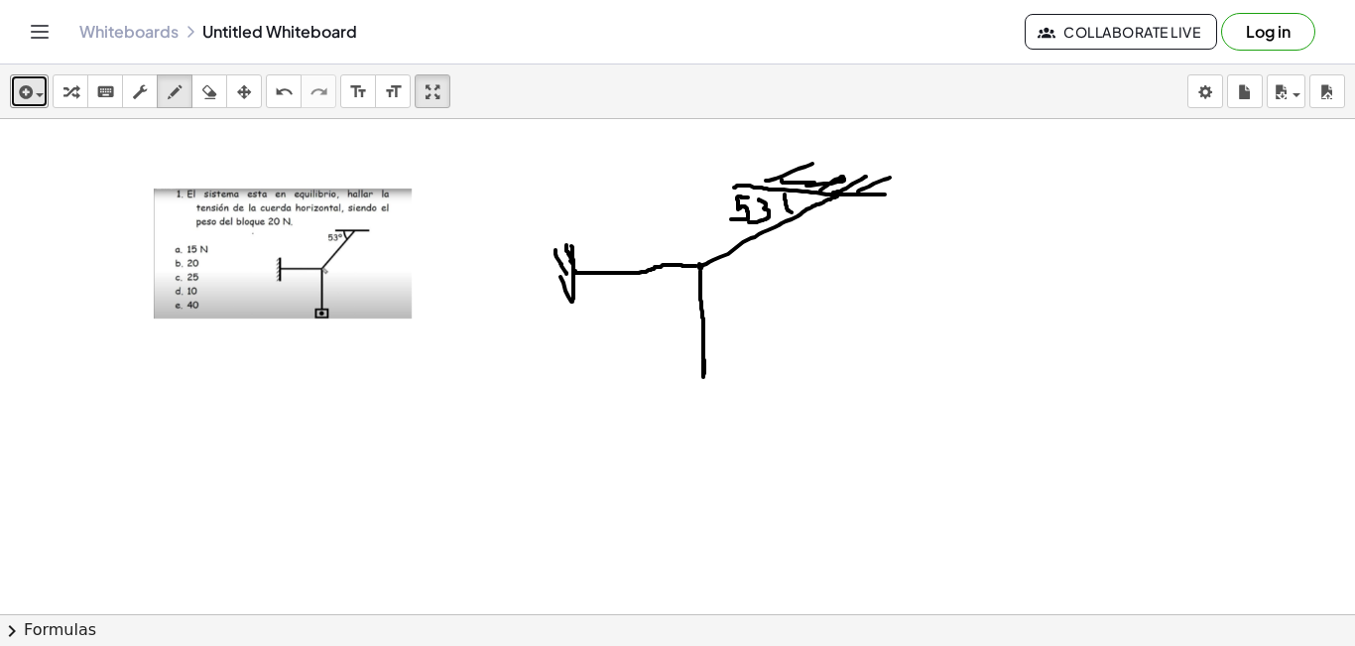
drag, startPoint x: 759, startPoint y: 199, endPoint x: 749, endPoint y: 222, distance: 24.9
click at [749, 222] on div at bounding box center [677, 658] width 1355 height 1079
click at [774, 196] on div at bounding box center [677, 658] width 1355 height 1079
drag, startPoint x: 674, startPoint y: 376, endPoint x: 676, endPoint y: 393, distance: 17.0
click at [735, 416] on div at bounding box center [677, 658] width 1355 height 1079
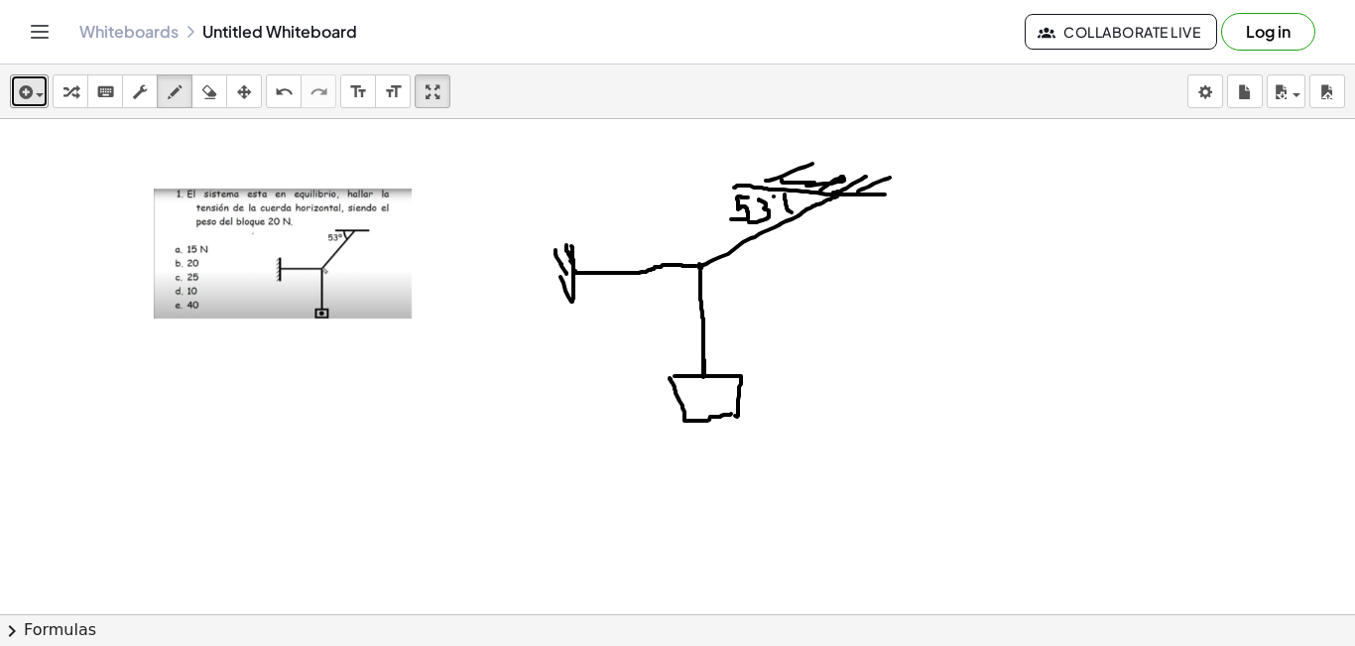
drag, startPoint x: 669, startPoint y: 379, endPoint x: 659, endPoint y: 324, distance: 55.4
click at [731, 405] on div at bounding box center [677, 658] width 1355 height 1079
drag, startPoint x: 688, startPoint y: 388, endPoint x: 711, endPoint y: 398, distance: 24.9
click at [704, 405] on div at bounding box center [677, 658] width 1355 height 1079
click at [720, 387] on div at bounding box center [677, 658] width 1355 height 1079
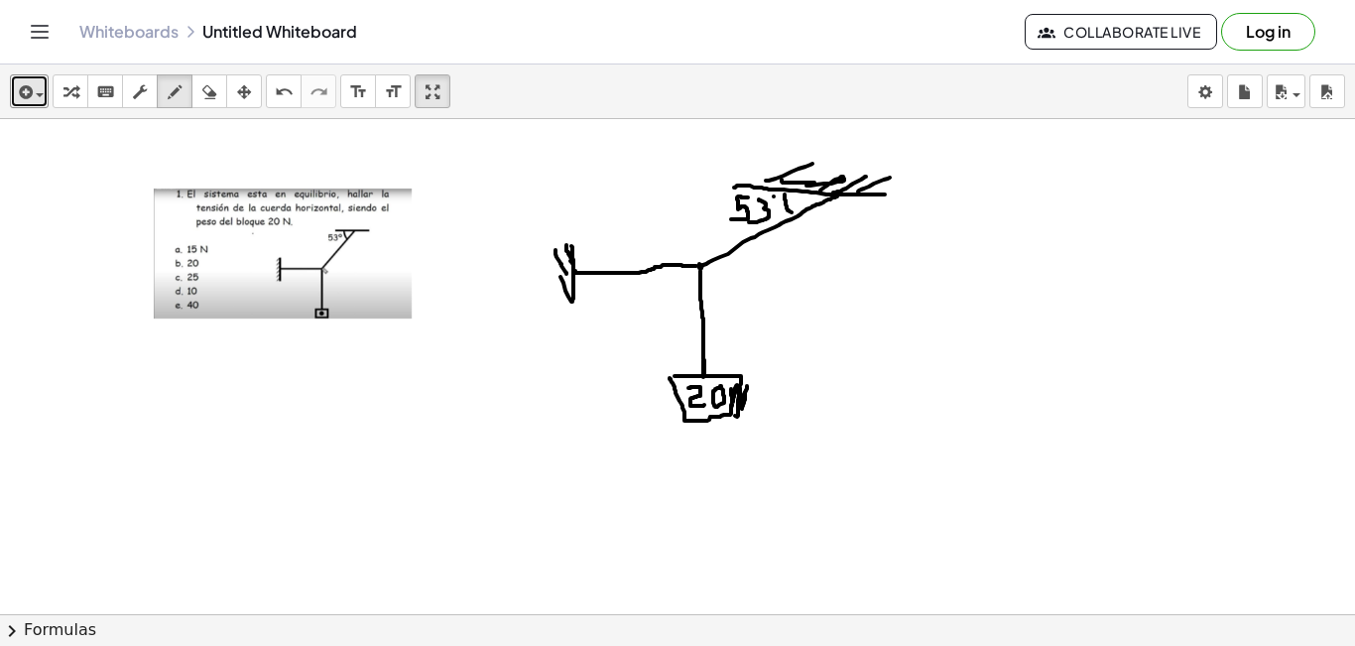
drag, startPoint x: 731, startPoint y: 389, endPoint x: 747, endPoint y: 386, distance: 16.1
click at [747, 386] on div at bounding box center [677, 658] width 1355 height 1079
drag, startPoint x: 205, startPoint y: 90, endPoint x: 299, endPoint y: 139, distance: 105.1
click at [239, 107] on div "transform keyboard keypad scrub draw erase arrange" at bounding box center [157, 91] width 209 height 34
drag, startPoint x: 798, startPoint y: 369, endPoint x: 805, endPoint y: 388, distance: 20.1
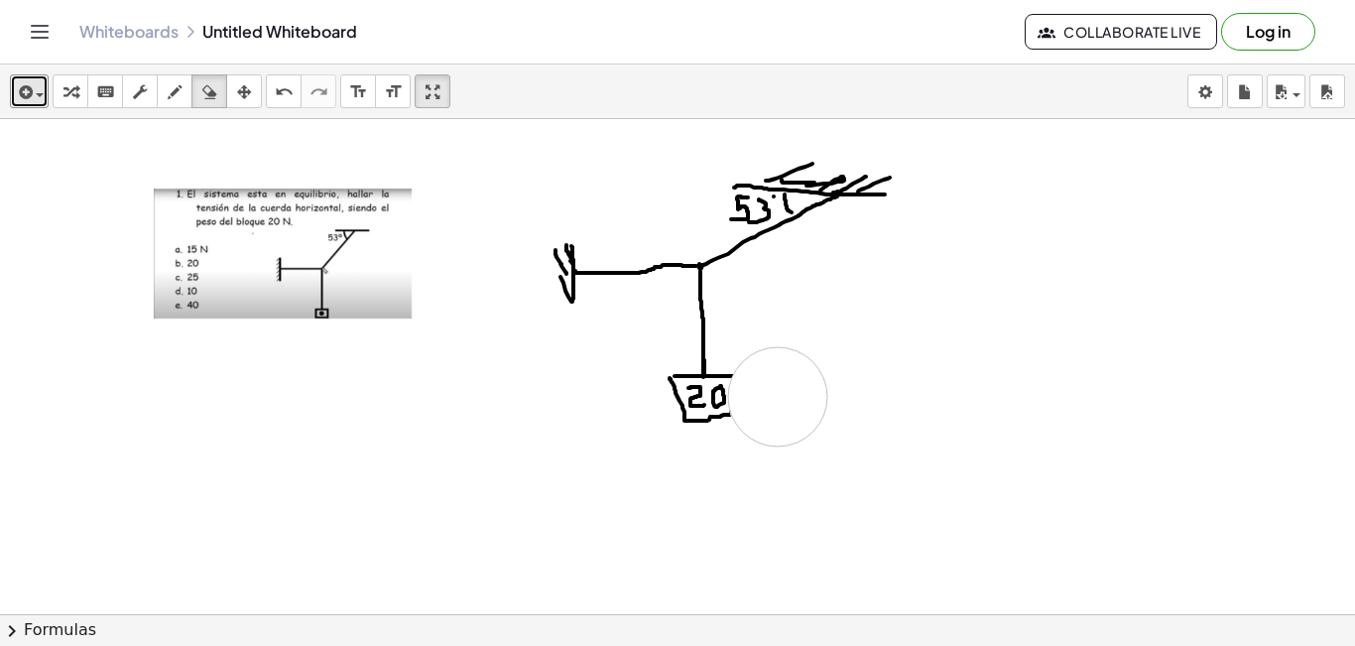
click at [780, 397] on div at bounding box center [677, 658] width 1355 height 1079
drag, startPoint x: 169, startPoint y: 91, endPoint x: 358, endPoint y: 156, distance: 200.1
click at [190, 101] on button "draw" at bounding box center [175, 91] width 36 height 34
drag, startPoint x: 729, startPoint y: 374, endPoint x: 747, endPoint y: 412, distance: 41.7
click at [704, 418] on div at bounding box center [677, 658] width 1355 height 1079
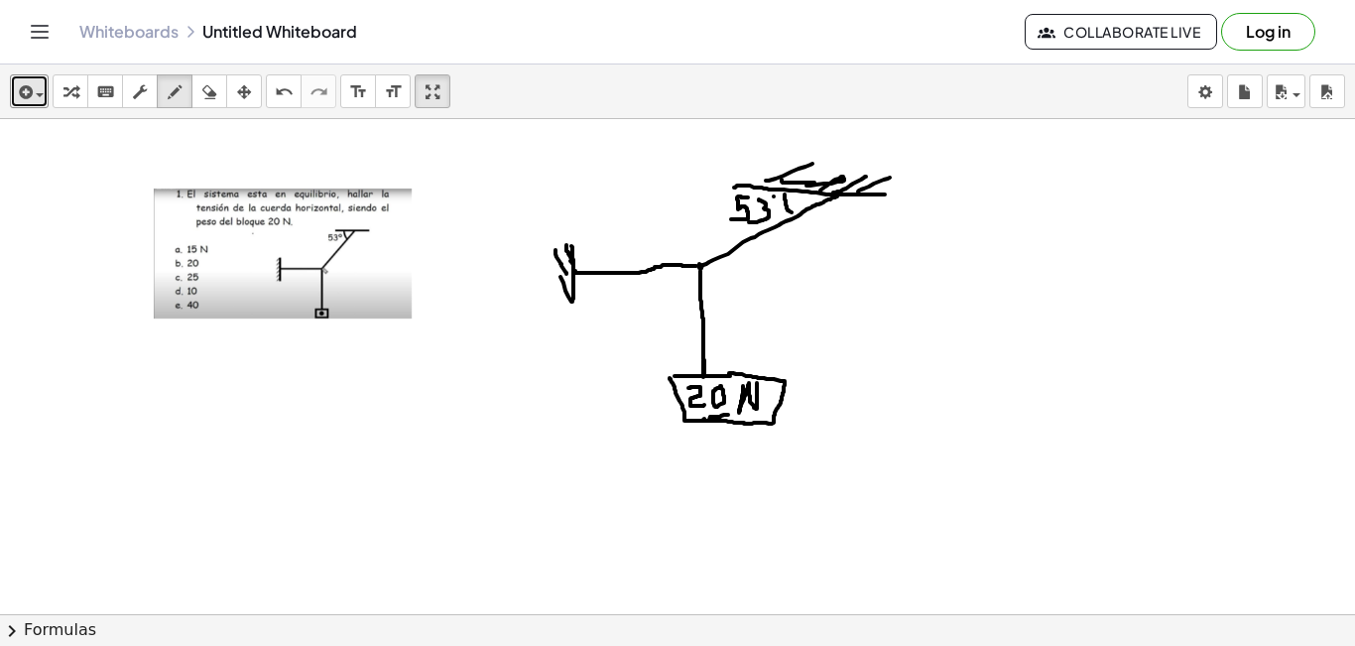
drag, startPoint x: 743, startPoint y: 386, endPoint x: 757, endPoint y: 383, distance: 14.2
click at [757, 383] on div at bounding box center [677, 658] width 1355 height 1079
drag, startPoint x: 592, startPoint y: 257, endPoint x: 645, endPoint y: 273, distance: 54.9
click at [596, 287] on div at bounding box center [677, 658] width 1355 height 1079
drag, startPoint x: 780, startPoint y: 219, endPoint x: 788, endPoint y: 237, distance: 19.5
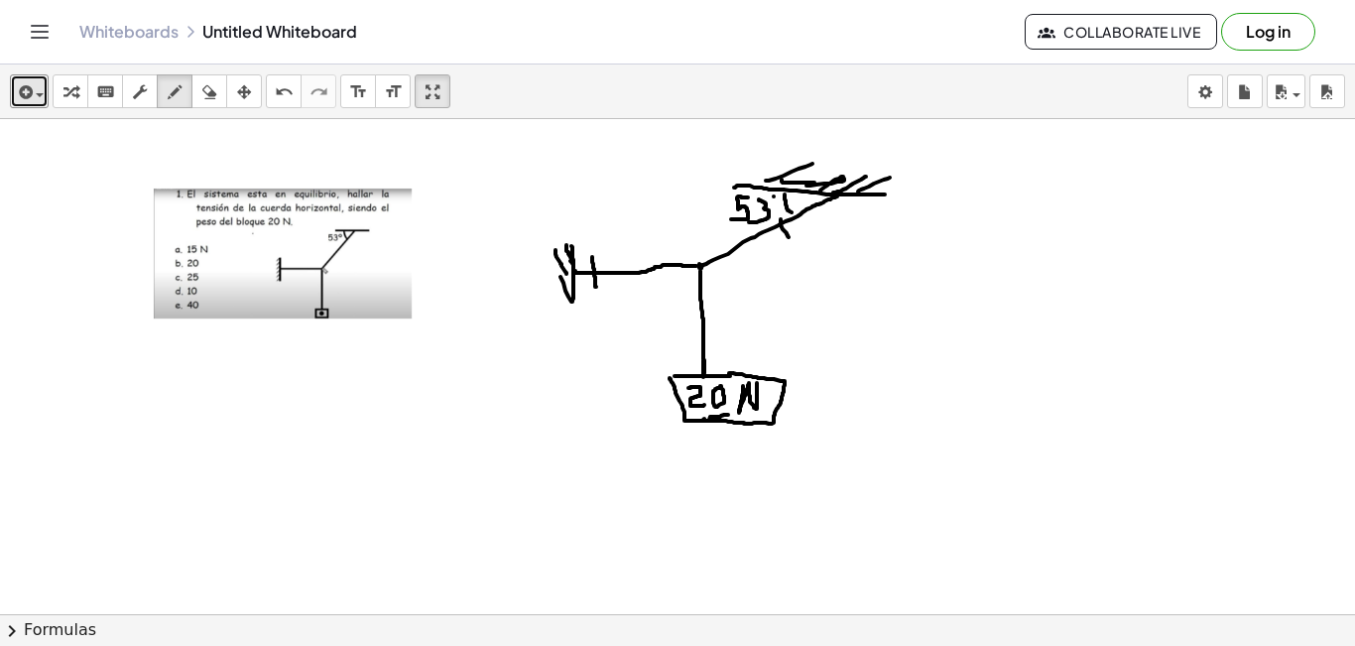
click at [788, 237] on div at bounding box center [677, 658] width 1355 height 1079
click at [771, 228] on div at bounding box center [677, 658] width 1355 height 1079
click at [597, 264] on div at bounding box center [677, 658] width 1355 height 1079
click at [592, 264] on div at bounding box center [677, 658] width 1355 height 1079
drag, startPoint x: 697, startPoint y: 267, endPoint x: 558, endPoint y: 378, distance: 177.8
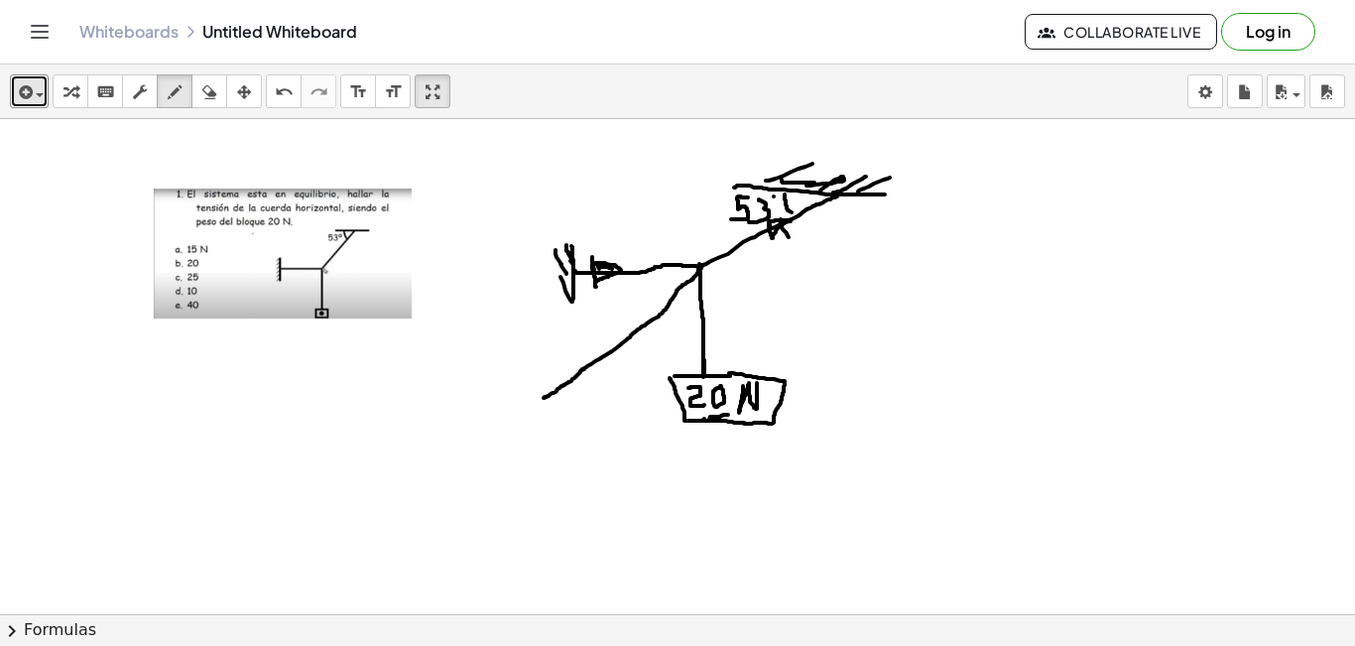
click at [546, 390] on div at bounding box center [677, 658] width 1355 height 1079
drag, startPoint x: 684, startPoint y: 273, endPoint x: 733, endPoint y: 366, distance: 105.1
click at [692, 289] on div at bounding box center [677, 658] width 1355 height 1079
drag, startPoint x: 703, startPoint y: 419, endPoint x: 703, endPoint y: 440, distance: 20.8
click at [703, 440] on div at bounding box center [677, 658] width 1355 height 1079
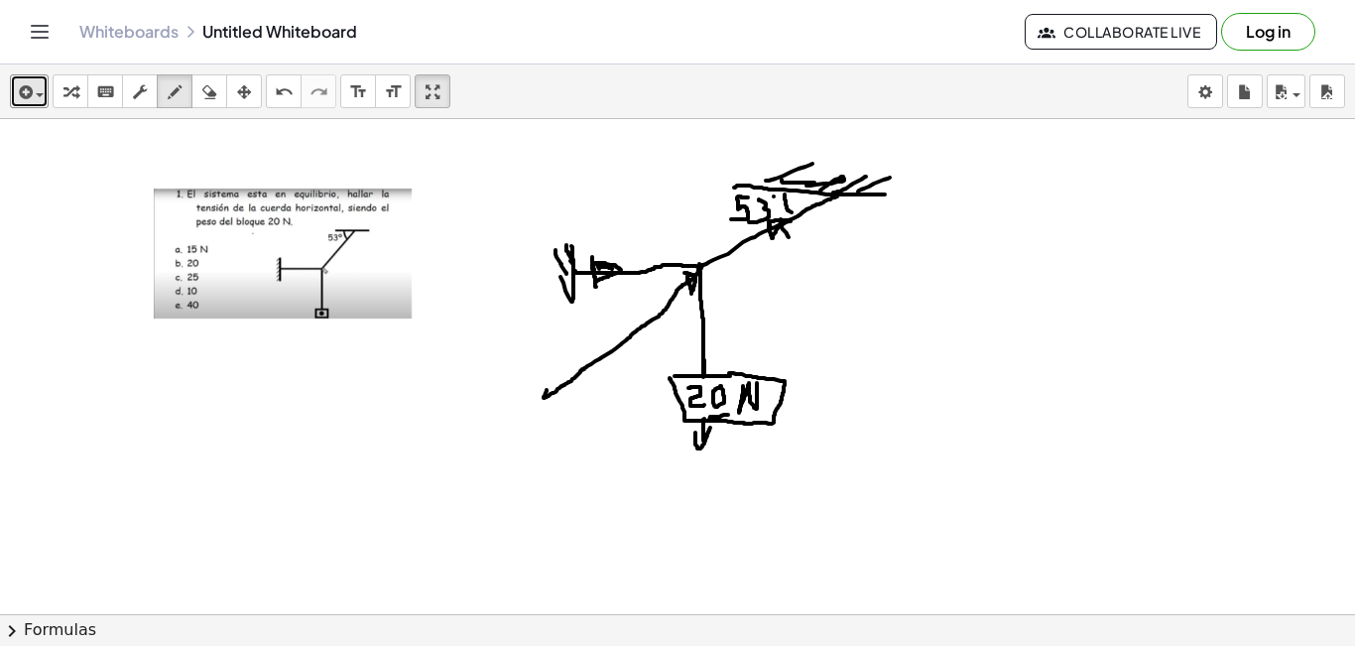
drag, startPoint x: 695, startPoint y: 432, endPoint x: 710, endPoint y: 427, distance: 15.7
click at [710, 427] on div at bounding box center [677, 658] width 1355 height 1079
drag, startPoint x: 548, startPoint y: 396, endPoint x: 512, endPoint y: 429, distance: 49.8
click at [512, 429] on div at bounding box center [677, 658] width 1355 height 1079
drag, startPoint x: 691, startPoint y: 442, endPoint x: 523, endPoint y: 433, distance: 168.8
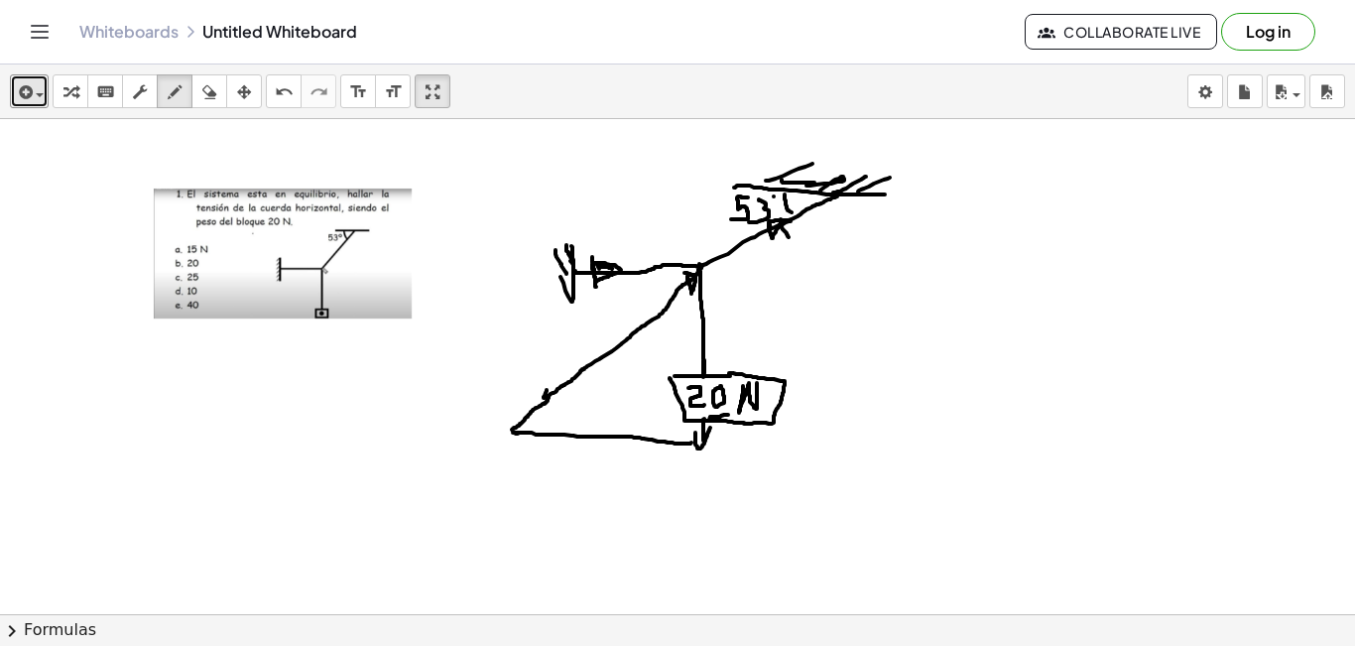
click at [523, 433] on div at bounding box center [677, 658] width 1355 height 1079
drag, startPoint x: 520, startPoint y: 424, endPoint x: 525, endPoint y: 436, distance: 12.9
click at [525, 439] on div at bounding box center [677, 658] width 1355 height 1079
click at [521, 427] on div at bounding box center [677, 658] width 1355 height 1079
drag, startPoint x: 208, startPoint y: 84, endPoint x: 284, endPoint y: 156, distance: 103.8
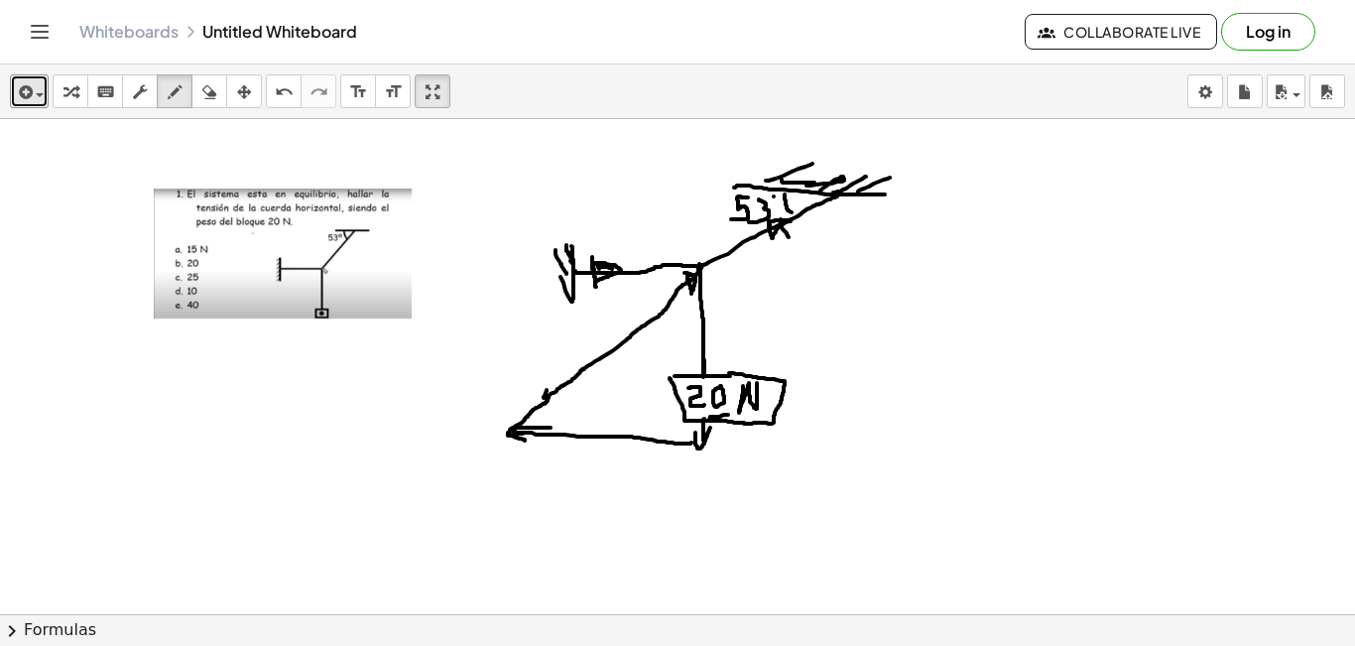
click at [265, 137] on div "insert select one: Math Expression Function Text Youtube Video Graphing Geometr…" at bounding box center [677, 354] width 1355 height 581
drag, startPoint x: 553, startPoint y: 427, endPoint x: 499, endPoint y: 413, distance: 56.5
click at [537, 426] on div at bounding box center [677, 658] width 1355 height 1079
drag, startPoint x: 166, startPoint y: 85, endPoint x: 176, endPoint y: 103, distance: 20.4
click at [174, 99] on div "button" at bounding box center [175, 91] width 26 height 24
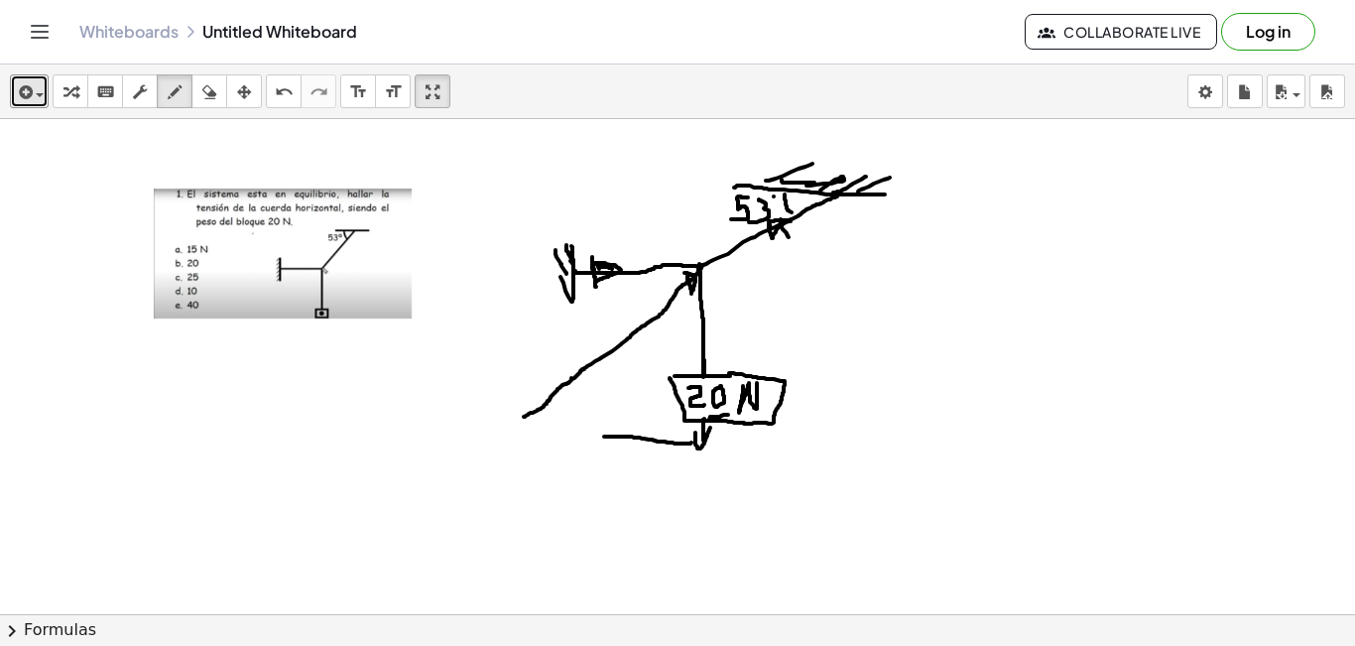
drag, startPoint x: 571, startPoint y: 378, endPoint x: 524, endPoint y: 417, distance: 61.3
click at [524, 417] on div at bounding box center [677, 658] width 1355 height 1079
drag, startPoint x: 524, startPoint y: 408, endPoint x: 543, endPoint y: 419, distance: 23.1
click at [530, 411] on div at bounding box center [677, 658] width 1355 height 1079
drag, startPoint x: 604, startPoint y: 435, endPoint x: 518, endPoint y: 427, distance: 86.6
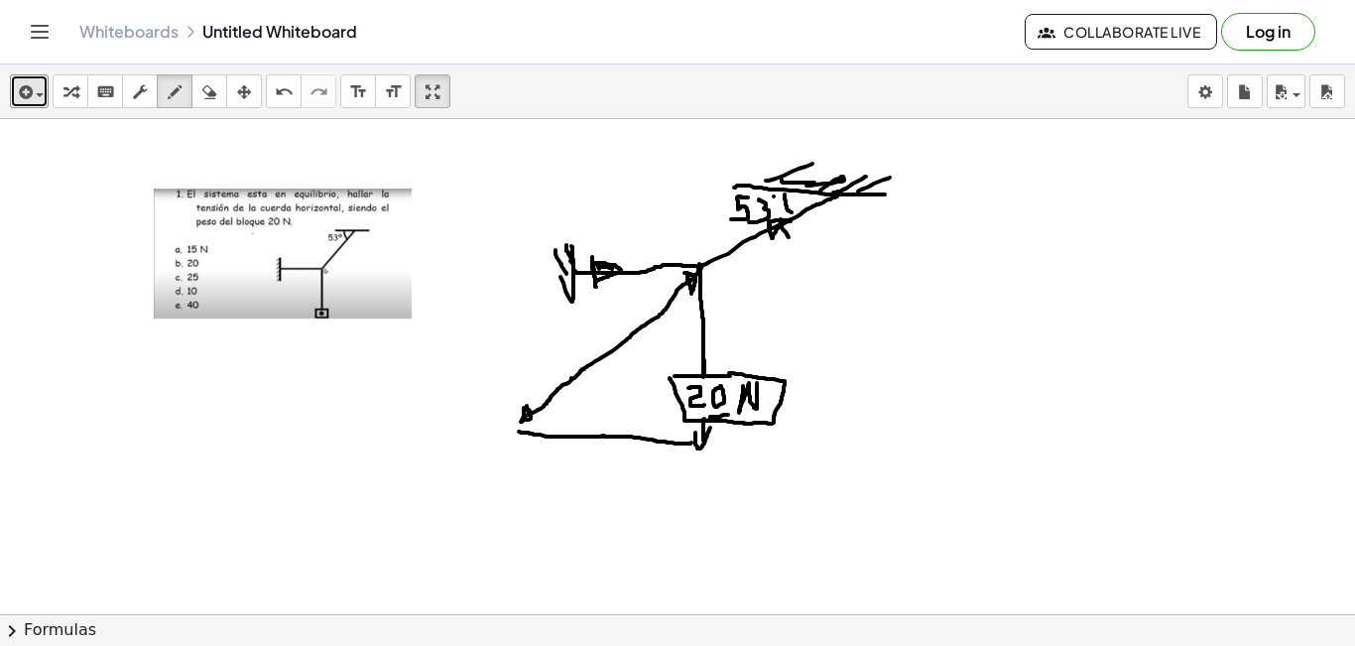
click at [519, 430] on div at bounding box center [677, 658] width 1355 height 1079
click at [524, 427] on div at bounding box center [677, 658] width 1355 height 1079
drag, startPoint x: 683, startPoint y: 299, endPoint x: 669, endPoint y: 320, distance: 25.9
click at [669, 320] on div at bounding box center [677, 658] width 1355 height 1079
drag, startPoint x: 694, startPoint y: 301, endPoint x: 693, endPoint y: 316, distance: 14.9
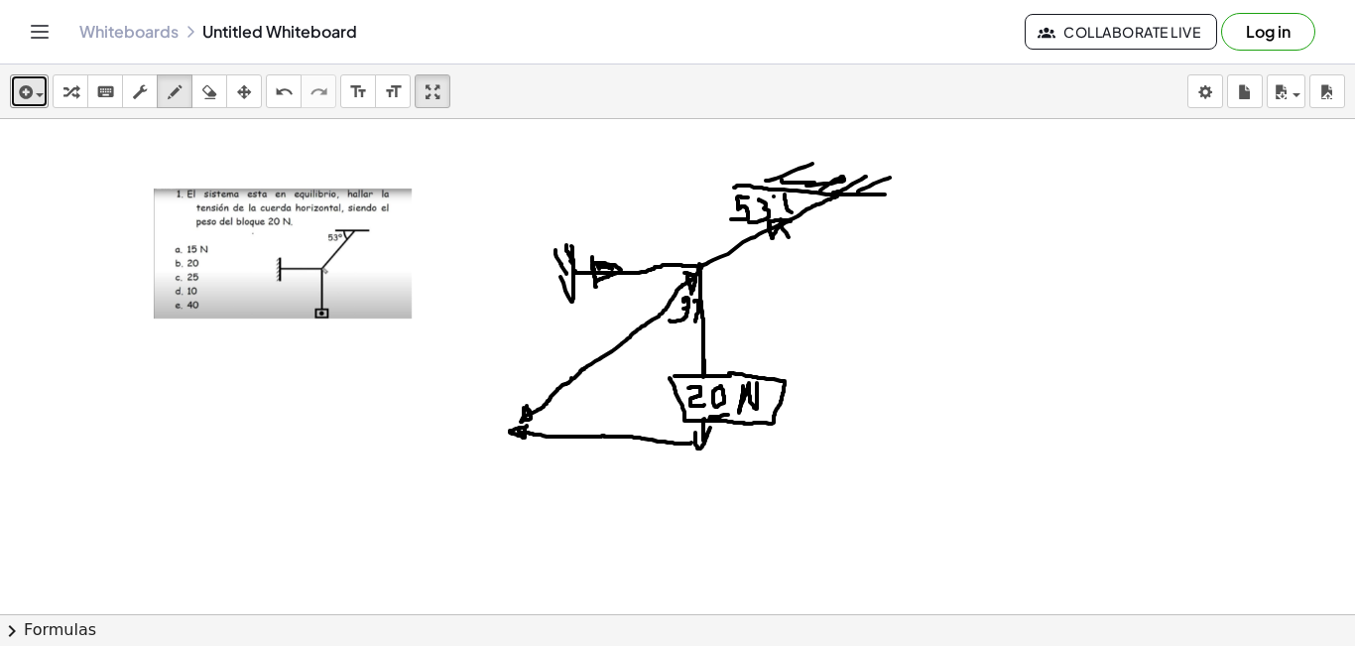
click at [694, 321] on div at bounding box center [677, 658] width 1355 height 1079
click at [697, 314] on div at bounding box center [677, 658] width 1355 height 1079
drag, startPoint x: 544, startPoint y: 408, endPoint x: 567, endPoint y: 415, distance: 23.8
click at [549, 428] on div at bounding box center [677, 658] width 1355 height 1079
drag, startPoint x: 578, startPoint y: 398, endPoint x: 573, endPoint y: 417, distance: 19.5
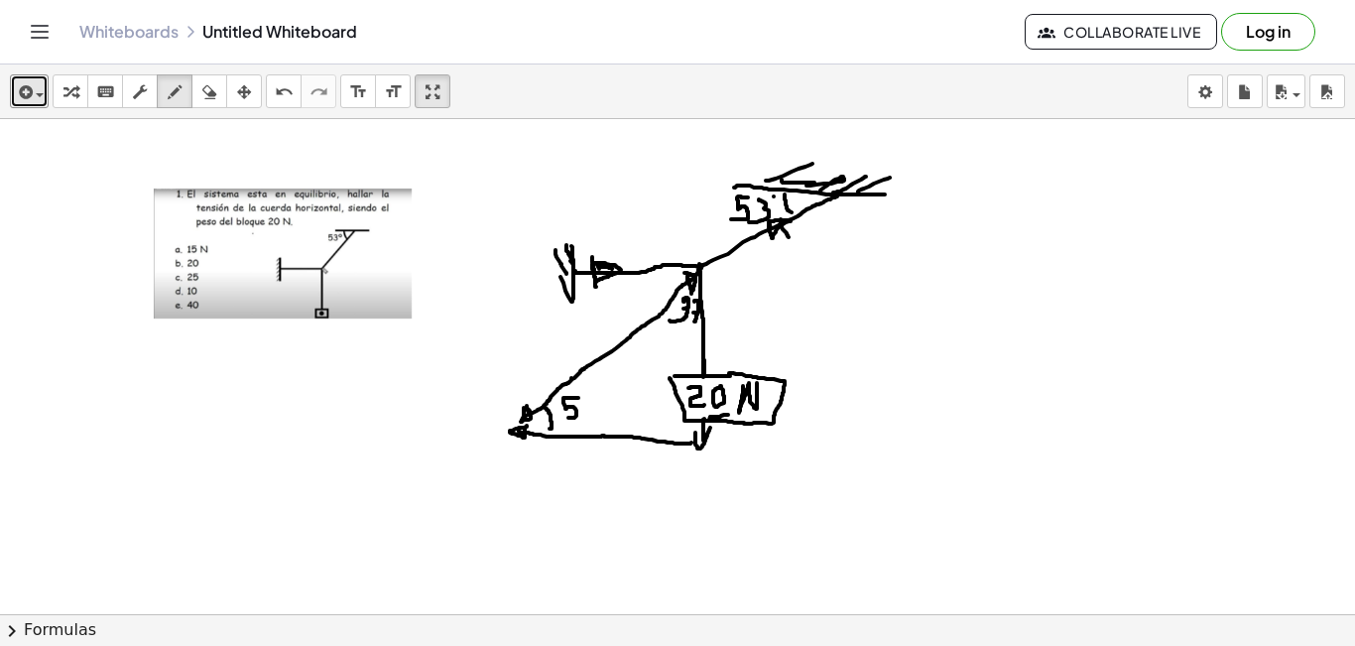
click at [572, 418] on div at bounding box center [677, 658] width 1355 height 1079
drag, startPoint x: 585, startPoint y: 397, endPoint x: 598, endPoint y: 413, distance: 20.4
click at [586, 418] on div at bounding box center [677, 658] width 1355 height 1079
click at [602, 387] on div at bounding box center [677, 658] width 1355 height 1079
drag, startPoint x: 695, startPoint y: 423, endPoint x: 671, endPoint y: 444, distance: 31.6
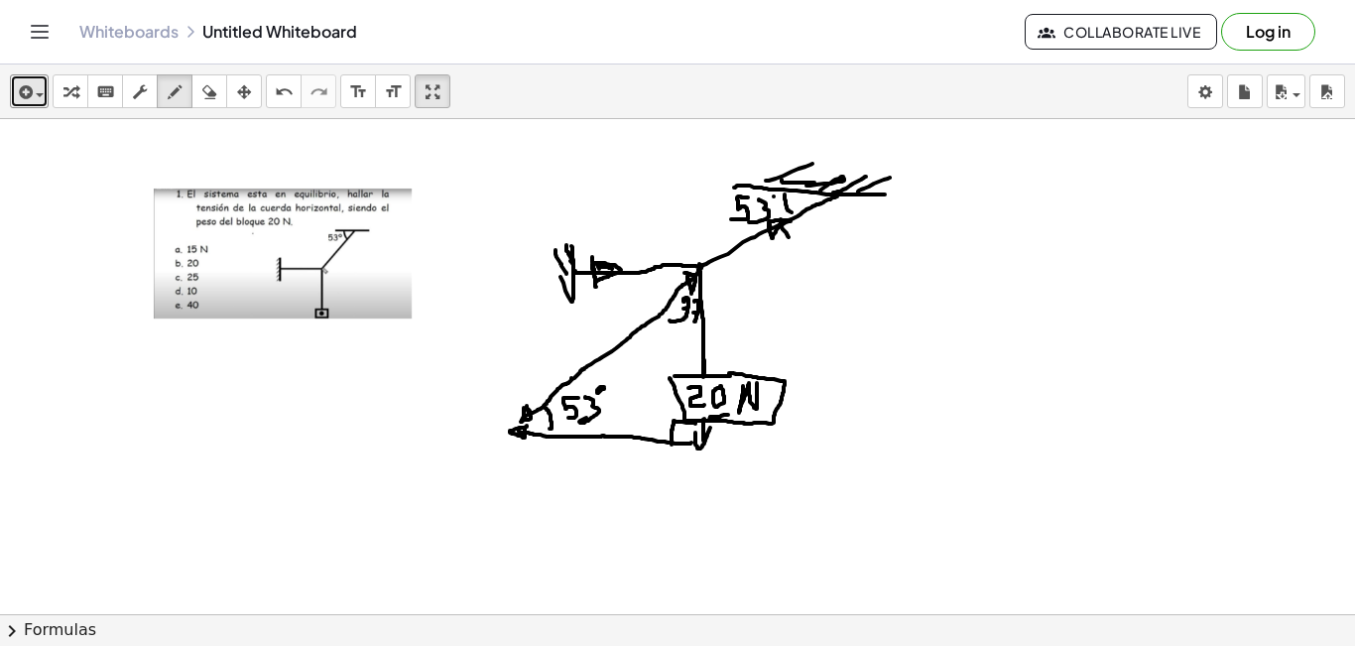
click at [671, 444] on div at bounding box center [677, 658] width 1355 height 1079
drag, startPoint x: 551, startPoint y: 318, endPoint x: 540, endPoint y: 339, distance: 23.5
click at [539, 340] on div at bounding box center [677, 658] width 1355 height 1079
drag, startPoint x: 547, startPoint y: 314, endPoint x: 558, endPoint y: 315, distance: 11.0
click at [558, 315] on div at bounding box center [677, 658] width 1355 height 1079
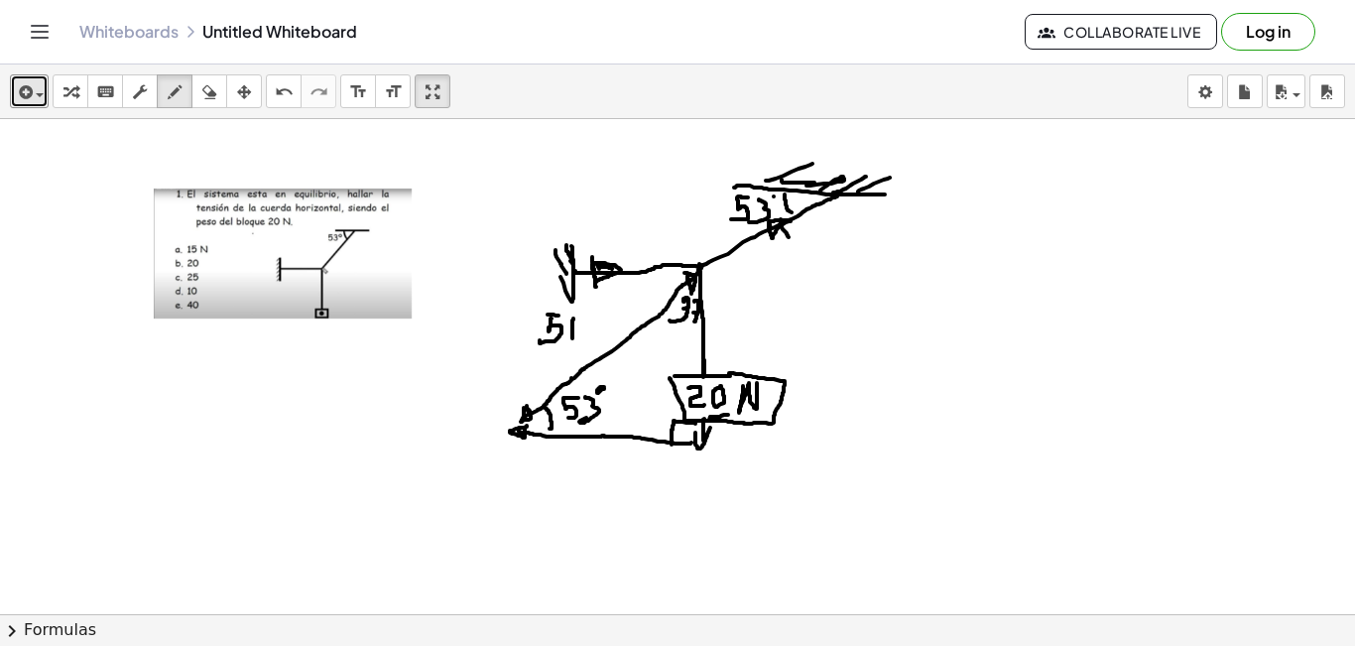
click at [572, 331] on div at bounding box center [677, 658] width 1355 height 1079
drag, startPoint x: 572, startPoint y: 326, endPoint x: 590, endPoint y: 333, distance: 19.2
click at [590, 333] on div at bounding box center [677, 658] width 1355 height 1079
drag, startPoint x: 596, startPoint y: 449, endPoint x: 600, endPoint y: 467, distance: 18.3
click at [592, 469] on div at bounding box center [677, 658] width 1355 height 1079
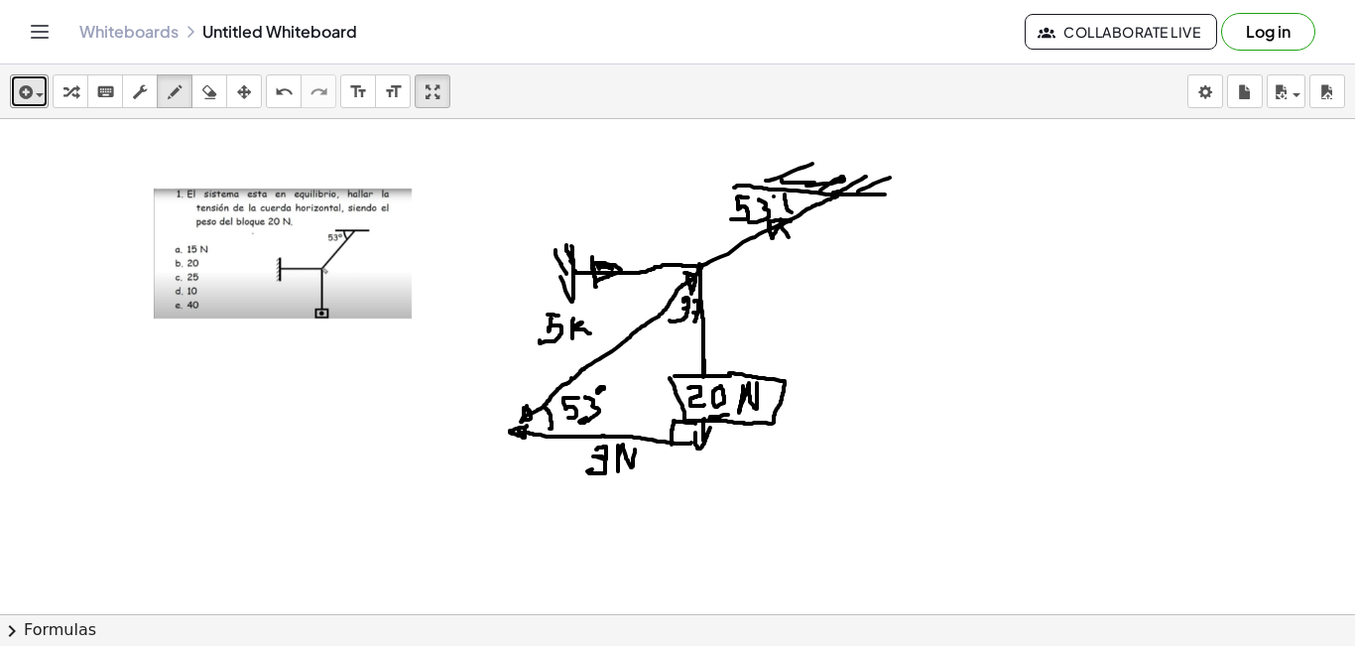
drag, startPoint x: 618, startPoint y: 445, endPoint x: 635, endPoint y: 449, distance: 17.3
click at [635, 449] on div at bounding box center [677, 658] width 1355 height 1079
drag, startPoint x: 725, startPoint y: 326, endPoint x: 740, endPoint y: 331, distance: 15.7
click at [741, 338] on div at bounding box center [677, 658] width 1355 height 1079
drag, startPoint x: 740, startPoint y: 331, endPoint x: 773, endPoint y: 331, distance: 32.7
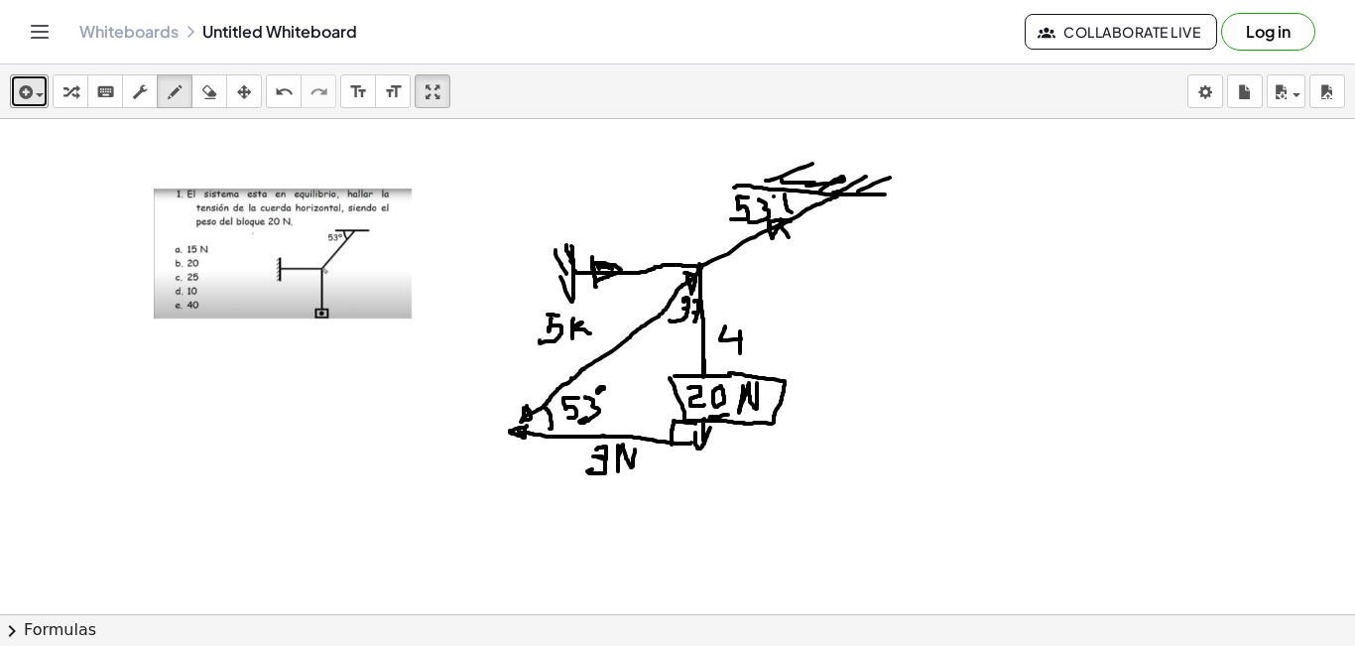
click at [744, 351] on div at bounding box center [677, 658] width 1355 height 1079
drag, startPoint x: 761, startPoint y: 327, endPoint x: 762, endPoint y: 340, distance: 12.9
click at [759, 345] on div at bounding box center [677, 658] width 1355 height 1079
click at [759, 344] on div at bounding box center [677, 658] width 1355 height 1079
drag, startPoint x: 757, startPoint y: 344, endPoint x: 774, endPoint y: 350, distance: 17.9
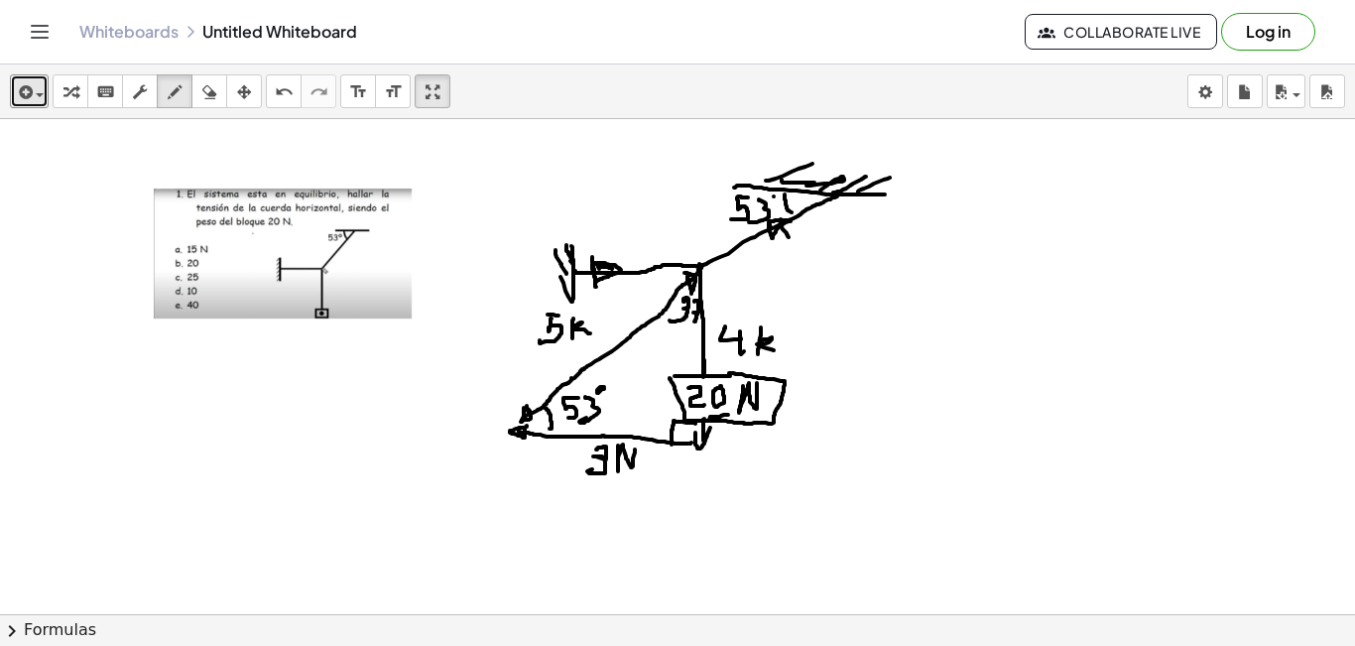
click at [774, 350] on div at bounding box center [677, 658] width 1355 height 1079
drag, startPoint x: 884, startPoint y: 269, endPoint x: 903, endPoint y: 279, distance: 22.2
click at [903, 279] on div at bounding box center [677, 658] width 1355 height 1079
drag, startPoint x: 901, startPoint y: 262, endPoint x: 911, endPoint y: 286, distance: 25.8
click at [907, 297] on div at bounding box center [677, 658] width 1355 height 1079
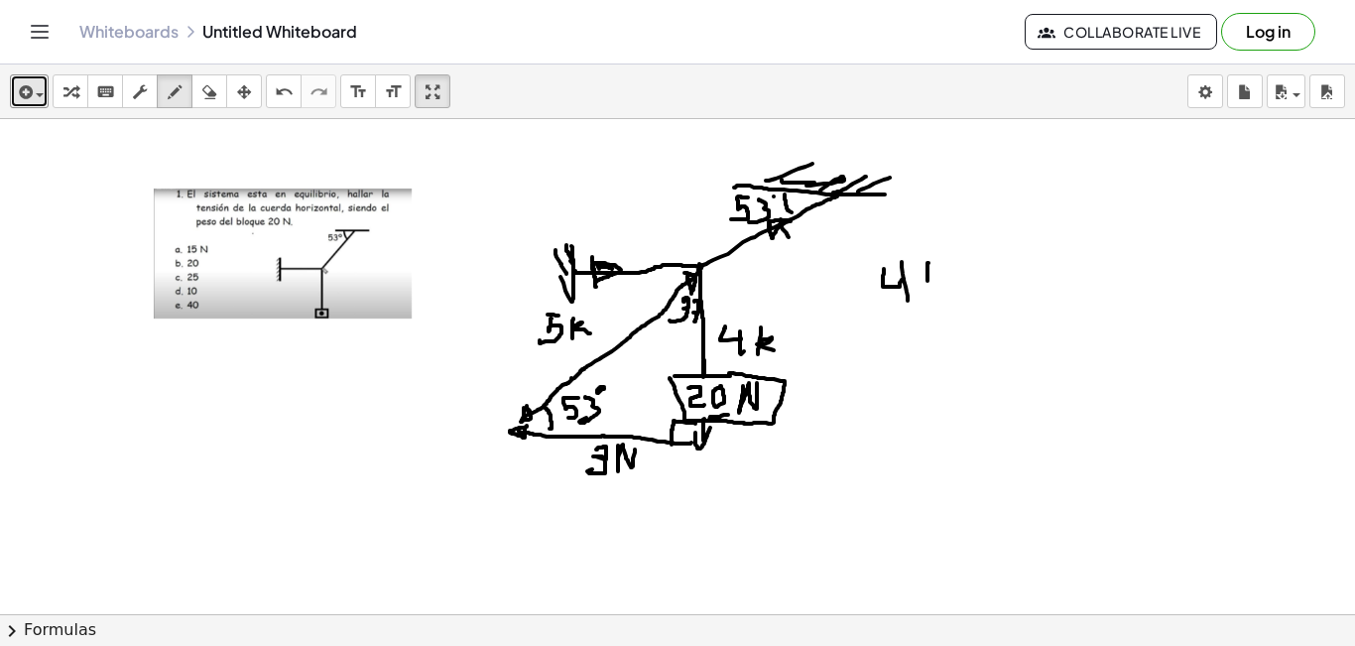
drag, startPoint x: 928, startPoint y: 263, endPoint x: 927, endPoint y: 289, distance: 25.8
click at [927, 289] on div at bounding box center [677, 658] width 1355 height 1079
click at [935, 275] on div at bounding box center [677, 658] width 1355 height 1079
drag, startPoint x: 928, startPoint y: 274, endPoint x: 938, endPoint y: 281, distance: 12.1
click at [938, 281] on div at bounding box center [677, 658] width 1355 height 1079
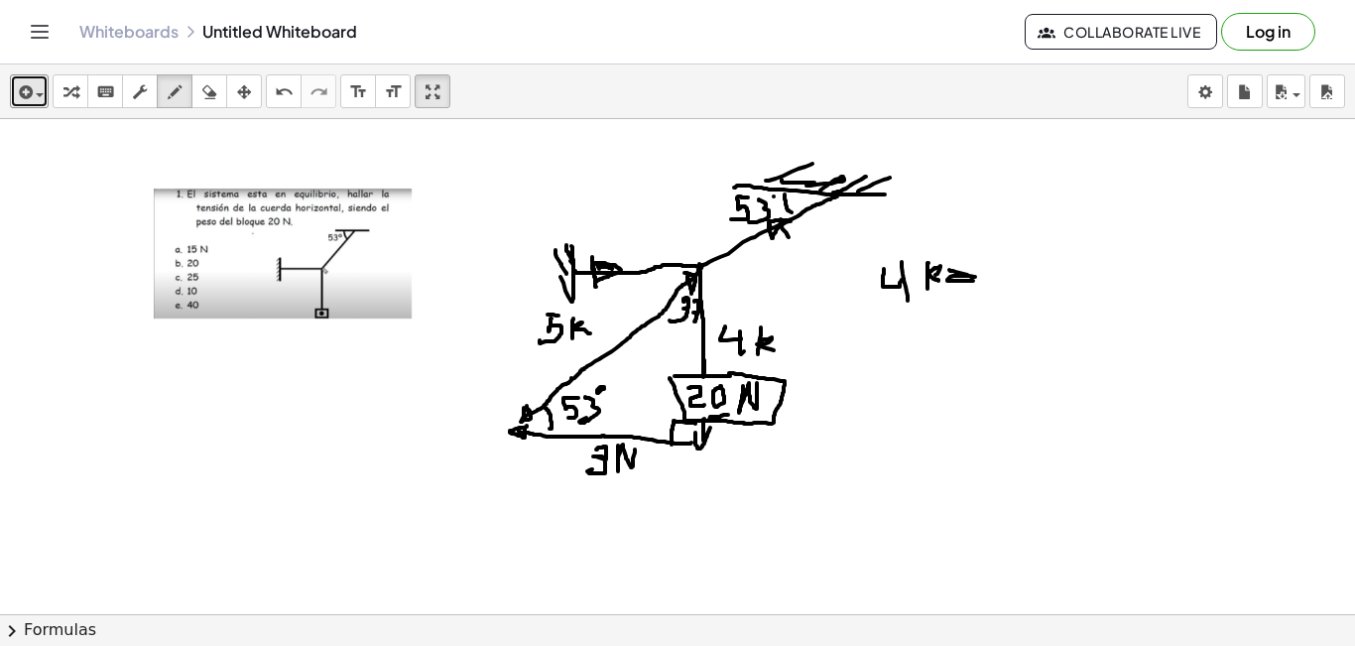
drag, startPoint x: 949, startPoint y: 270, endPoint x: 976, endPoint y: 284, distance: 30.2
click at [976, 284] on div at bounding box center [677, 658] width 1355 height 1079
drag, startPoint x: 985, startPoint y: 262, endPoint x: 1015, endPoint y: 271, distance: 31.1
click at [1005, 277] on div at bounding box center [677, 658] width 1355 height 1079
drag, startPoint x: 1015, startPoint y: 257, endPoint x: 1026, endPoint y: 264, distance: 12.9
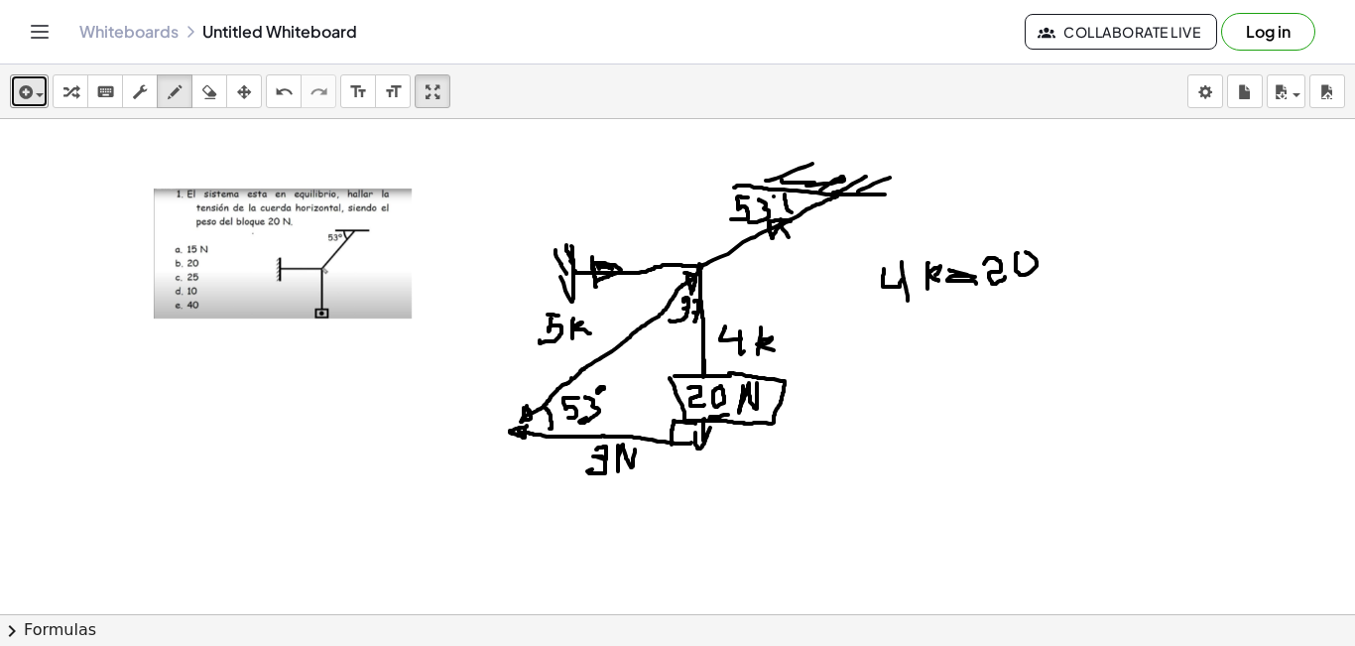
click at [1021, 259] on div at bounding box center [677, 658] width 1355 height 1079
drag, startPoint x: 1050, startPoint y: 253, endPoint x: 1077, endPoint y: 244, distance: 28.2
click at [1077, 244] on div at bounding box center [677, 658] width 1355 height 1079
drag, startPoint x: 925, startPoint y: 313, endPoint x: 921, endPoint y: 338, distance: 25.1
click at [921, 338] on div at bounding box center [677, 658] width 1355 height 1079
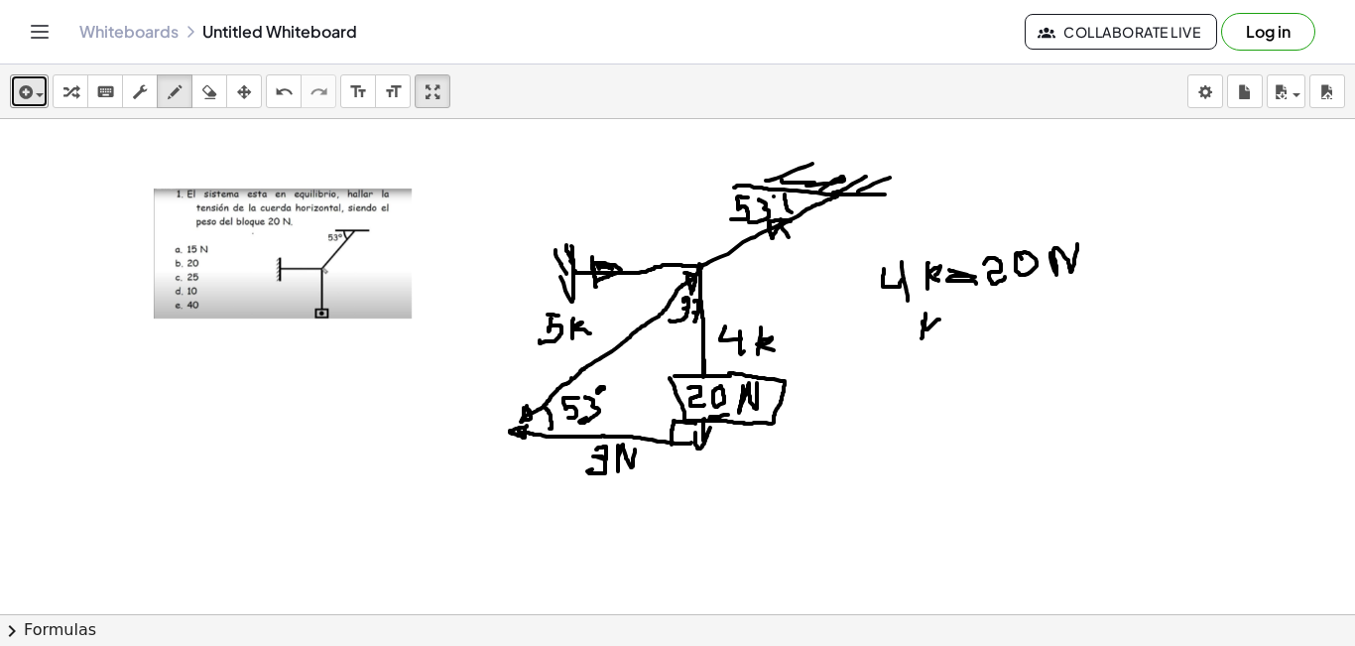
drag, startPoint x: 925, startPoint y: 329, endPoint x: 939, endPoint y: 318, distance: 17.7
click at [939, 318] on div at bounding box center [677, 658] width 1355 height 1079
drag, startPoint x: 925, startPoint y: 331, endPoint x: 940, endPoint y: 338, distance: 16.4
click at [940, 338] on div at bounding box center [677, 658] width 1355 height 1079
drag, startPoint x: 961, startPoint y: 320, endPoint x: 957, endPoint y: 337, distance: 17.3
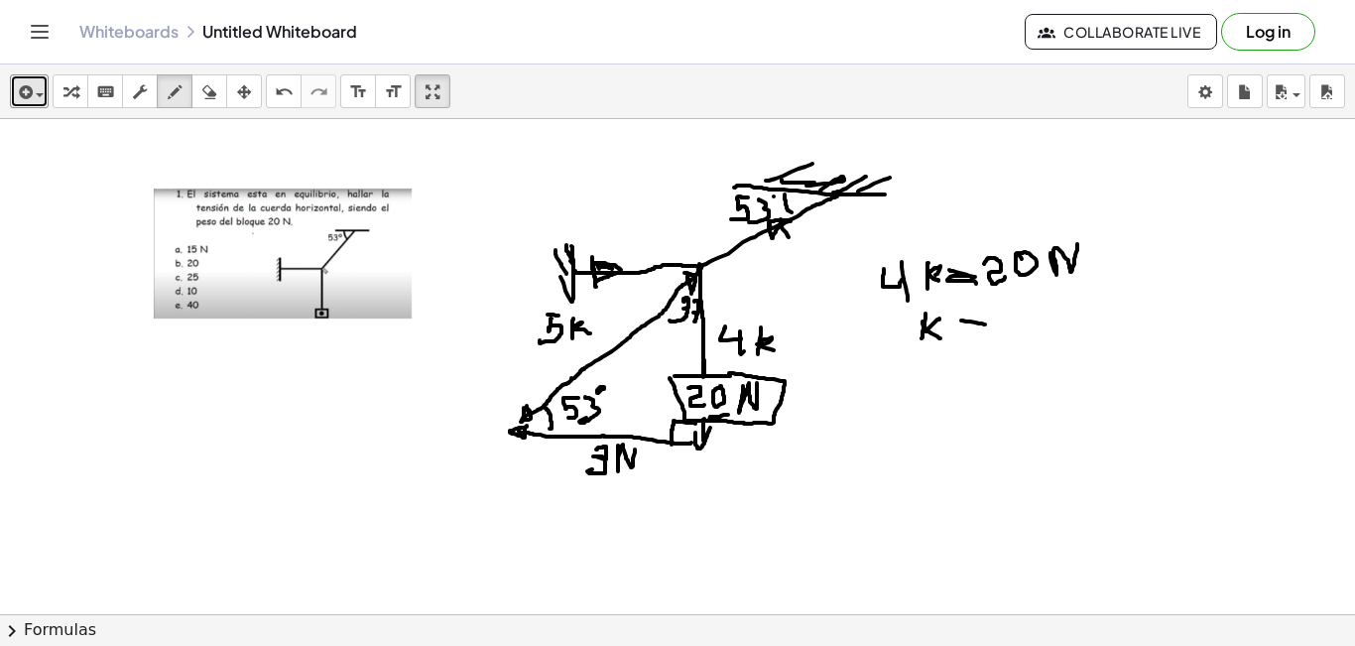
click at [980, 326] on div at bounding box center [677, 658] width 1355 height 1079
drag, startPoint x: 969, startPoint y: 338, endPoint x: 981, endPoint y: 338, distance: 11.9
click at [981, 338] on div at bounding box center [677, 658] width 1355 height 1079
drag, startPoint x: 1004, startPoint y: 307, endPoint x: 1037, endPoint y: 332, distance: 41.9
click at [1037, 332] on div at bounding box center [677, 658] width 1355 height 1079
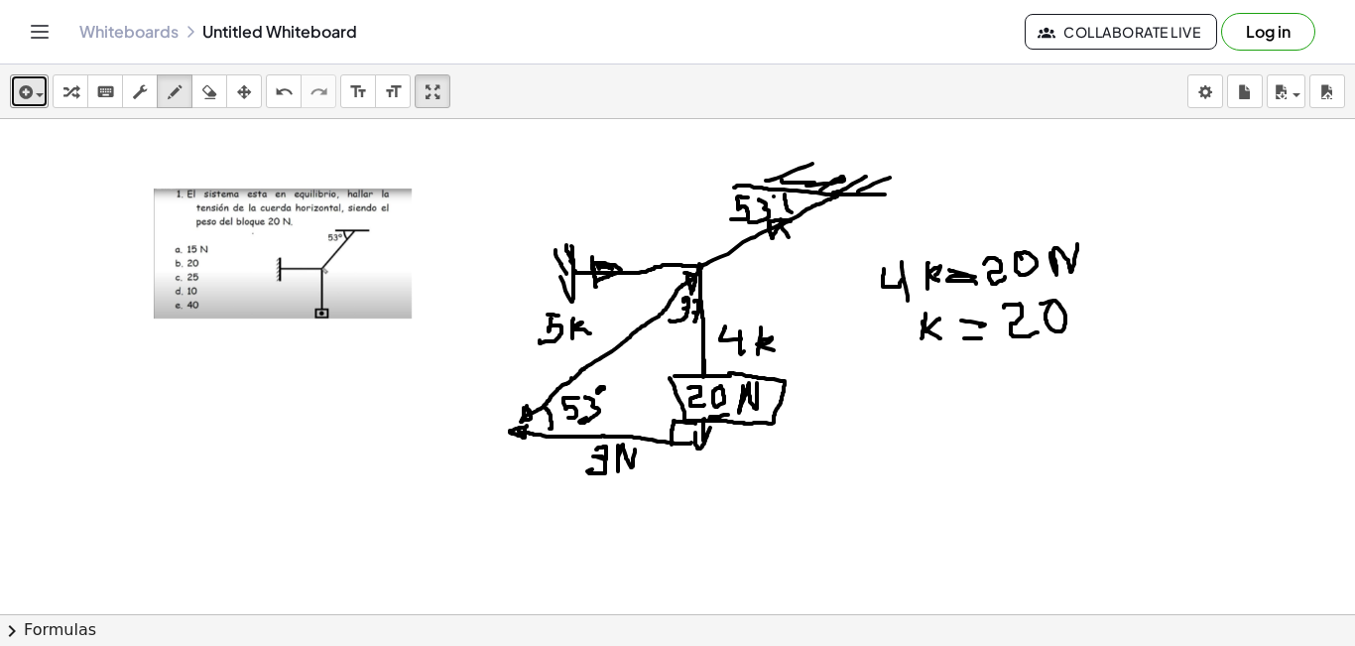
drag, startPoint x: 1051, startPoint y: 302, endPoint x: 1077, endPoint y: 310, distance: 27.0
click at [1073, 311] on div at bounding box center [677, 658] width 1355 height 1079
click at [218, 96] on div "button" at bounding box center [209, 91] width 26 height 24
drag, startPoint x: 1048, startPoint y: 299, endPoint x: 1054, endPoint y: 319, distance: 20.7
click at [1068, 312] on div at bounding box center [677, 658] width 1355 height 1079
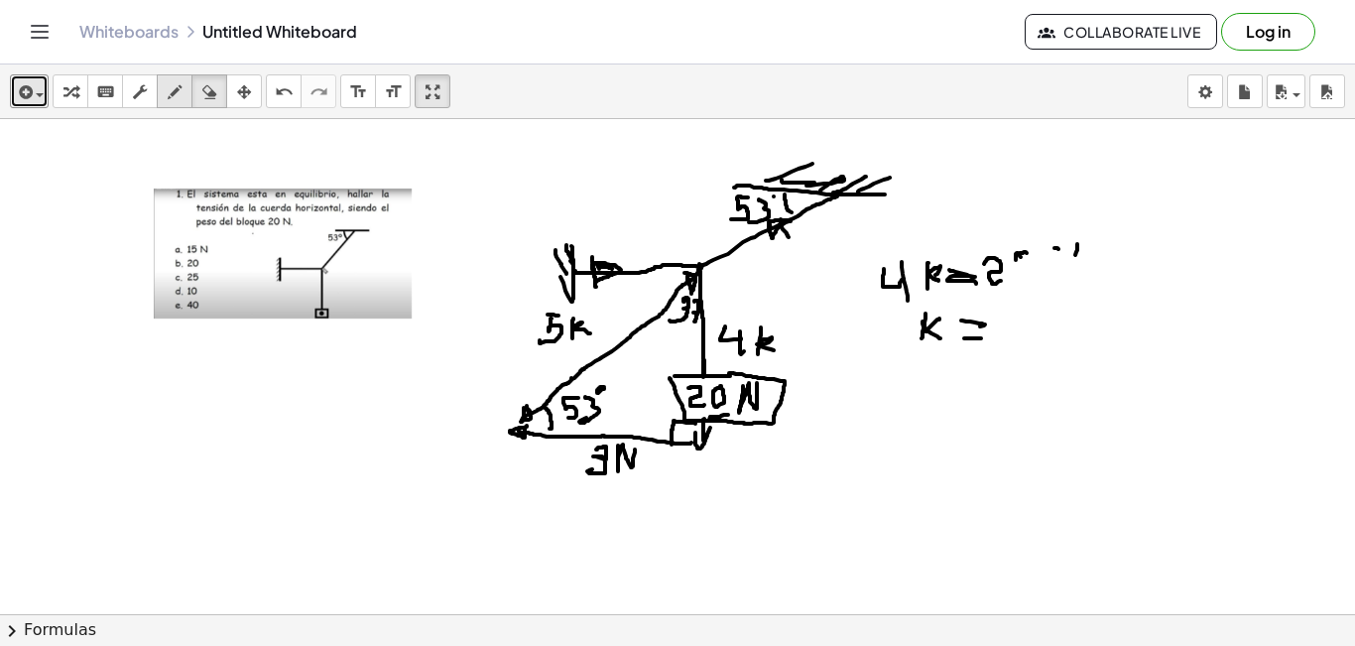
click at [171, 96] on icon "button" at bounding box center [175, 92] width 14 height 24
drag, startPoint x: 1001, startPoint y: 307, endPoint x: 1024, endPoint y: 331, distance: 33.7
click at [1023, 332] on div at bounding box center [677, 658] width 1355 height 1079
drag, startPoint x: 1035, startPoint y: 308, endPoint x: 1056, endPoint y: 301, distance: 22.0
click at [1040, 310] on div at bounding box center [677, 658] width 1355 height 1079
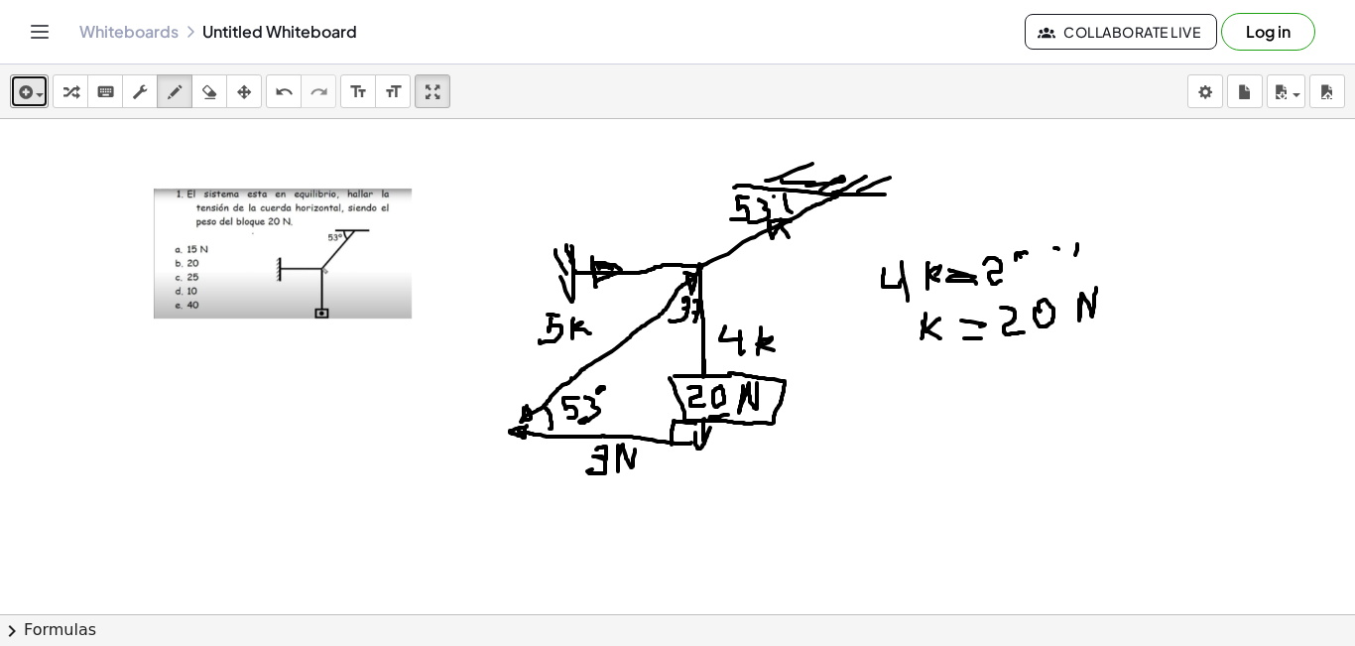
drag, startPoint x: 1079, startPoint y: 299, endPoint x: 1096, endPoint y: 288, distance: 20.6
click at [1096, 288] on div at bounding box center [677, 658] width 1355 height 1079
drag, startPoint x: 1011, startPoint y: 348, endPoint x: 1055, endPoint y: 357, distance: 45.5
click at [1091, 345] on div at bounding box center [677, 658] width 1355 height 1079
drag, startPoint x: 1038, startPoint y: 362, endPoint x: 1055, endPoint y: 365, distance: 17.1
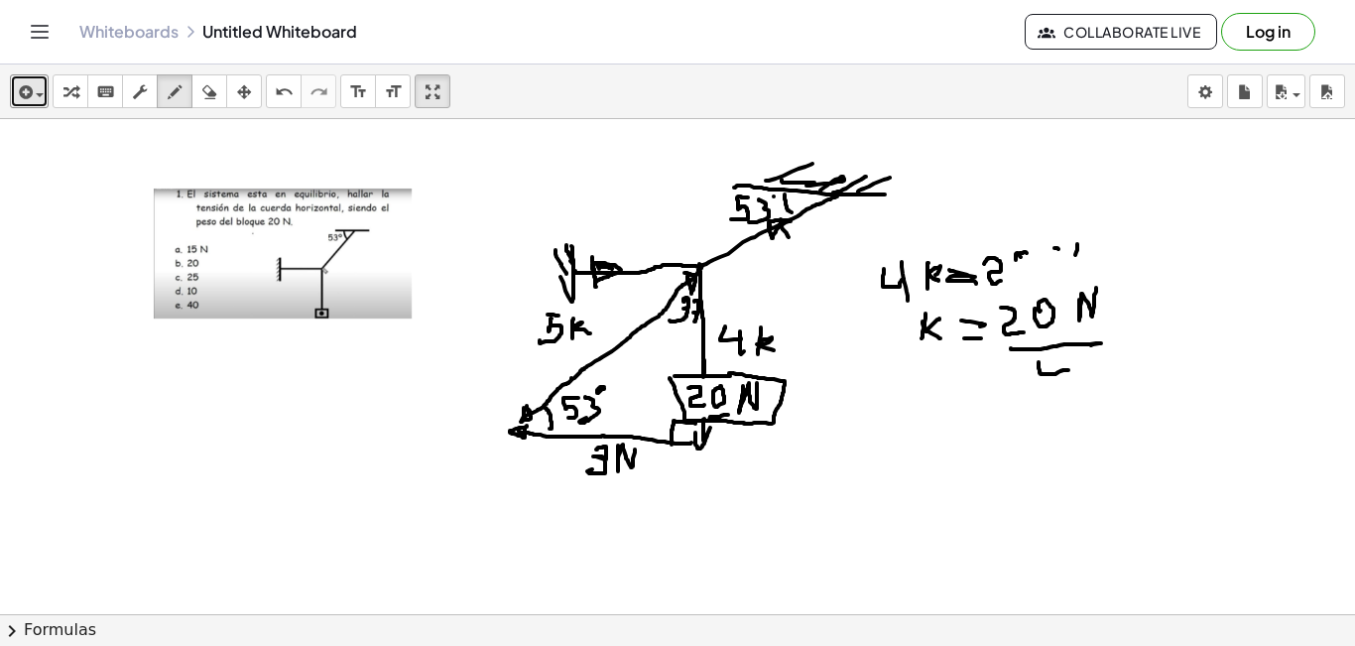
click at [1061, 370] on div at bounding box center [677, 658] width 1355 height 1079
drag, startPoint x: 1063, startPoint y: 361, endPoint x: 1005, endPoint y: 388, distance: 64.3
click at [1057, 390] on div at bounding box center [677, 658] width 1355 height 1079
drag, startPoint x: 923, startPoint y: 380, endPoint x: 922, endPoint y: 419, distance: 39.7
click at [923, 419] on div at bounding box center [677, 658] width 1355 height 1079
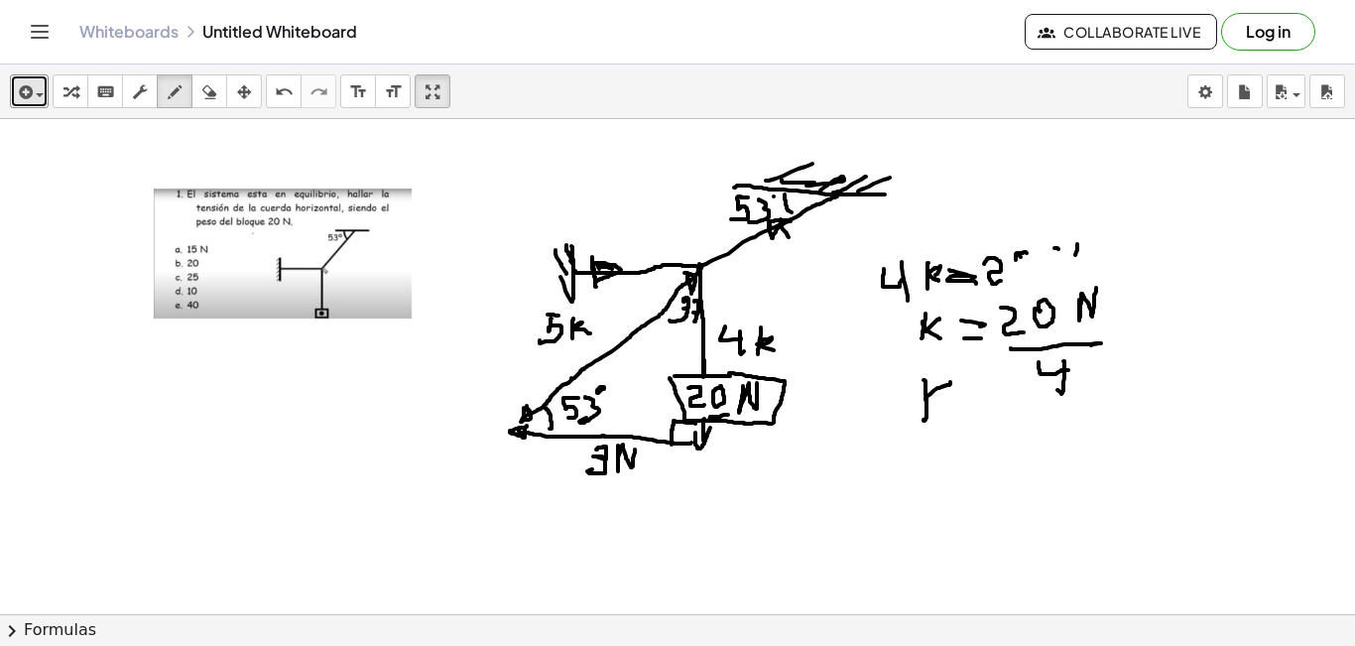
drag, startPoint x: 925, startPoint y: 400, endPoint x: 943, endPoint y: 385, distance: 23.2
click at [950, 381] on div at bounding box center [677, 658] width 1355 height 1079
drag, startPoint x: 930, startPoint y: 396, endPoint x: 952, endPoint y: 401, distance: 22.4
click at [952, 401] on div at bounding box center [677, 658] width 1355 height 1079
click at [976, 395] on div at bounding box center [677, 658] width 1355 height 1079
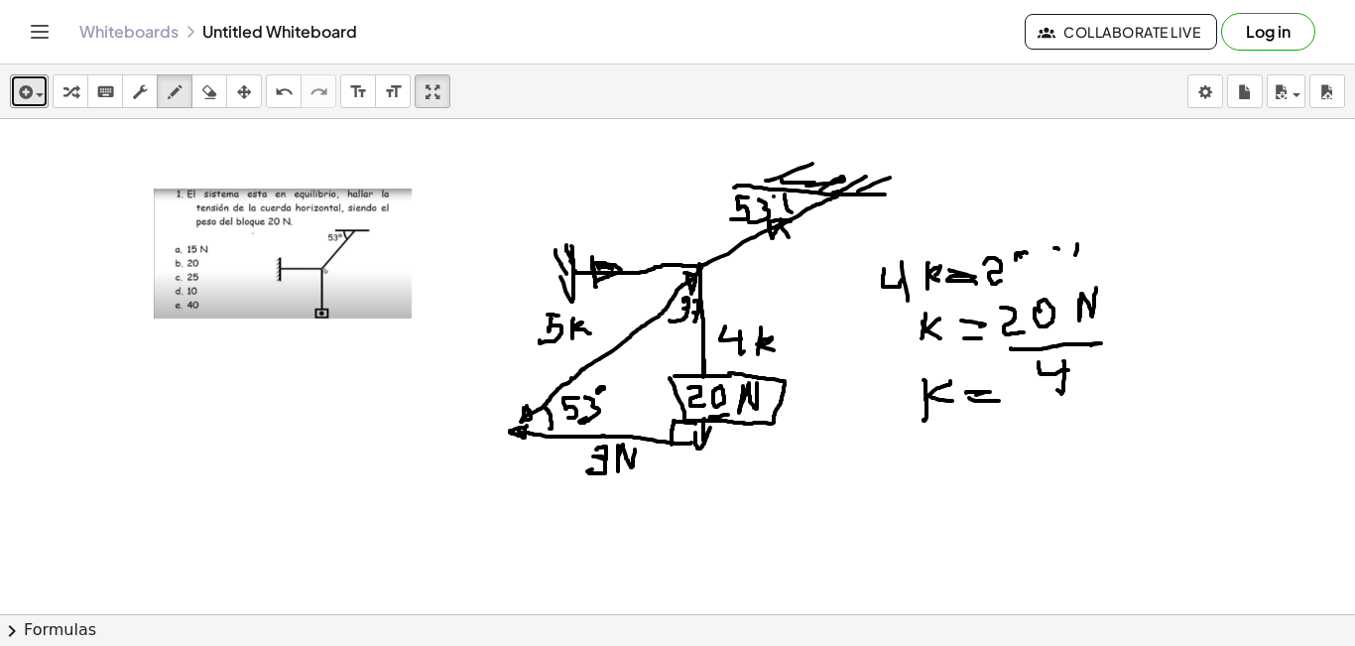
drag, startPoint x: 980, startPoint y: 401, endPoint x: 1001, endPoint y: 401, distance: 20.8
click at [1001, 401] on div at bounding box center [677, 658] width 1355 height 1079
drag
click at [1028, 413] on div at bounding box center [677, 658] width 1355 height 1079
click at [1042, 385] on div at bounding box center [677, 658] width 1355 height 1079
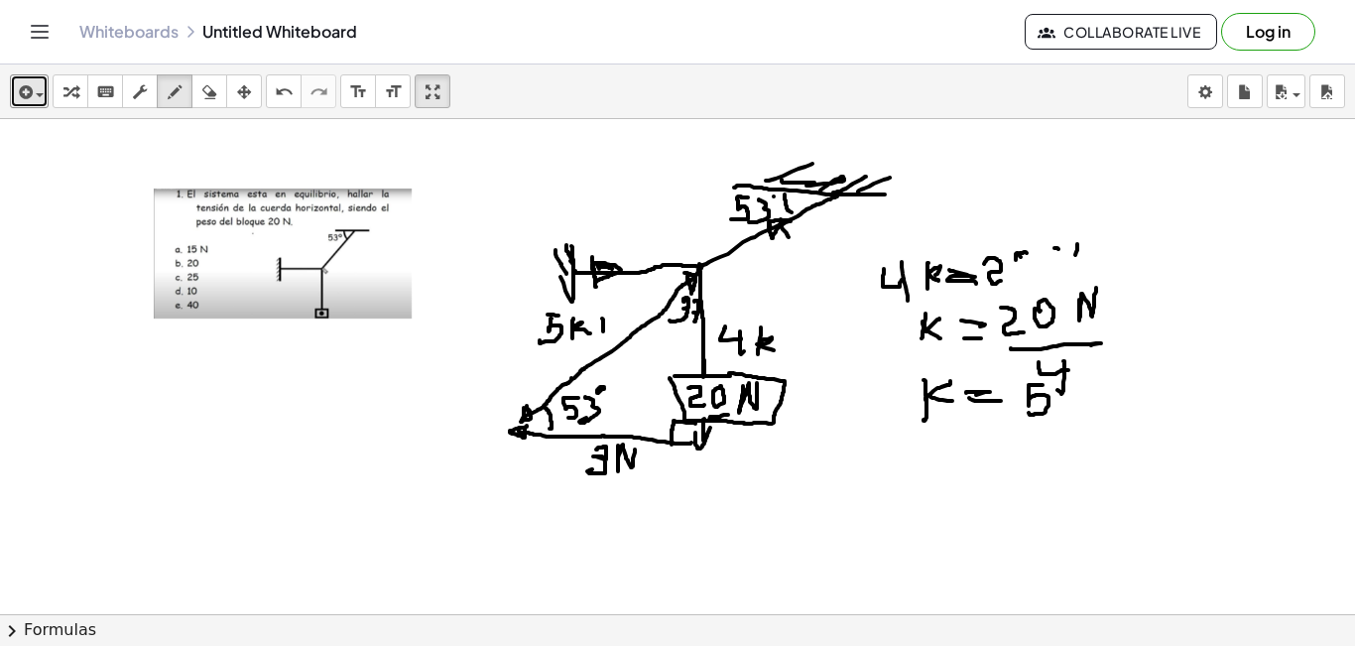
click at [603, 330] on div at bounding box center [677, 658] width 1355 height 1079
drag, startPoint x: 597, startPoint y: 316, endPoint x: 611, endPoint y: 317, distance: 13.9
click at [611, 317] on div at bounding box center [677, 658] width 1355 height 1079
click at [213, 95] on icon "button" at bounding box center [209, 92] width 14 height 24
click at [625, 308] on div at bounding box center [677, 658] width 1355 height 1079
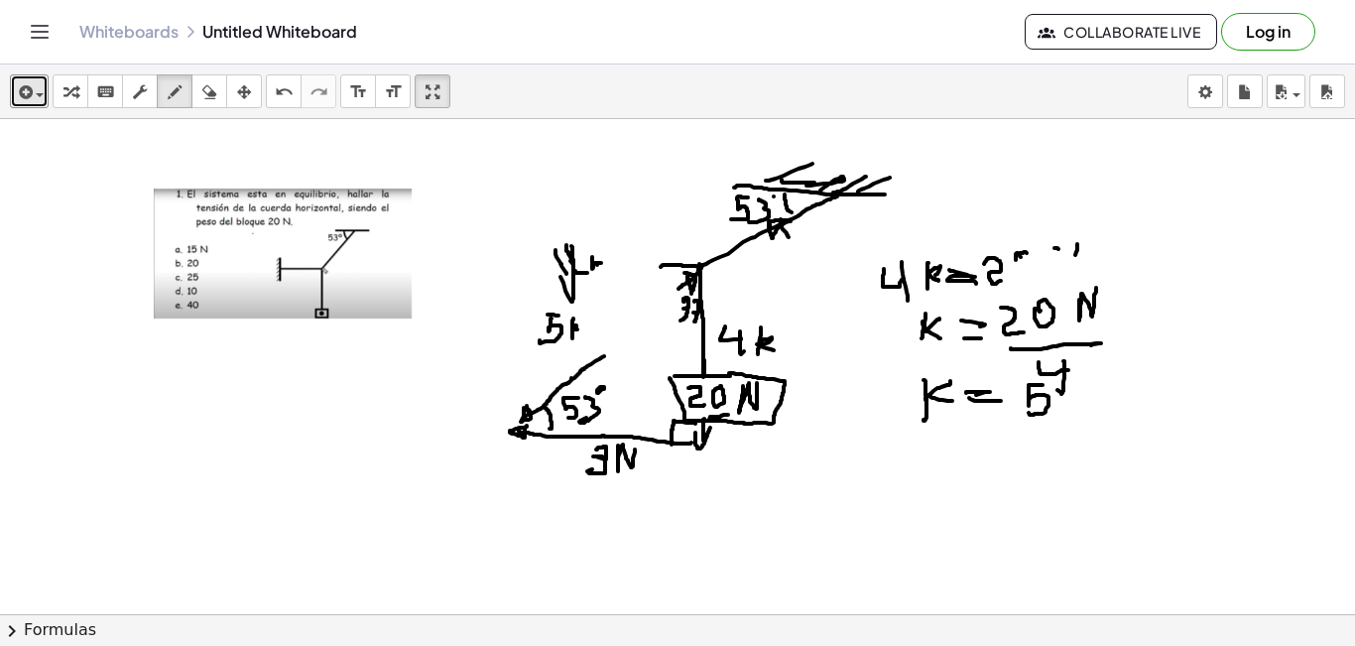
drag, startPoint x: 167, startPoint y: 98, endPoint x: 403, endPoint y: 195, distance: 255.2
click at [193, 112] on div "insert select one: Math Expression Function Text Youtube Video Graphing Geometr…" at bounding box center [677, 91] width 1355 height 55
drag, startPoint x: 678, startPoint y: 289, endPoint x: 627, endPoint y: 299, distance: 52.5
click at [607, 350] on div at bounding box center [677, 658] width 1355 height 1079
drag, startPoint x: 577, startPoint y: 271, endPoint x: 674, endPoint y: 266, distance: 97.3
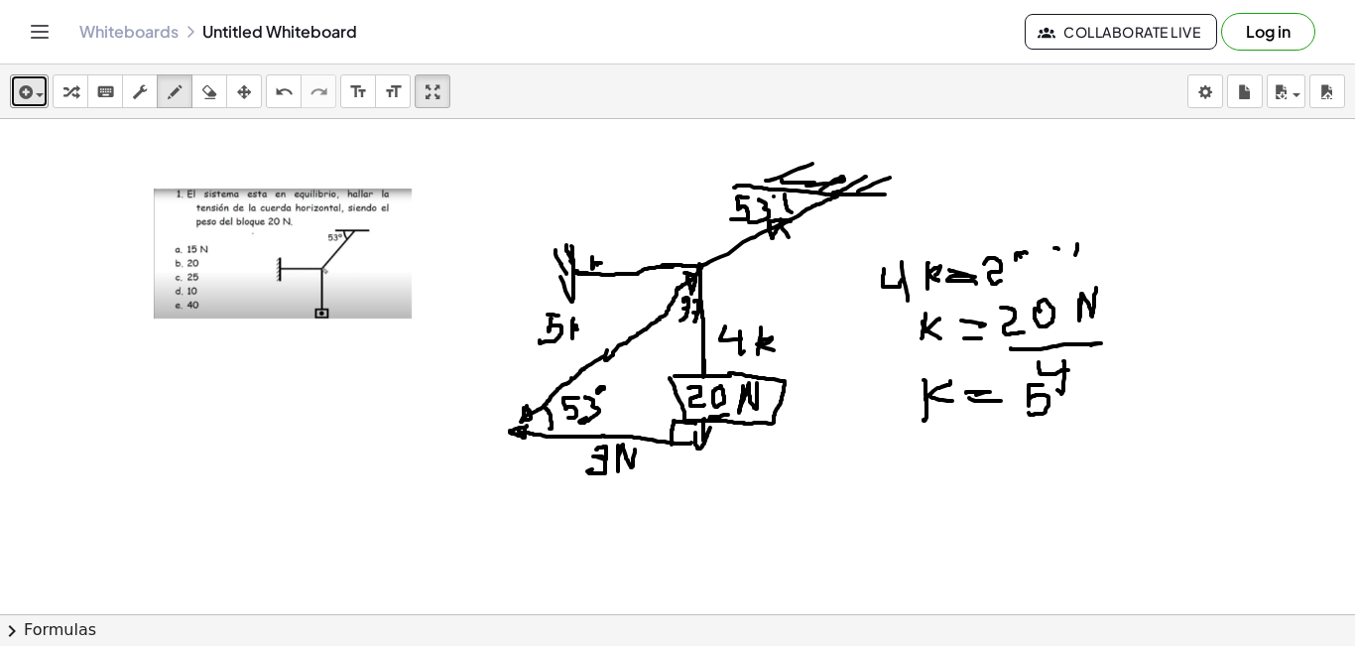
click at [674, 266] on div at bounding box center [677, 658] width 1355 height 1079
drag, startPoint x: 571, startPoint y: 313, endPoint x: 572, endPoint y: 327, distance: 13.9
click at [572, 337] on div at bounding box center [677, 658] width 1355 height 1079
drag, startPoint x: 572, startPoint y: 326, endPoint x: 585, endPoint y: 317, distance: 15.7
click at [585, 317] on div at bounding box center [677, 658] width 1355 height 1079
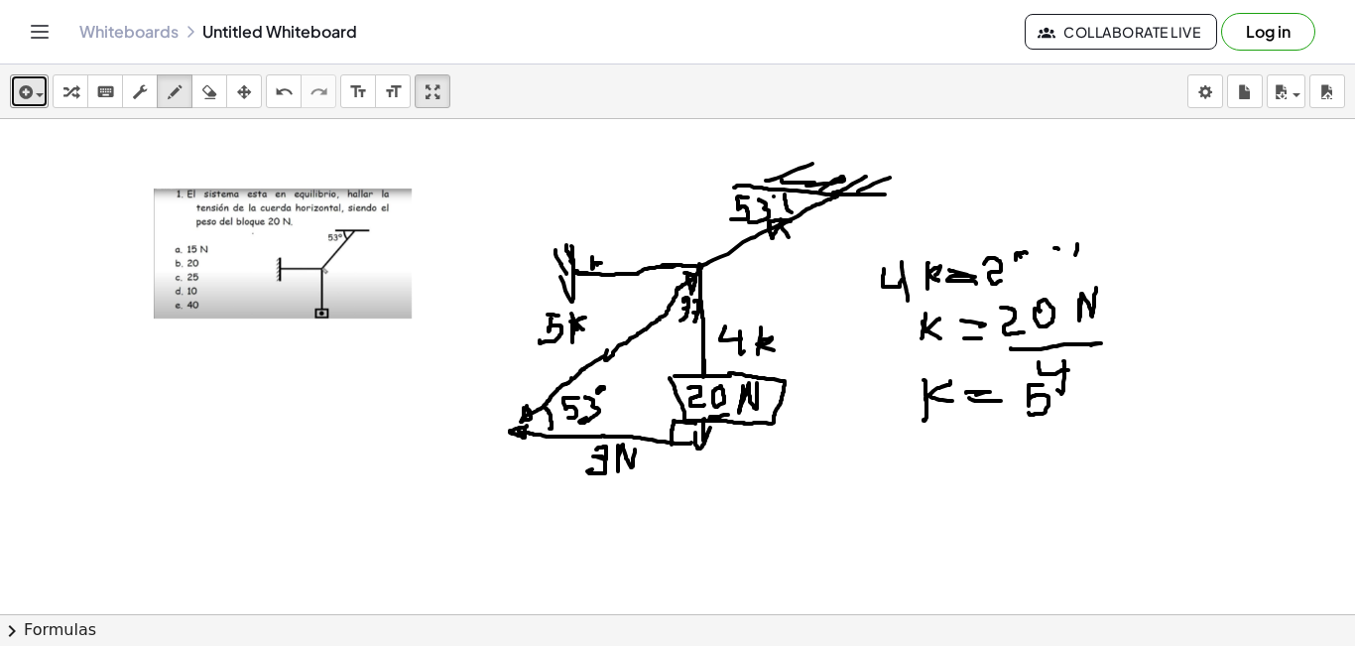
drag, startPoint x: 570, startPoint y: 321, endPoint x: 584, endPoint y: 331, distance: 17.1
click at [584, 331] on div at bounding box center [677, 658] width 1355 height 1079
drag, startPoint x: 500, startPoint y: 314, endPoint x: 496, endPoint y: 325, distance: 11.6
click at [500, 335] on div at bounding box center [677, 658] width 1355 height 1079
drag, startPoint x: 485, startPoint y: 305, endPoint x: 518, endPoint y: 316, distance: 34.5
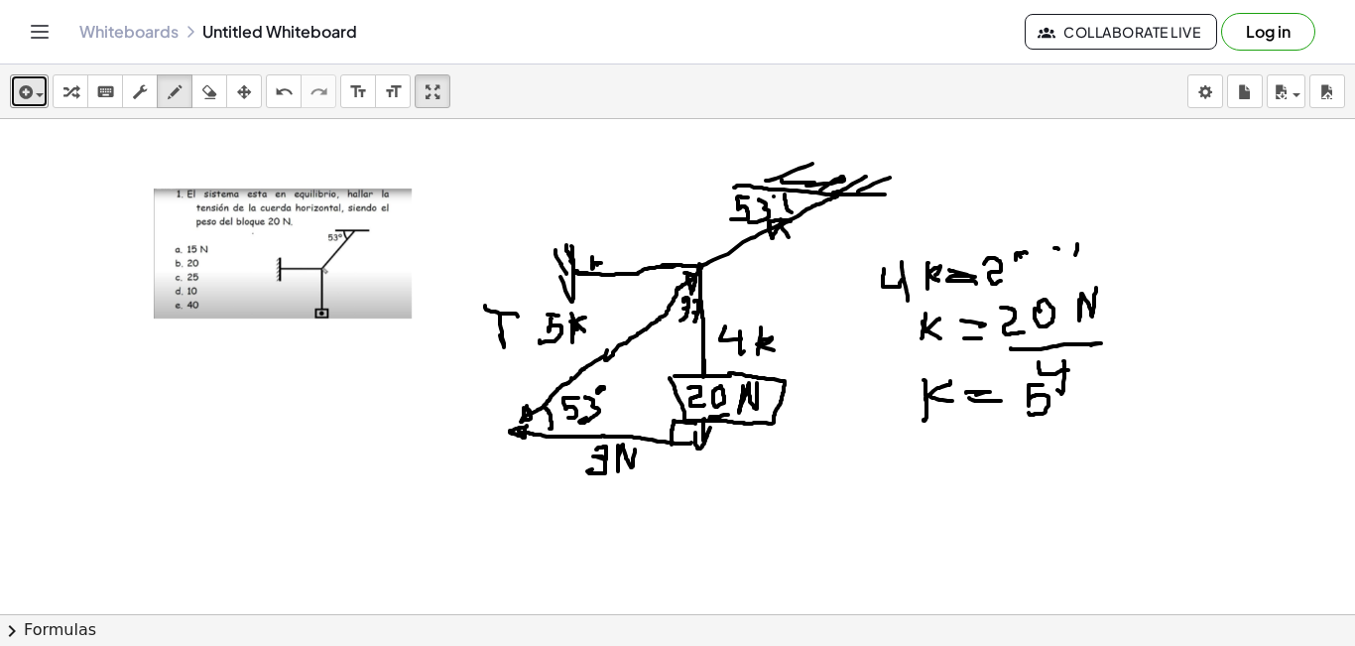
click at [518, 316] on div at bounding box center [677, 658] width 1355 height 1079
drag, startPoint x: 515, startPoint y: 325, endPoint x: 535, endPoint y: 328, distance: 20.1
click at [536, 328] on div at bounding box center [677, 658] width 1355 height 1079
drag, startPoint x: 518, startPoint y: 331, endPoint x: 534, endPoint y: 335, distance: 16.4
click at [534, 335] on div at bounding box center [677, 658] width 1355 height 1079
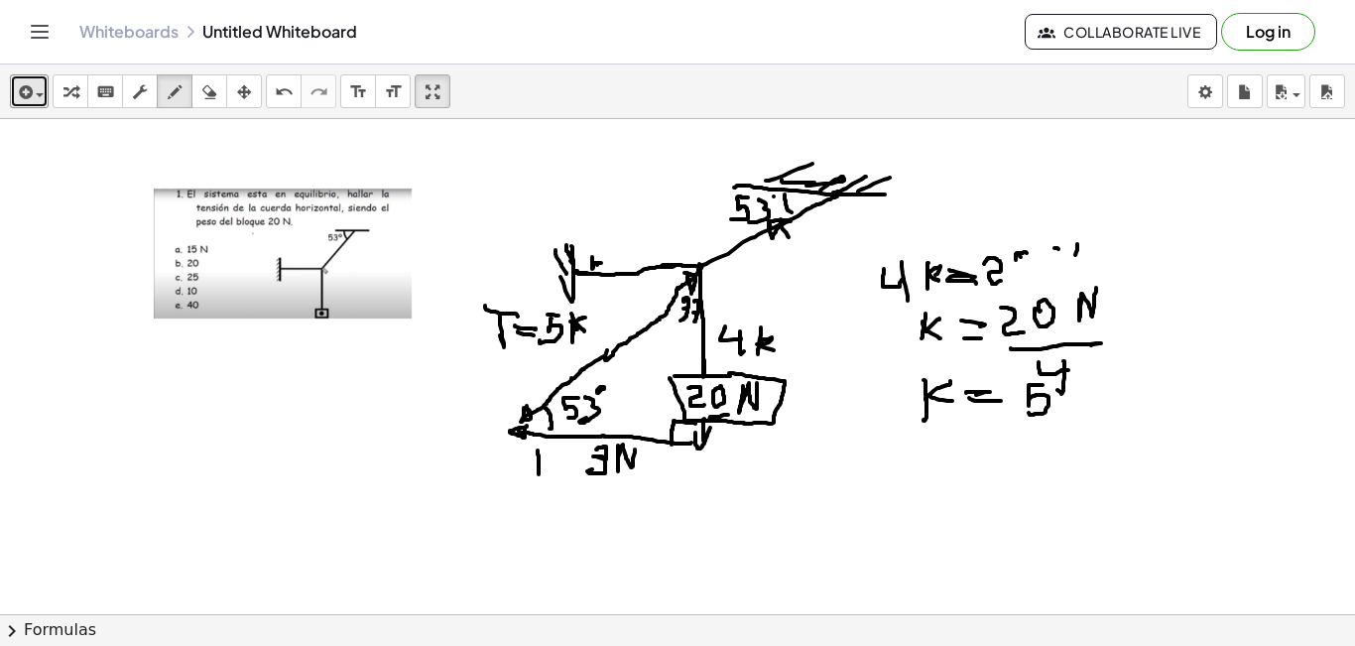
drag, startPoint x: 537, startPoint y: 450, endPoint x: 537, endPoint y: 470, distance: 19.8
click at [537, 471] on div at bounding box center [677, 658] width 1355 height 1079
drag, startPoint x: 531, startPoint y: 450, endPoint x: 555, endPoint y: 454, distance: 25.1
click at [556, 453] on div at bounding box center [677, 658] width 1355 height 1079
click at [575, 463] on div at bounding box center [677, 658] width 1355 height 1079
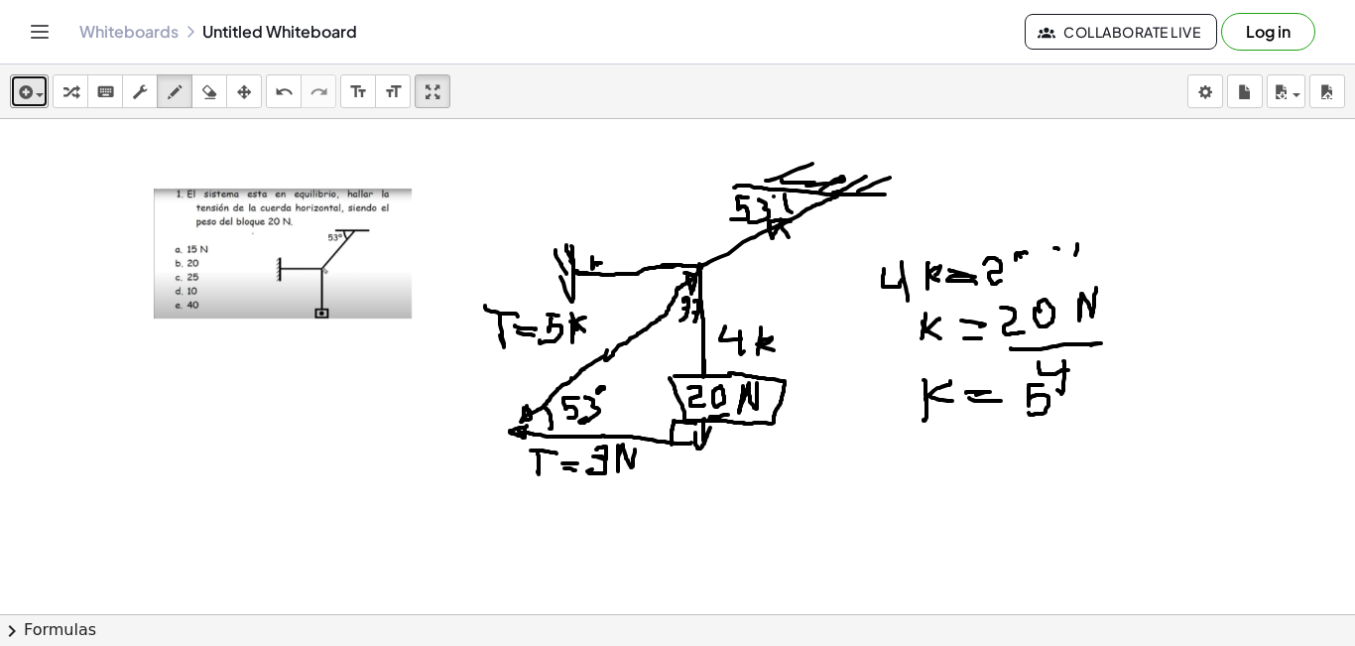
drag, startPoint x: 564, startPoint y: 468, endPoint x: 577, endPoint y: 470, distance: 13.0
click at [577, 470] on div at bounding box center [677, 658] width 1355 height 1079
drag, startPoint x: 299, startPoint y: 268, endPoint x: 303, endPoint y: 277, distance: 10.2
click at [300, 272] on div at bounding box center [677, 658] width 1355 height 1079
drag, startPoint x: 164, startPoint y: 246, endPoint x: 178, endPoint y: 252, distance: 15.1
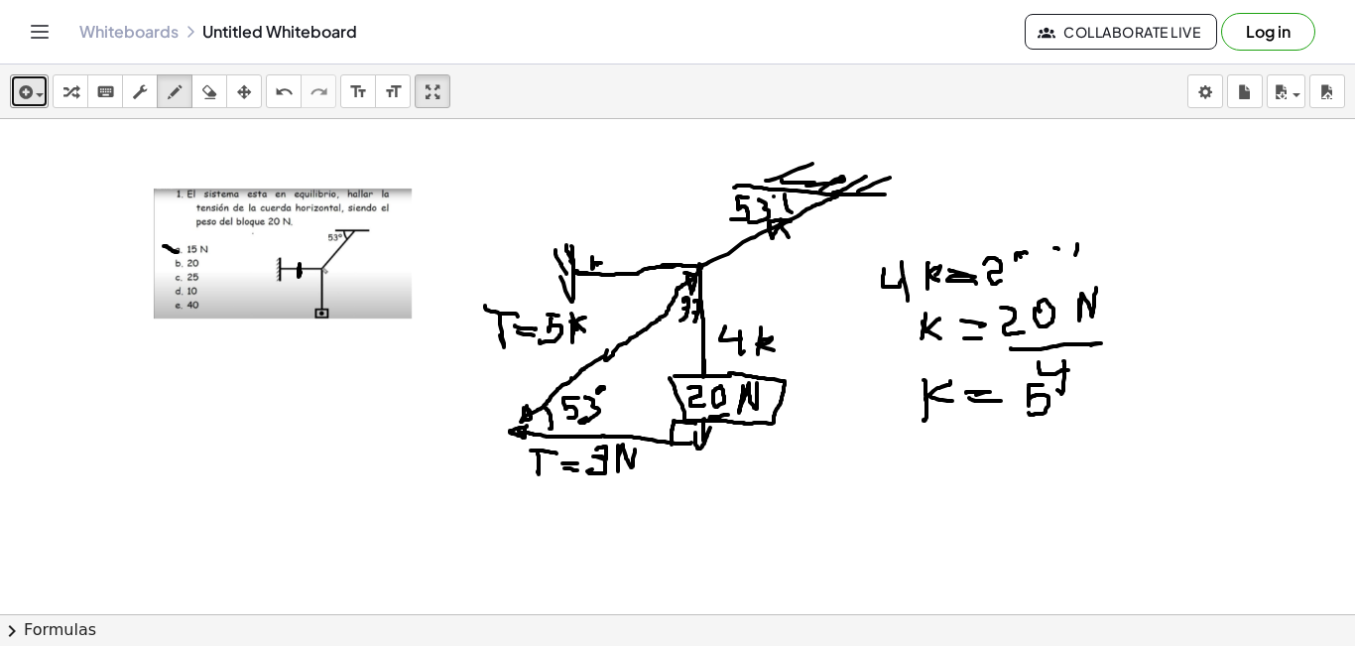
click at [178, 252] on div at bounding box center [677, 658] width 1355 height 1079
click at [206, 94] on icon "button" at bounding box center [209, 92] width 14 height 24
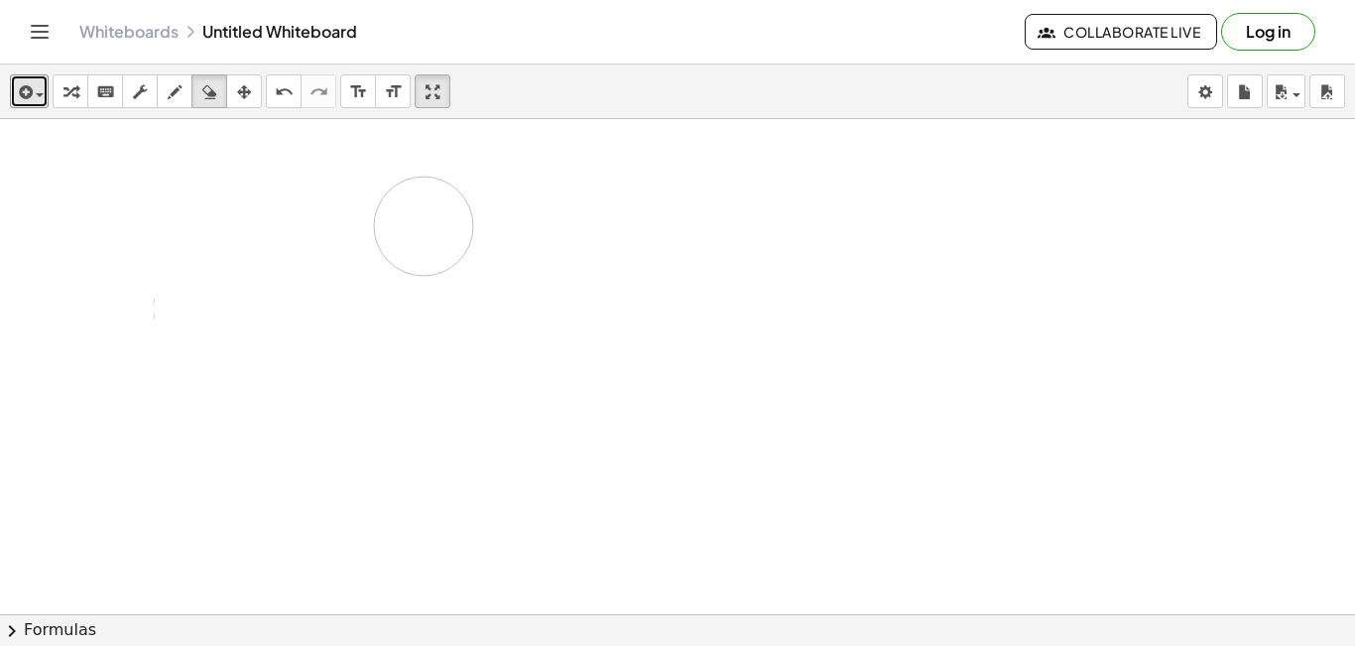
drag, startPoint x: 637, startPoint y: 165, endPoint x: 798, endPoint y: 316, distance: 221.7
click at [451, 252] on div at bounding box center [677, 658] width 1355 height 1079
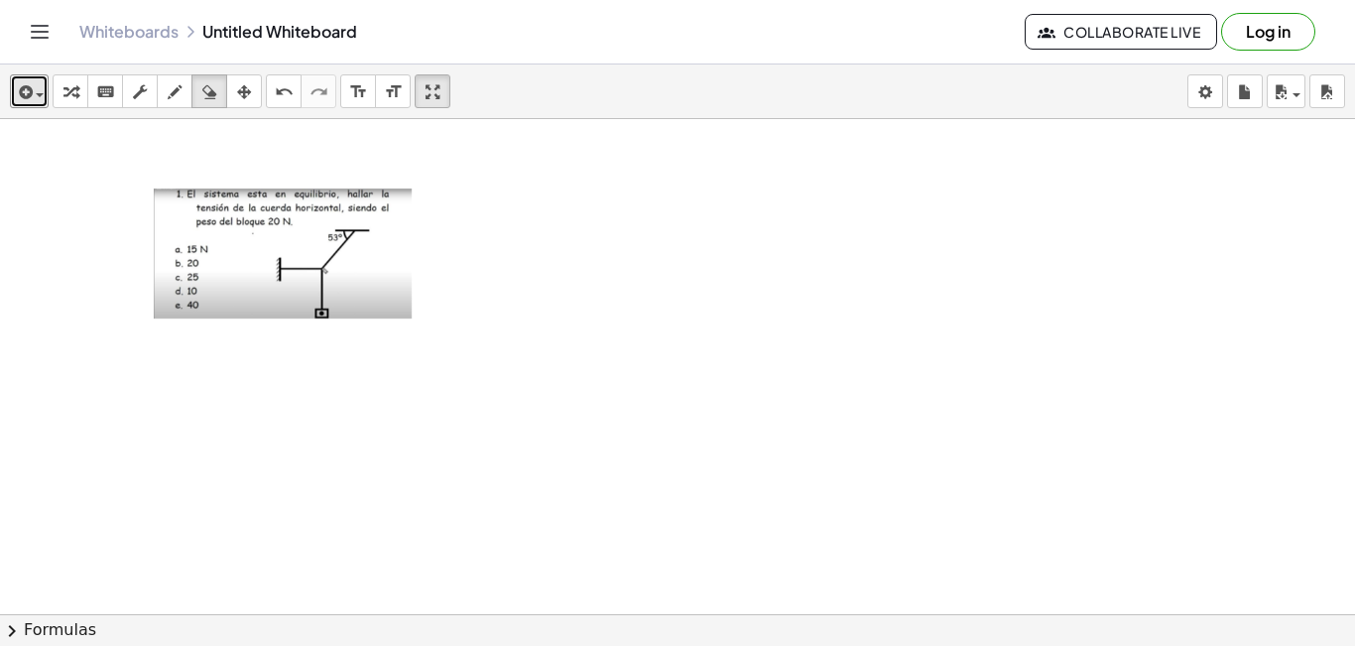
click at [758, 322] on div at bounding box center [677, 658] width 1355 height 1079
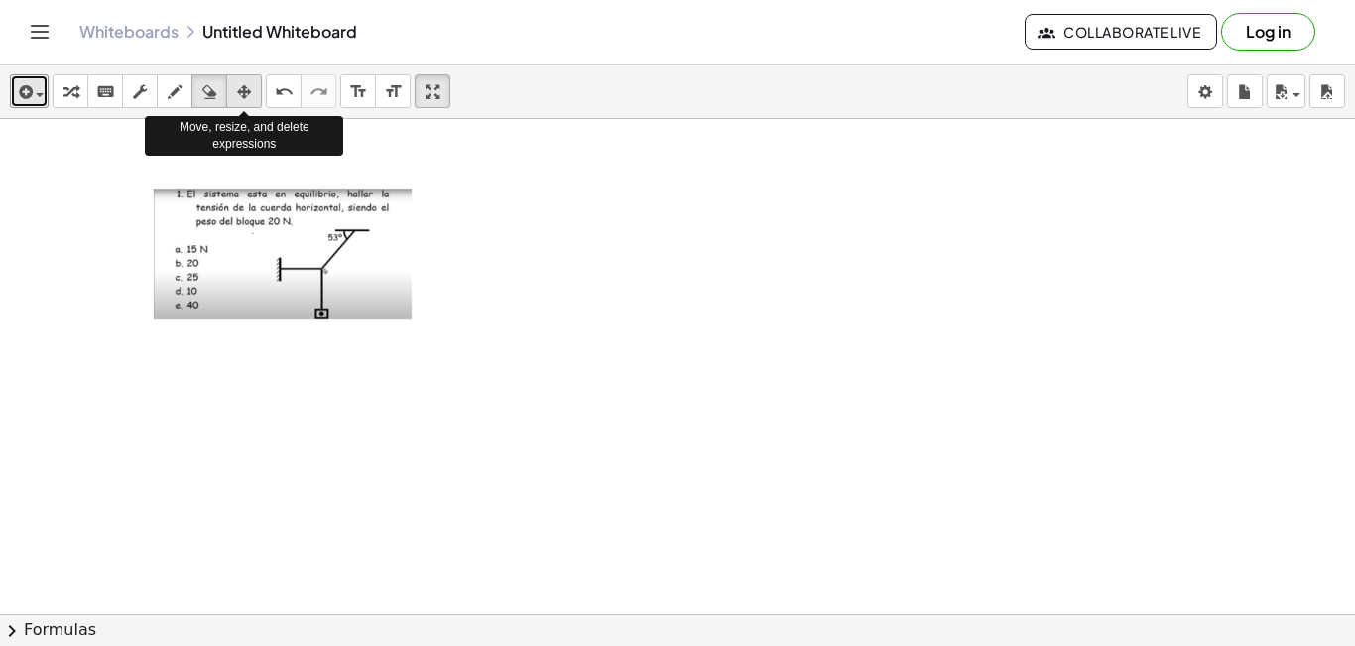
click at [245, 90] on icon "button" at bounding box center [244, 92] width 14 height 24
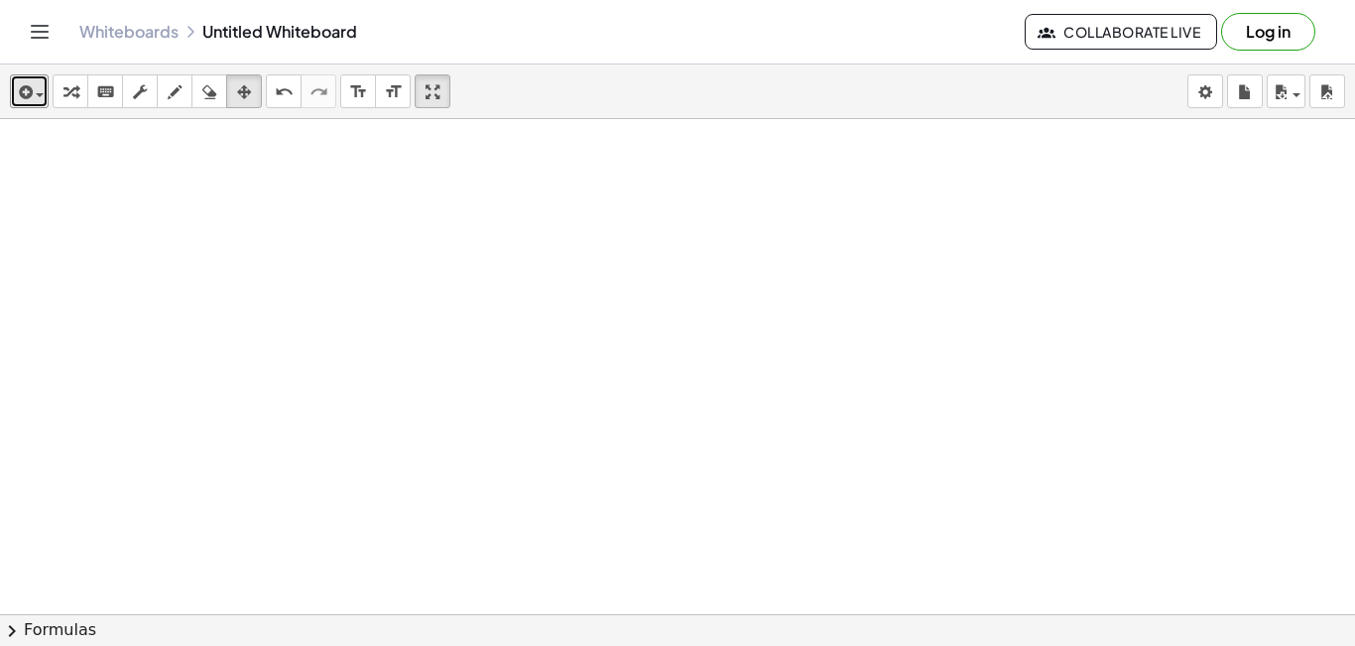
click at [649, 252] on div at bounding box center [677, 658] width 1355 height 1079
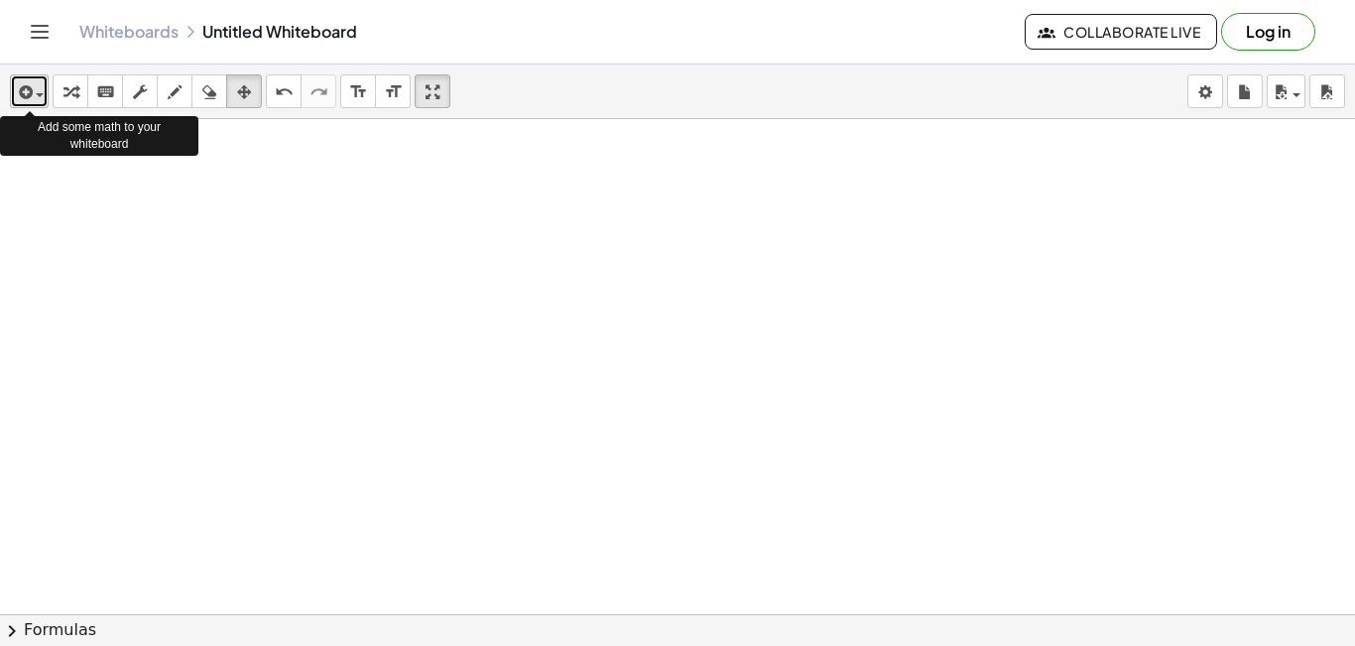
click at [42, 94] on span "button" at bounding box center [40, 95] width 8 height 4
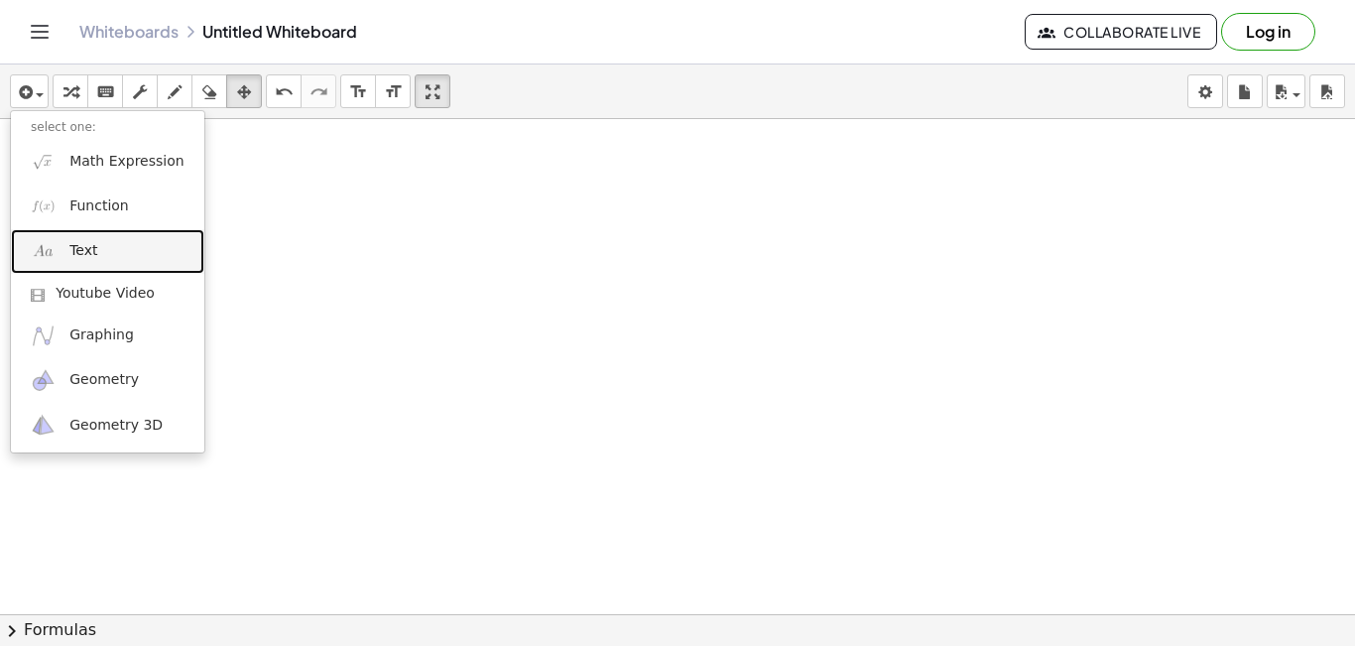
click at [79, 258] on span "Text" at bounding box center [83, 251] width 28 height 20
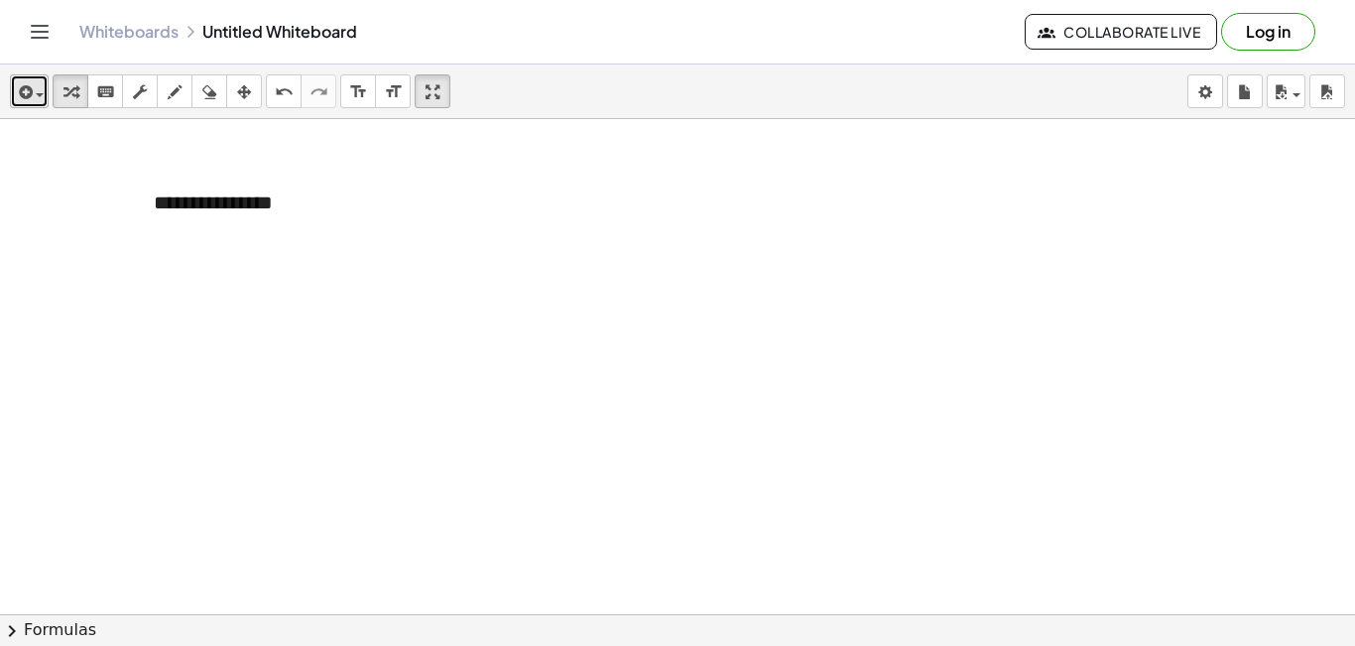
click at [39, 97] on div "button" at bounding box center [29, 91] width 29 height 24
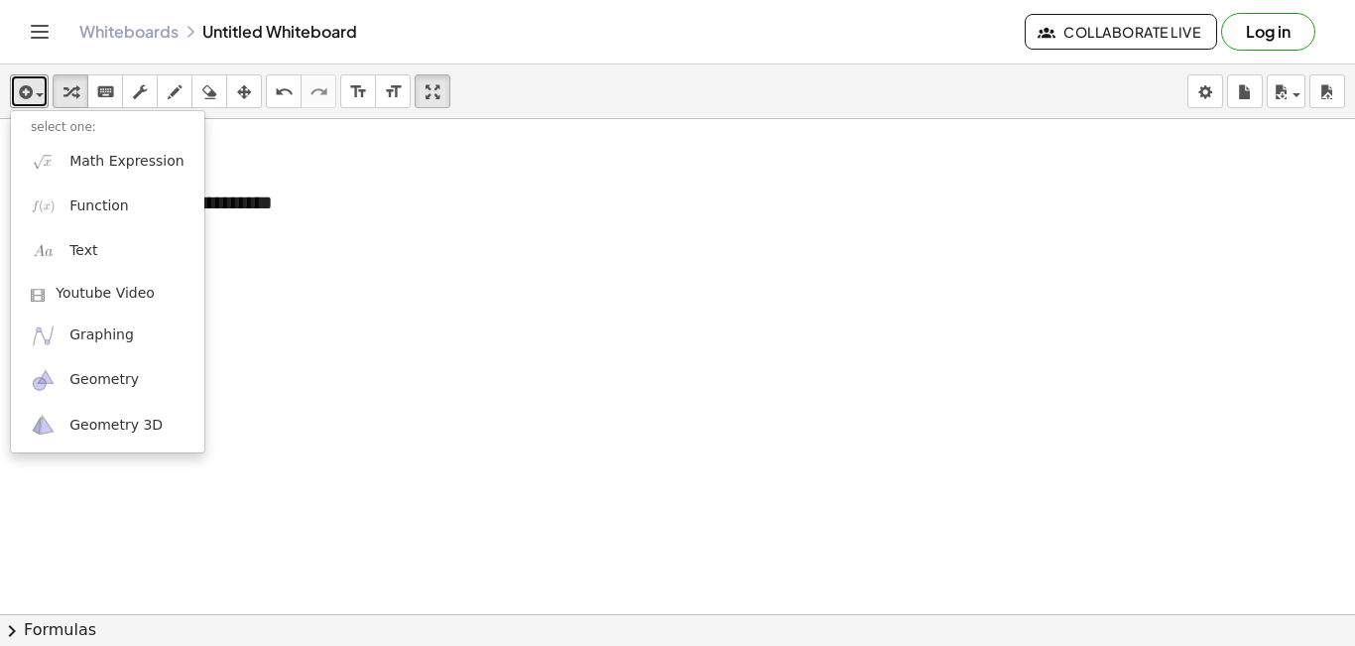
click at [390, 239] on div at bounding box center [677, 658] width 1355 height 1079
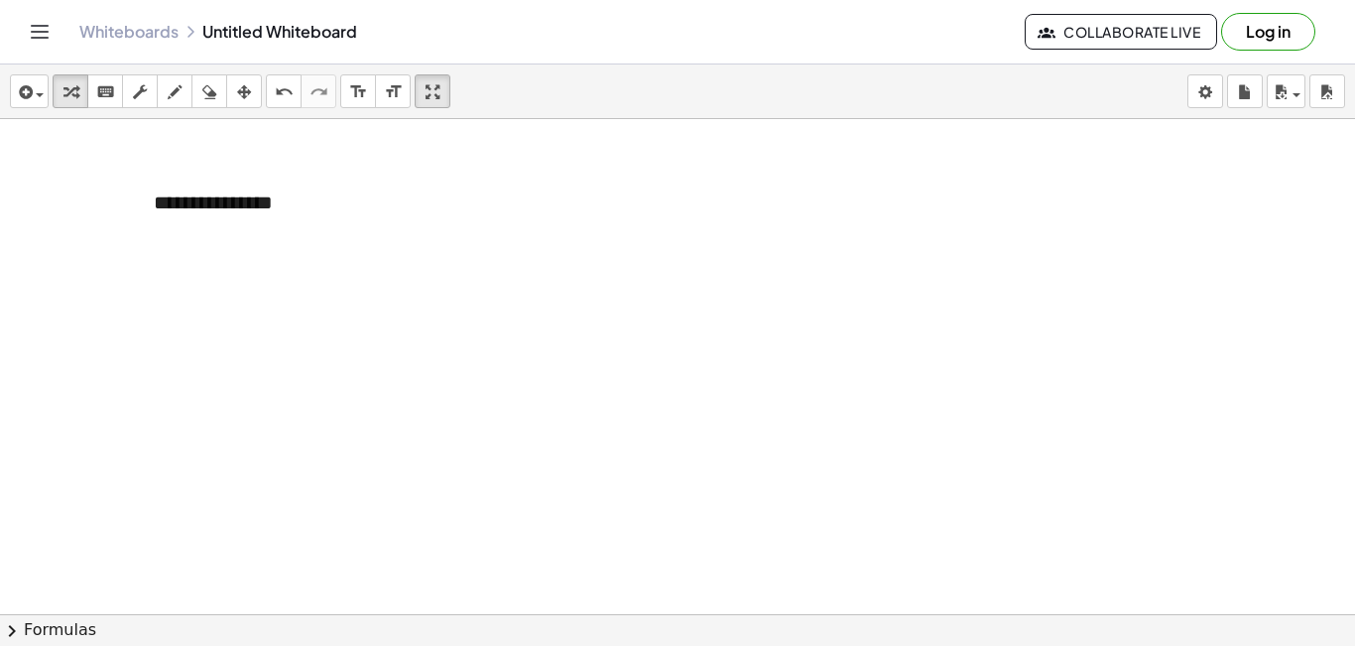
click at [1254, 36] on button "Log in" at bounding box center [1268, 32] width 94 height 38
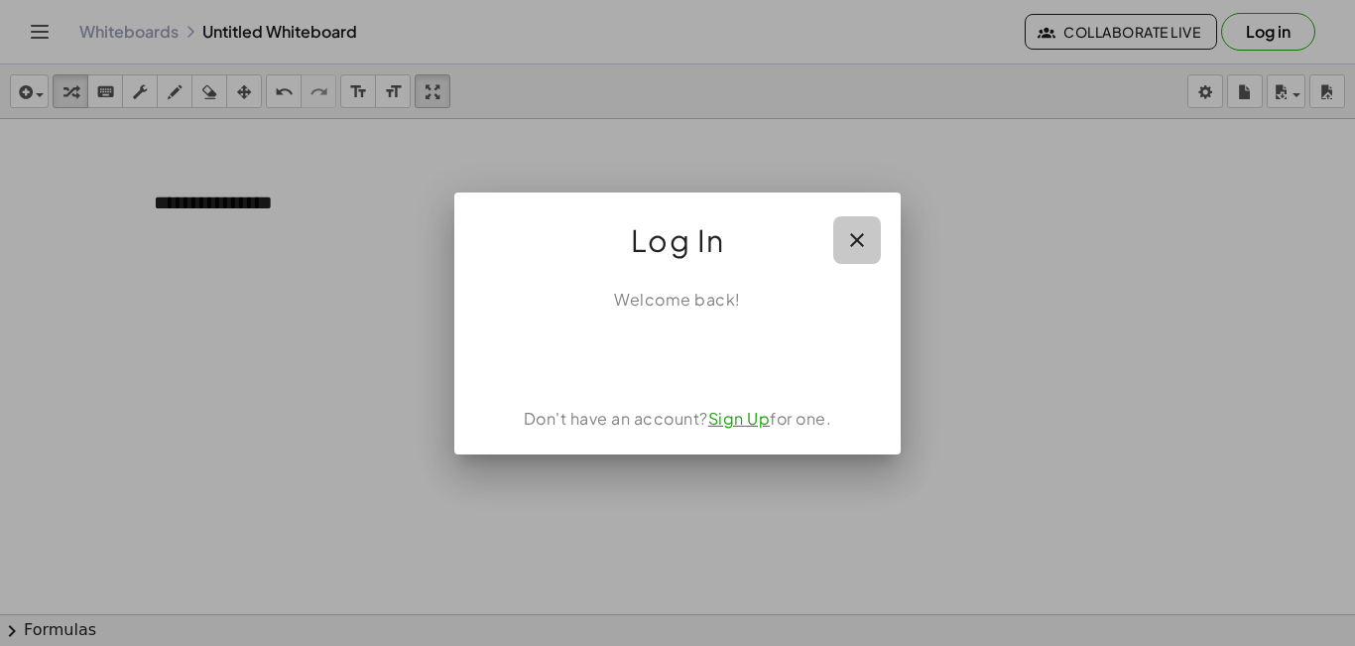
click at [855, 242] on icon "button" at bounding box center [857, 240] width 24 height 24
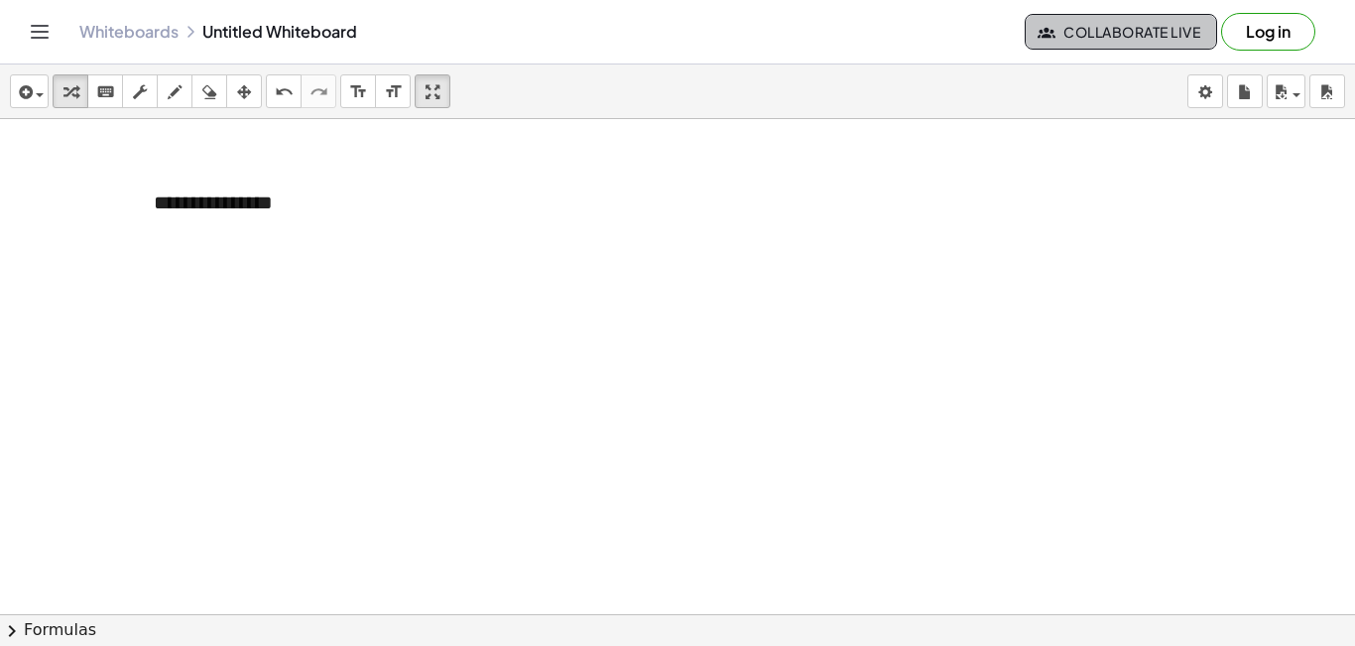
click at [1098, 33] on span "Collaborate Live" at bounding box center [1120, 32] width 159 height 18
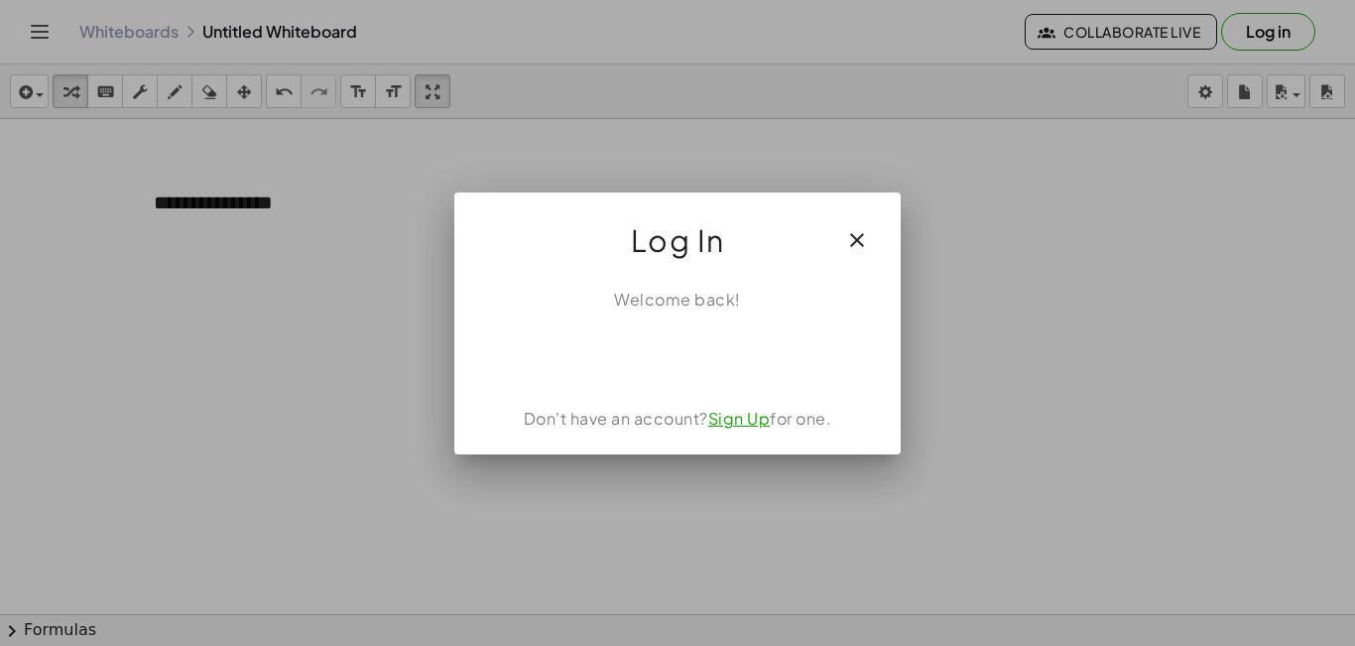
click at [847, 245] on icon "button" at bounding box center [857, 240] width 24 height 24
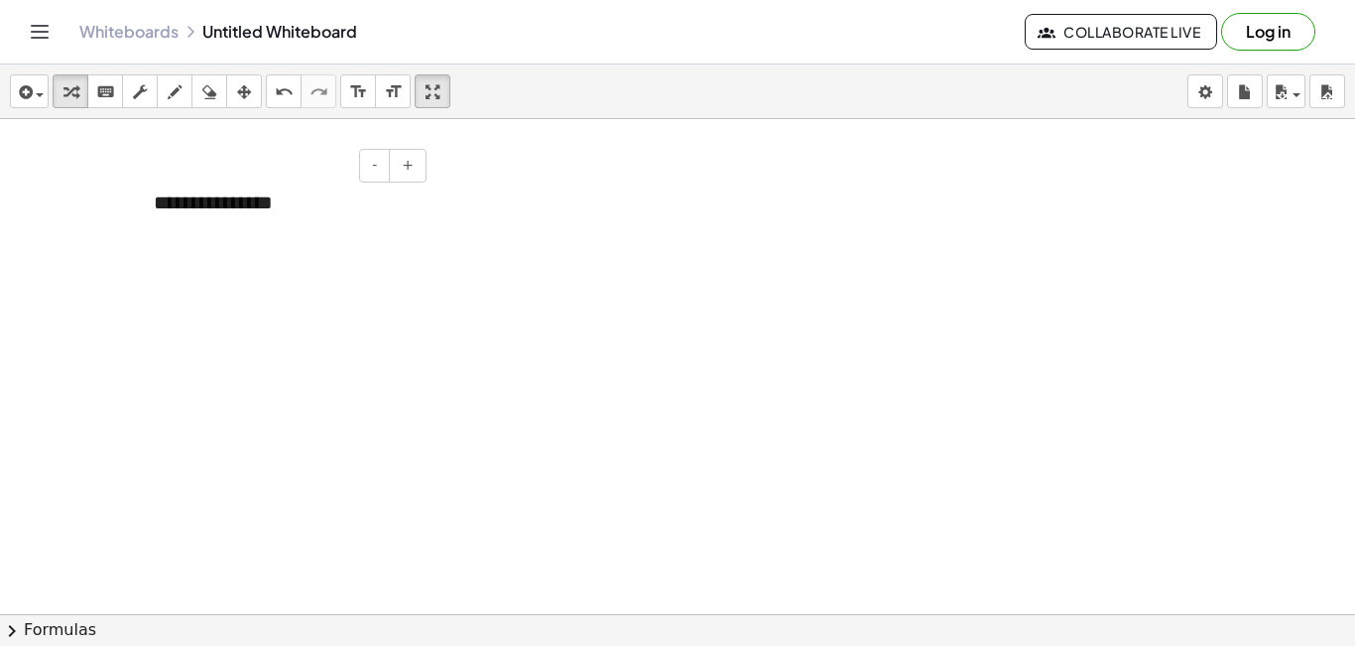
click at [203, 200] on div "**********" at bounding box center [283, 203] width 298 height 68
click at [419, 169] on button "+" at bounding box center [408, 166] width 38 height 34
click at [495, 170] on div at bounding box center [677, 658] width 1355 height 1079
click at [275, 205] on div "**********" at bounding box center [283, 204] width 298 height 70
click at [178, 210] on div "*" at bounding box center [283, 204] width 298 height 70
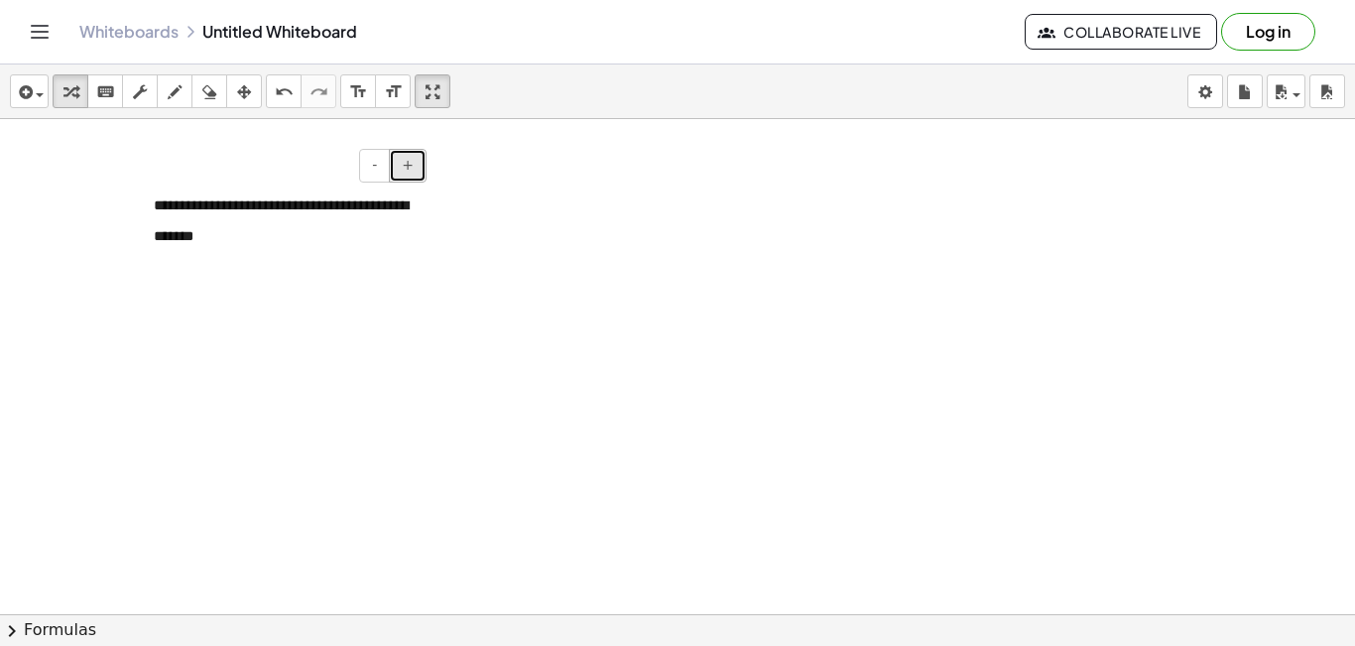
click at [414, 169] on button "+" at bounding box center [408, 166] width 38 height 34
click at [413, 169] on span "+" at bounding box center [408, 165] width 12 height 16
click at [411, 166] on span "+" at bounding box center [408, 165] width 12 height 16
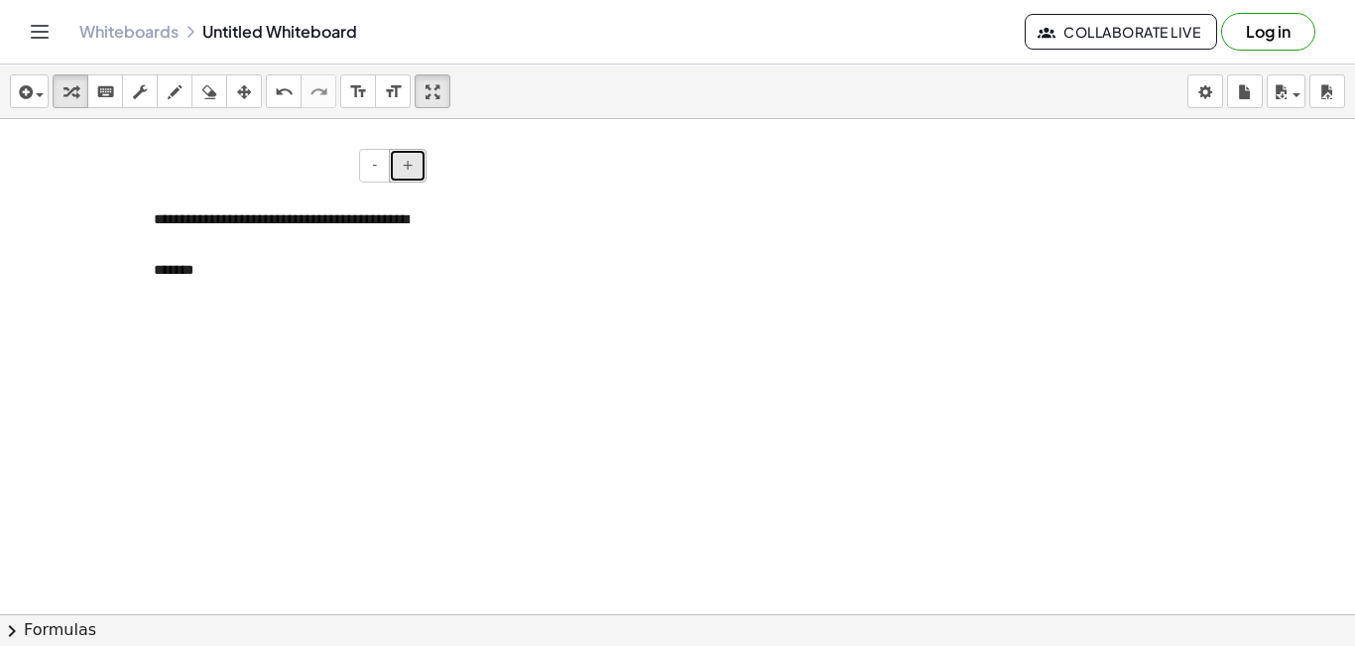
click at [411, 166] on span "+" at bounding box center [408, 165] width 12 height 16
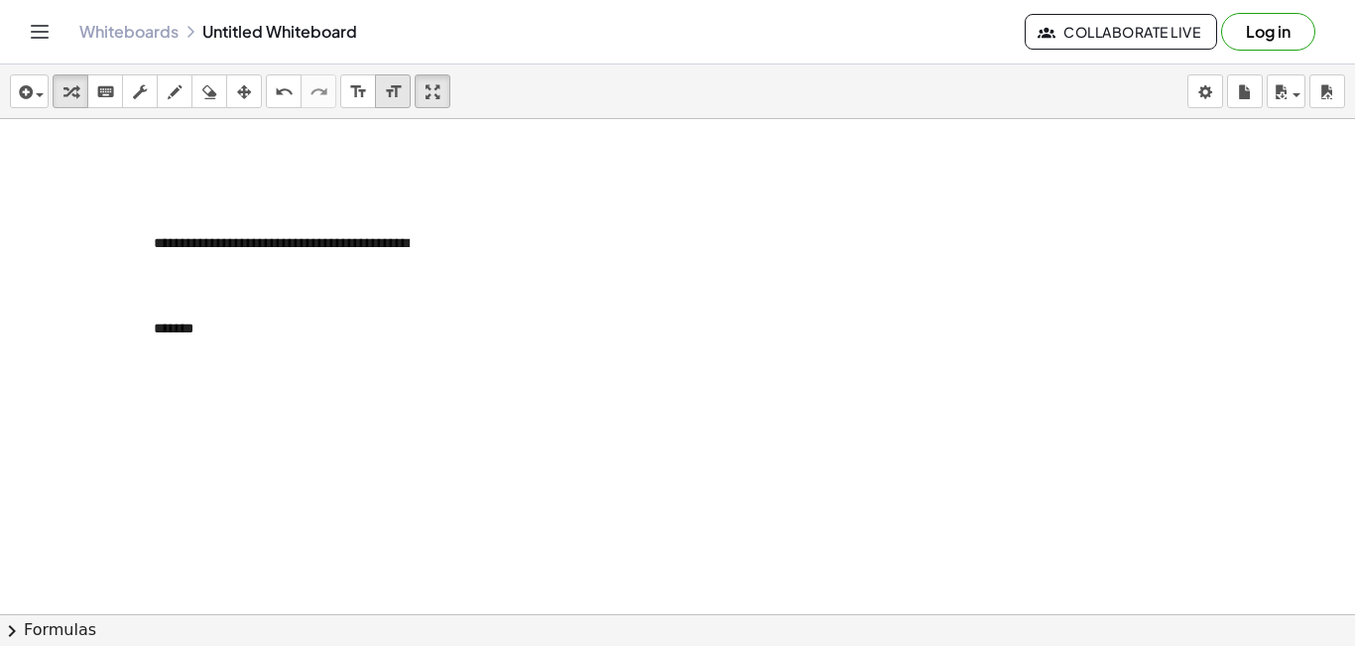
click at [391, 89] on icon "format_size" at bounding box center [393, 92] width 19 height 24
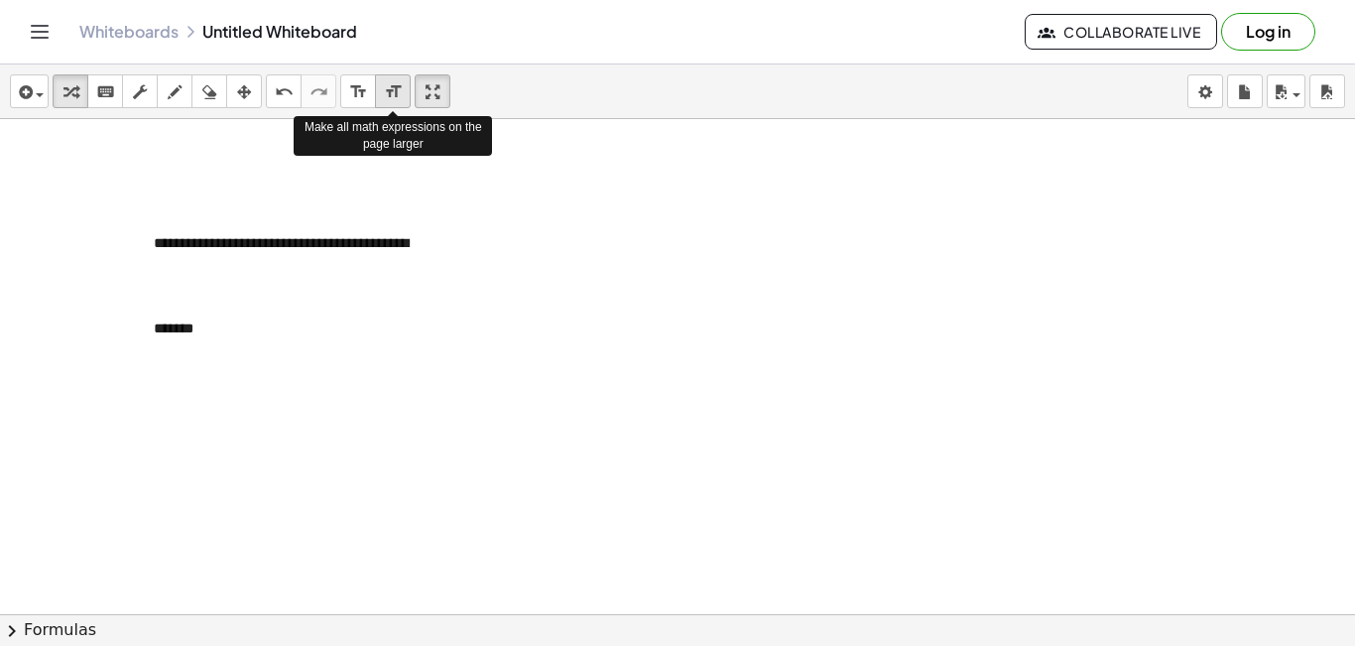
click at [391, 89] on icon "format_size" at bounding box center [393, 92] width 19 height 24
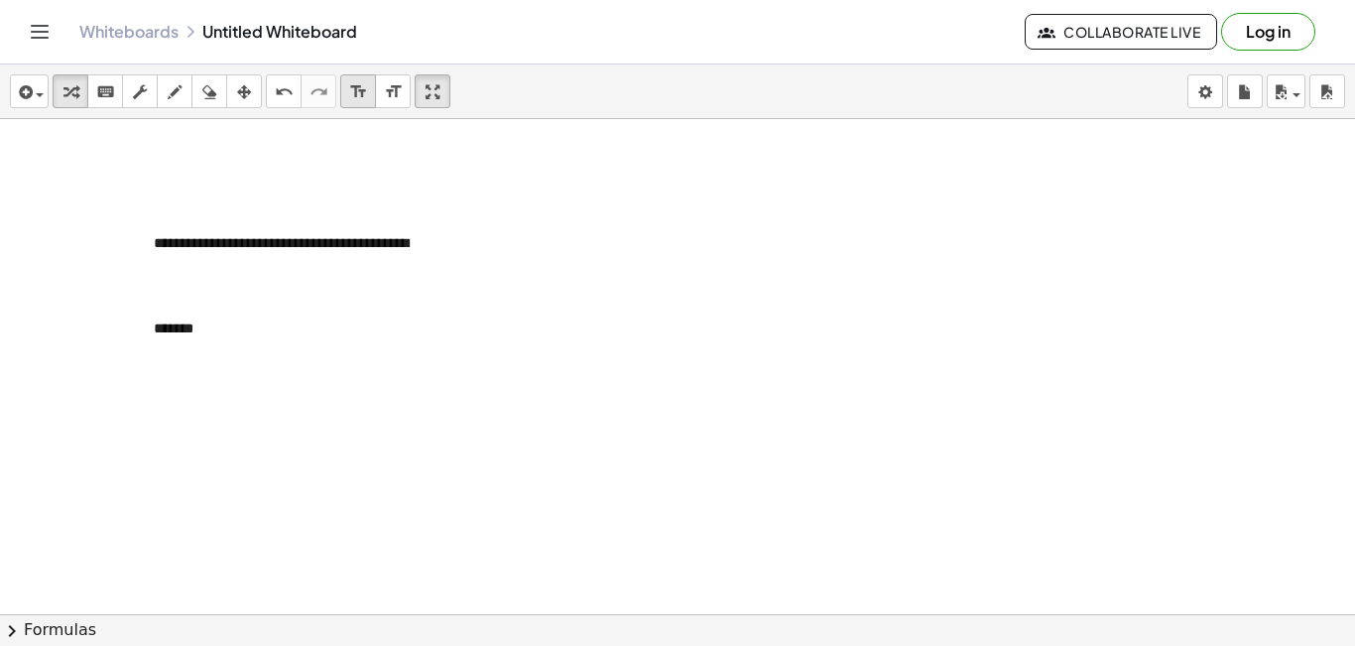
click at [352, 88] on icon "format_size" at bounding box center [358, 92] width 19 height 24
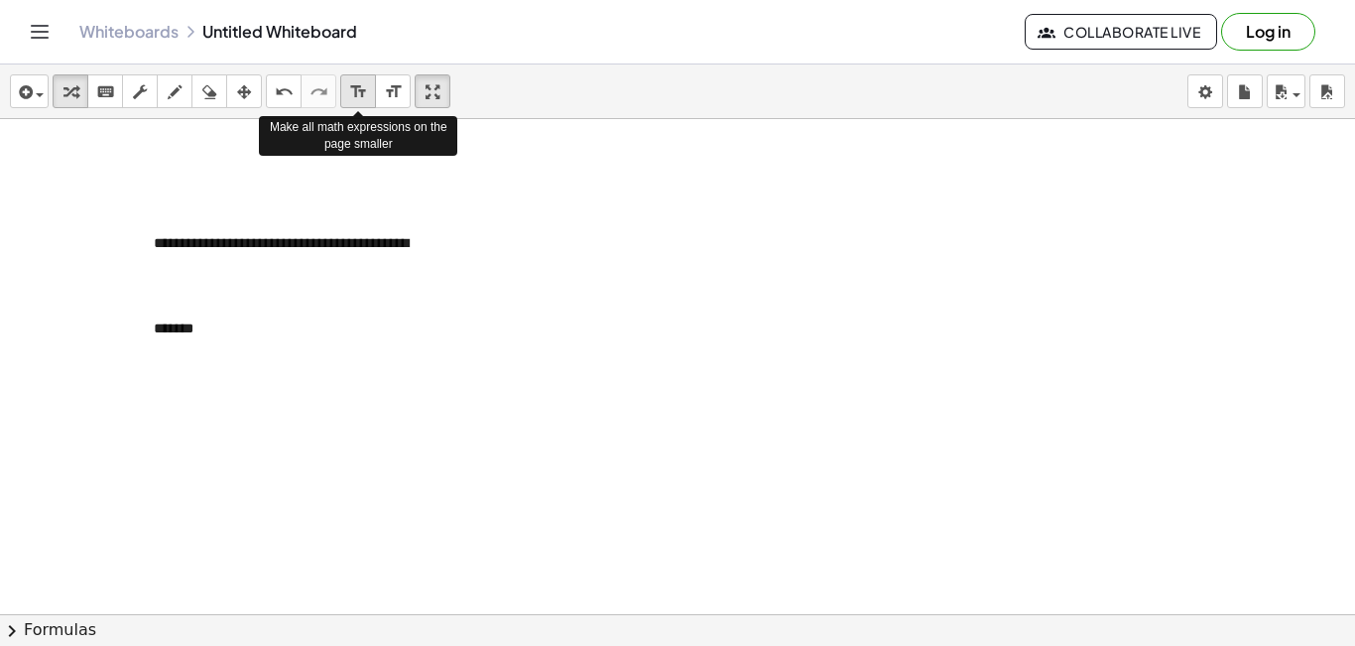
click at [352, 88] on icon "format_size" at bounding box center [358, 92] width 19 height 24
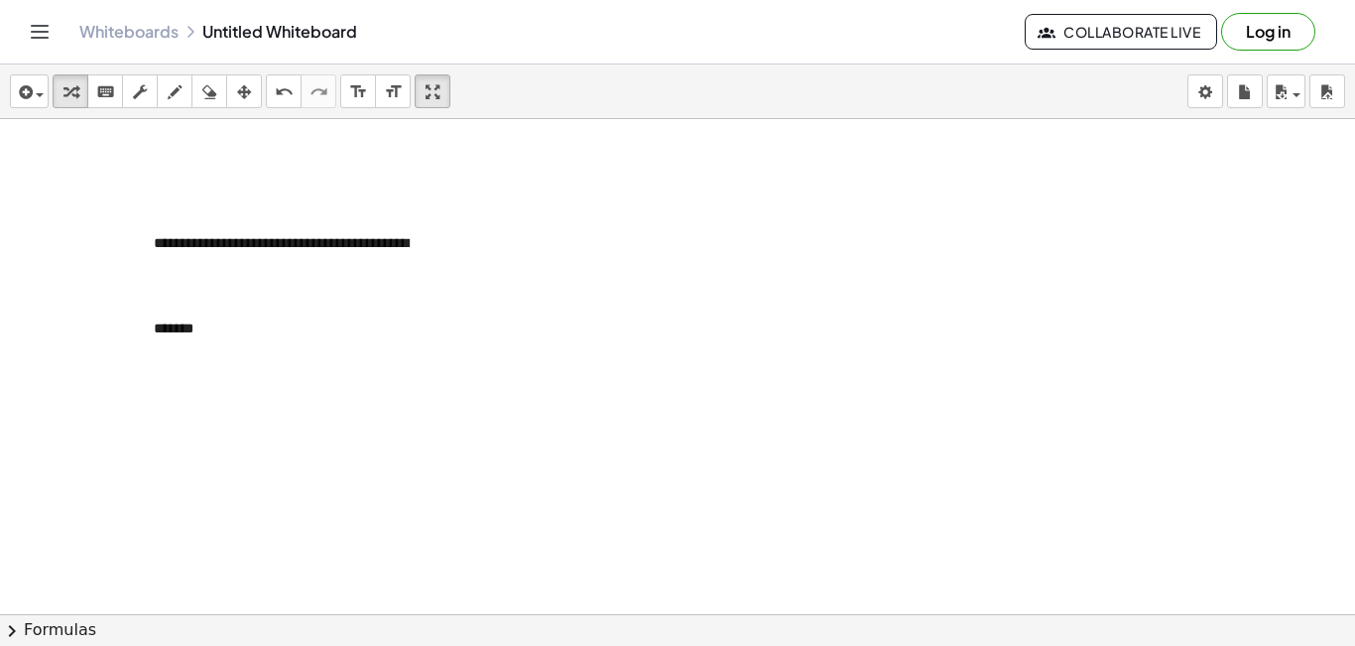
click at [457, 228] on div at bounding box center [677, 658] width 1355 height 1079
click at [154, 257] on div at bounding box center [144, 273] width 20 height 209
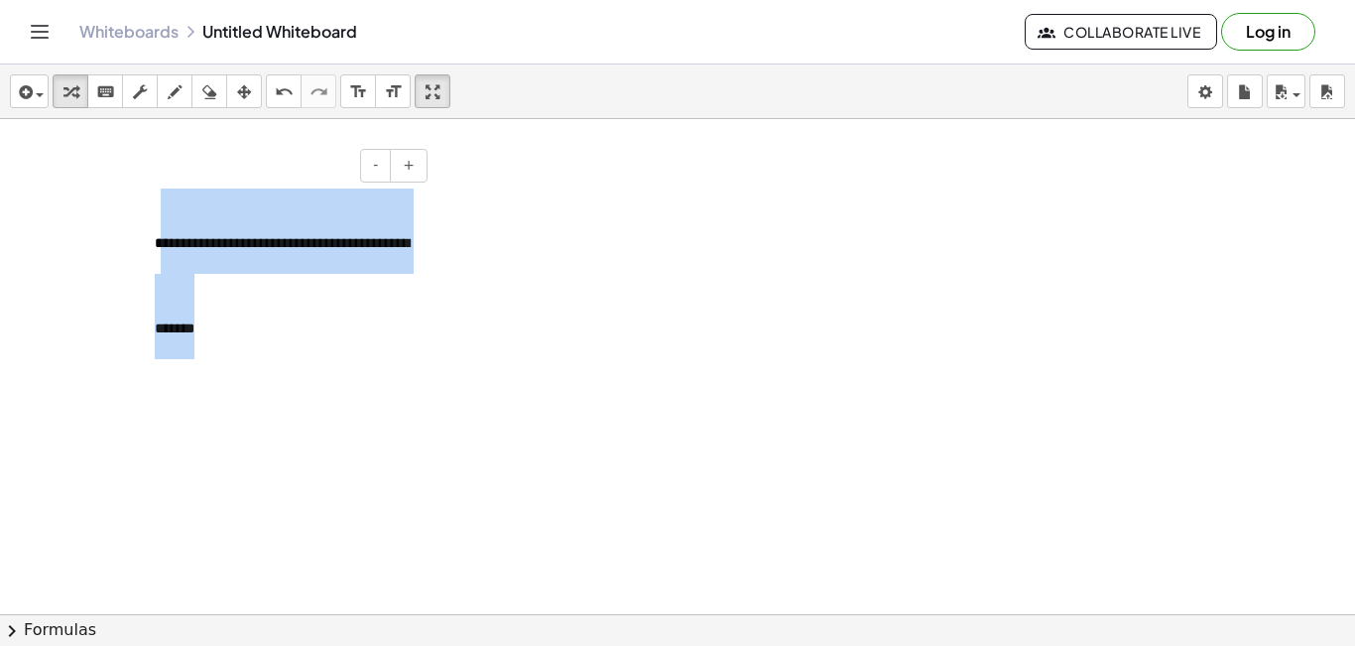
drag, startPoint x: 159, startPoint y: 248, endPoint x: 313, endPoint y: 303, distance: 164.4
click at [313, 303] on div "**********" at bounding box center [284, 273] width 298 height 209
click at [391, 94] on icon "format_size" at bounding box center [393, 92] width 19 height 24
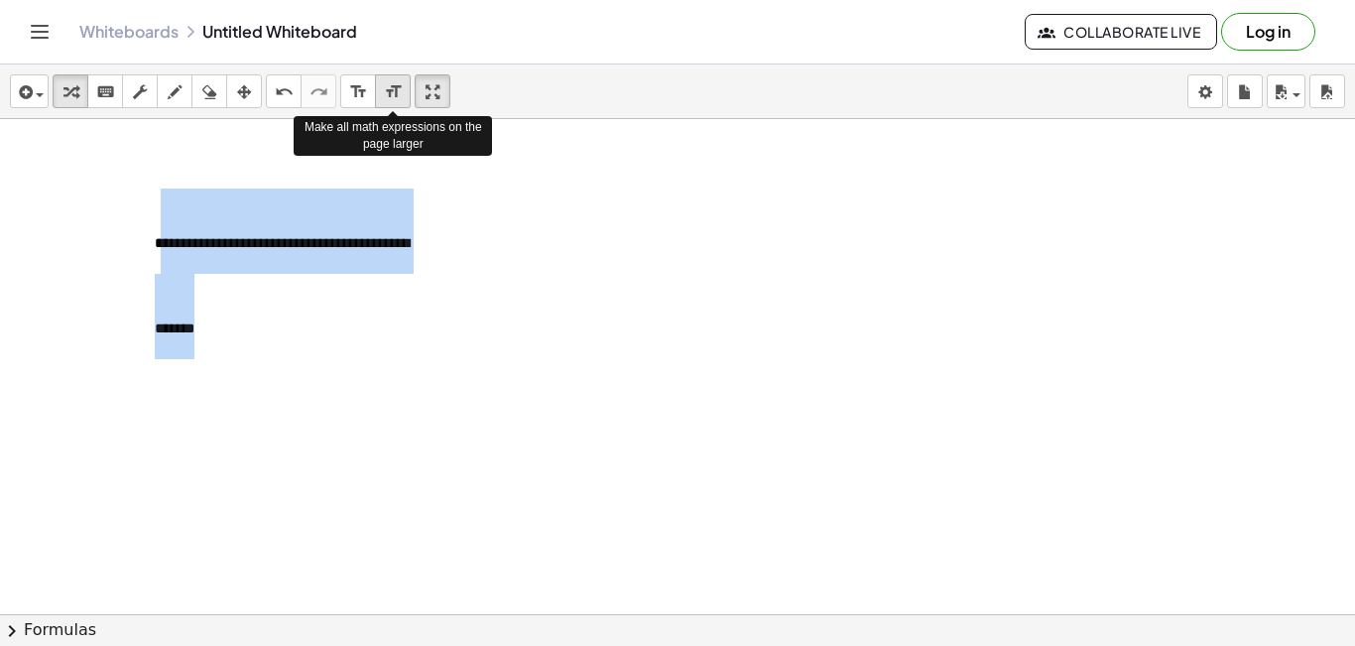
click at [391, 94] on icon "format_size" at bounding box center [393, 92] width 19 height 24
click at [352, 90] on icon "format_size" at bounding box center [358, 92] width 19 height 24
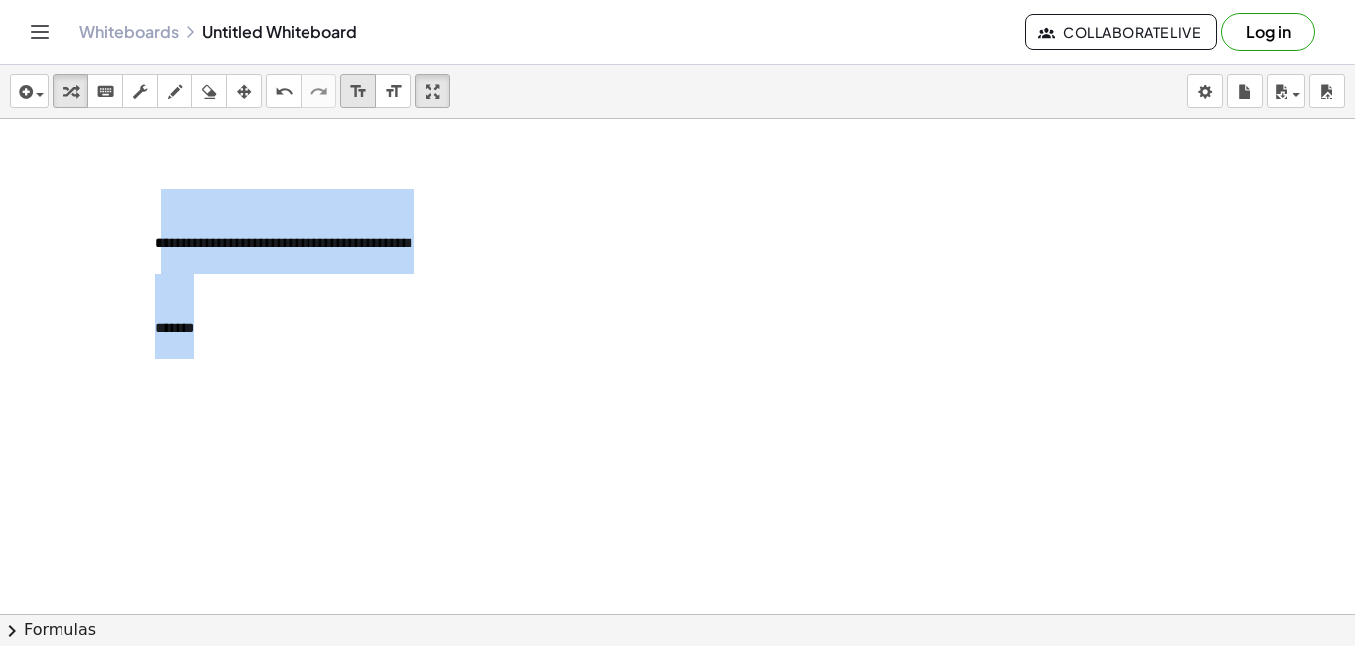
click at [352, 90] on icon "format_size" at bounding box center [358, 92] width 19 height 24
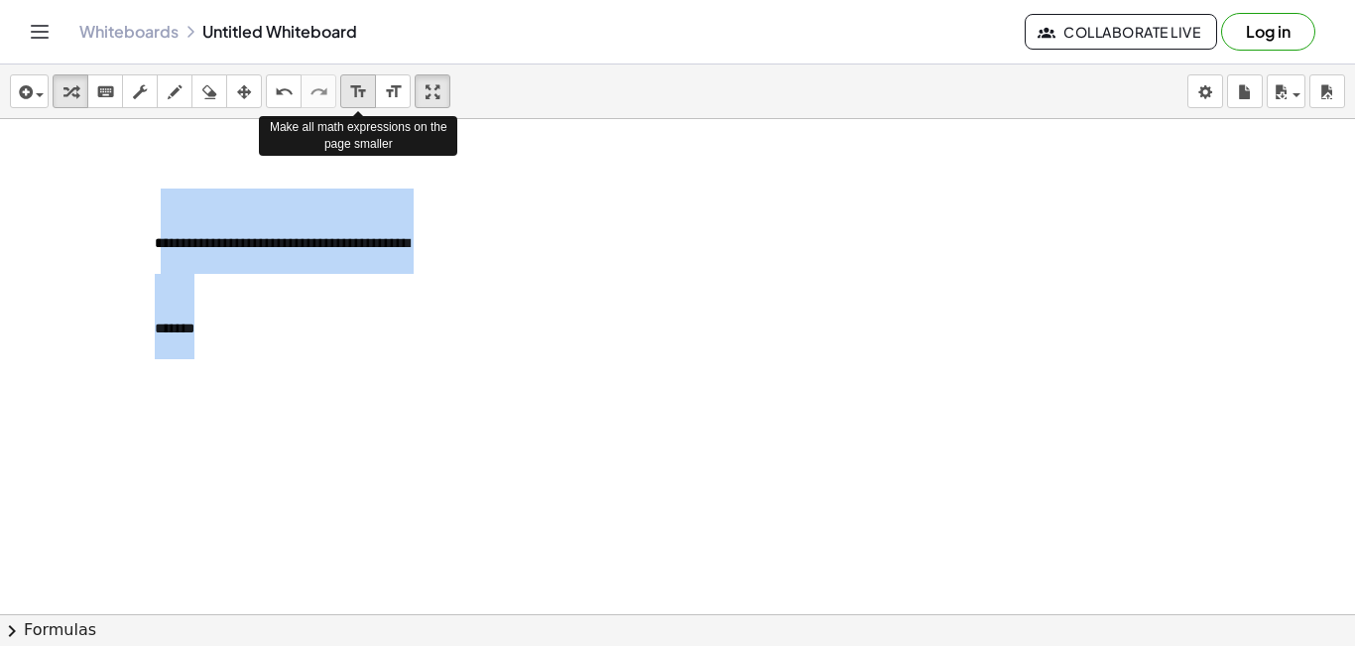
click at [352, 93] on icon "format_size" at bounding box center [358, 92] width 19 height 24
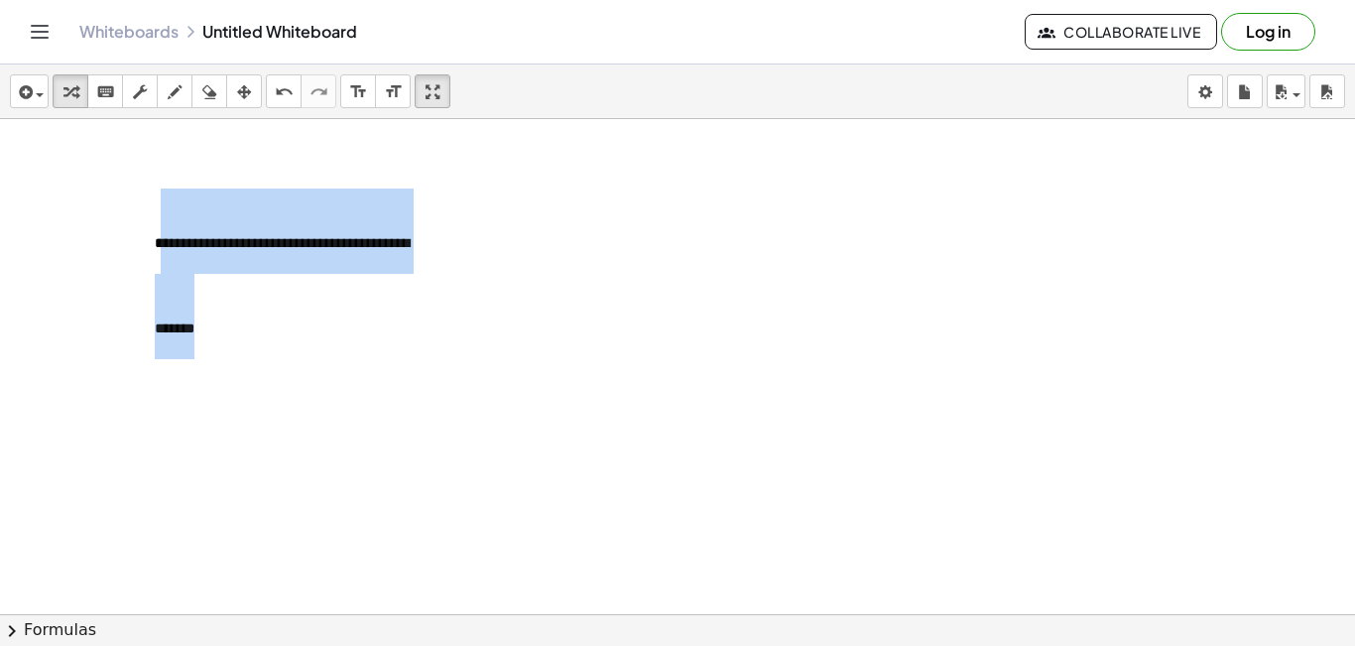
click at [570, 193] on div at bounding box center [677, 658] width 1355 height 1079
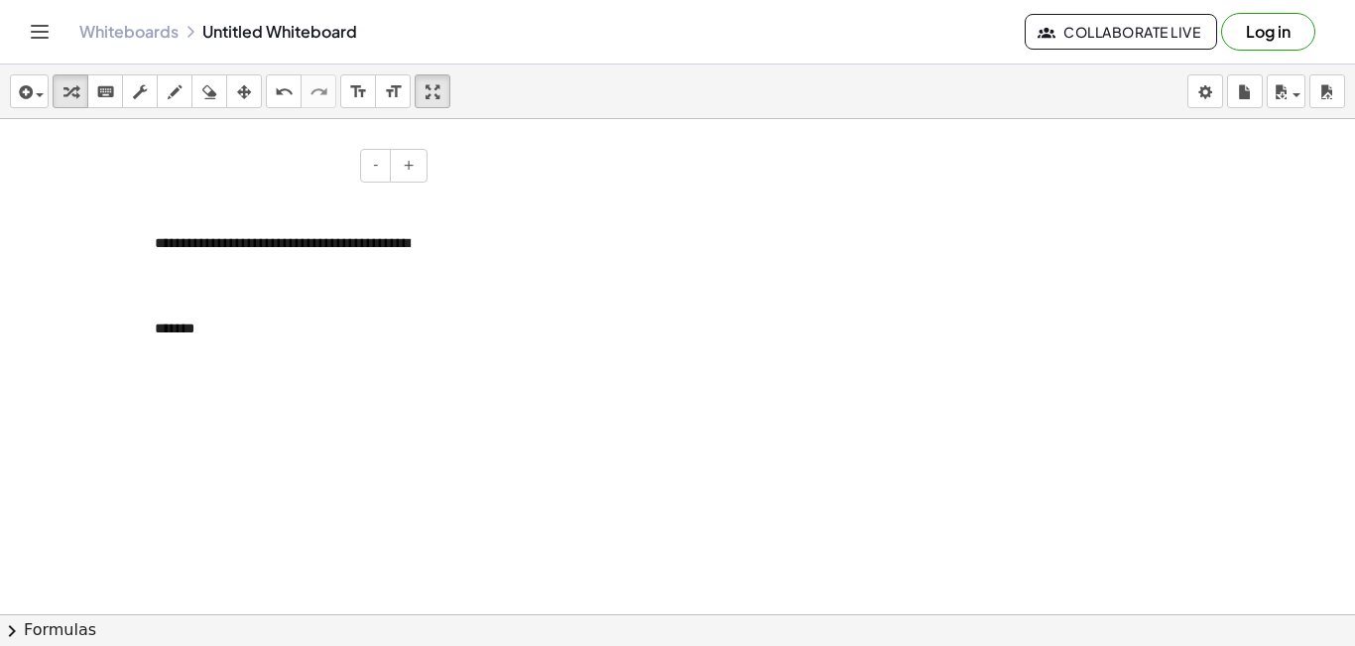
click at [194, 255] on span "**********" at bounding box center [282, 285] width 255 height 99
click at [407, 173] on span "+" at bounding box center [409, 165] width 12 height 16
click at [236, 255] on span "**********" at bounding box center [282, 285] width 255 height 99
drag, startPoint x: 151, startPoint y: 246, endPoint x: 178, endPoint y: 251, distance: 27.2
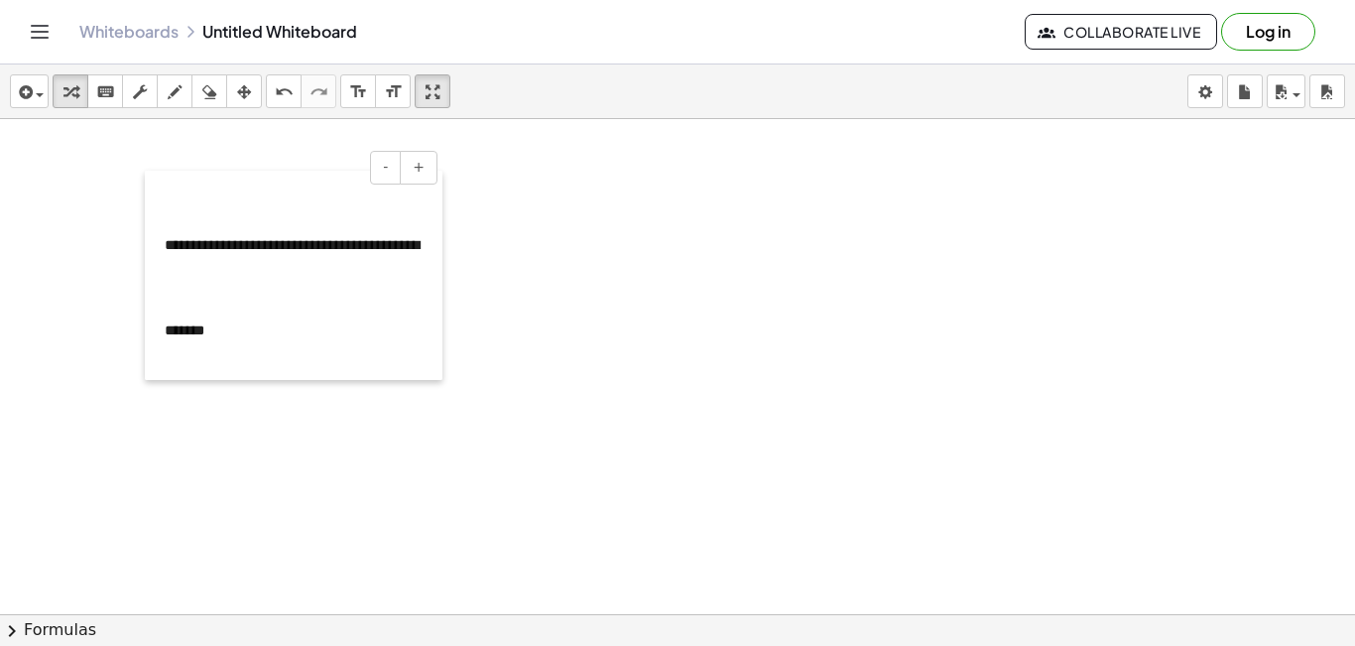
click at [165, 251] on div at bounding box center [155, 275] width 20 height 209
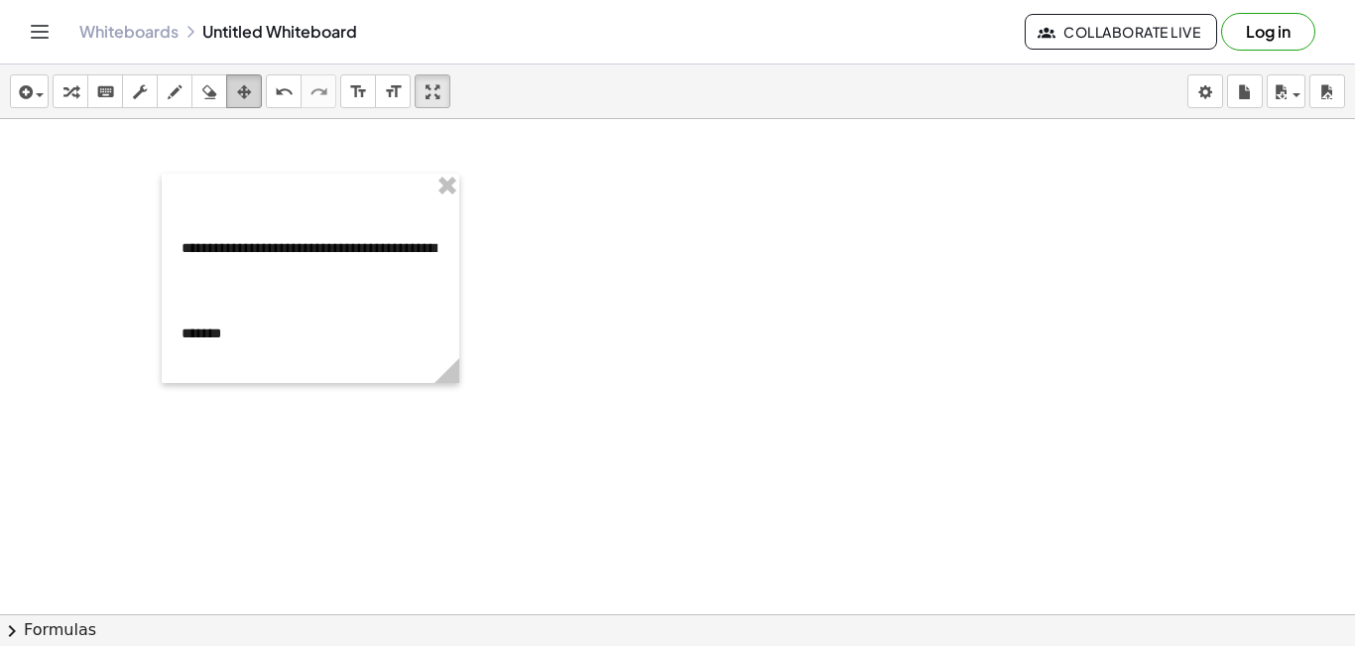
click at [226, 90] on button "arrange" at bounding box center [244, 91] width 36 height 34
click at [449, 201] on div at bounding box center [311, 278] width 298 height 209
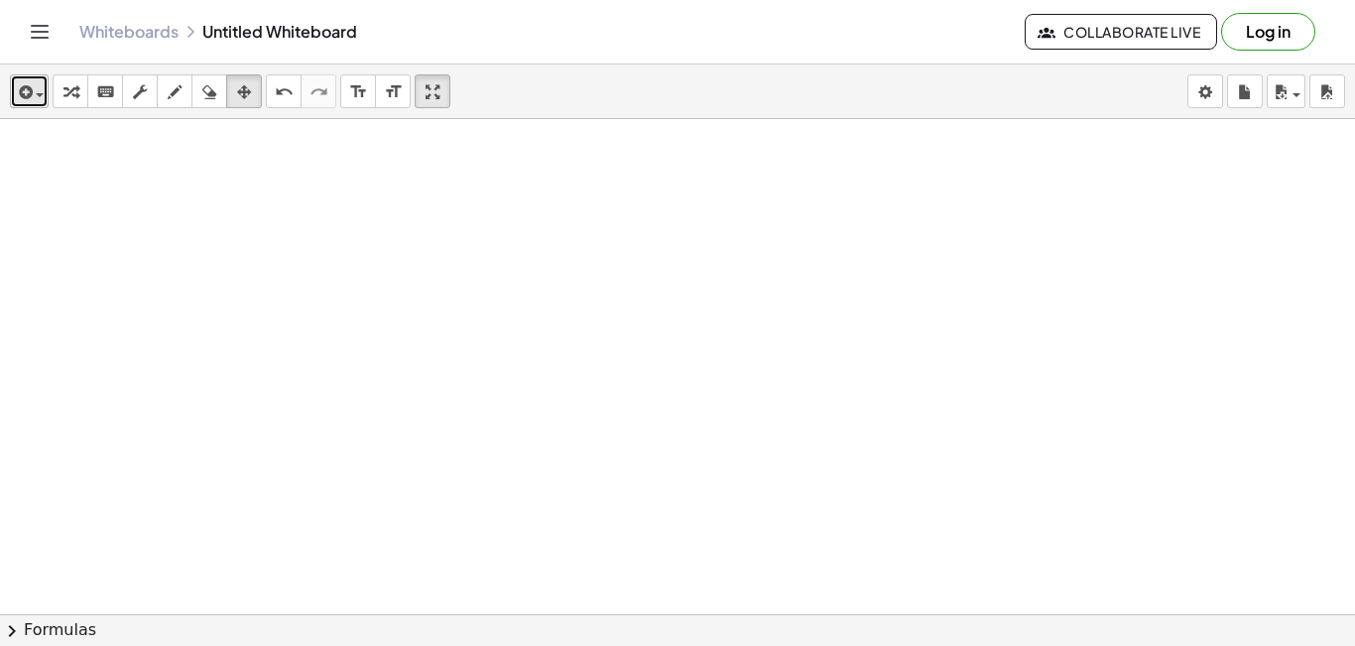
click at [39, 96] on span "button" at bounding box center [40, 95] width 8 height 4
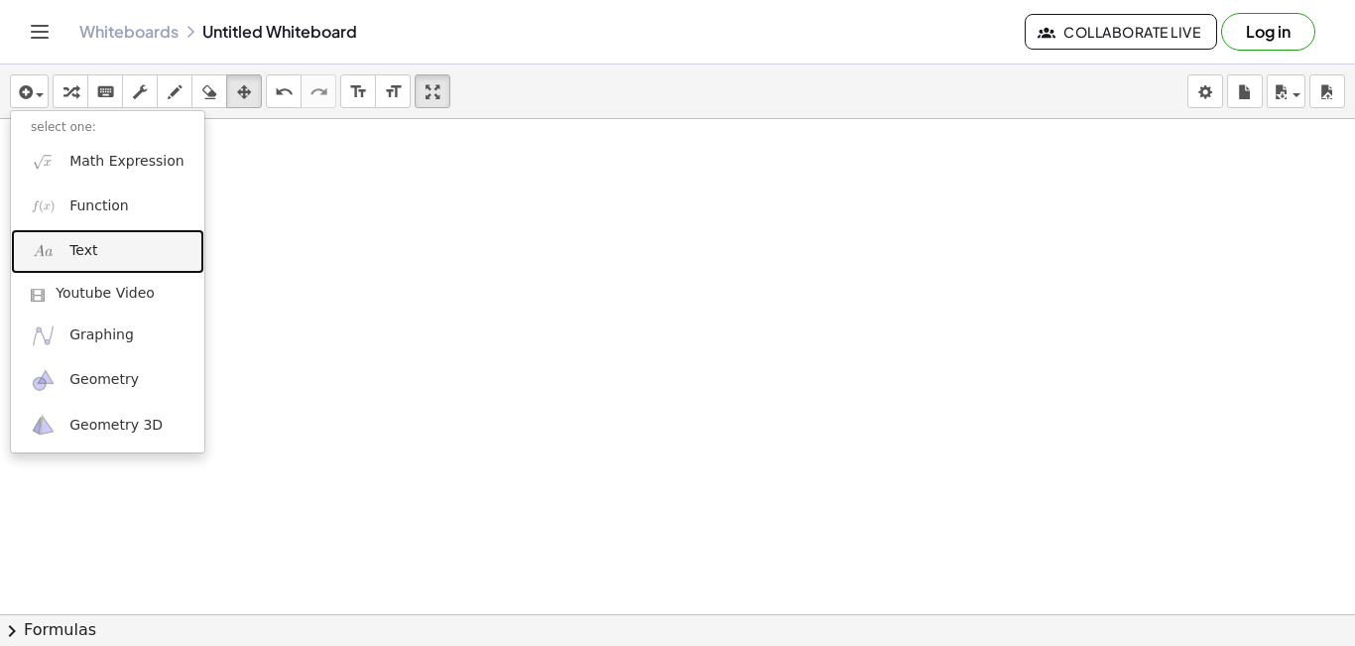
click at [89, 255] on span "Text" at bounding box center [83, 251] width 28 height 20
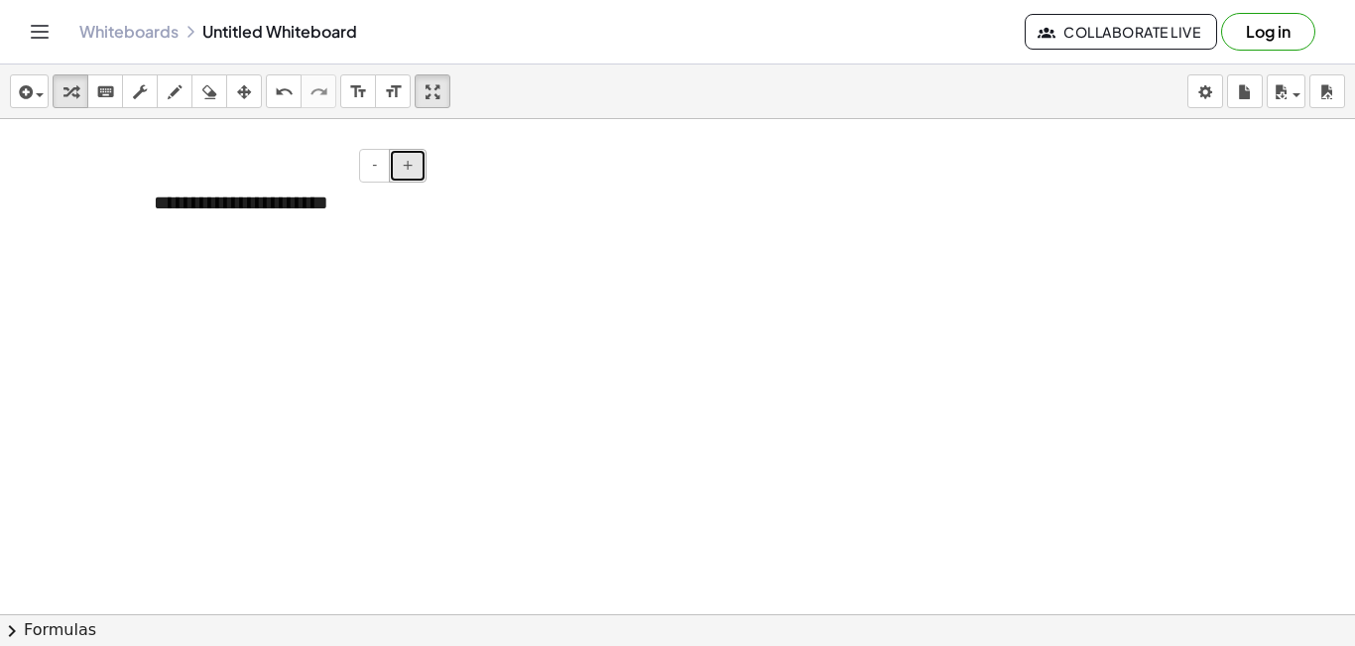
click at [412, 164] on span "+" at bounding box center [408, 165] width 12 height 16
click at [412, 165] on span "+" at bounding box center [408, 165] width 12 height 16
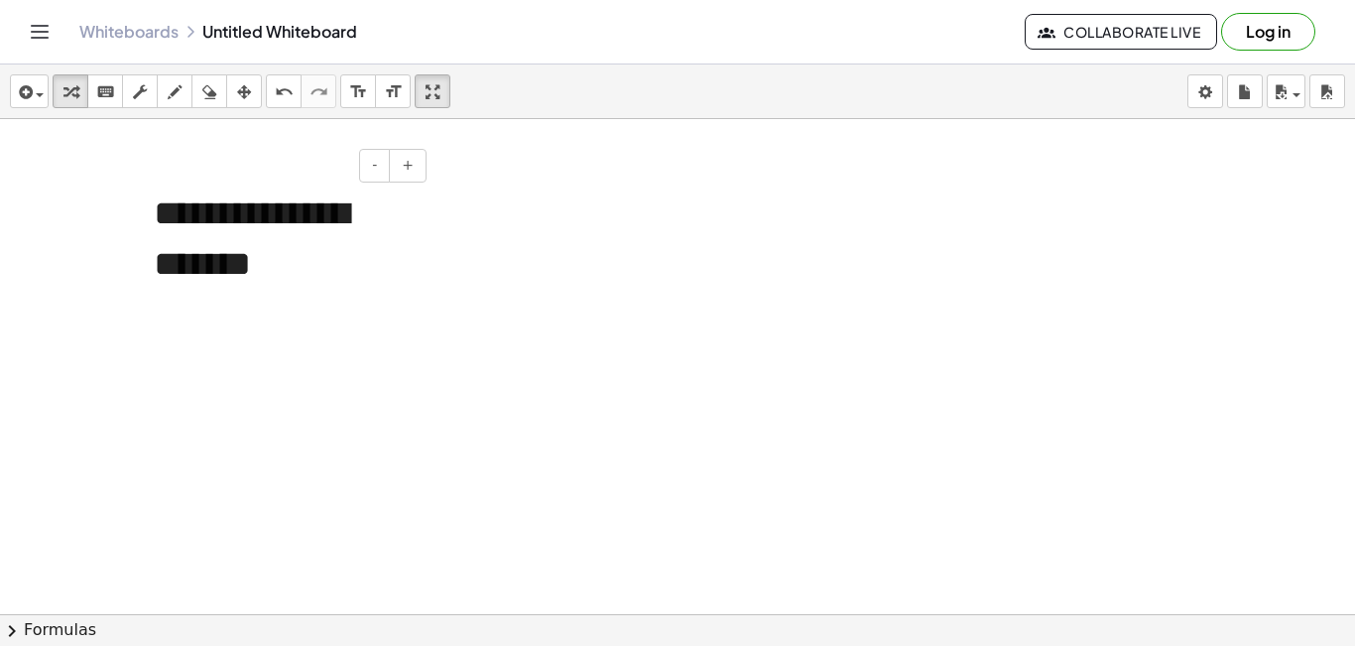
click at [299, 225] on div "**********" at bounding box center [283, 240] width 298 height 142
click at [374, 167] on span "-" at bounding box center [374, 165] width 5 height 16
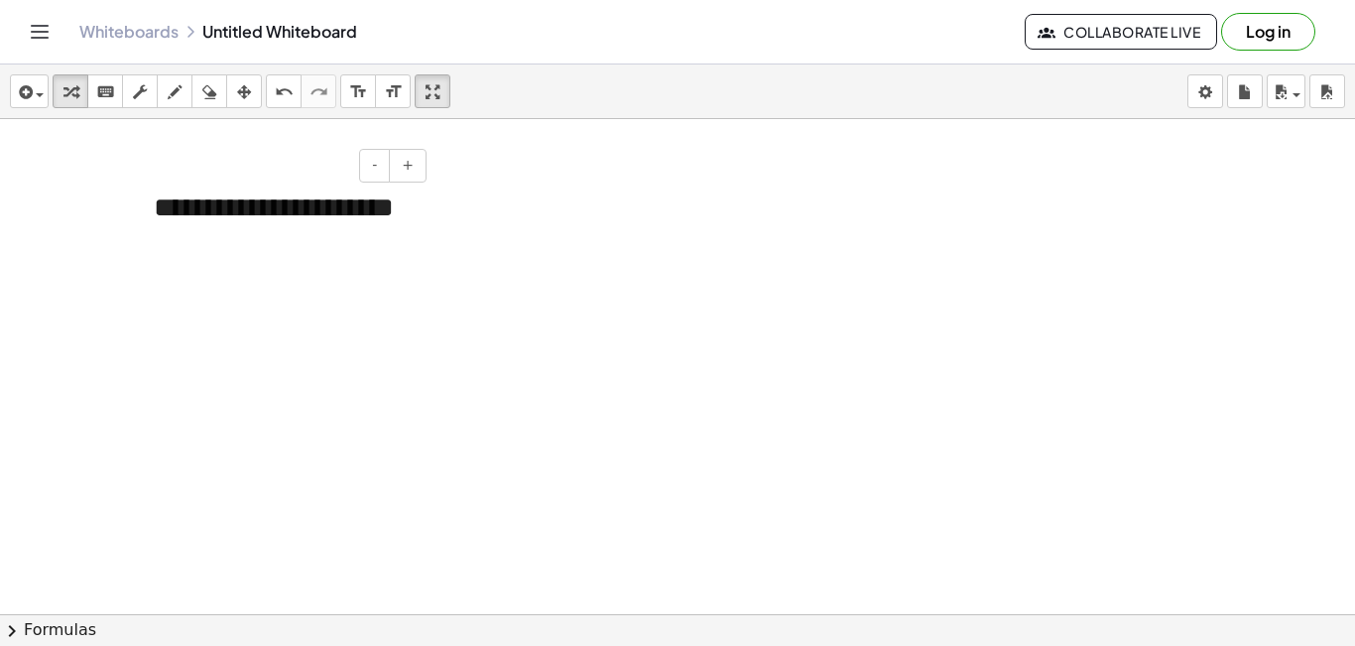
click at [408, 220] on div "**********" at bounding box center [283, 208] width 298 height 79
click at [203, 218] on div at bounding box center [283, 208] width 298 height 79
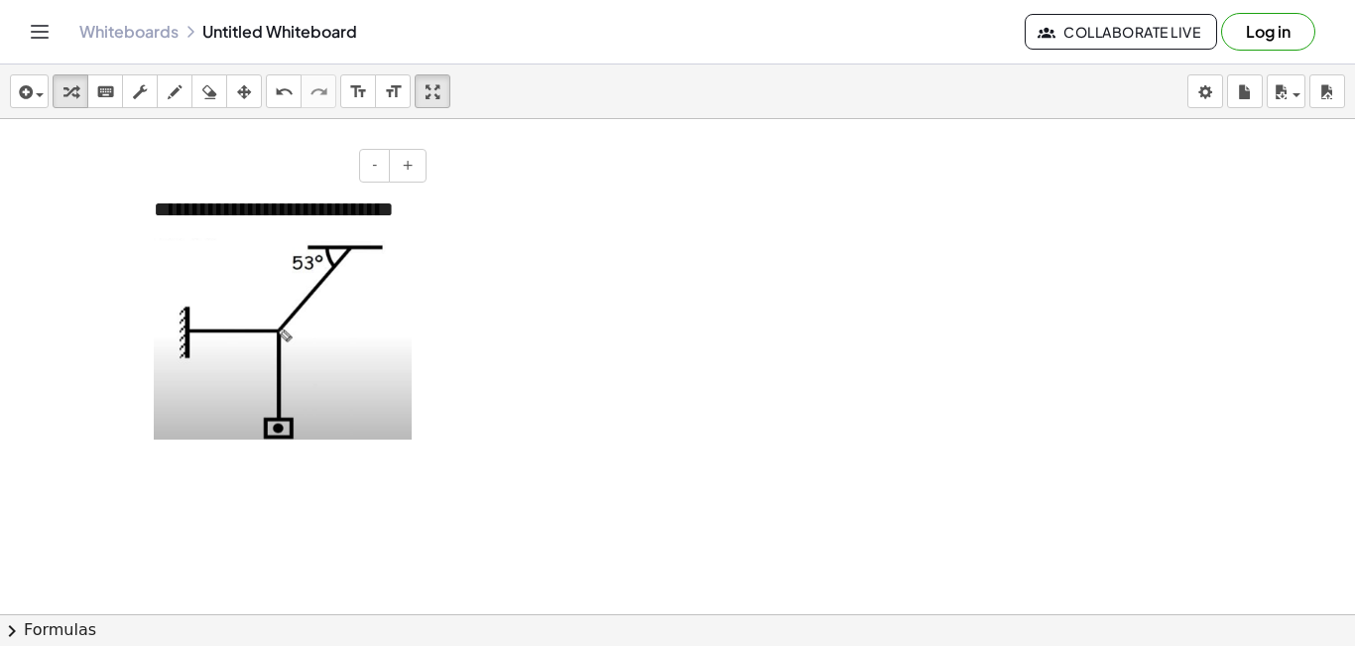
click at [282, 228] on p "**********" at bounding box center [283, 208] width 258 height 40
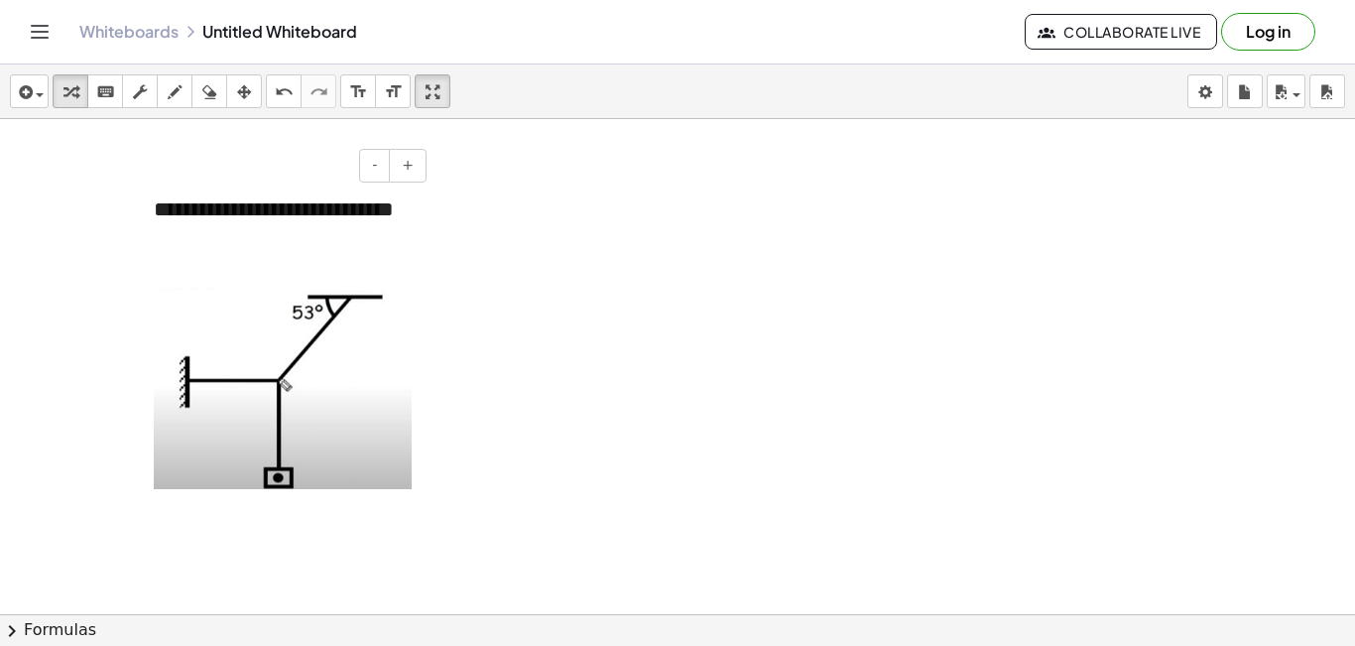
click at [378, 217] on p "**********" at bounding box center [283, 208] width 258 height 40
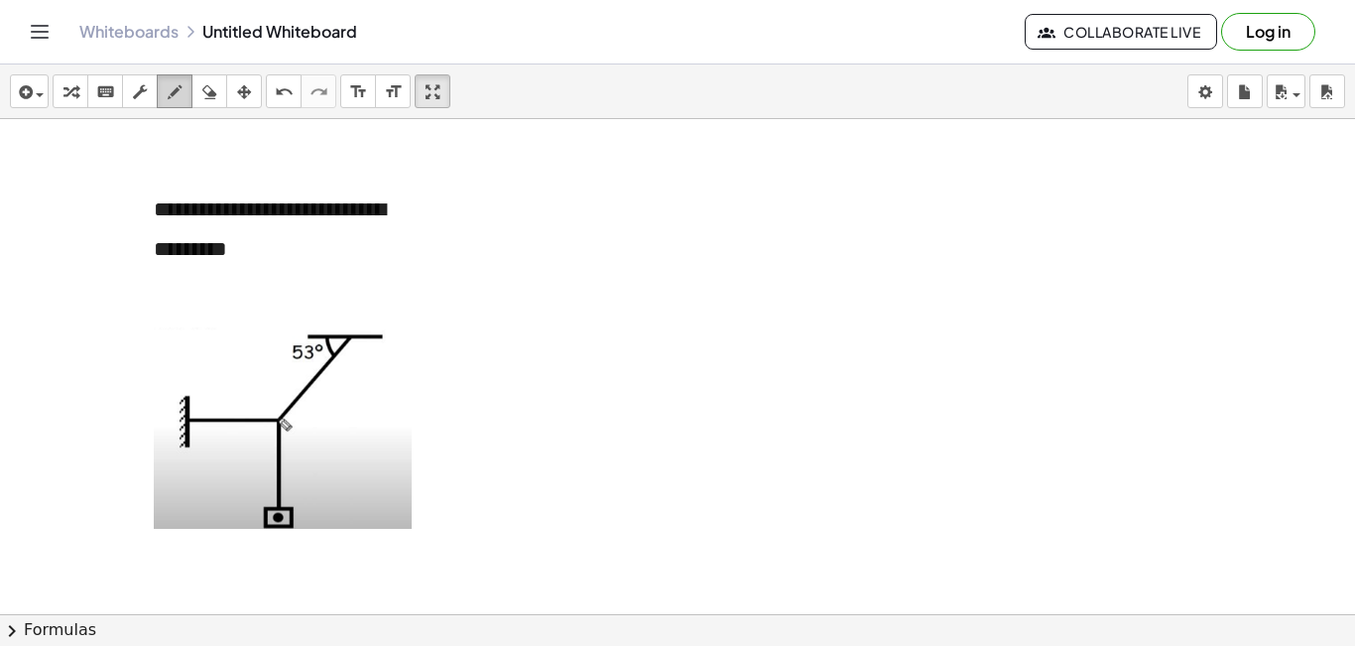
click at [172, 97] on icon "button" at bounding box center [175, 92] width 14 height 24
click at [237, 254] on div at bounding box center [677, 658] width 1355 height 1079
drag, startPoint x: 206, startPoint y: 413, endPoint x: 236, endPoint y: 414, distance: 29.8
click at [208, 431] on div at bounding box center [677, 658] width 1355 height 1079
drag, startPoint x: 303, startPoint y: 378, endPoint x: 318, endPoint y: 385, distance: 16.4
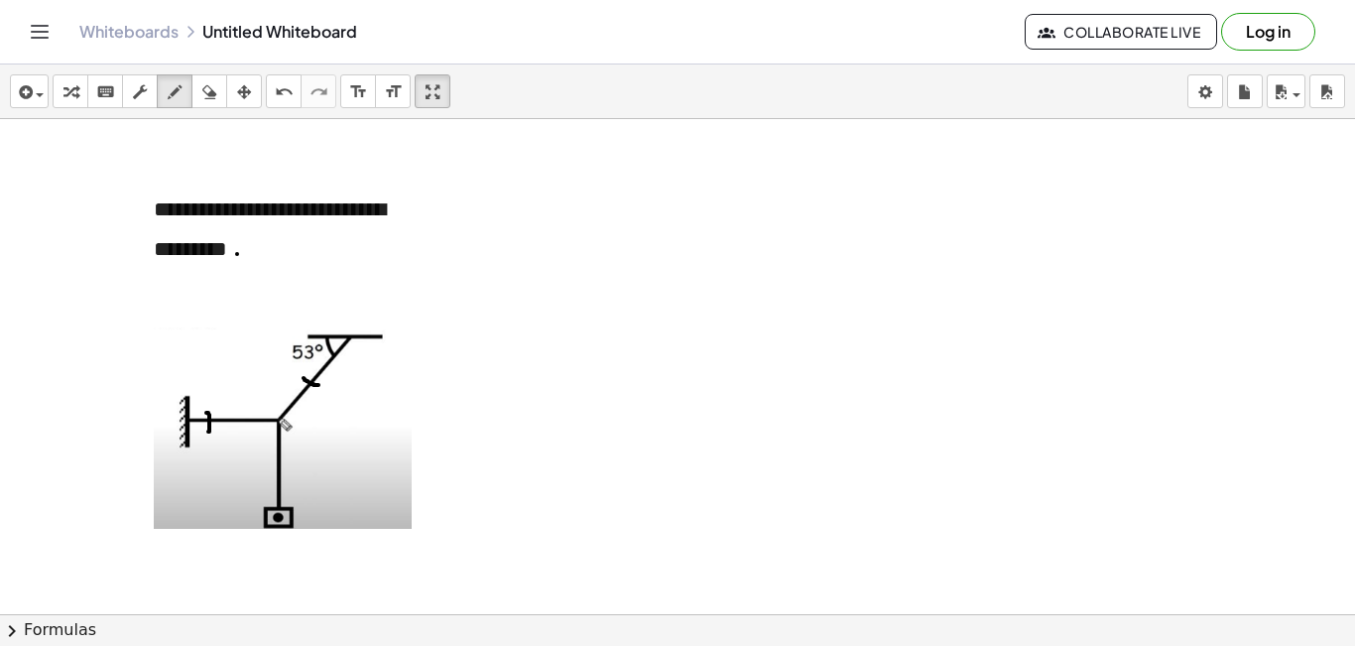
click at [318, 385] on div at bounding box center [677, 658] width 1355 height 1079
drag, startPoint x: 295, startPoint y: 385, endPoint x: 294, endPoint y: 397, distance: 11.9
click at [306, 397] on div at bounding box center [677, 658] width 1355 height 1079
drag, startPoint x: 221, startPoint y: 408, endPoint x: 231, endPoint y: 425, distance: 20.4
click at [231, 425] on div at bounding box center [677, 658] width 1355 height 1079
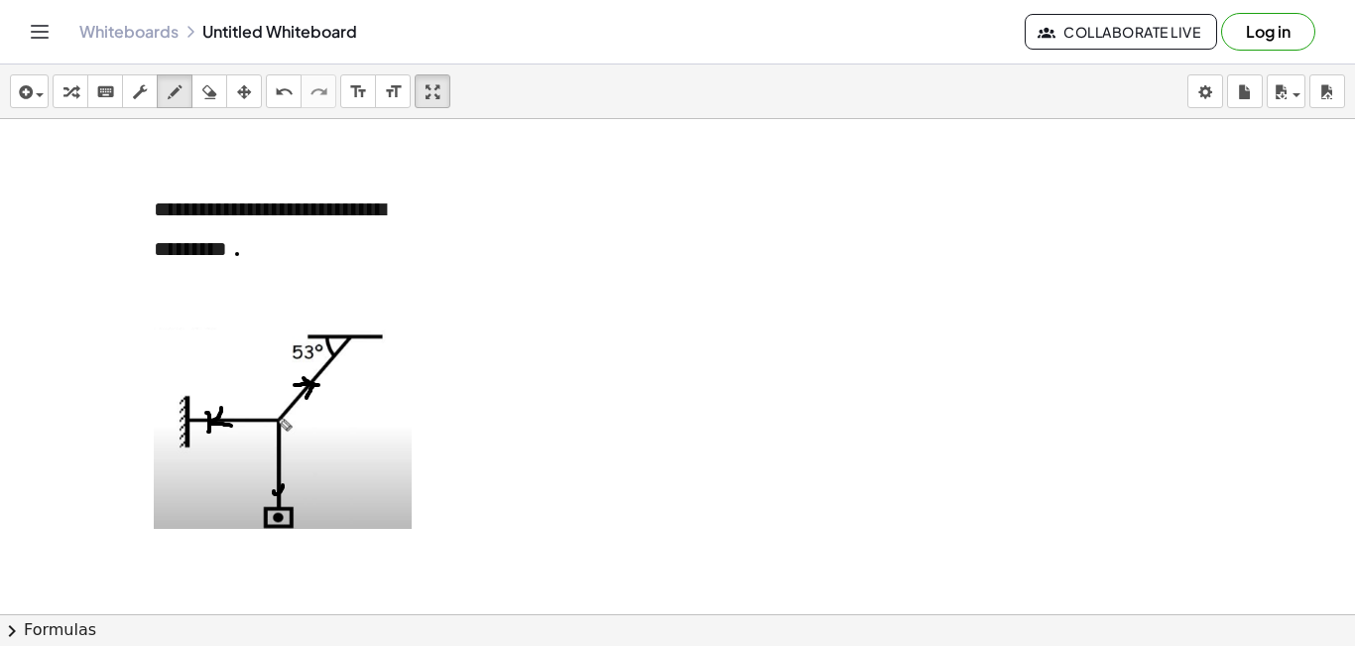
drag, startPoint x: 274, startPoint y: 491, endPoint x: 283, endPoint y: 485, distance: 10.7
click at [283, 485] on div at bounding box center [677, 658] width 1355 height 1079
click at [599, 370] on div at bounding box center [677, 658] width 1355 height 1079
drag, startPoint x: 219, startPoint y: 96, endPoint x: 458, endPoint y: 236, distance: 276.9
click at [244, 120] on div "**********" at bounding box center [677, 354] width 1355 height 581
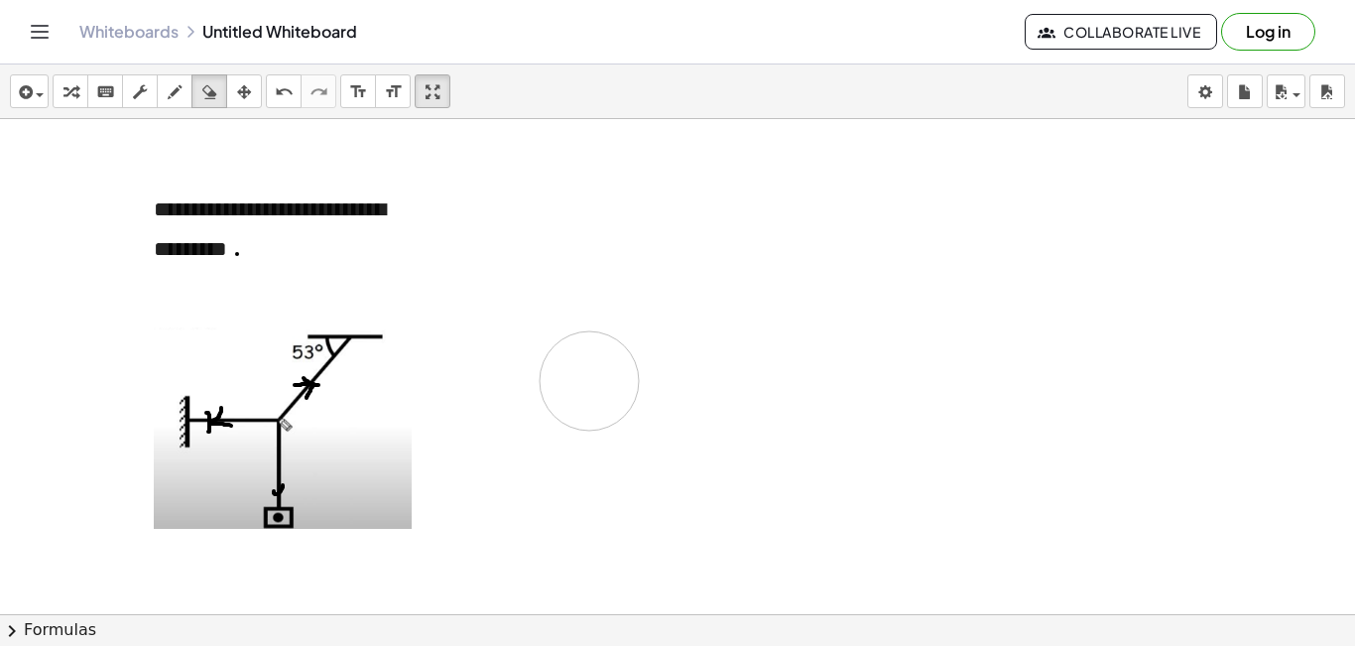
drag, startPoint x: 589, startPoint y: 381, endPoint x: 605, endPoint y: 376, distance: 16.6
click at [598, 378] on div at bounding box center [677, 658] width 1355 height 1079
drag, startPoint x: 715, startPoint y: 327, endPoint x: 717, endPoint y: 341, distance: 14.0
click at [714, 351] on div at bounding box center [677, 658] width 1355 height 1079
drag, startPoint x: 172, startPoint y: 96, endPoint x: 314, endPoint y: 166, distance: 158.8
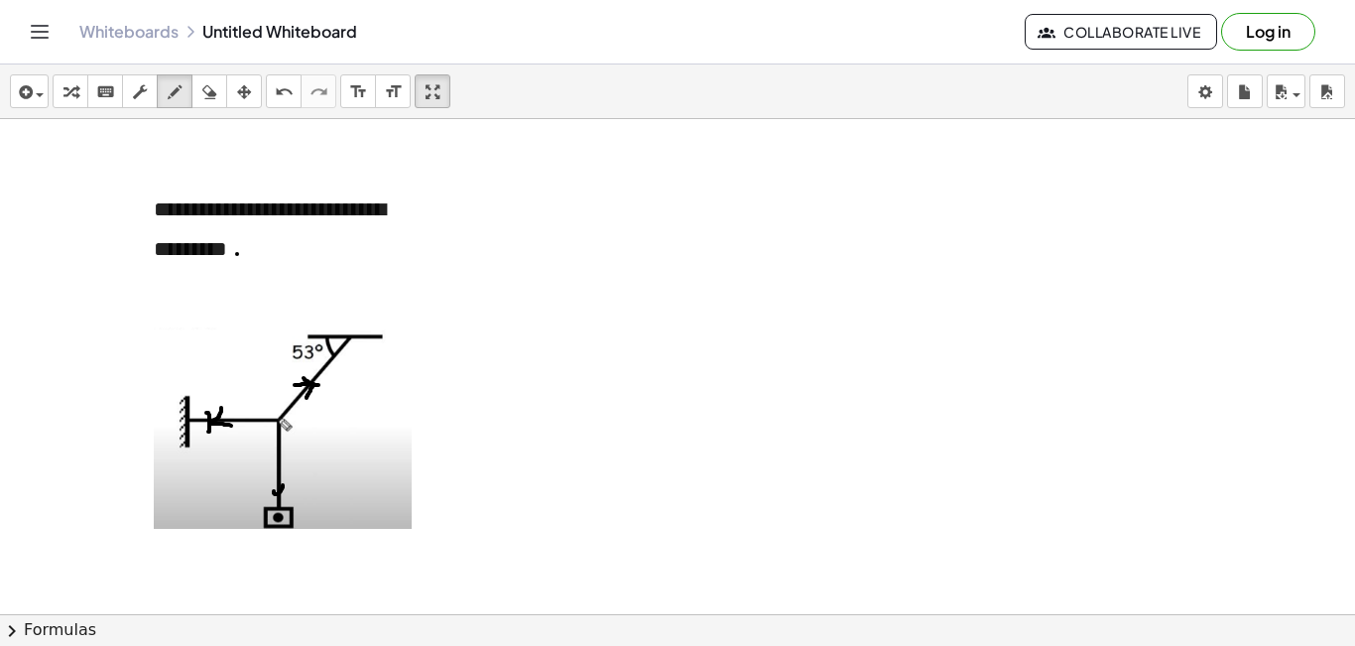
click at [185, 106] on button "draw" at bounding box center [175, 91] width 36 height 34
drag, startPoint x: 732, startPoint y: 308, endPoint x: 740, endPoint y: 475, distance: 166.8
click at [740, 475] on div at bounding box center [677, 658] width 1355 height 1079
drag, startPoint x: 217, startPoint y: 89, endPoint x: 269, endPoint y: 131, distance: 66.3
click at [219, 92] on div "button" at bounding box center [209, 91] width 26 height 24
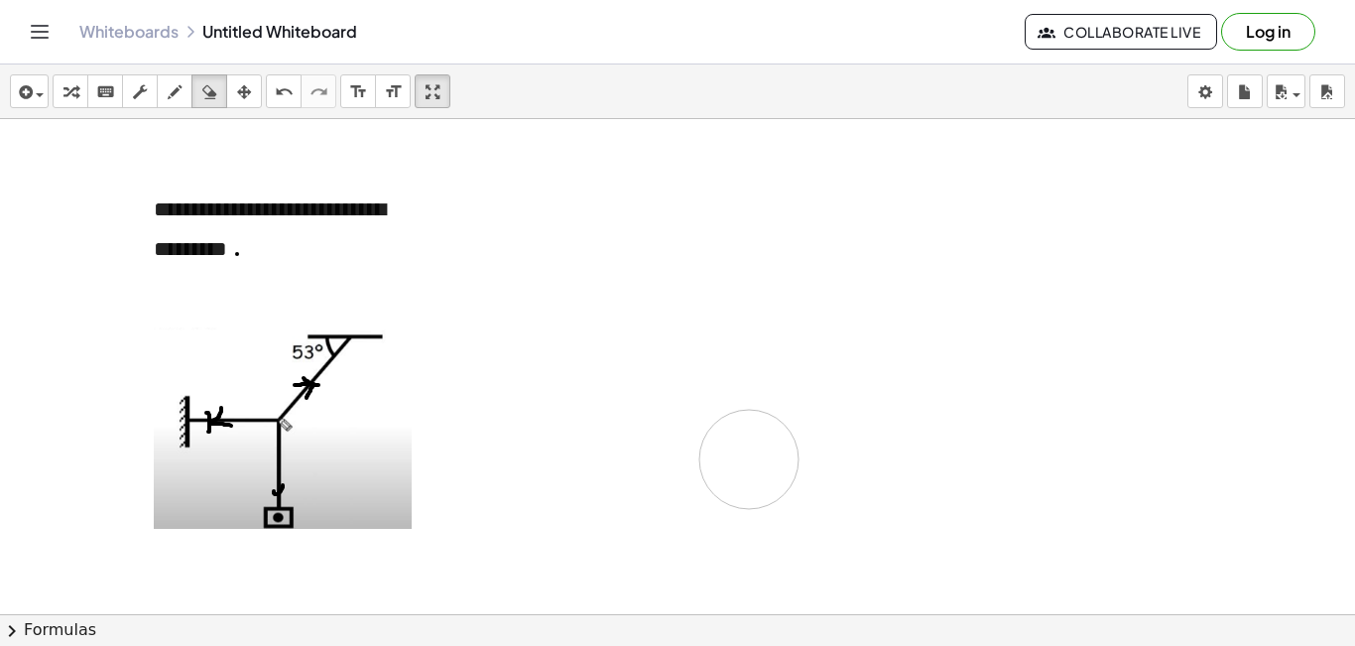
drag, startPoint x: 708, startPoint y: 336, endPoint x: 664, endPoint y: 399, distance: 76.2
click at [727, 447] on div at bounding box center [677, 658] width 1355 height 1079
click at [176, 94] on icon "button" at bounding box center [175, 92] width 14 height 24
drag, startPoint x: 743, startPoint y: 346, endPoint x: 679, endPoint y: 440, distance: 113.6
click at [743, 486] on div at bounding box center [677, 658] width 1355 height 1079
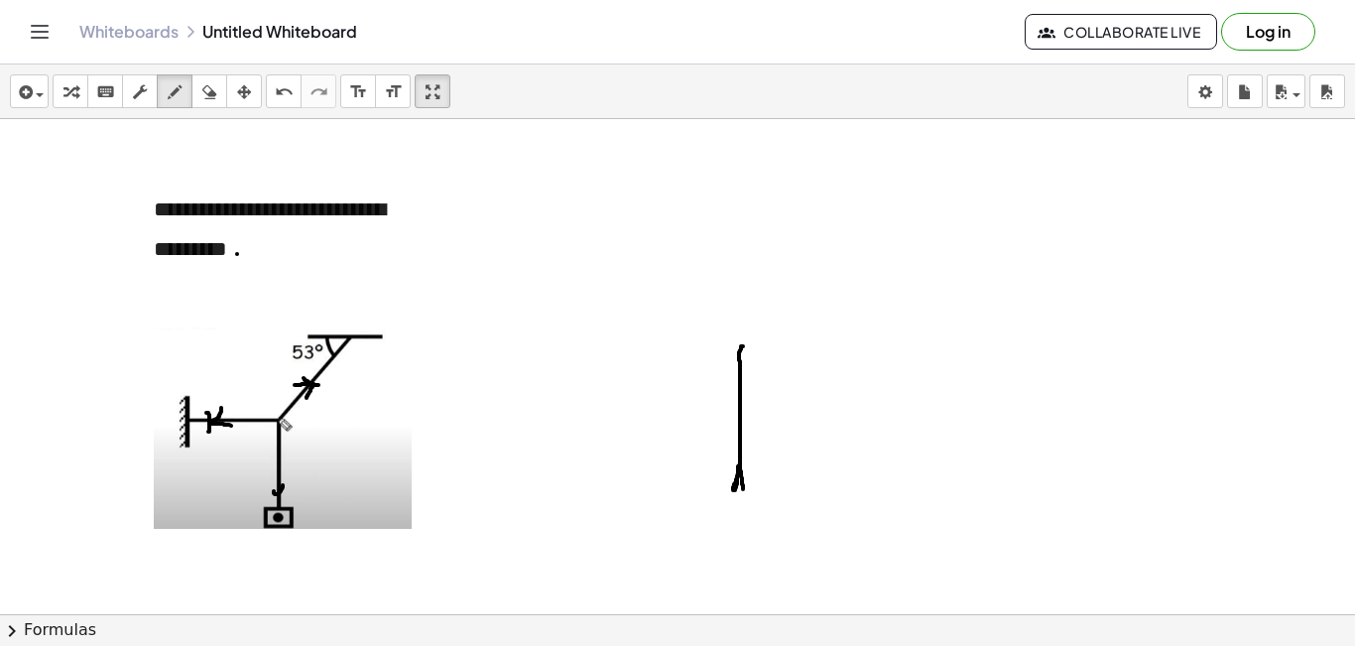
click at [259, 119] on div "insert select one: Math Expression Function Text Youtube Video Graphing Geometr…" at bounding box center [677, 91] width 1355 height 55
drag, startPoint x: 734, startPoint y: 350, endPoint x: 575, endPoint y: 422, distance: 174.4
click at [741, 471] on div at bounding box center [677, 658] width 1355 height 1079
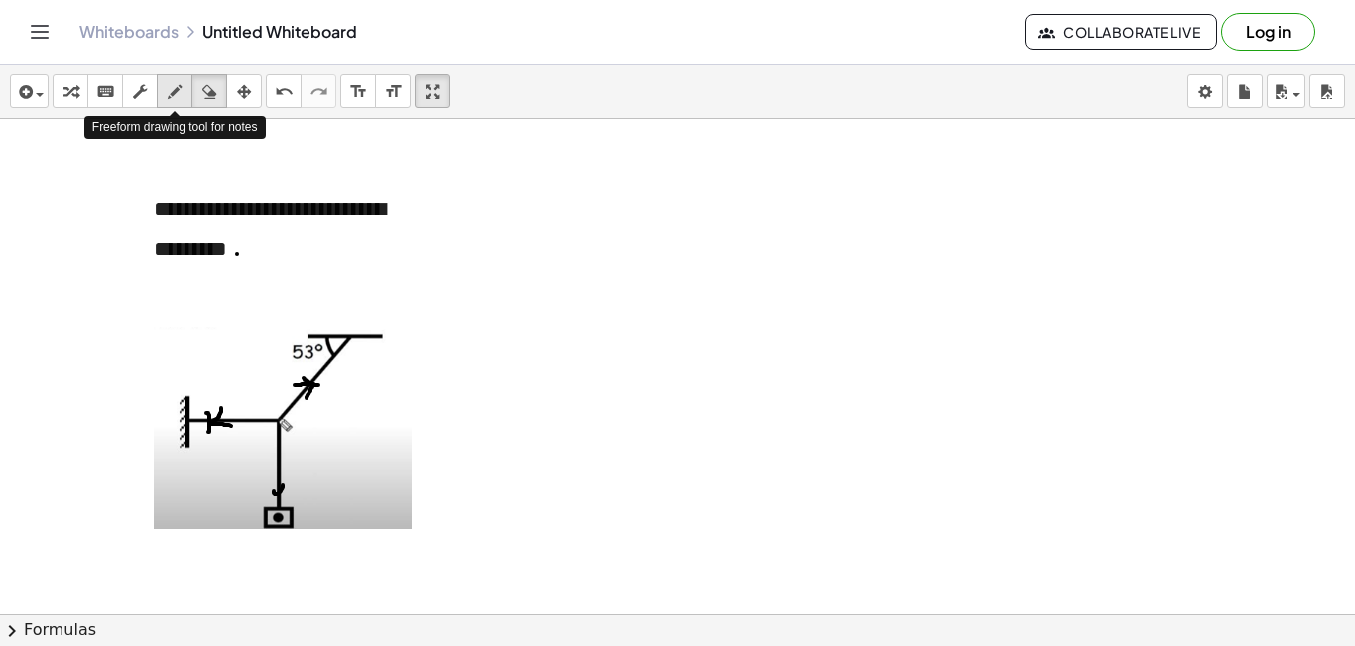
click at [177, 91] on icon "button" at bounding box center [175, 92] width 14 height 24
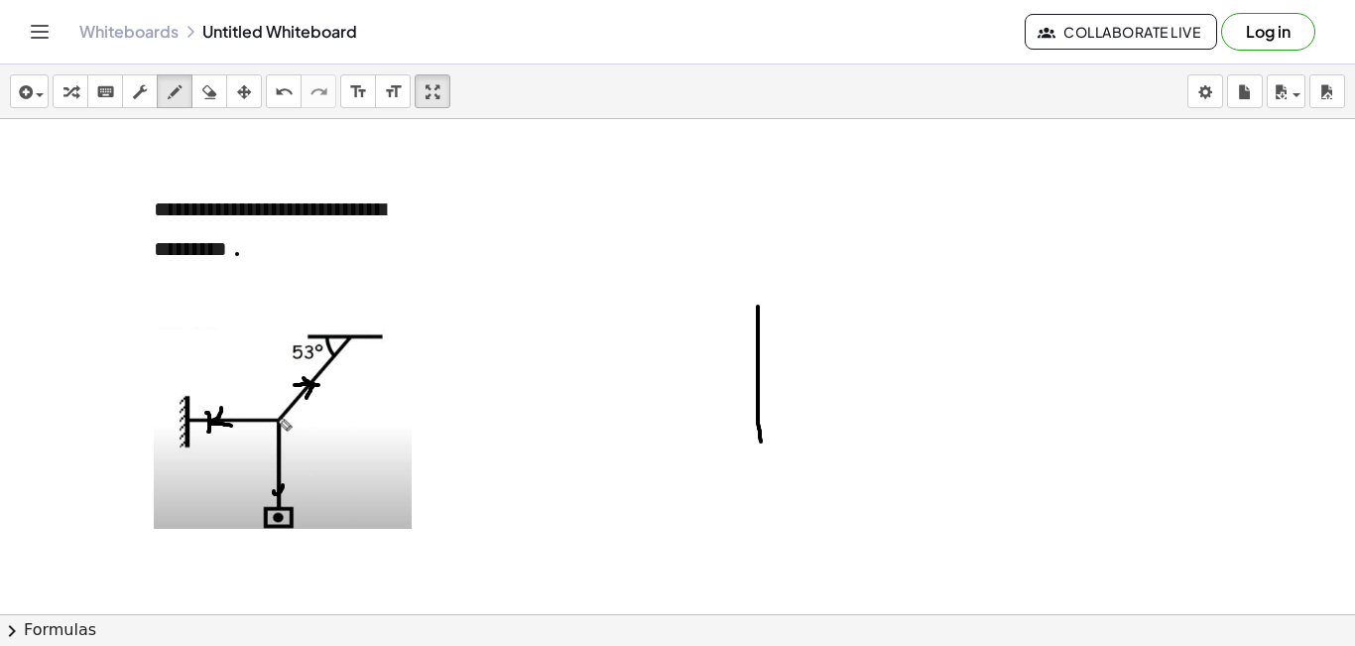
drag, startPoint x: 758, startPoint y: 306, endPoint x: 761, endPoint y: 443, distance: 136.9
click at [761, 443] on div at bounding box center [677, 658] width 1355 height 1079
drag, startPoint x: 751, startPoint y: 437, endPoint x: 766, endPoint y: 434, distance: 15.2
click at [766, 434] on div at bounding box center [677, 658] width 1355 height 1079
drag, startPoint x: 746, startPoint y: 305, endPoint x: 607, endPoint y: 430, distance: 186.8
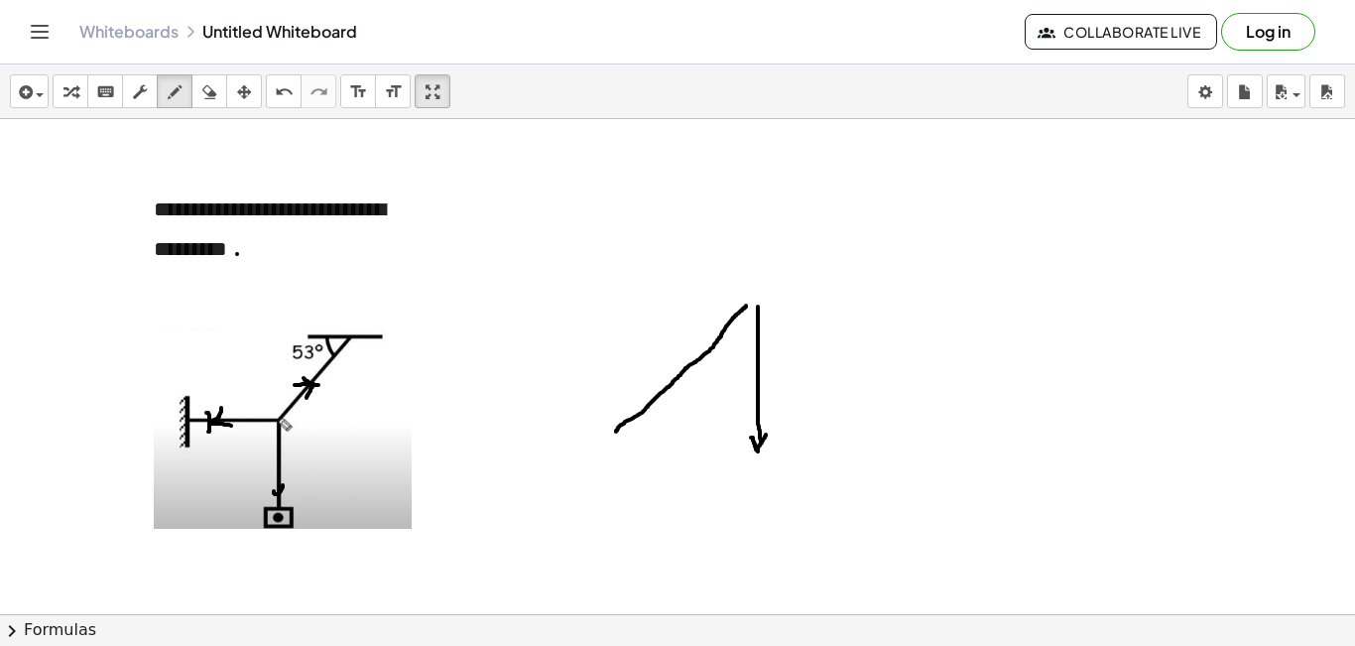
click at [615, 431] on div at bounding box center [677, 658] width 1355 height 1079
drag, startPoint x: 735, startPoint y: 301, endPoint x: 742, endPoint y: 317, distance: 17.3
click at [742, 317] on div at bounding box center [677, 658] width 1355 height 1079
drag, startPoint x: 748, startPoint y: 449, endPoint x: 610, endPoint y: 440, distance: 138.1
click at [610, 440] on div at bounding box center [677, 658] width 1355 height 1079
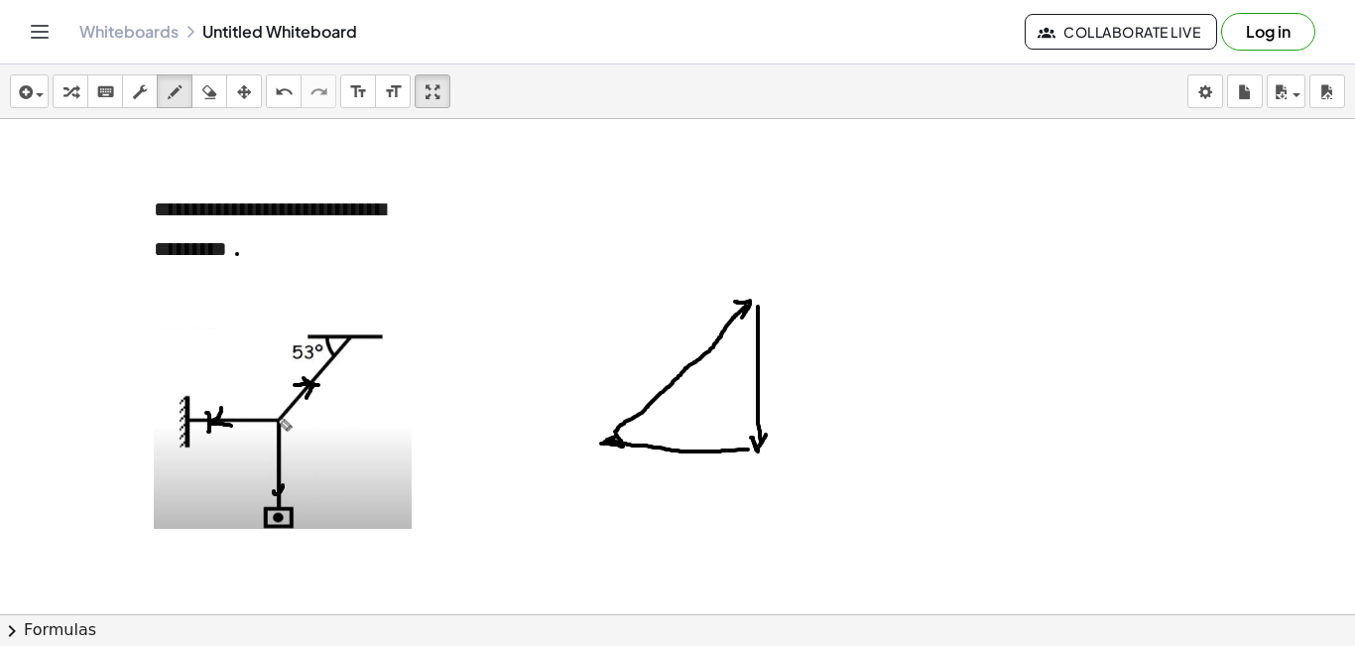
click at [616, 434] on div at bounding box center [677, 658] width 1355 height 1079
drag, startPoint x: 273, startPoint y: 419, endPoint x: 181, endPoint y: 505, distance: 124.9
click at [181, 505] on div at bounding box center [677, 658] width 1355 height 1079
drag, startPoint x: 265, startPoint y: 431, endPoint x: 281, endPoint y: 439, distance: 17.7
click at [281, 439] on div at bounding box center [677, 658] width 1355 height 1079
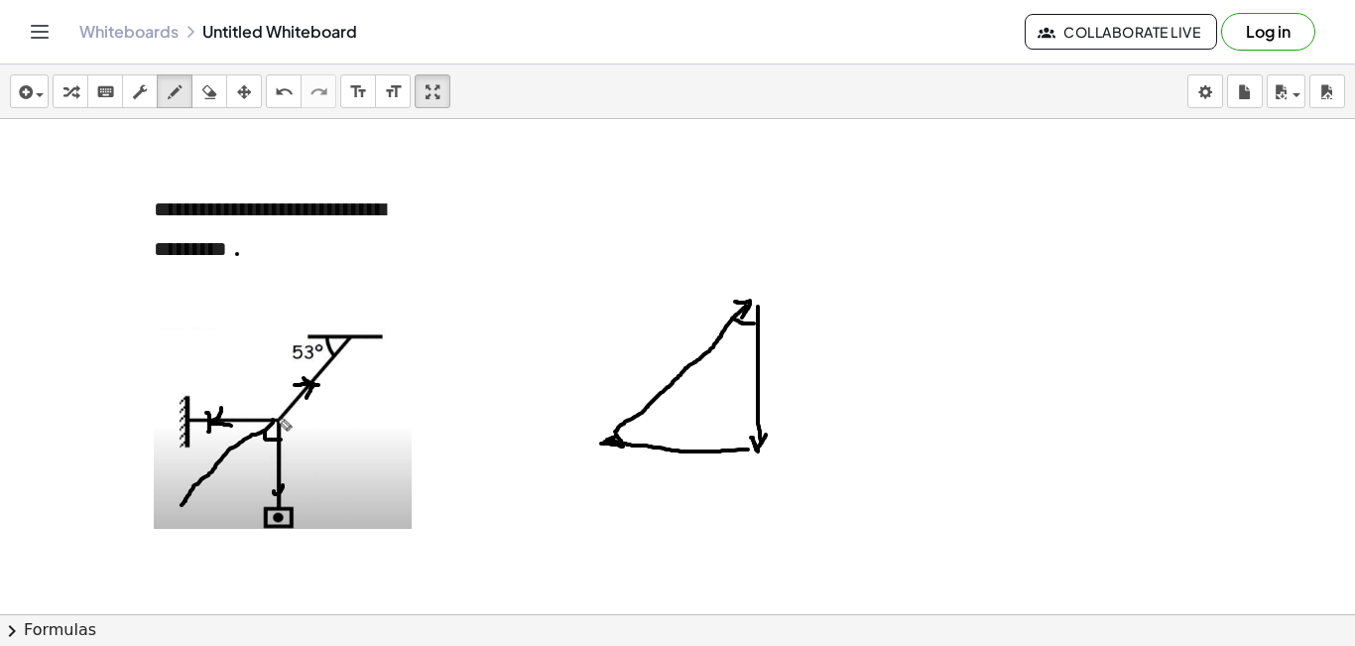
drag, startPoint x: 732, startPoint y: 318, endPoint x: 754, endPoint y: 323, distance: 22.4
click at [754, 323] on div at bounding box center [677, 658] width 1355 height 1079
drag, startPoint x: 730, startPoint y: 328, endPoint x: 726, endPoint y: 345, distance: 17.3
click at [726, 345] on div at bounding box center [677, 658] width 1355 height 1079
drag, startPoint x: 741, startPoint y: 328, endPoint x: 742, endPoint y: 349, distance: 20.8
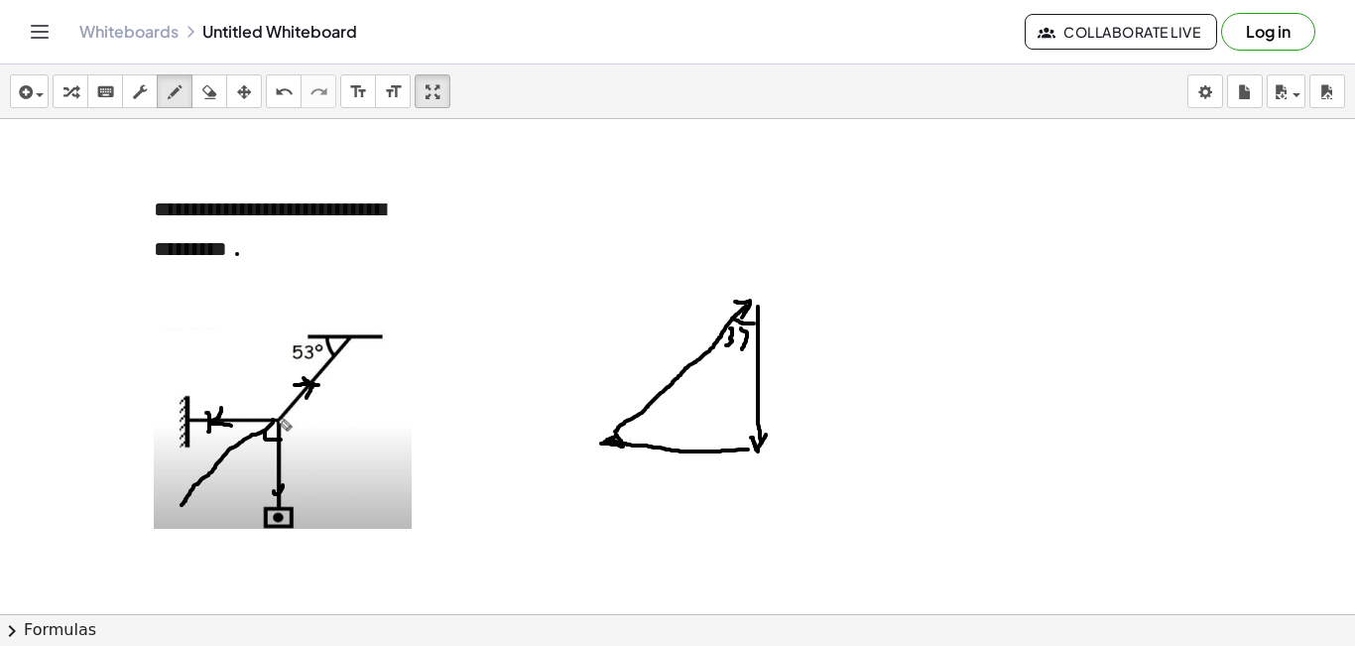
click at [742, 349] on div at bounding box center [677, 658] width 1355 height 1079
click at [747, 339] on div at bounding box center [677, 658] width 1355 height 1079
click at [750, 329] on div at bounding box center [677, 658] width 1355 height 1079
drag, startPoint x: 632, startPoint y: 416, endPoint x: 635, endPoint y: 444, distance: 28.9
click at [635, 444] on div at bounding box center [677, 658] width 1355 height 1079
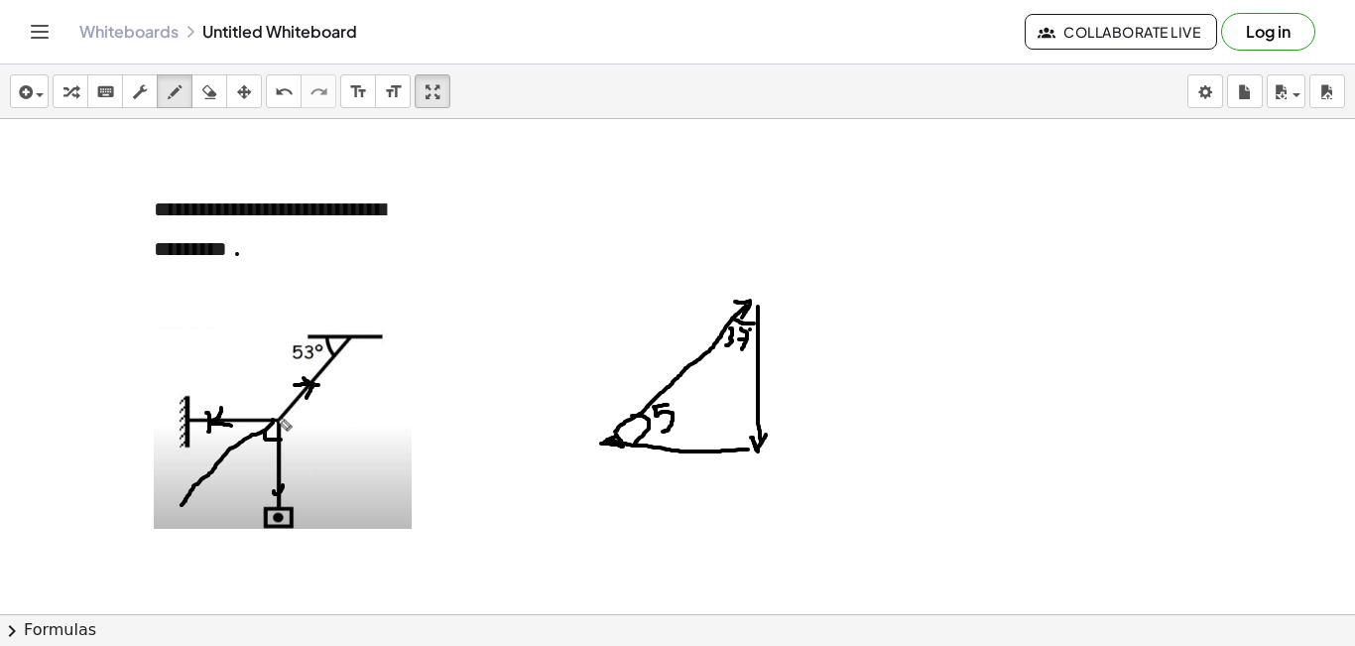
drag, startPoint x: 667, startPoint y: 405, endPoint x: 677, endPoint y: 420, distance: 18.7
click at [661, 431] on div at bounding box center [677, 658] width 1355 height 1079
drag, startPoint x: 678, startPoint y: 402, endPoint x: 682, endPoint y: 426, distance: 25.1
click at [682, 426] on div at bounding box center [677, 658] width 1355 height 1079
click at [697, 399] on div at bounding box center [677, 658] width 1355 height 1079
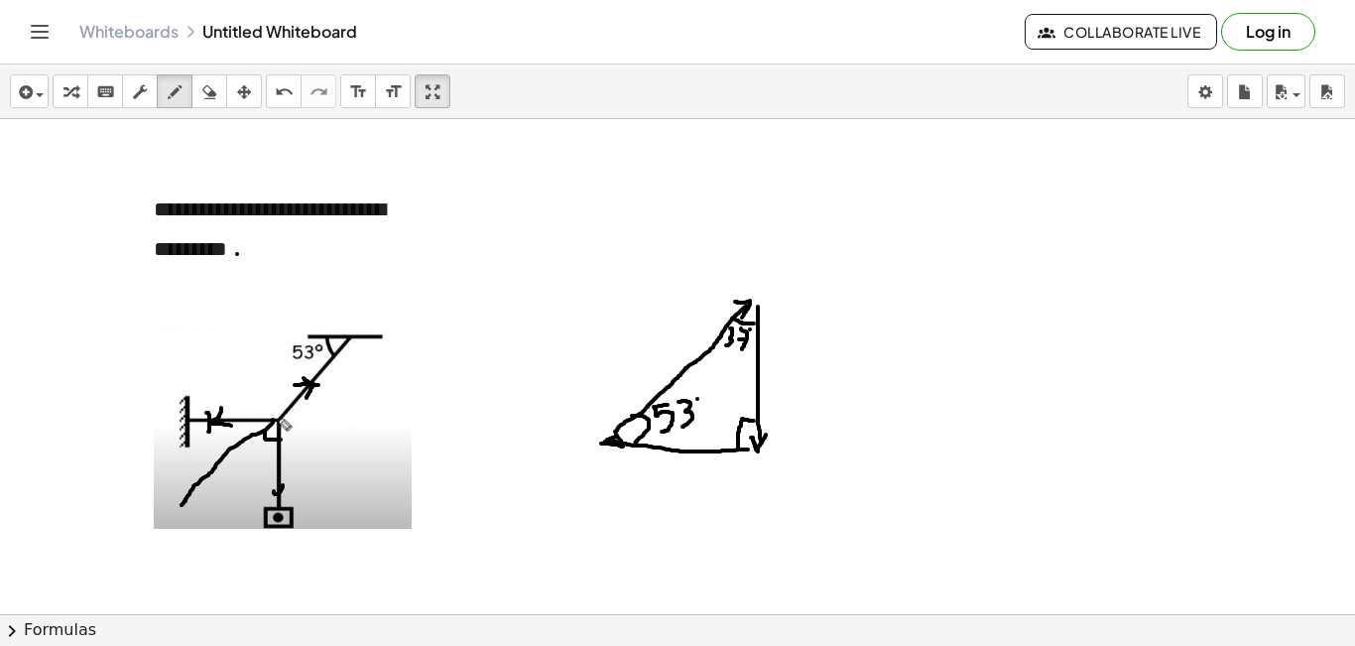
drag, startPoint x: 754, startPoint y: 420, endPoint x: 738, endPoint y: 448, distance: 32.0
click at [738, 449] on div at bounding box center [677, 658] width 1355 height 1079
drag, startPoint x: 628, startPoint y: 330, endPoint x: 622, endPoint y: 347, distance: 17.9
click at [623, 361] on div at bounding box center [677, 658] width 1355 height 1079
drag, startPoint x: 618, startPoint y: 327, endPoint x: 638, endPoint y: 328, distance: 19.9
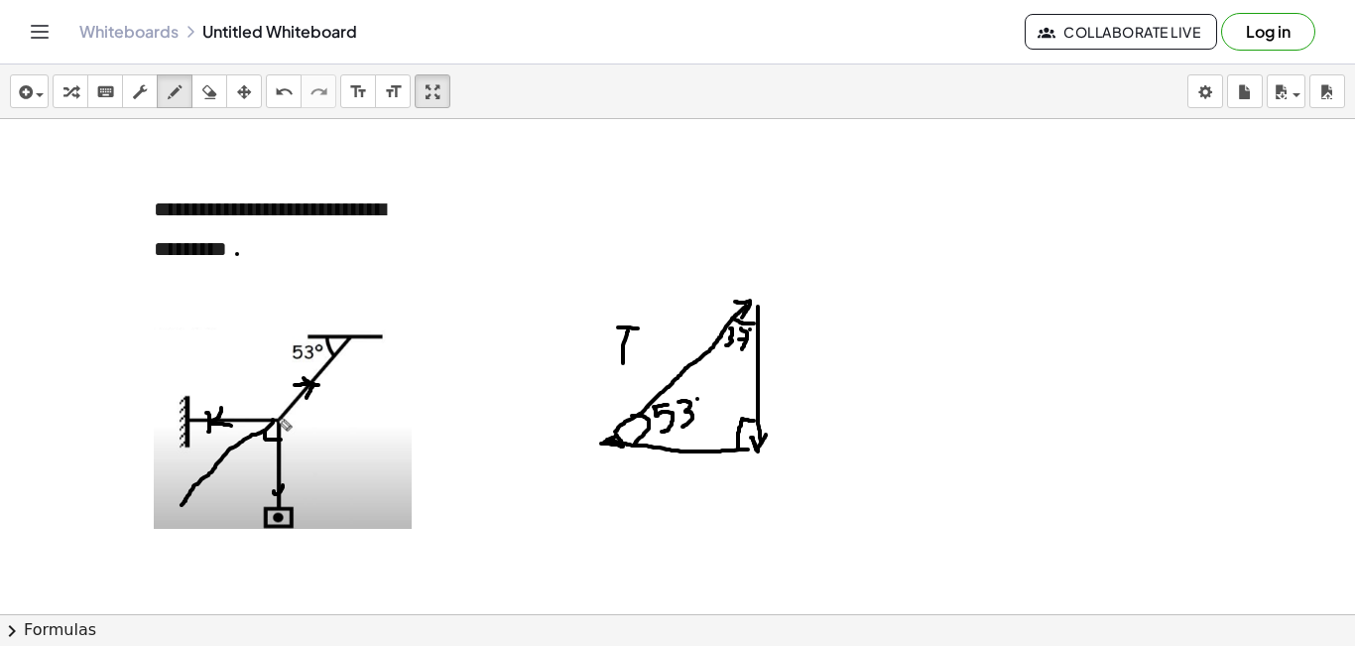
click at [638, 328] on div at bounding box center [677, 658] width 1355 height 1079
drag, startPoint x: 205, startPoint y: 93, endPoint x: 340, endPoint y: 191, distance: 166.8
click at [221, 109] on div "insert select one: Math Expression Function Text Youtube Video Graphing Geometr…" at bounding box center [677, 91] width 1355 height 55
drag, startPoint x: 626, startPoint y: 302, endPoint x: 618, endPoint y: 323, distance: 22.3
click at [618, 323] on div at bounding box center [677, 658] width 1355 height 1079
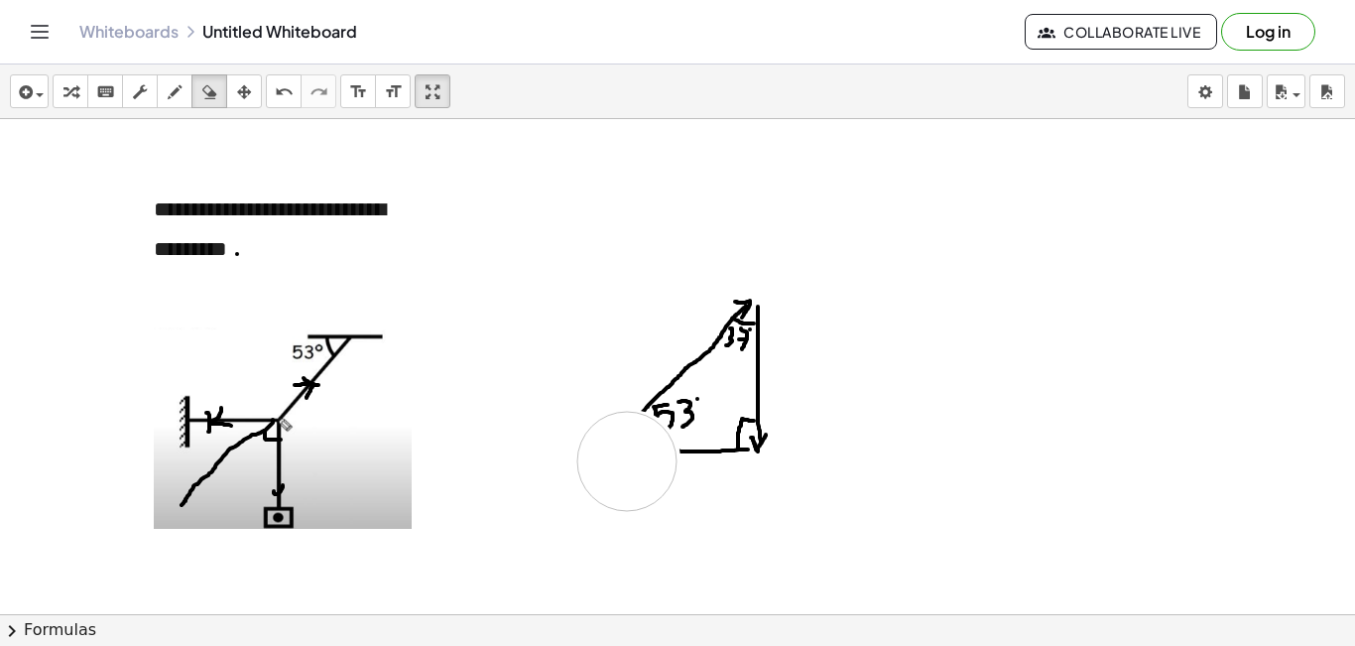
drag, startPoint x: 630, startPoint y: 460, endPoint x: 617, endPoint y: 450, distance: 16.3
click at [623, 456] on div at bounding box center [677, 658] width 1355 height 1079
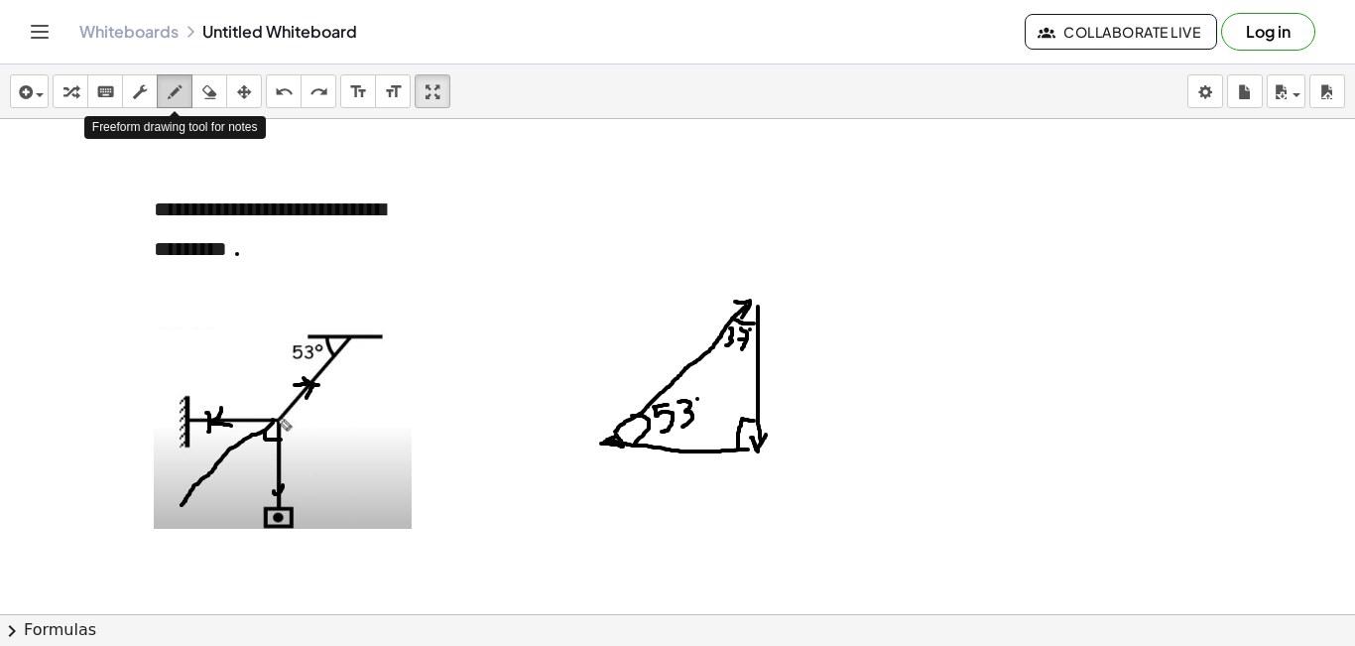
click at [168, 91] on icon "button" at bounding box center [175, 92] width 14 height 24
drag, startPoint x: 628, startPoint y: 459, endPoint x: 627, endPoint y: 485, distance: 25.8
click at [627, 485] on div at bounding box center [677, 658] width 1355 height 1079
drag, startPoint x: 618, startPoint y: 457, endPoint x: 641, endPoint y: 458, distance: 22.8
click at [641, 458] on div at bounding box center [677, 658] width 1355 height 1079
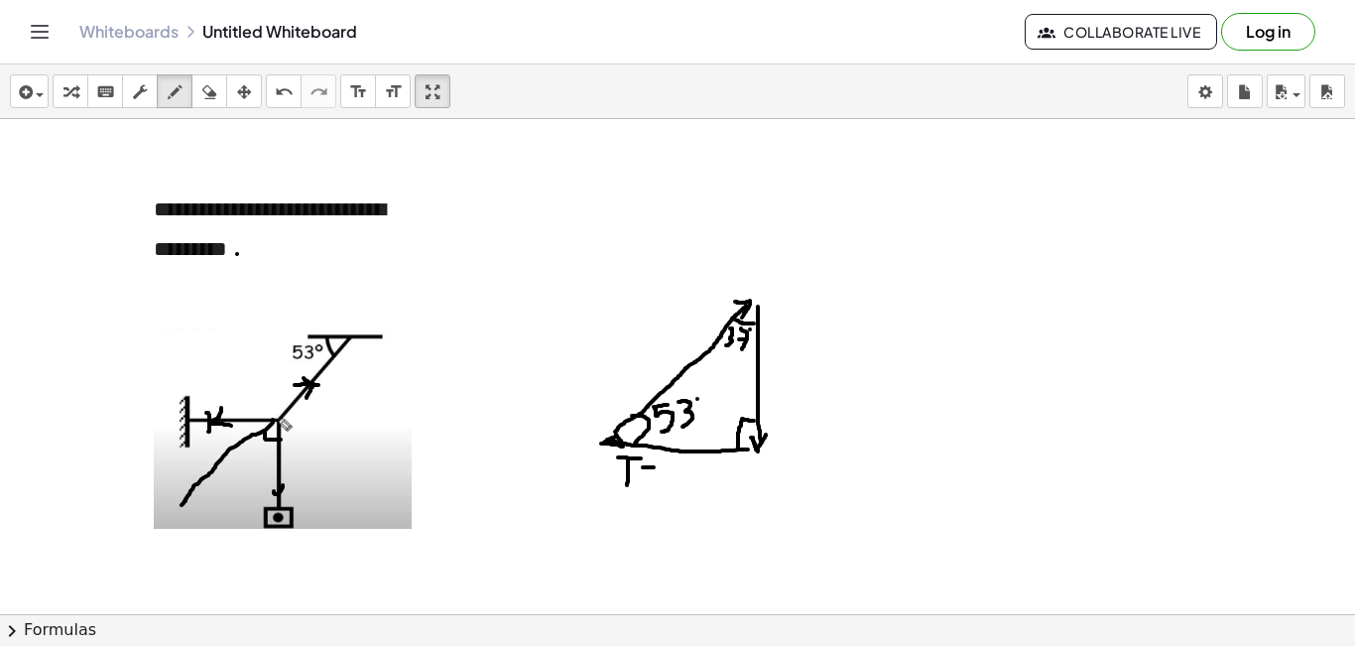
drag, startPoint x: 643, startPoint y: 467, endPoint x: 655, endPoint y: 467, distance: 11.9
click at [655, 467] on div at bounding box center [677, 658] width 1355 height 1079
click at [653, 473] on div at bounding box center [677, 658] width 1355 height 1079
click at [617, 345] on div at bounding box center [677, 658] width 1355 height 1079
drag, startPoint x: 616, startPoint y: 326, endPoint x: 630, endPoint y: 326, distance: 13.9
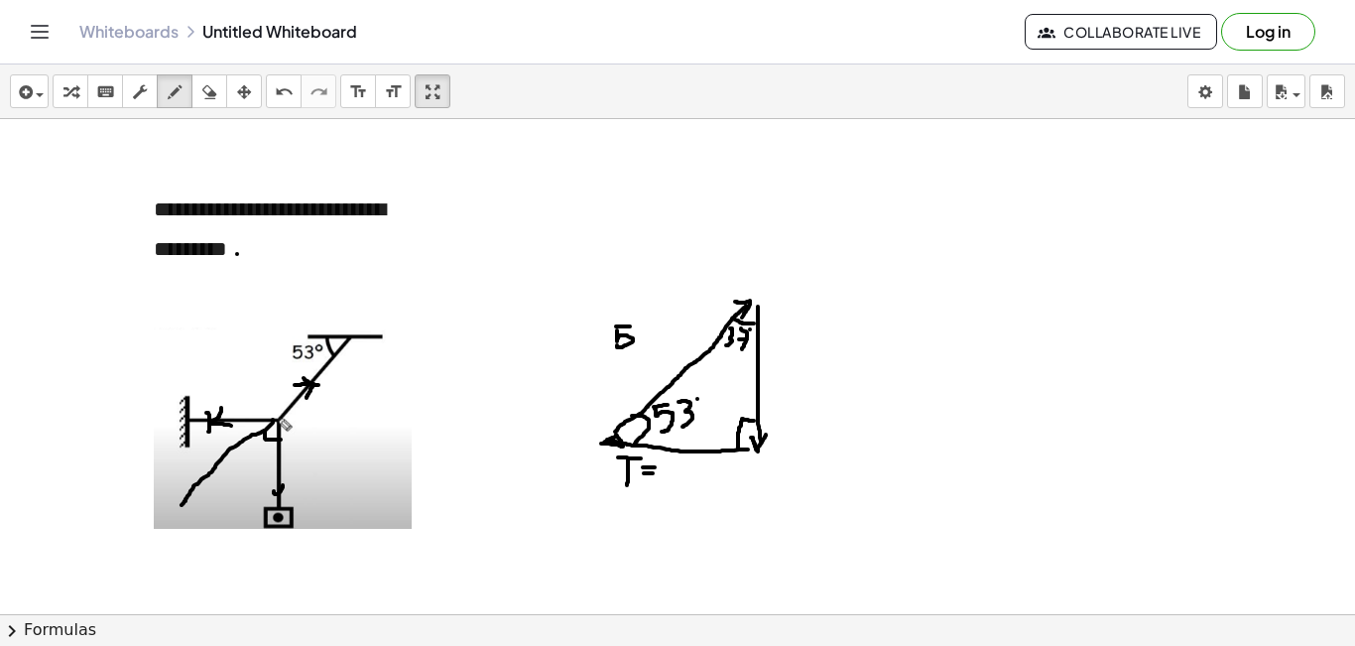
click at [630, 326] on div at bounding box center [677, 658] width 1355 height 1079
drag, startPoint x: 646, startPoint y: 324, endPoint x: 646, endPoint y: 338, distance: 13.9
click at [646, 342] on div at bounding box center [677, 658] width 1355 height 1079
click at [657, 329] on div at bounding box center [677, 658] width 1355 height 1079
drag, startPoint x: 649, startPoint y: 334, endPoint x: 662, endPoint y: 341, distance: 15.5
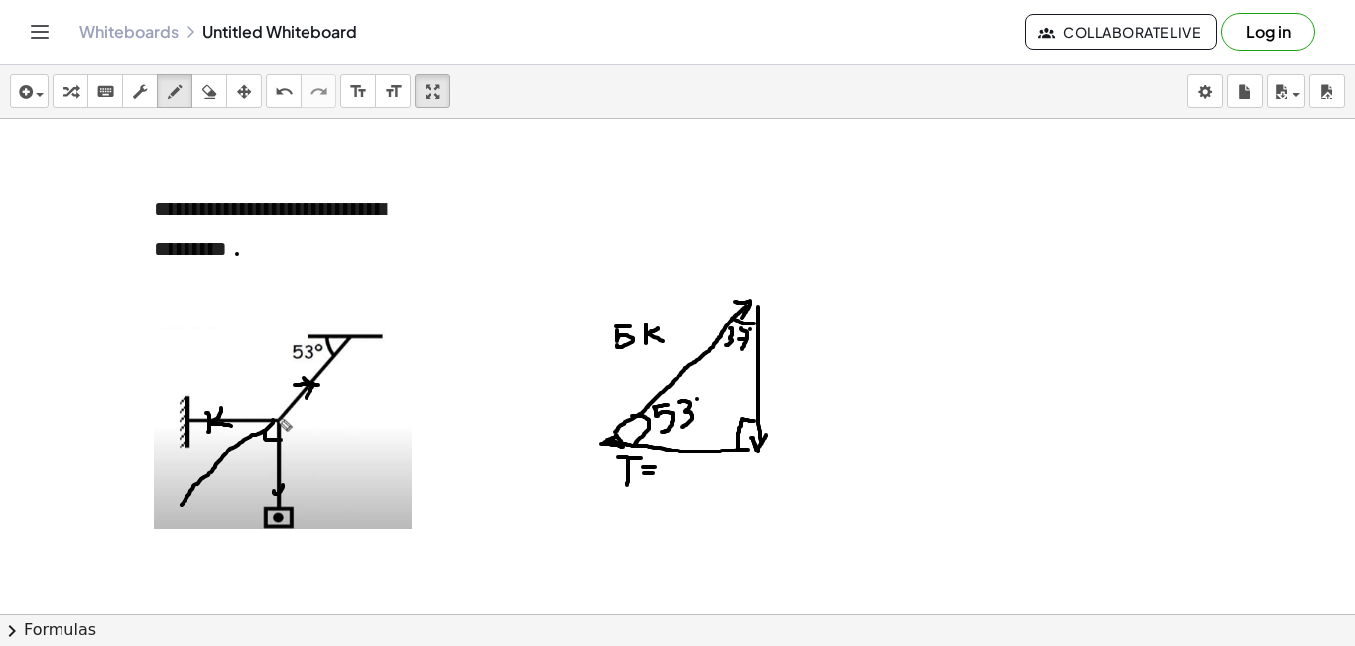
click at [662, 341] on div at bounding box center [677, 658] width 1355 height 1079
drag, startPoint x: 785, startPoint y: 357, endPoint x: 786, endPoint y: 379, distance: 21.8
click at [786, 379] on div at bounding box center [677, 658] width 1355 height 1079
drag, startPoint x: 209, startPoint y: 95, endPoint x: 462, endPoint y: 210, distance: 277.8
click at [256, 119] on div "insert select one: Math Expression Function Text Youtube Video Graphing Geometr…" at bounding box center [677, 91] width 1355 height 55
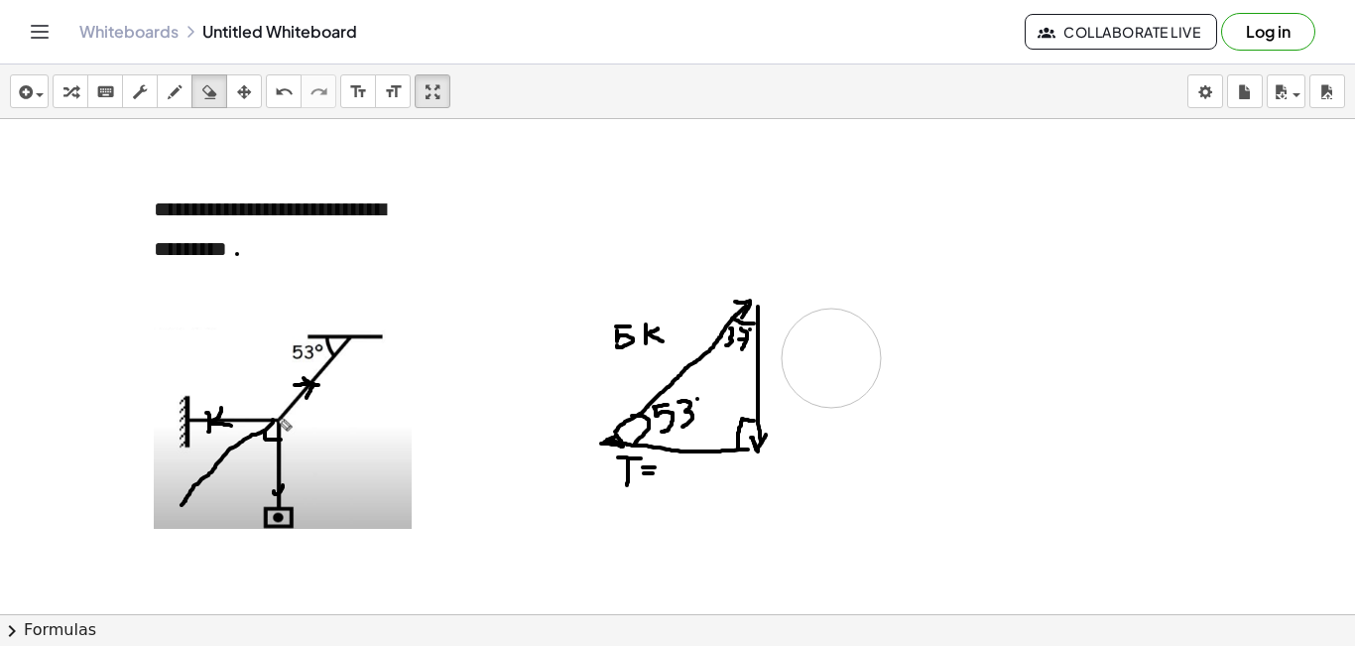
drag, startPoint x: 917, startPoint y: 335, endPoint x: 922, endPoint y: 319, distance: 16.6
click at [838, 353] on div at bounding box center [677, 658] width 1355 height 1079
drag, startPoint x: 177, startPoint y: 102, endPoint x: 450, endPoint y: 200, distance: 290.8
click at [179, 101] on icon "button" at bounding box center [175, 92] width 14 height 24
drag, startPoint x: 786, startPoint y: 369, endPoint x: 806, endPoint y: 375, distance: 20.7
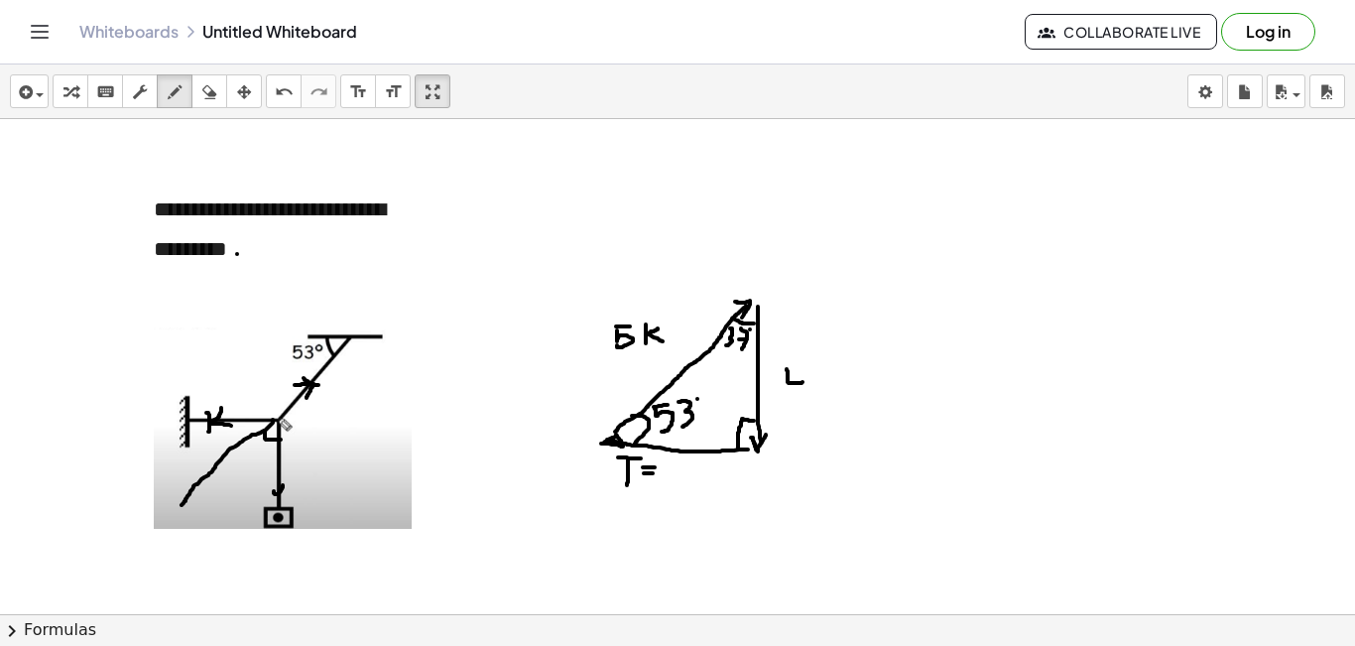
click at [806, 379] on div at bounding box center [677, 658] width 1355 height 1079
drag, startPoint x: 806, startPoint y: 367, endPoint x: 816, endPoint y: 394, distance: 28.6
click at [816, 394] on div at bounding box center [677, 658] width 1355 height 1079
click at [826, 384] on div at bounding box center [677, 658] width 1355 height 1079
drag, startPoint x: 823, startPoint y: 376, endPoint x: 836, endPoint y: 374, distance: 13.0
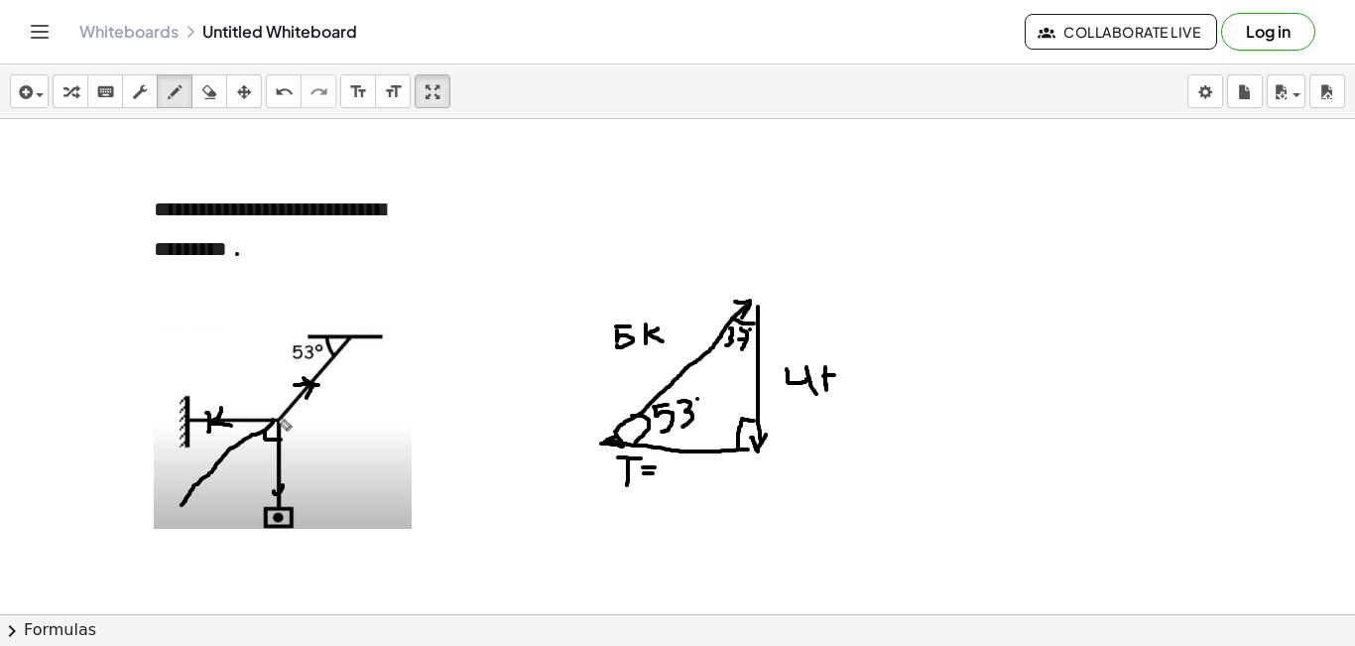
click at [836, 374] on div at bounding box center [677, 658] width 1355 height 1079
drag, startPoint x: 824, startPoint y: 373, endPoint x: 845, endPoint y: 386, distance: 24.5
click at [845, 386] on div at bounding box center [677, 658] width 1355 height 1079
drag, startPoint x: 680, startPoint y: 463, endPoint x: 708, endPoint y: 473, distance: 29.5
click at [681, 481] on div at bounding box center [677, 658] width 1355 height 1079
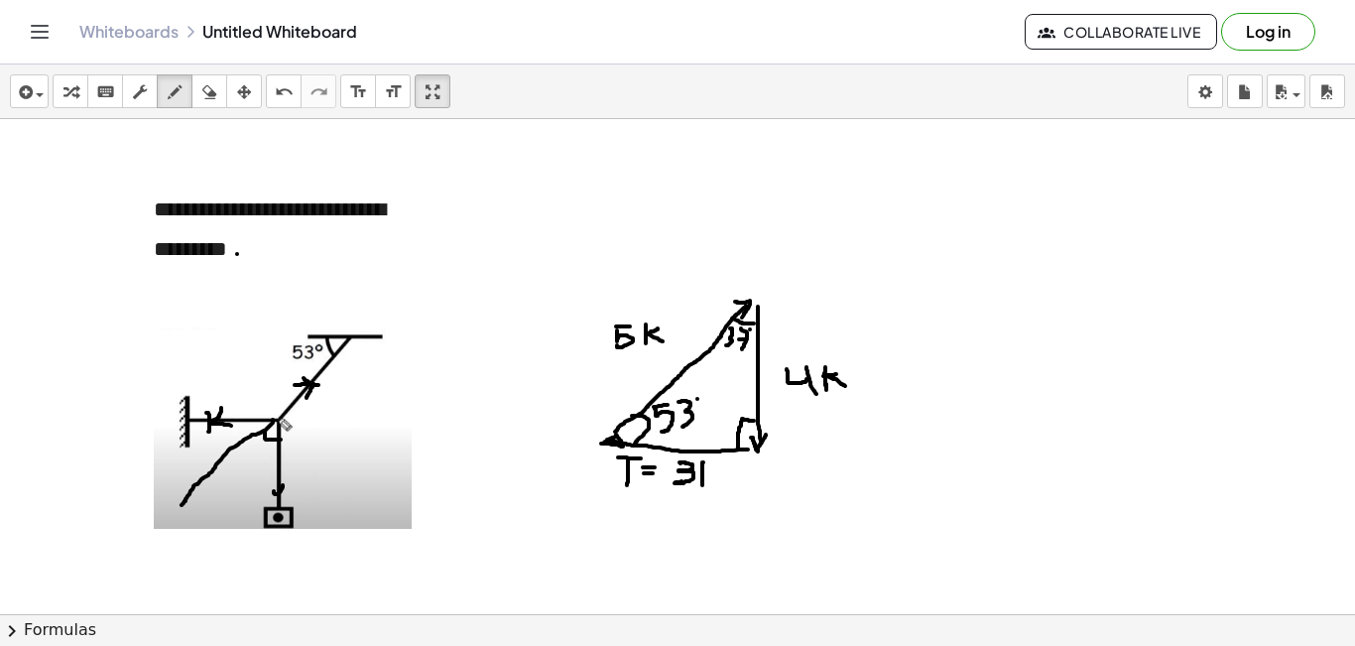
drag, startPoint x: 703, startPoint y: 462, endPoint x: 702, endPoint y: 474, distance: 11.9
click at [702, 481] on div at bounding box center [677, 658] width 1355 height 1079
drag, startPoint x: 702, startPoint y: 471, endPoint x: 713, endPoint y: 466, distance: 12.0
click at [713, 466] on div at bounding box center [677, 658] width 1355 height 1079
drag, startPoint x: 703, startPoint y: 473, endPoint x: 716, endPoint y: 482, distance: 15.7
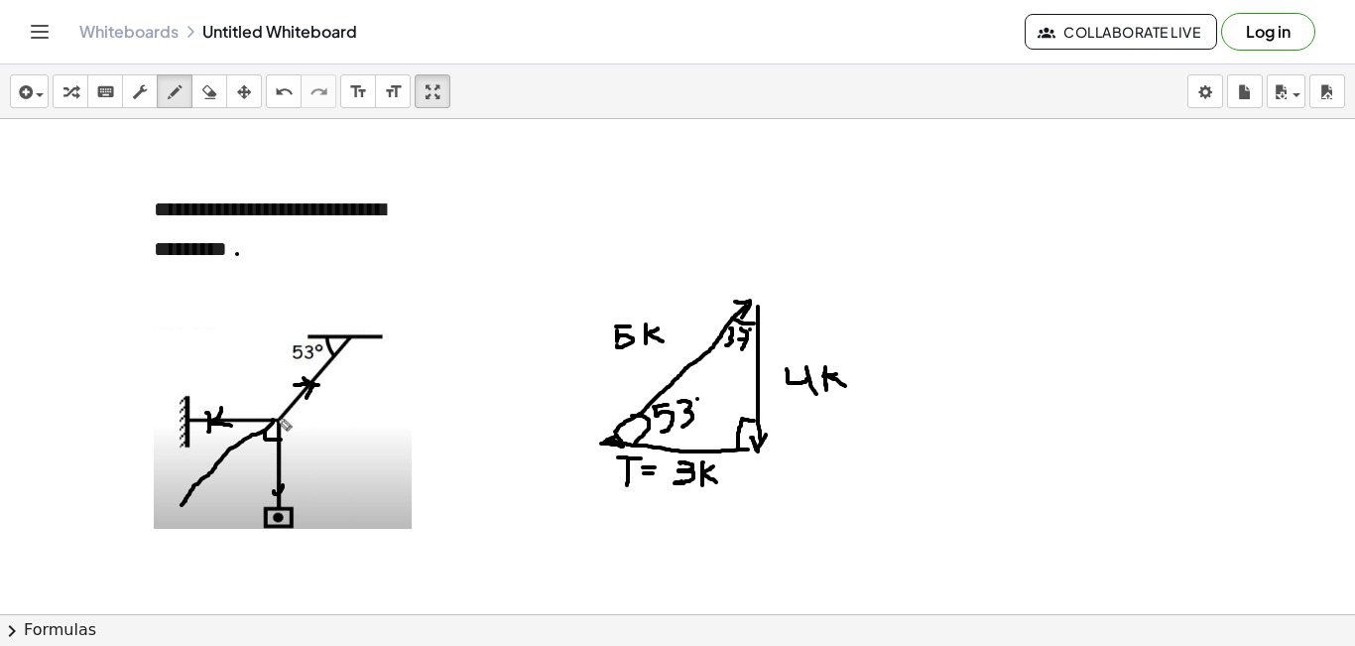
click at [716, 482] on div at bounding box center [677, 658] width 1355 height 1079
drag, startPoint x: 951, startPoint y: 203, endPoint x: 967, endPoint y: 220, distance: 23.2
click at [967, 220] on div at bounding box center [677, 658] width 1355 height 1079
drag, startPoint x: 967, startPoint y: 207, endPoint x: 968, endPoint y: 242, distance: 34.7
click at [968, 243] on div at bounding box center [677, 658] width 1355 height 1079
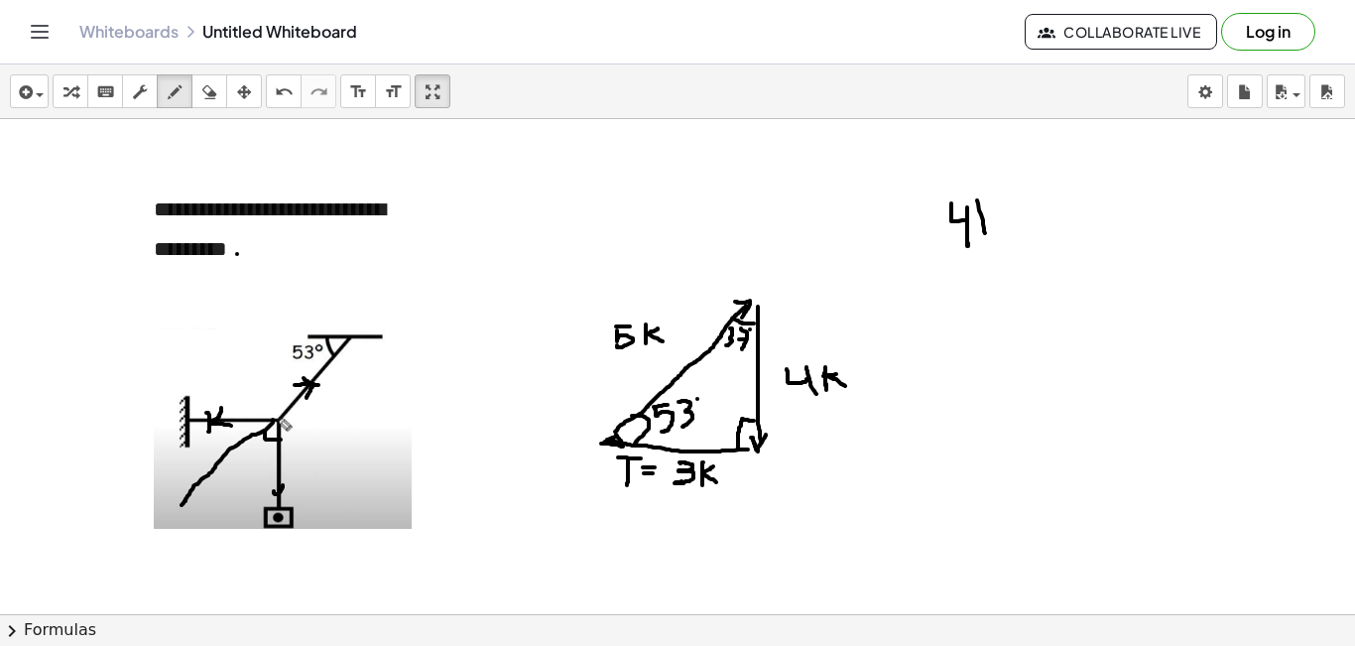
drag, startPoint x: 977, startPoint y: 200, endPoint x: 979, endPoint y: 222, distance: 21.9
click at [984, 230] on div at bounding box center [677, 658] width 1355 height 1079
drag, startPoint x: 978, startPoint y: 213, endPoint x: 991, endPoint y: 207, distance: 14.2
click at [991, 207] on div at bounding box center [677, 658] width 1355 height 1079
drag, startPoint x: 983, startPoint y: 213, endPoint x: 996, endPoint y: 223, distance: 16.3
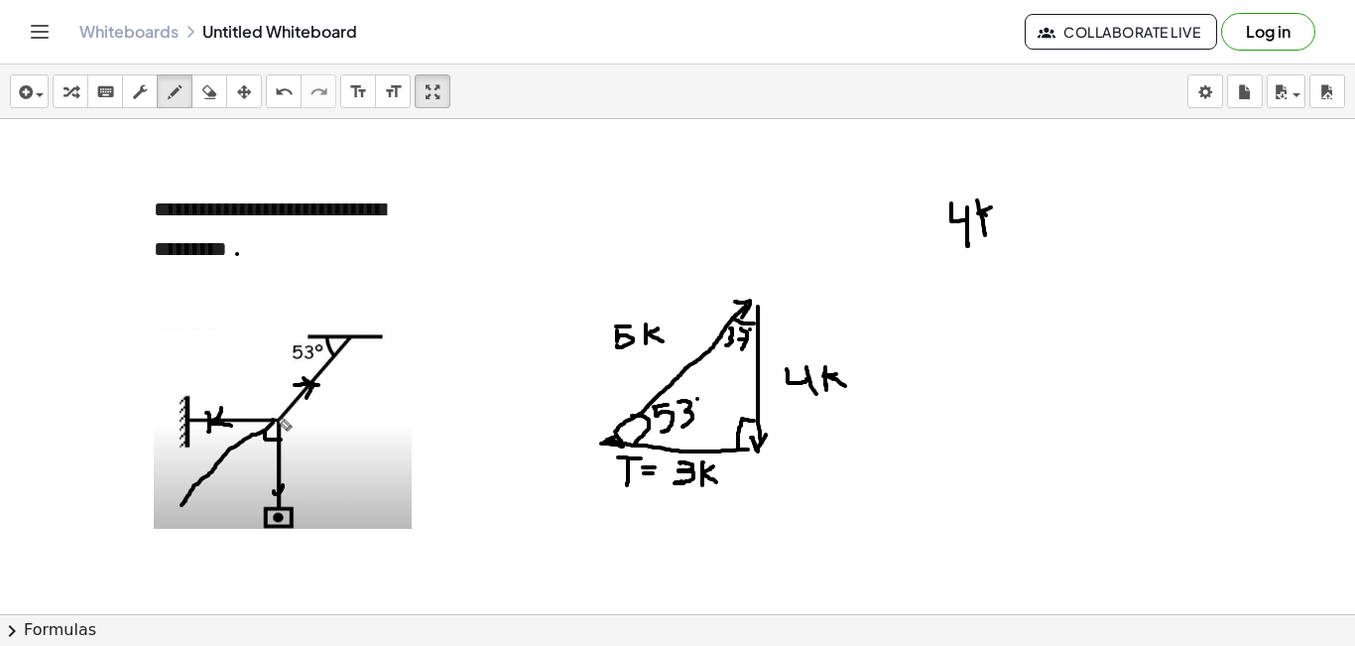
click at [996, 223] on div at bounding box center [677, 658] width 1355 height 1079
drag, startPoint x: 1008, startPoint y: 213, endPoint x: 1014, endPoint y: 223, distance: 11.6
click at [1021, 215] on div at bounding box center [677, 658] width 1355 height 1079
drag, startPoint x: 1032, startPoint y: 223, endPoint x: 1007, endPoint y: 248, distance: 35.8
click at [1032, 225] on div at bounding box center [677, 658] width 1355 height 1079
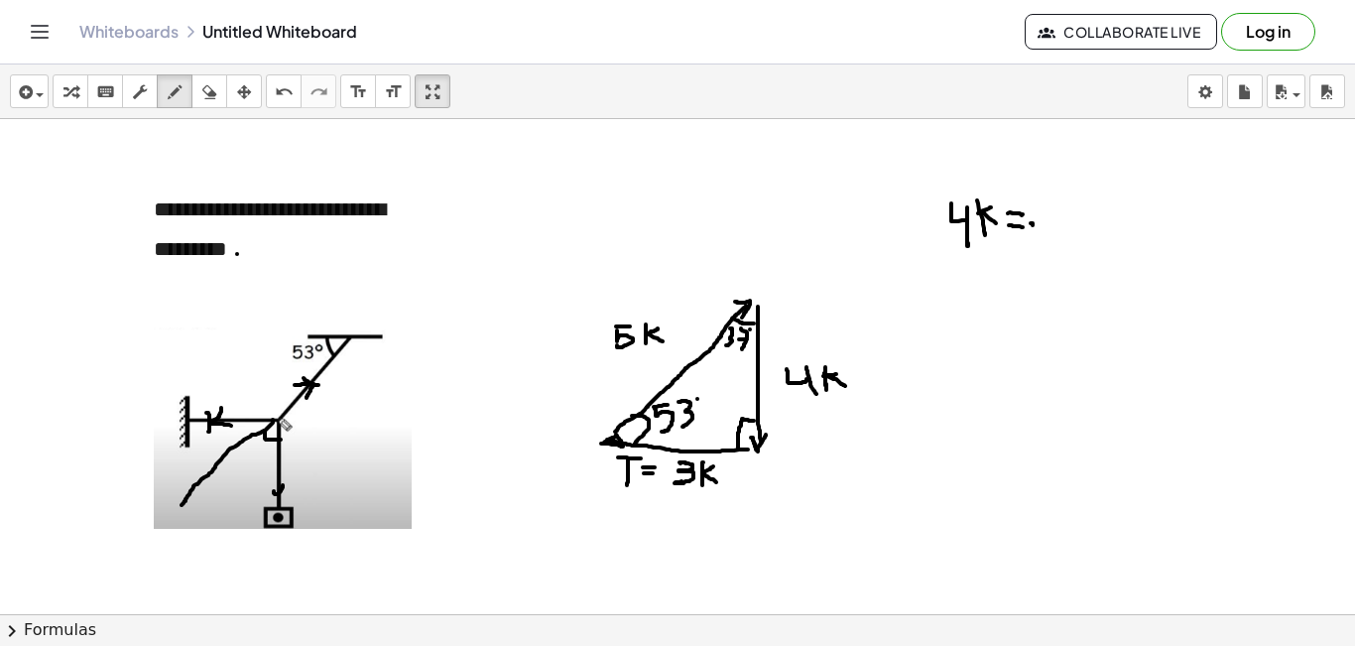
drag, startPoint x: 1010, startPoint y: 225, endPoint x: 1024, endPoint y: 227, distance: 15.0
click at [1024, 227] on div at bounding box center [677, 658] width 1355 height 1079
drag, startPoint x: 1052, startPoint y: 202, endPoint x: 1080, endPoint y: 222, distance: 34.1
click at [1081, 232] on div at bounding box center [677, 658] width 1355 height 1079
drag, startPoint x: 1088, startPoint y: 196, endPoint x: 1085, endPoint y: 218, distance: 22.0
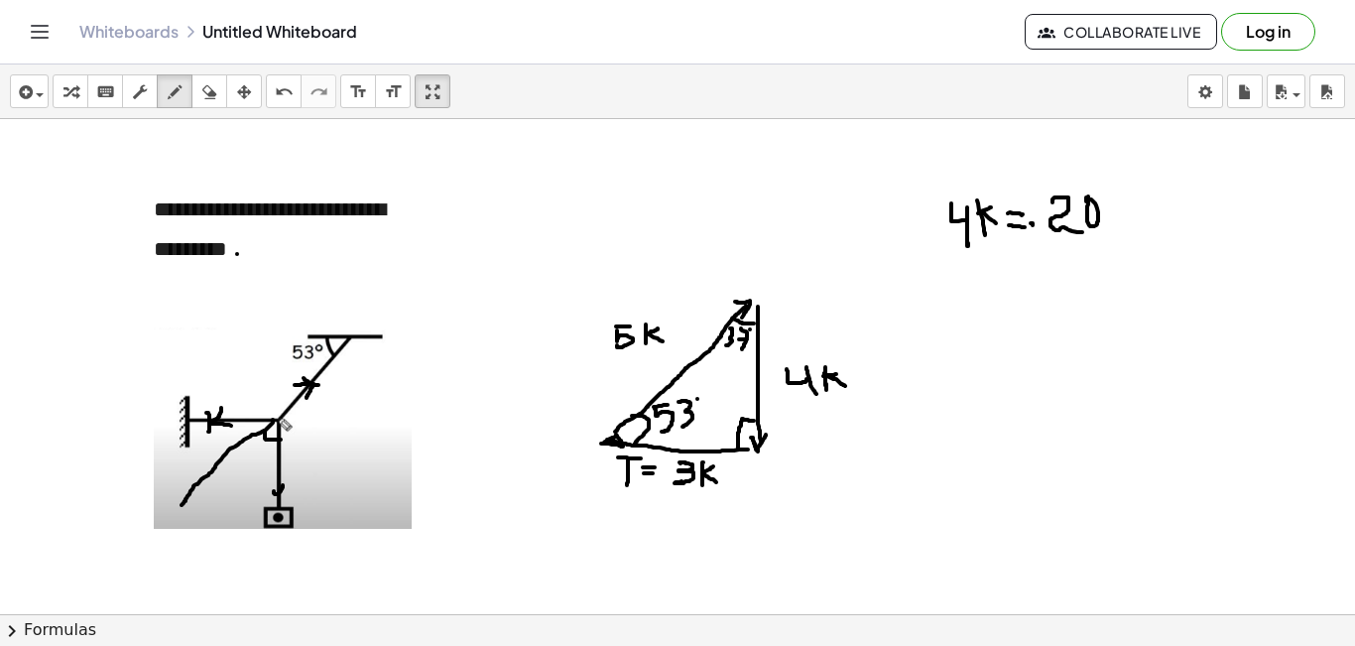
click at [1086, 210] on div at bounding box center [677, 658] width 1355 height 1079
drag, startPoint x: 992, startPoint y: 246, endPoint x: 992, endPoint y: 257, distance: 10.9
click at [993, 276] on div at bounding box center [677, 658] width 1355 height 1079
click at [999, 253] on div at bounding box center [677, 658] width 1355 height 1079
drag, startPoint x: 993, startPoint y: 261, endPoint x: 1064, endPoint y: 240, distance: 74.4
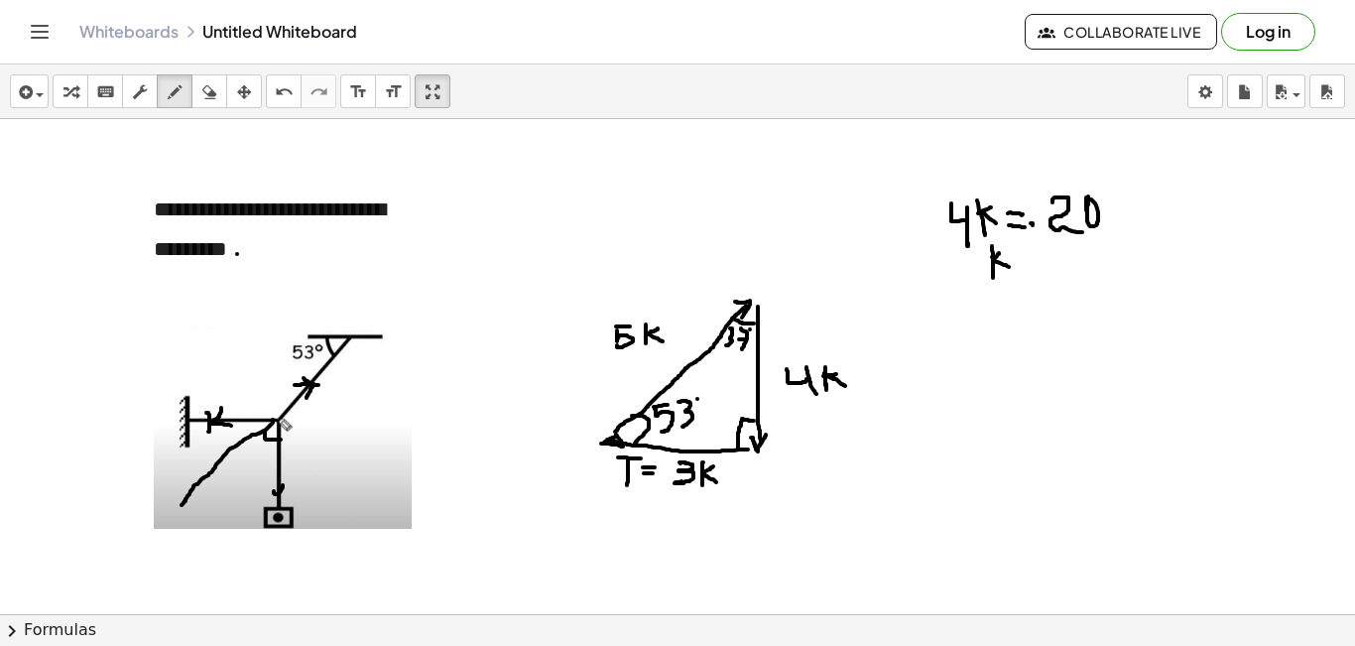
click at [1010, 268] on div at bounding box center [677, 658] width 1355 height 1079
drag, startPoint x: 1116, startPoint y: 205, endPoint x: 1116, endPoint y: 231, distance: 25.8
click at [1137, 202] on div at bounding box center [677, 658] width 1355 height 1079
drag, startPoint x: 1015, startPoint y: 259, endPoint x: 1027, endPoint y: 267, distance: 14.3
click at [1030, 261] on div at bounding box center [677, 658] width 1355 height 1079
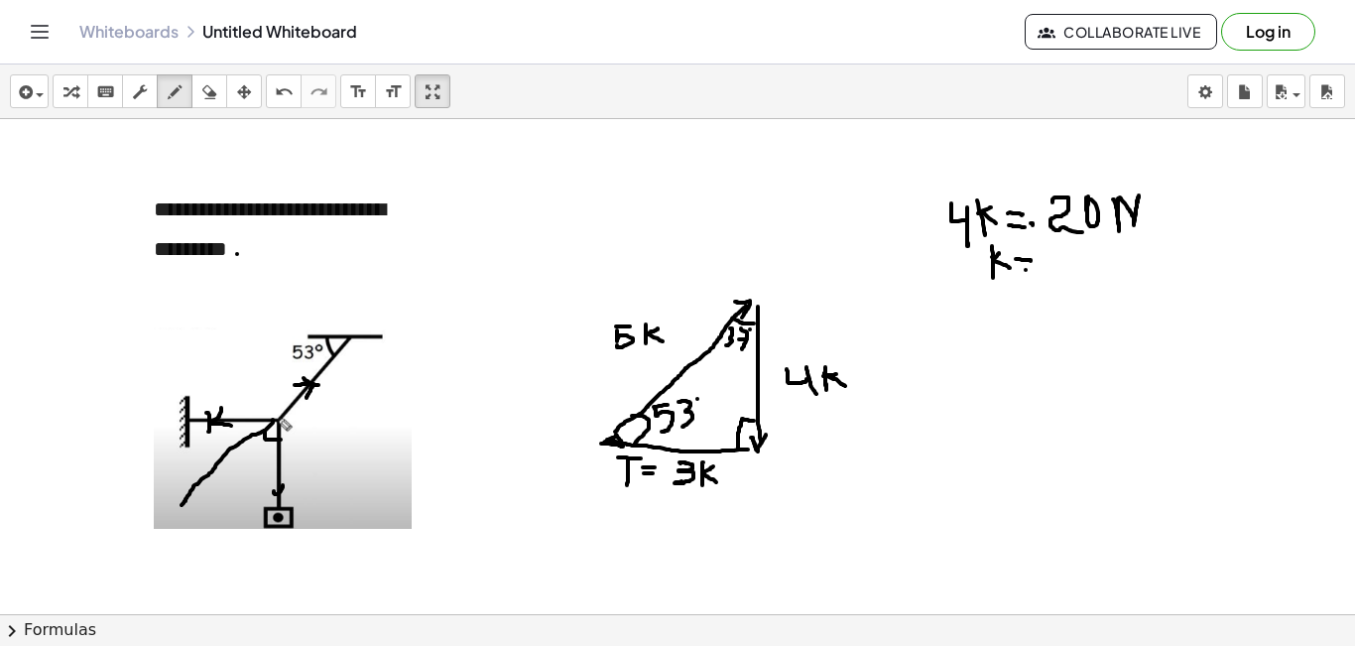
drag, startPoint x: 1025, startPoint y: 270, endPoint x: 1036, endPoint y: 271, distance: 11.0
click at [1036, 271] on div at bounding box center [677, 658] width 1355 height 1079
drag, startPoint x: 1062, startPoint y: 260, endPoint x: 1089, endPoint y: 276, distance: 31.1
click at [1089, 276] on div at bounding box center [677, 658] width 1355 height 1079
drag, startPoint x: 1099, startPoint y: 250, endPoint x: 1109, endPoint y: 255, distance: 11.1
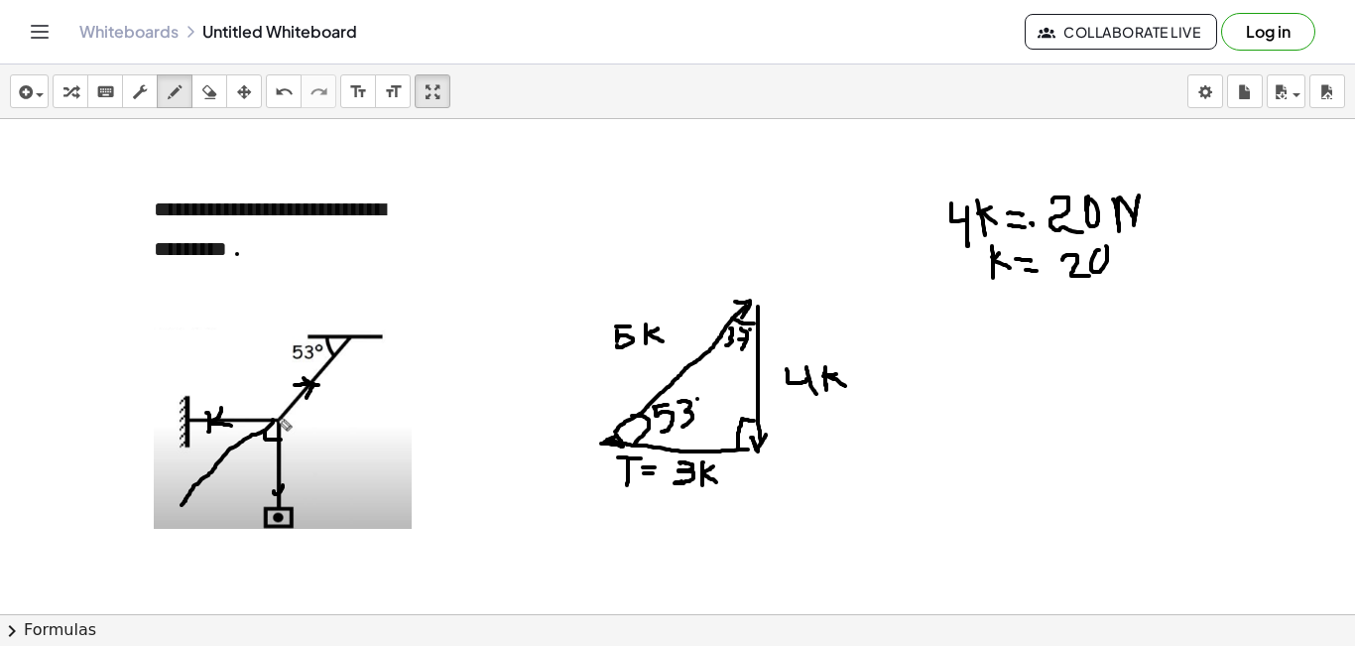
click at [1102, 257] on div at bounding box center [677, 658] width 1355 height 1079
drag, startPoint x: 1124, startPoint y: 249, endPoint x: 1117, endPoint y: 273, distance: 24.8
click at [1135, 247] on div at bounding box center [677, 658] width 1355 height 1079
drag, startPoint x: 1072, startPoint y: 284, endPoint x: 1093, endPoint y: 287, distance: 21.0
click at [1101, 286] on div at bounding box center [677, 658] width 1355 height 1079
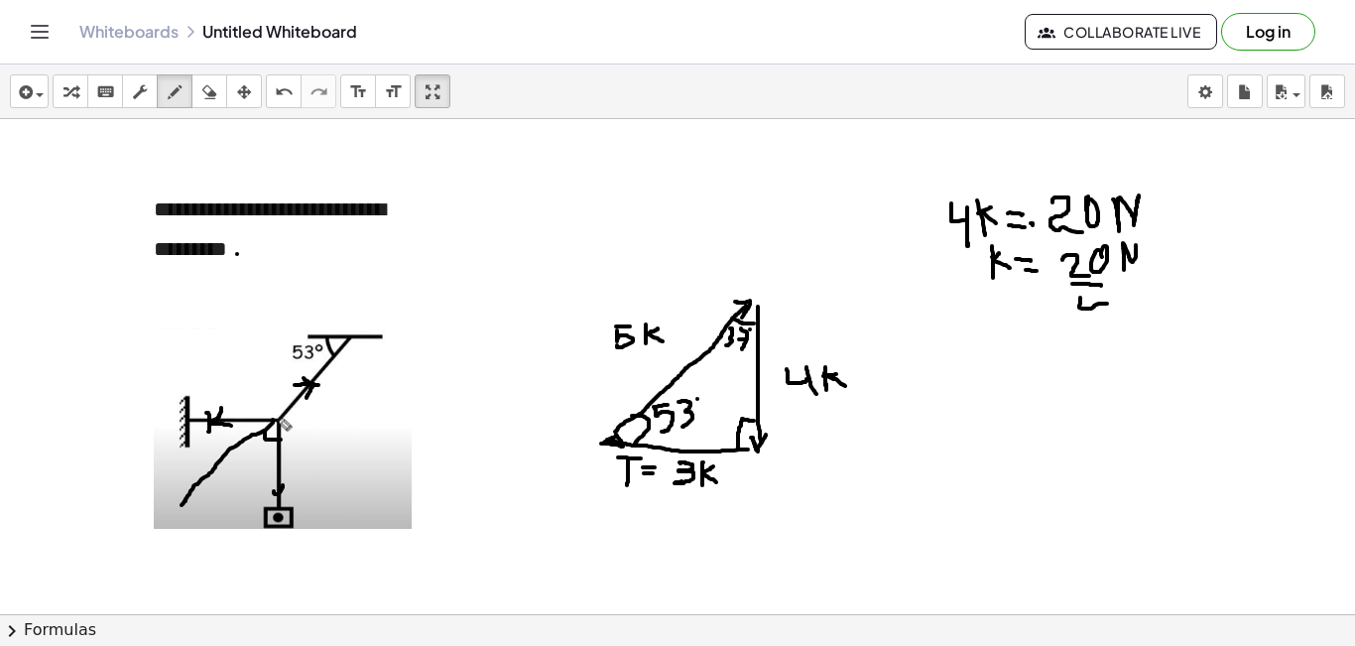
drag, startPoint x: 1080, startPoint y: 298, endPoint x: 1095, endPoint y: 298, distance: 14.9
click at [1096, 301] on div at bounding box center [677, 658] width 1355 height 1079
drag, startPoint x: 1095, startPoint y: 298, endPoint x: 1079, endPoint y: 332, distance: 38.2
click at [1095, 330] on div at bounding box center [677, 658] width 1355 height 1079
click at [1000, 342] on div at bounding box center [677, 658] width 1355 height 1079
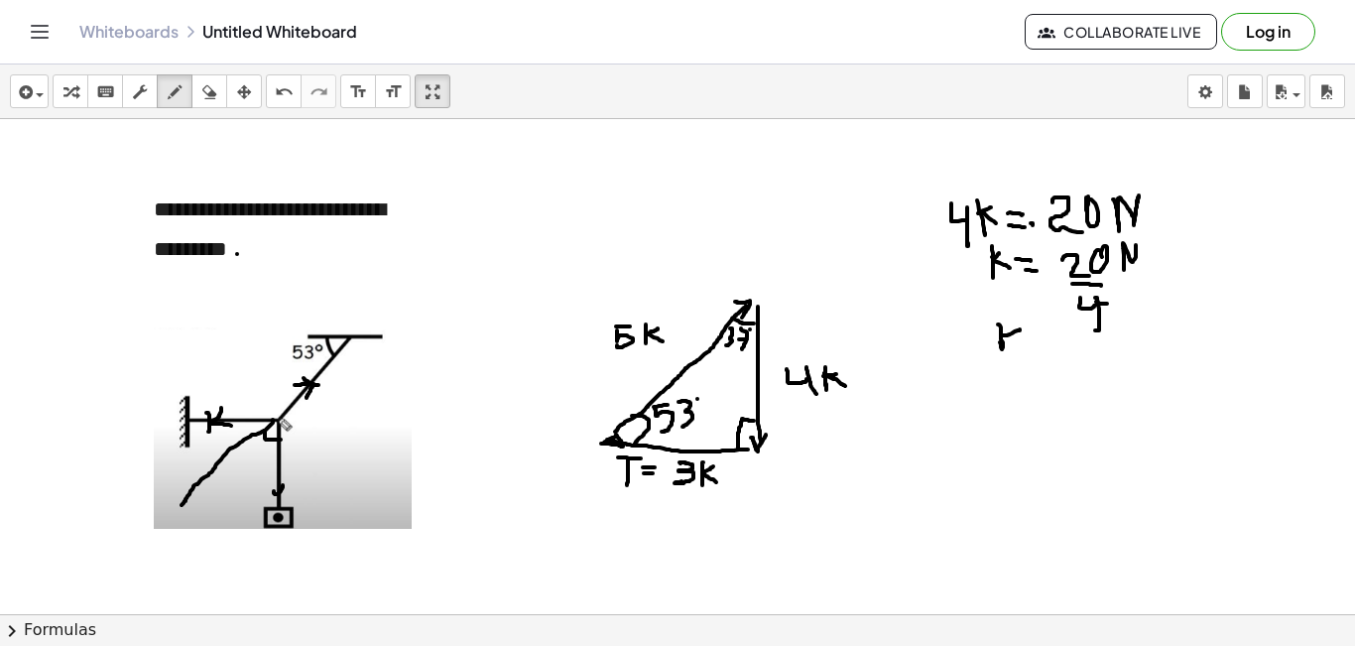
drag, startPoint x: 1003, startPoint y: 335, endPoint x: 1013, endPoint y: 342, distance: 12.1
click at [1017, 335] on div at bounding box center [677, 658] width 1355 height 1079
drag, startPoint x: 1004, startPoint y: 340, endPoint x: 1019, endPoint y: 343, distance: 16.1
click at [1019, 343] on div at bounding box center [677, 658] width 1355 height 1079
click at [1042, 340] on div at bounding box center [677, 658] width 1355 height 1079
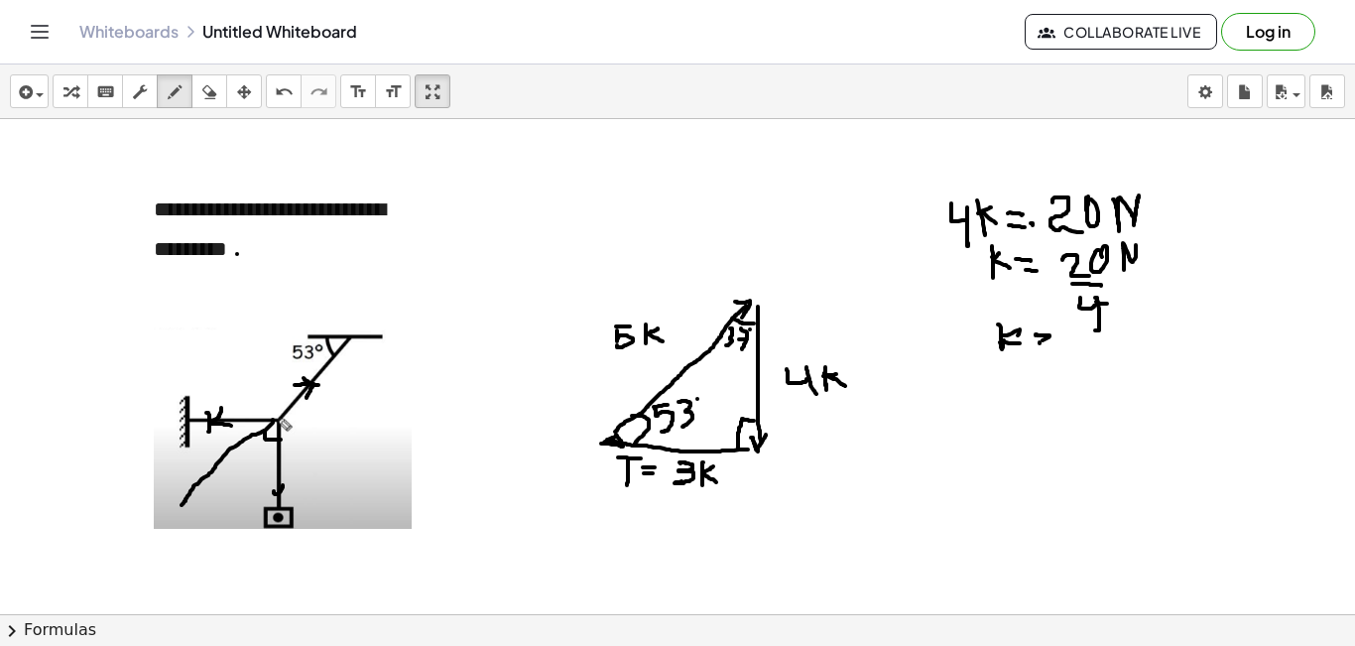
drag, startPoint x: 1039, startPoint y: 342, endPoint x: 1056, endPoint y: 345, distance: 17.1
click at [1056, 345] on div at bounding box center [677, 658] width 1355 height 1079
click at [1080, 353] on div at bounding box center [677, 658] width 1355 height 1079
click at [1095, 330] on div at bounding box center [677, 658] width 1355 height 1079
drag, startPoint x: 676, startPoint y: 499, endPoint x: 697, endPoint y: 512, distance: 24.5
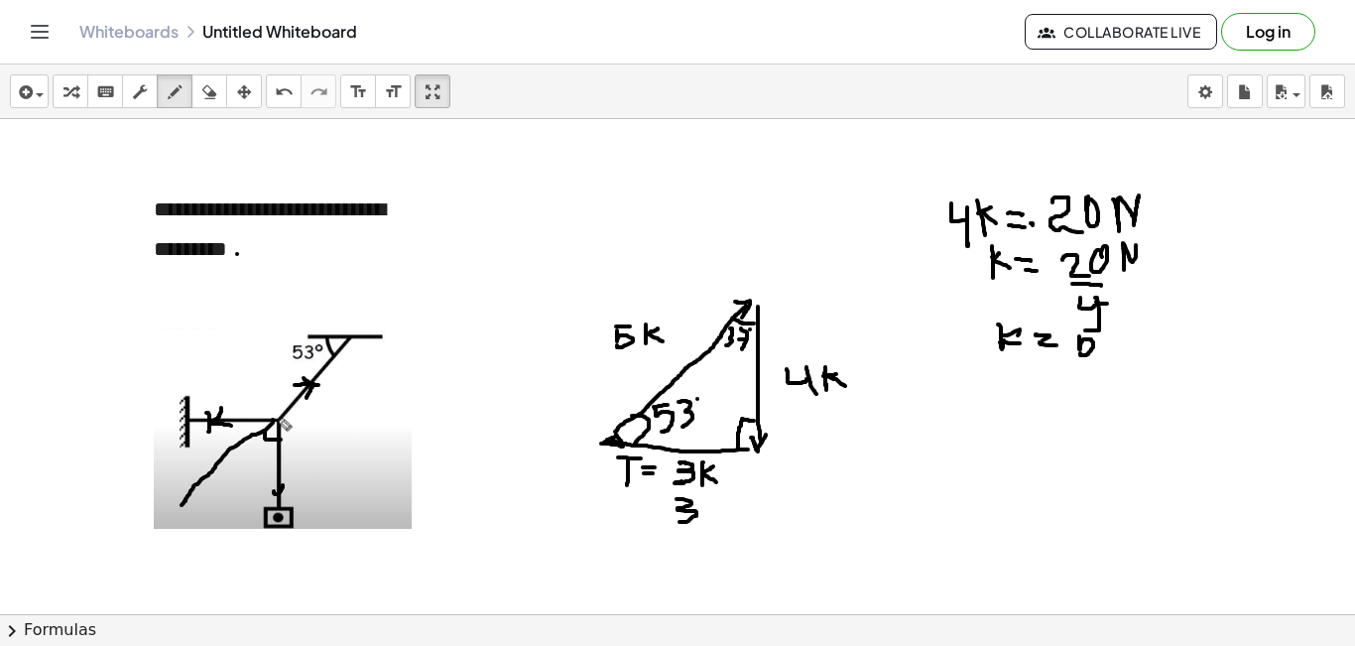
click at [676, 518] on div at bounding box center [677, 658] width 1355 height 1079
drag, startPoint x: 710, startPoint y: 495, endPoint x: 723, endPoint y: 521, distance: 28.8
click at [723, 523] on div at bounding box center [677, 658] width 1355 height 1079
drag, startPoint x: 726, startPoint y: 502, endPoint x: 738, endPoint y: 514, distance: 16.8
click at [732, 518] on div at bounding box center [677, 658] width 1355 height 1079
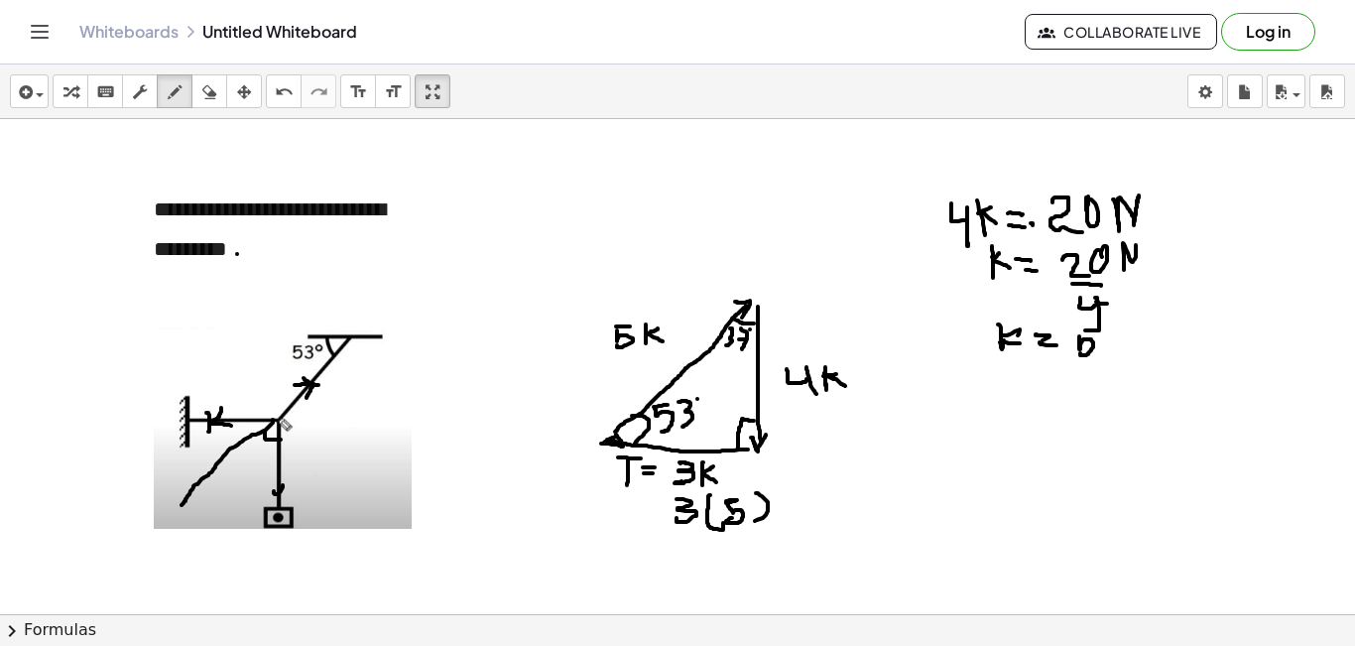
drag, startPoint x: 756, startPoint y: 493, endPoint x: 719, endPoint y: 523, distance: 47.2
click at [749, 523] on div at bounding box center [677, 658] width 1355 height 1079
drag, startPoint x: 622, startPoint y: 506, endPoint x: 613, endPoint y: 513, distance: 11.3
click at [617, 530] on div at bounding box center [677, 658] width 1355 height 1079
drag, startPoint x: 610, startPoint y: 505, endPoint x: 640, endPoint y: 506, distance: 29.8
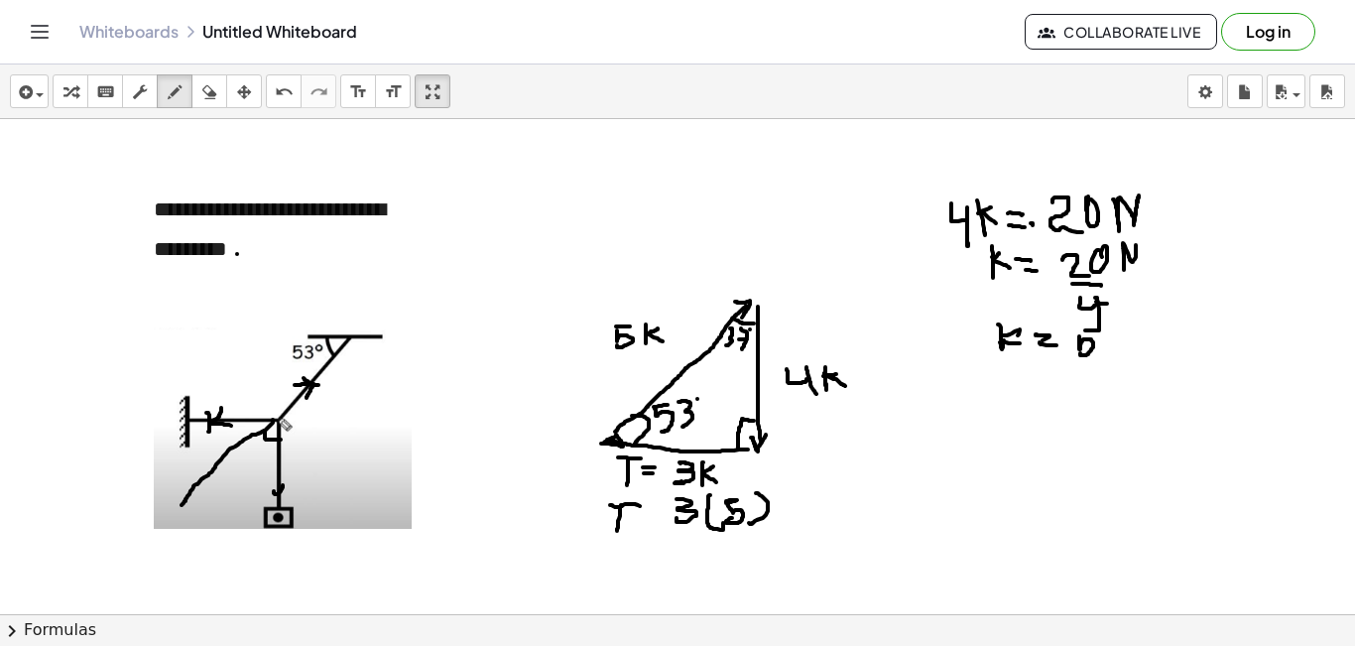
click at [640, 506] on div at bounding box center [677, 658] width 1355 height 1079
click at [655, 522] on div at bounding box center [677, 658] width 1355 height 1079
click at [662, 532] on div at bounding box center [677, 658] width 1355 height 1079
click at [623, 571] on div at bounding box center [677, 658] width 1355 height 1079
click at [639, 554] on div at bounding box center [677, 658] width 1355 height 1079
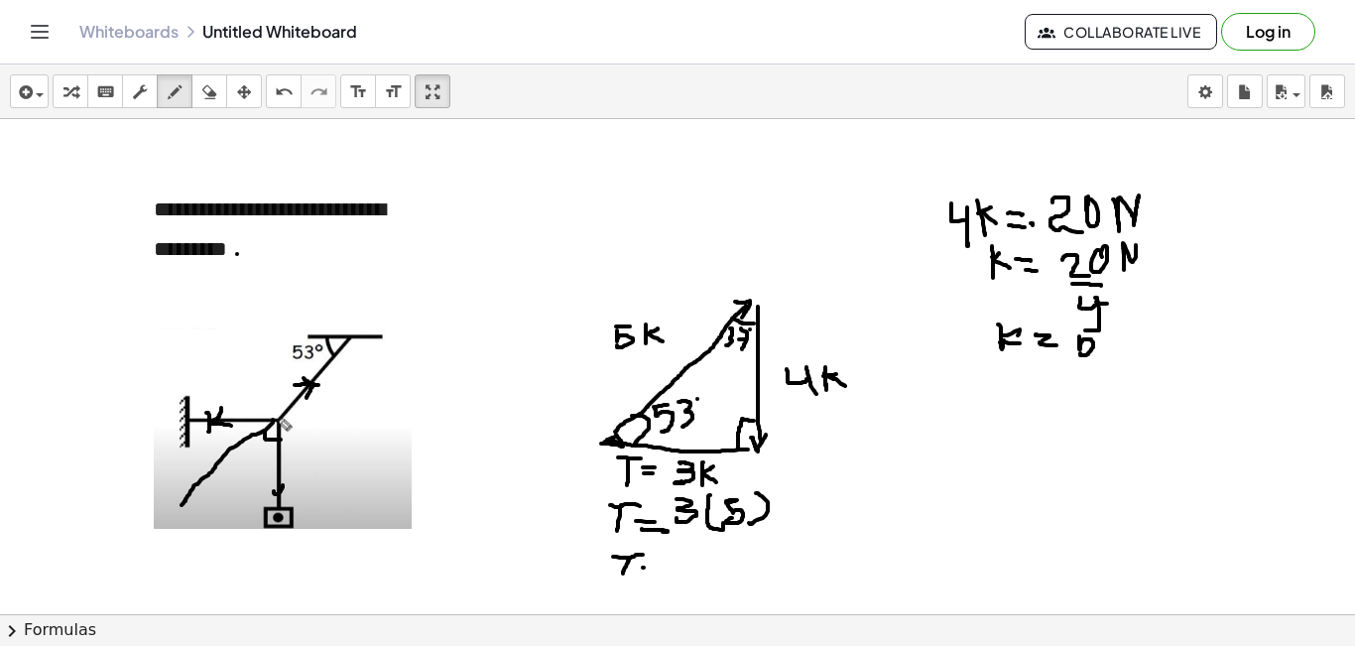
click at [653, 567] on div at bounding box center [677, 658] width 1355 height 1079
click at [661, 575] on div at bounding box center [677, 658] width 1355 height 1079
click at [691, 574] on div at bounding box center [677, 658] width 1355 height 1079
click at [698, 568] on div at bounding box center [677, 658] width 1355 height 1079
click at [750, 546] on div at bounding box center [677, 658] width 1355 height 1079
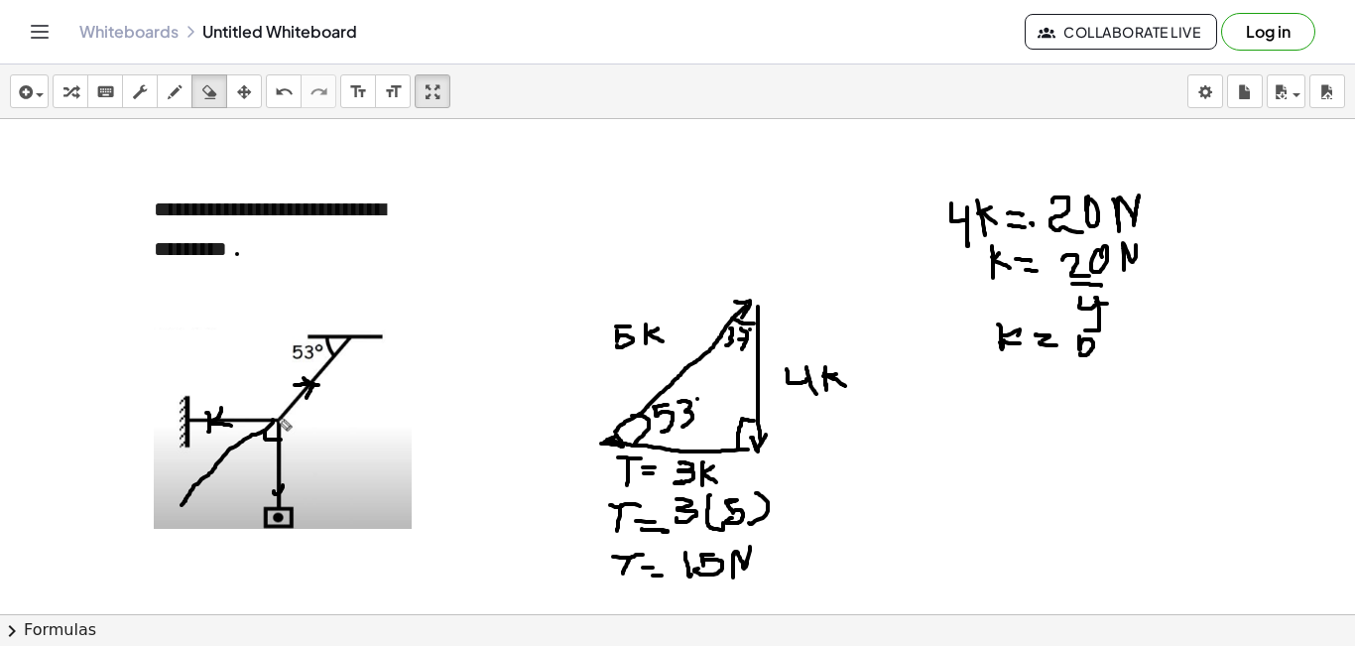
drag, startPoint x: 199, startPoint y: 93, endPoint x: 321, endPoint y: 112, distance: 123.4
click at [209, 96] on div "button" at bounding box center [209, 91] width 26 height 24
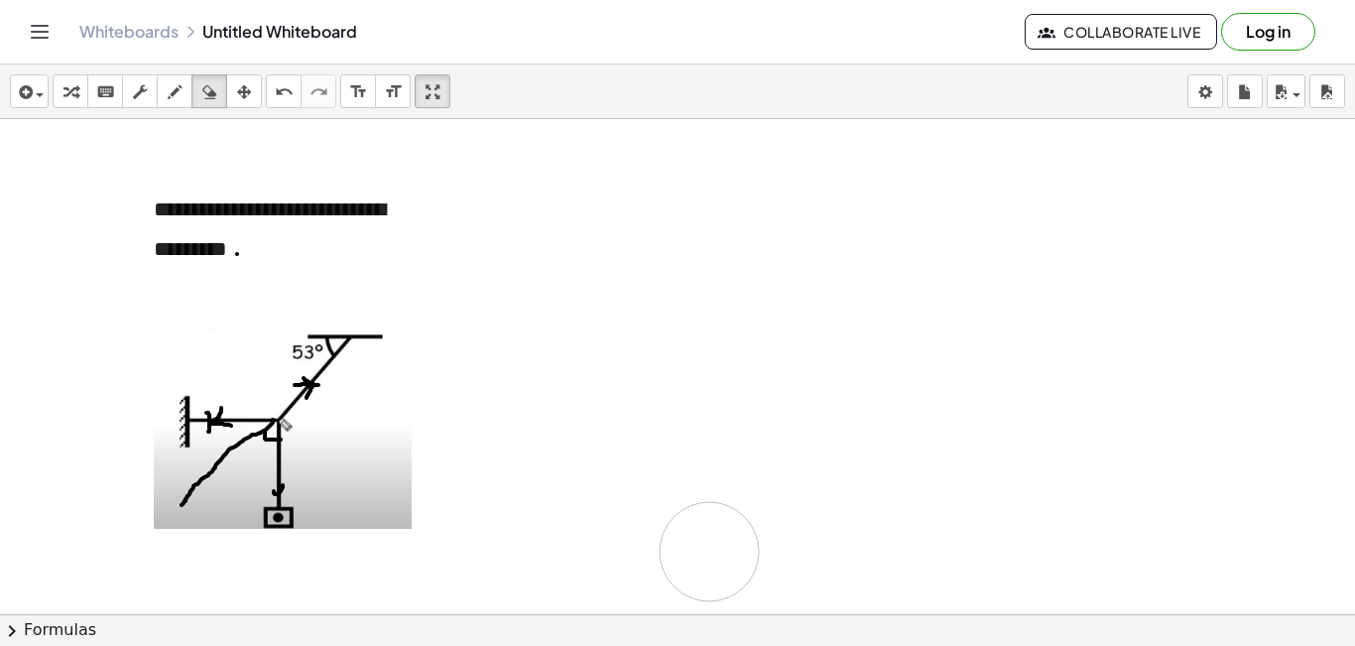
drag, startPoint x: 908, startPoint y: 203, endPoint x: 272, endPoint y: 332, distance: 649.6
click at [529, 463] on div at bounding box center [677, 658] width 1355 height 1079
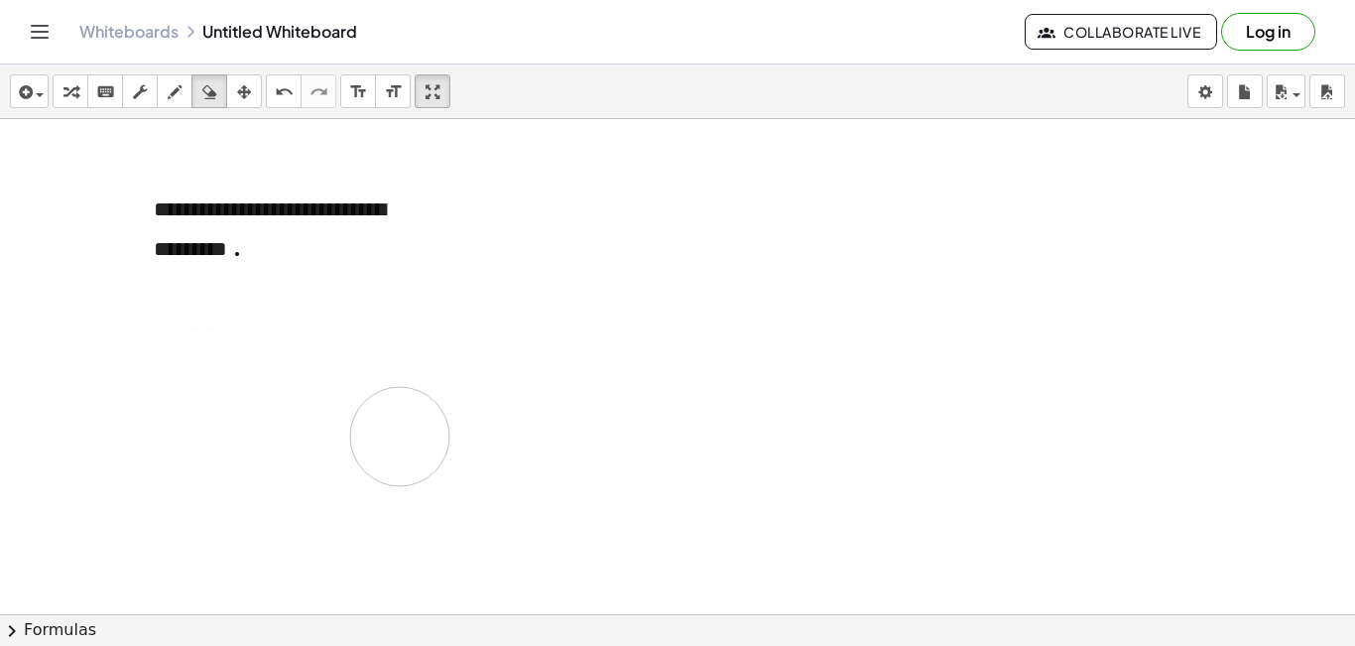
drag, startPoint x: 253, startPoint y: 366, endPoint x: 517, endPoint y: 368, distance: 263.8
click at [457, 401] on div at bounding box center [677, 658] width 1355 height 1079
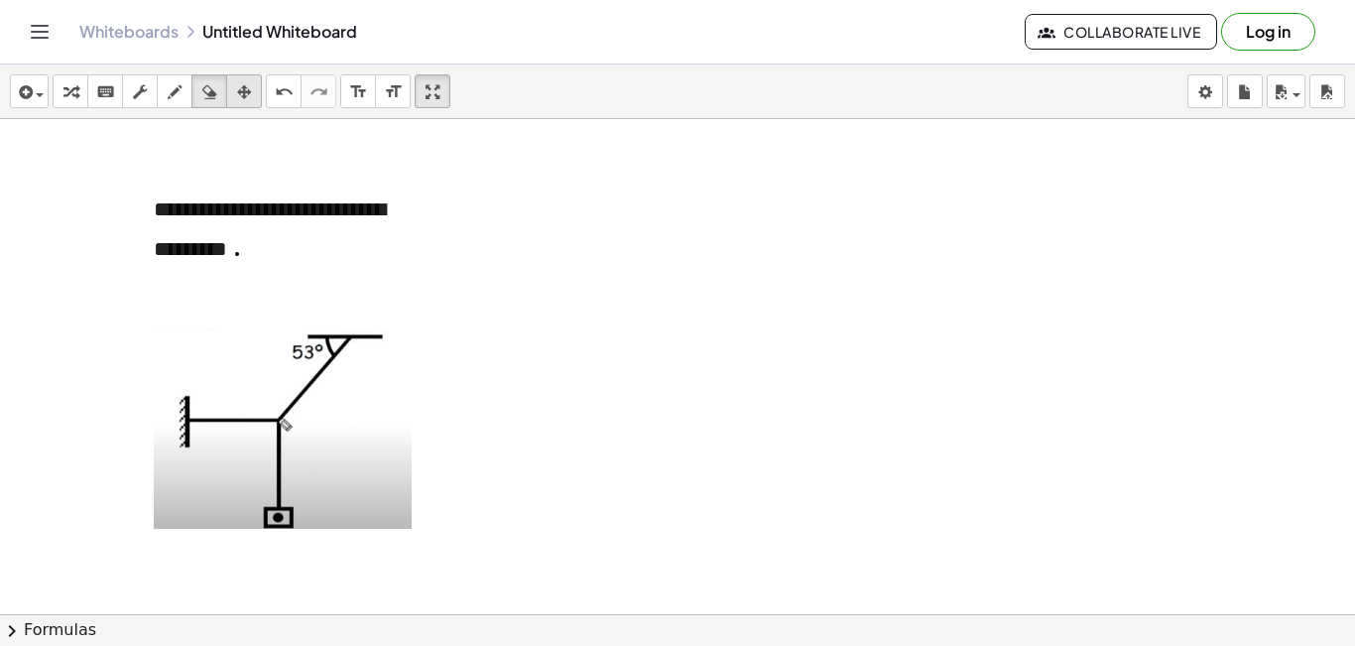
click at [246, 95] on icon "button" at bounding box center [244, 92] width 14 height 24
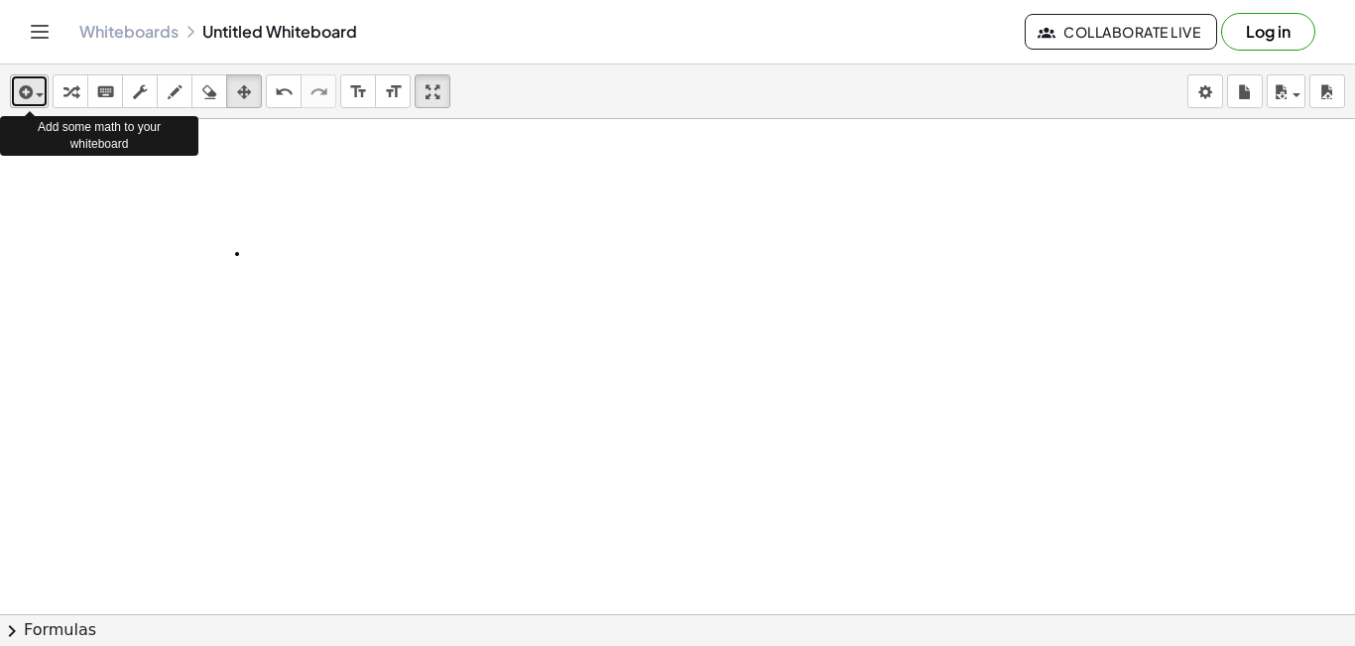
click at [34, 96] on span "button" at bounding box center [35, 94] width 4 height 14
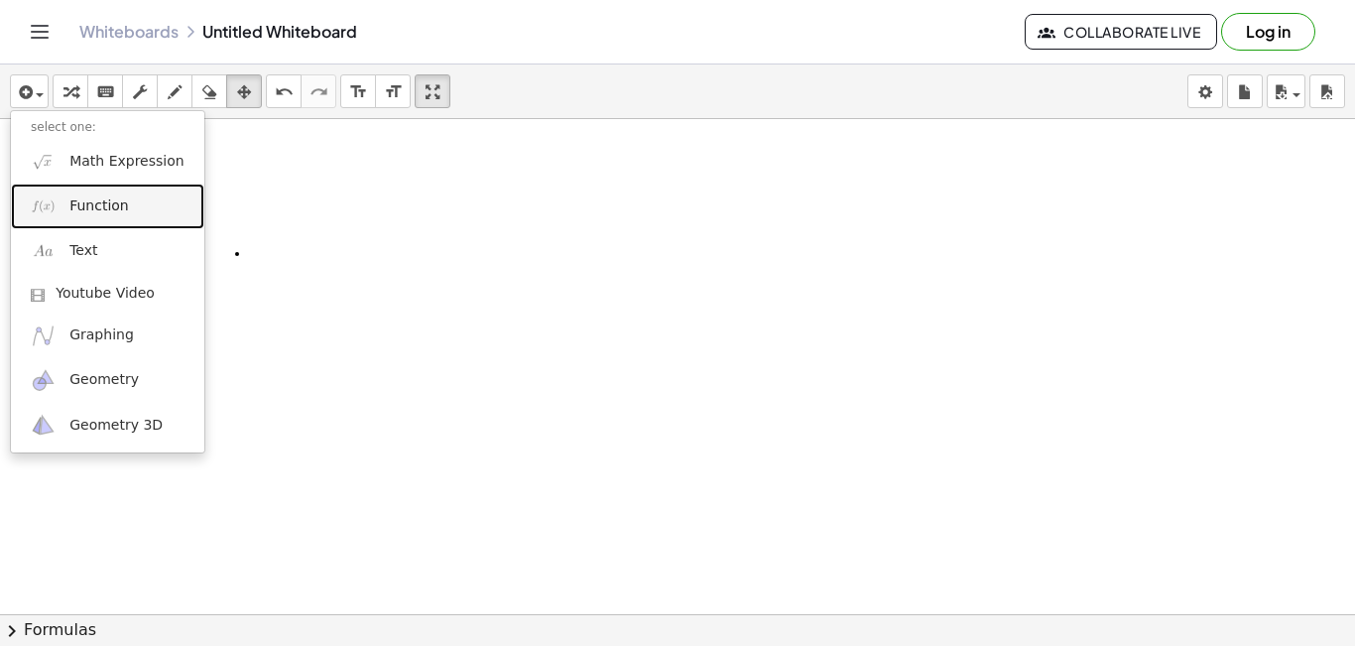
click at [78, 204] on span "Function" at bounding box center [99, 206] width 60 height 20
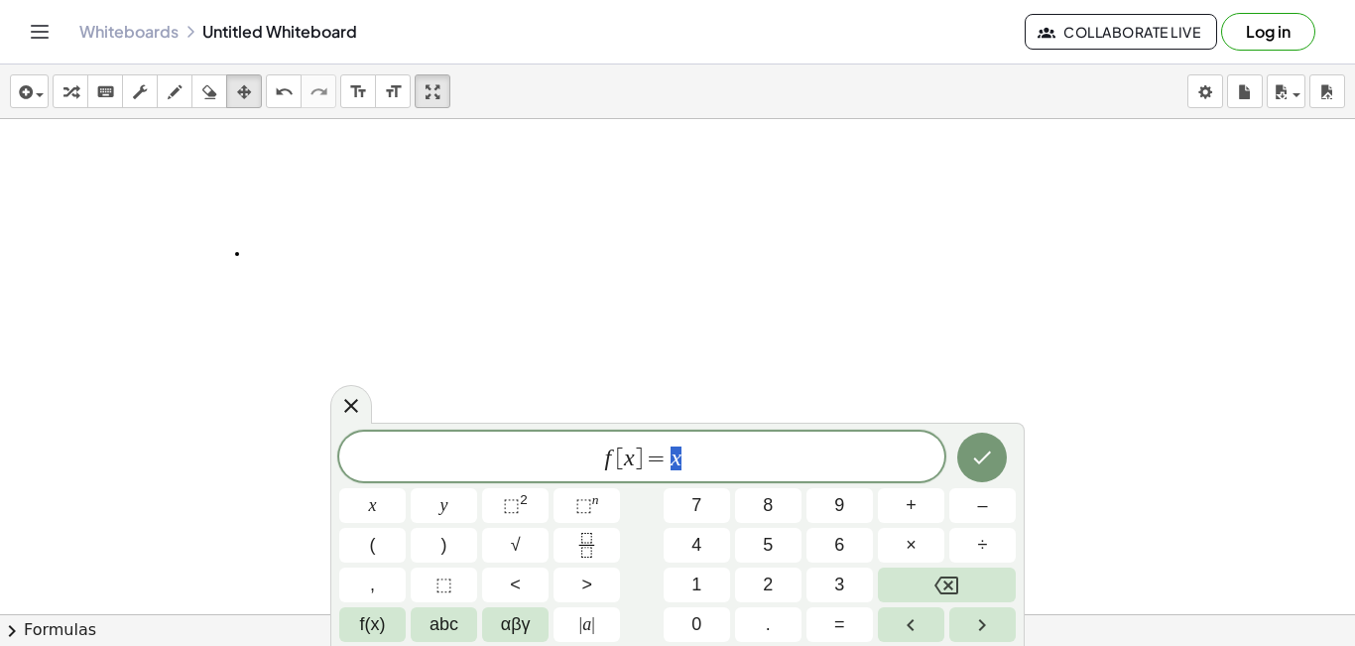
click at [697, 454] on span "f [ x ] = x" at bounding box center [641, 458] width 605 height 28
click at [521, 547] on button "√" at bounding box center [515, 545] width 66 height 35
click at [1102, 253] on div at bounding box center [677, 658] width 1355 height 1079
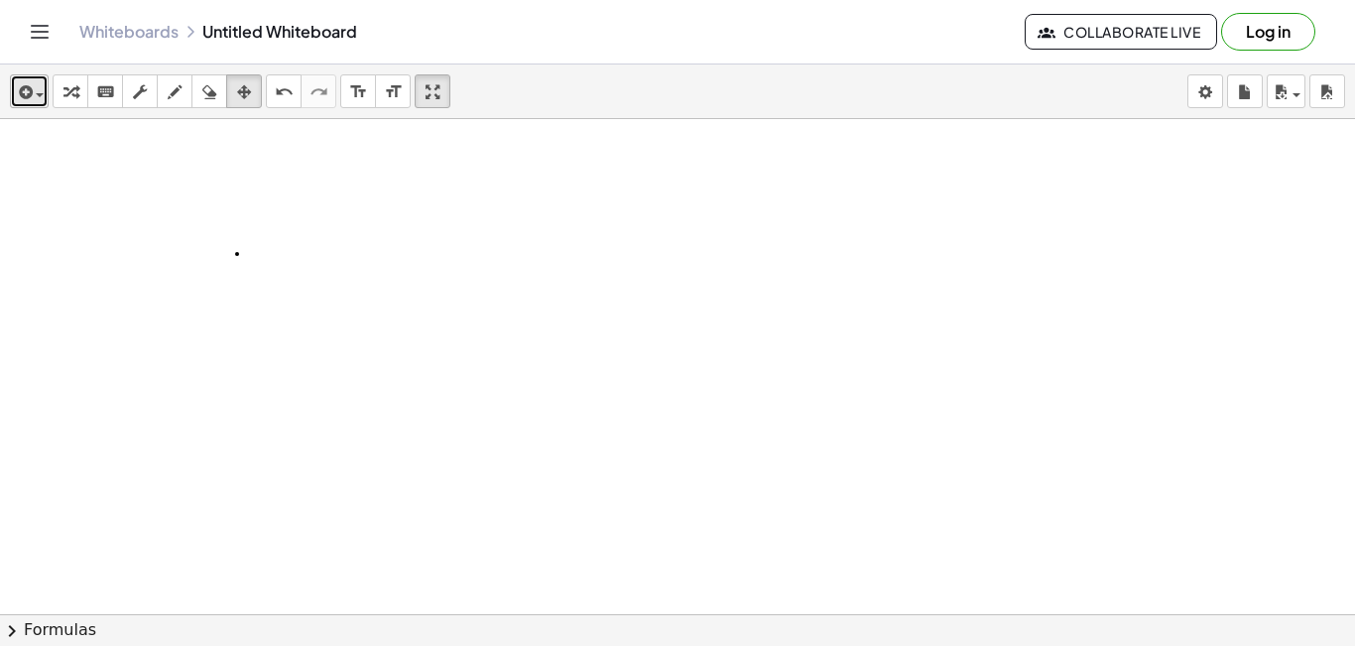
click at [39, 99] on div "button" at bounding box center [29, 91] width 29 height 24
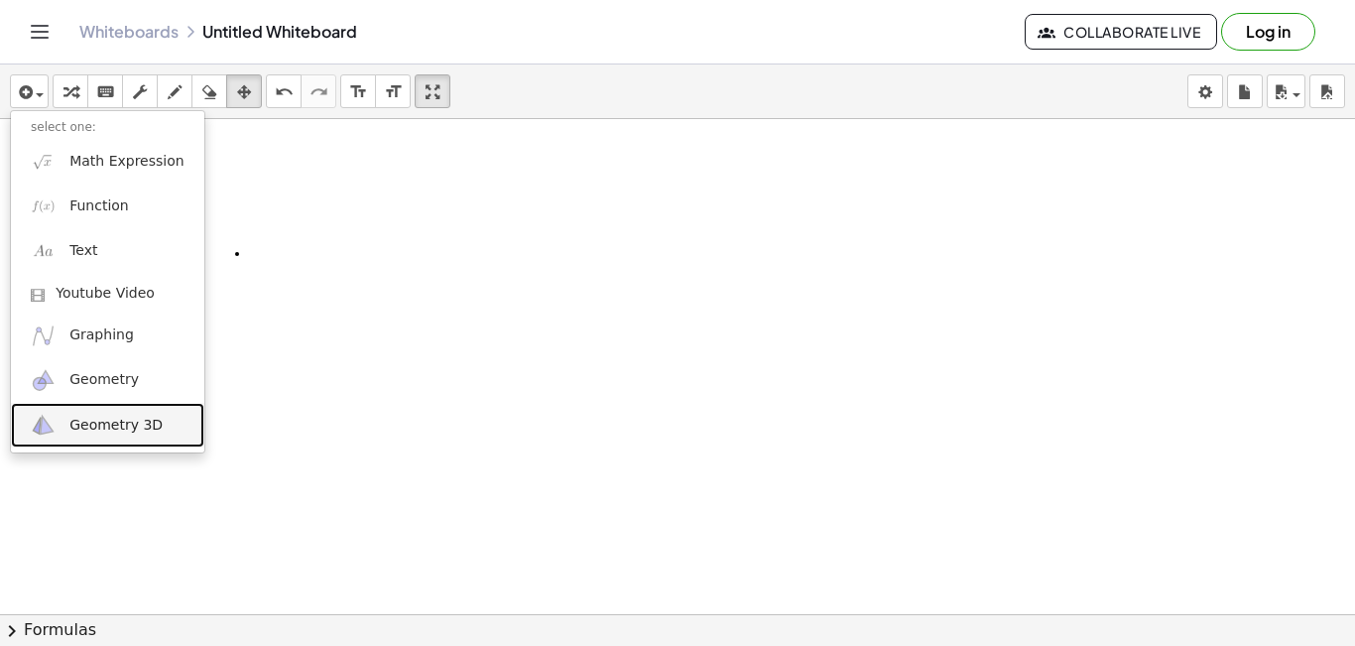
drag, startPoint x: 596, startPoint y: 265, endPoint x: 568, endPoint y: 320, distance: 62.1
click at [568, 320] on div at bounding box center [677, 658] width 1355 height 1079
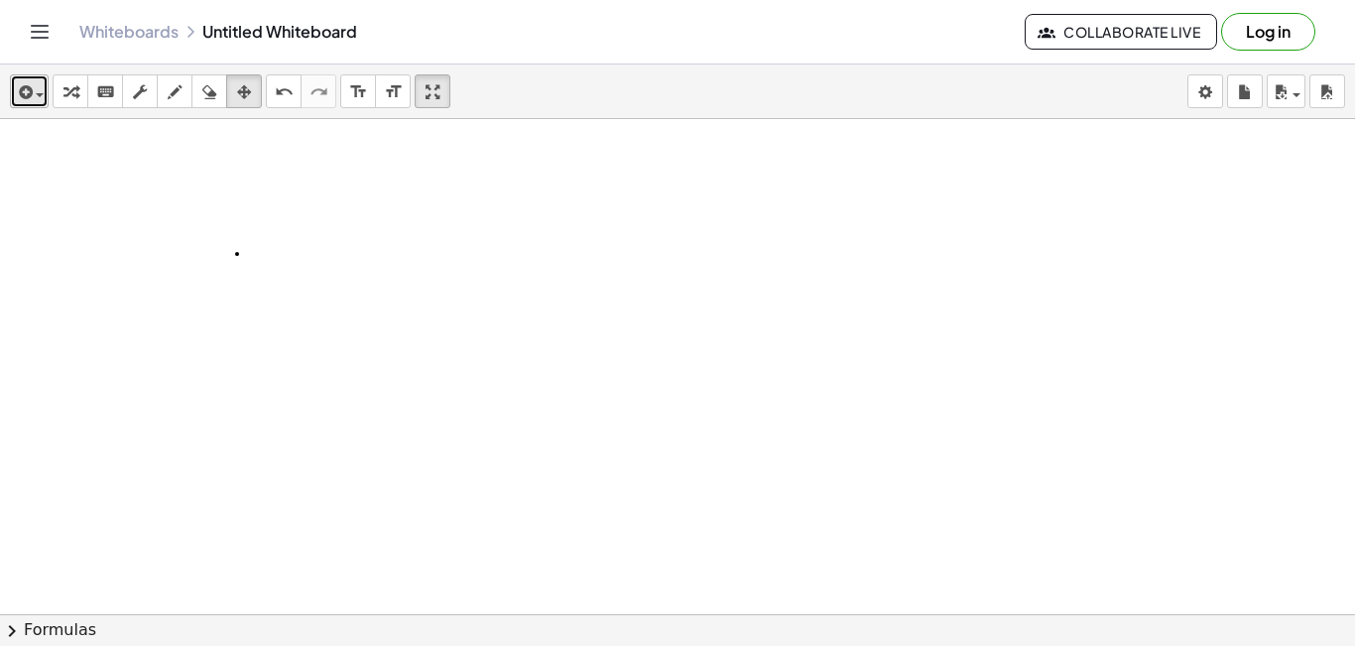
click at [43, 98] on div "button" at bounding box center [29, 91] width 29 height 24
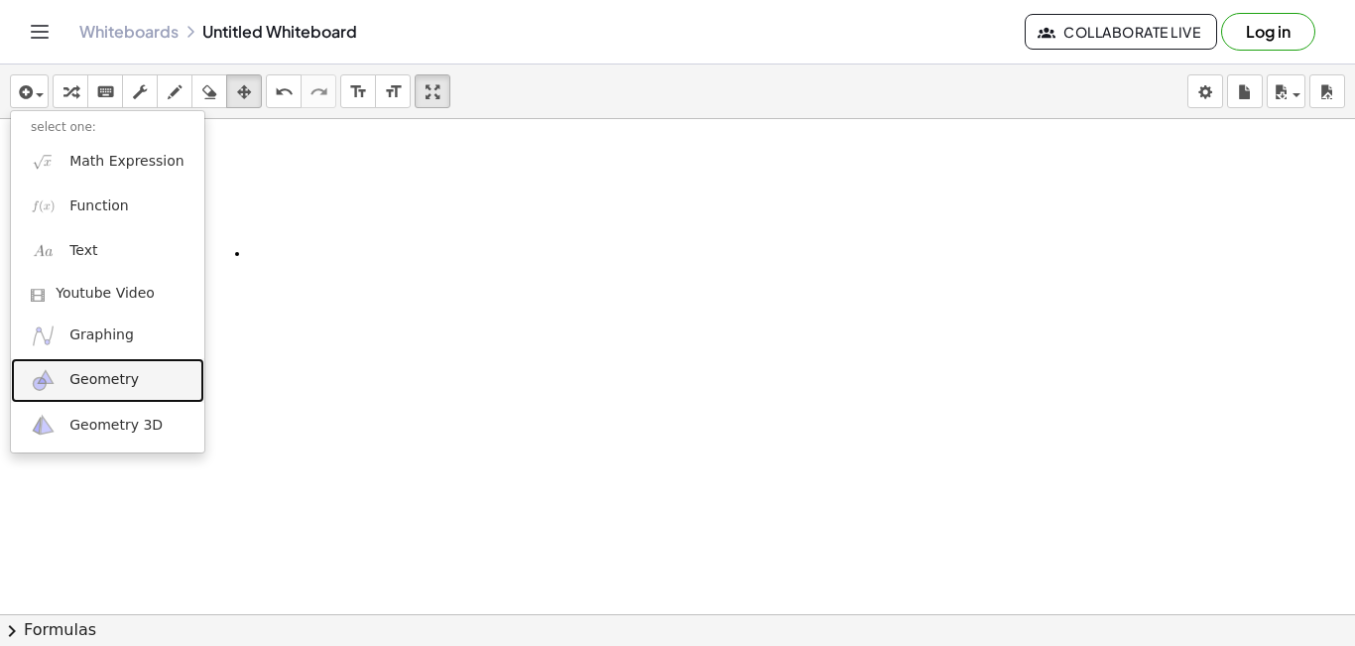
click at [84, 383] on span "Geometry" at bounding box center [103, 380] width 69 height 20
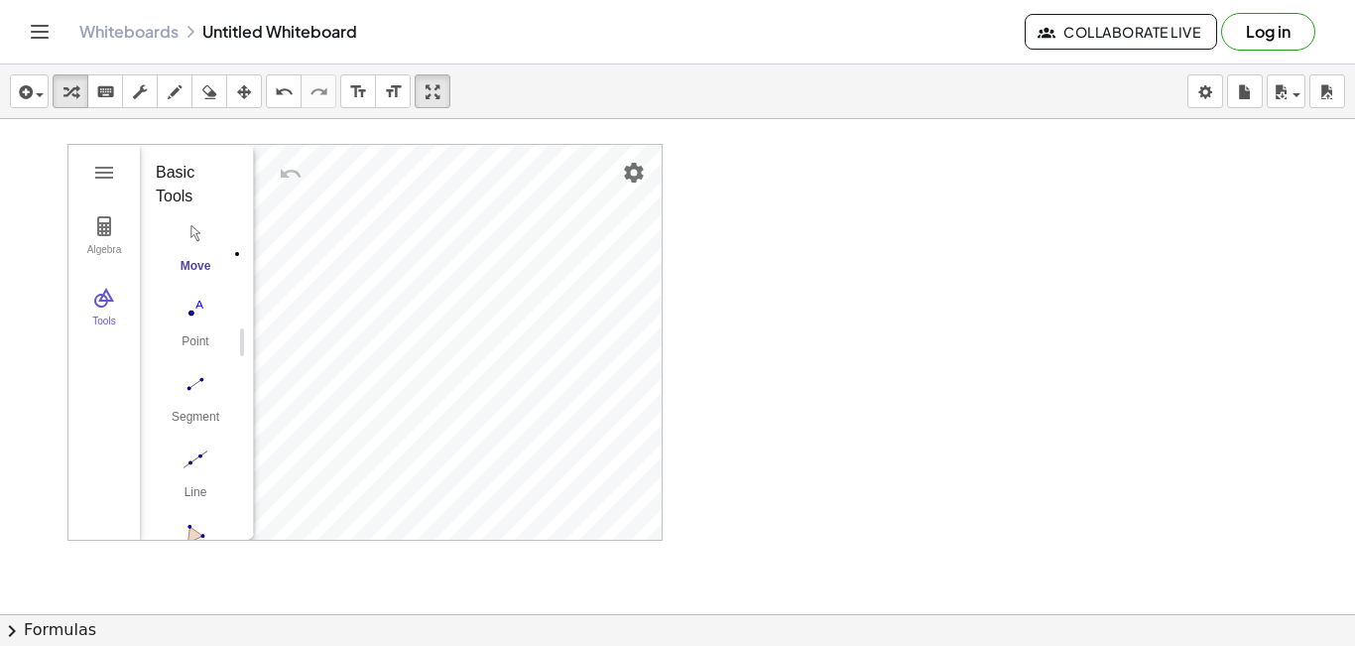
click at [426, 327] on div "Algebra Tools GeoGebra Geometry Basic Tools Move Point Segment Line Polygon Cir…" at bounding box center [364, 342] width 593 height 395
click at [195, 465] on img "Line. Select two points or positions" at bounding box center [195, 459] width 79 height 32
click at [100, 240] on button "Algebra" at bounding box center [103, 235] width 71 height 71
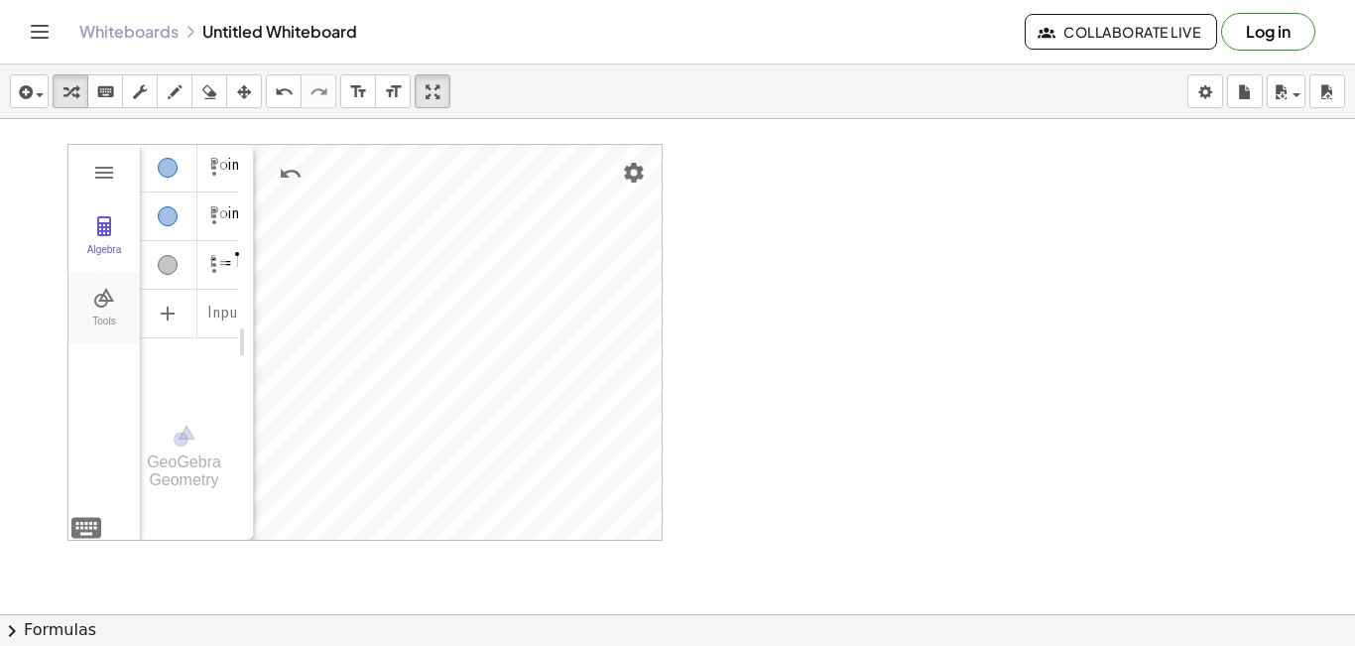
click at [111, 315] on div "Tools" at bounding box center [103, 329] width 63 height 28
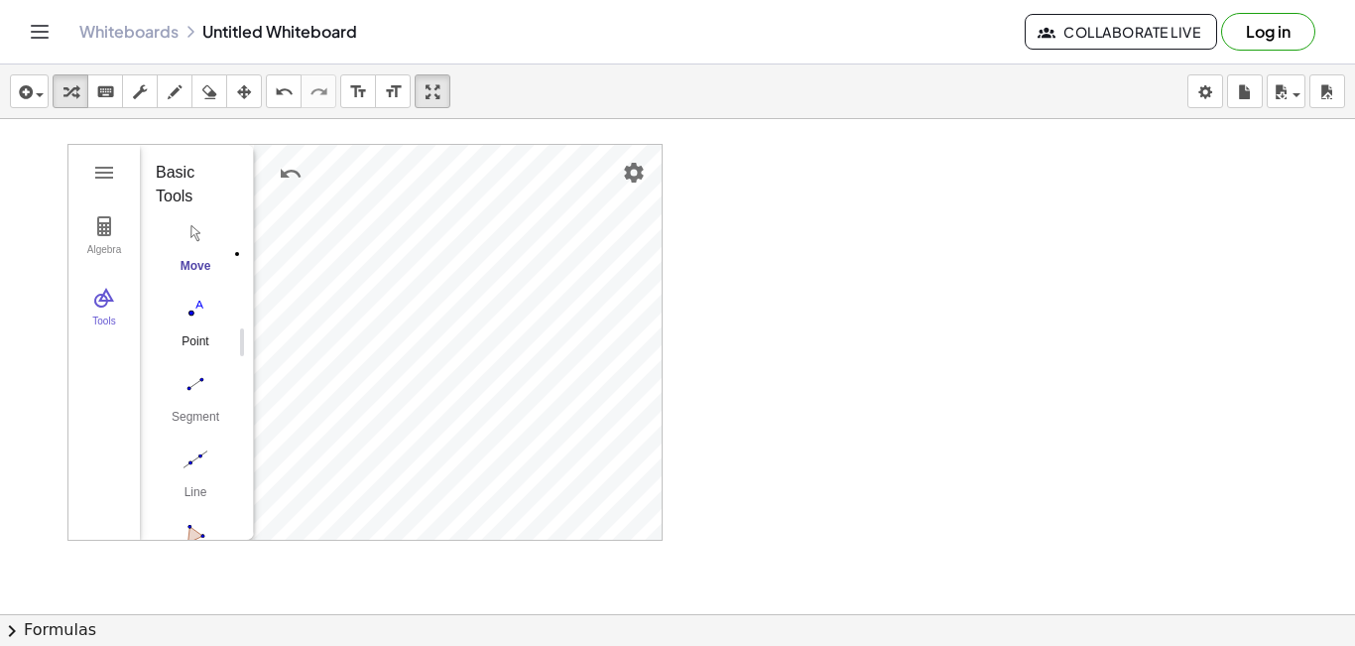
click at [187, 311] on img "Point. Select position or line, function, or curve" at bounding box center [195, 309] width 79 height 32
drag, startPoint x: 198, startPoint y: 385, endPoint x: 239, endPoint y: 390, distance: 41.0
click at [198, 384] on img "Segment. Select two points or positions" at bounding box center [195, 384] width 79 height 32
click at [812, 351] on div at bounding box center [677, 658] width 1355 height 1079
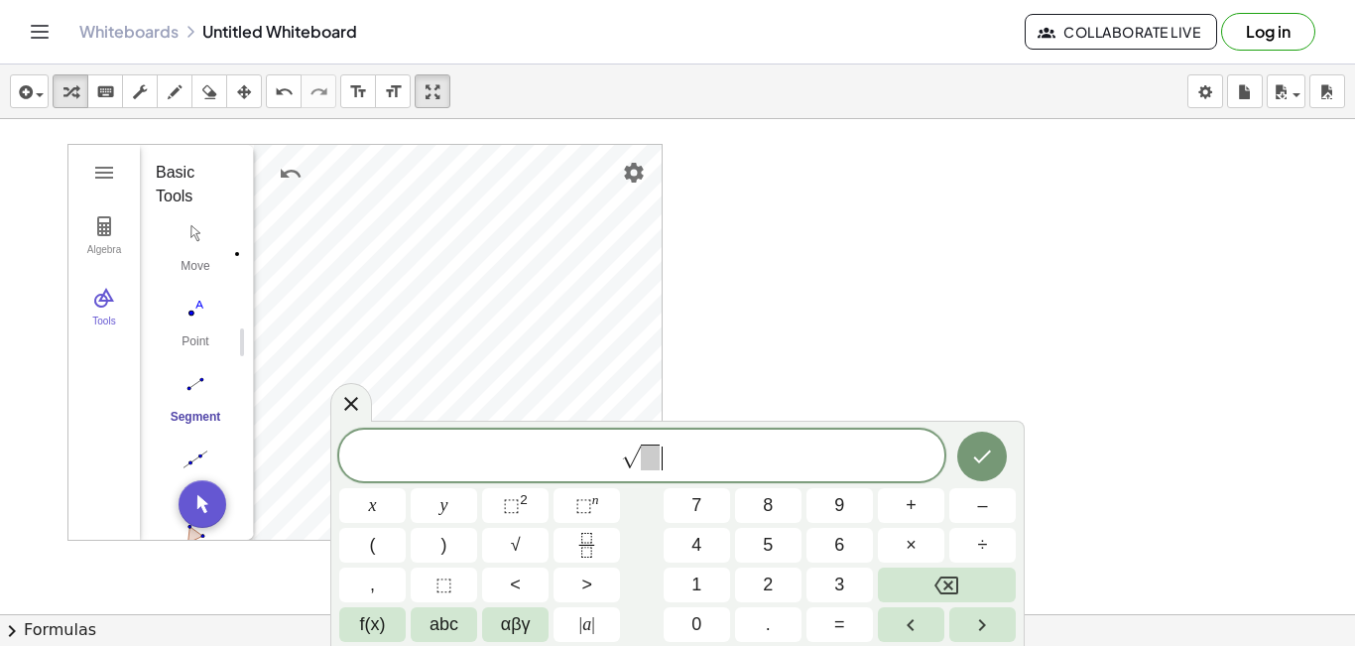
click at [748, 339] on div at bounding box center [677, 658] width 1355 height 1079
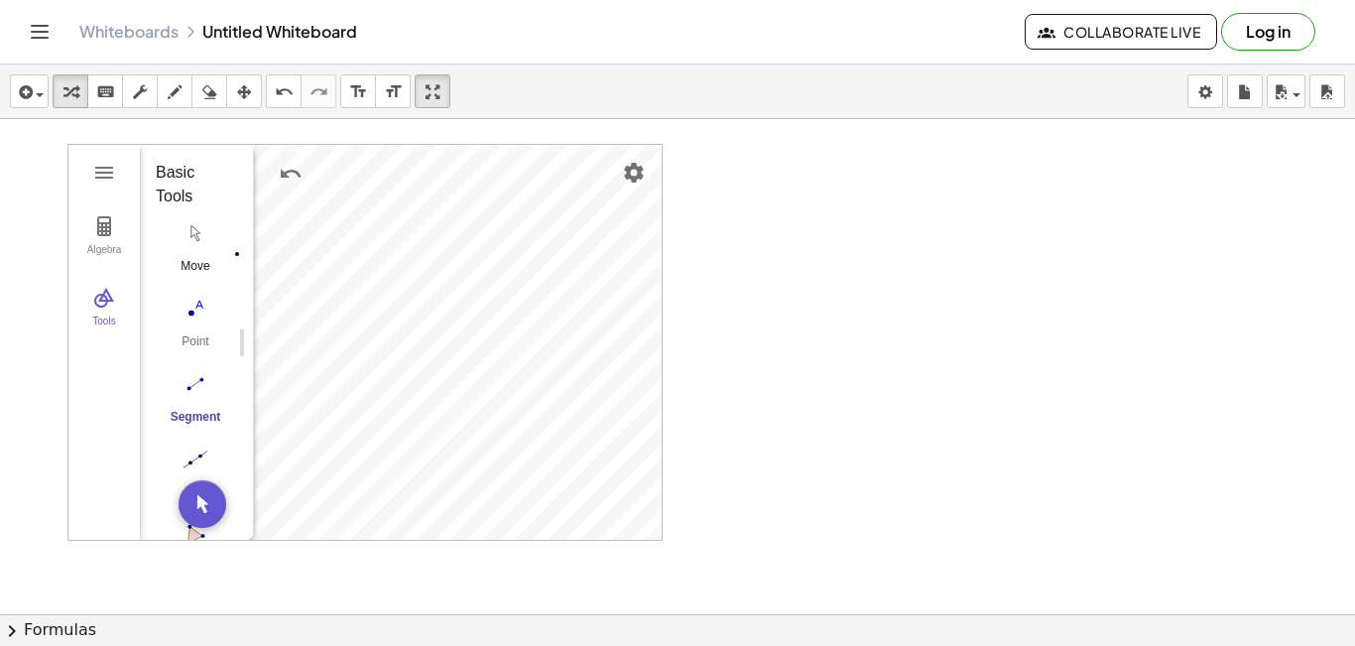
click at [193, 236] on img "Move. Drag or select object" at bounding box center [195, 233] width 79 height 32
click at [93, 318] on div "Tools" at bounding box center [103, 329] width 63 height 28
click at [94, 318] on div "Tools" at bounding box center [103, 329] width 63 height 28
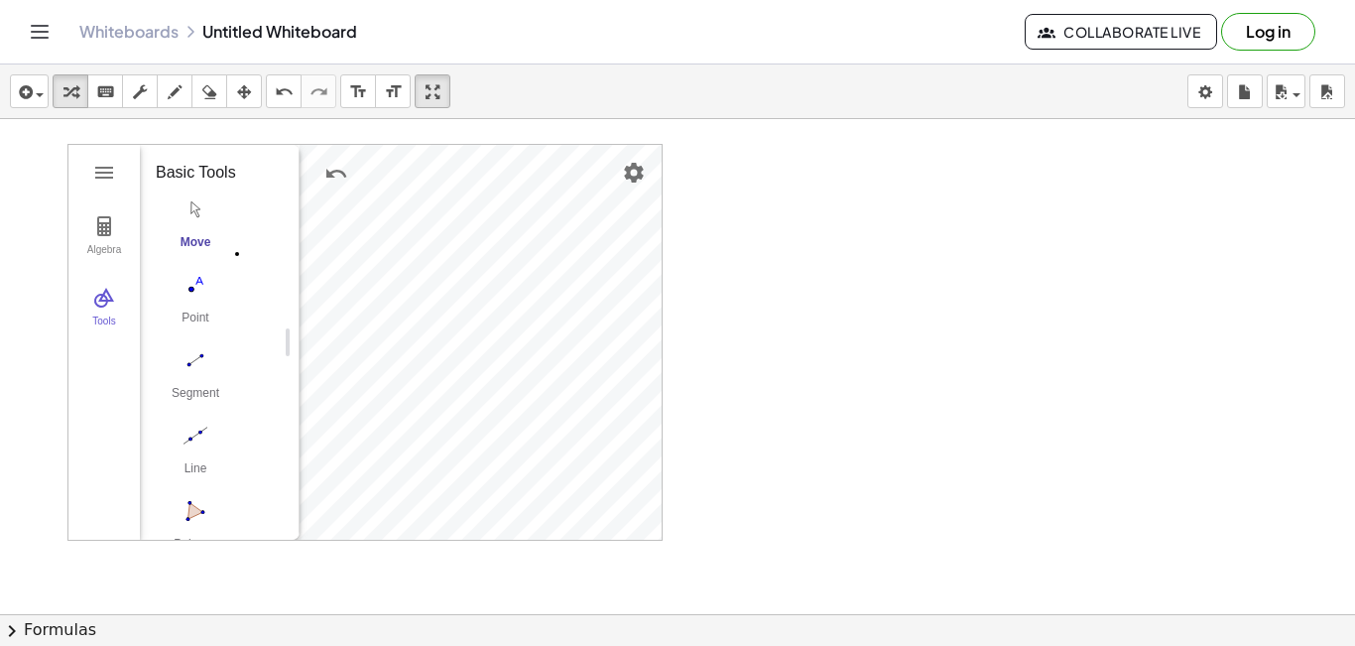
drag, startPoint x: 243, startPoint y: 354, endPoint x: 289, endPoint y: 362, distance: 46.3
drag, startPoint x: 290, startPoint y: 343, endPoint x: 270, endPoint y: 344, distance: 19.9
drag, startPoint x: 265, startPoint y: 349, endPoint x: 265, endPoint y: 394, distance: 44.6
click at [308, 171] on img "Undo" at bounding box center [316, 174] width 24 height 24
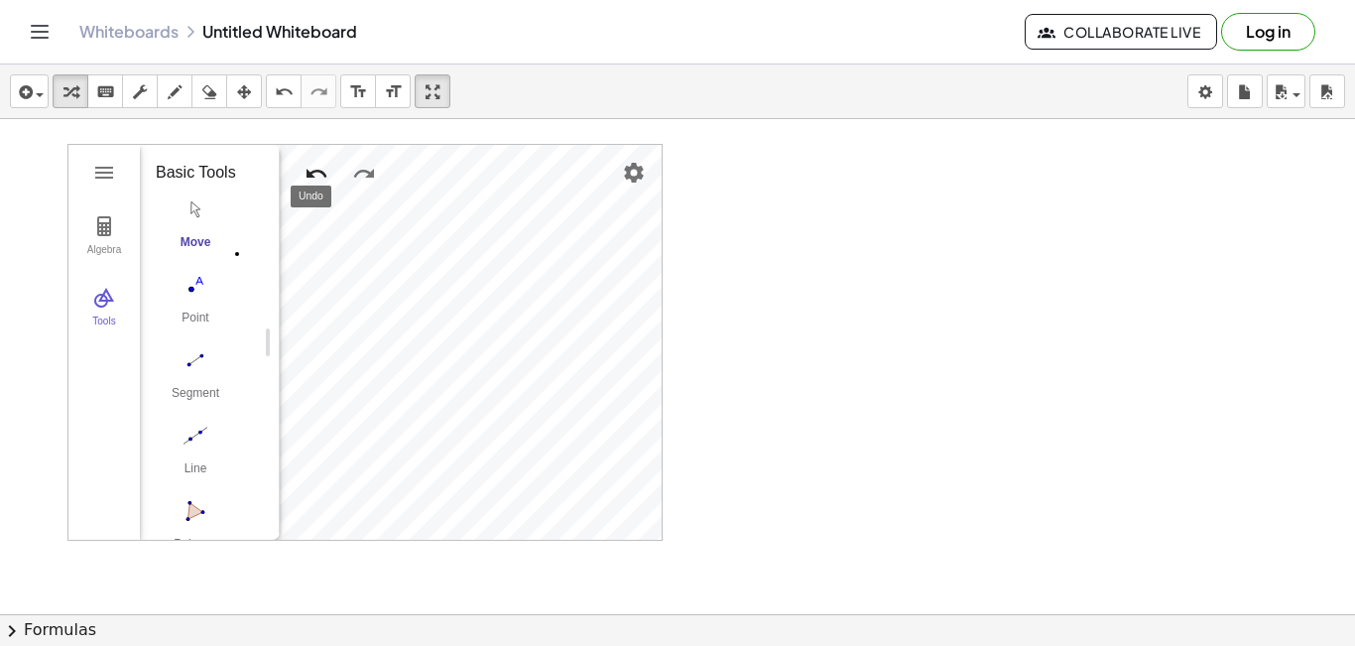
click at [308, 173] on img "Undo" at bounding box center [316, 174] width 24 height 24
click at [308, 175] on img "Undo" at bounding box center [316, 174] width 24 height 24
click at [308, 177] on img "Undo" at bounding box center [316, 174] width 24 height 24
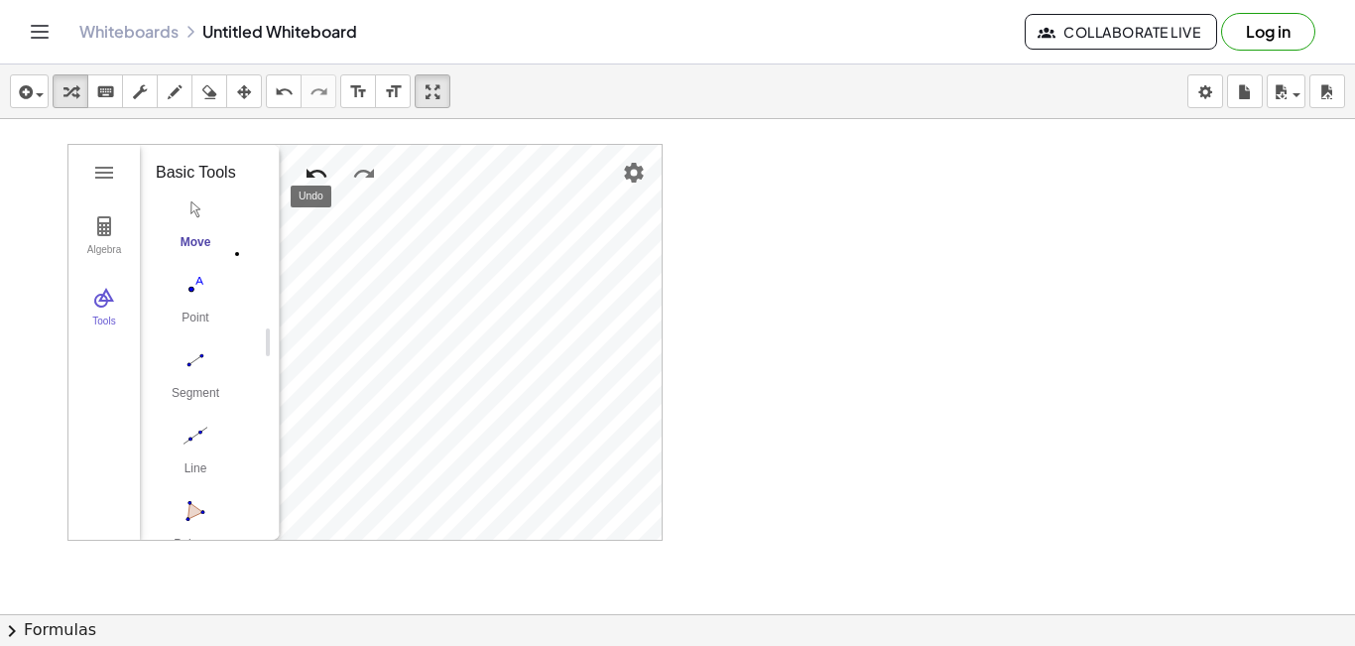
click at [308, 177] on img "Undo" at bounding box center [316, 174] width 24 height 24
click at [192, 290] on img "Point. Select position or line, function, or curve" at bounding box center [195, 285] width 79 height 32
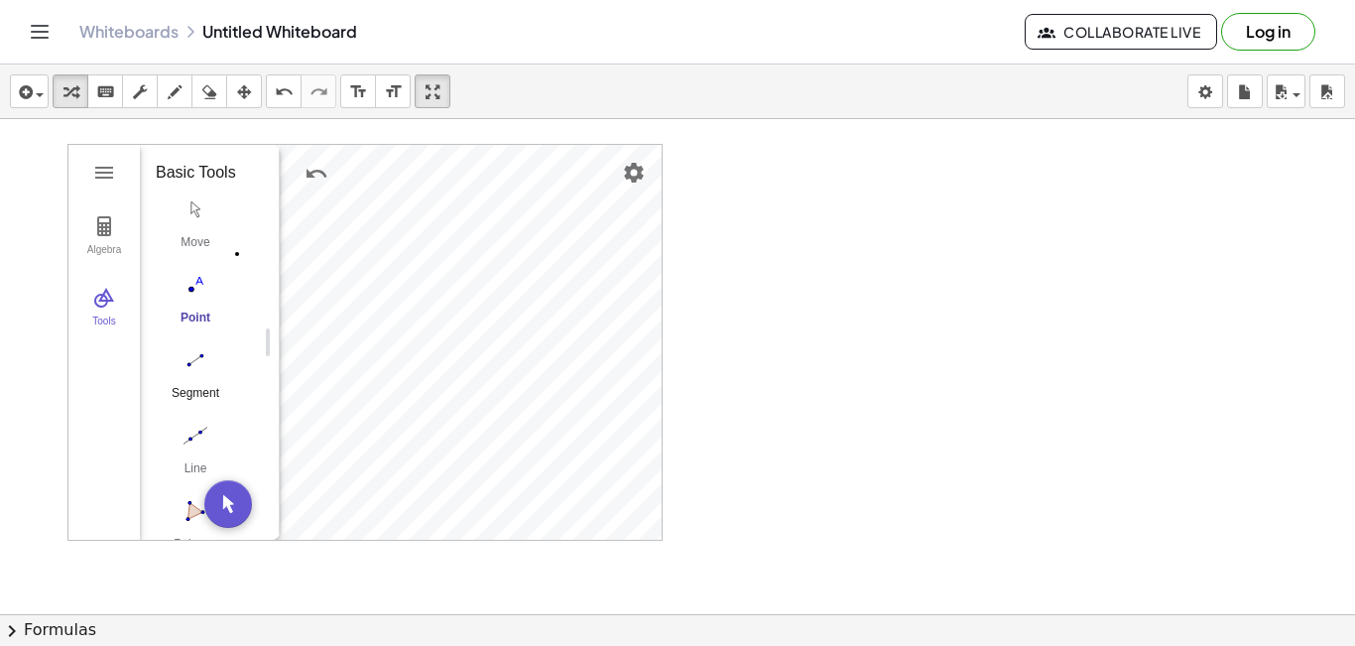
click at [194, 359] on img "Segment. Select two points or positions" at bounding box center [195, 360] width 79 height 32
click at [109, 247] on div "Algebra" at bounding box center [103, 258] width 63 height 28
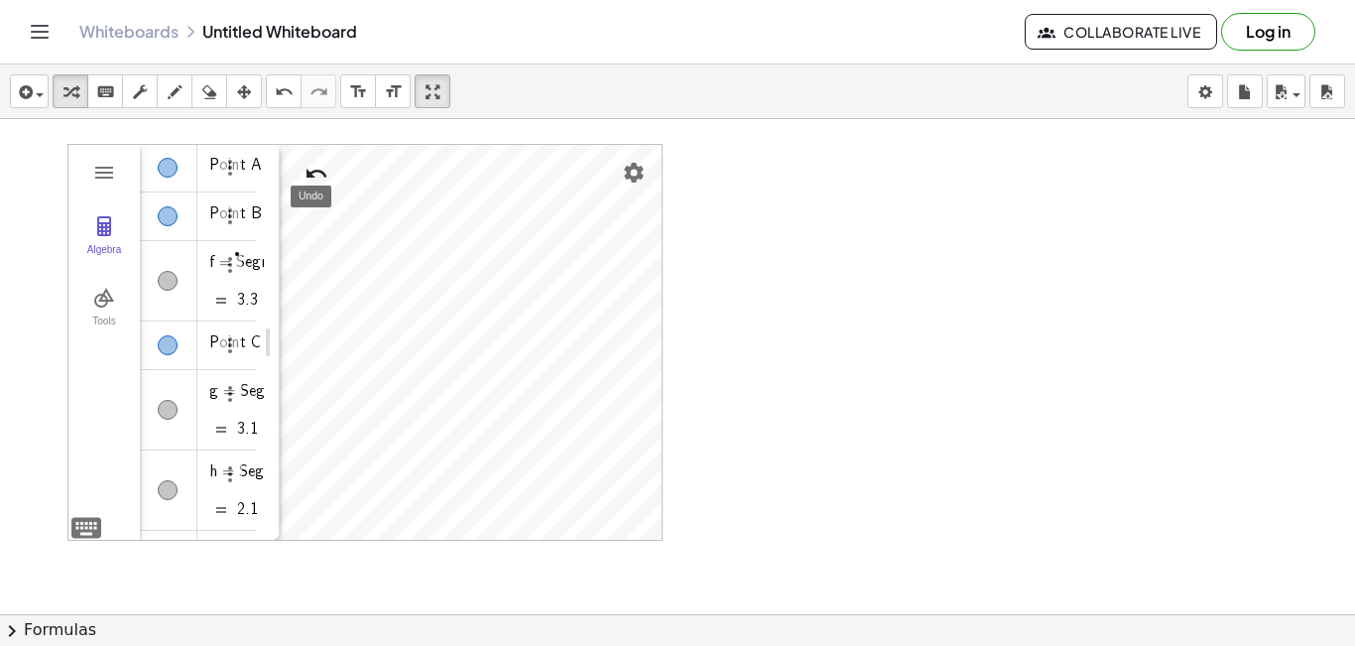
click at [306, 172] on img "Undo" at bounding box center [316, 174] width 24 height 24
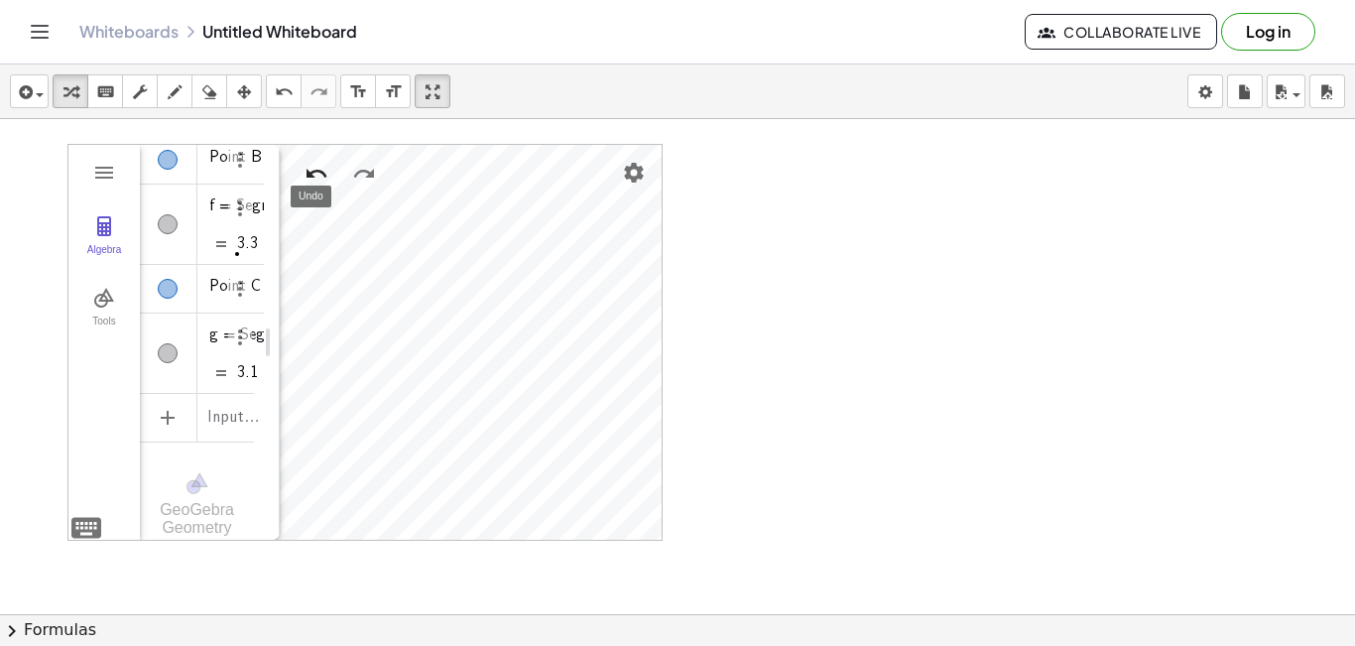
click at [306, 172] on img "Undo" at bounding box center [316, 174] width 24 height 24
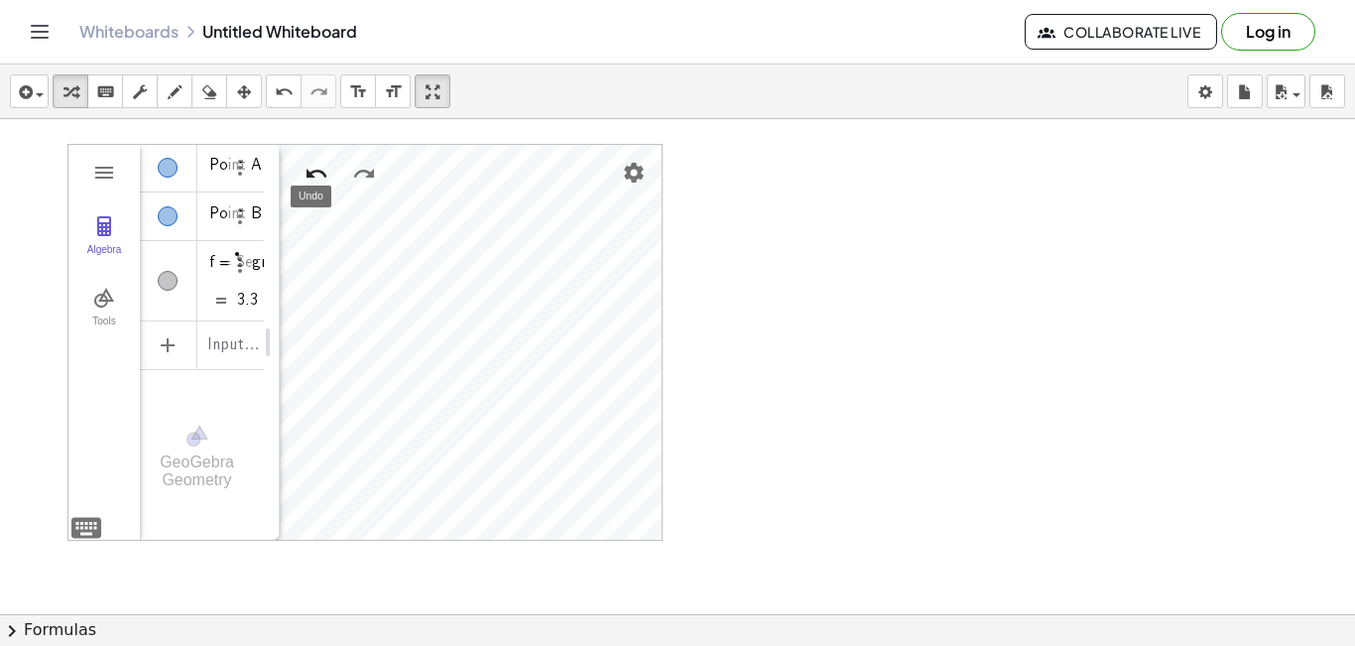
click at [306, 172] on img "Undo" at bounding box center [316, 174] width 24 height 24
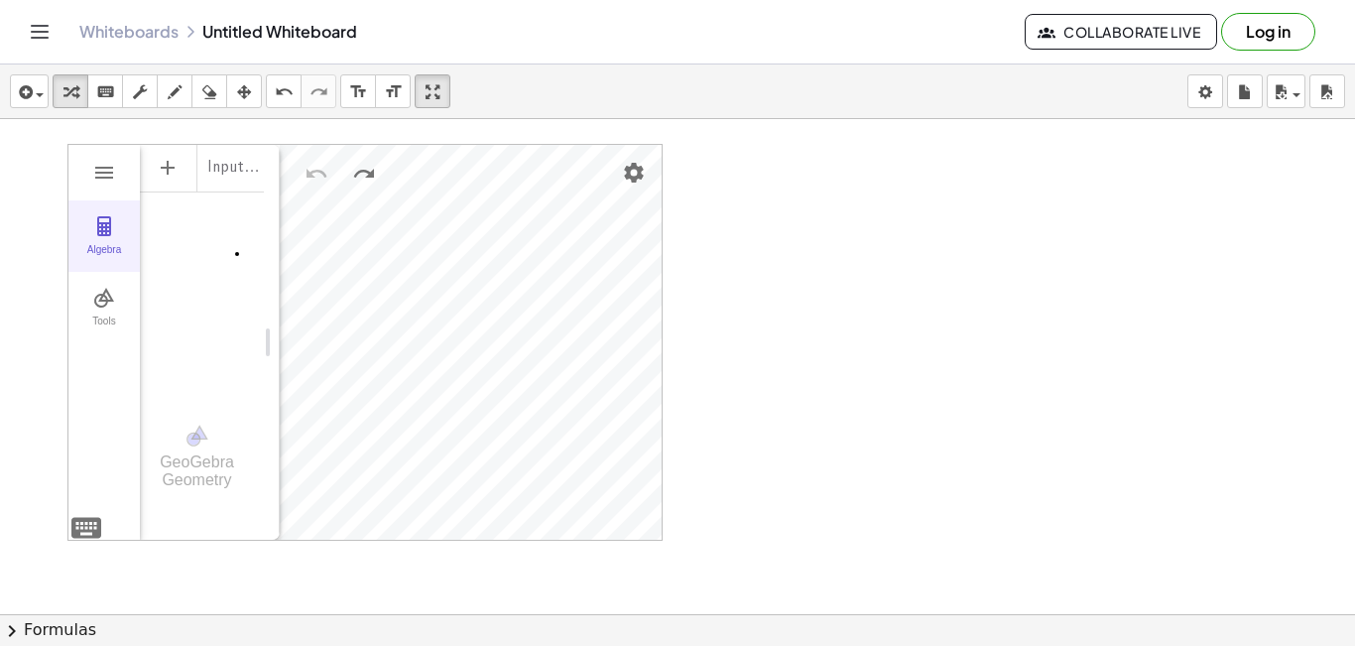
click at [121, 234] on button "Algebra" at bounding box center [103, 235] width 71 height 71
drag, startPoint x: 201, startPoint y: 91, endPoint x: 213, endPoint y: 112, distance: 24.0
click at [202, 92] on div "button" at bounding box center [209, 91] width 26 height 24
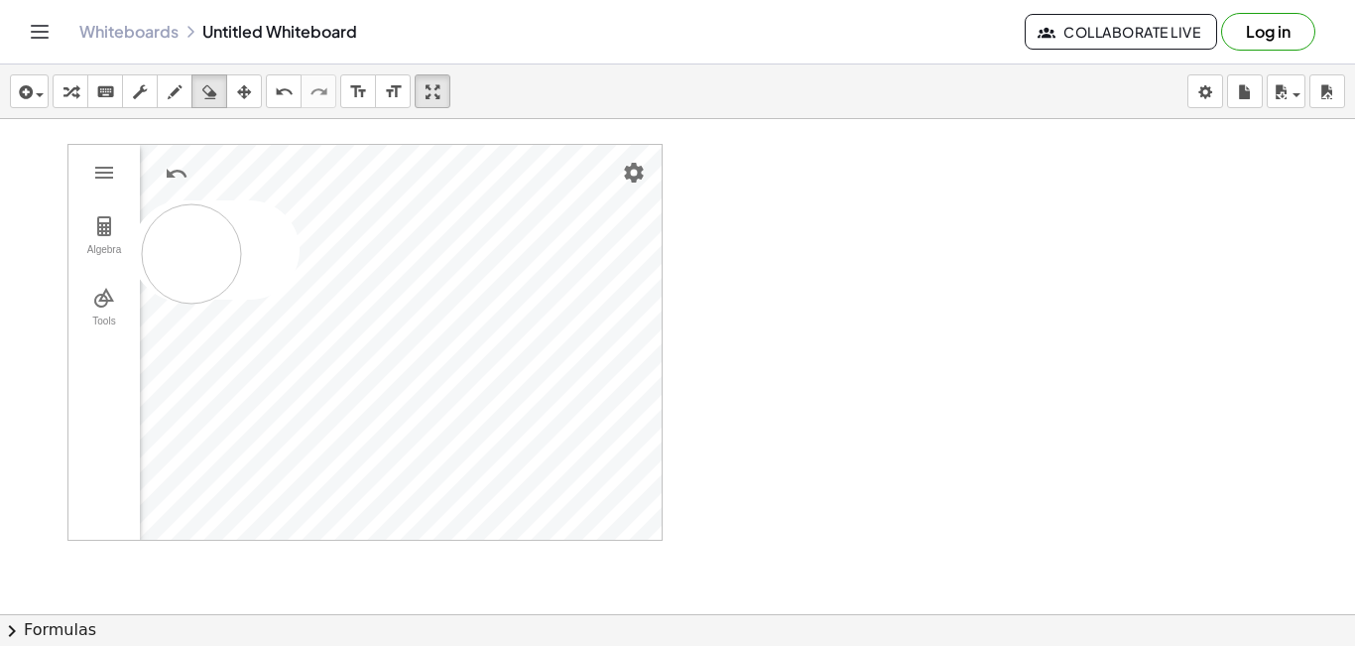
drag, startPoint x: 250, startPoint y: 250, endPoint x: 235, endPoint y: 247, distance: 15.2
click at [215, 253] on div at bounding box center [677, 658] width 1355 height 1079
click at [848, 321] on div at bounding box center [677, 658] width 1355 height 1079
click at [103, 231] on div at bounding box center [677, 658] width 1355 height 1079
drag, startPoint x: 207, startPoint y: 270, endPoint x: 355, endPoint y: 277, distance: 147.9
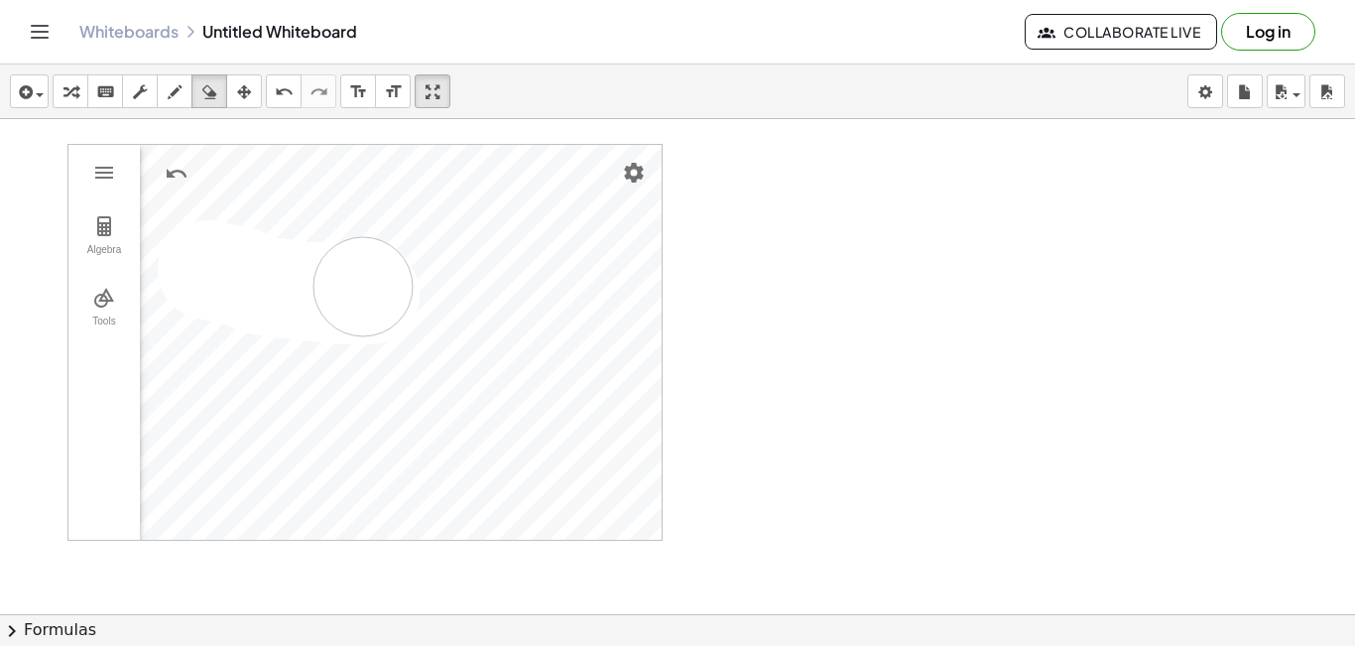
click at [356, 277] on div at bounding box center [677, 658] width 1355 height 1079
drag, startPoint x: 165, startPoint y: 92, endPoint x: 193, endPoint y: 108, distance: 32.8
click at [167, 92] on div "button" at bounding box center [175, 91] width 26 height 24
drag, startPoint x: 251, startPoint y: 219, endPoint x: 299, endPoint y: 228, distance: 48.4
click at [299, 228] on div at bounding box center [677, 658] width 1355 height 1079
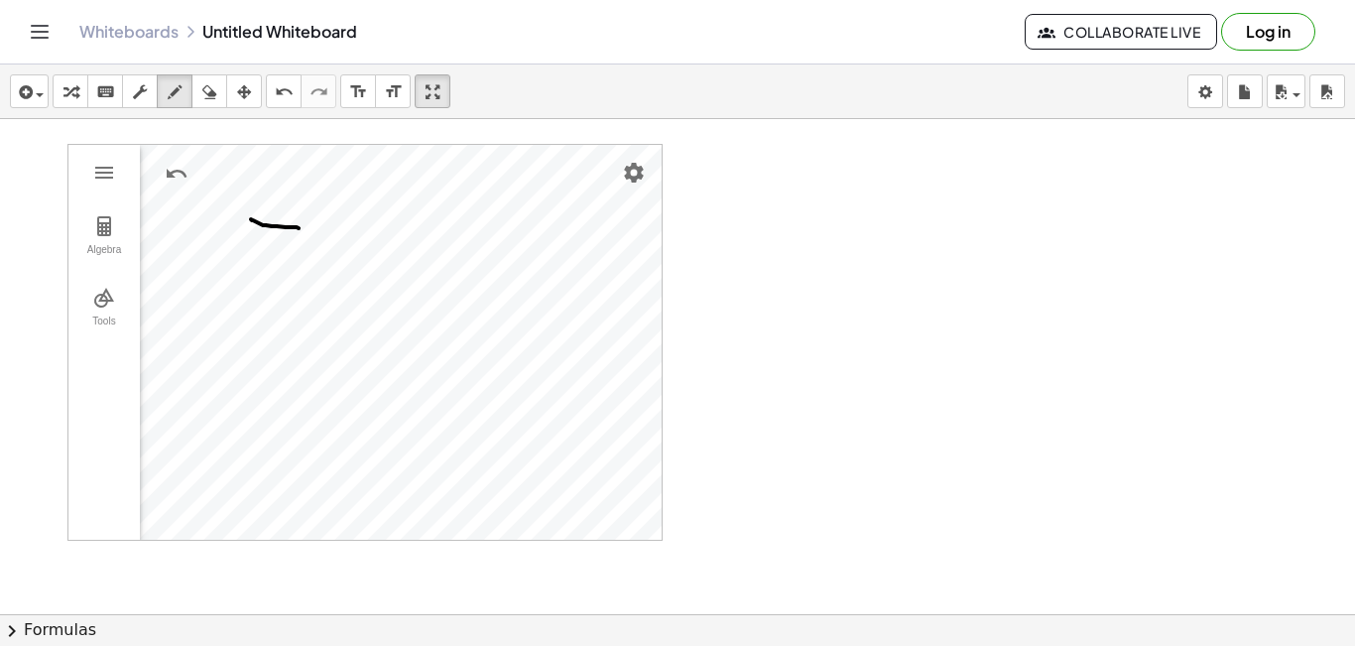
click at [102, 312] on div at bounding box center [677, 658] width 1355 height 1079
click at [178, 92] on icon "button" at bounding box center [175, 92] width 14 height 24
click at [202, 95] on icon "button" at bounding box center [209, 92] width 14 height 24
drag, startPoint x: 295, startPoint y: 239, endPoint x: 828, endPoint y: 274, distance: 534.7
click at [829, 274] on div at bounding box center [677, 658] width 1355 height 1079
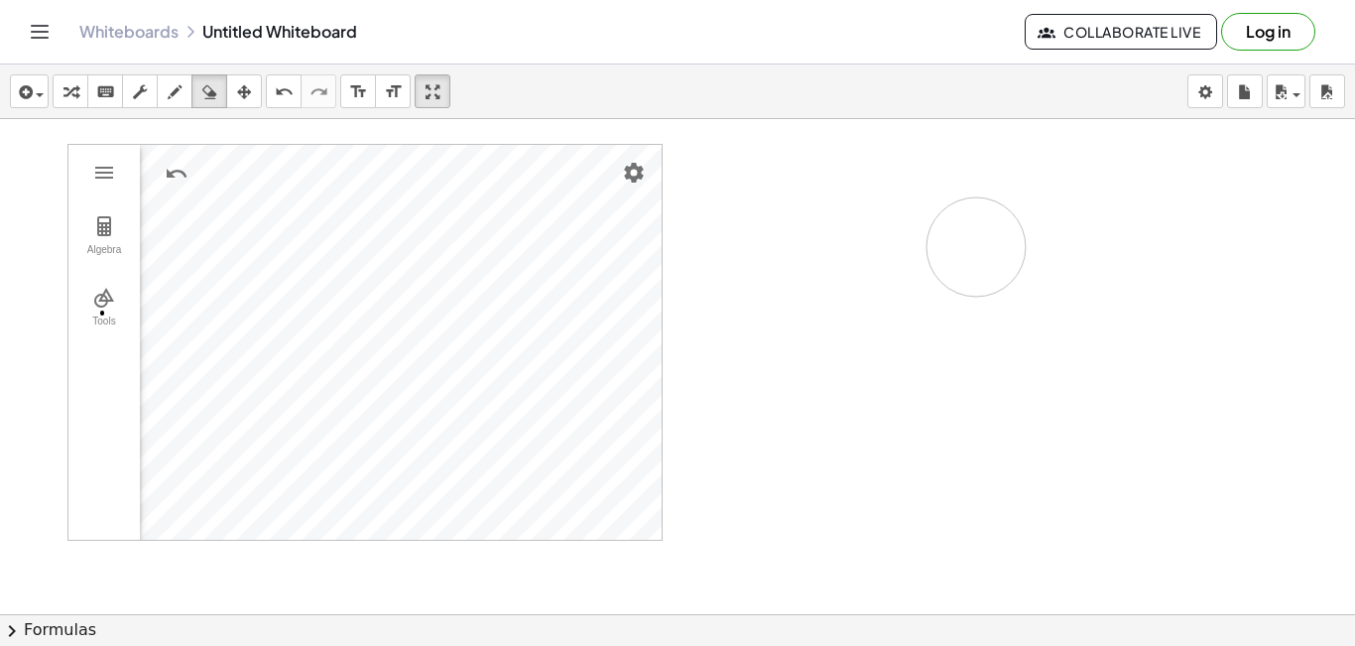
click at [976, 247] on div at bounding box center [677, 658] width 1355 height 1079
click at [103, 177] on div at bounding box center [677, 658] width 1355 height 1079
click at [106, 314] on div at bounding box center [677, 658] width 1355 height 1079
click at [172, 169] on div at bounding box center [677, 658] width 1355 height 1079
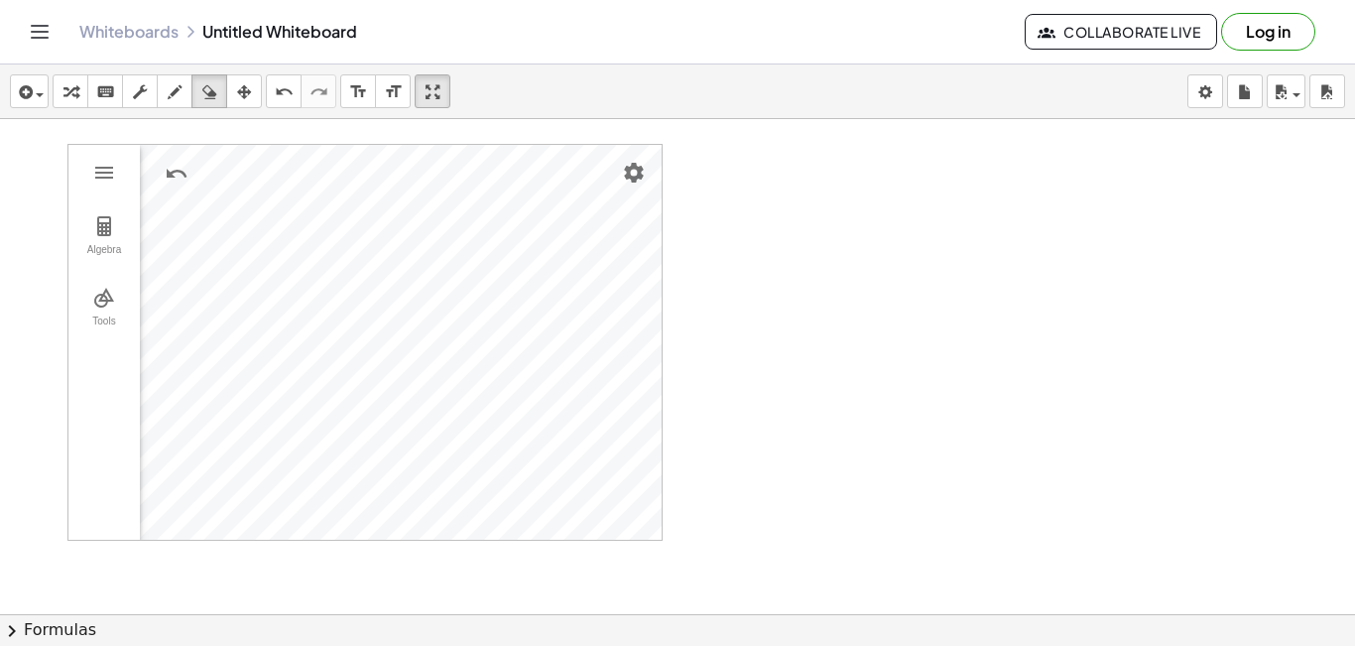
click at [104, 249] on div at bounding box center [677, 658] width 1355 height 1079
click at [146, 222] on div at bounding box center [677, 658] width 1355 height 1079
click at [110, 280] on div at bounding box center [677, 658] width 1355 height 1079
drag, startPoint x: 132, startPoint y: 279, endPoint x: 217, endPoint y: 290, distance: 86.0
click at [217, 290] on div at bounding box center [677, 658] width 1355 height 1079
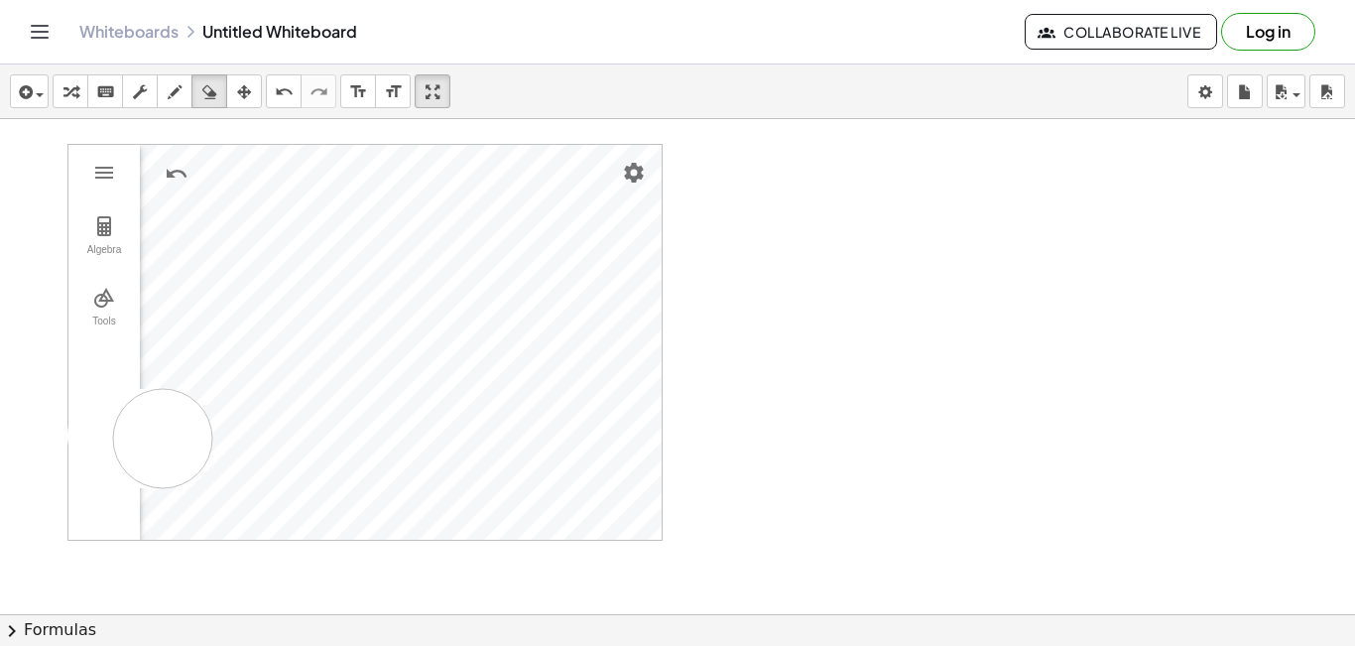
drag, startPoint x: 163, startPoint y: 438, endPoint x: 237, endPoint y: 434, distance: 74.5
click at [239, 435] on div at bounding box center [677, 658] width 1355 height 1079
click at [110, 252] on div at bounding box center [677, 658] width 1355 height 1079
click at [100, 309] on div at bounding box center [677, 658] width 1355 height 1079
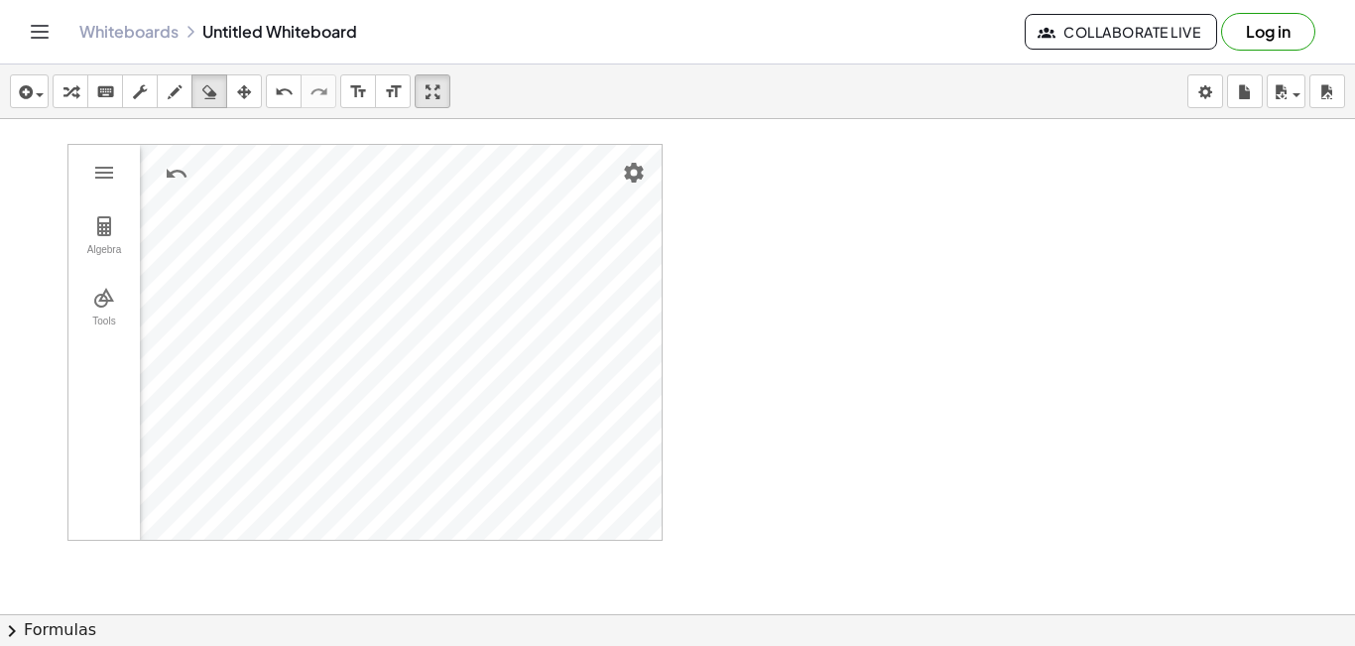
click at [104, 321] on div at bounding box center [677, 658] width 1355 height 1079
click at [105, 322] on div at bounding box center [677, 658] width 1355 height 1079
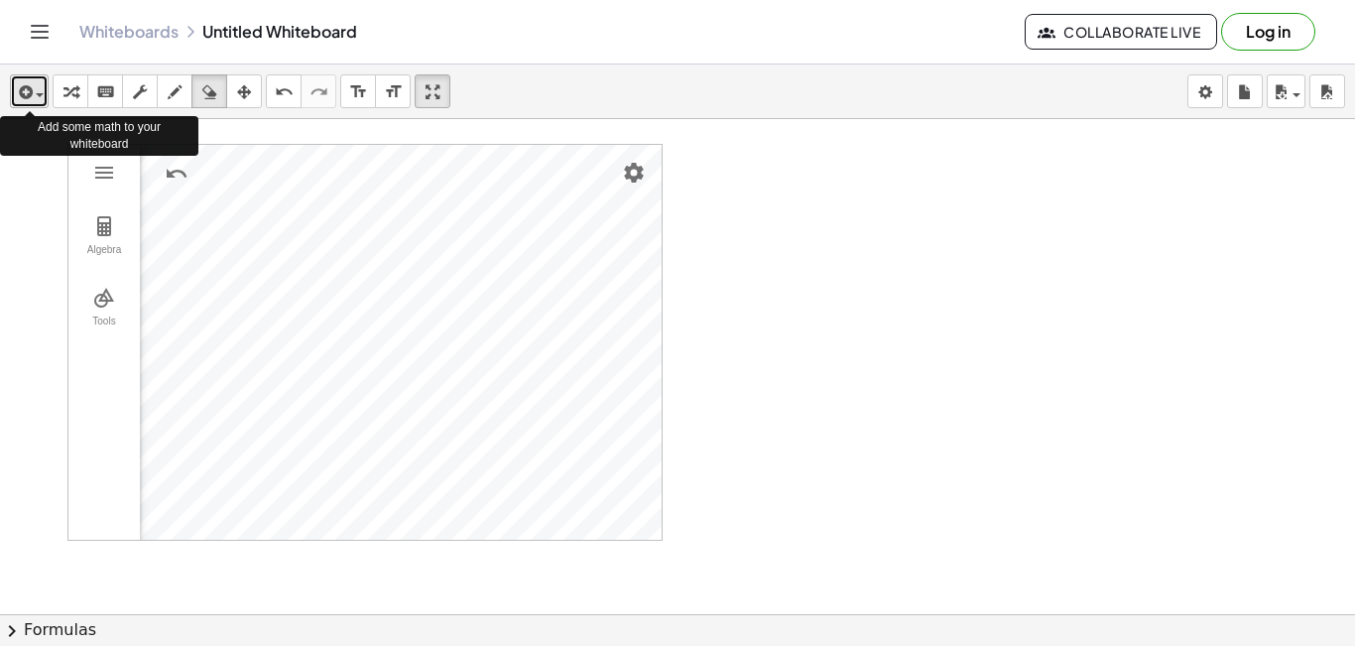
click at [39, 94] on span "button" at bounding box center [40, 95] width 8 height 4
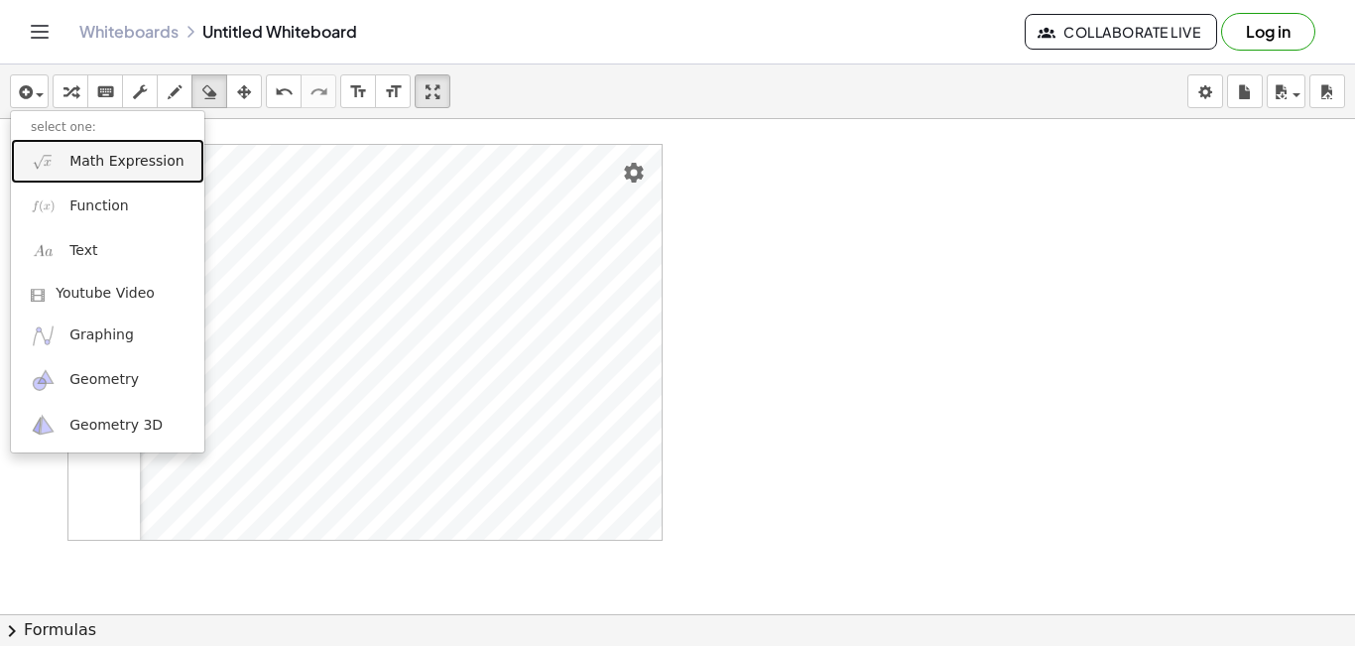
click at [91, 163] on span "Math Expression" at bounding box center [126, 162] width 114 height 20
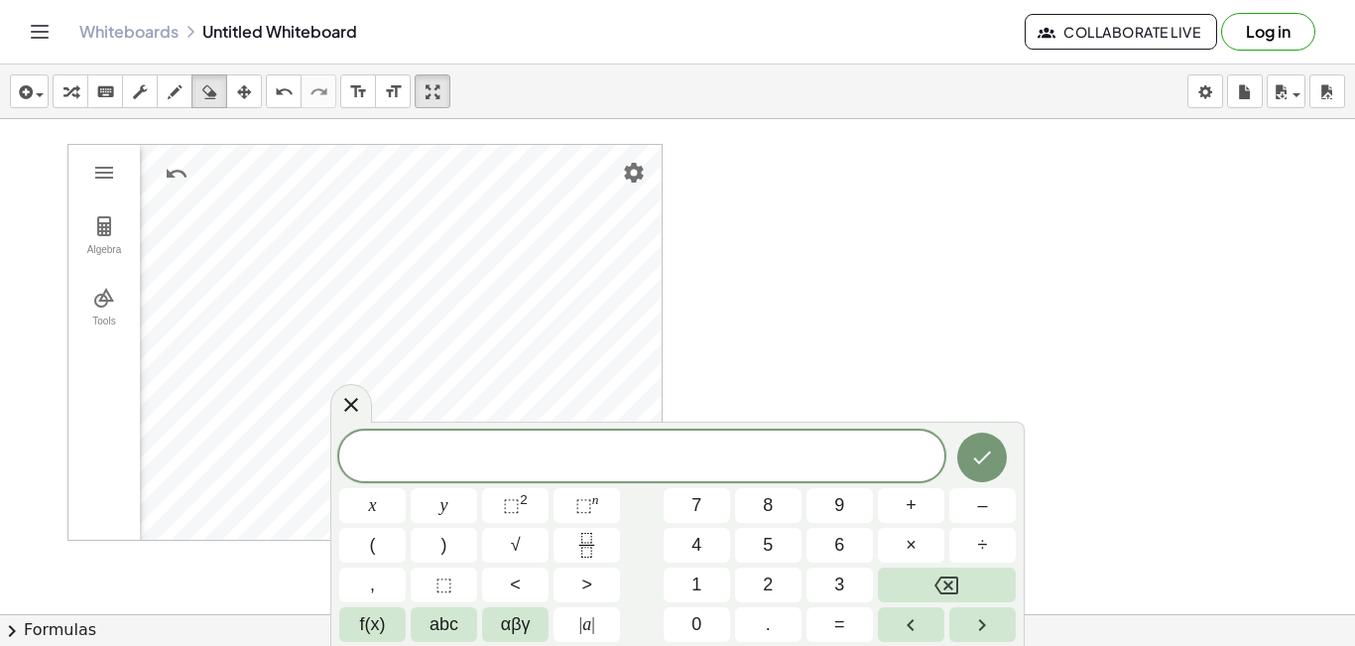
click at [348, 410] on icon at bounding box center [351, 405] width 24 height 24
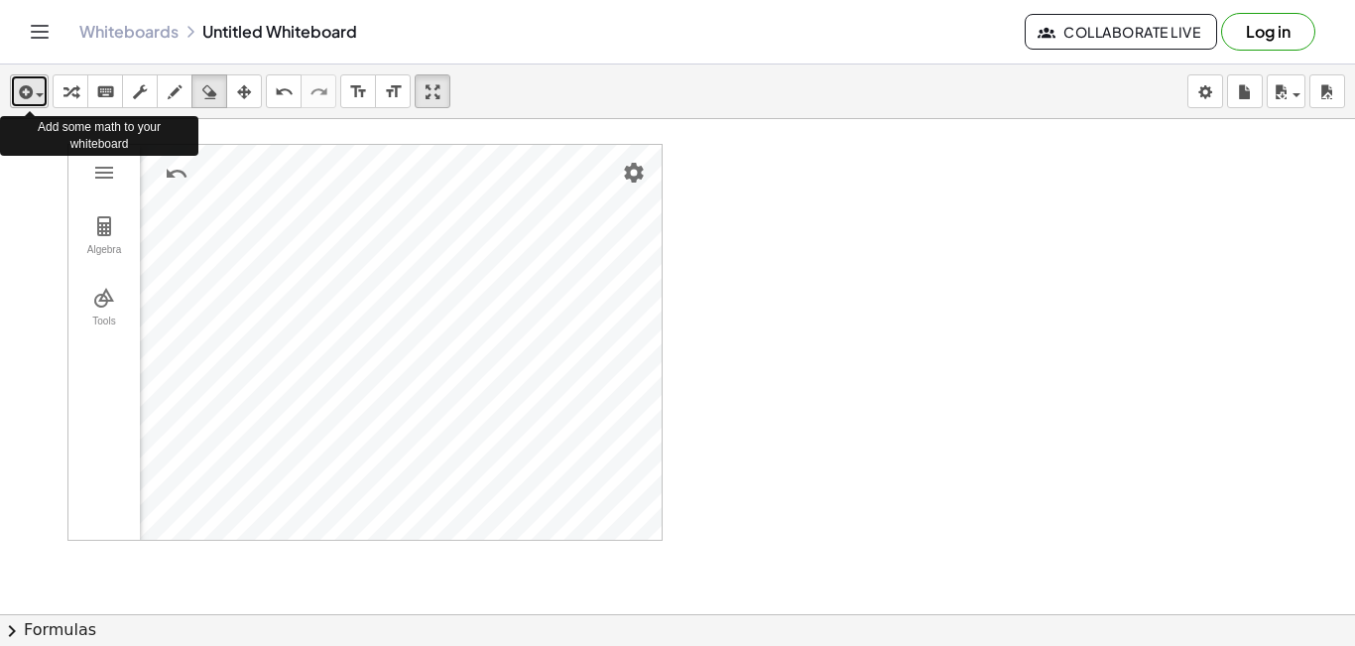
click at [37, 96] on span "button" at bounding box center [40, 95] width 8 height 4
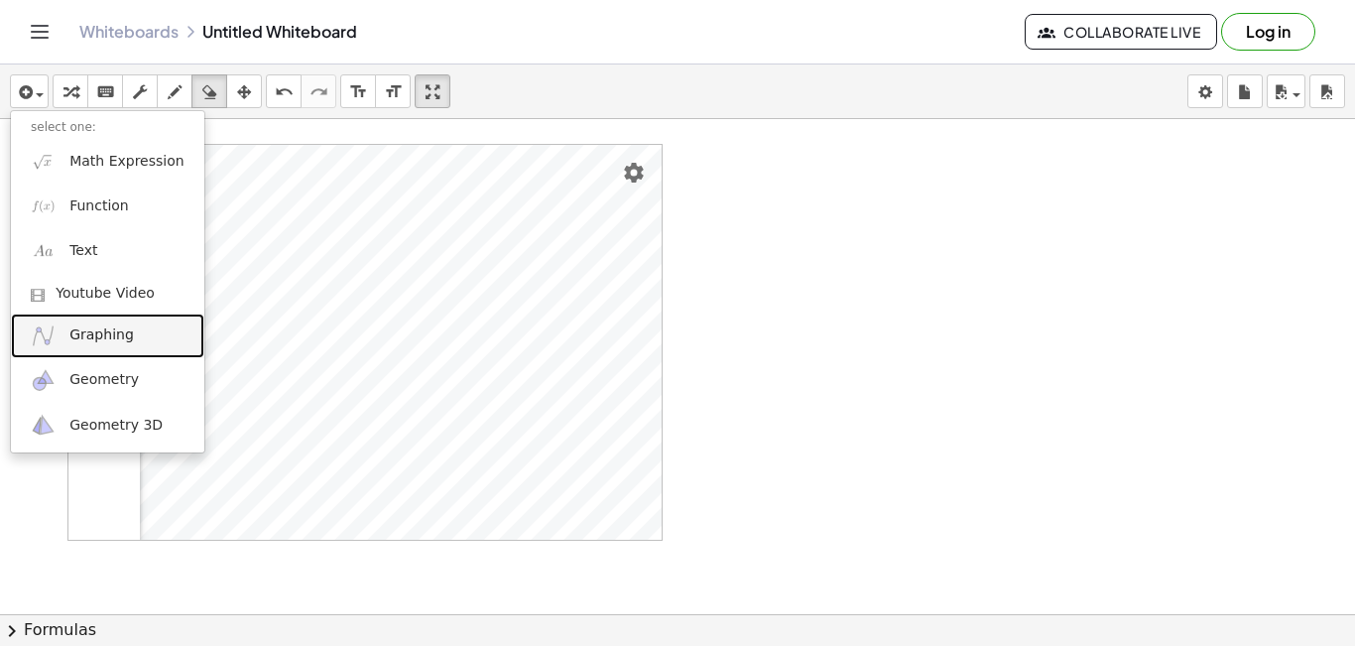
click at [121, 346] on link "Graphing" at bounding box center [107, 335] width 193 height 45
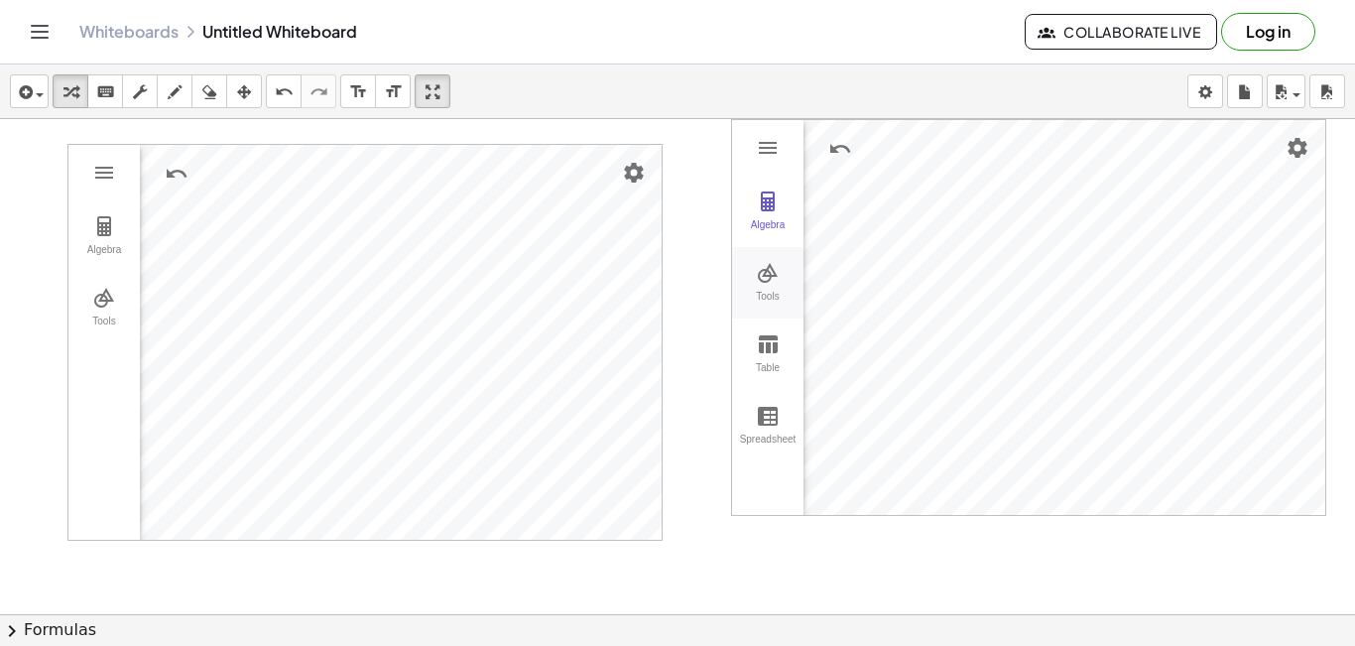
click at [761, 294] on div "Tools" at bounding box center [767, 305] width 63 height 28
click at [856, 287] on img "Point. Select position or line, function, or curve" at bounding box center [858, 284] width 79 height 32
click at [862, 367] on img "Slider. Select position" at bounding box center [858, 359] width 79 height 32
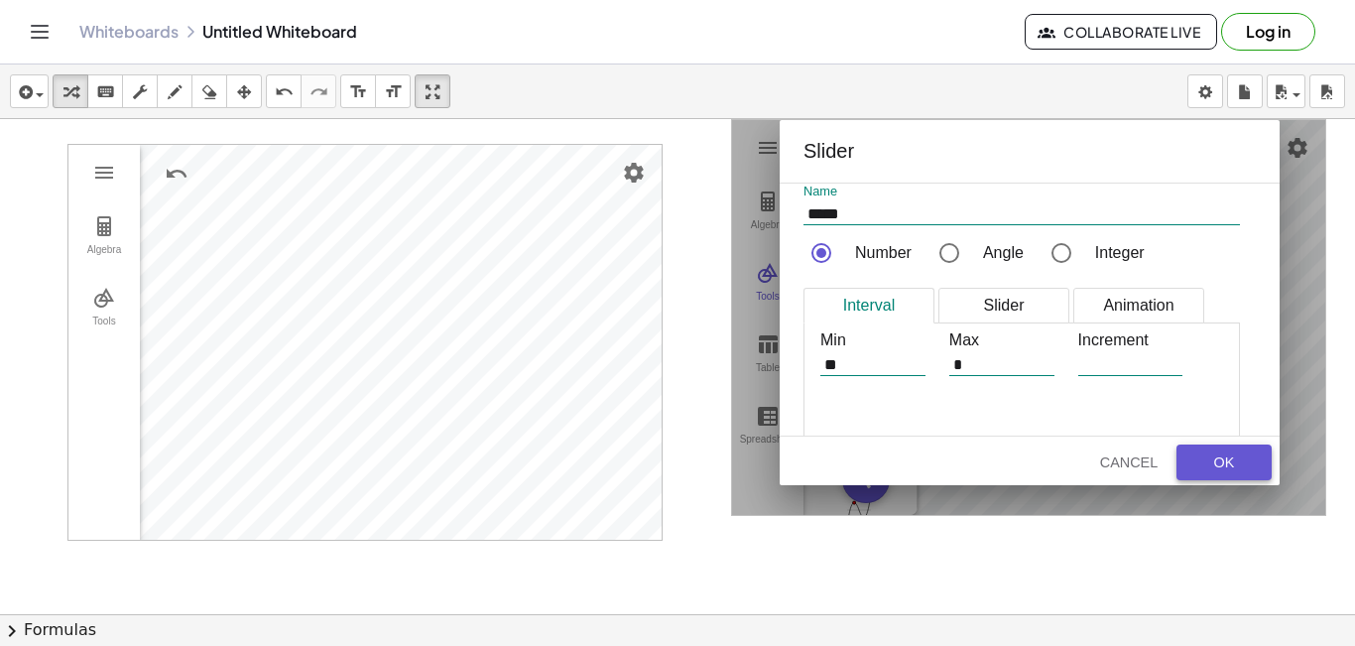
click at [1205, 459] on div "OK" at bounding box center [1223, 462] width 63 height 16
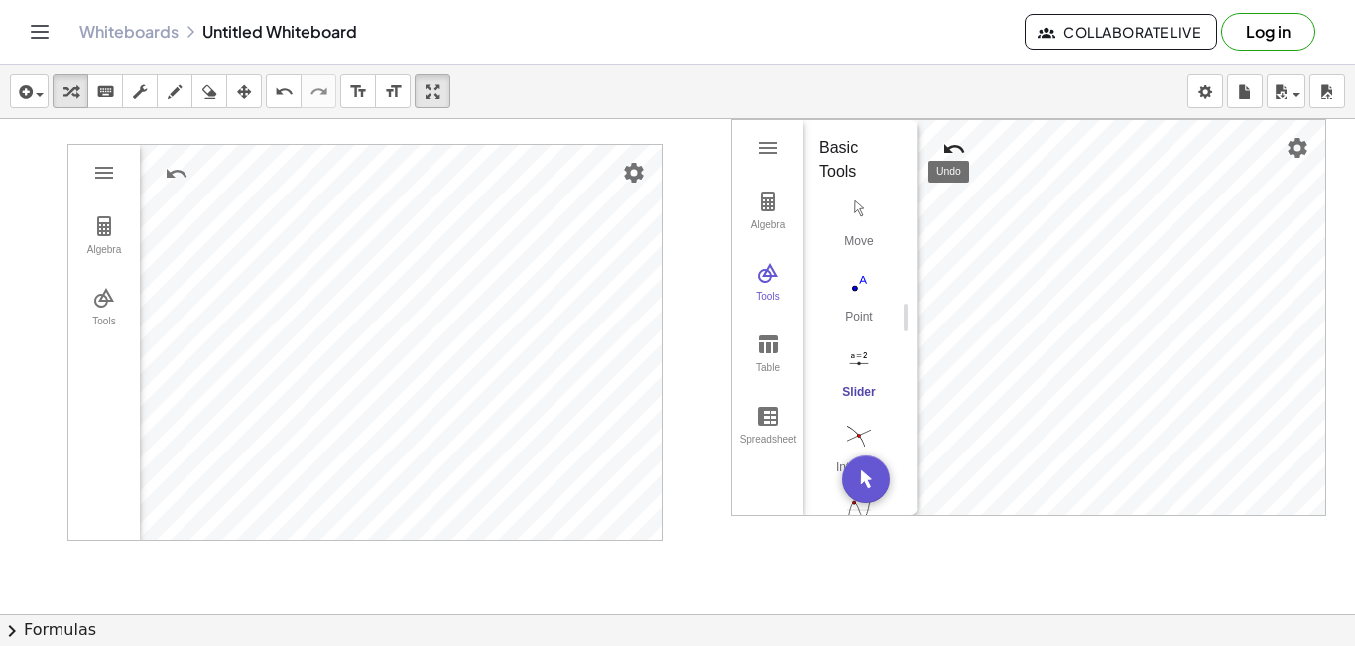
click at [944, 147] on img "Undo" at bounding box center [954, 149] width 24 height 24
click at [941, 148] on button "Undo" at bounding box center [954, 149] width 36 height 36
click at [755, 230] on div "Algebra" at bounding box center [767, 233] width 63 height 28
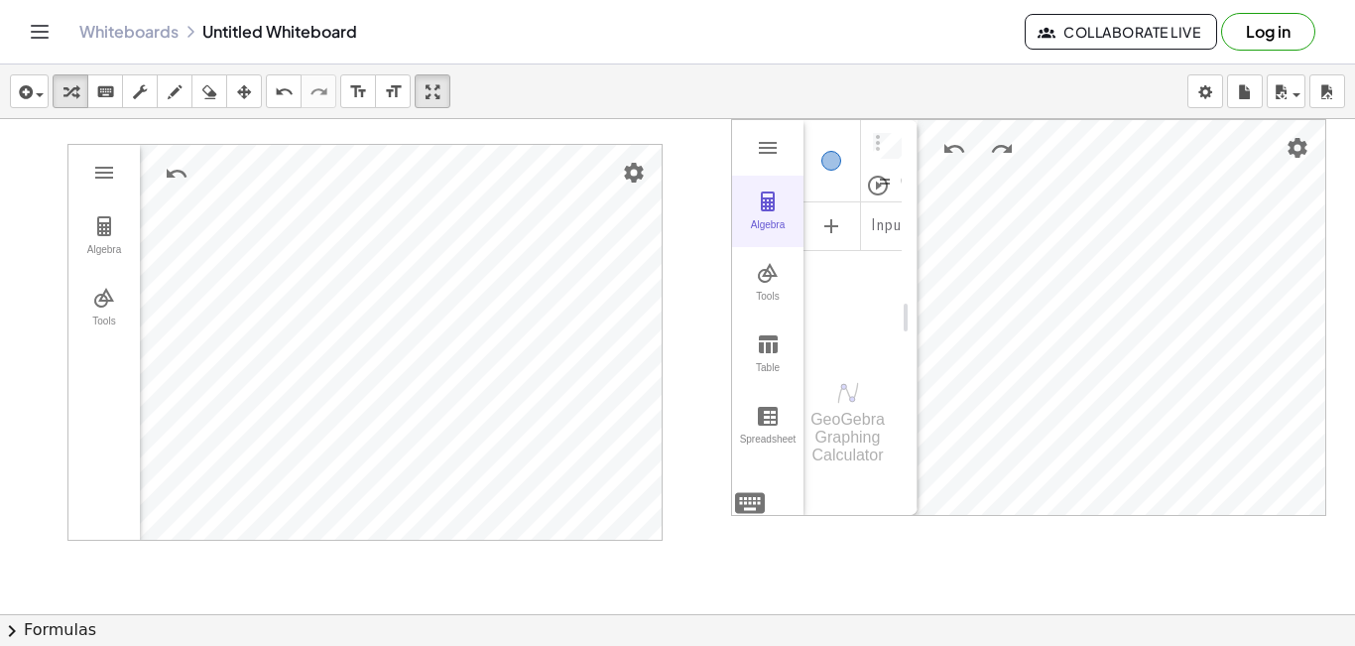
click at [755, 230] on div "Algebra" at bounding box center [767, 233] width 63 height 28
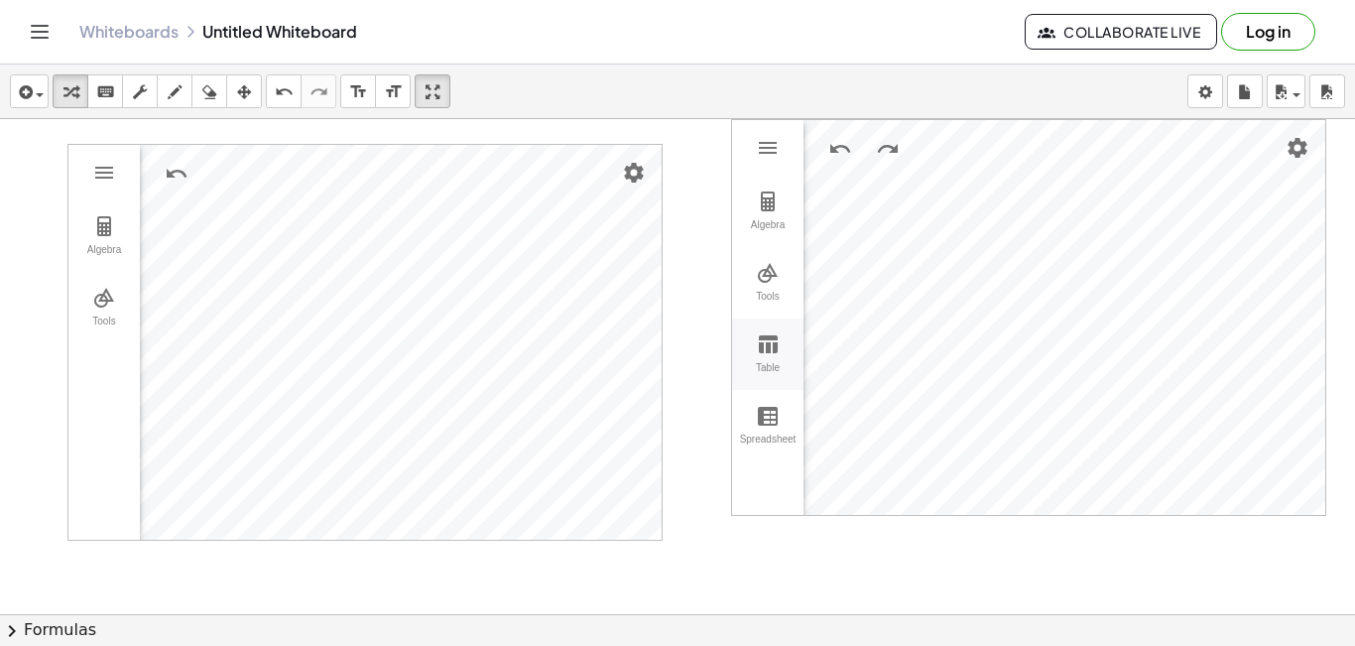
click at [774, 363] on div "Table" at bounding box center [767, 376] width 63 height 28
click at [769, 224] on div "Algebra" at bounding box center [767, 233] width 63 height 28
drag, startPoint x: 902, startPoint y: 319, endPoint x: 931, endPoint y: 322, distance: 28.9
click at [755, 275] on button "Tools" at bounding box center [767, 282] width 71 height 71
click at [862, 340] on img "Slider. Select position" at bounding box center [858, 335] width 79 height 32
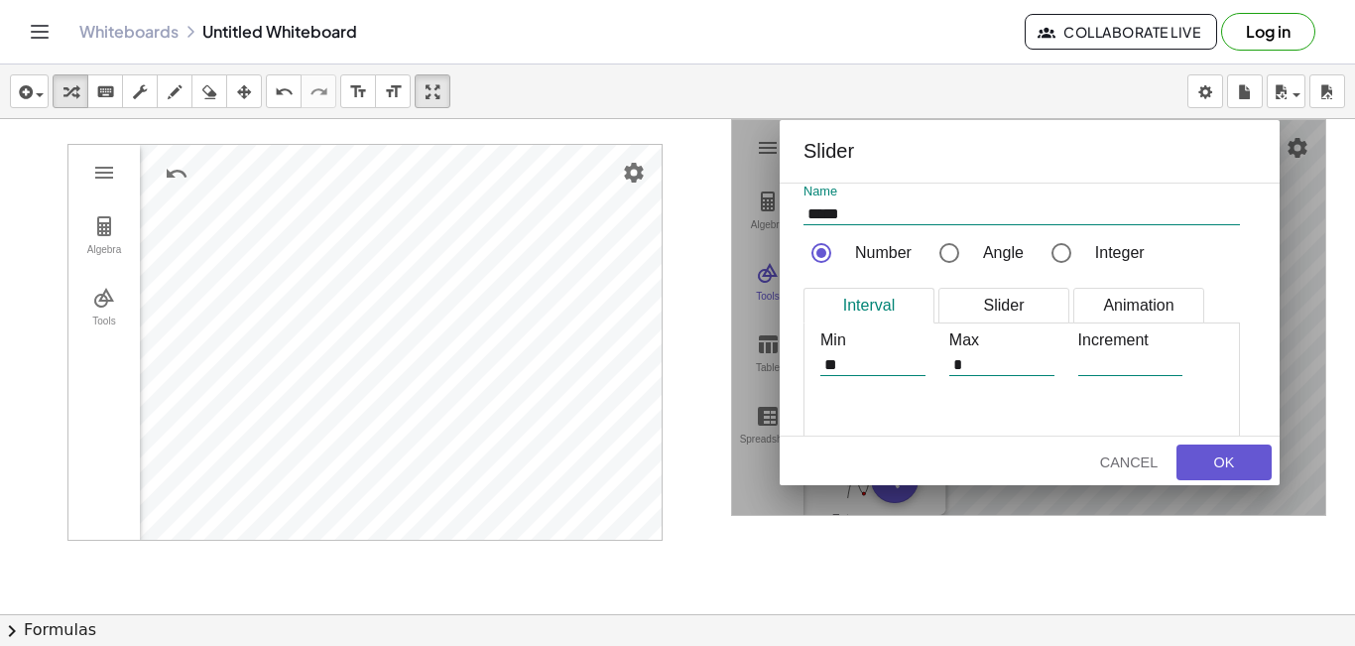
click at [851, 219] on input "*****" at bounding box center [1021, 213] width 436 height 21
type input "*****"
click at [1219, 462] on div "OK" at bounding box center [1223, 462] width 63 height 16
